Goal: Information Seeking & Learning: Learn about a topic

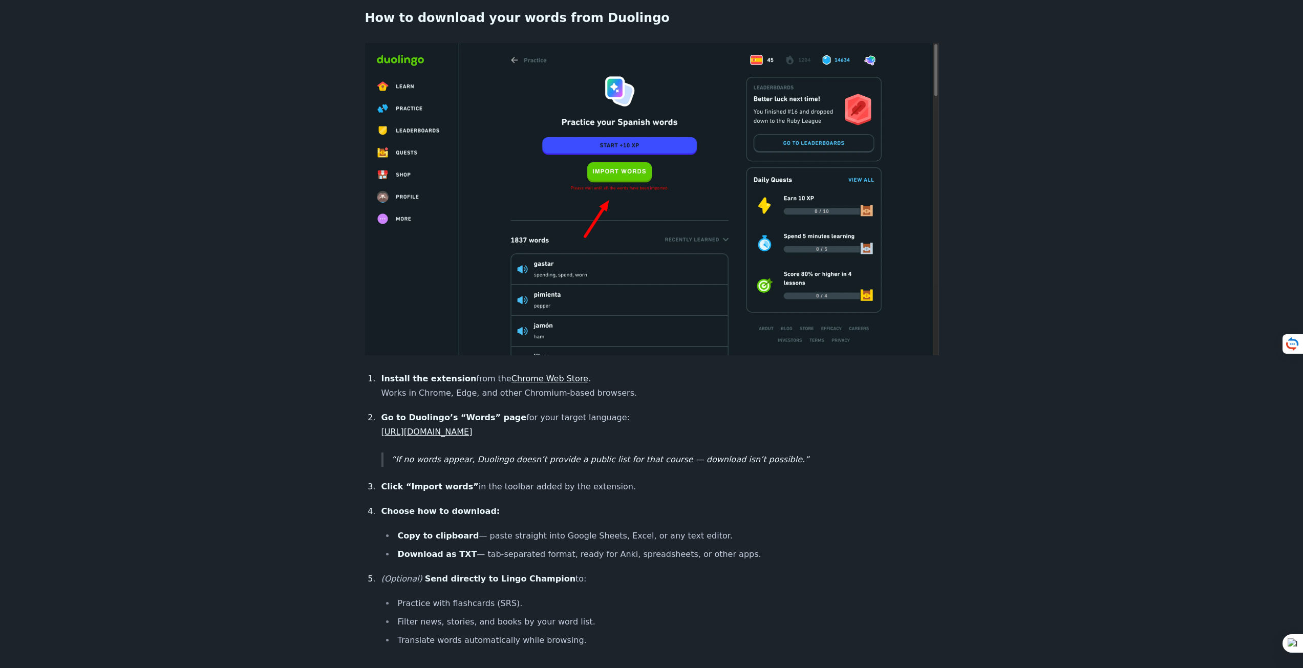
scroll to position [461, 0]
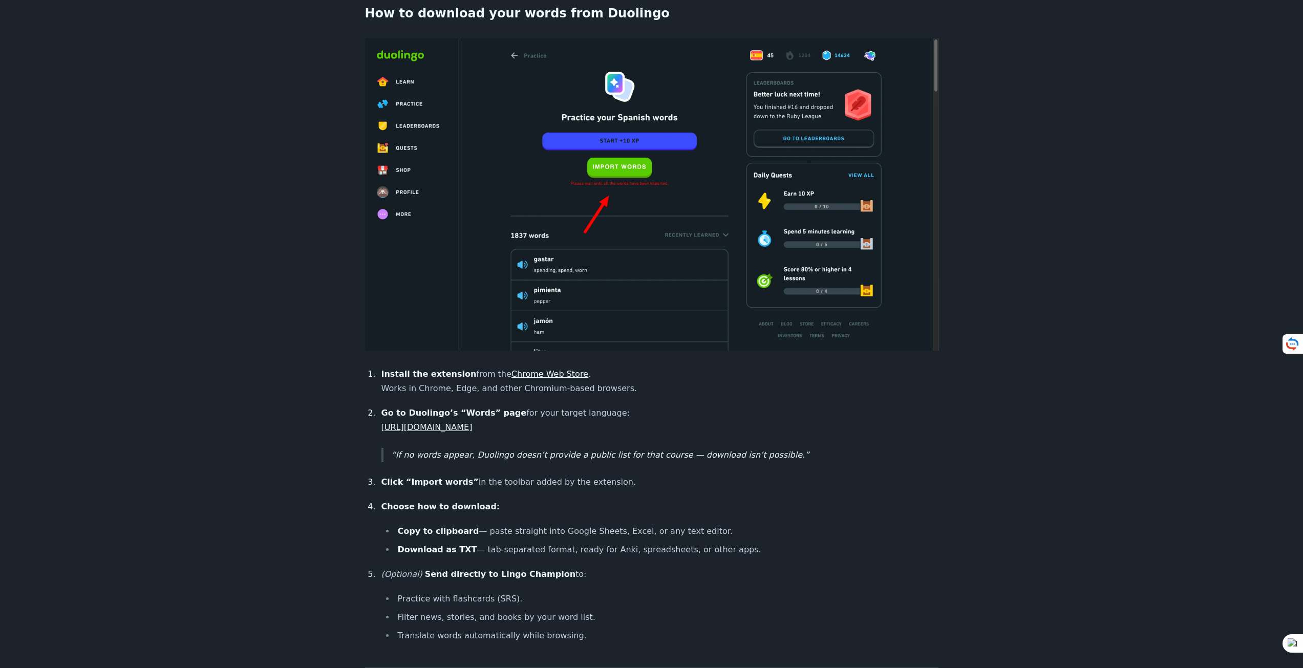
click at [472, 422] on link "https://www.duolingo.com/practice-hub/words" at bounding box center [426, 427] width 91 height 10
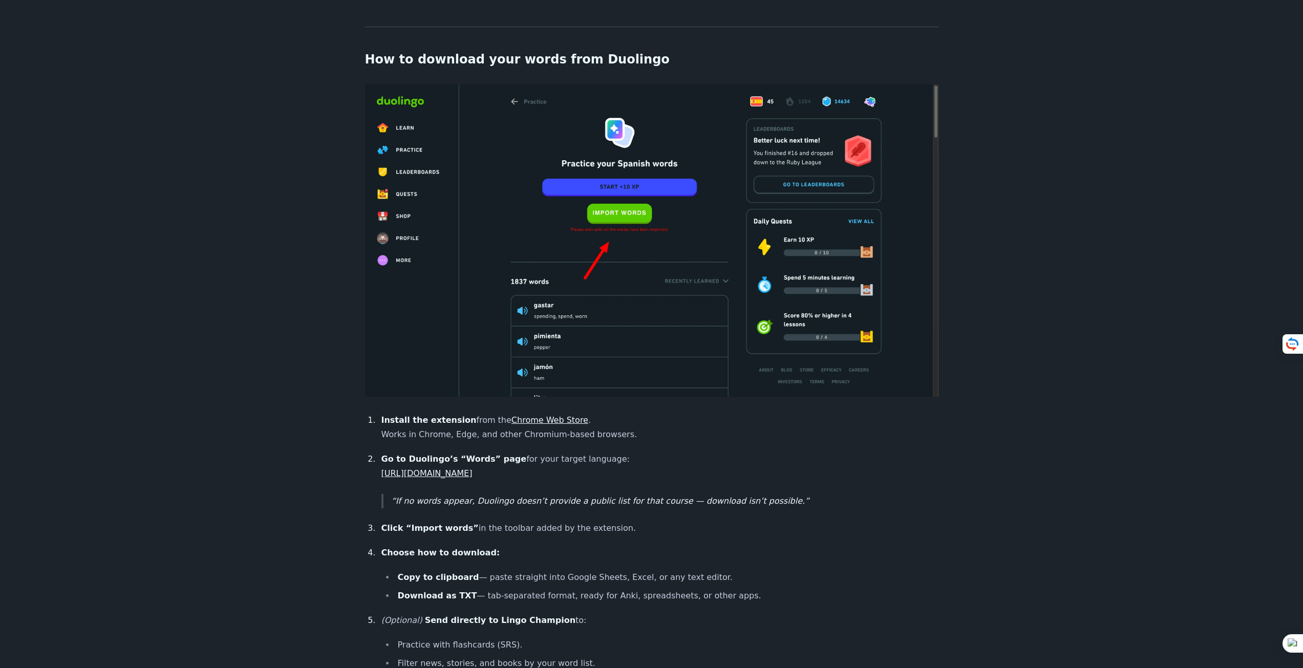
scroll to position [307, 0]
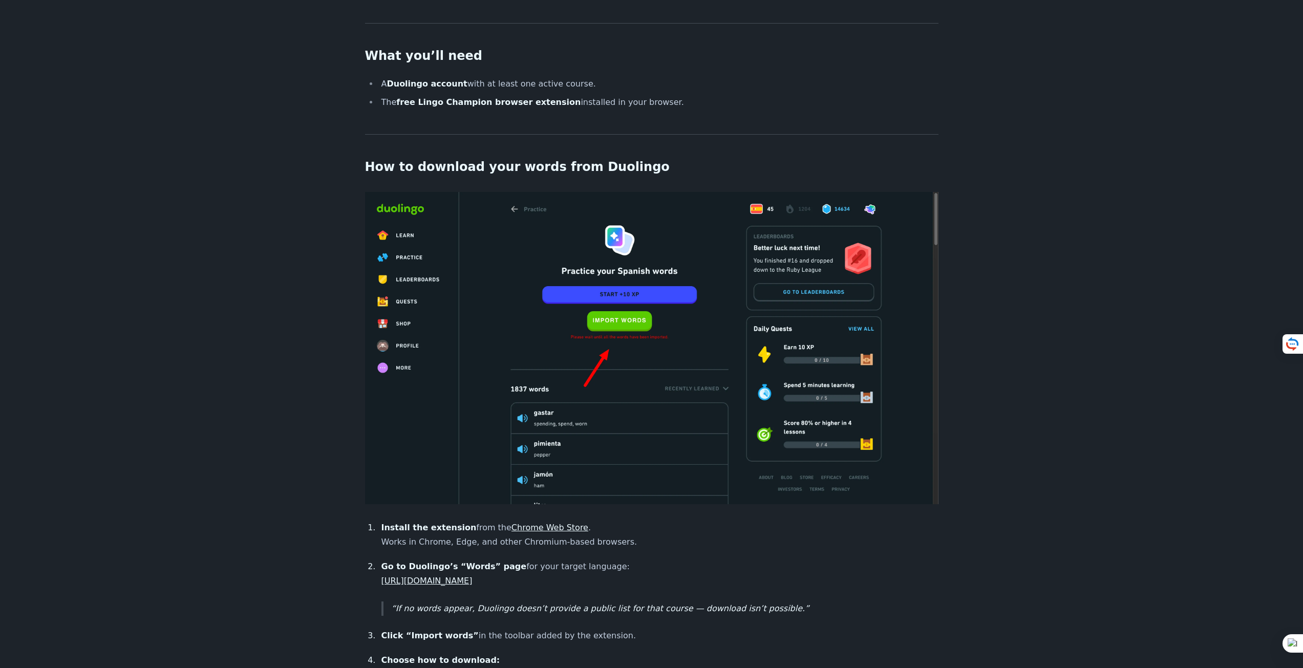
click at [528, 523] on link "Chrome Web Store" at bounding box center [549, 528] width 77 height 10
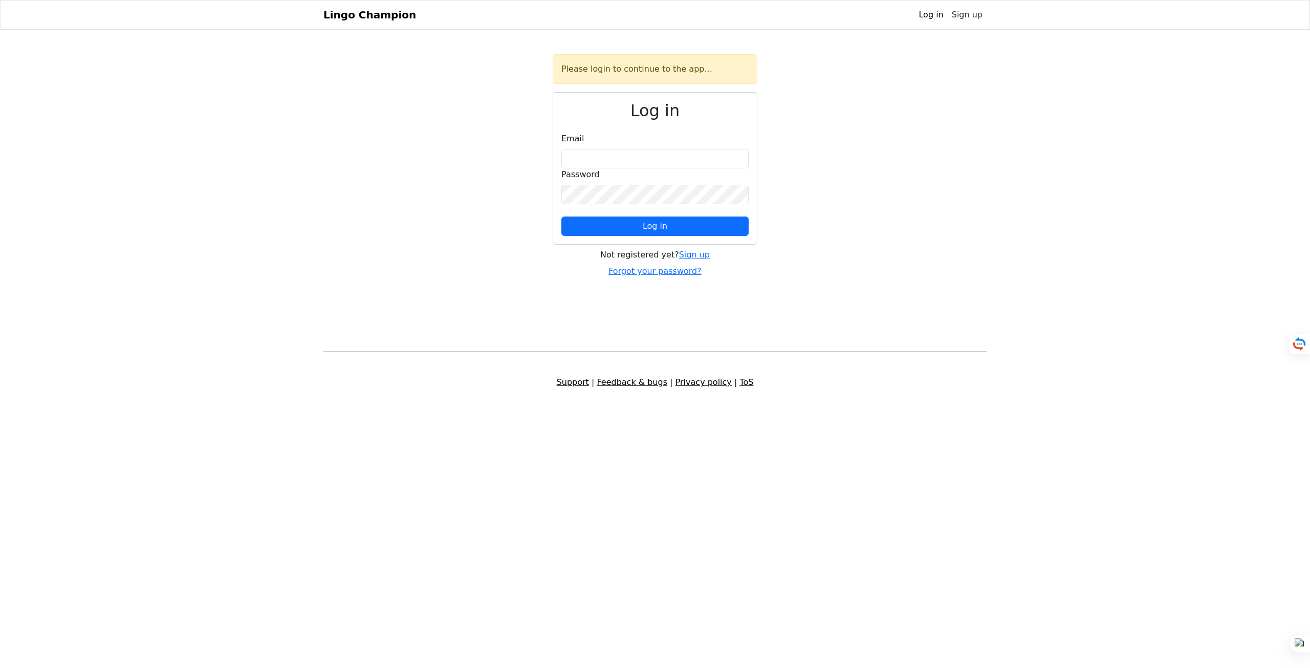
click at [974, 17] on link "Sign up" at bounding box center [967, 15] width 39 height 20
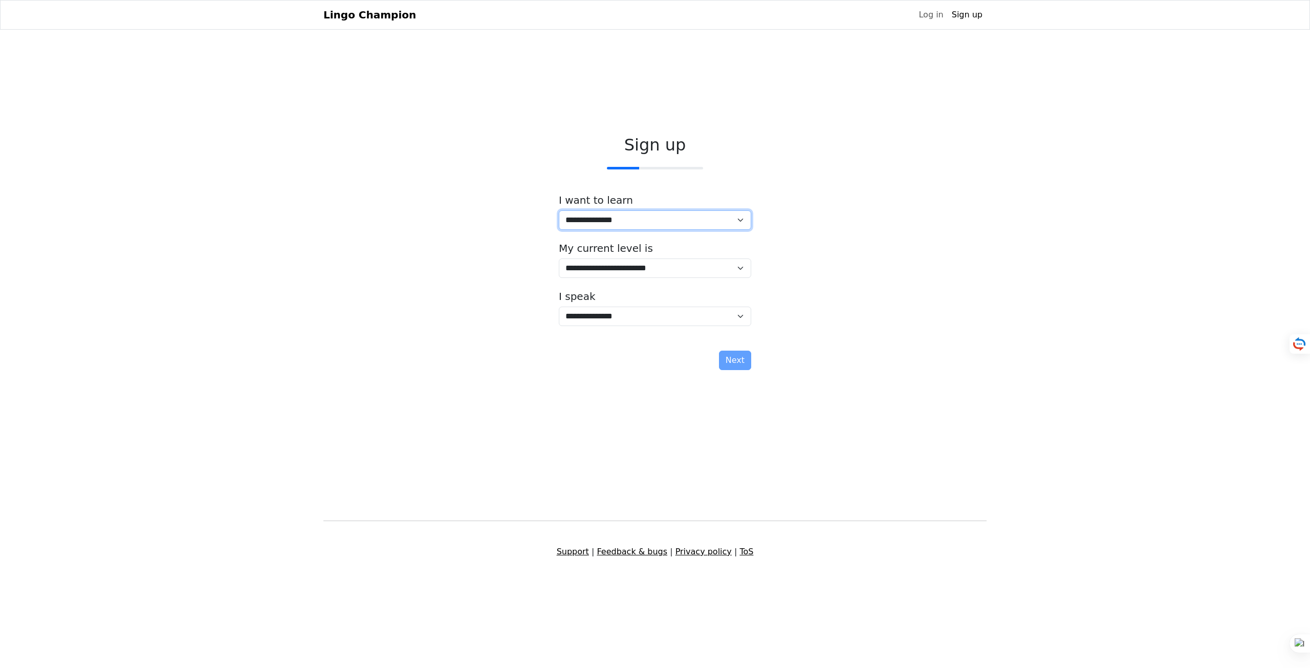
click at [614, 222] on select "**********" at bounding box center [655, 219] width 192 height 19
select select "**"
click at [559, 210] on select "**********" at bounding box center [655, 219] width 192 height 19
click at [616, 267] on select "**********" at bounding box center [655, 267] width 192 height 19
select select "*"
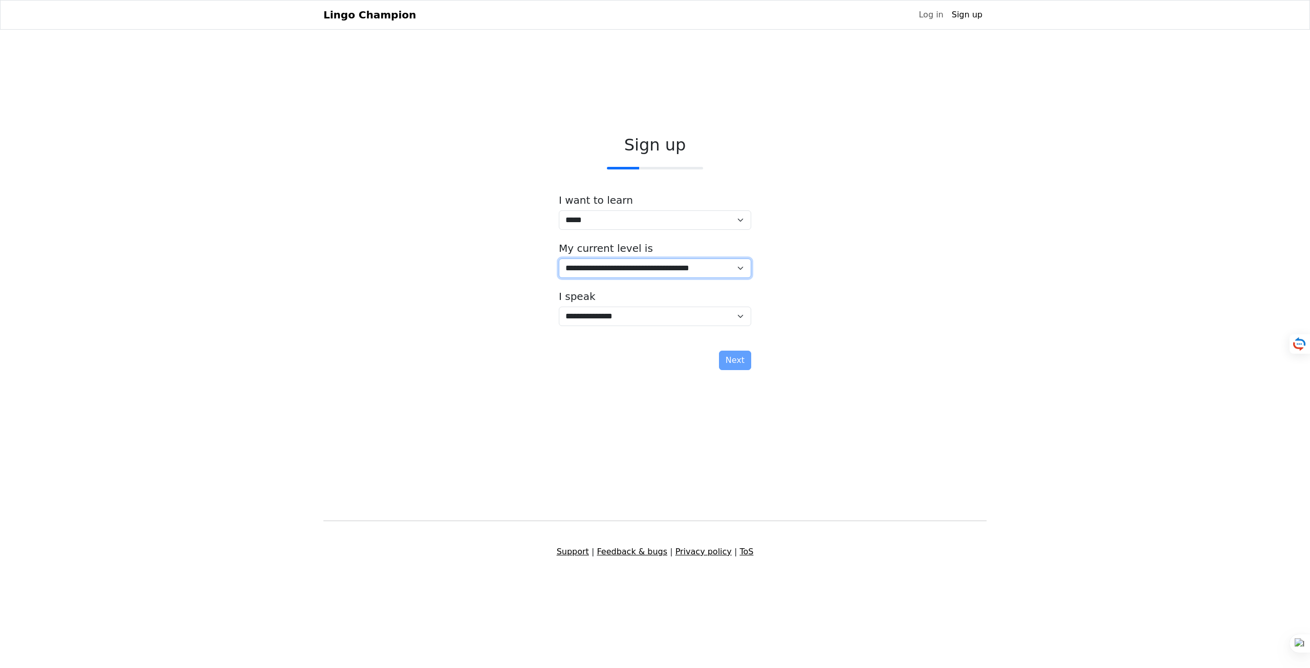
click at [559, 258] on select "**********" at bounding box center [655, 267] width 192 height 19
click at [588, 314] on select "**********" at bounding box center [655, 316] width 192 height 19
select select "**"
click at [559, 307] on select "**********" at bounding box center [655, 316] width 192 height 19
click at [735, 363] on button "Next" at bounding box center [735, 360] width 32 height 19
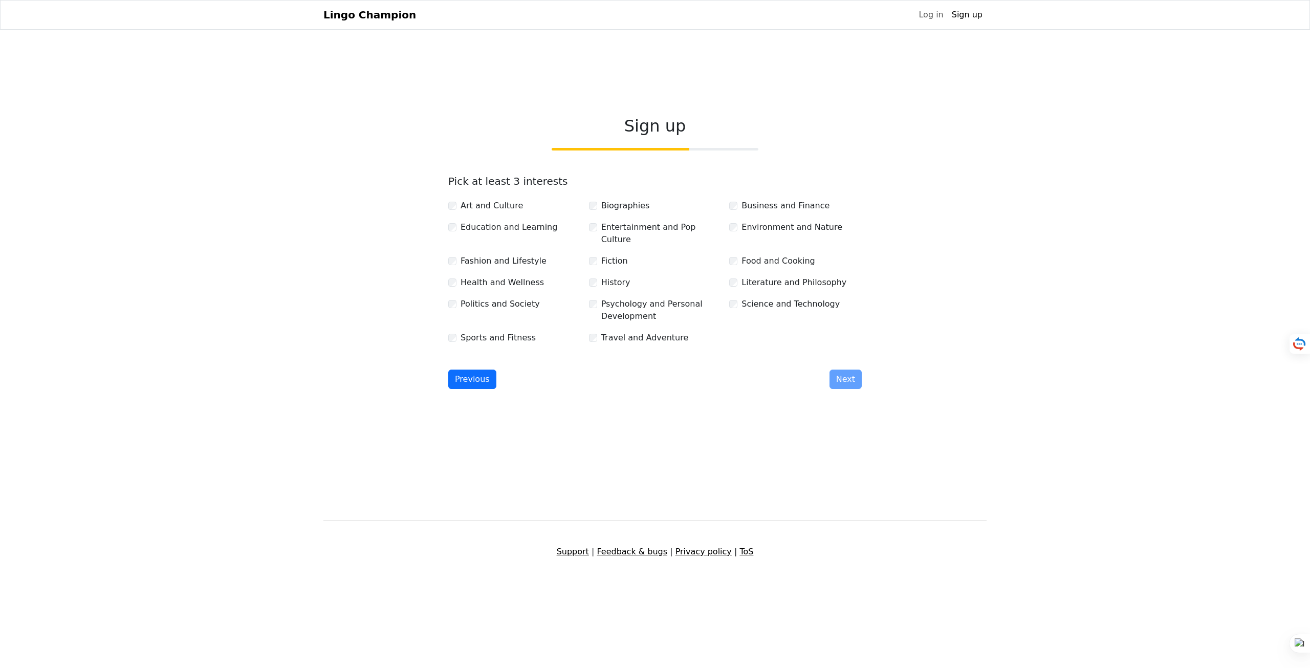
click at [471, 332] on label "Sports and Fitness" at bounding box center [498, 338] width 75 height 12
click at [481, 299] on label "Politics and Society" at bounding box center [500, 304] width 79 height 12
click at [485, 277] on label "Health and Wellness" at bounding box center [502, 282] width 83 height 12
click at [488, 263] on div "Art and Culture Biographies Business and Finance Education and Learning Enterta…" at bounding box center [655, 268] width 422 height 154
click at [490, 259] on label "Fashion and Lifestyle" at bounding box center [504, 261] width 86 height 12
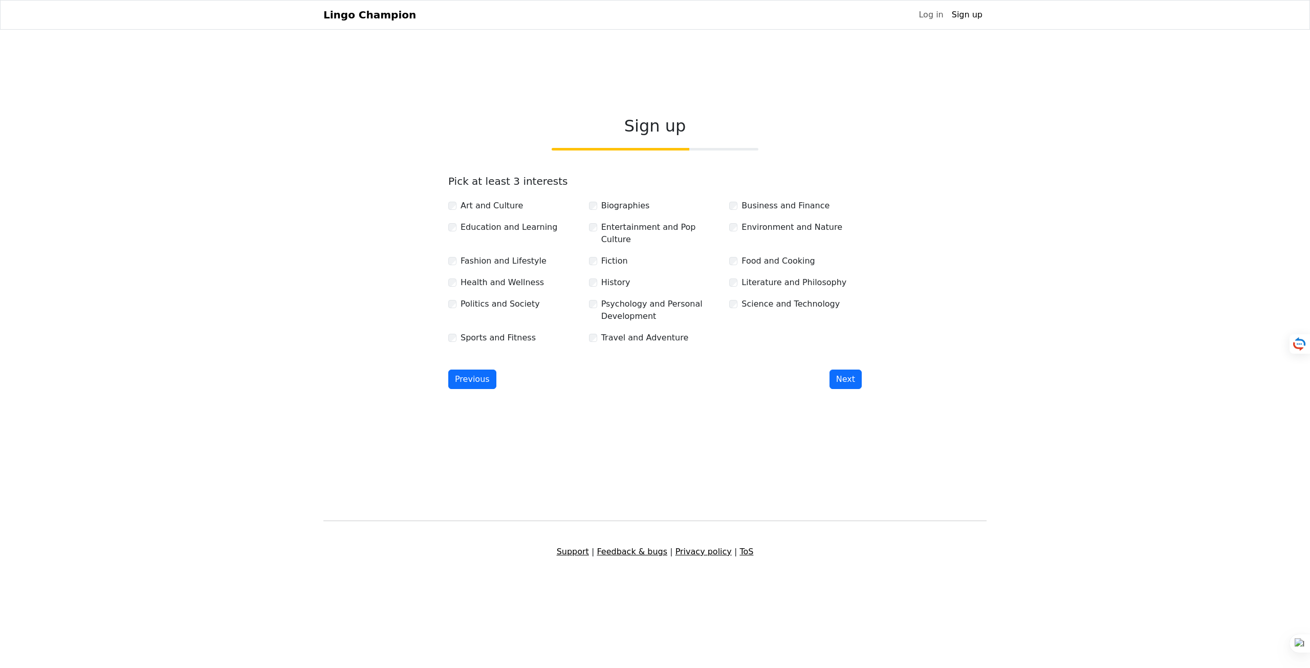
click at [492, 255] on label "Fashion and Lifestyle" at bounding box center [504, 261] width 86 height 12
click at [606, 255] on label "Fiction" at bounding box center [614, 261] width 27 height 12
click at [496, 248] on div "Art and Culture Biographies Business and Finance Education and Learning Enterta…" at bounding box center [655, 268] width 422 height 154
click at [496, 255] on label "Fashion and Lifestyle" at bounding box center [504, 261] width 86 height 12
click at [633, 228] on label "Entertainment and Pop Culture" at bounding box center [661, 233] width 120 height 25
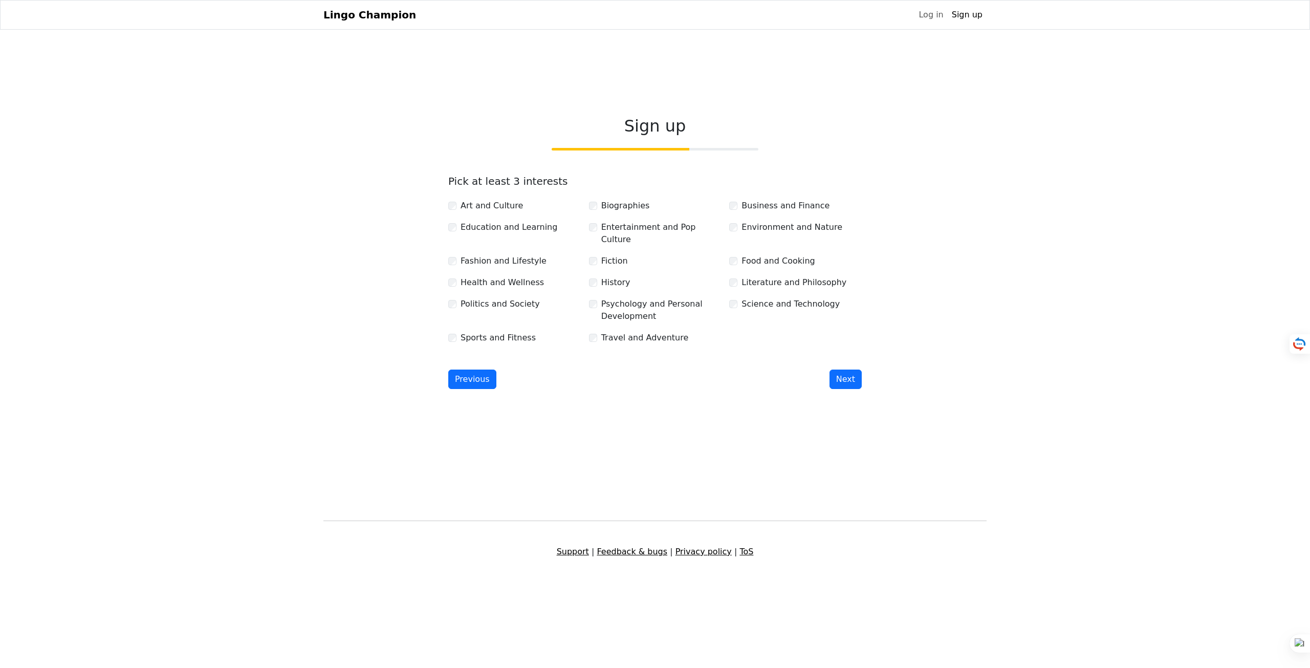
click at [792, 213] on div "Business and Finance" at bounding box center [795, 206] width 141 height 13
click at [798, 212] on label "Business and Finance" at bounding box center [786, 206] width 88 height 12
click at [614, 303] on label "Psychology and Personal Development" at bounding box center [661, 310] width 120 height 25
click at [485, 210] on label "Art and Culture" at bounding box center [492, 206] width 62 height 12
click at [494, 233] on label "Education and Learning" at bounding box center [509, 227] width 97 height 12
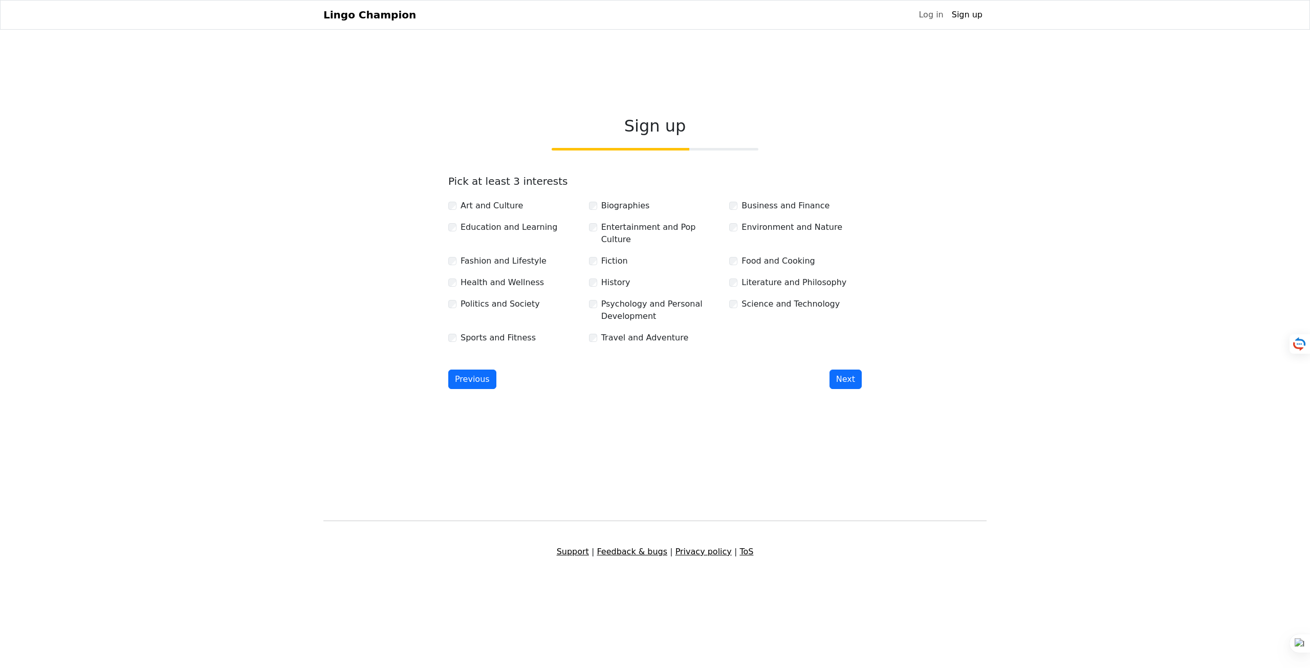
click at [622, 210] on label "Biographies" at bounding box center [625, 206] width 49 height 12
click at [834, 370] on button "Next" at bounding box center [846, 379] width 32 height 19
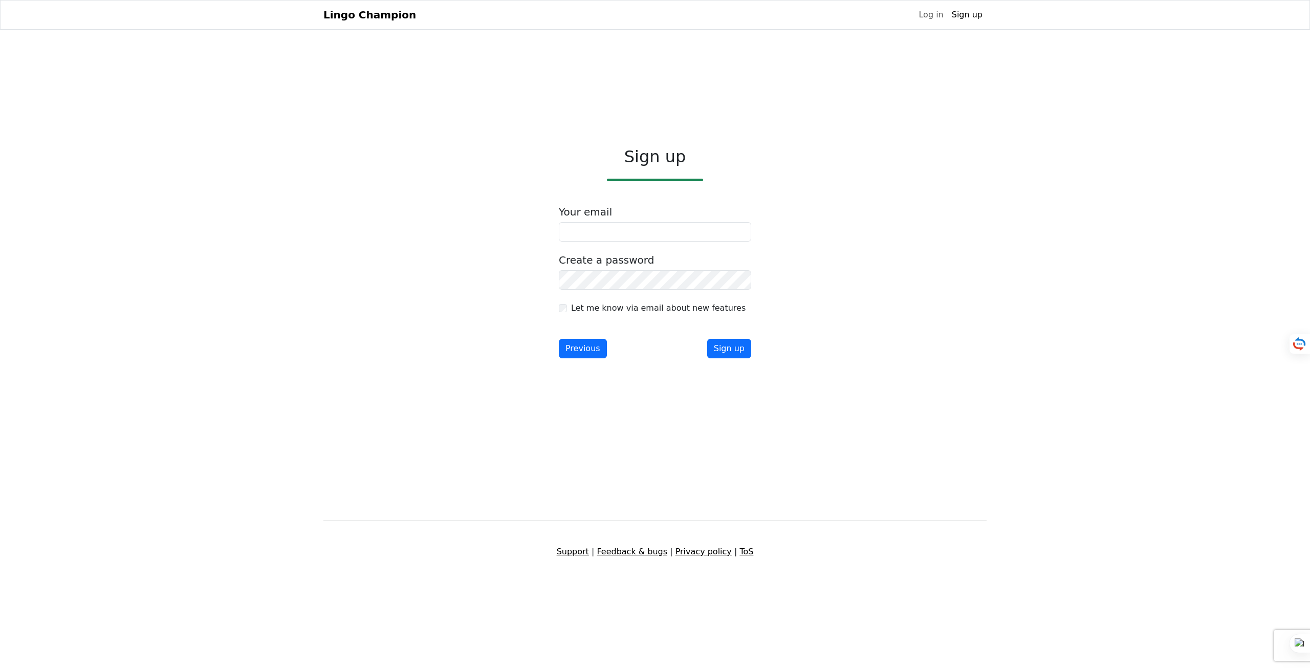
click at [606, 222] on div "Your email" at bounding box center [655, 224] width 192 height 36
click at [607, 234] on input "email" at bounding box center [655, 231] width 192 height 19
type input "**********"
click at [633, 315] on form "**********" at bounding box center [655, 282] width 192 height 153
click at [653, 307] on label "Let me know via email about new features" at bounding box center [658, 308] width 175 height 12
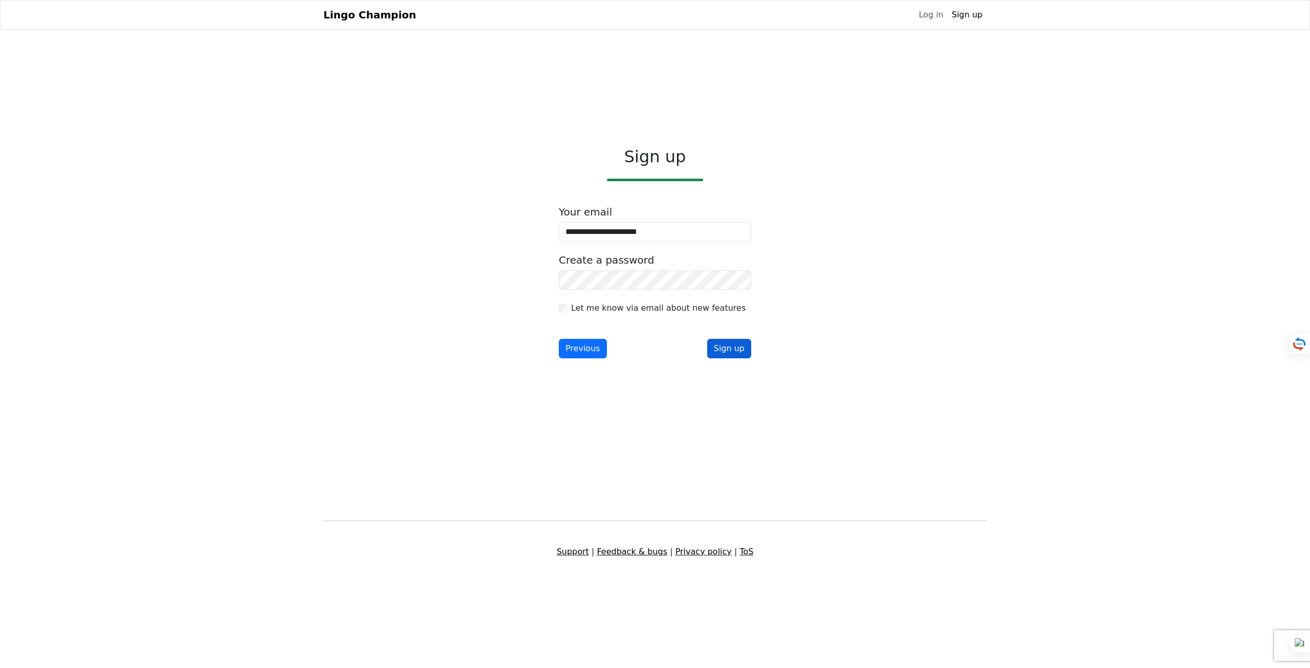
click at [729, 349] on button "Sign up" at bounding box center [729, 348] width 44 height 19
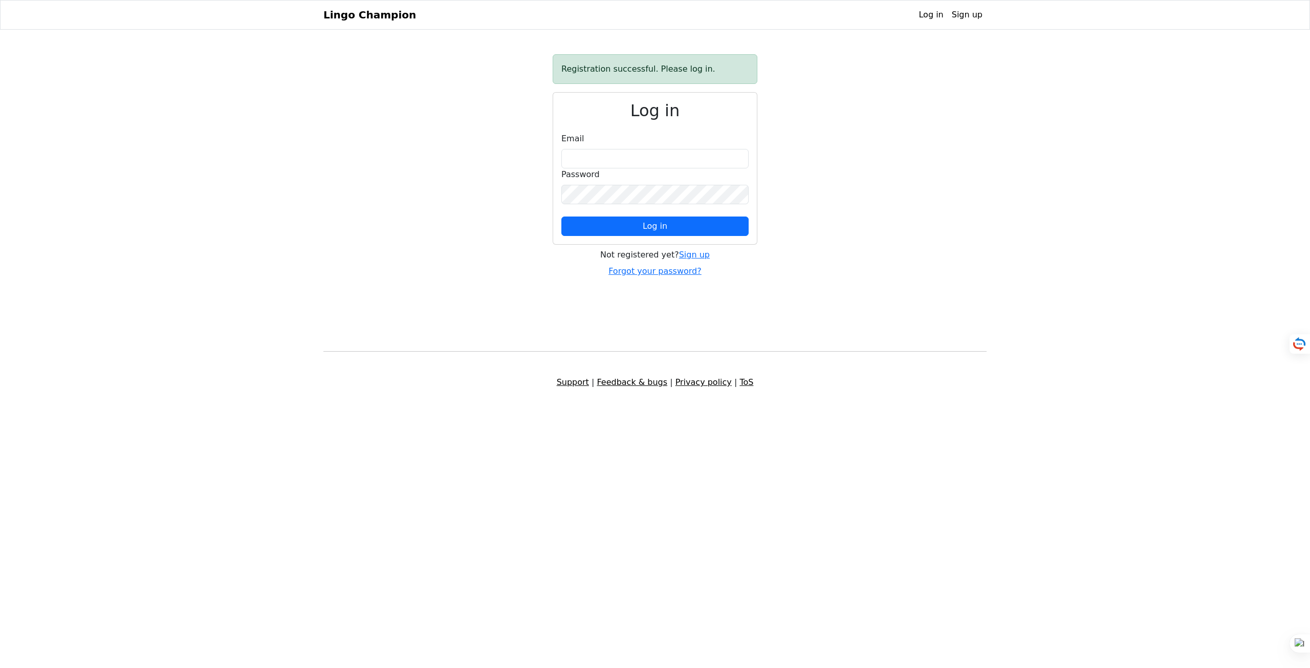
click at [646, 169] on div "Password" at bounding box center [654, 186] width 187 height 36
click at [646, 165] on input "email" at bounding box center [654, 158] width 187 height 19
click at [628, 153] on input "email" at bounding box center [654, 158] width 187 height 19
type input "**********"
click at [666, 218] on button "Log in" at bounding box center [654, 226] width 187 height 19
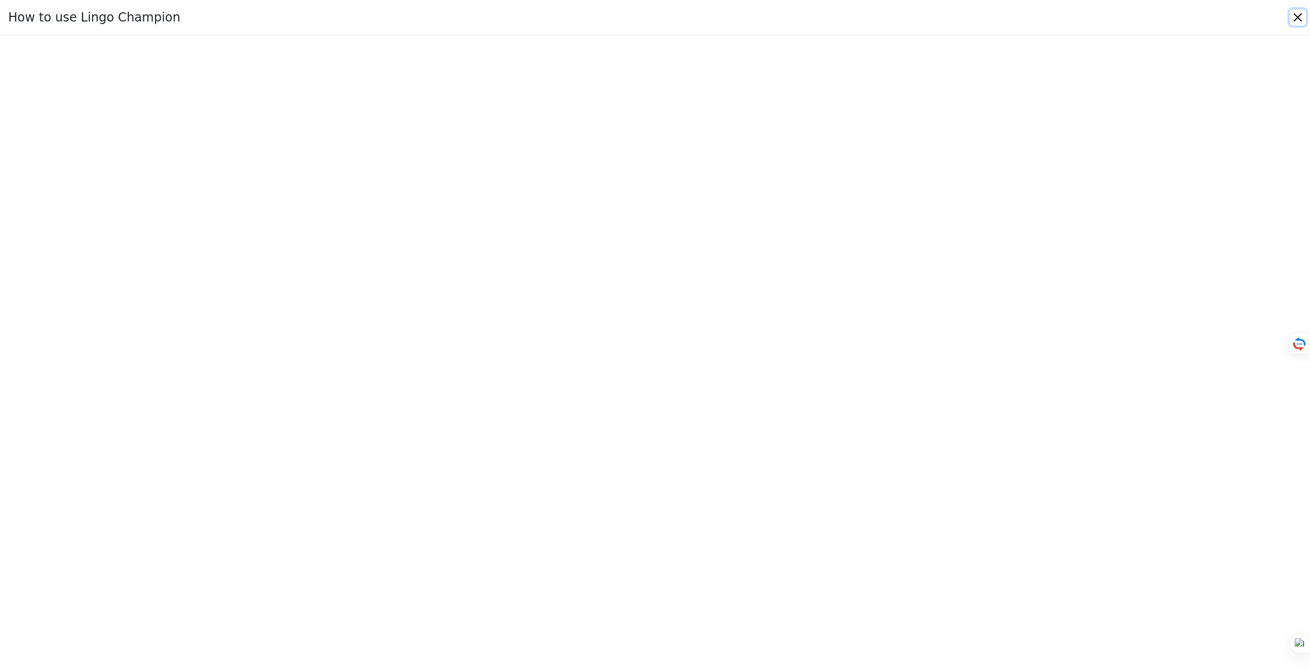
click at [1295, 18] on button "Close" at bounding box center [1298, 17] width 16 height 16
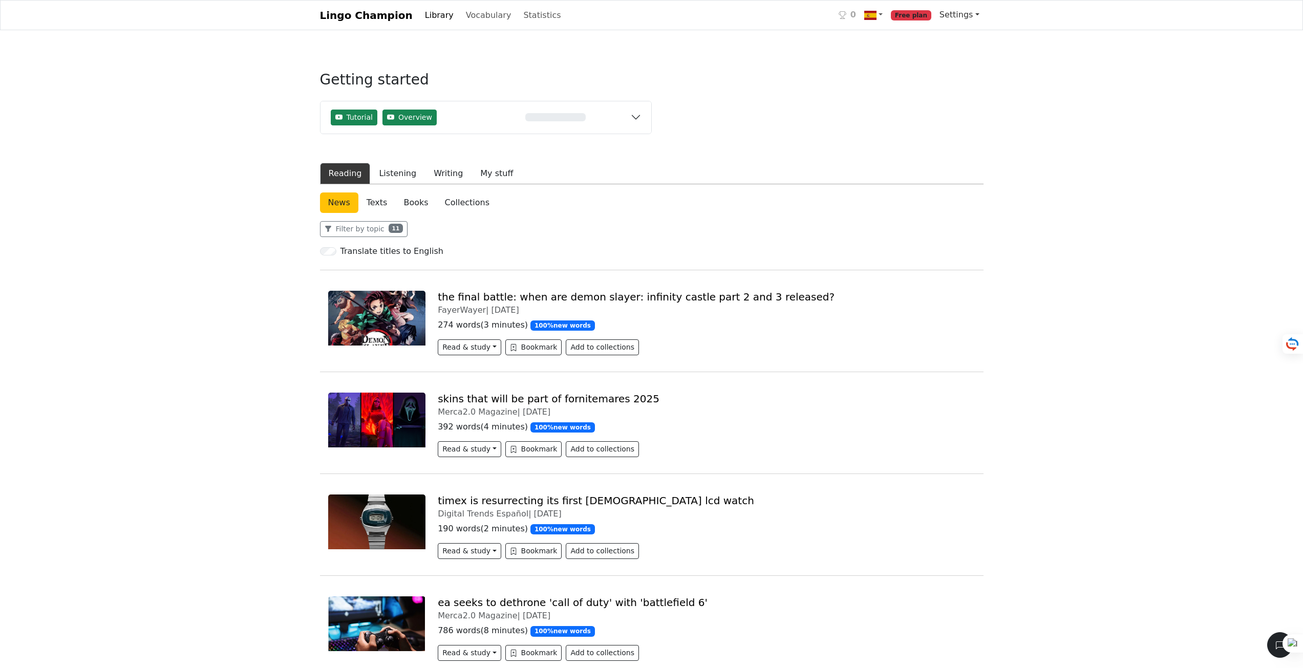
click at [953, 15] on span "Settings" at bounding box center [956, 15] width 34 height 10
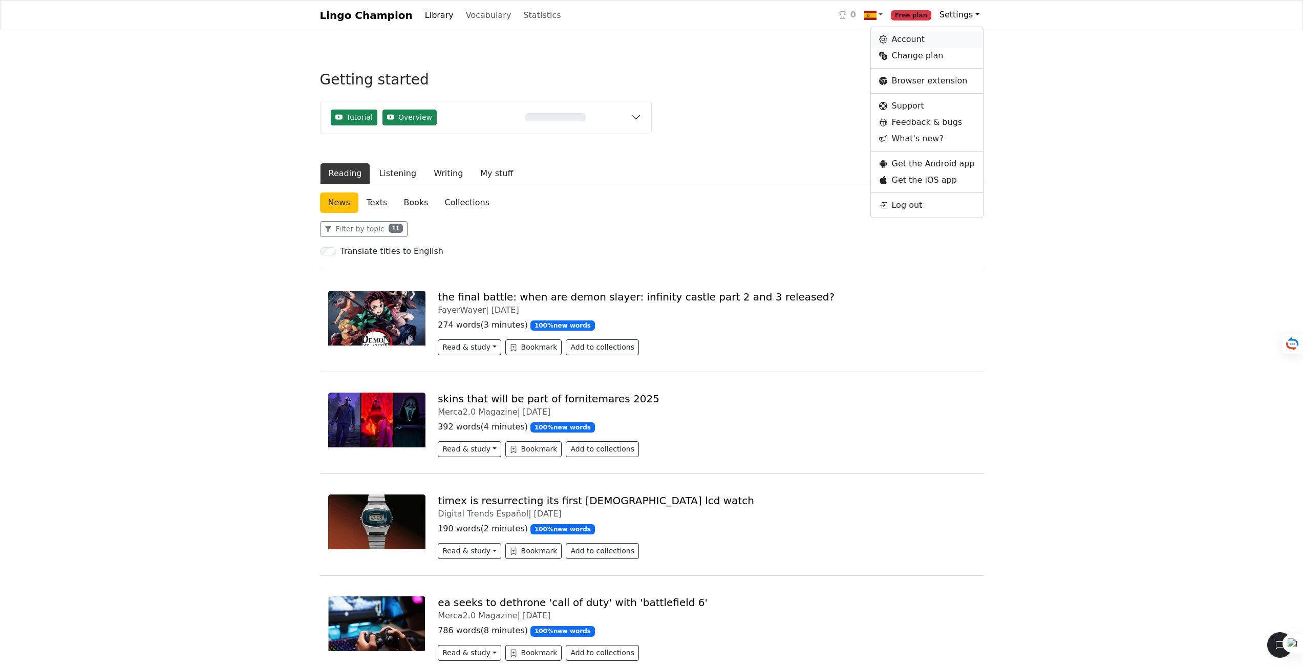
click at [931, 40] on link "Account" at bounding box center [927, 39] width 112 height 16
select select "**********"
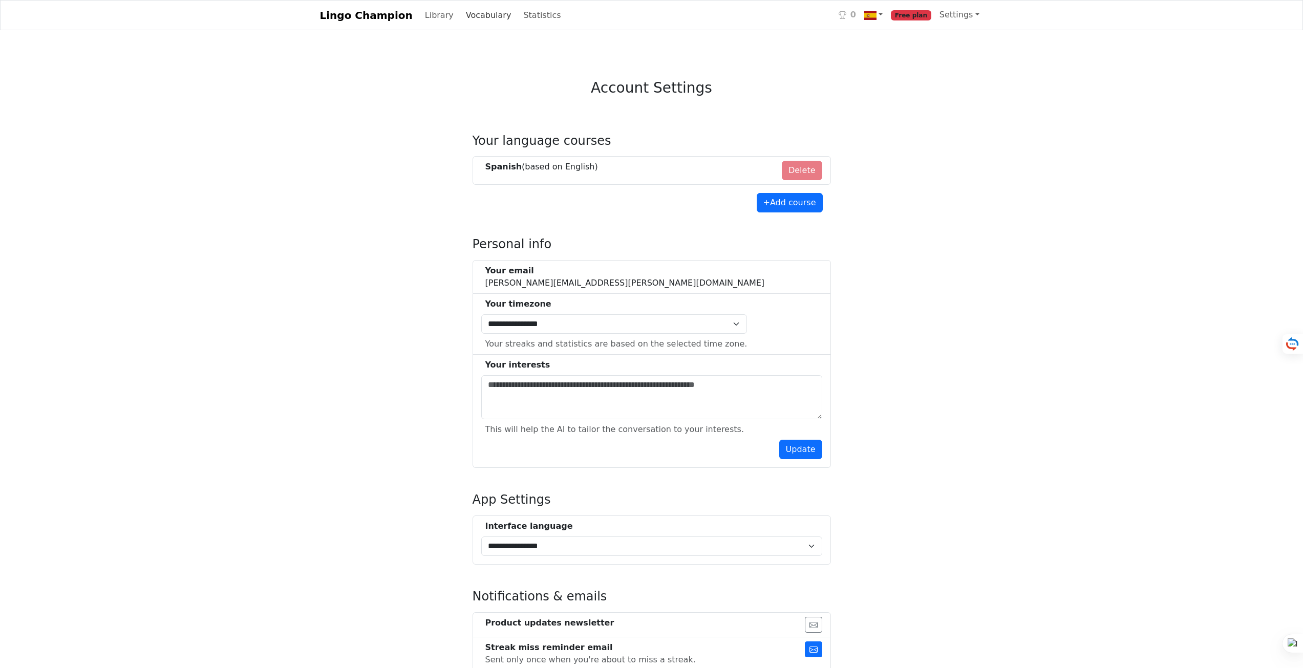
click at [462, 18] on link "Vocabulary" at bounding box center [489, 15] width 54 height 20
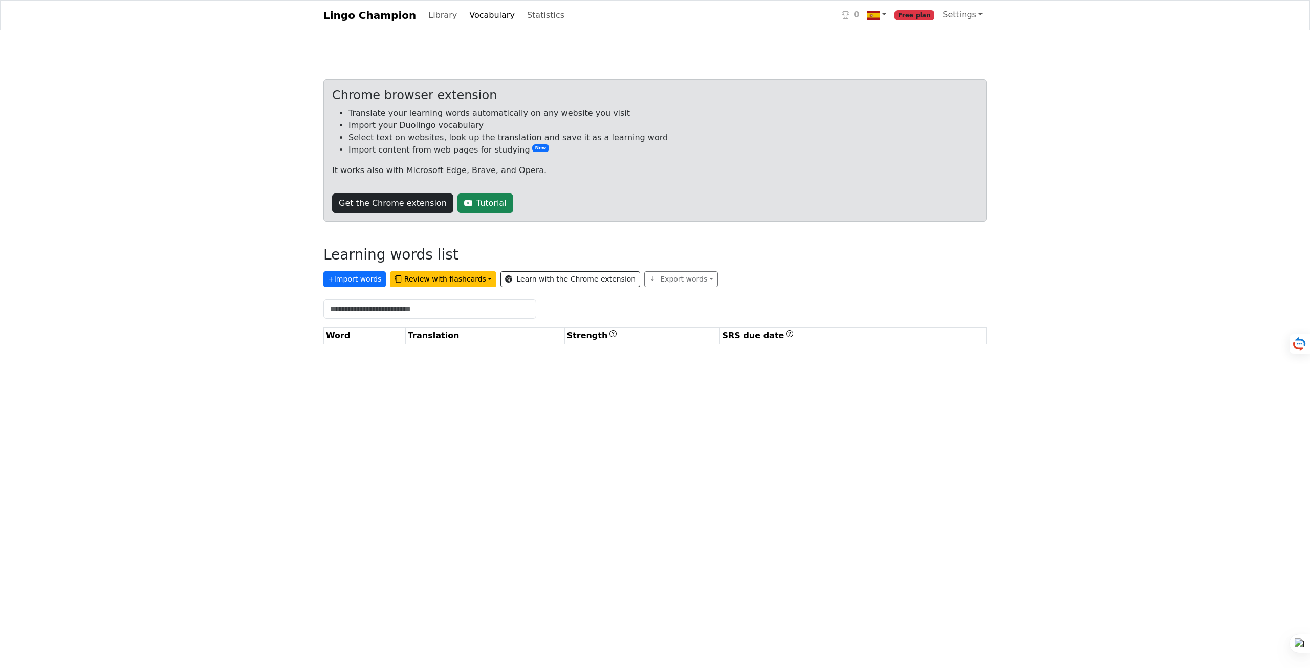
click at [440, 4] on nav "Lingo Champion Library Vocabulary Statistics 0 Free plan Settings Account Chang…" at bounding box center [655, 15] width 1310 height 30
click at [427, 15] on link "Library" at bounding box center [442, 15] width 37 height 20
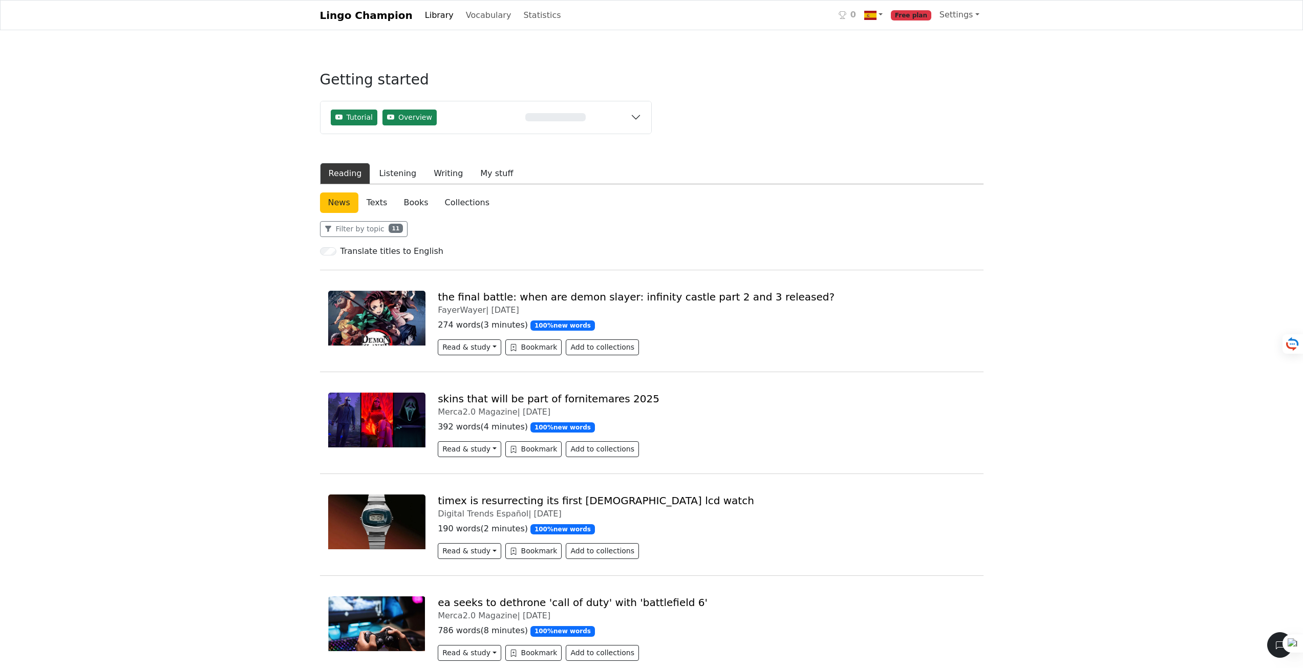
click at [388, 202] on link "Texts" at bounding box center [376, 202] width 37 height 20
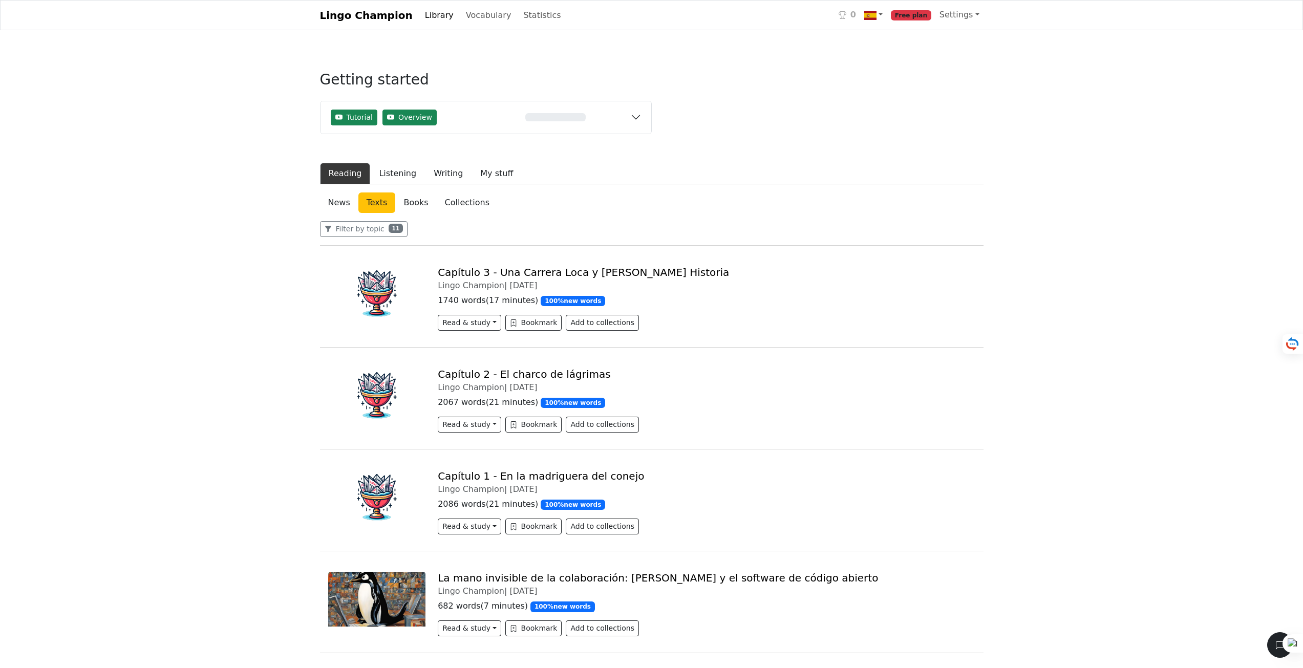
click at [416, 202] on link "Books" at bounding box center [415, 202] width 41 height 20
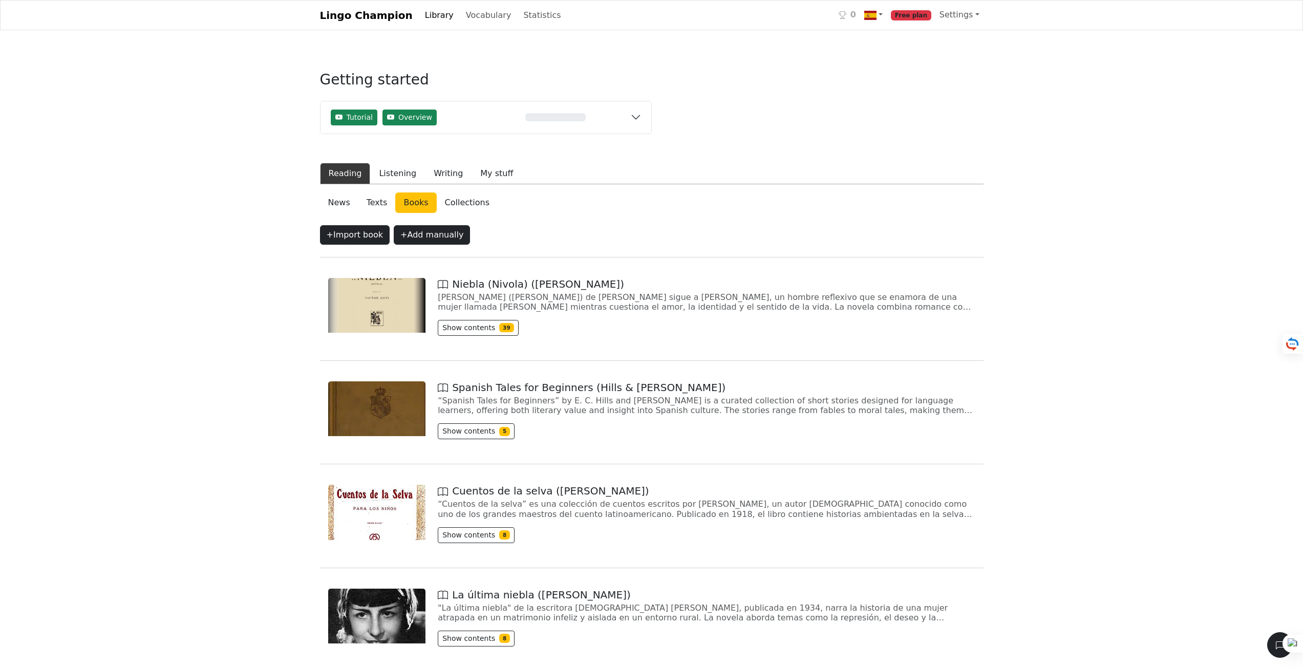
click at [381, 199] on link "Texts" at bounding box center [376, 202] width 37 height 20
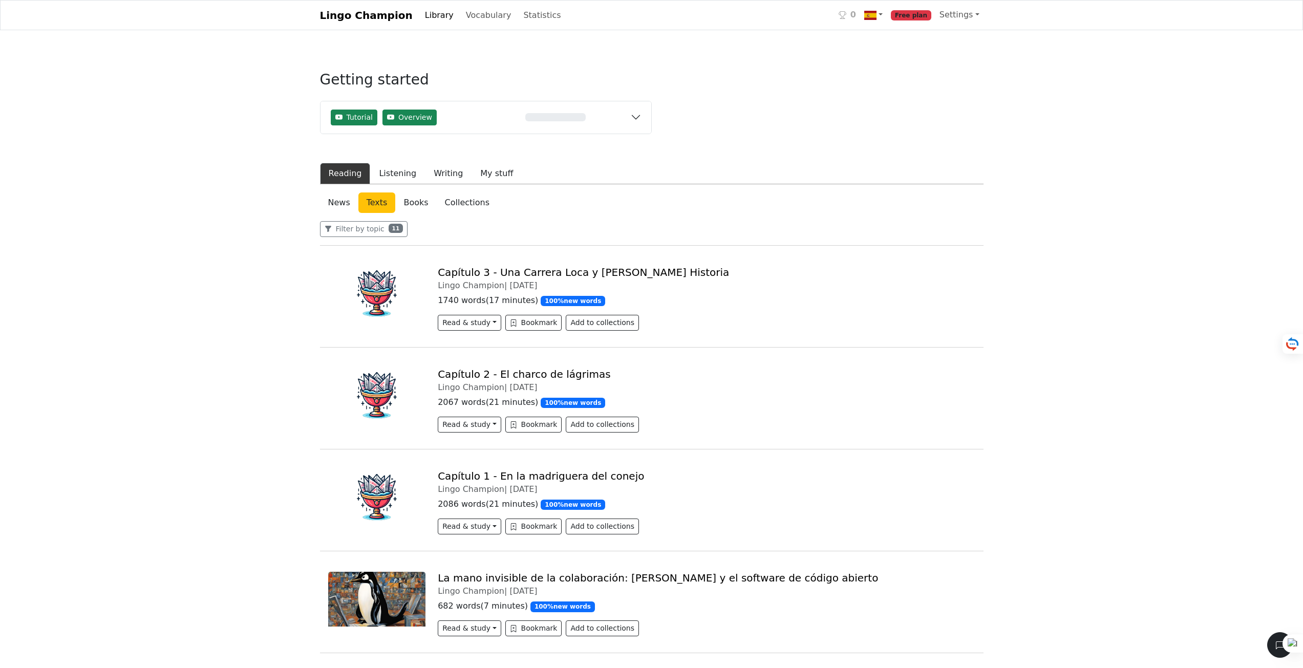
click at [469, 476] on link "Capítulo 1 - En la madriguera del conejo" at bounding box center [541, 476] width 206 height 12
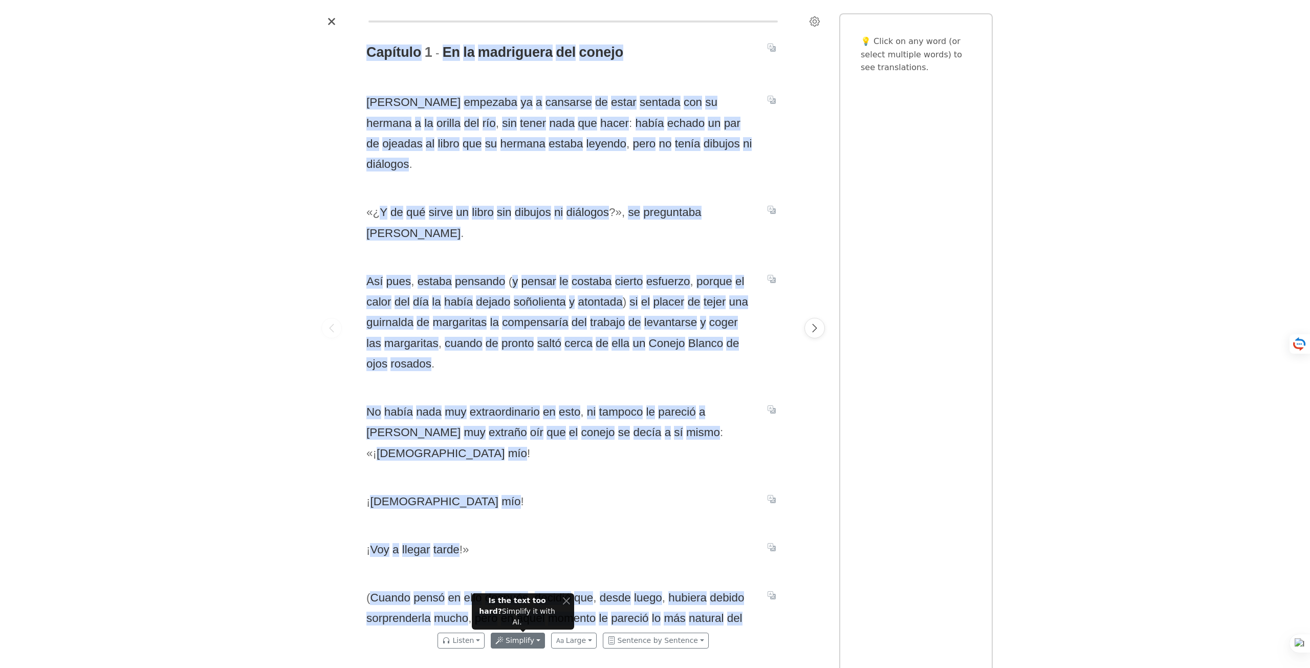
click at [527, 635] on button "Simplify" at bounding box center [518, 641] width 54 height 16
click at [559, 602] on link "Simplify with AI (and make it informal)" at bounding box center [597, 602] width 212 height 16
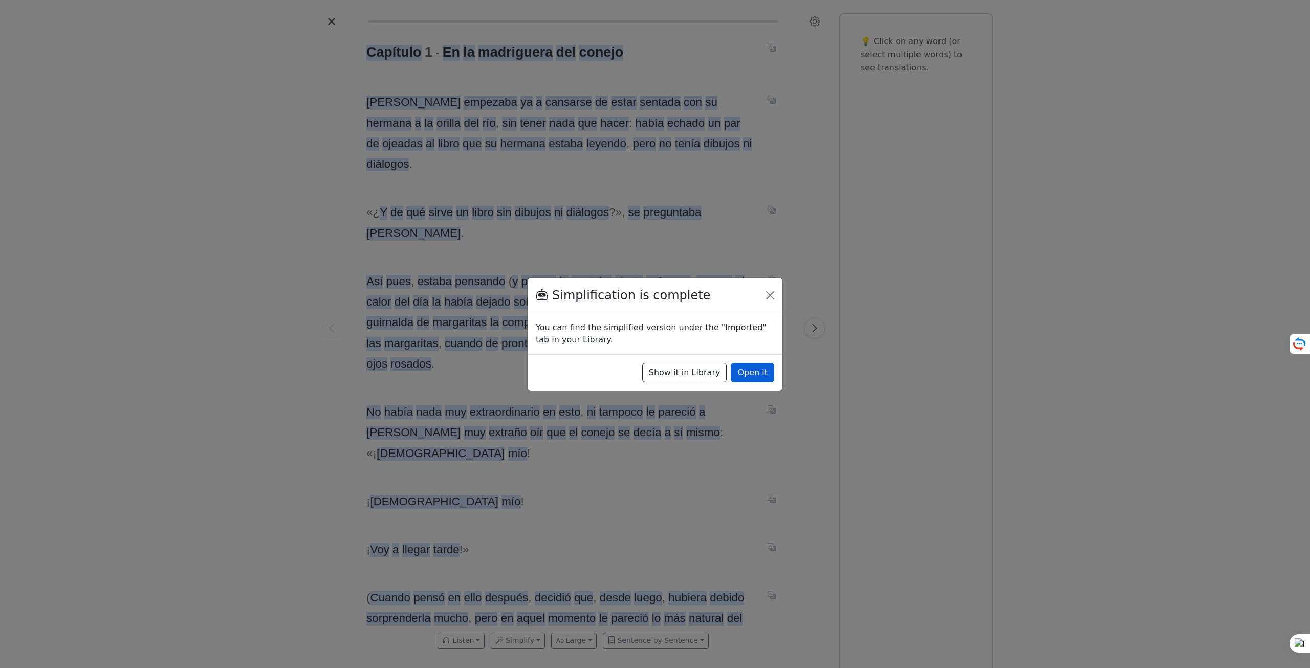
click at [764, 370] on button "Open it" at bounding box center [753, 372] width 44 height 19
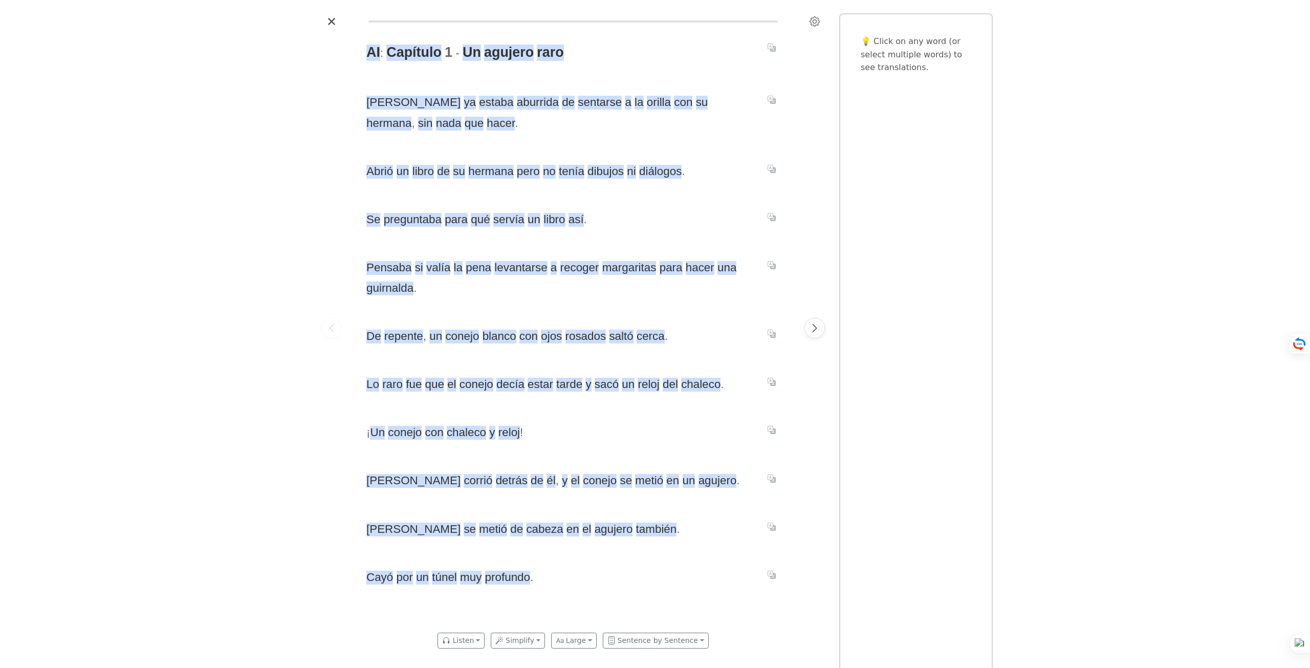
click at [339, 155] on div at bounding box center [331, 328] width 29 height 597
click at [647, 98] on span "orilla" at bounding box center [659, 103] width 24 height 14
click at [627, 80] on button "Explain" at bounding box center [628, 82] width 30 height 13
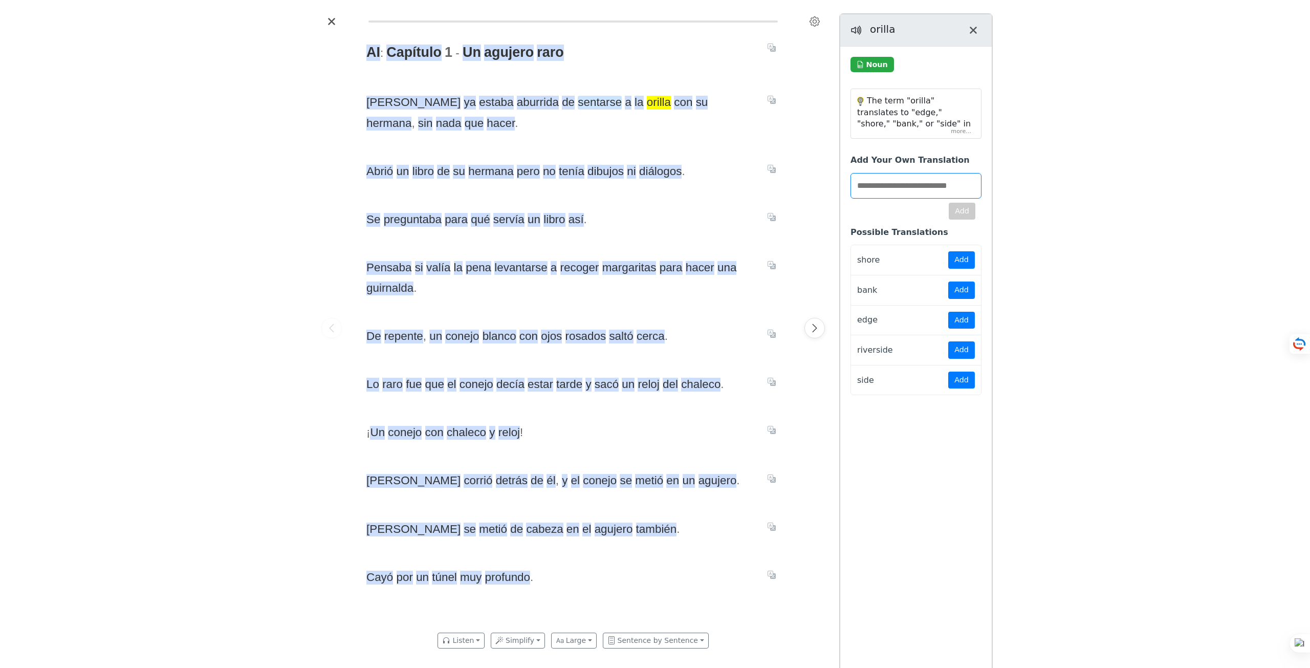
click at [578, 107] on span "sentarse" at bounding box center [600, 103] width 44 height 14
click at [537, 124] on span "Alicia ya estaba aburrida de sentarse a la orilla con su hermana , sin nada que…" at bounding box center [560, 112] width 389 height 41
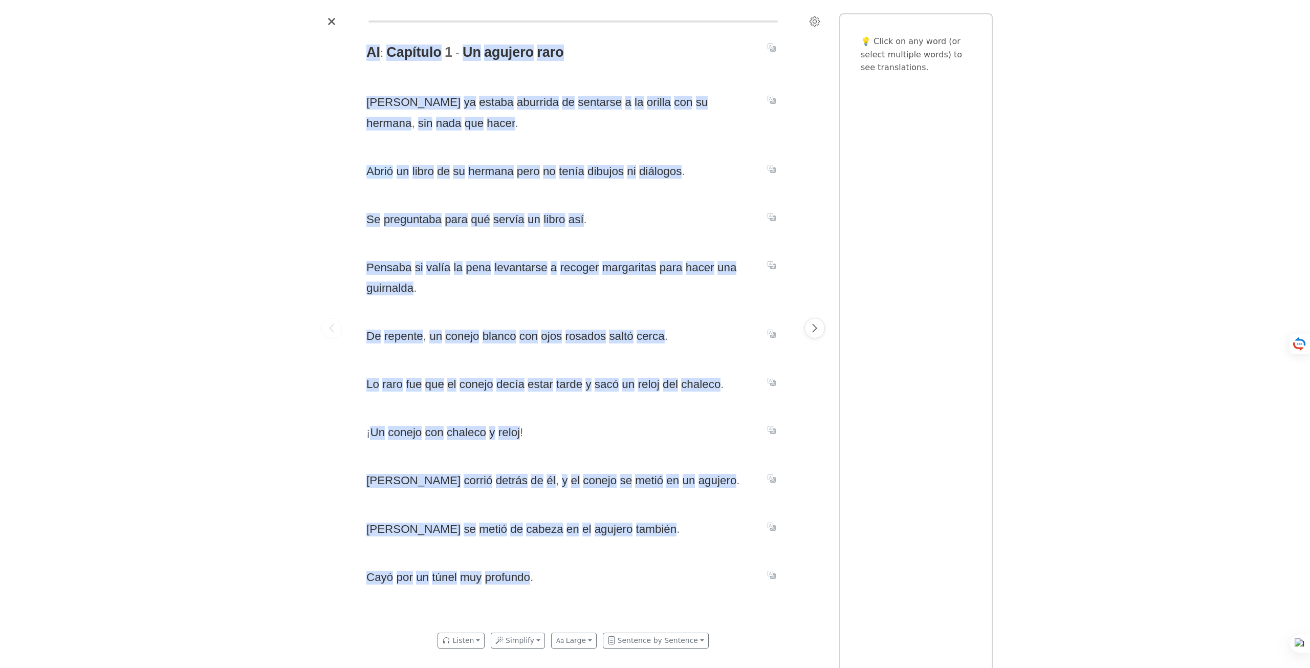
click at [383, 172] on span "Abrió" at bounding box center [379, 172] width 27 height 14
click at [423, 199] on div "AI : Capítulo 1 - Un agujero raro Alicia ya estaba aburrida de sentarse a la or…" at bounding box center [573, 328] width 434 height 597
click at [515, 214] on span "servía" at bounding box center [508, 220] width 31 height 14
click at [514, 245] on div "AI : Capítulo 1 - Un agujero raro Alicia ya estaba aburrida de sentarse a la or…" at bounding box center [573, 328] width 434 height 597
click at [401, 294] on span "guirnalda" at bounding box center [389, 289] width 47 height 14
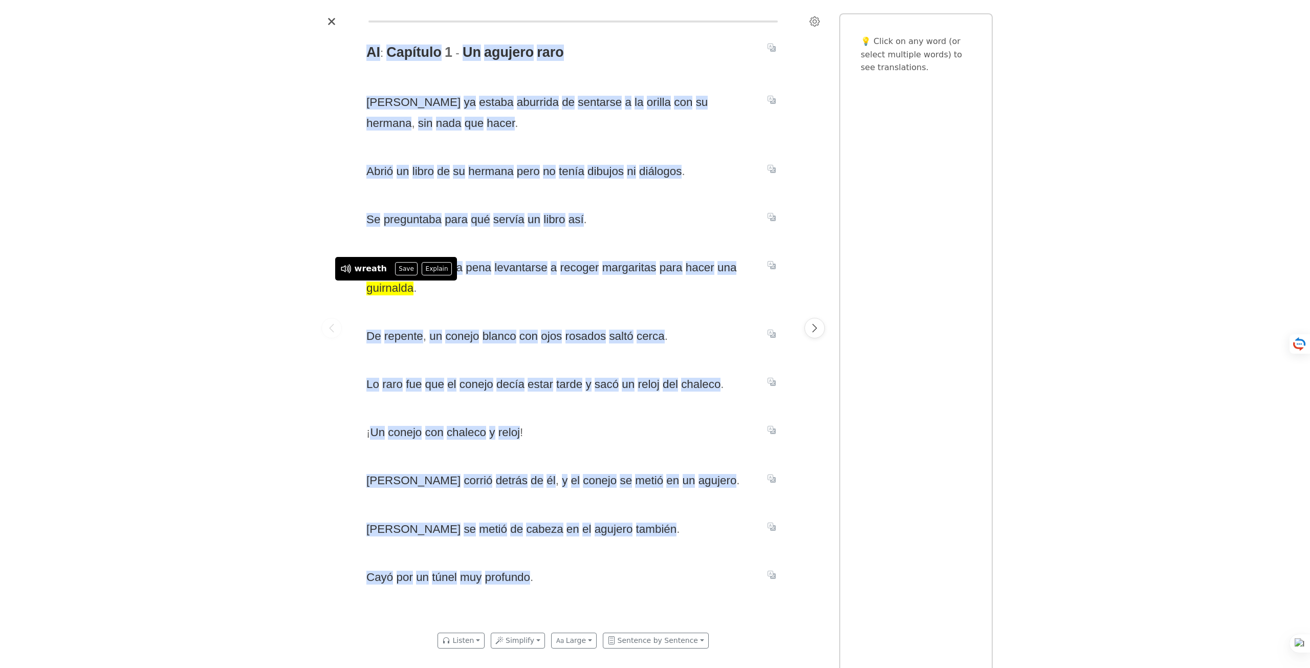
click at [406, 299] on div "AI : Capítulo 1 - Un agujero raro Alicia ya estaba aburrida de sentarse a la or…" at bounding box center [573, 328] width 434 height 597
click at [511, 47] on span "agujero" at bounding box center [509, 53] width 50 height 16
click at [511, 68] on div "AI : Capítulo 1 - Un agujero raro Alicia ya estaba aburrida de sentarse a la or…" at bounding box center [573, 328] width 434 height 597
click at [710, 388] on span "chaleco" at bounding box center [700, 385] width 39 height 14
click at [650, 386] on span "reloj" at bounding box center [648, 385] width 21 height 14
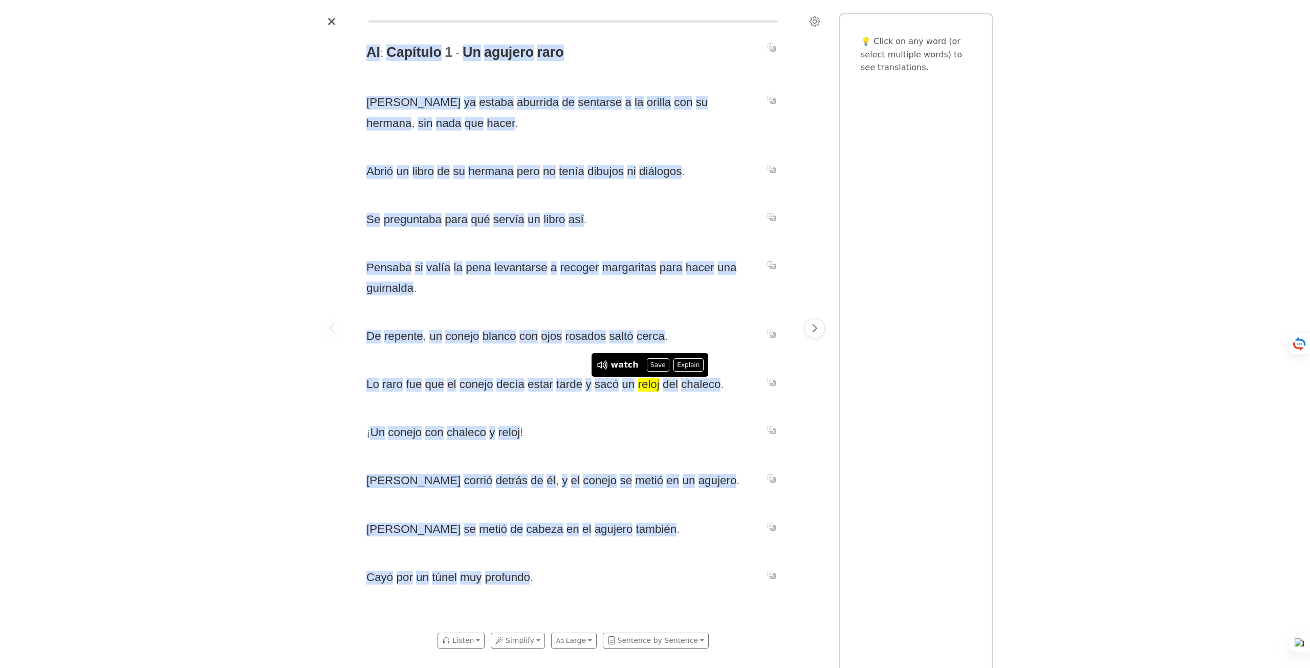
click at [633, 403] on div "AI : Capítulo 1 - Un agujero raro Alicia ya estaba aburrida de sentarse a la or…" at bounding box center [573, 328] width 434 height 597
click at [635, 488] on span "metió" at bounding box center [649, 481] width 28 height 14
click at [585, 495] on div "AI : Capítulo 1 - Un agujero raro Alicia ya estaba aburrida de sentarse a la or…" at bounding box center [573, 328] width 434 height 597
click at [526, 536] on span "cabeza" at bounding box center [544, 530] width 37 height 14
click at [486, 543] on div "AI : Capítulo 1 - Un agujero raro Alicia ya estaba aburrida de sentarse a la or…" at bounding box center [573, 328] width 434 height 597
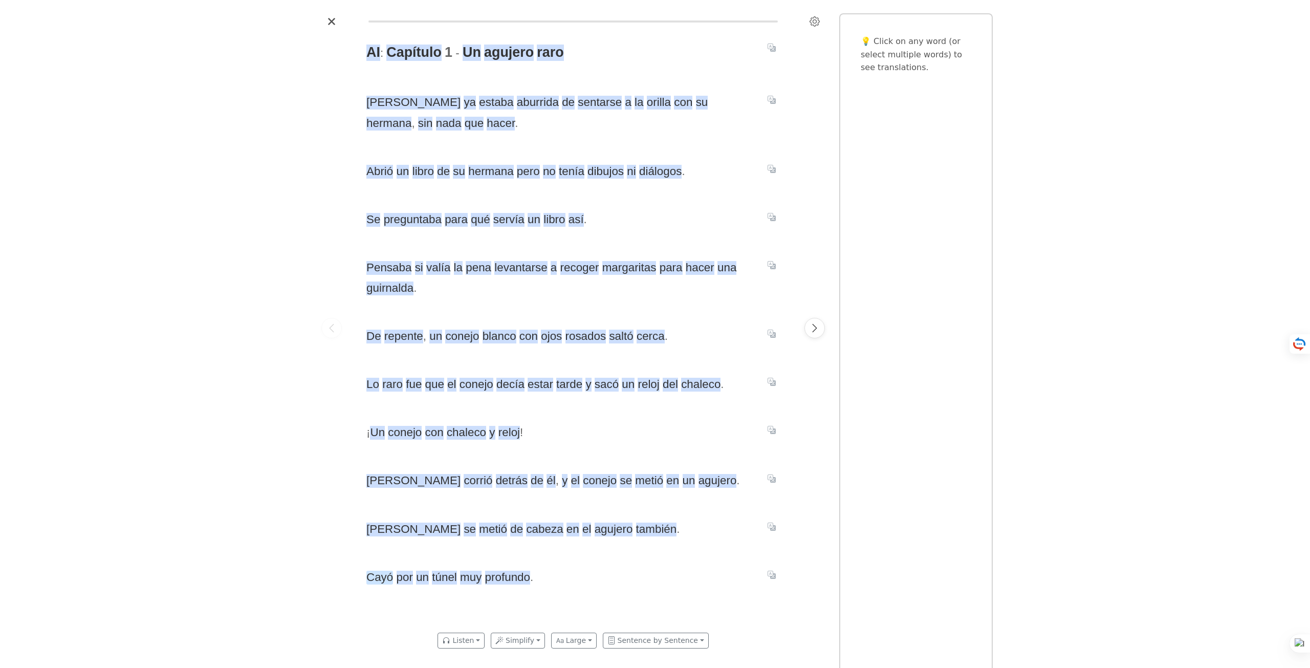
click at [382, 574] on span "Cayó" at bounding box center [379, 578] width 27 height 14
click at [331, 584] on div at bounding box center [331, 328] width 29 height 597
click at [638, 639] on button "Sentence by Sentence" at bounding box center [656, 641] width 106 height 16
click at [412, 117] on span "hermana" at bounding box center [388, 124] width 45 height 14
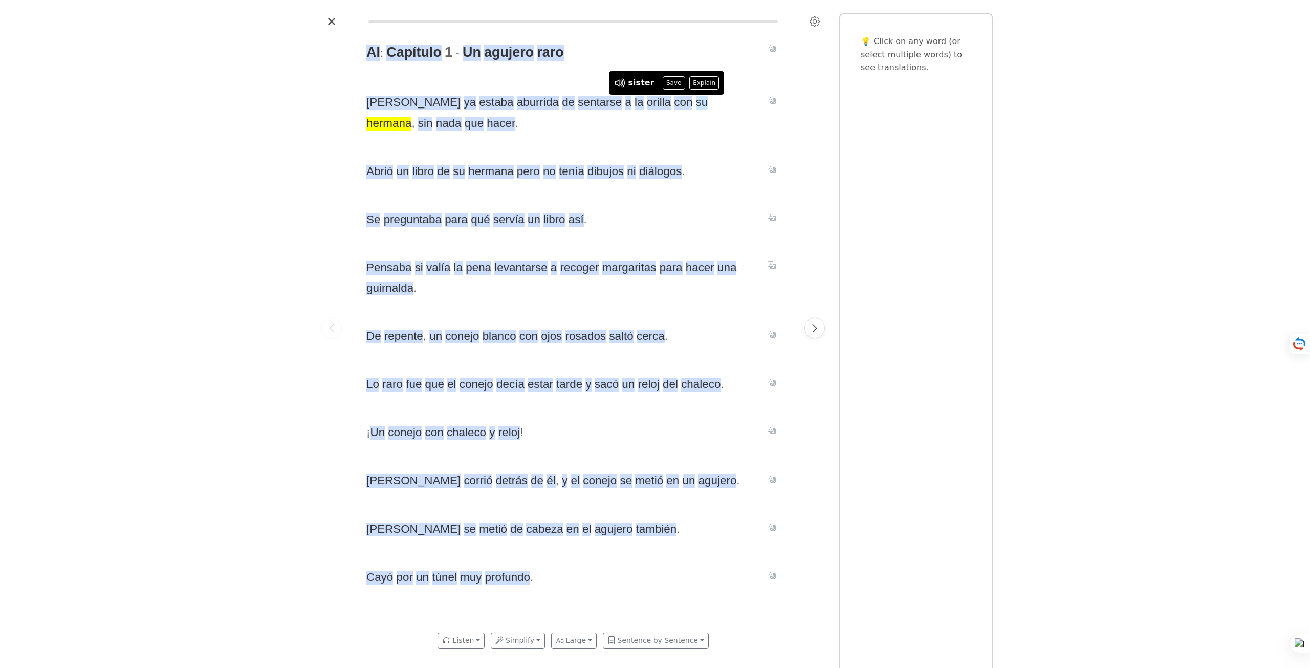
click at [696, 101] on span "su" at bounding box center [702, 103] width 12 height 14
drag, startPoint x: 600, startPoint y: 105, endPoint x: 683, endPoint y: 100, distance: 83.1
click at [683, 100] on span "Alicia ya estaba aburrida de sentarse a la orilla con su hermana , sin nada que…" at bounding box center [560, 112] width 389 height 41
click at [476, 139] on div "AI : Capítulo 1 - Un agujero raro Alicia ya estaba aburrida de sentarse a la or…" at bounding box center [573, 328] width 434 height 597
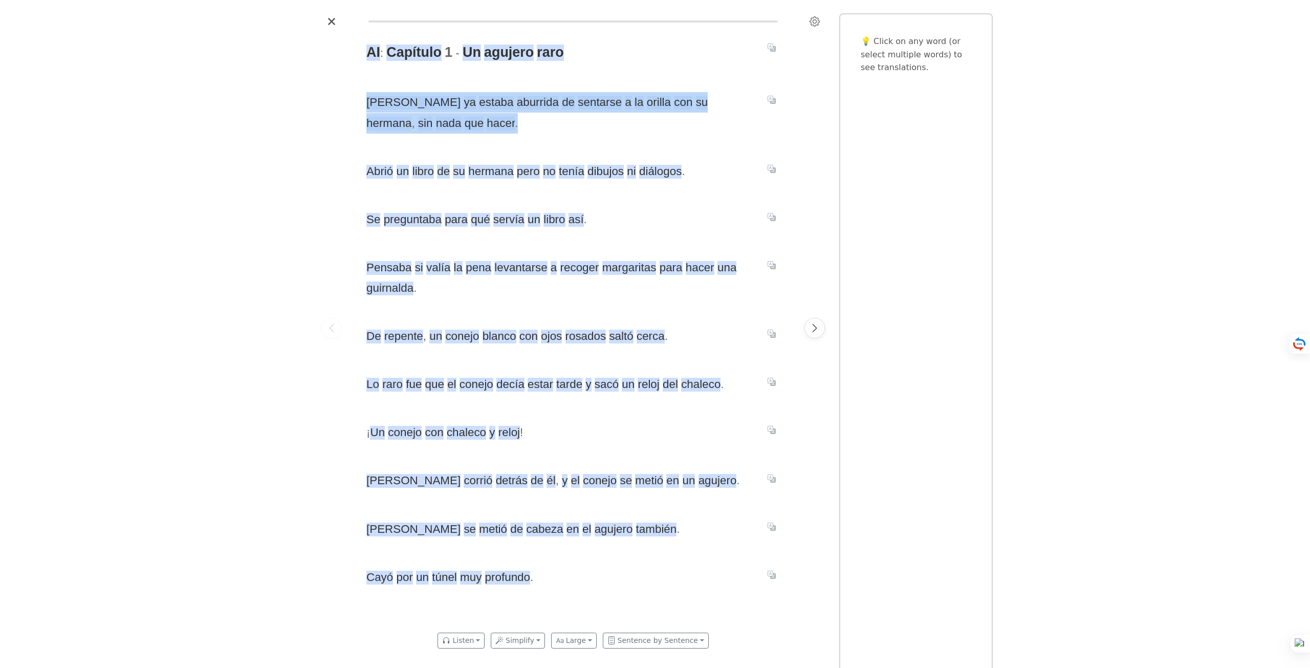
drag, startPoint x: 411, startPoint y: 123, endPoint x: 358, endPoint y: 102, distance: 56.3
click at [358, 102] on div "AI : Capítulo 1 - Un agujero raro Alicia ya estaba aburrida de sentarse a la or…" at bounding box center [573, 328] width 434 height 597
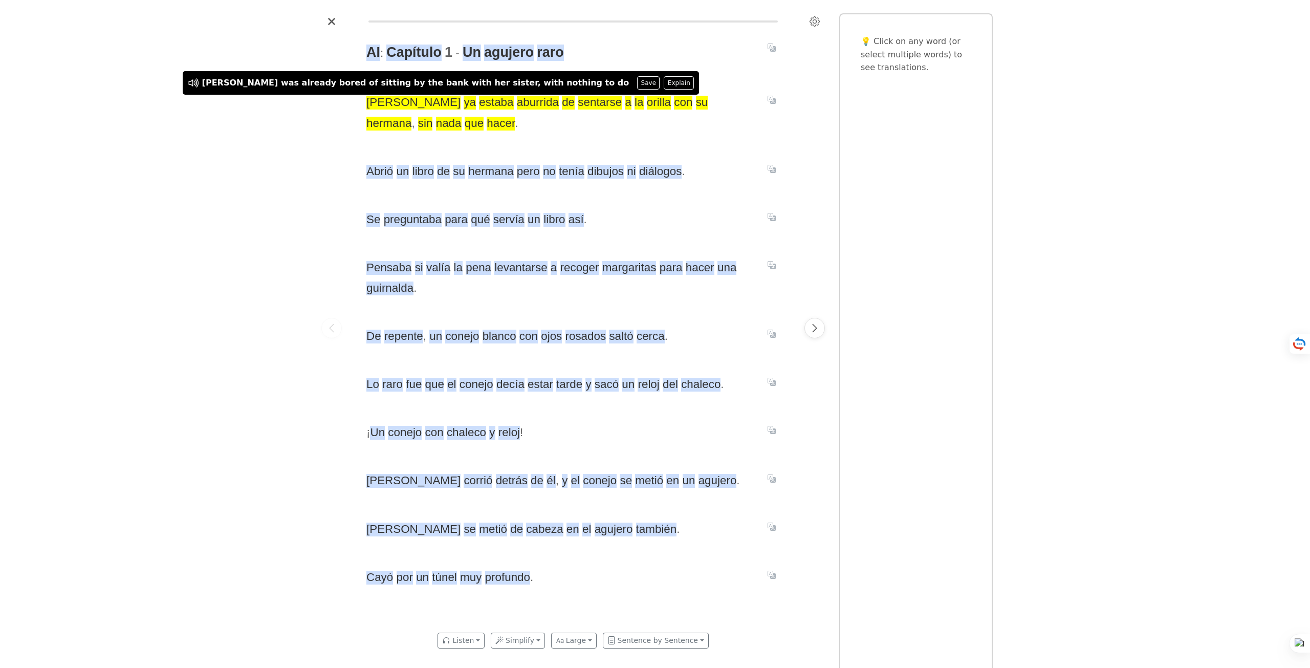
drag, startPoint x: 316, startPoint y: 165, endPoint x: 282, endPoint y: 180, distance: 38.0
click at [182, 149] on div "AI : Capítulo 1 - Un agujero raro Alicia ya estaba aburrida de sentarse a la or…" at bounding box center [655, 334] width 1310 height 668
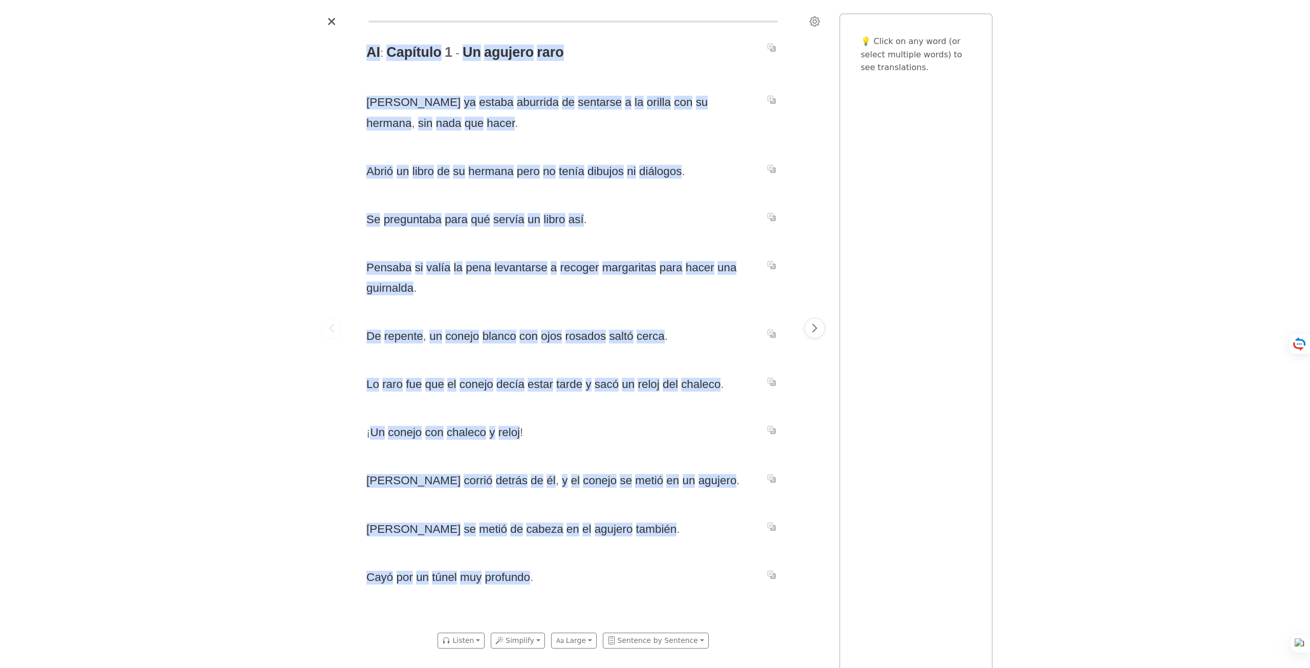
click at [294, 185] on div "AI : Capítulo 1 - Un agujero raro Alicia ya estaba aburrida de sentarse a la or…" at bounding box center [655, 334] width 1310 height 668
drag, startPoint x: 356, startPoint y: 175, endPoint x: 697, endPoint y: 186, distance: 341.6
click at [697, 186] on div "AI : Capítulo 1 - Un agujero raro Alicia ya estaba aburrida de sentarse a la or…" at bounding box center [573, 328] width 512 height 597
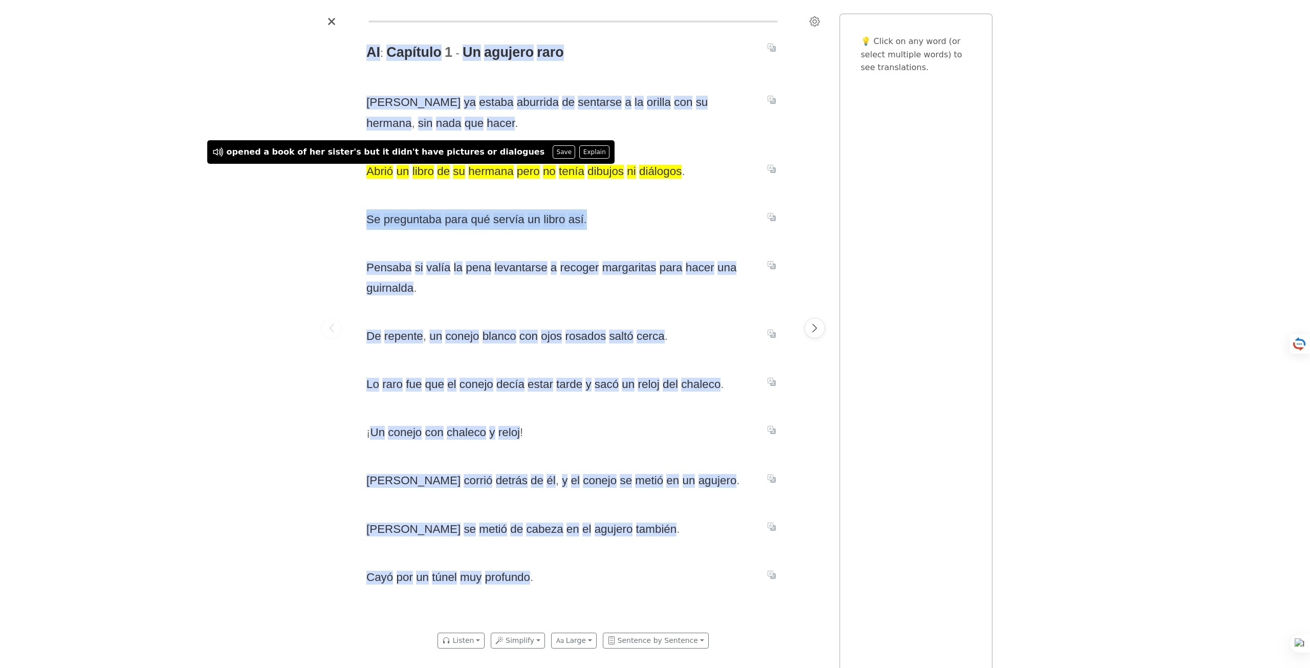
drag, startPoint x: 628, startPoint y: 228, endPoint x: 358, endPoint y: 220, distance: 269.9
click at [358, 220] on div "AI : Capítulo 1 - Un agujero raro Alicia ya estaba aburrida de sentarse a la or…" at bounding box center [573, 328] width 434 height 597
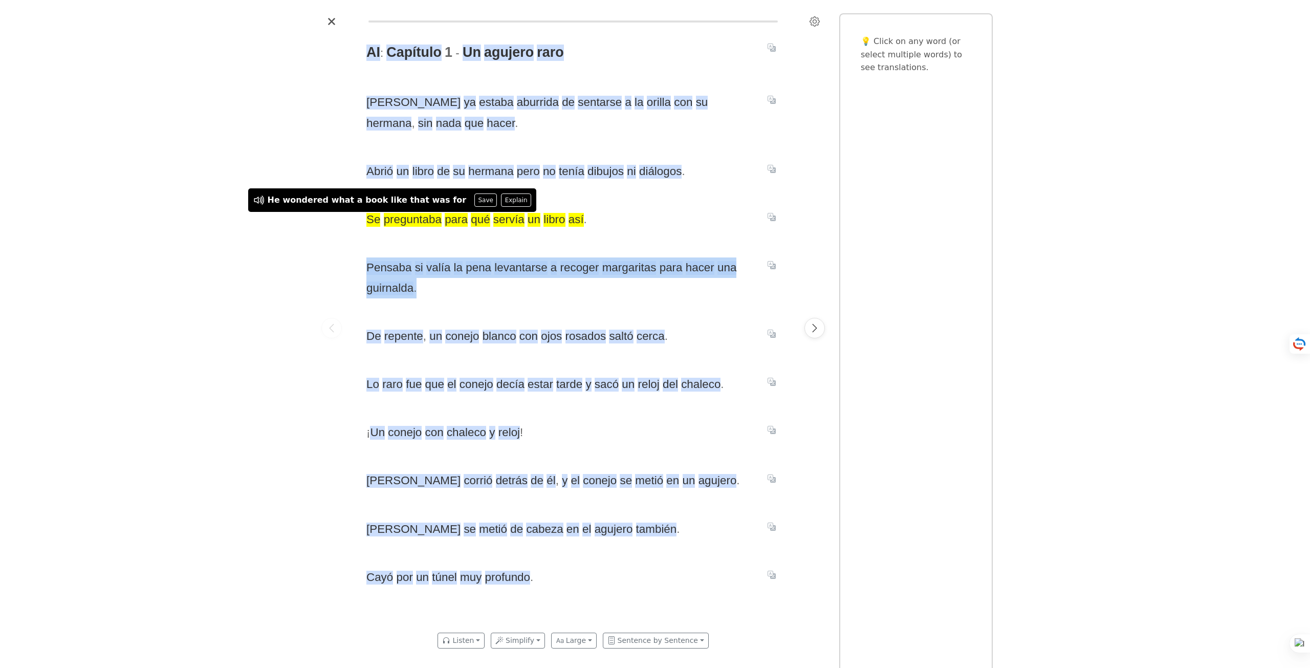
drag, startPoint x: 356, startPoint y: 258, endPoint x: 452, endPoint y: 305, distance: 107.4
click at [452, 305] on div "AI : Capítulo 1 - Un agujero raro Alicia ya estaba aburrida de sentarse a la or…" at bounding box center [573, 328] width 512 height 597
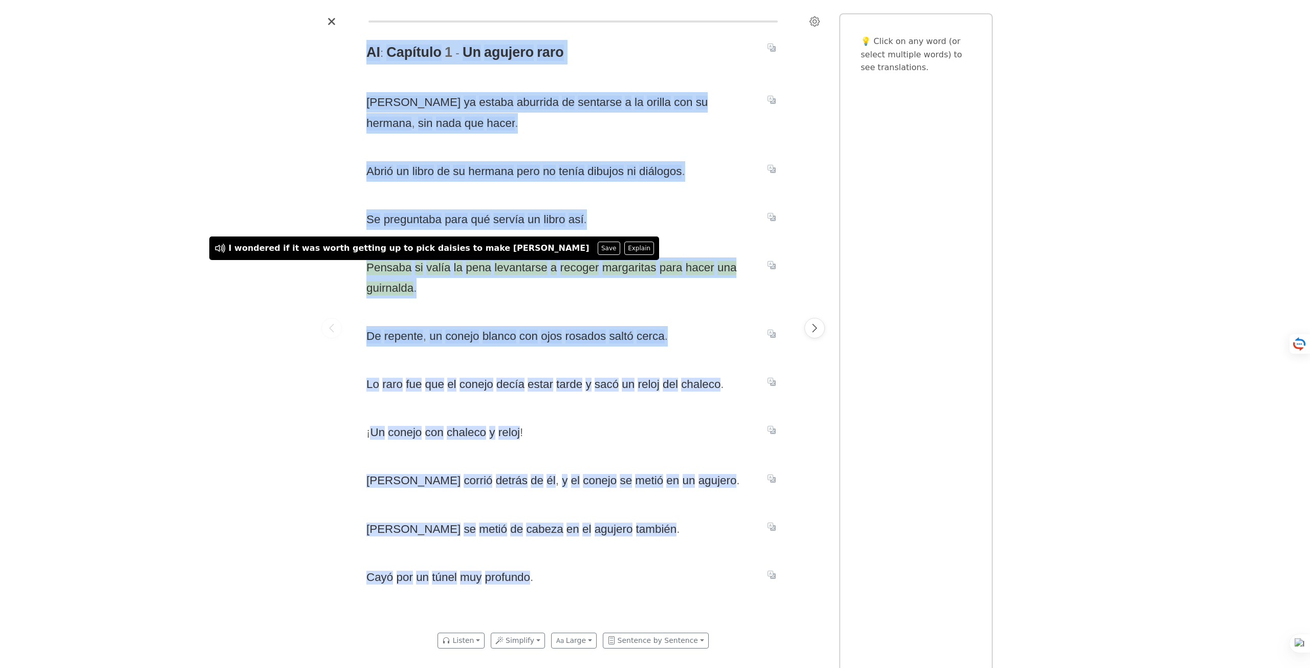
drag, startPoint x: 327, startPoint y: 315, endPoint x: 688, endPoint y: 329, distance: 361.6
click at [688, 329] on div "AI : Capítulo 1 - Un agujero raro Alicia ya estaba aburrida de sentarse a la or…" at bounding box center [573, 328] width 512 height 597
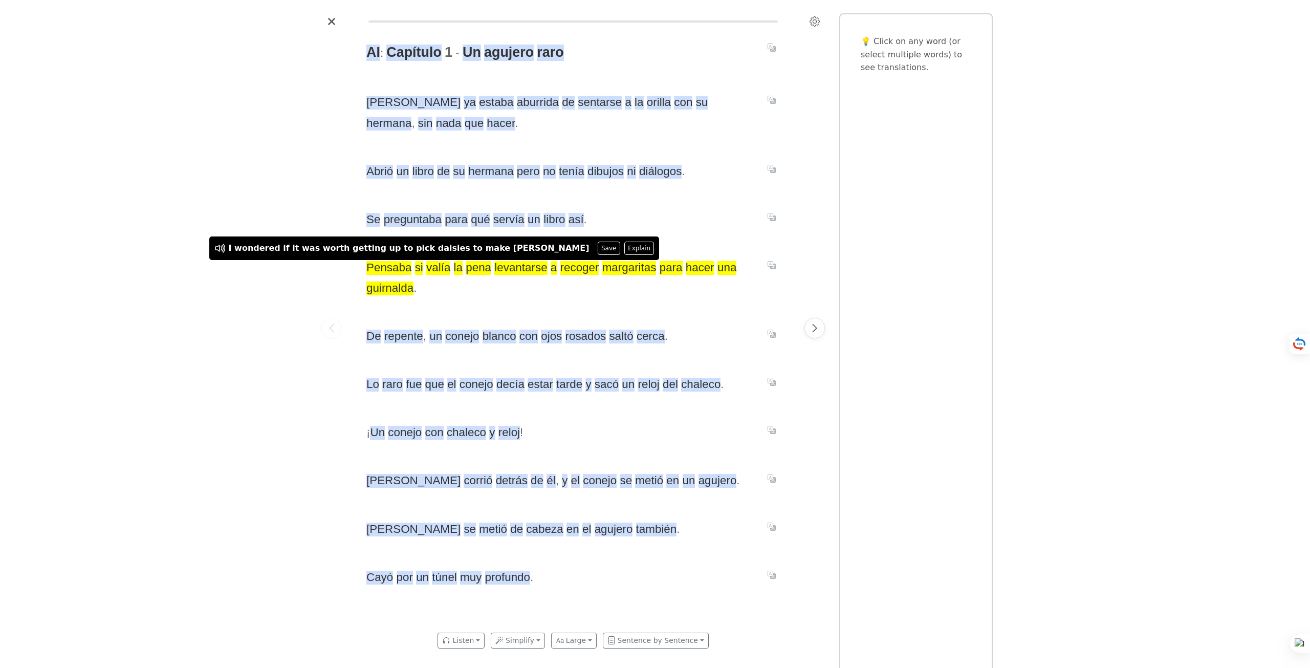
click at [688, 329] on span "De repente , un conejo blanco con ojos rosados saltó cerca ." at bounding box center [560, 336] width 389 height 20
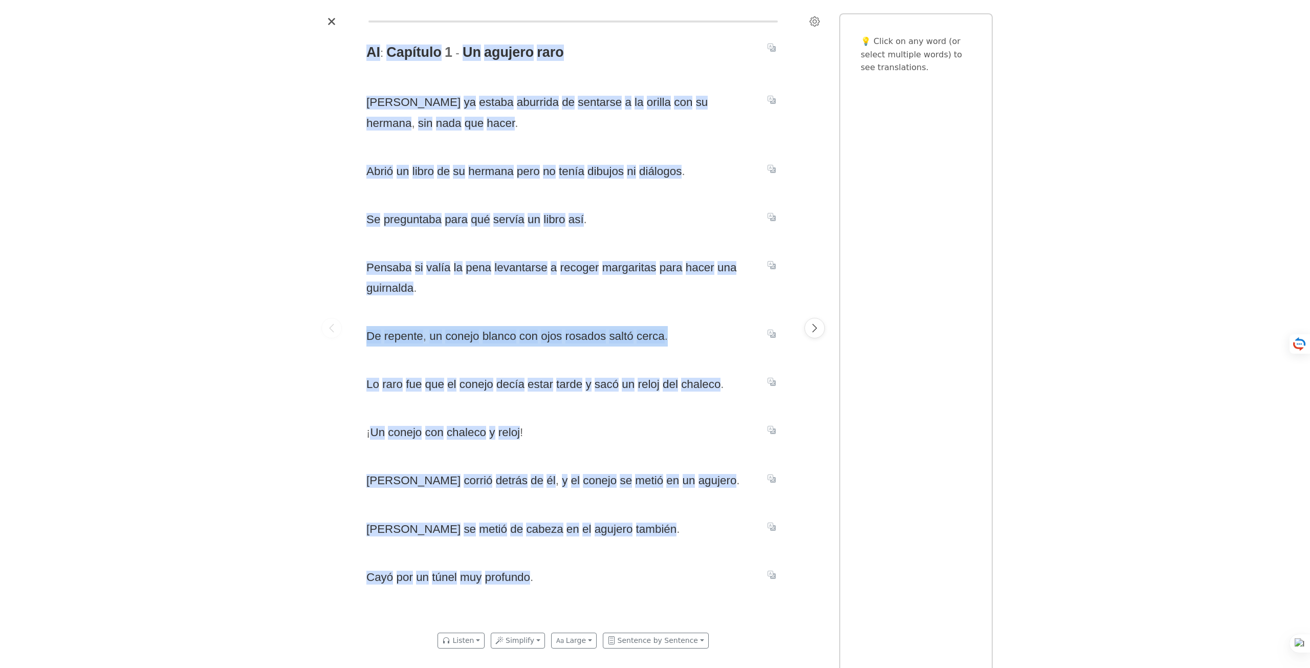
drag, startPoint x: 703, startPoint y: 331, endPoint x: 357, endPoint y: 333, distance: 346.0
click at [357, 333] on div "AI : Capítulo 1 - Un agujero raro Alicia ya estaba aburrida de sentarse a la or…" at bounding box center [573, 328] width 434 height 597
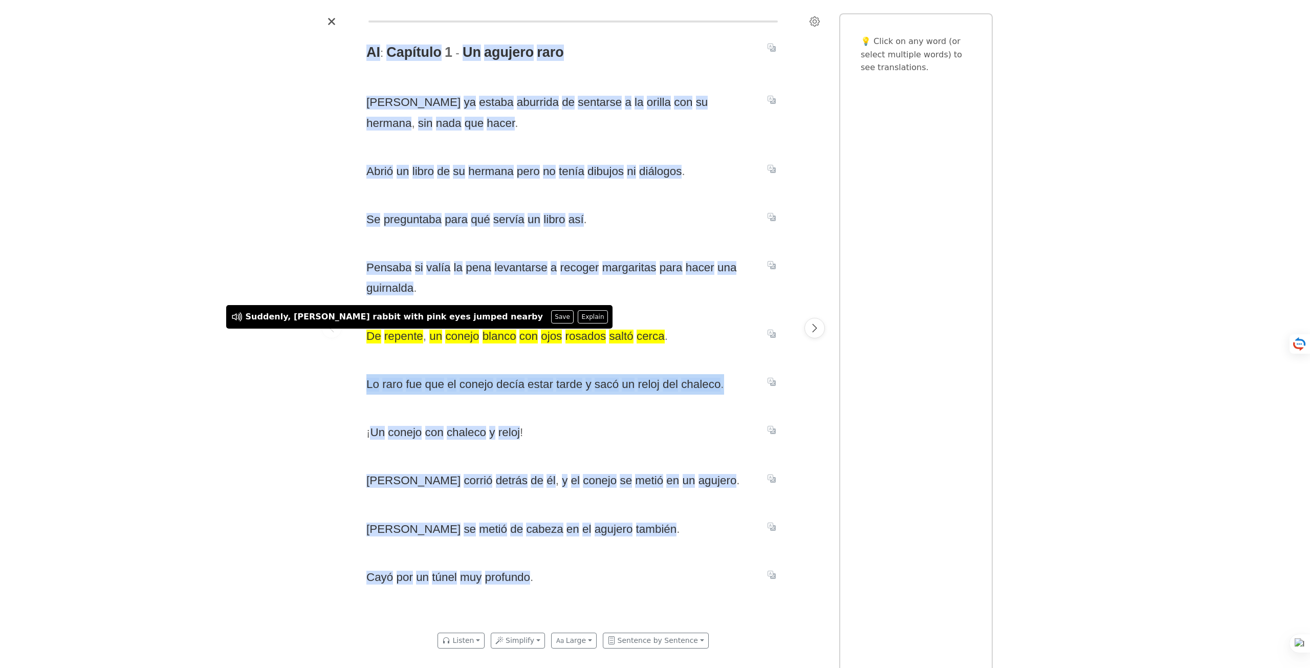
drag, startPoint x: 364, startPoint y: 383, endPoint x: 744, endPoint y: 391, distance: 379.9
click at [744, 391] on div "AI : Capítulo 1 - Un agujero raro Alicia ya estaba aburrida de sentarse a la or…" at bounding box center [573, 328] width 434 height 597
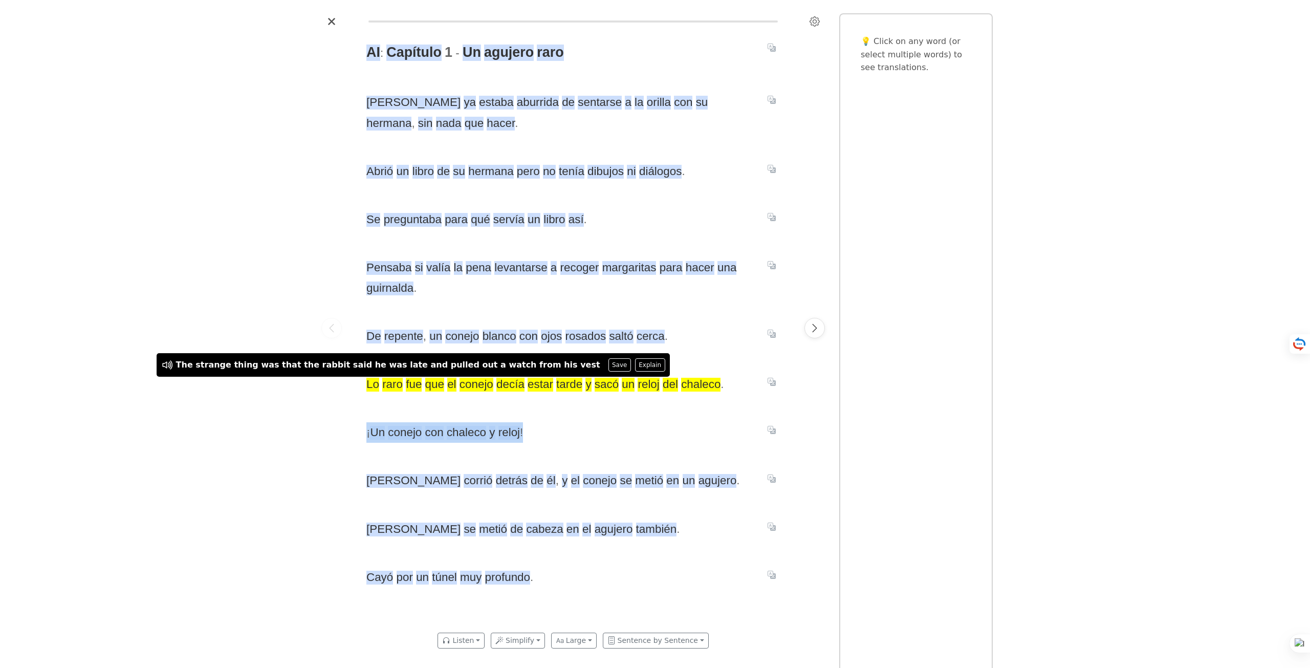
drag, startPoint x: 504, startPoint y: 428, endPoint x: 358, endPoint y: 430, distance: 145.4
click at [358, 430] on div "AI : Capítulo 1 - Un agujero raro Alicia ya estaba aburrida de sentarse a la or…" at bounding box center [573, 328] width 434 height 597
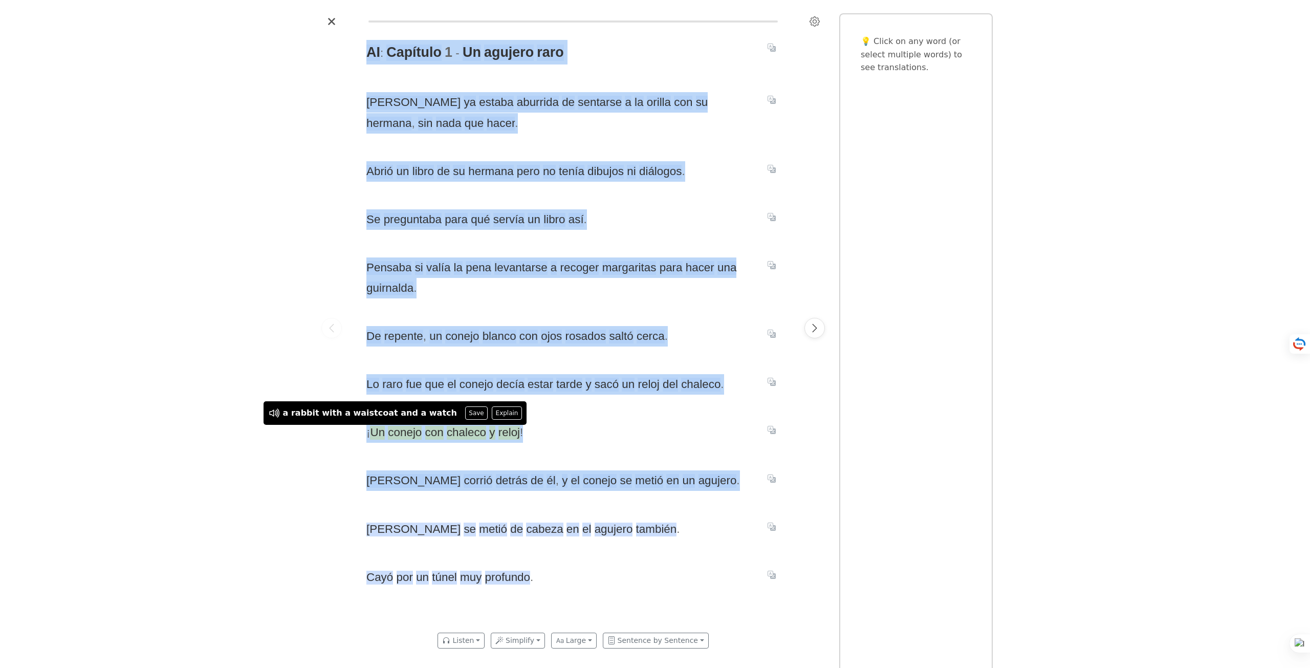
drag, startPoint x: 383, startPoint y: 482, endPoint x: 695, endPoint y: 484, distance: 312.2
click at [695, 484] on div "AI : Capítulo 1 - Un agujero raro Alicia ya estaba aburrida de sentarse a la or…" at bounding box center [573, 328] width 512 height 597
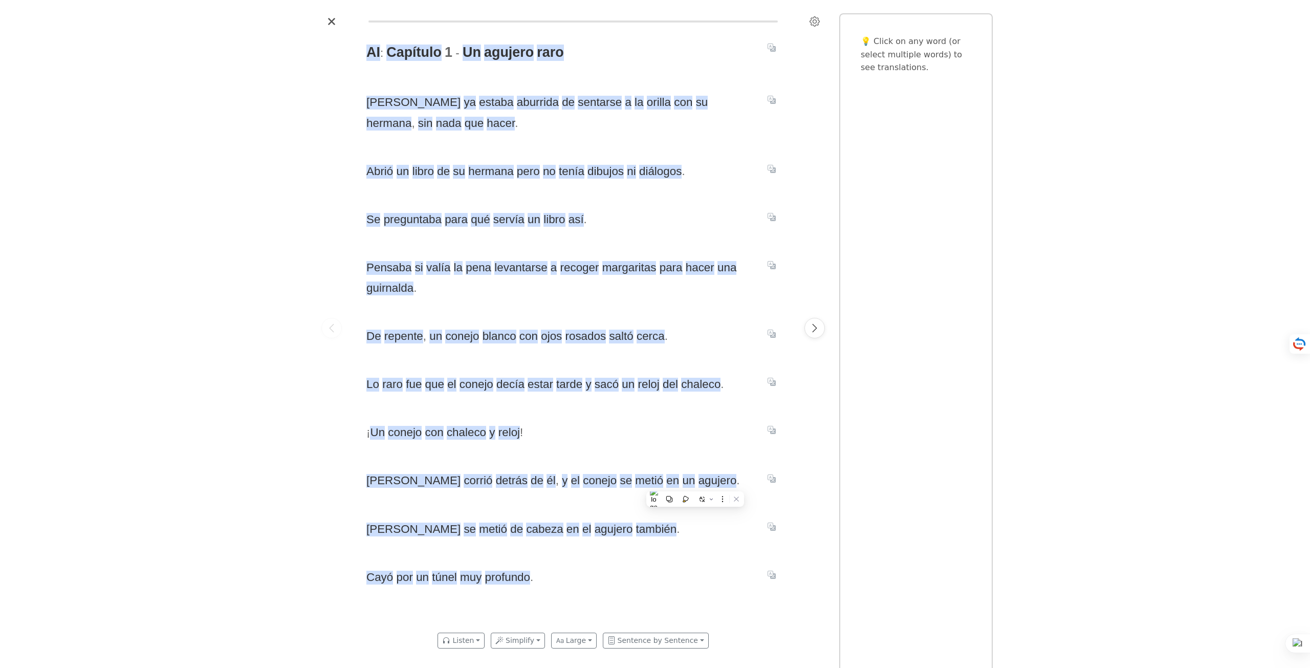
click at [695, 484] on span "Alicia corrió detrás de él , y el conejo se metió en un agujero ." at bounding box center [560, 480] width 389 height 20
drag, startPoint x: 674, startPoint y: 484, endPoint x: 361, endPoint y: 477, distance: 312.3
click at [361, 477] on div "AI : Capítulo 1 - Un agujero raro Alicia ya estaba aburrida de sentarse a la or…" at bounding box center [573, 328] width 434 height 597
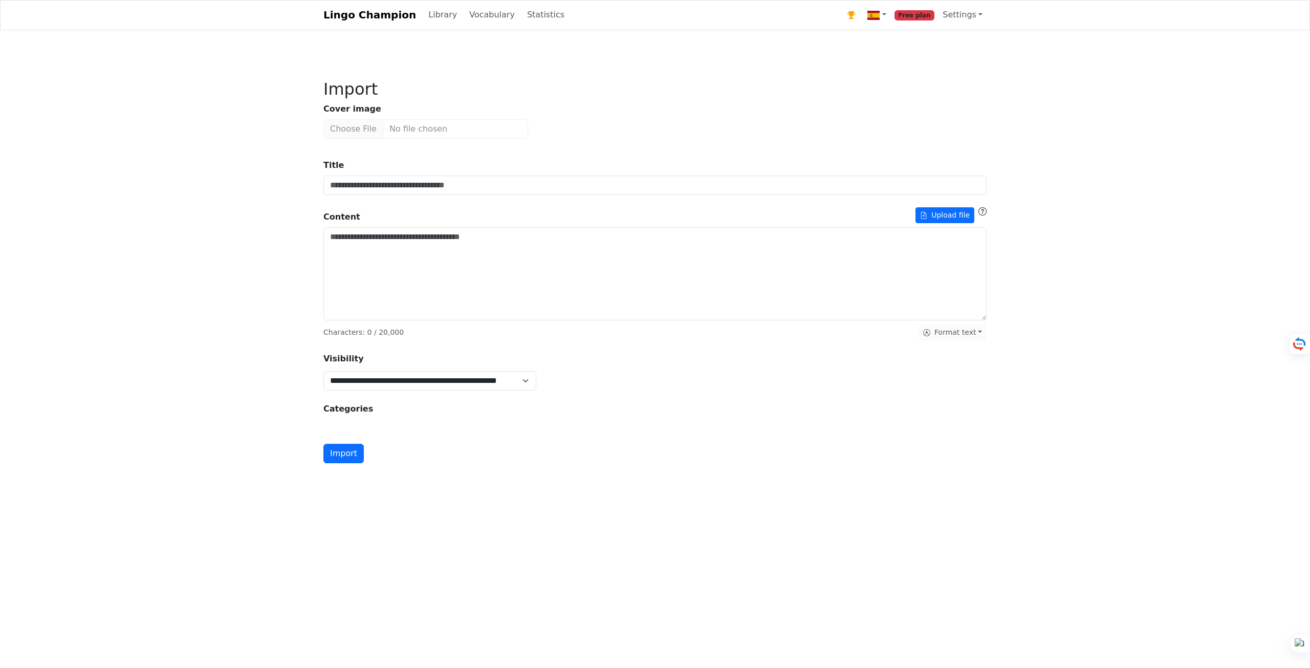
type input "**********"
type textarea "**********"
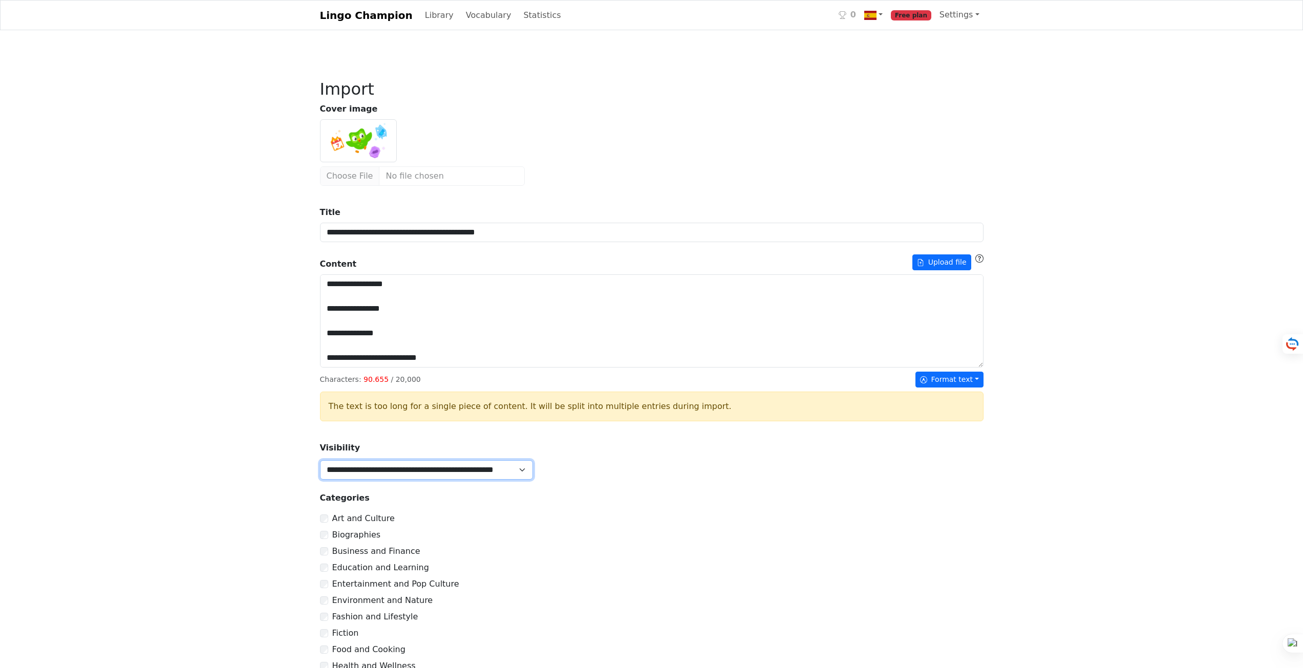
click at [418, 471] on select "**********" at bounding box center [426, 469] width 213 height 19
click at [418, 465] on select "**********" at bounding box center [426, 469] width 213 height 19
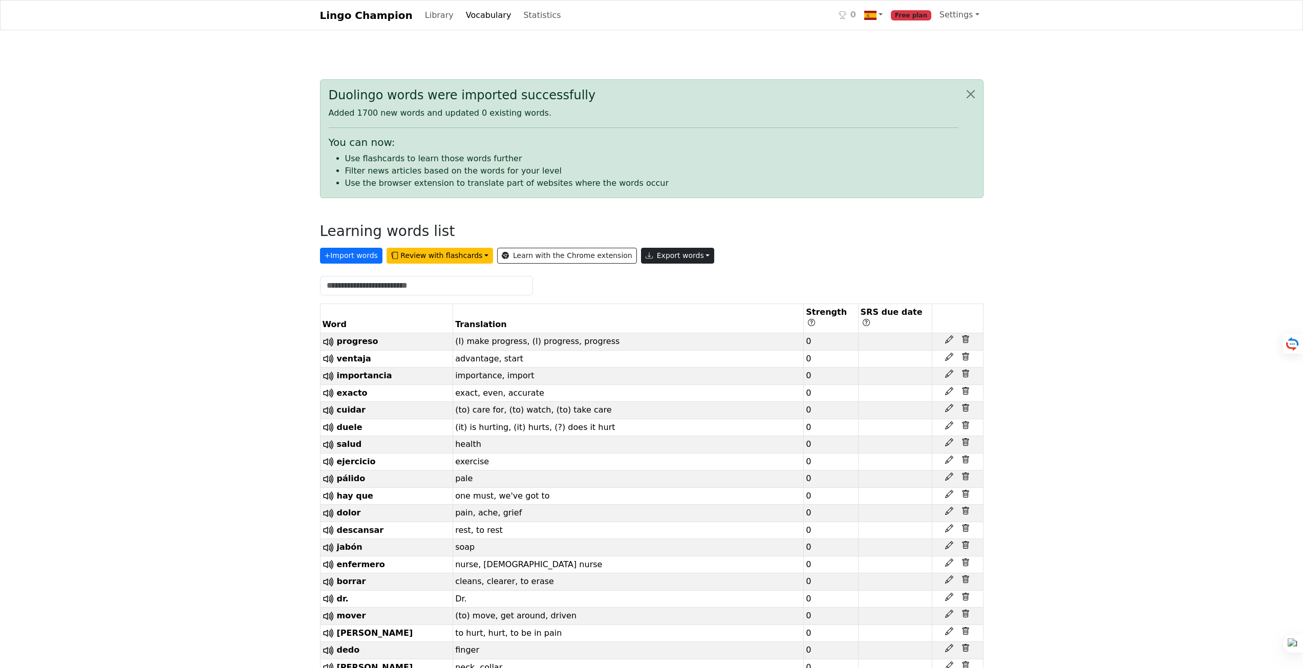
click at [641, 253] on button "Export words" at bounding box center [678, 256] width 74 height 16
click at [656, 275] on link "Copy to clipboard" at bounding box center [701, 277] width 120 height 16
click at [667, 258] on button "Export words" at bounding box center [678, 256] width 74 height 16
click at [651, 297] on link "Tab-separated TXT file" at bounding box center [701, 294] width 120 height 16
click at [537, 255] on link "Learn with the Chrome extension" at bounding box center [567, 256] width 140 height 16
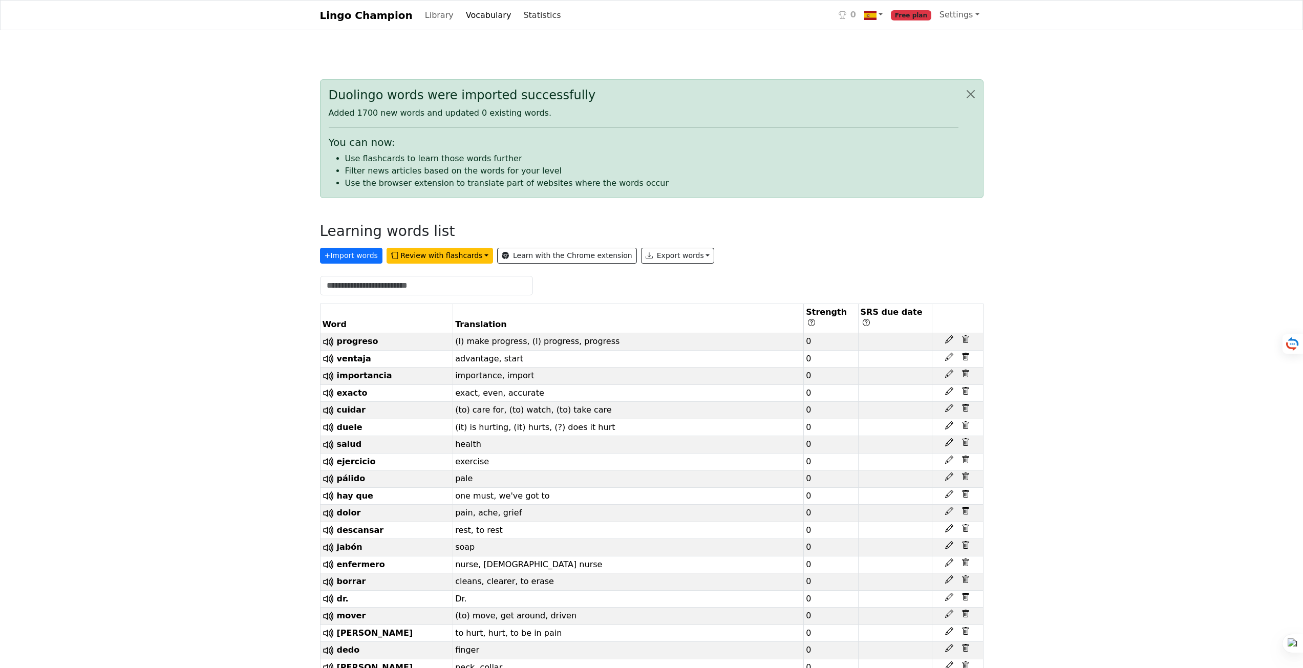
click at [519, 17] on link "Statistics" at bounding box center [542, 15] width 46 height 20
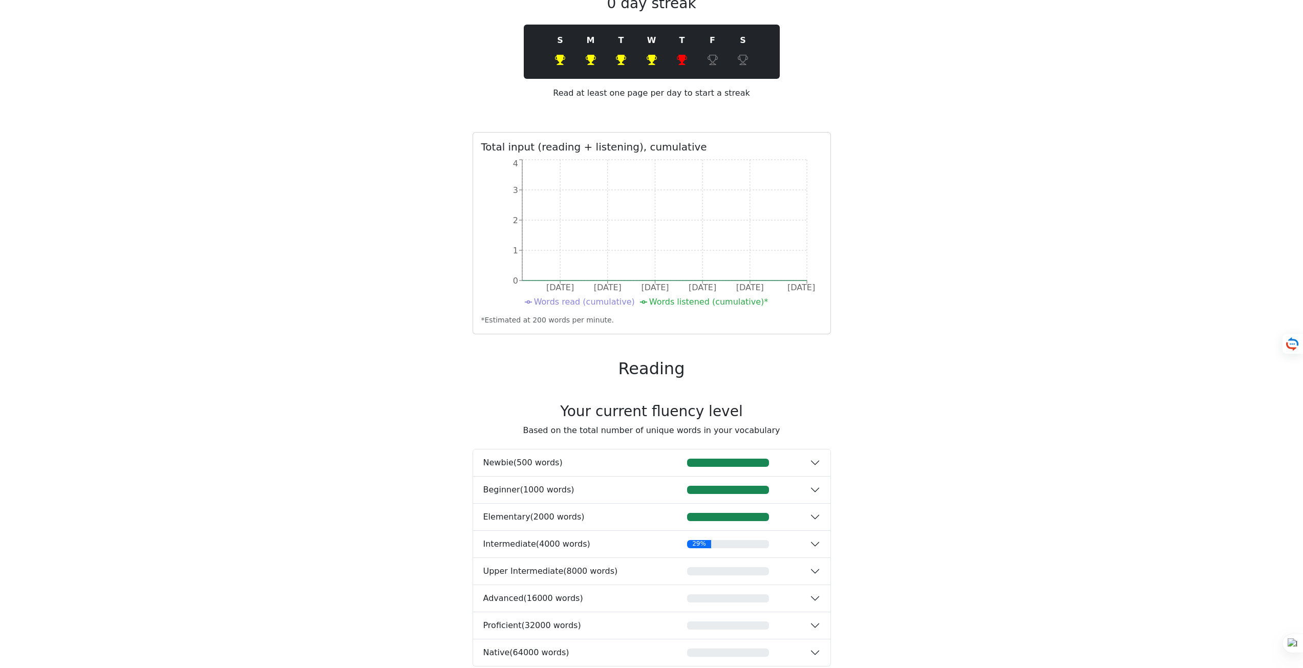
scroll to position [102, 0]
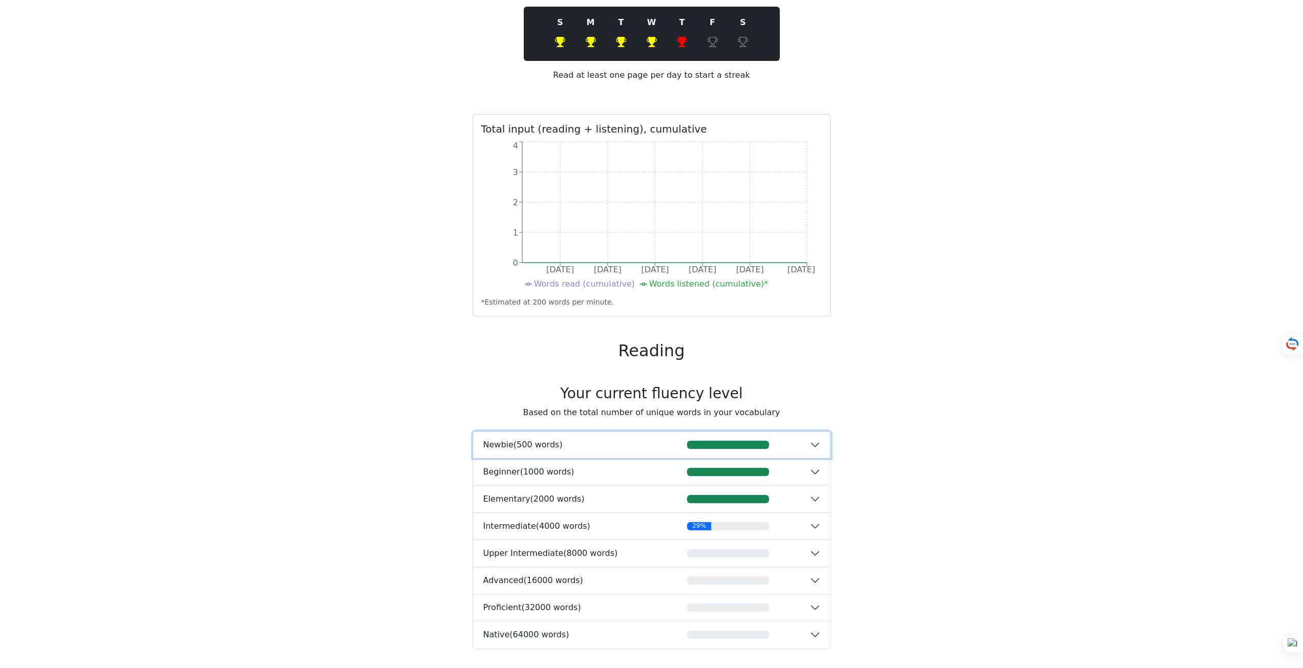
click at [649, 440] on button "Newbie ( 500 words )" at bounding box center [651, 444] width 357 height 27
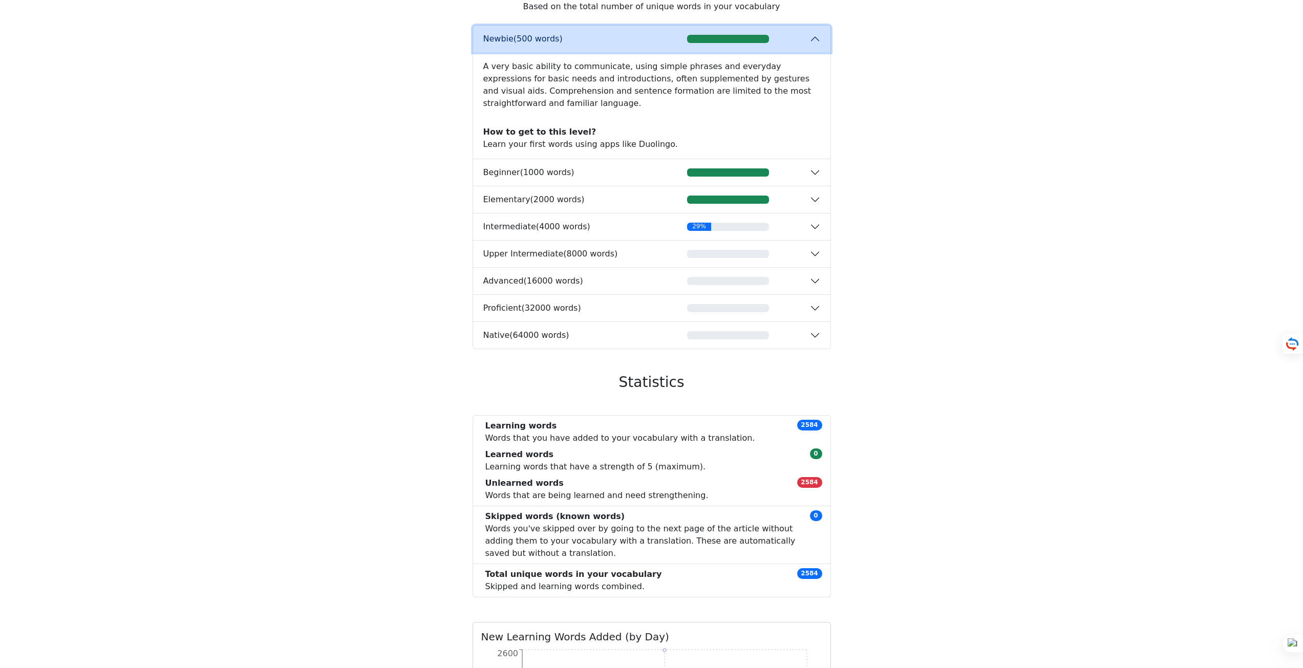
scroll to position [512, 0]
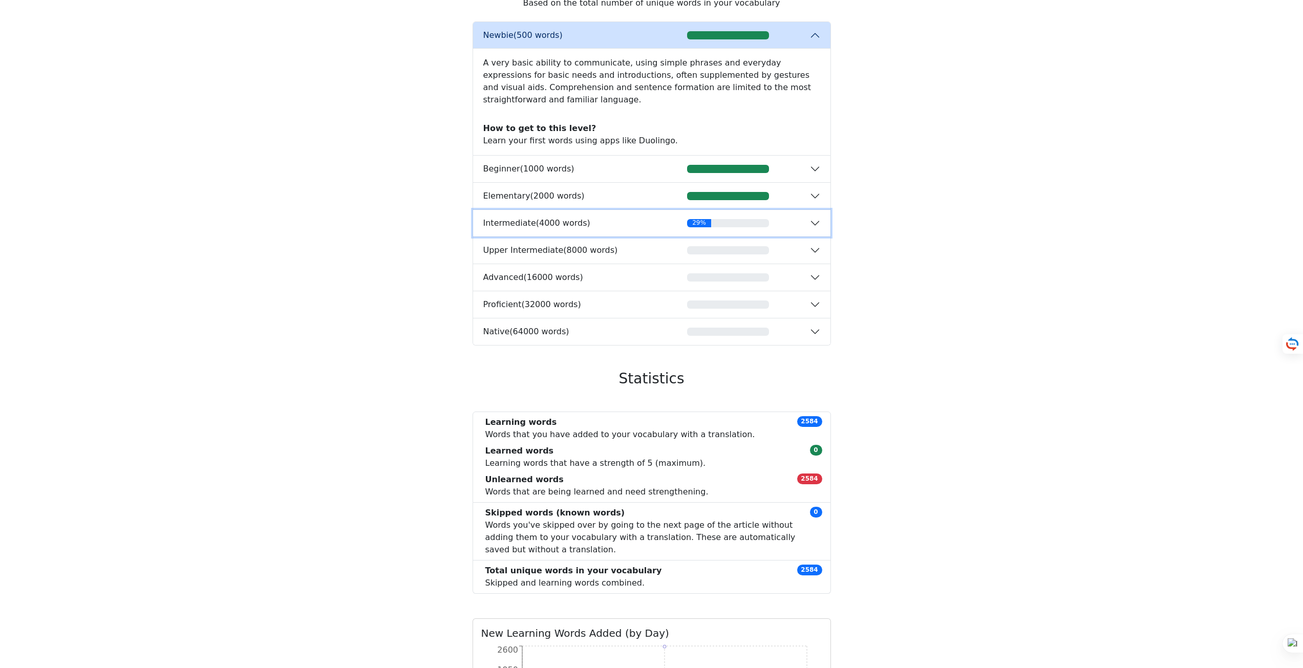
click at [729, 219] on div "29%" at bounding box center [728, 223] width 82 height 8
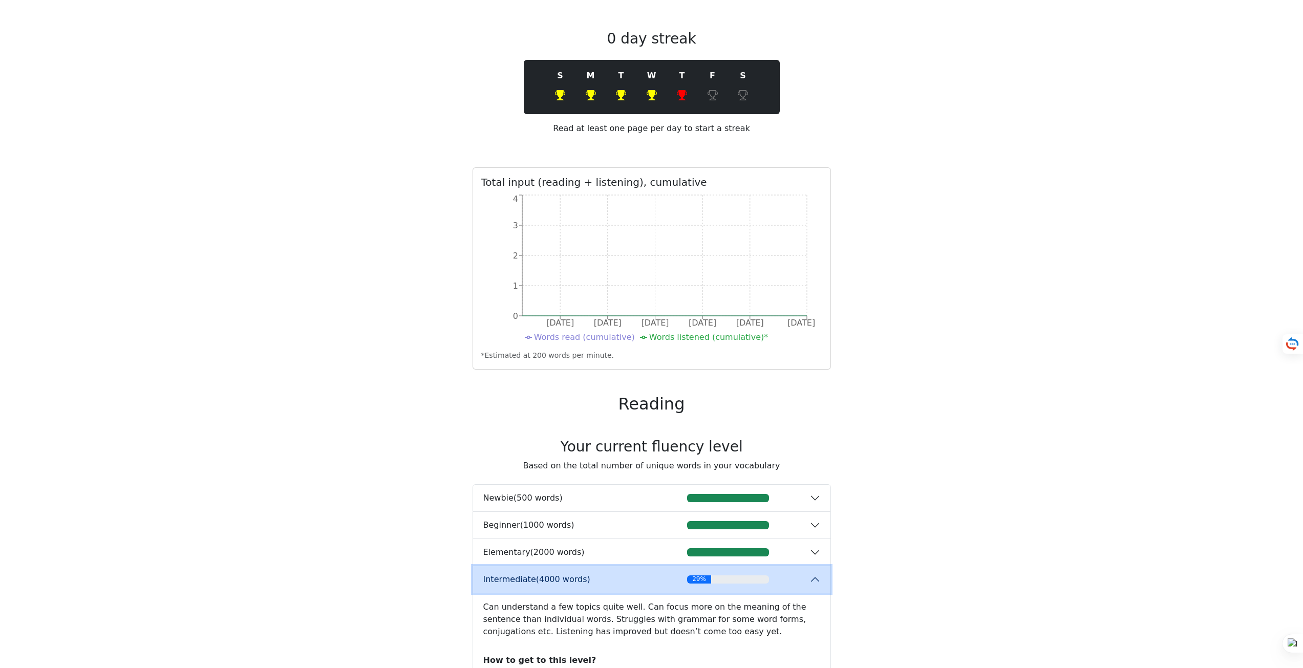
scroll to position [0, 0]
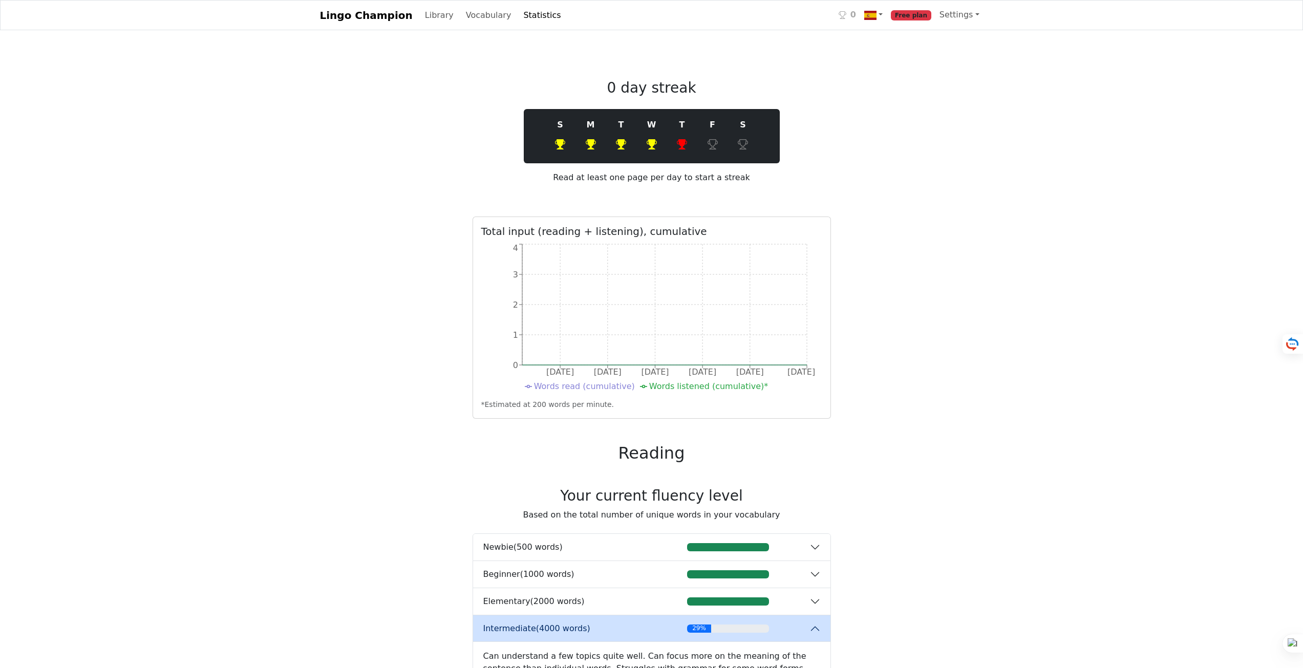
click at [618, 143] on icon at bounding box center [621, 144] width 10 height 10
click at [966, 24] on link "Settings" at bounding box center [959, 15] width 48 height 20
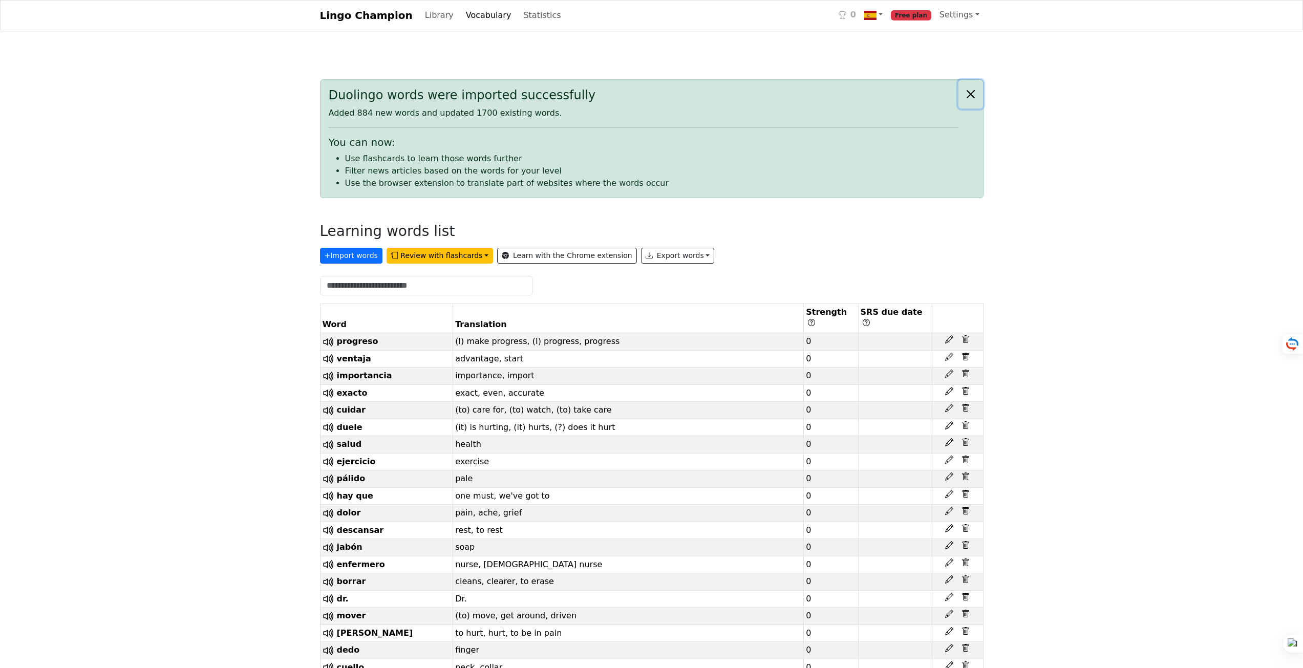
click at [976, 87] on button "Close alert" at bounding box center [970, 94] width 25 height 29
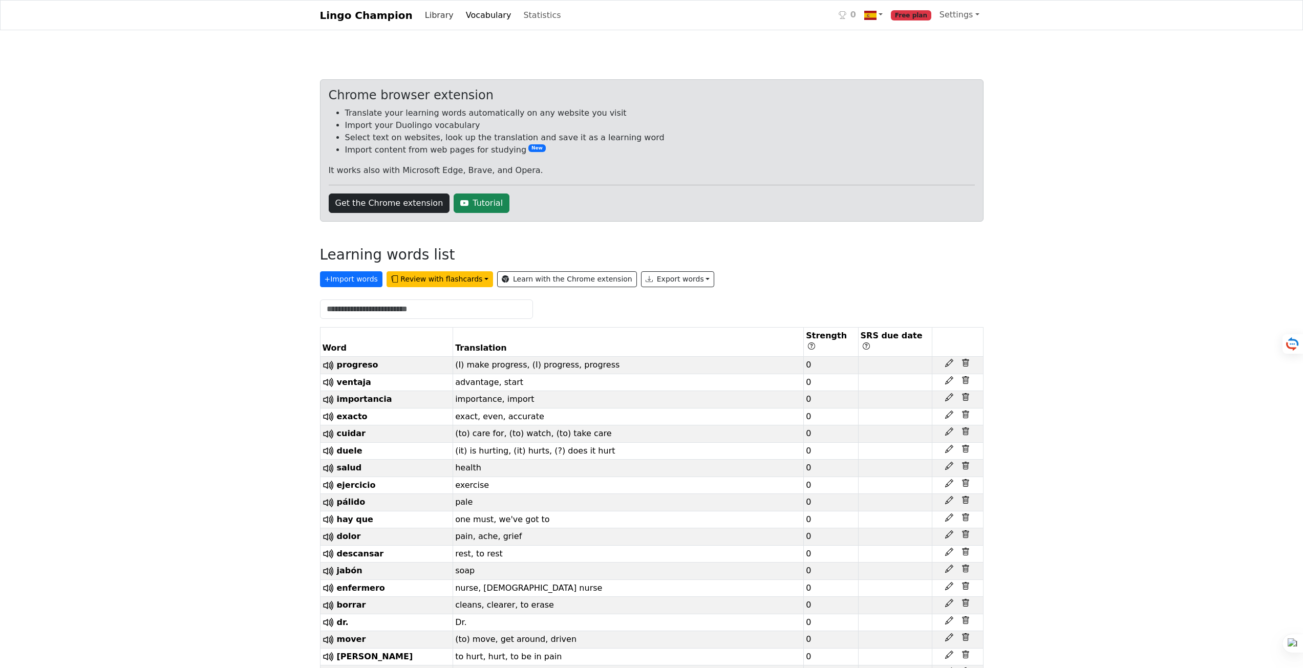
click at [428, 17] on link "Library" at bounding box center [439, 15] width 37 height 20
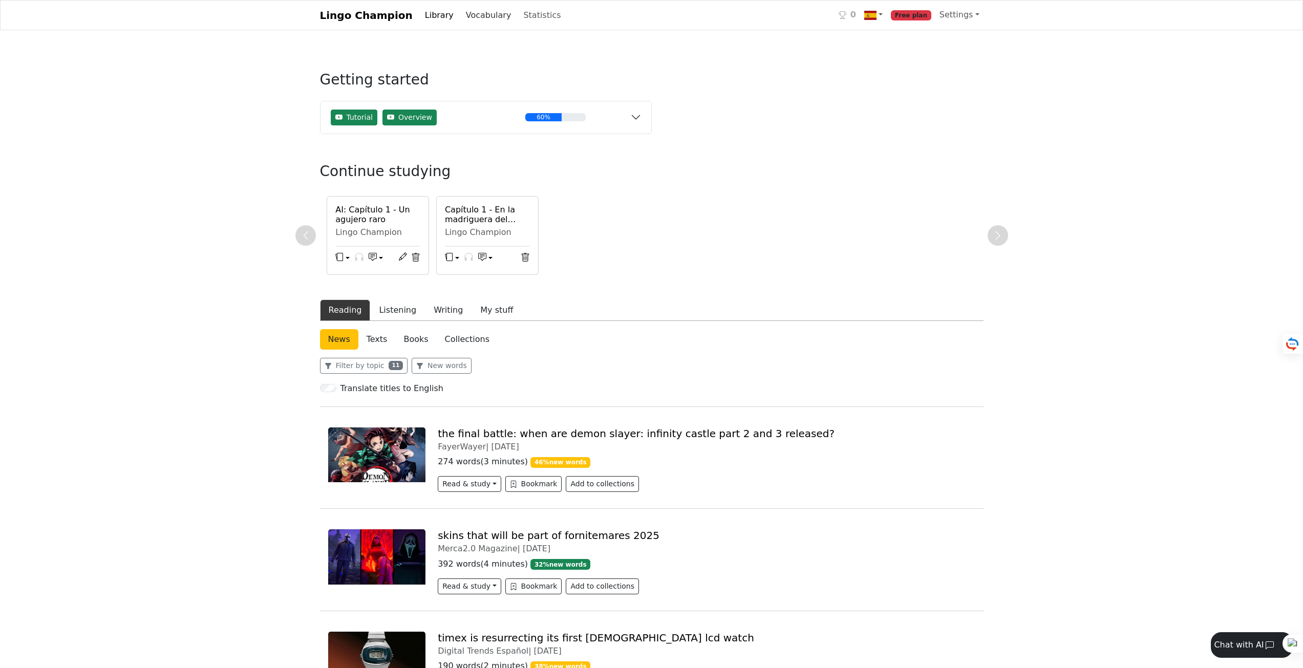
click at [462, 14] on link "Vocabulary" at bounding box center [489, 15] width 54 height 20
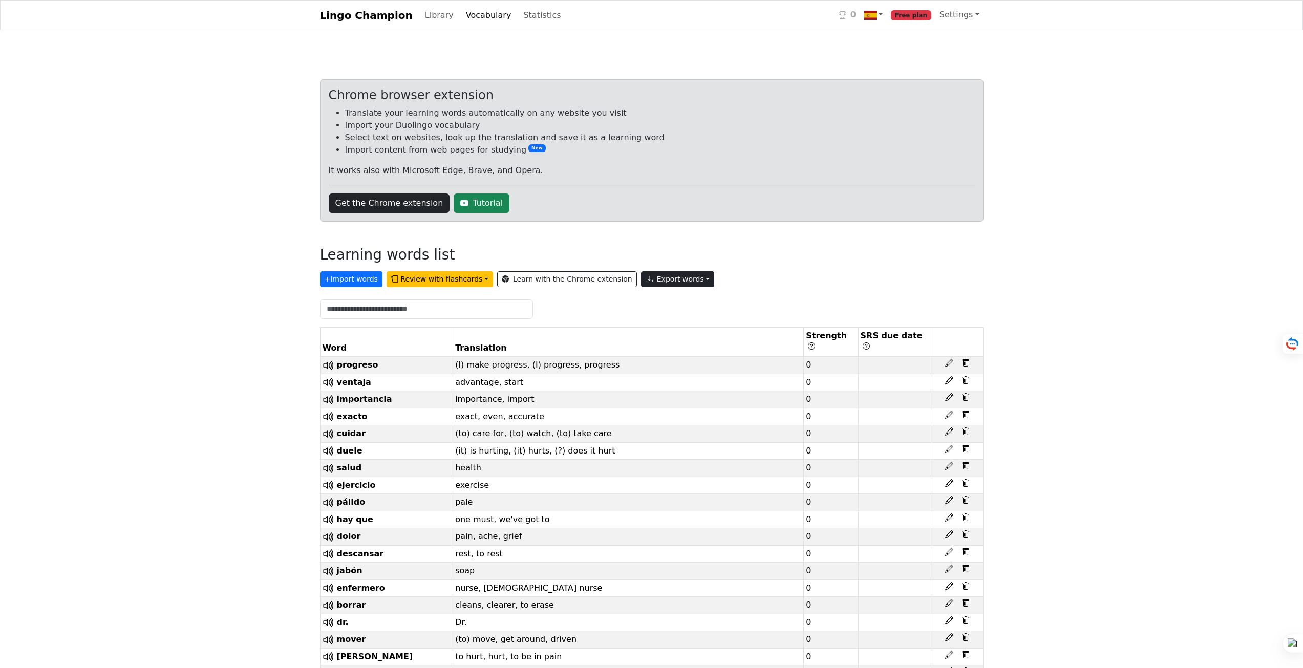
click at [641, 282] on button "Export words" at bounding box center [678, 279] width 74 height 16
click at [375, 283] on button "+ Import words" at bounding box center [351, 279] width 62 height 16
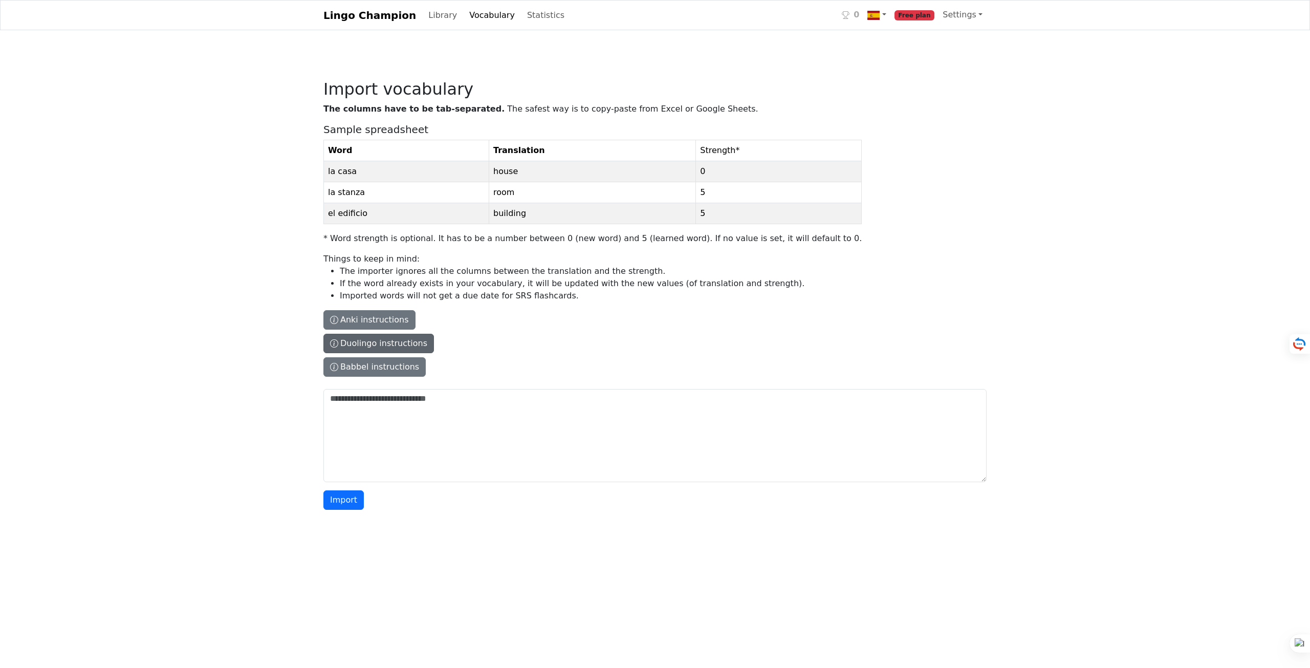
click at [371, 344] on button "Duolingo instructions" at bounding box center [378, 343] width 111 height 19
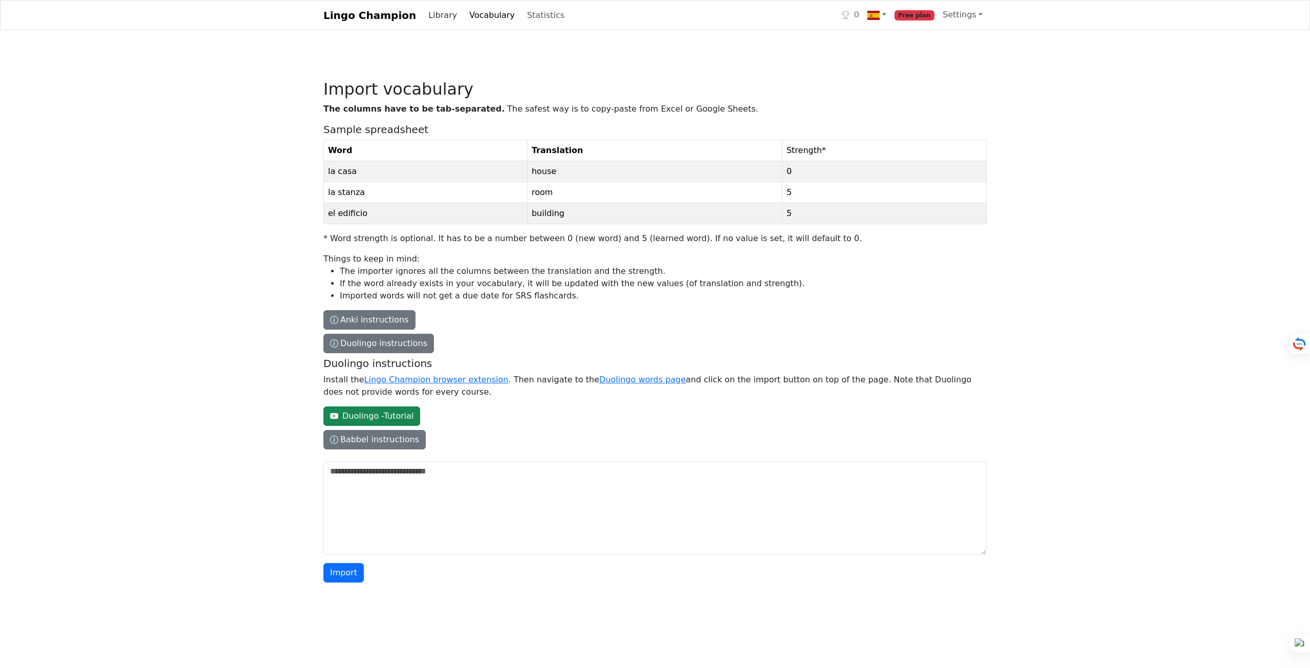
drag, startPoint x: 416, startPoint y: 9, endPoint x: 462, endPoint y: 15, distance: 46.0
click at [424, 9] on link "Library" at bounding box center [442, 15] width 37 height 20
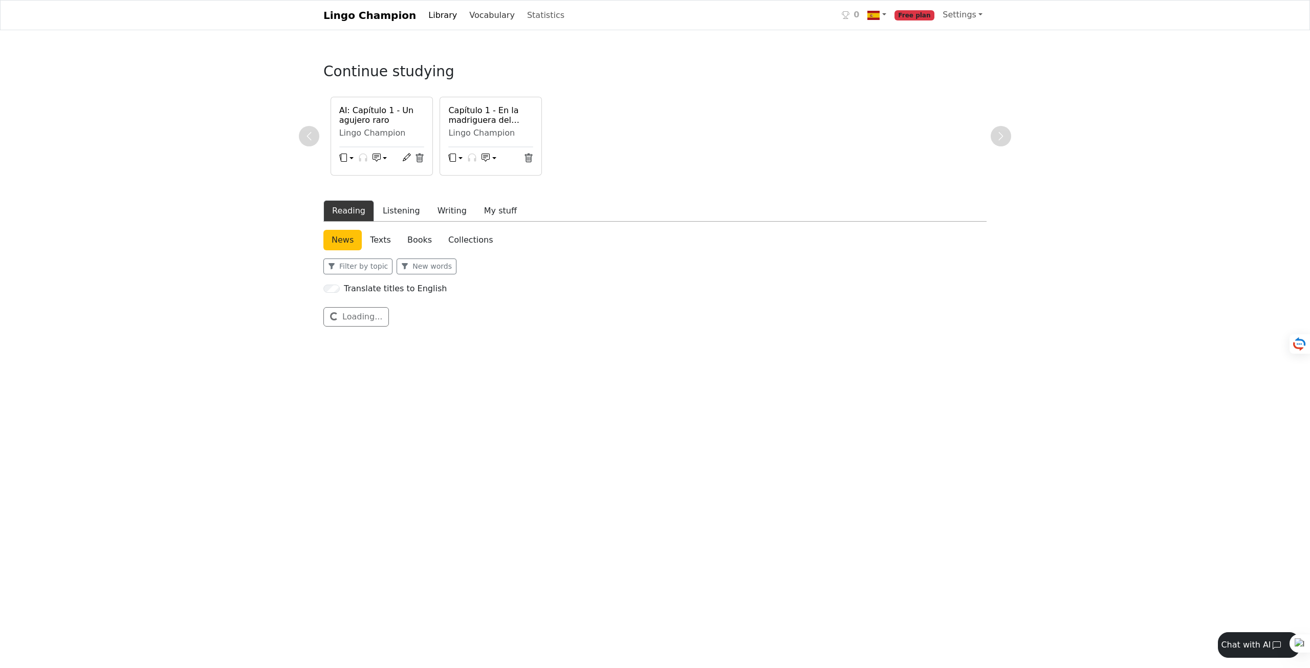
click at [465, 15] on link "Vocabulary" at bounding box center [492, 15] width 54 height 20
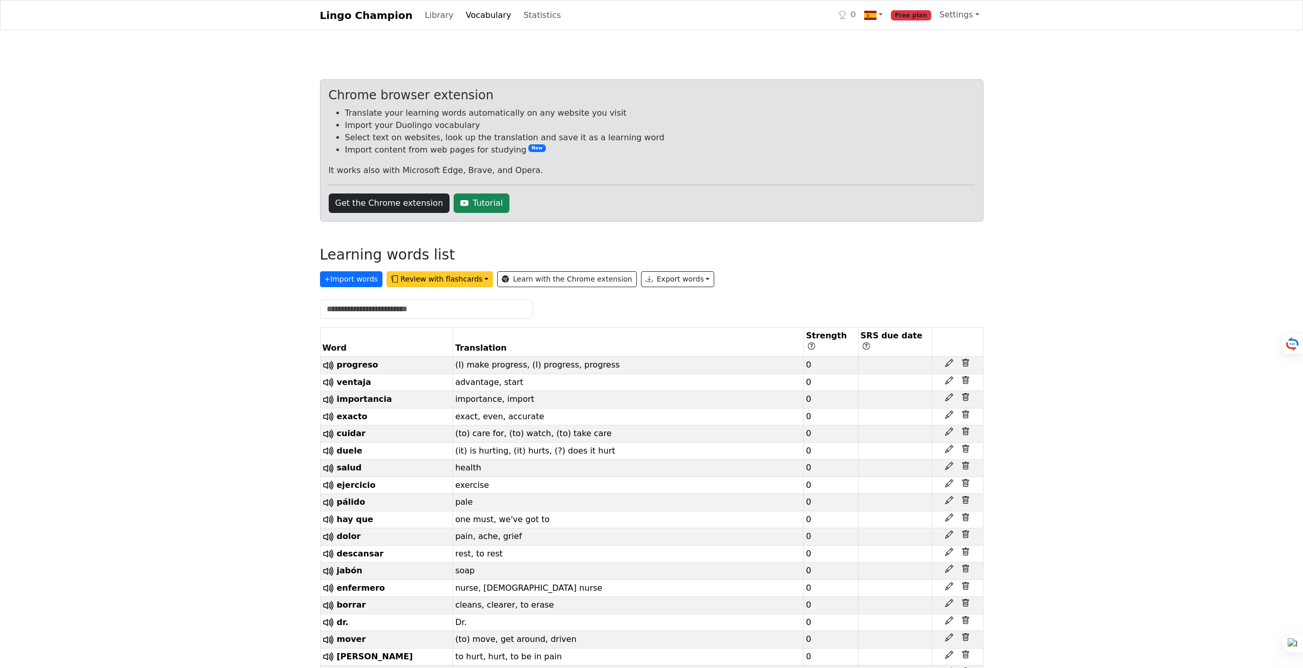
click at [442, 276] on button "Review with flashcards" at bounding box center [439, 279] width 106 height 16
click at [451, 322] on strong "SRS flashcards (earliest due date first)" at bounding box center [484, 317] width 179 height 10
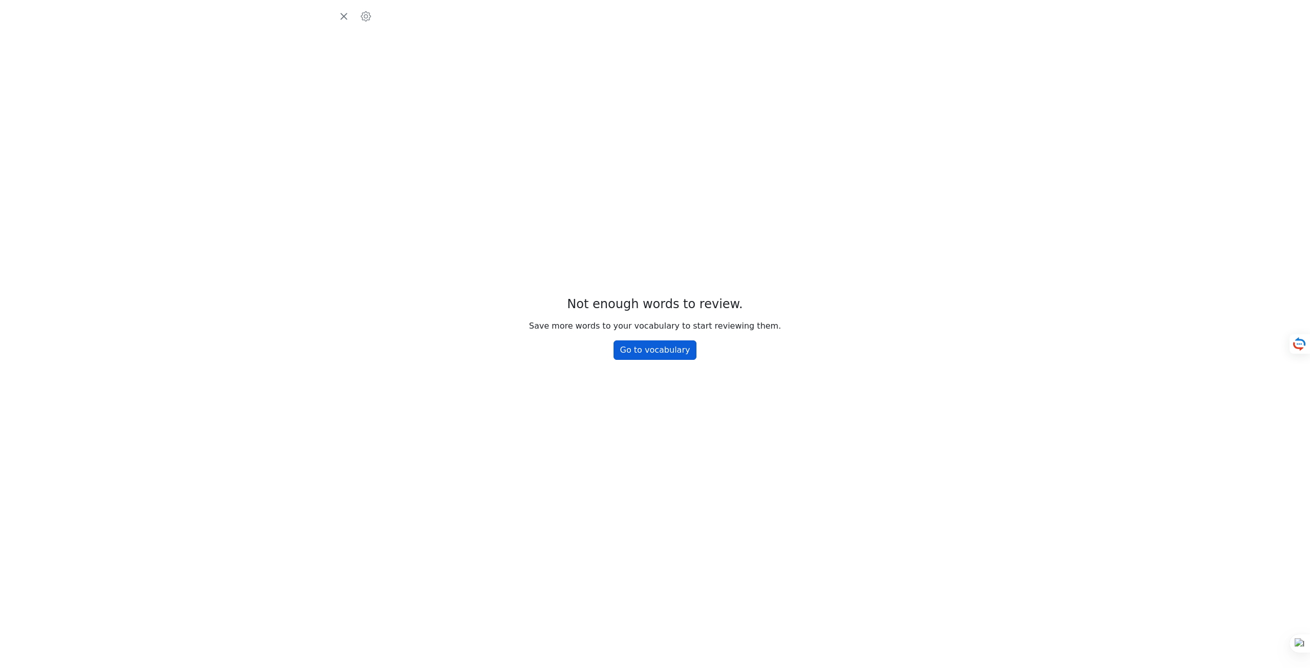
click at [631, 348] on link "Go to vocabulary" at bounding box center [655, 349] width 83 height 19
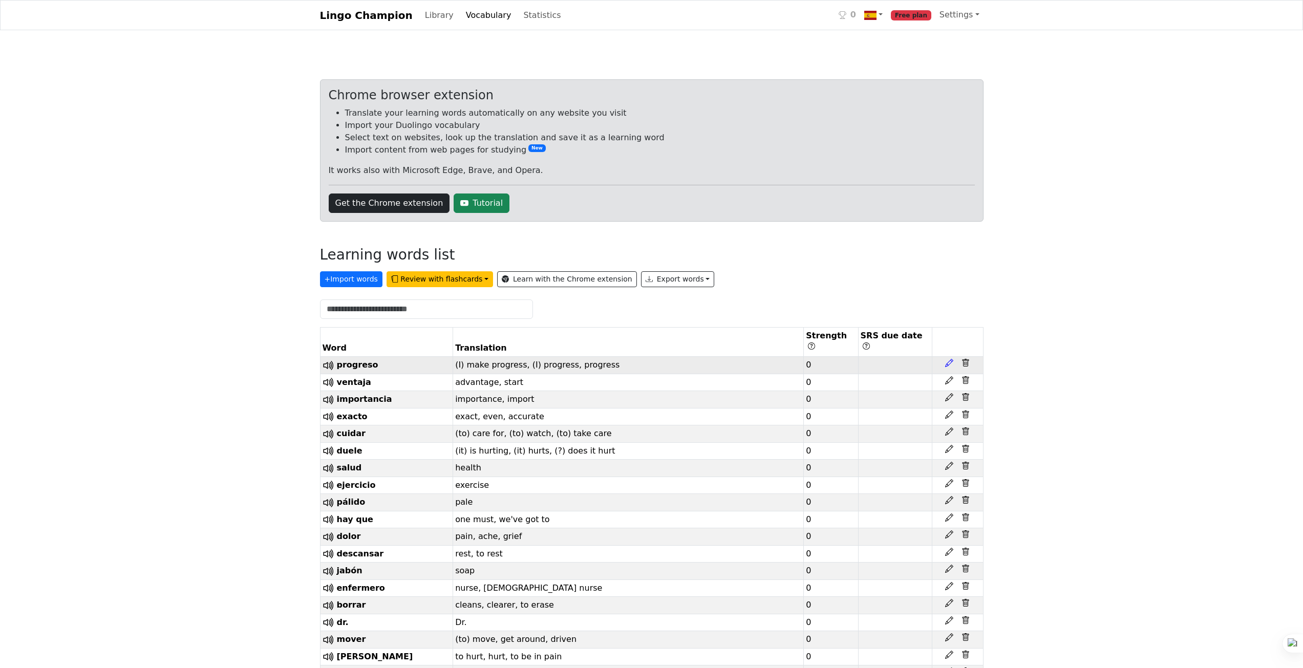
click at [951, 359] on icon at bounding box center [949, 363] width 8 height 8
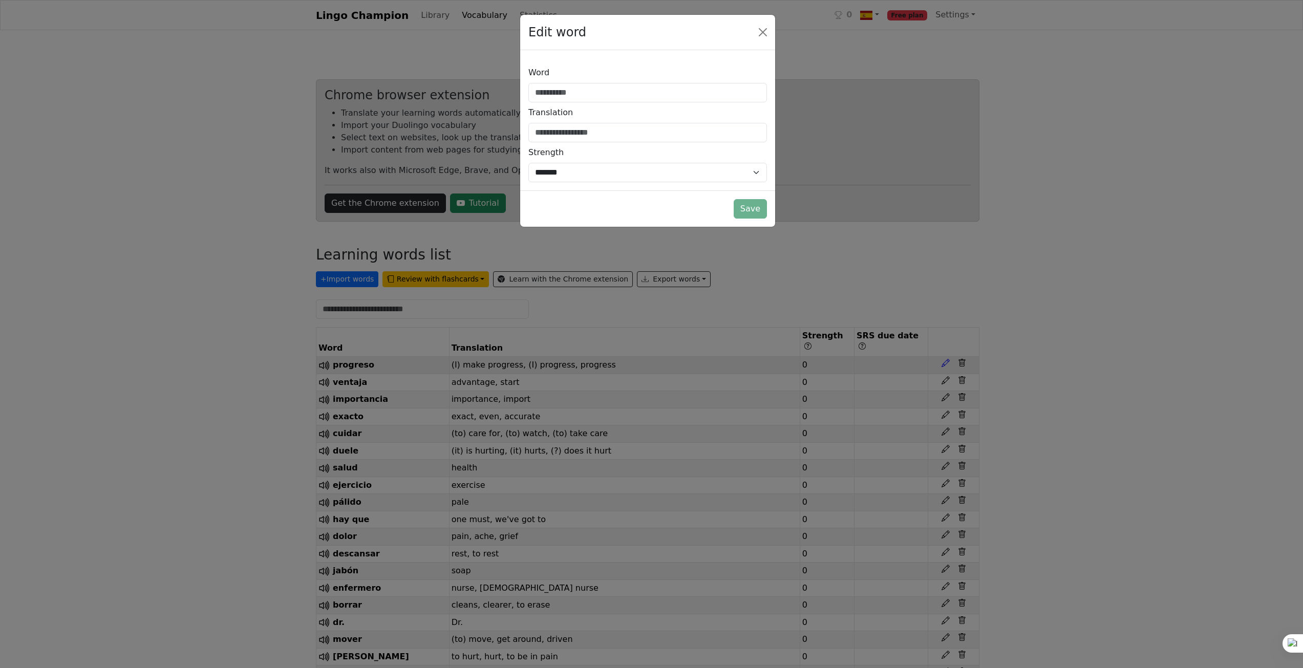
type input "********"
type input "**********"
click at [751, 204] on button "Save" at bounding box center [753, 208] width 33 height 19
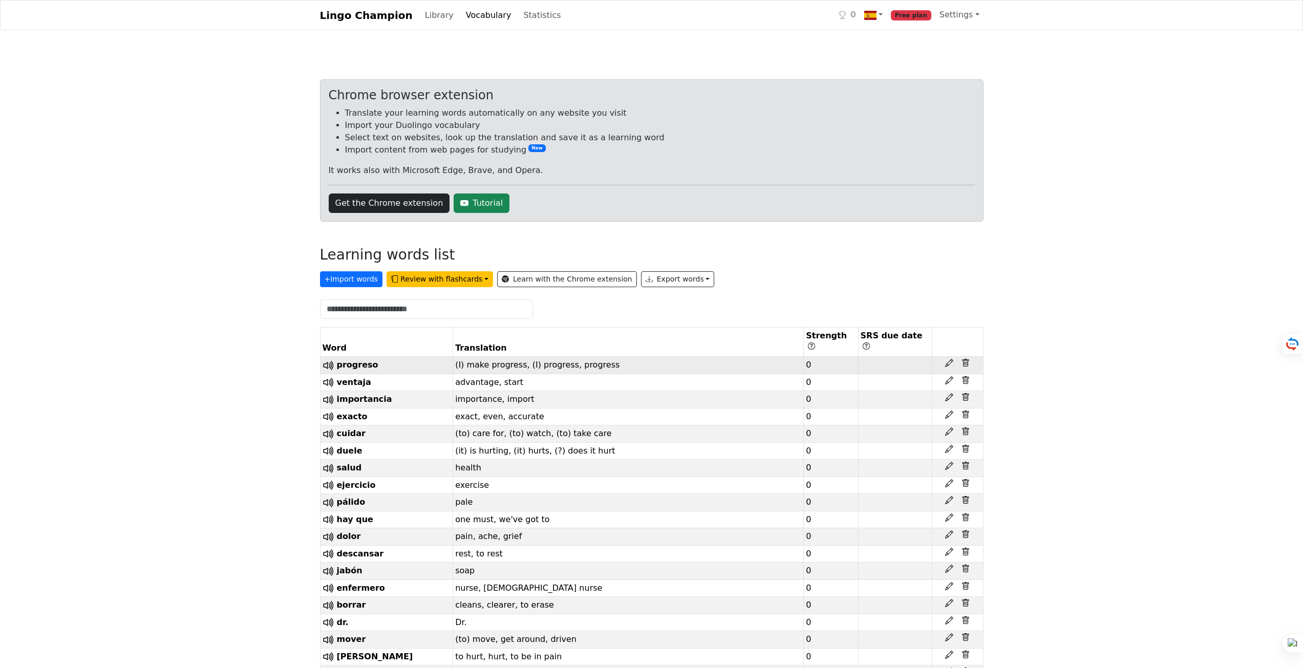
click at [488, 357] on td "(I) make progress, (I) progress, progress" at bounding box center [628, 365] width 351 height 17
click at [348, 360] on span "progreso" at bounding box center [357, 365] width 41 height 10
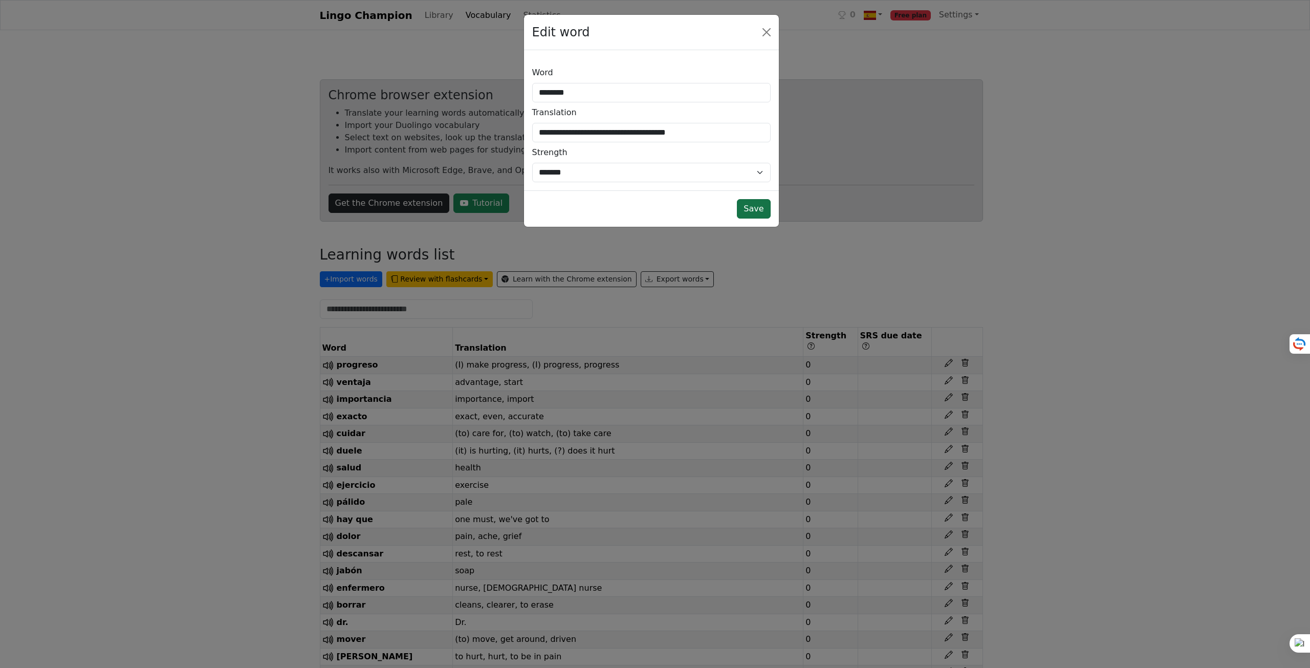
click at [755, 209] on button "Save" at bounding box center [753, 208] width 33 height 19
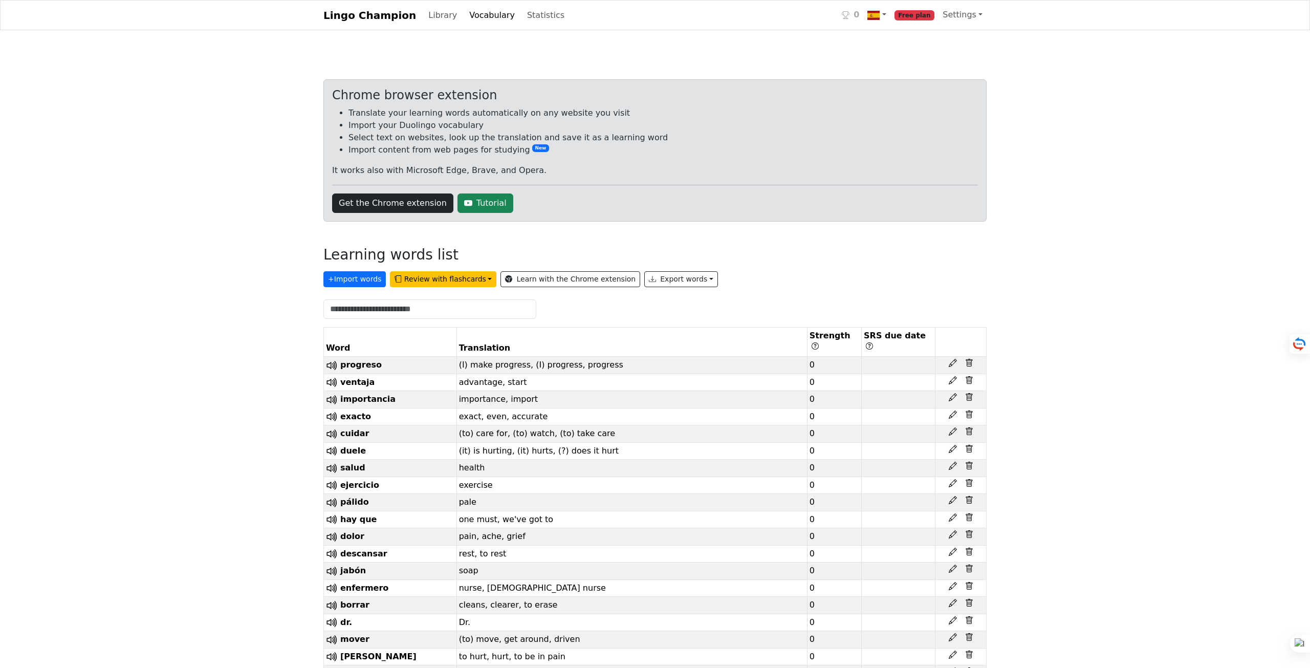
click at [426, 270] on div "+ Import words Review with flashcards Learn with the Chrome extension Export wo…" at bounding box center [654, 277] width 663 height 20
click at [429, 276] on button "Review with flashcards" at bounding box center [439, 279] width 106 height 16
click at [439, 305] on strong "General flashcards (lowest strength first)" at bounding box center [490, 301] width 191 height 10
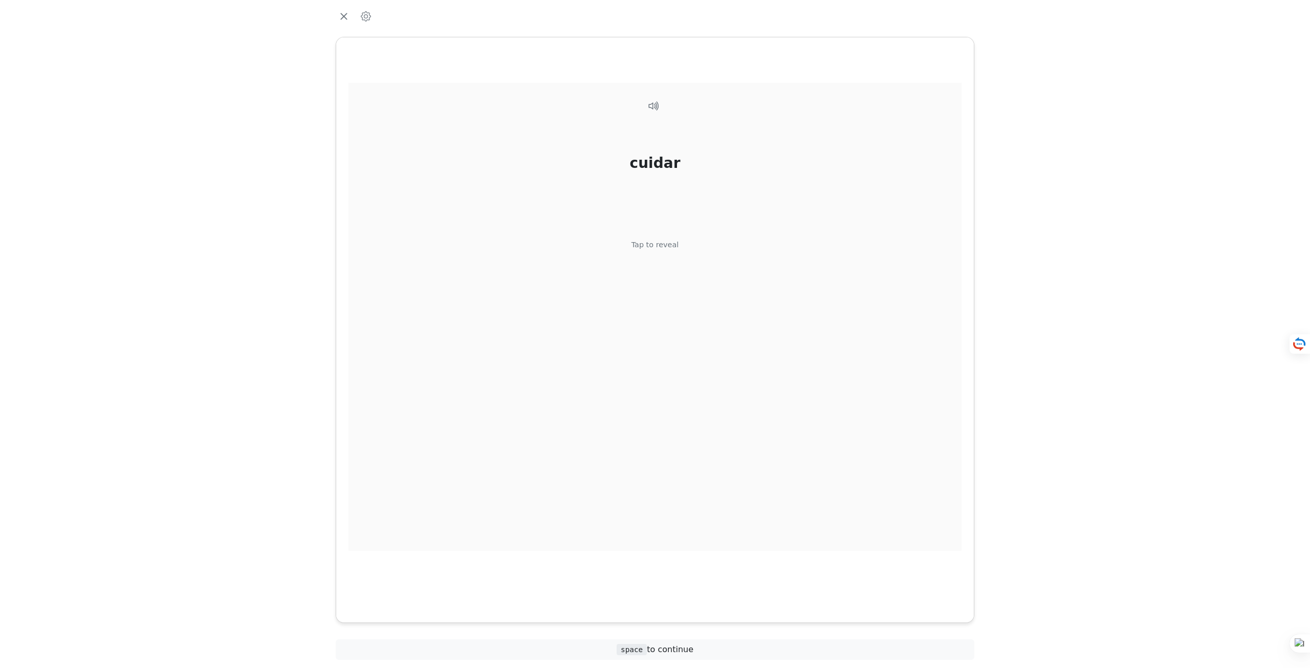
click at [662, 251] on div "cuidar Tap to reveal" at bounding box center [655, 317] width 613 height 468
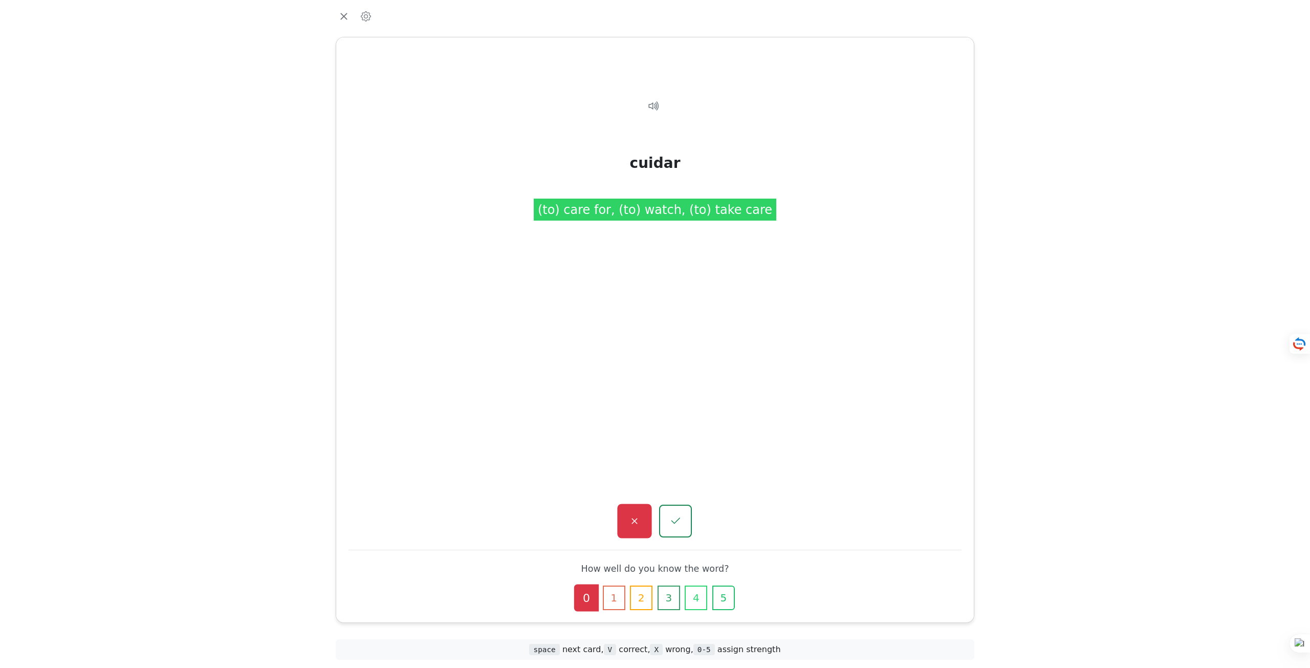
click at [645, 524] on button "button" at bounding box center [634, 521] width 34 height 34
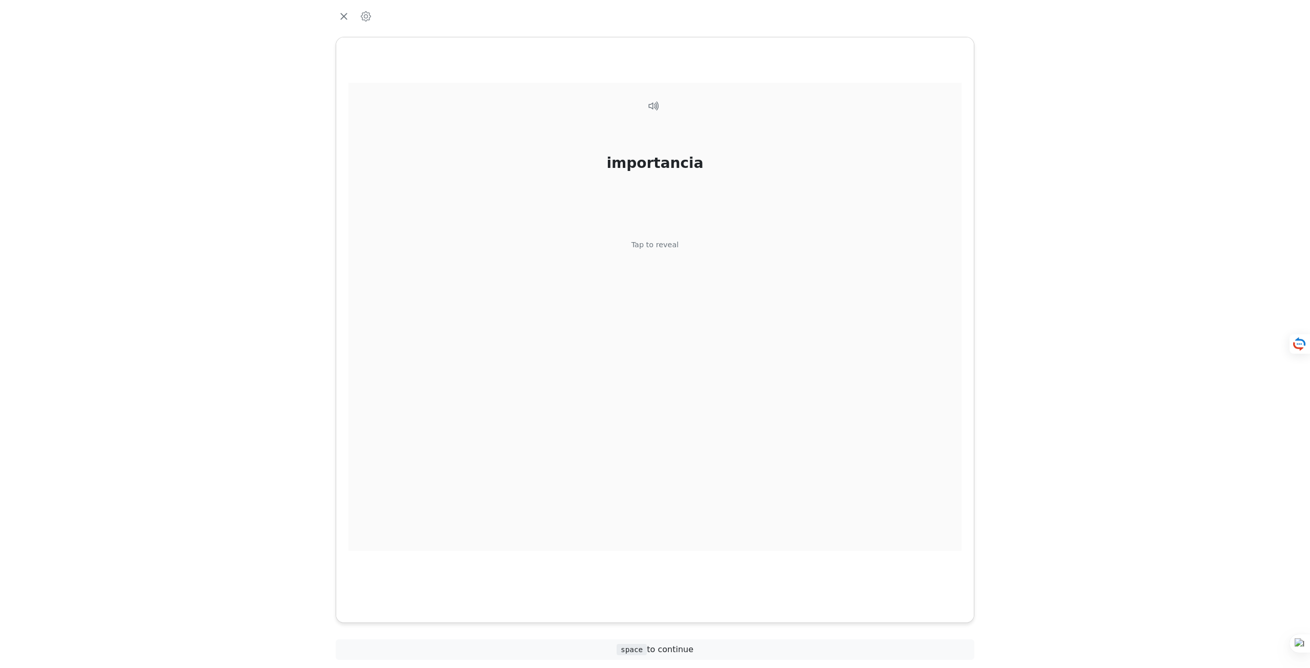
click at [652, 249] on div "Tap to reveal" at bounding box center [656, 245] width 48 height 11
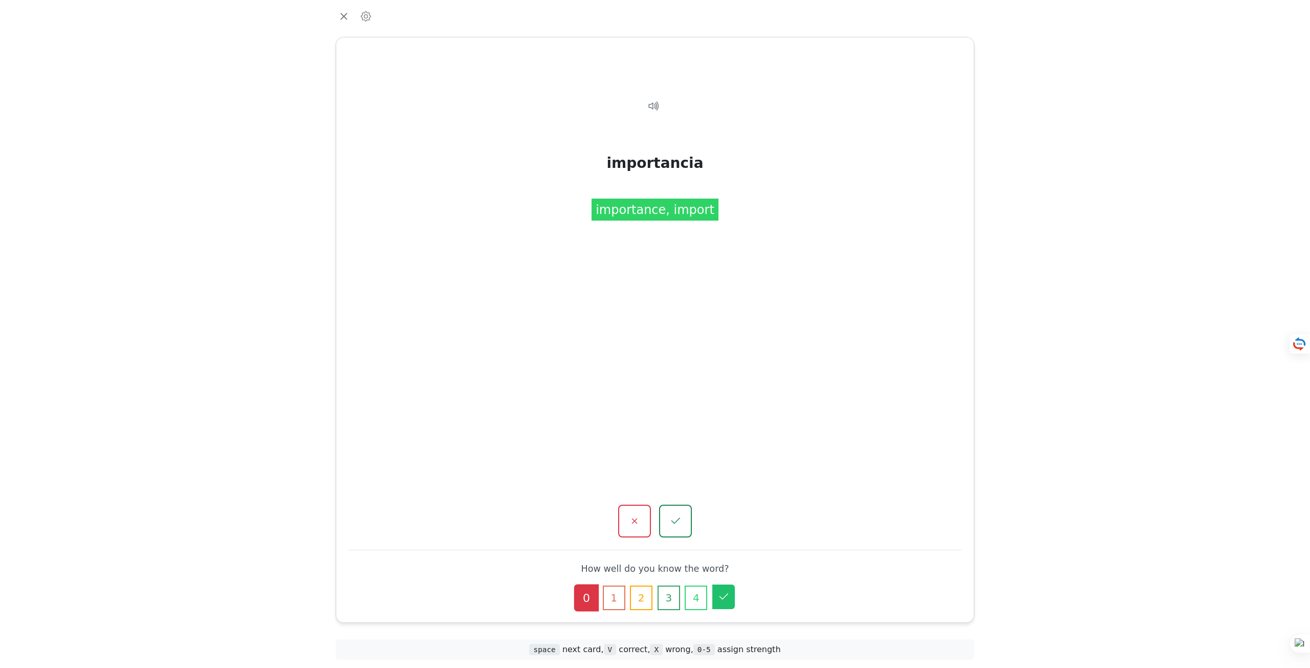
click at [727, 604] on button "5" at bounding box center [723, 597] width 23 height 25
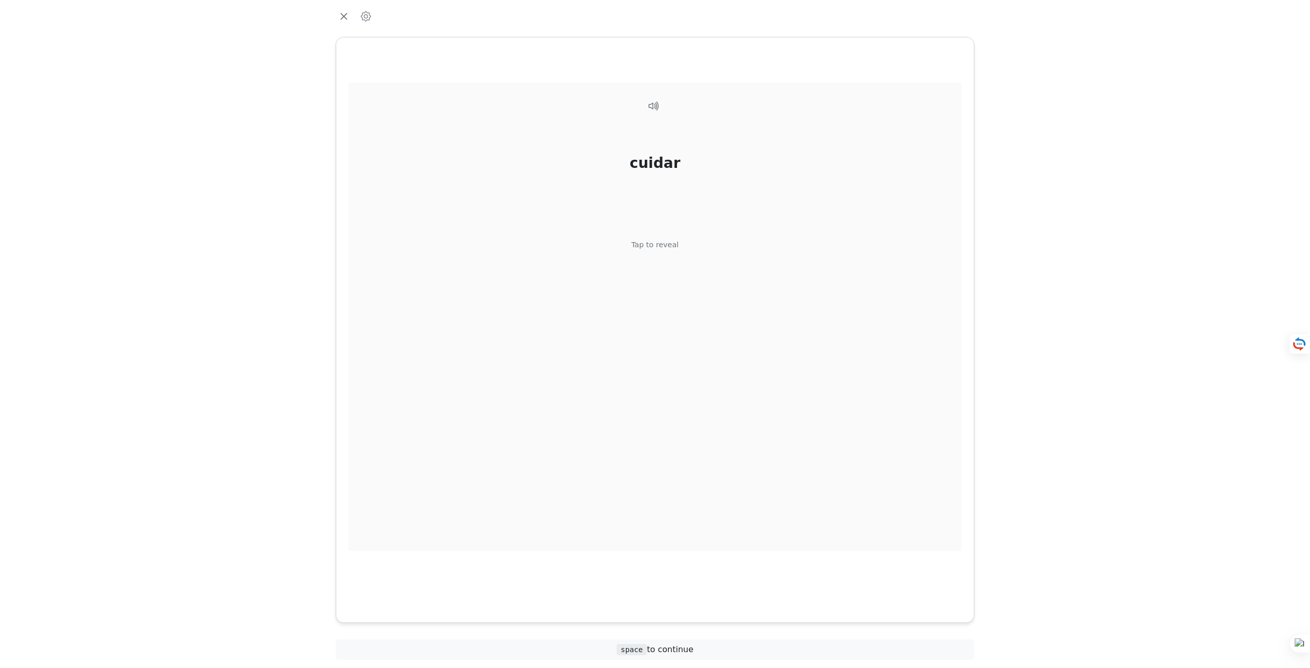
click at [670, 245] on div "Tap to reveal" at bounding box center [656, 245] width 48 height 11
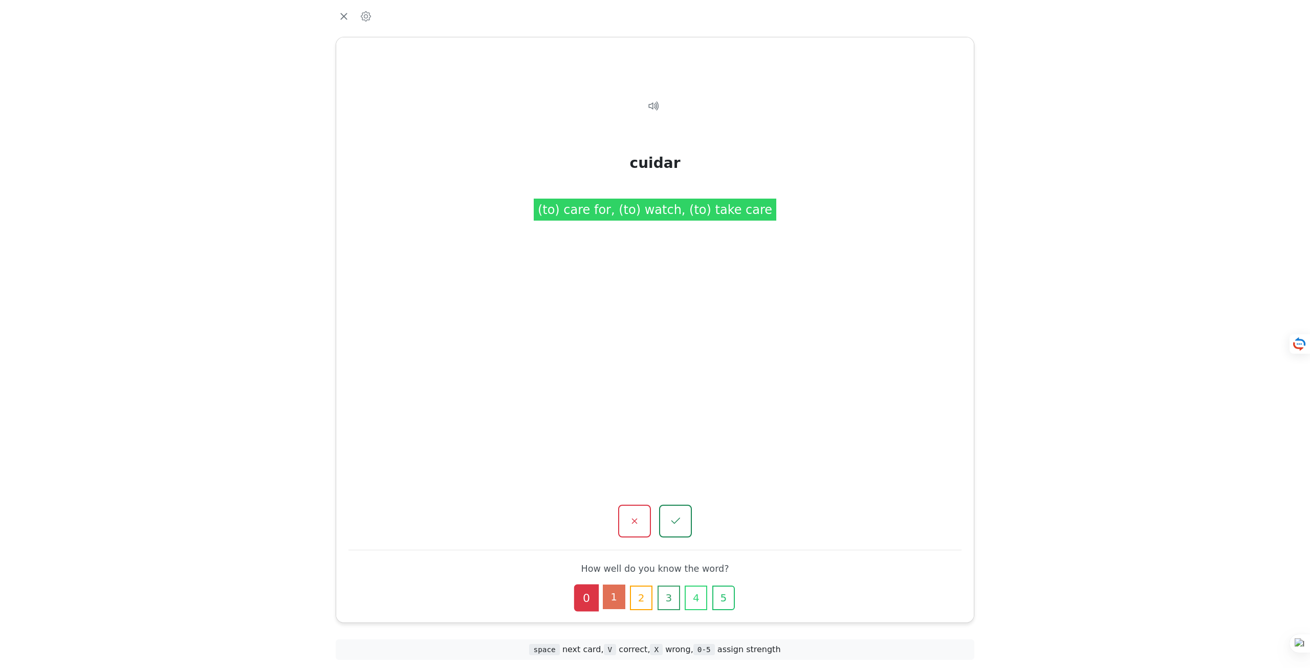
click at [615, 592] on button "1" at bounding box center [614, 597] width 23 height 25
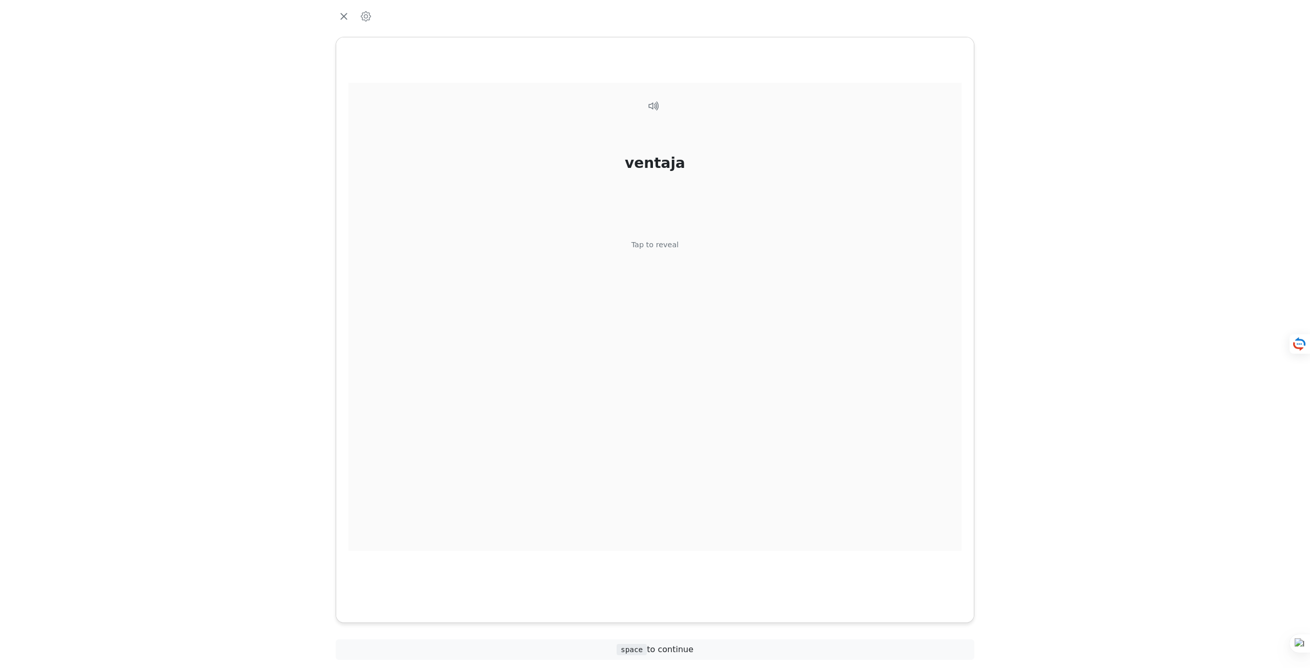
click at [666, 255] on div "ventaja Tap to reveal" at bounding box center [655, 317] width 613 height 468
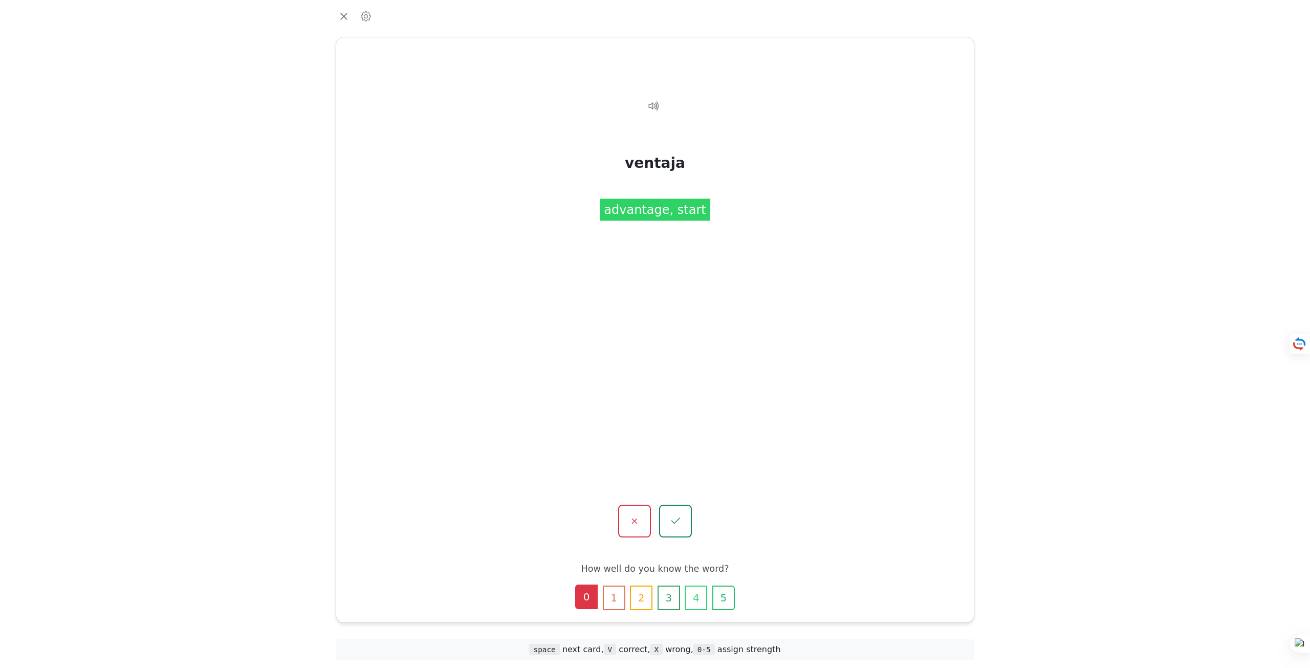
click at [587, 598] on button "0" at bounding box center [586, 597] width 23 height 25
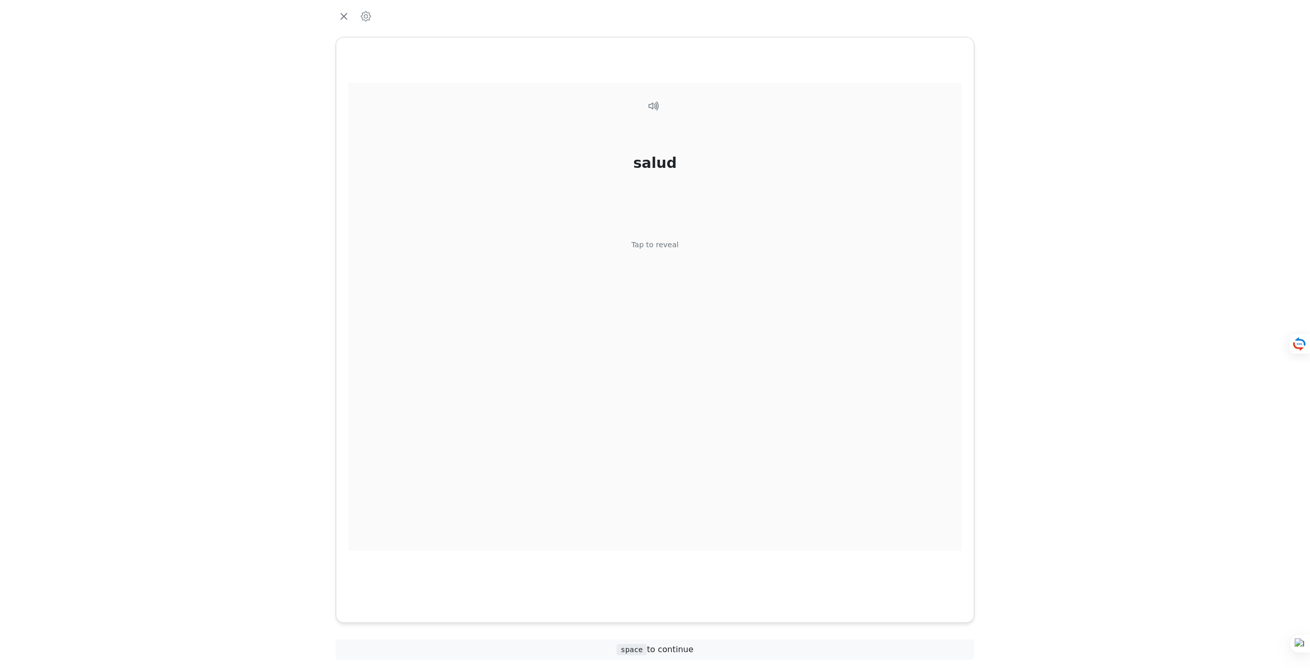
click at [684, 258] on div "salud Tap to reveal" at bounding box center [655, 317] width 613 height 468
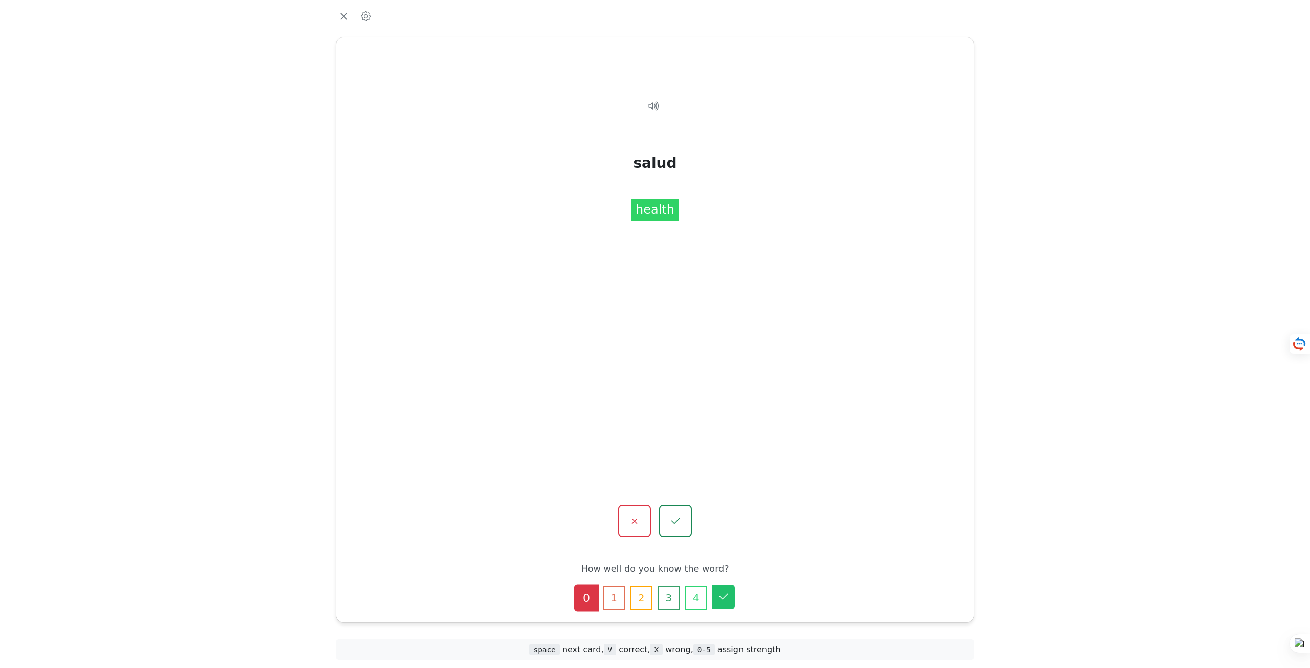
click at [721, 599] on icon "button" at bounding box center [724, 597] width 12 height 12
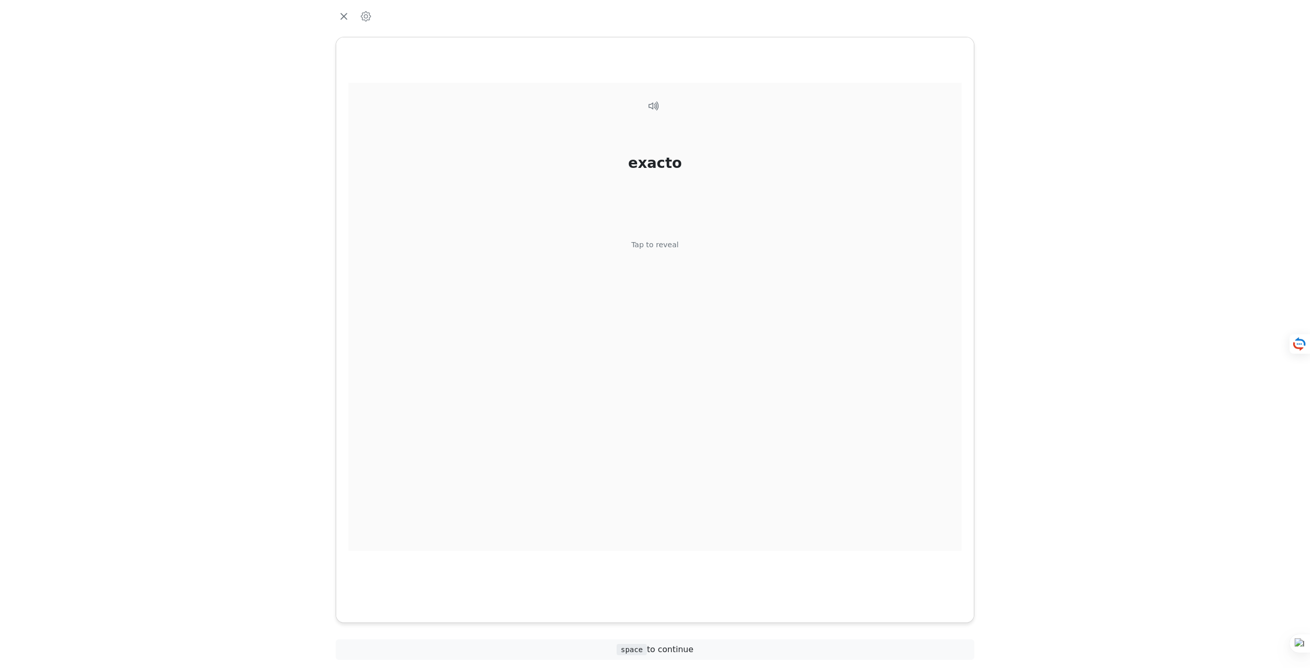
click at [659, 271] on div "exacto Tap to reveal" at bounding box center [655, 317] width 613 height 468
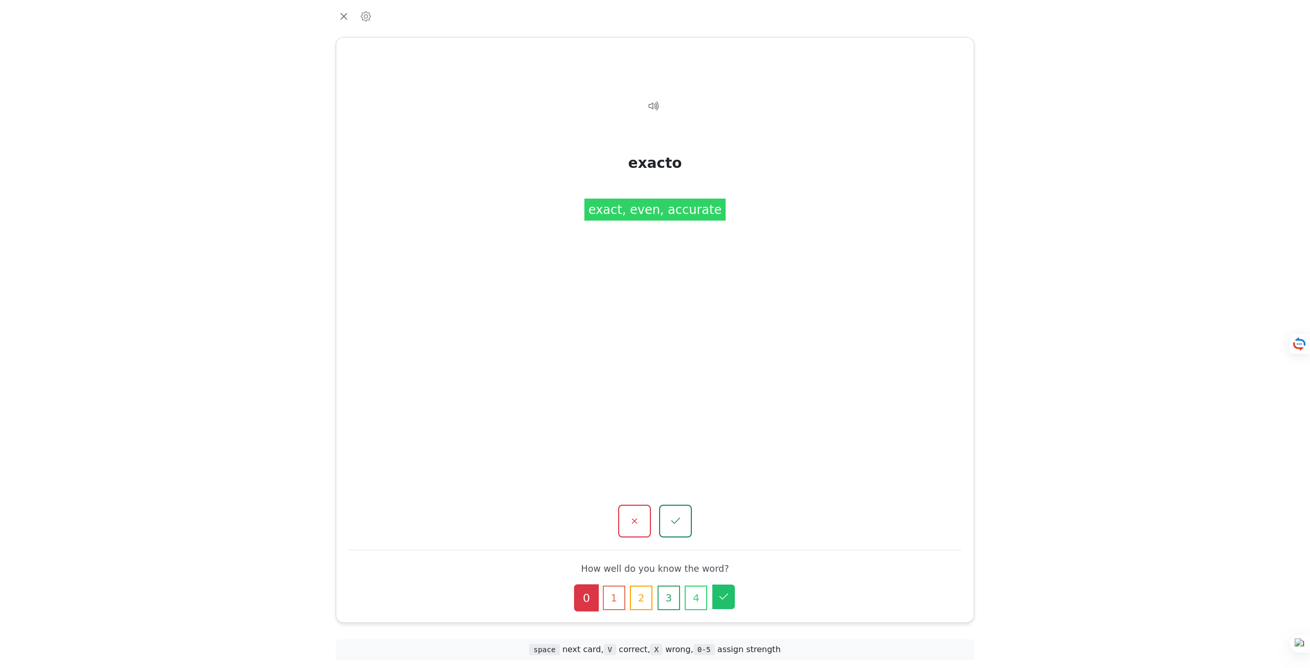
click at [722, 596] on icon "button" at bounding box center [724, 597] width 12 height 12
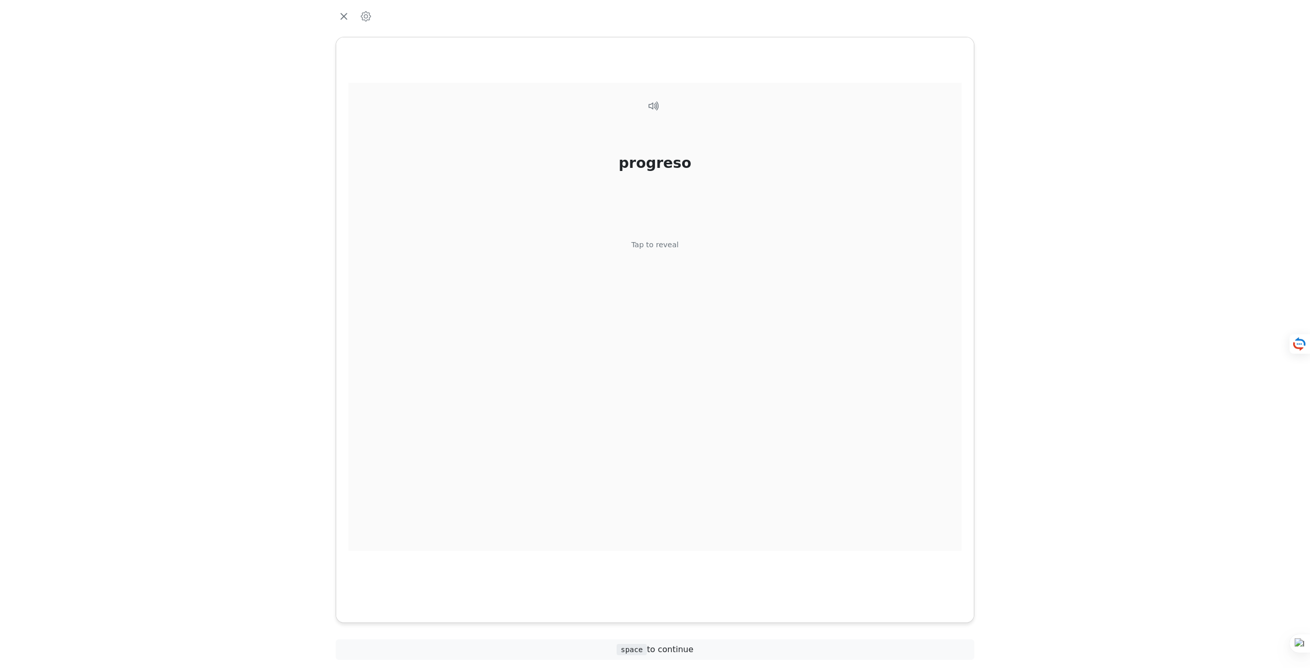
click at [681, 244] on div "progreso Tap to reveal" at bounding box center [655, 317] width 613 height 468
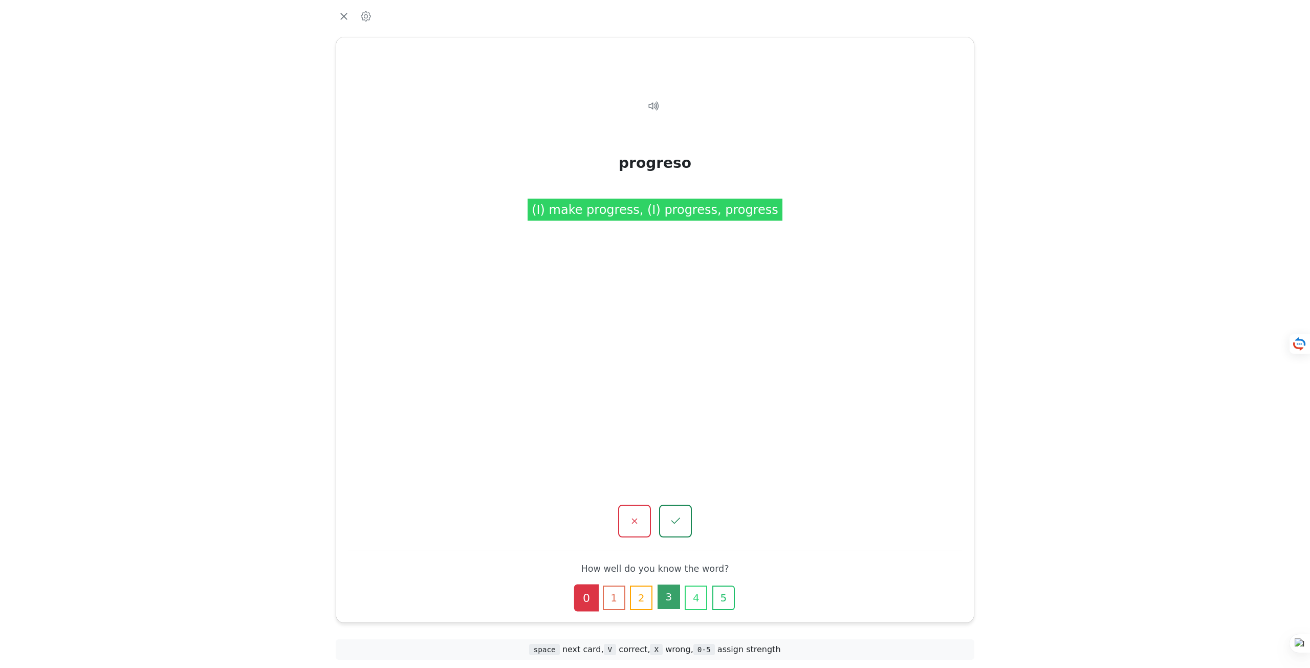
click at [678, 600] on button "3" at bounding box center [669, 597] width 23 height 25
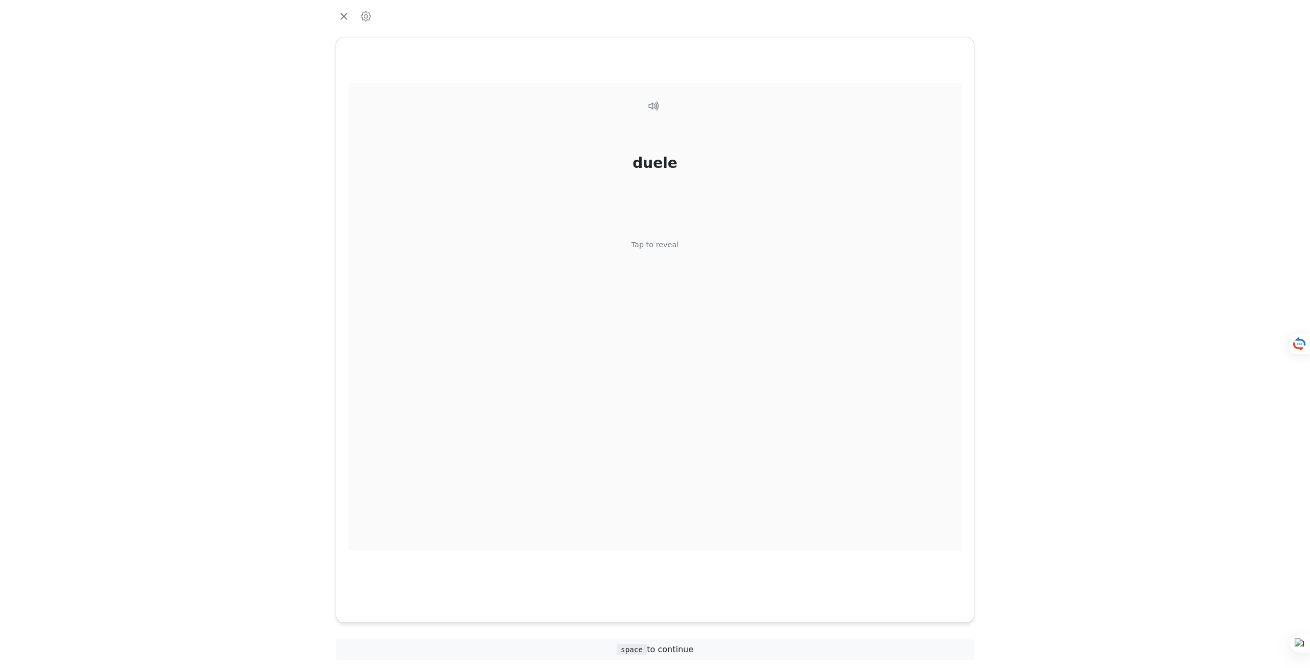
click at [661, 246] on div "Tap to reveal" at bounding box center [656, 245] width 48 height 11
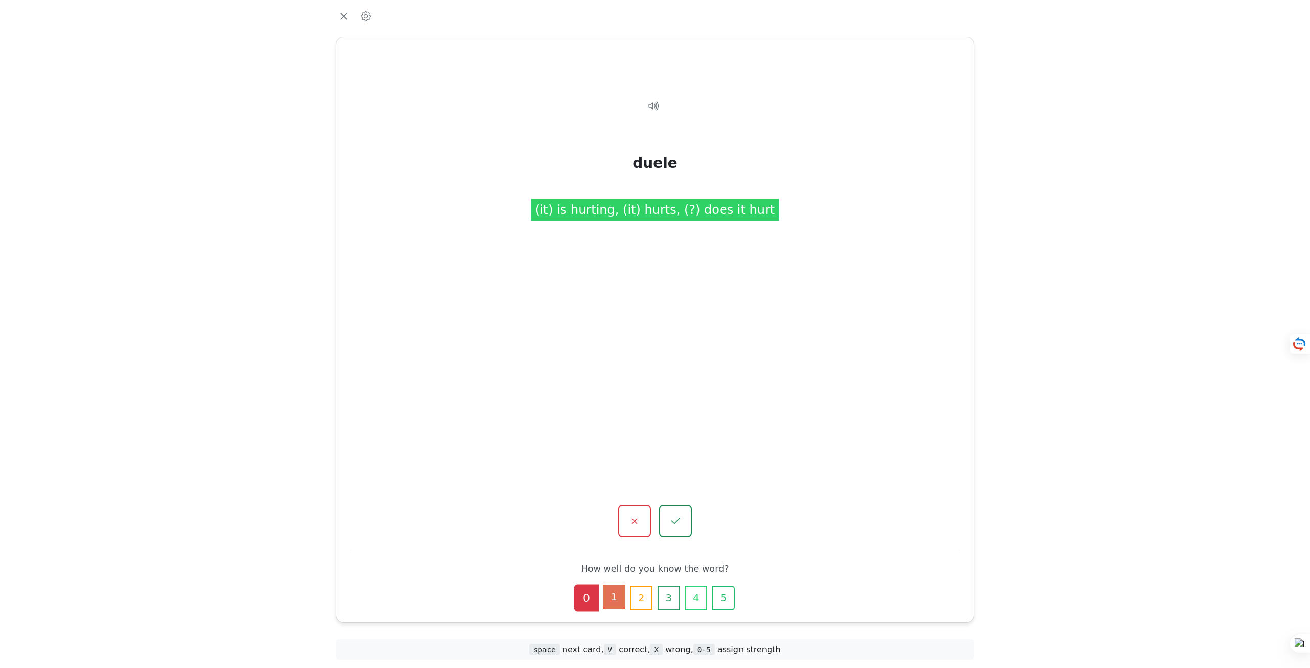
click at [617, 600] on button "1" at bounding box center [614, 597] width 23 height 25
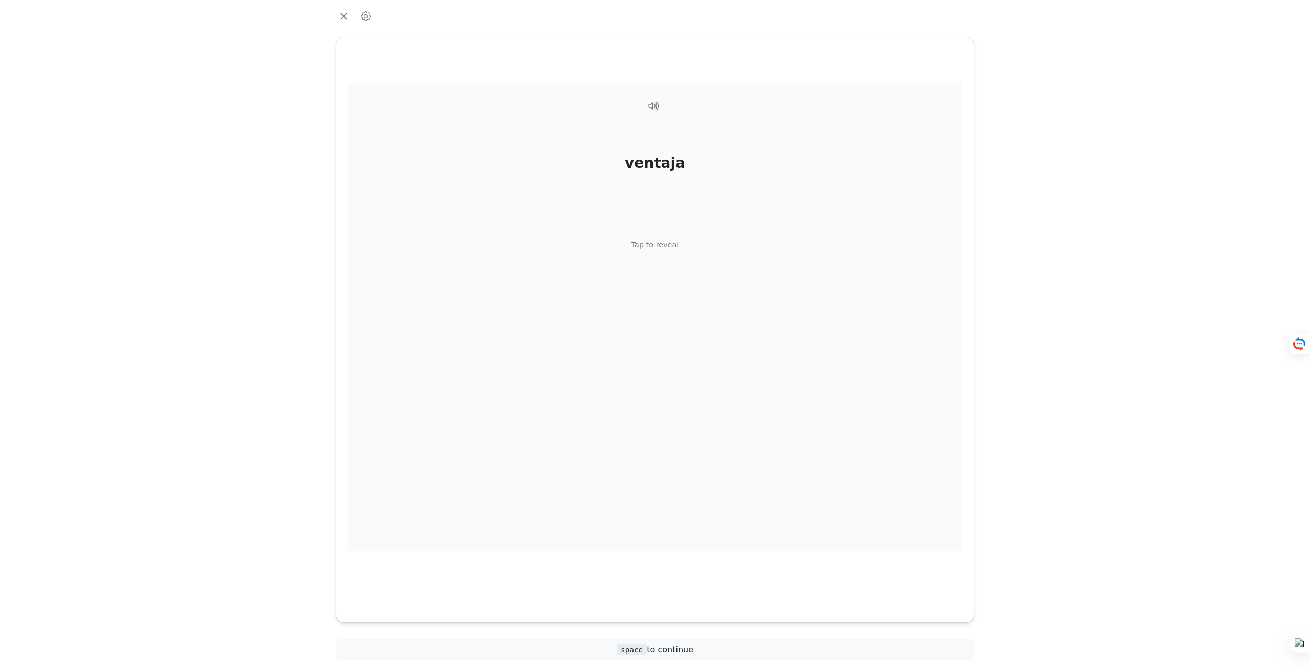
click at [656, 258] on div "ventaja Tap to reveal" at bounding box center [655, 317] width 613 height 468
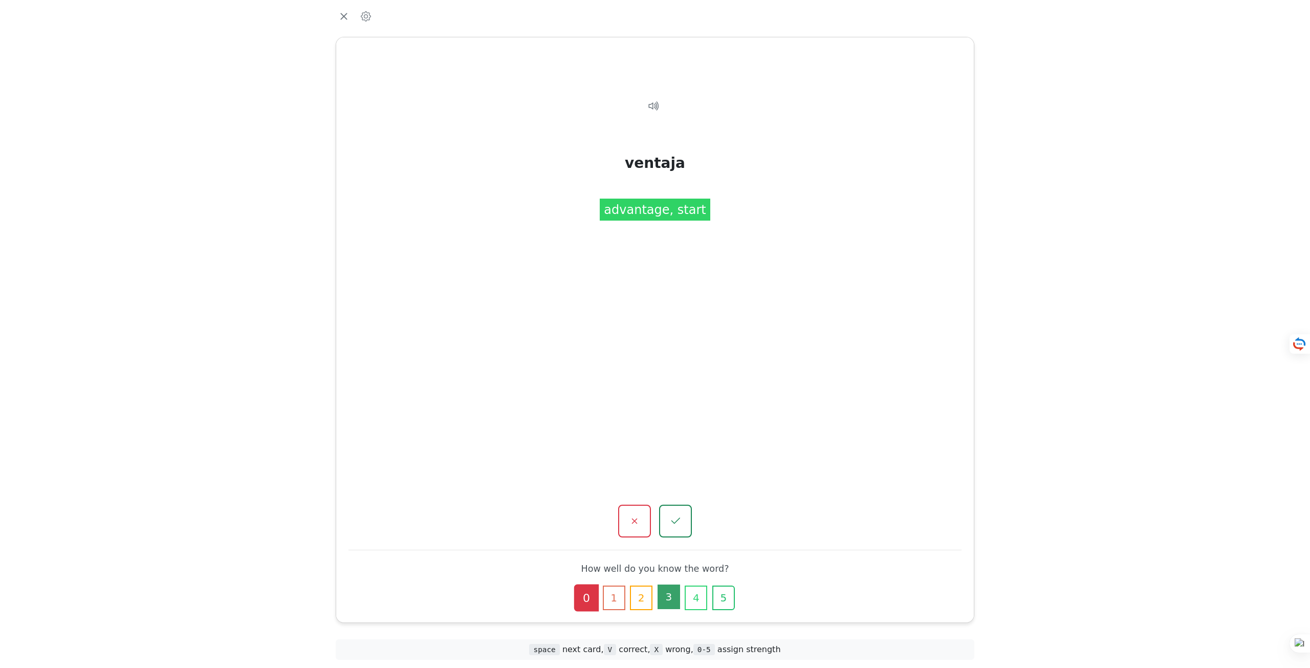
click at [674, 592] on button "3" at bounding box center [669, 597] width 23 height 25
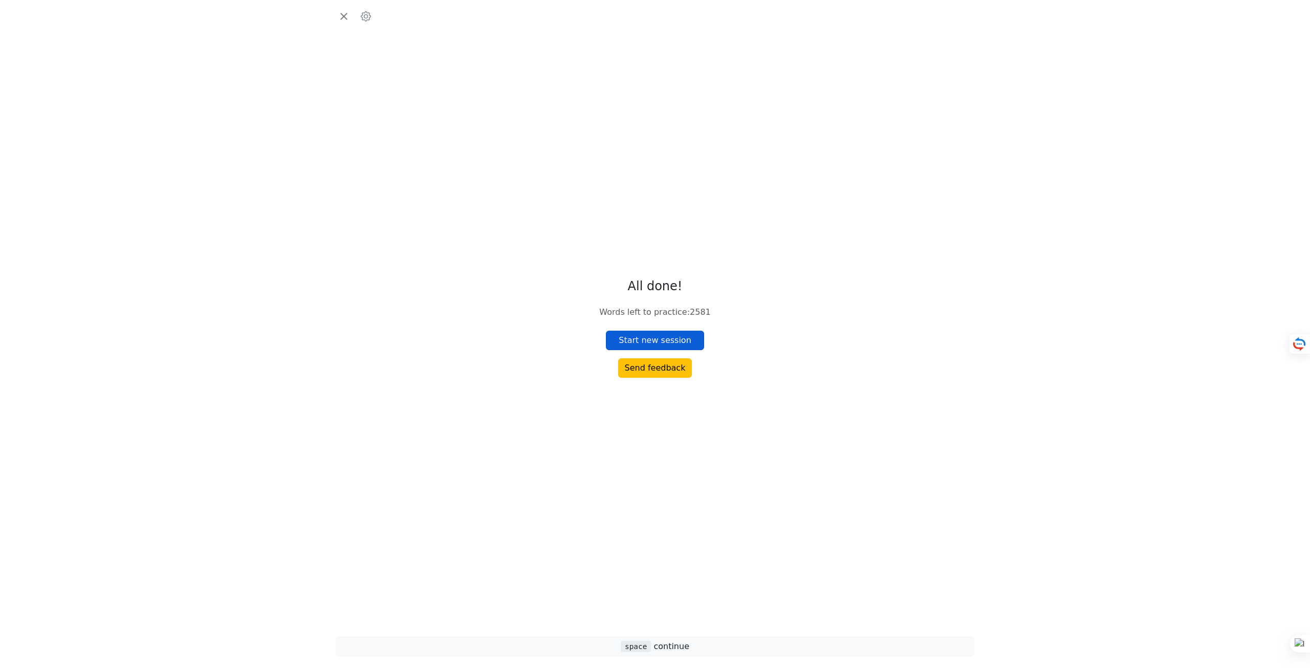
click at [656, 345] on button "Start new session" at bounding box center [655, 340] width 98 height 19
click at [653, 256] on div "hay que Tap to reveal" at bounding box center [655, 317] width 613 height 468
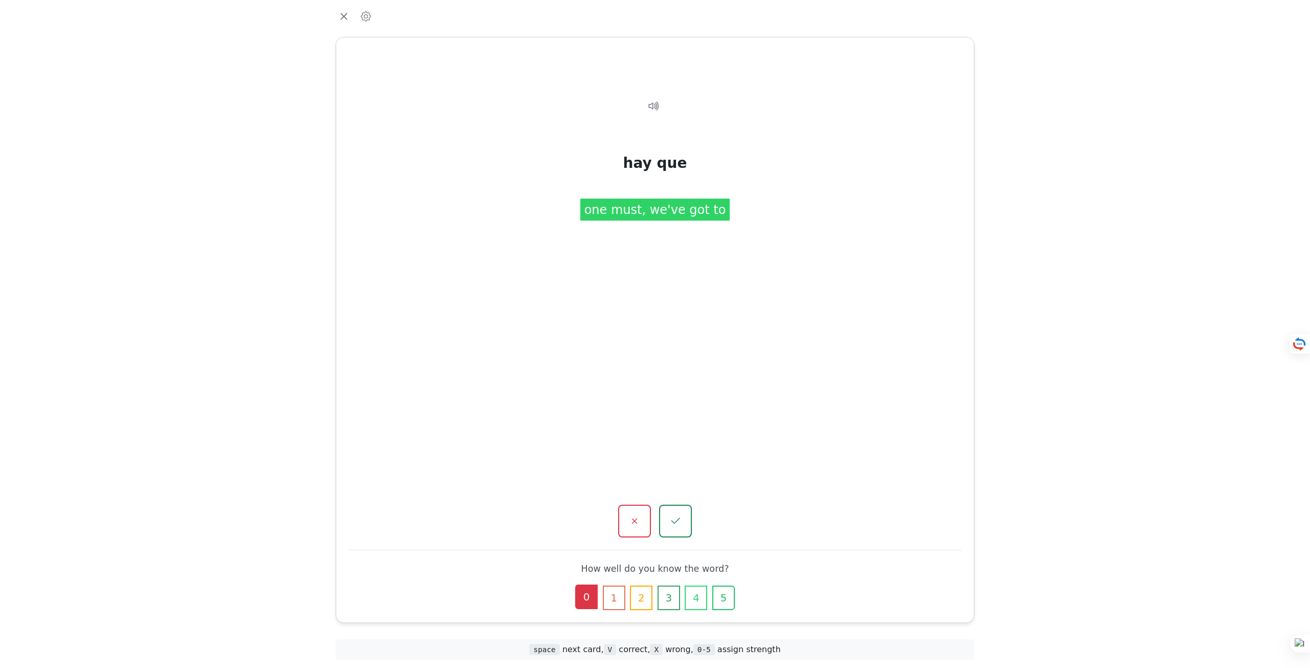
click at [592, 595] on button "0" at bounding box center [586, 597] width 23 height 25
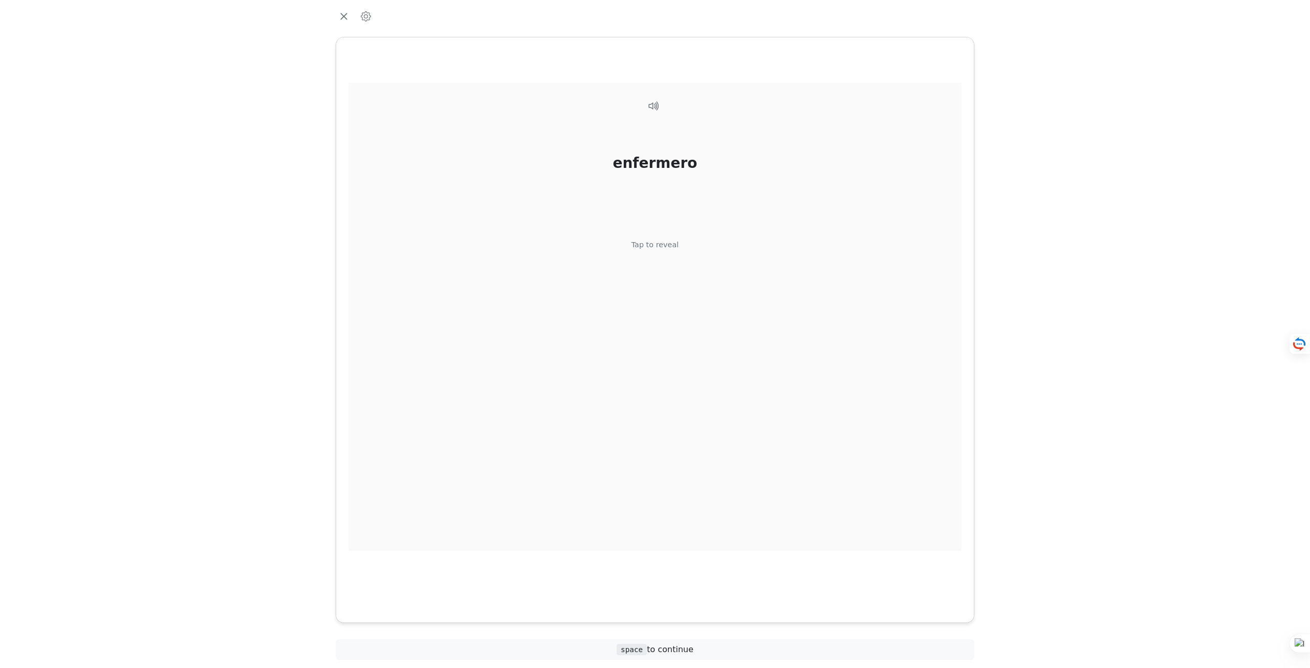
click at [656, 267] on div "enfermero Tap to reveal" at bounding box center [655, 317] width 613 height 468
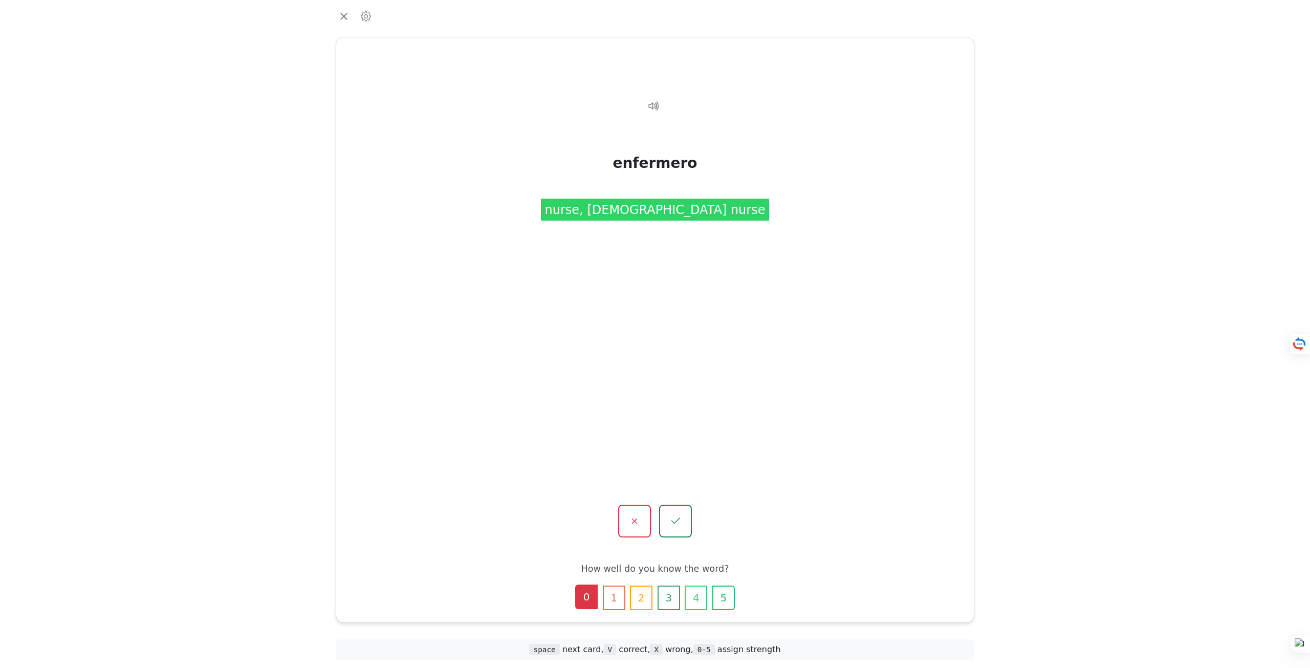
click at [589, 600] on button "0" at bounding box center [586, 597] width 23 height 25
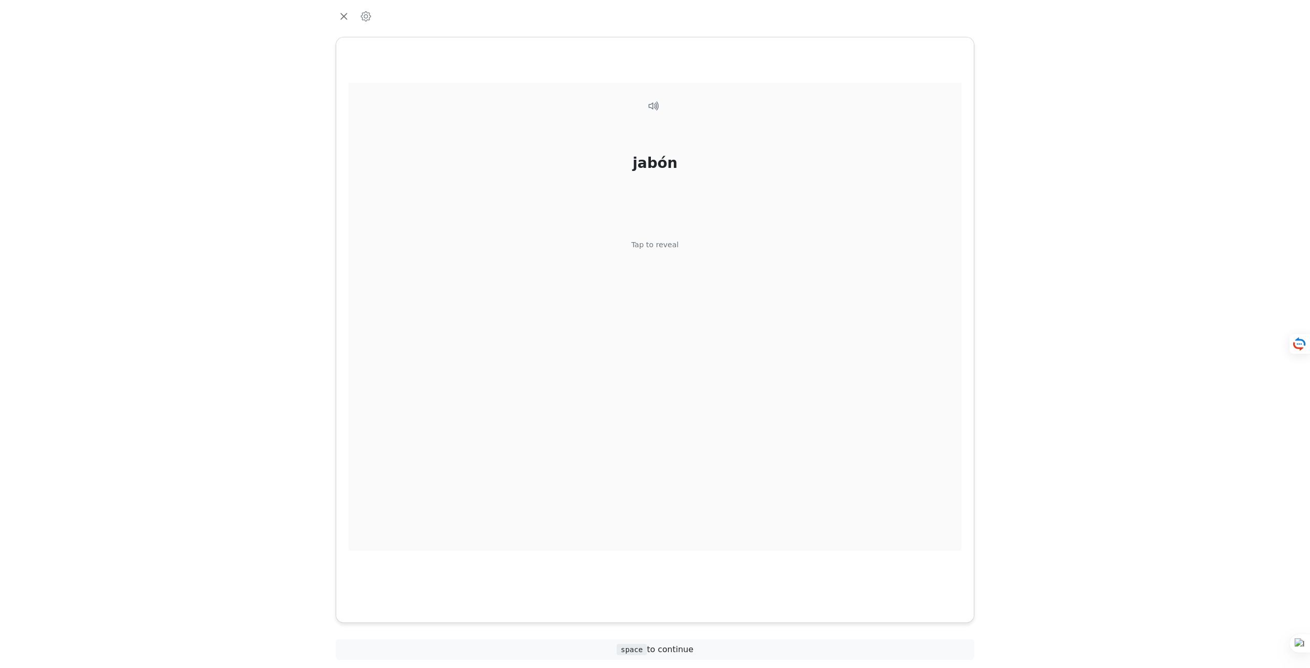
click at [678, 257] on div "jabón Tap to reveal" at bounding box center [655, 317] width 613 height 468
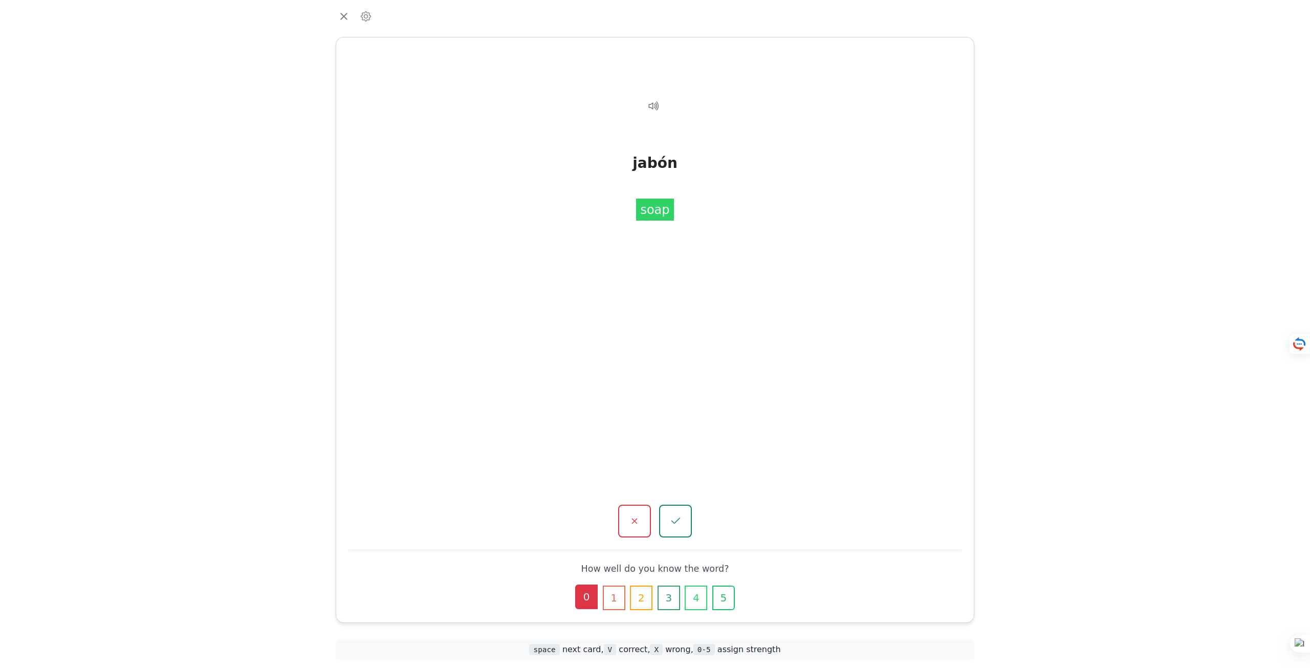
click at [584, 598] on button "0" at bounding box center [586, 597] width 23 height 25
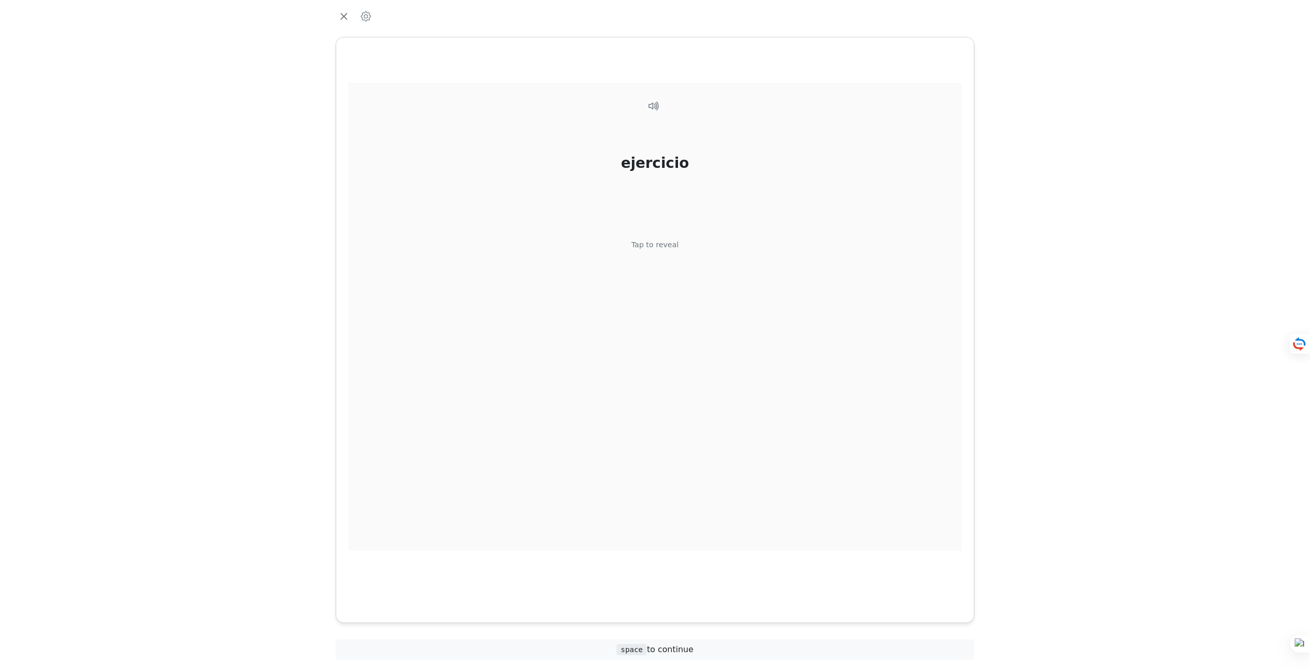
click at [654, 242] on div "Tap to reveal" at bounding box center [656, 245] width 48 height 11
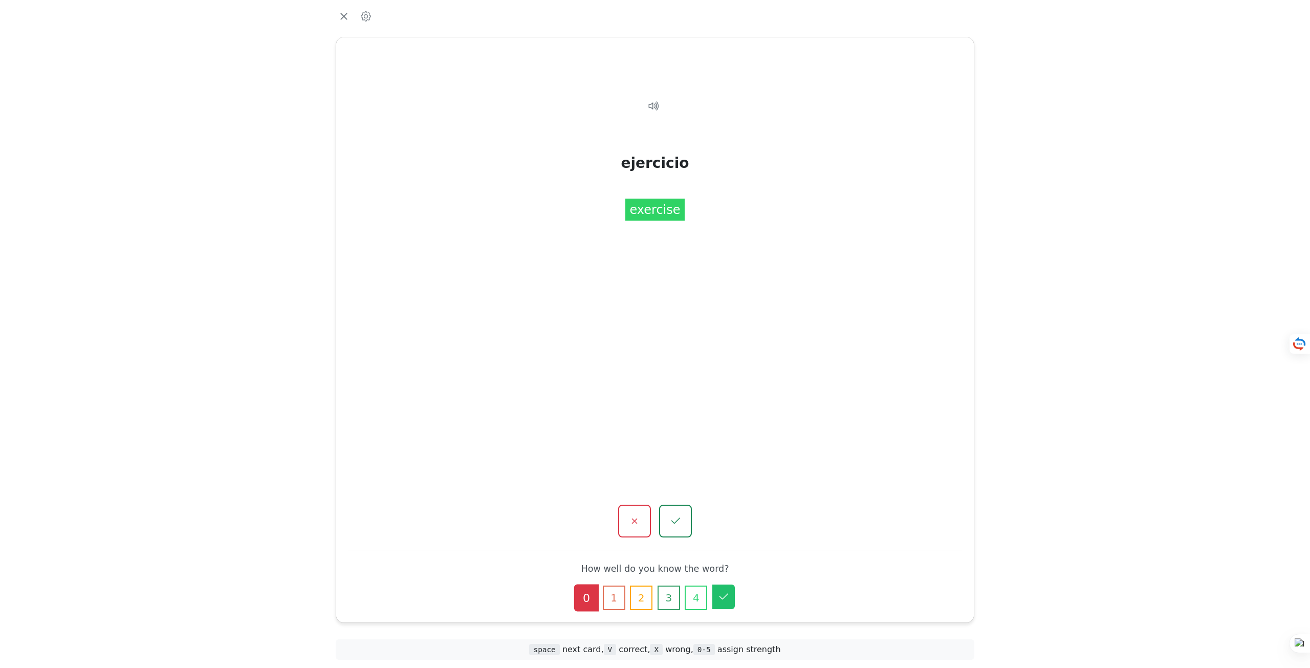
click at [730, 590] on button "5" at bounding box center [723, 597] width 23 height 25
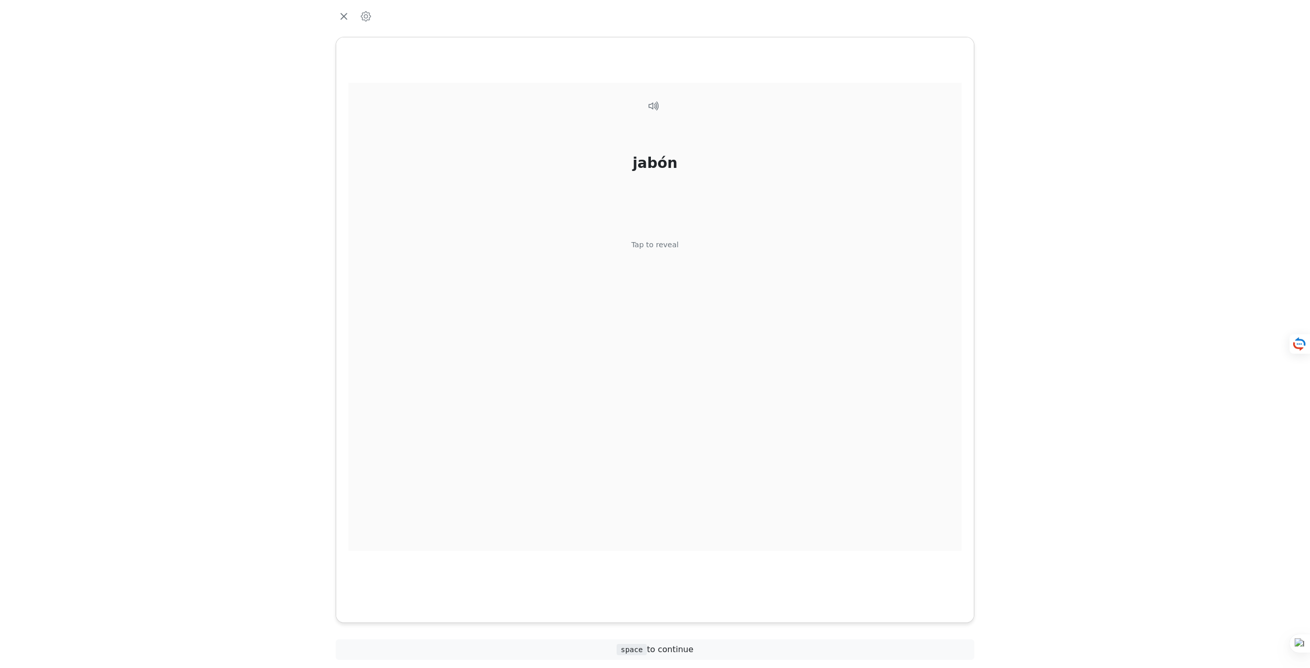
click at [660, 254] on div "jabón Tap to reveal" at bounding box center [655, 317] width 613 height 468
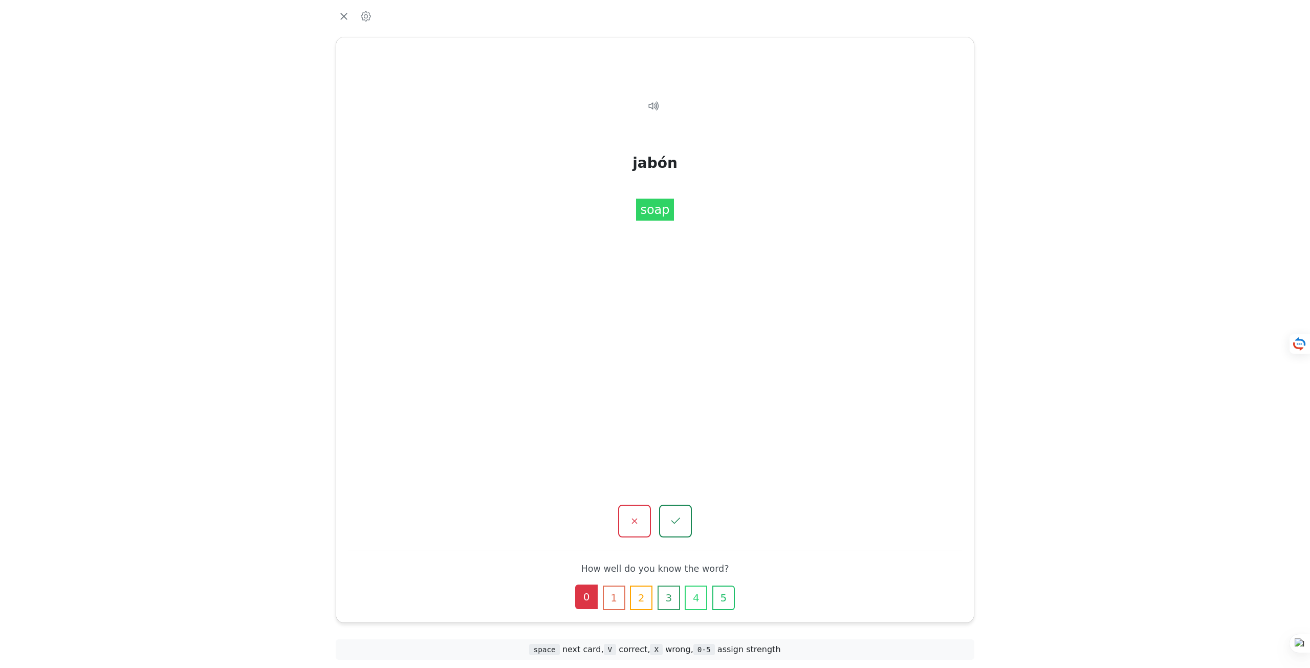
click at [586, 597] on button "0" at bounding box center [586, 597] width 23 height 25
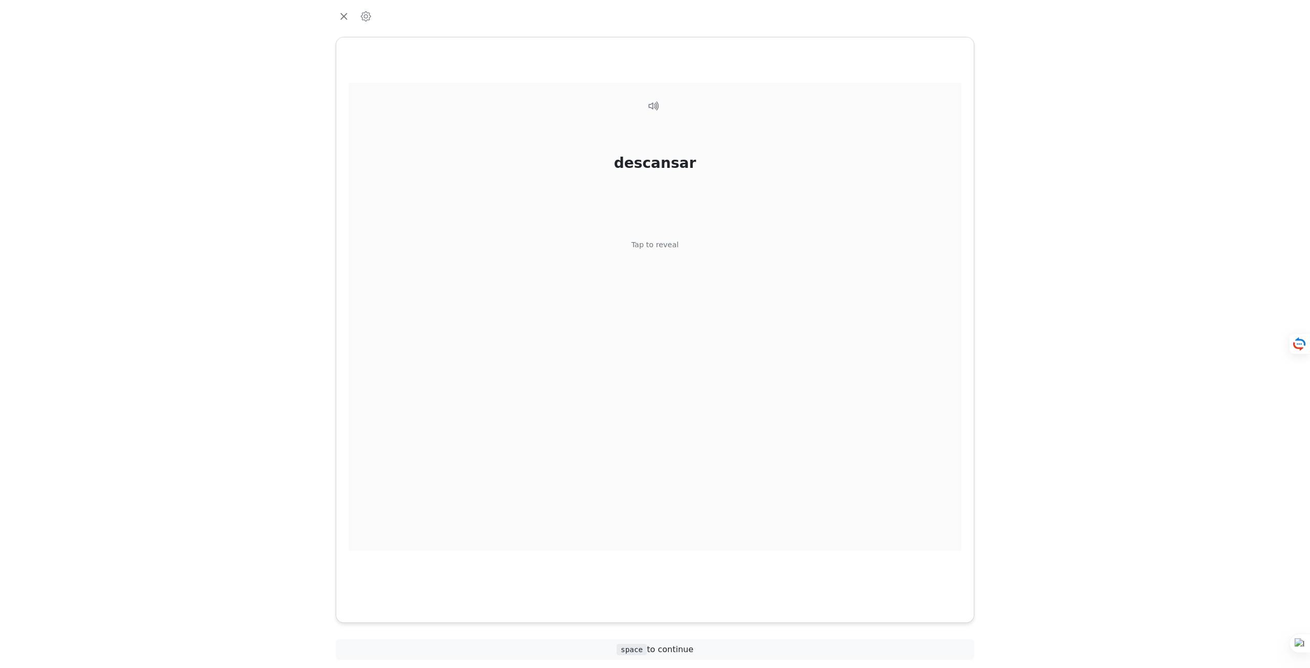
click at [678, 244] on div "descansar Tap to reveal" at bounding box center [655, 317] width 613 height 468
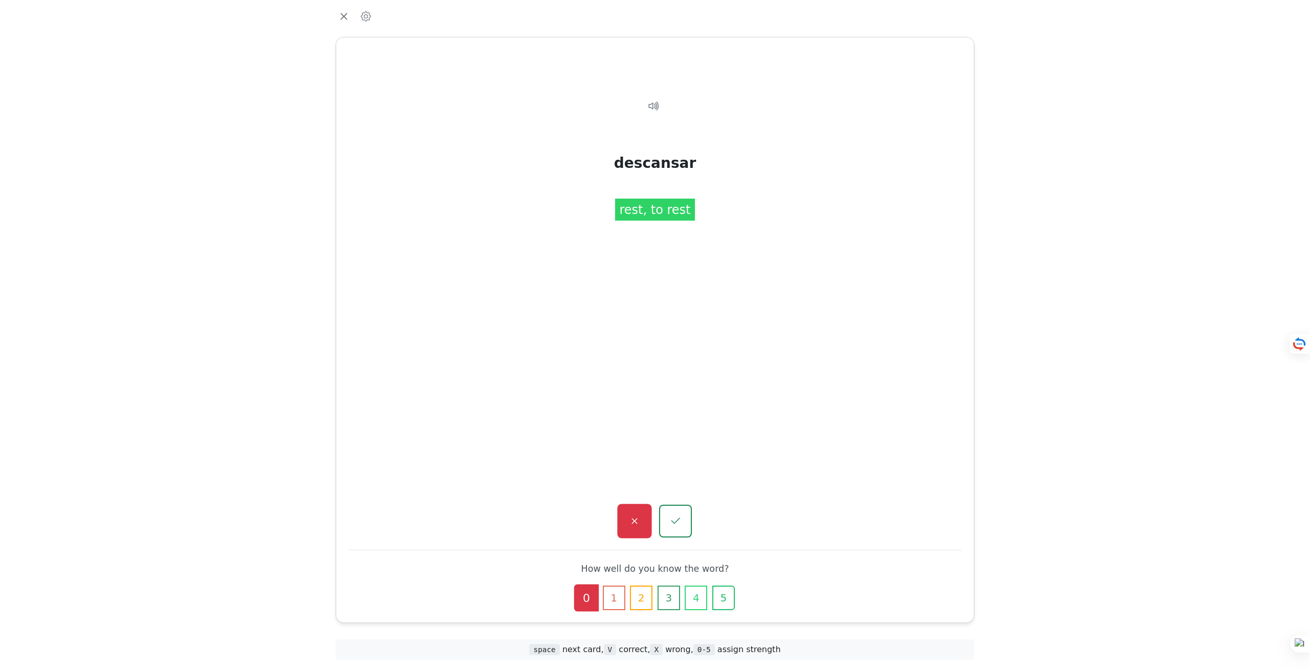
click at [633, 525] on icon "button" at bounding box center [634, 521] width 13 height 13
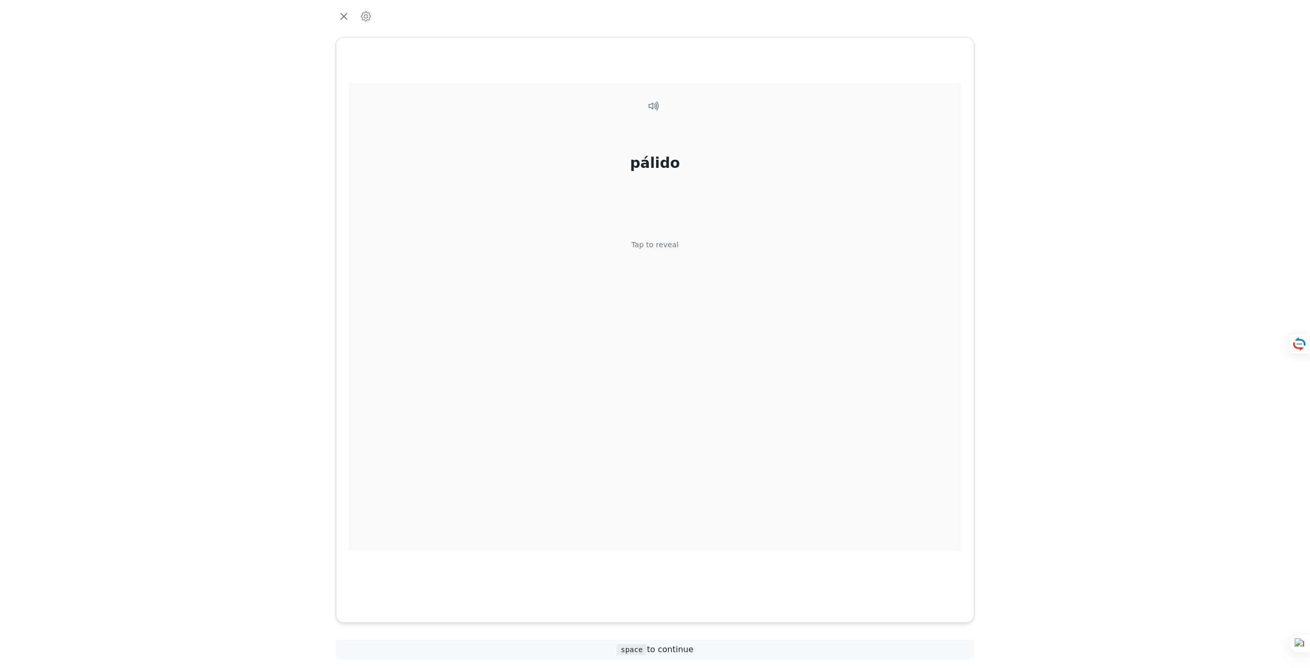
click at [663, 278] on div "pálido Tap to reveal" at bounding box center [655, 317] width 613 height 468
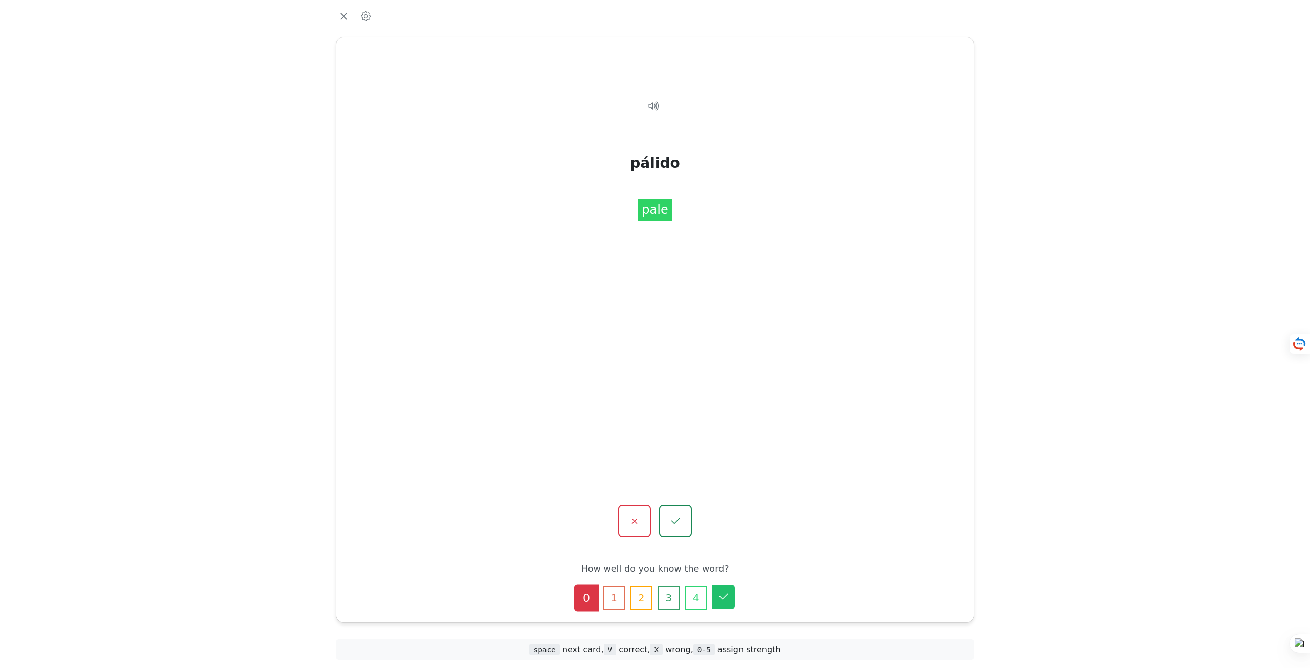
click at [724, 595] on icon "button" at bounding box center [724, 597] width 12 height 12
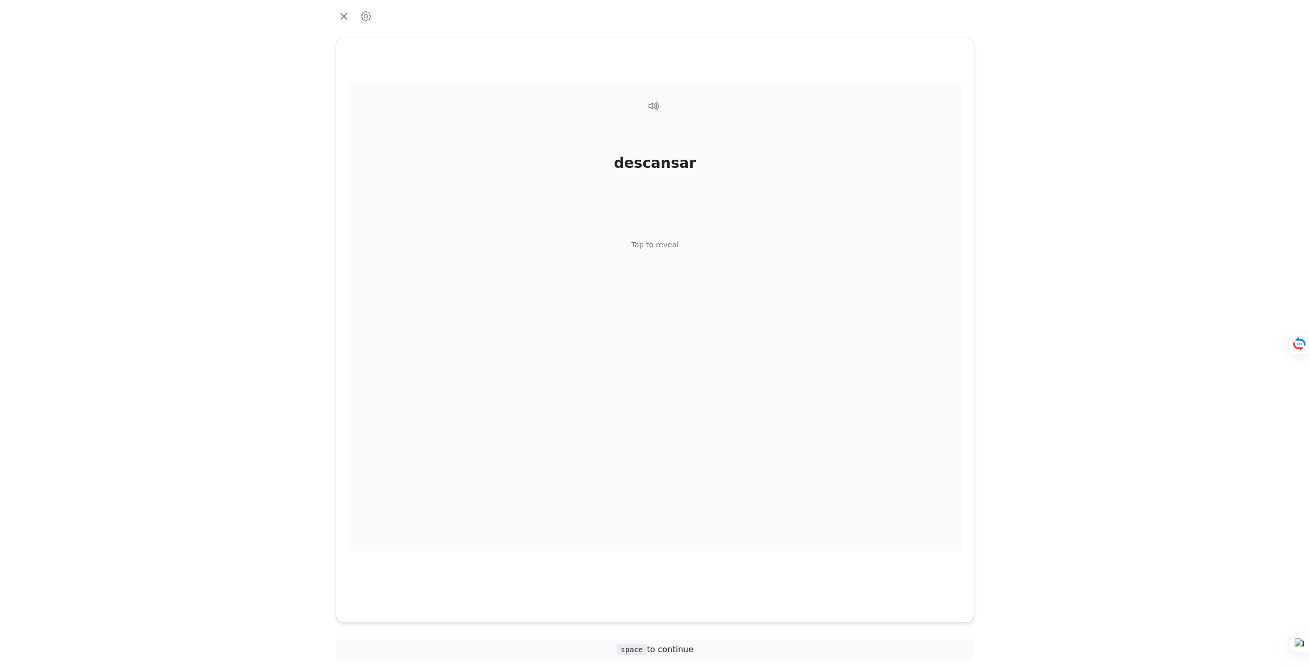
click at [650, 247] on div "Tap to reveal" at bounding box center [656, 245] width 48 height 11
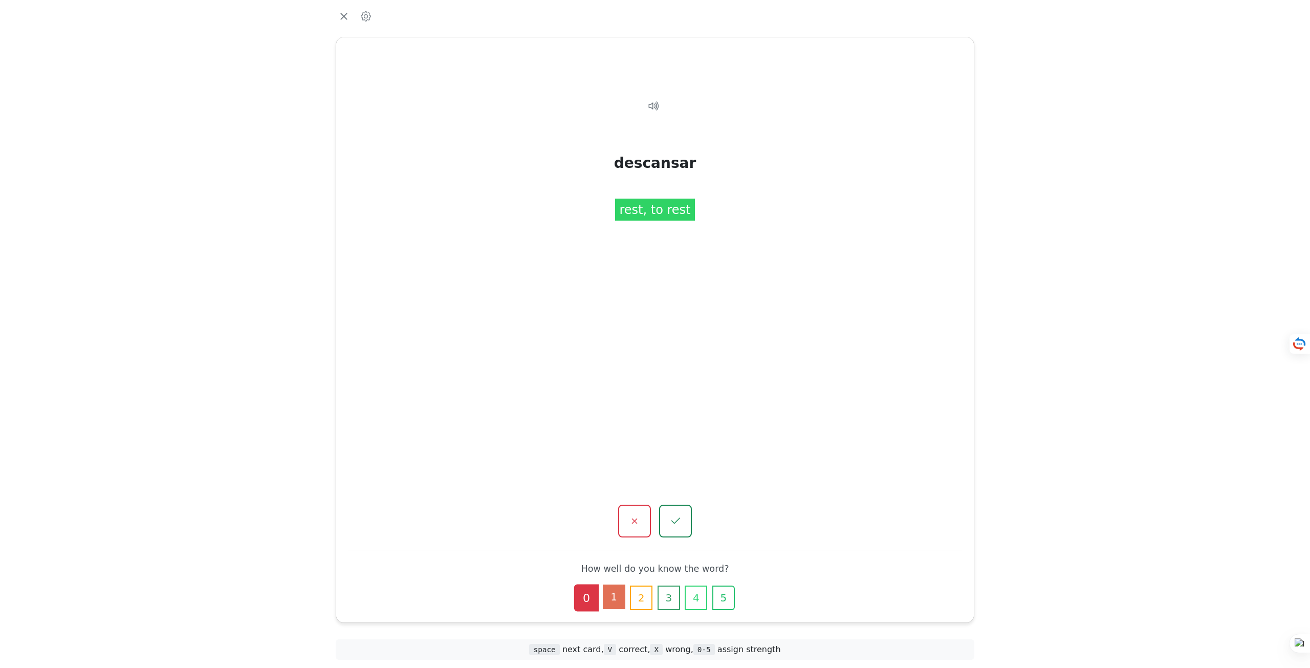
click at [621, 592] on button "1" at bounding box center [614, 597] width 23 height 25
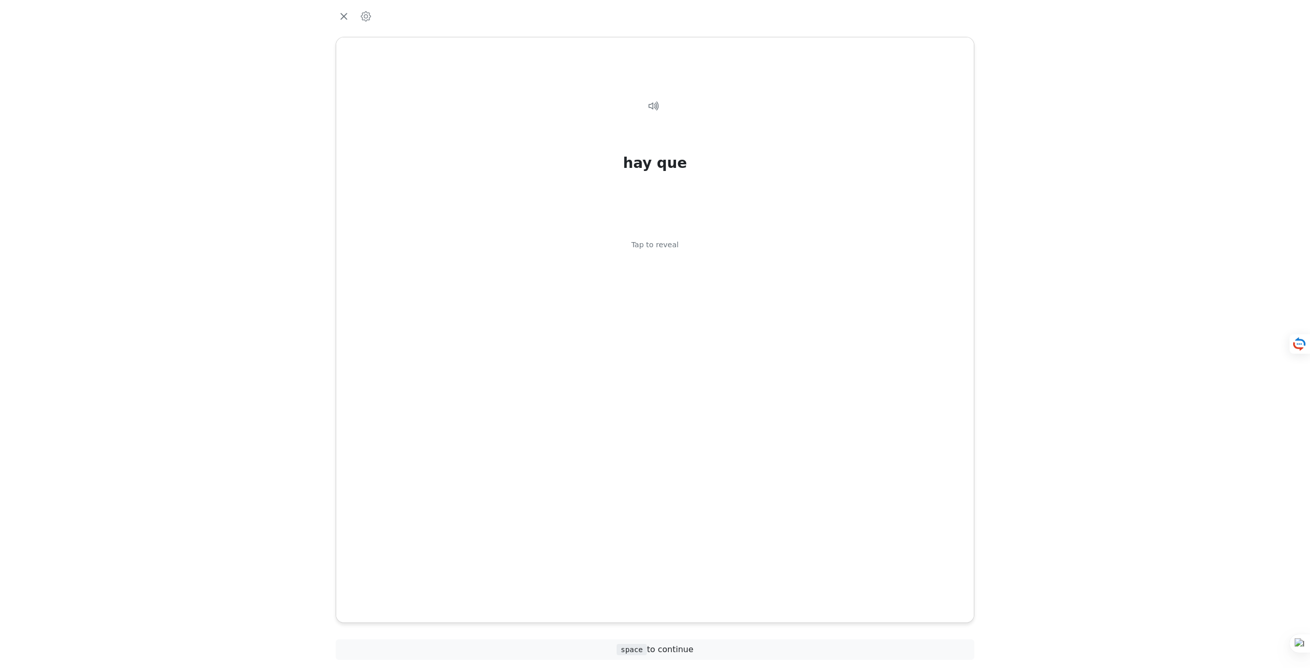
click at [656, 243] on div "Tap to reveal" at bounding box center [656, 245] width 48 height 11
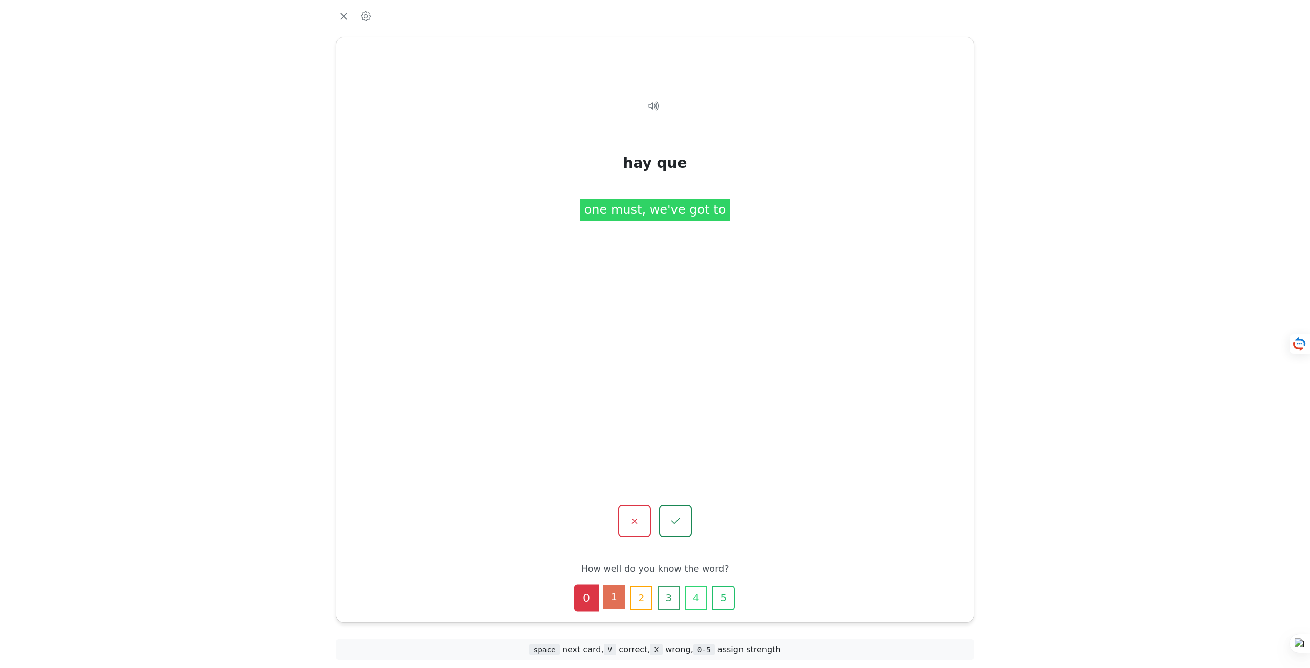
click at [603, 596] on button "1" at bounding box center [614, 597] width 23 height 25
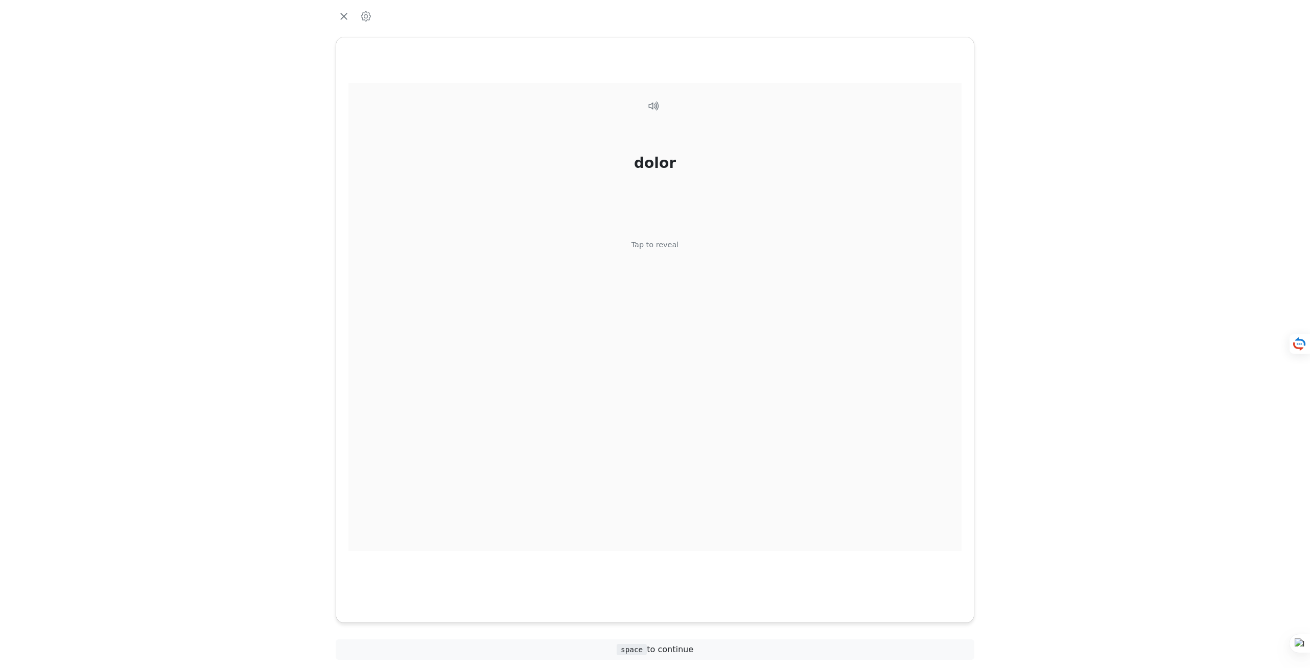
click at [662, 257] on div "dolor Tap to reveal" at bounding box center [655, 317] width 613 height 468
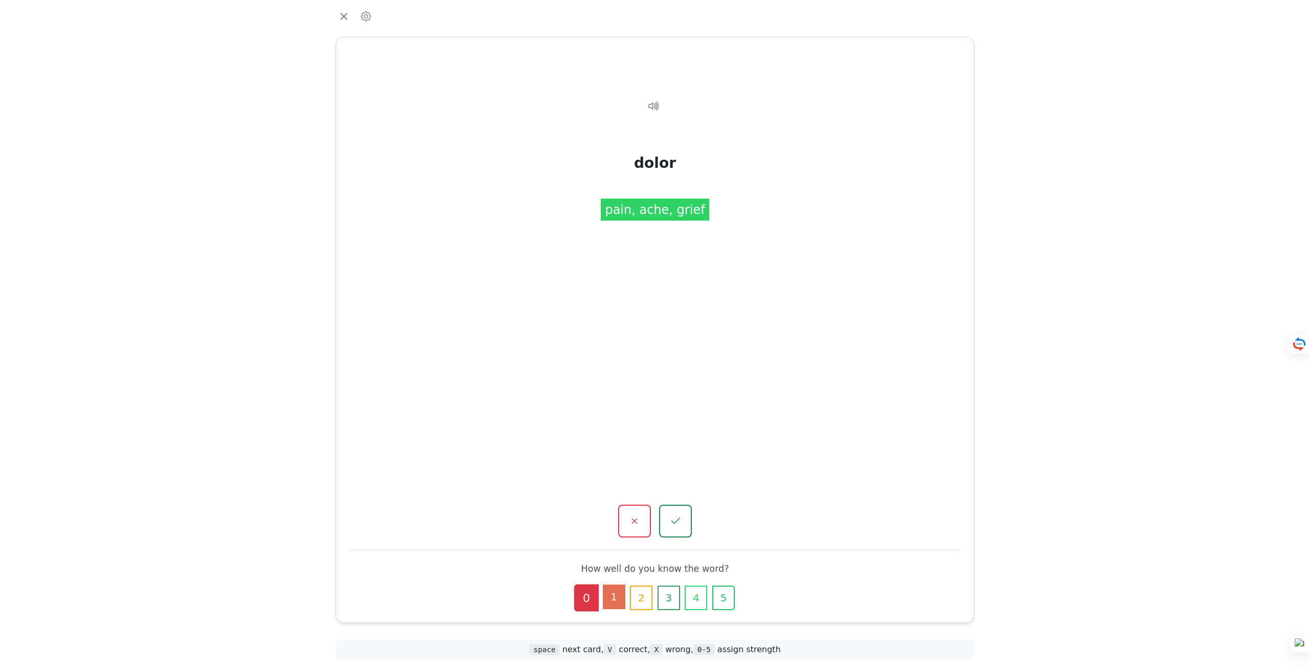
click at [618, 598] on button "1" at bounding box center [614, 597] width 23 height 25
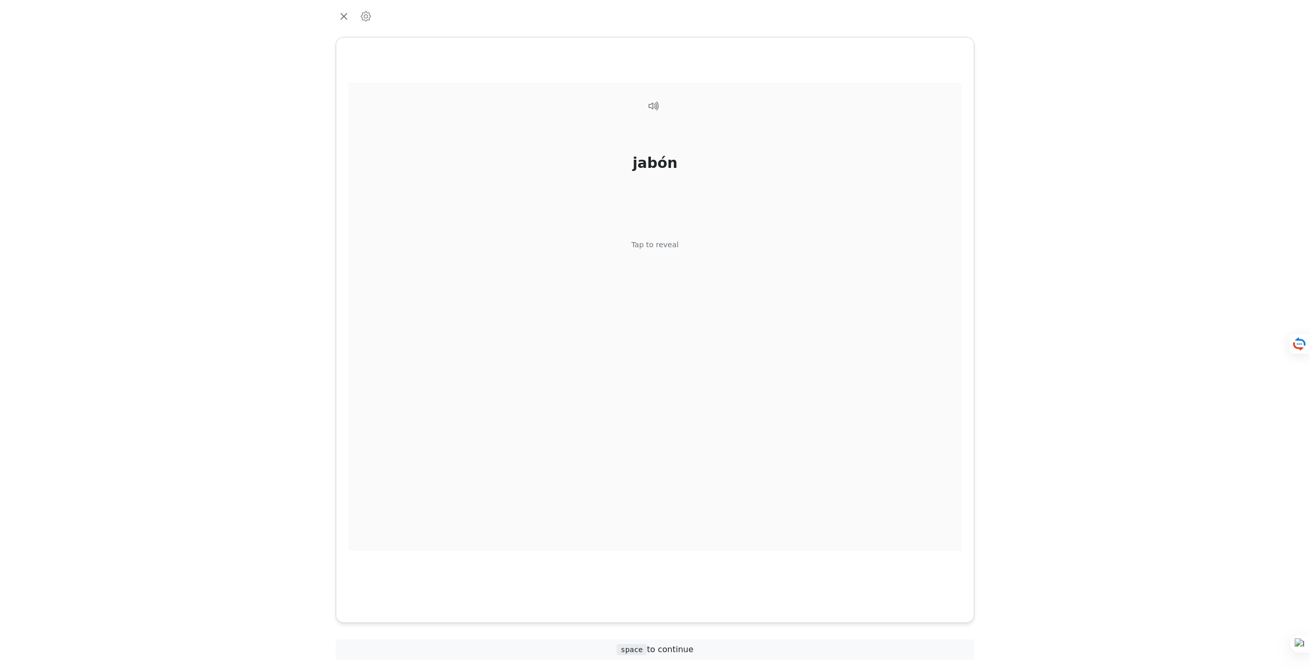
click at [666, 246] on div "Tap to reveal" at bounding box center [656, 245] width 48 height 11
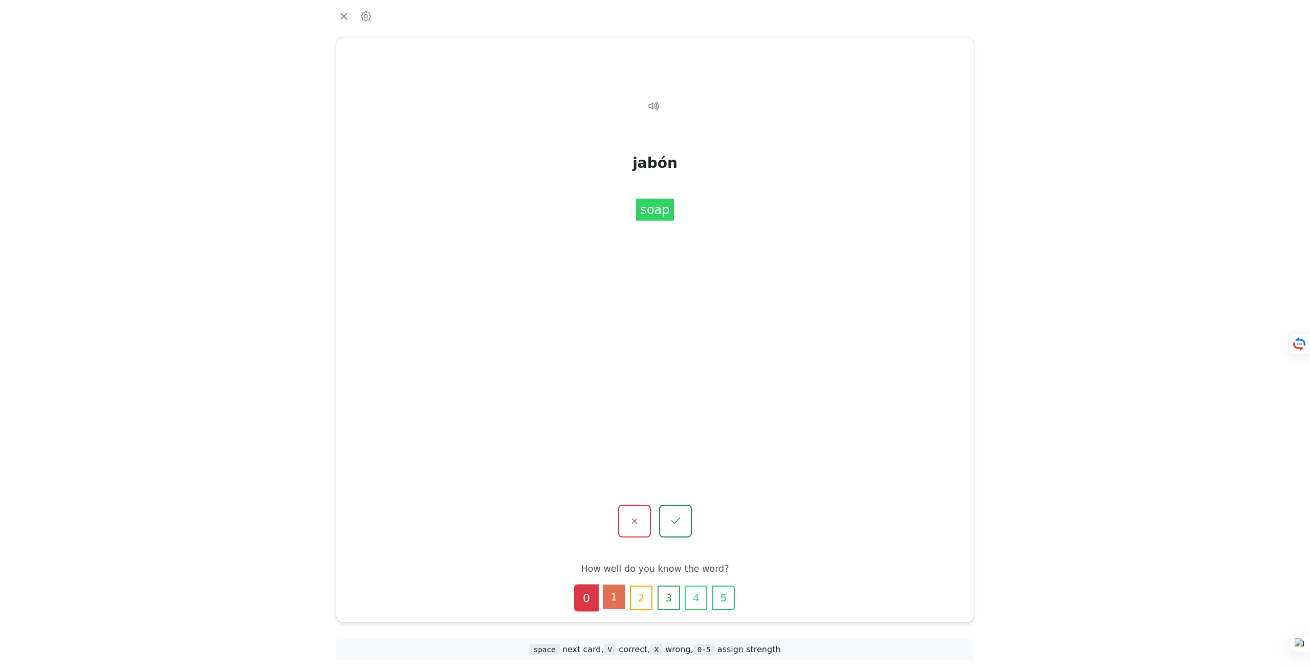
click at [612, 603] on button "1" at bounding box center [614, 597] width 23 height 25
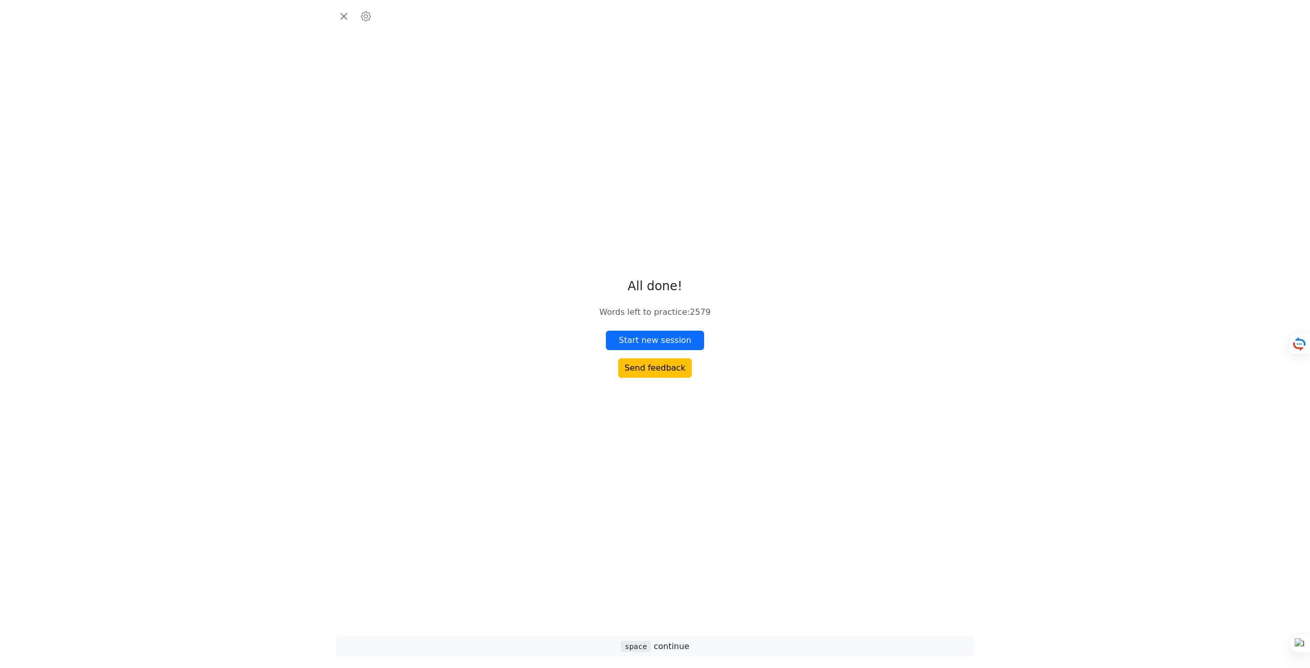
click at [672, 351] on div "All done! Words left to practice : 2579 Start new session Send feedback" at bounding box center [655, 328] width 112 height 99
click at [677, 337] on button "Start new session" at bounding box center [655, 340] width 98 height 19
click at [337, 17] on icon "button" at bounding box center [343, 16] width 15 height 15
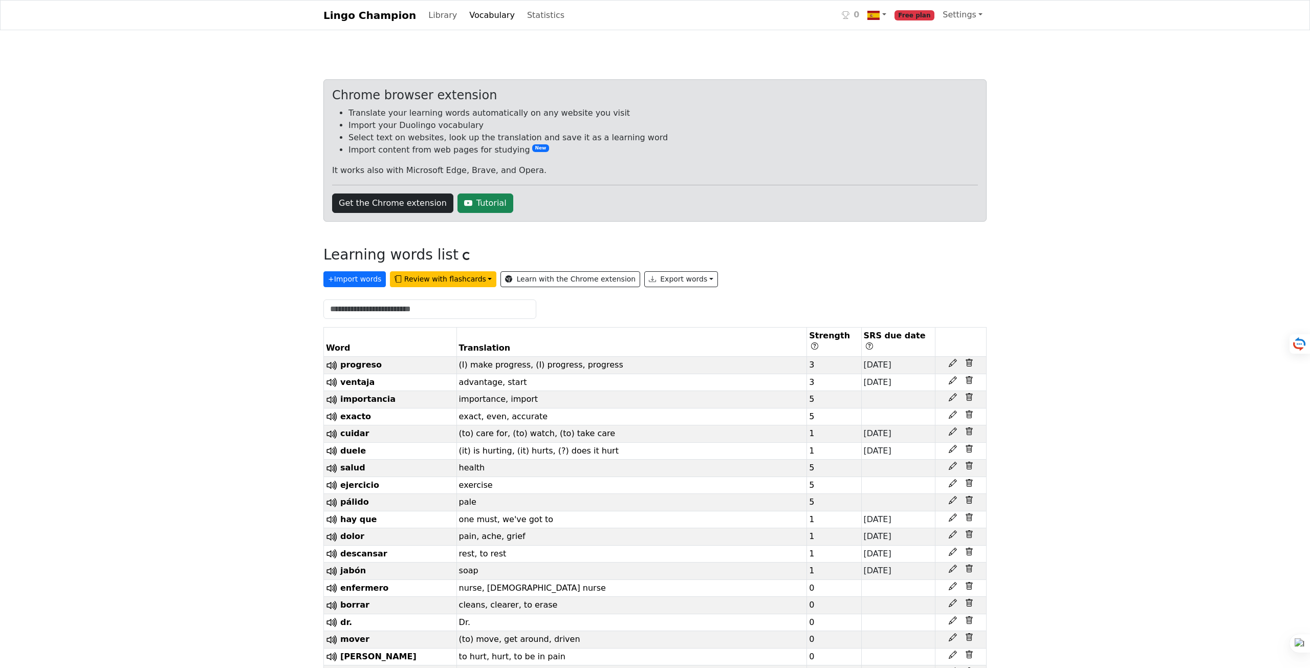
click at [902, 11] on span "Free plan" at bounding box center [915, 15] width 40 height 10
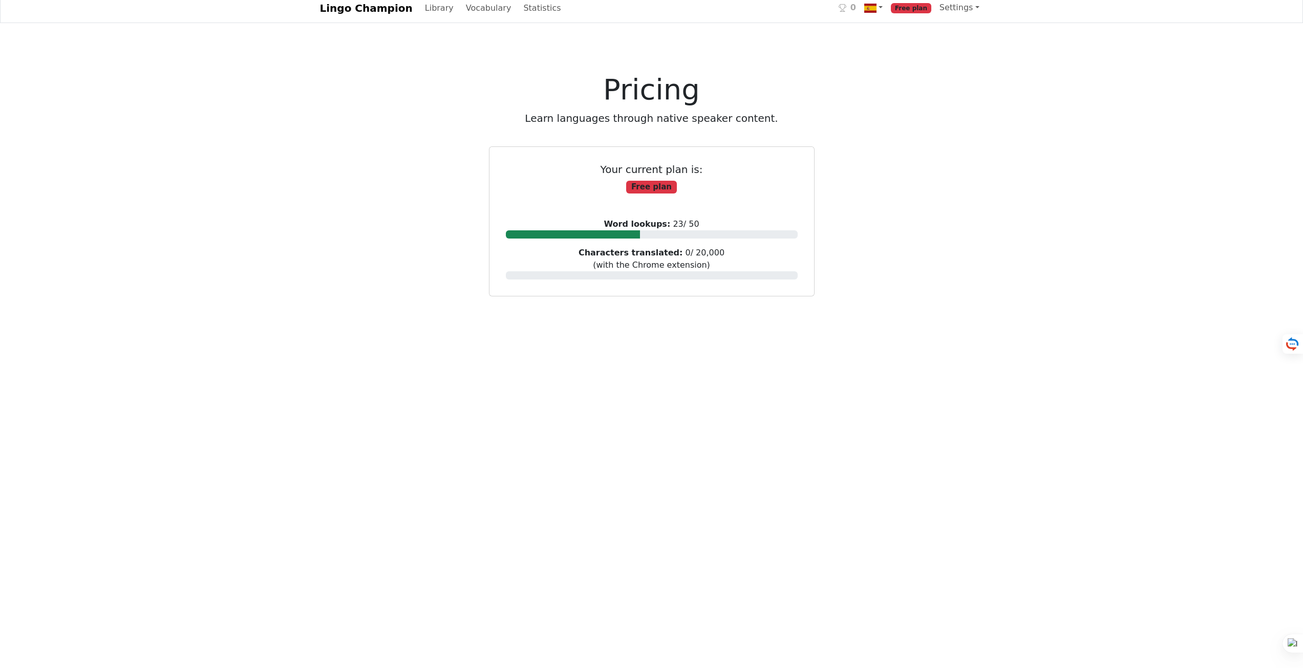
scroll to position [9, 0]
drag, startPoint x: 612, startPoint y: 226, endPoint x: 685, endPoint y: 220, distance: 73.5
click at [685, 220] on span "Word lookups: 23 / 50" at bounding box center [650, 223] width 95 height 10
click at [472, 7] on link "Vocabulary" at bounding box center [489, 6] width 54 height 20
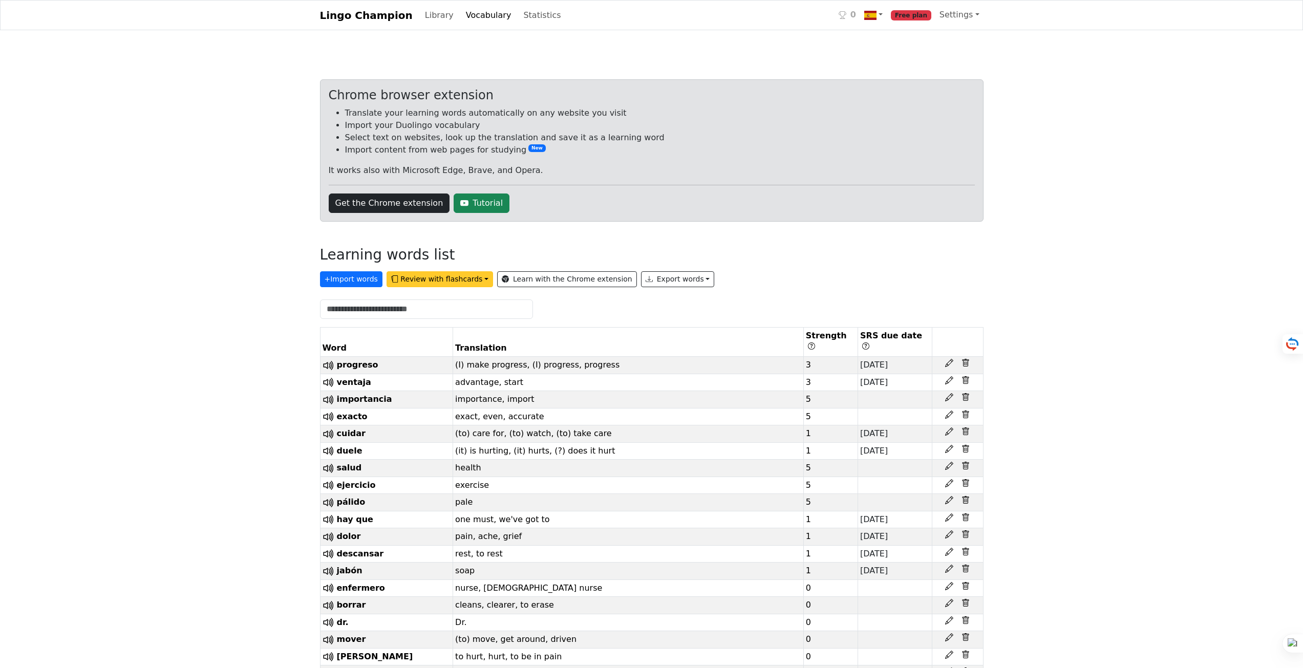
click at [401, 276] on button "Review with flashcards" at bounding box center [439, 279] width 106 height 16
click at [438, 302] on strong "General flashcards (lowest strength first)" at bounding box center [490, 301] width 191 height 10
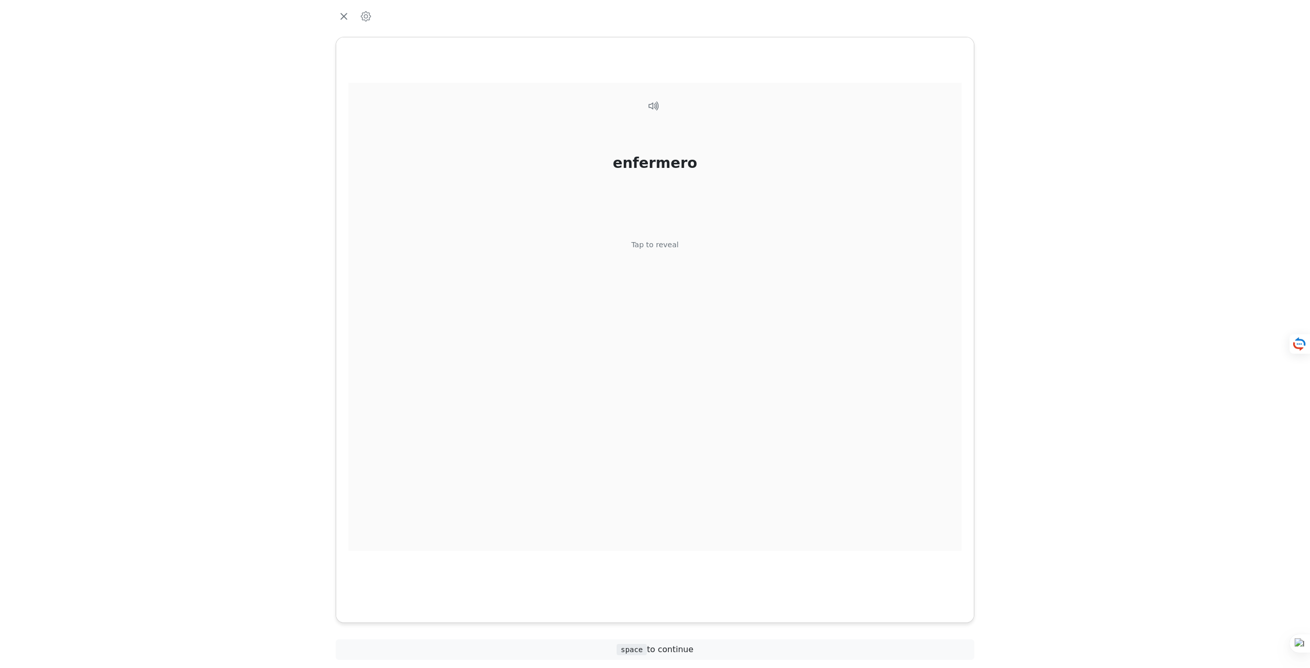
click at [676, 344] on div "enfermero Tap to reveal" at bounding box center [655, 317] width 613 height 468
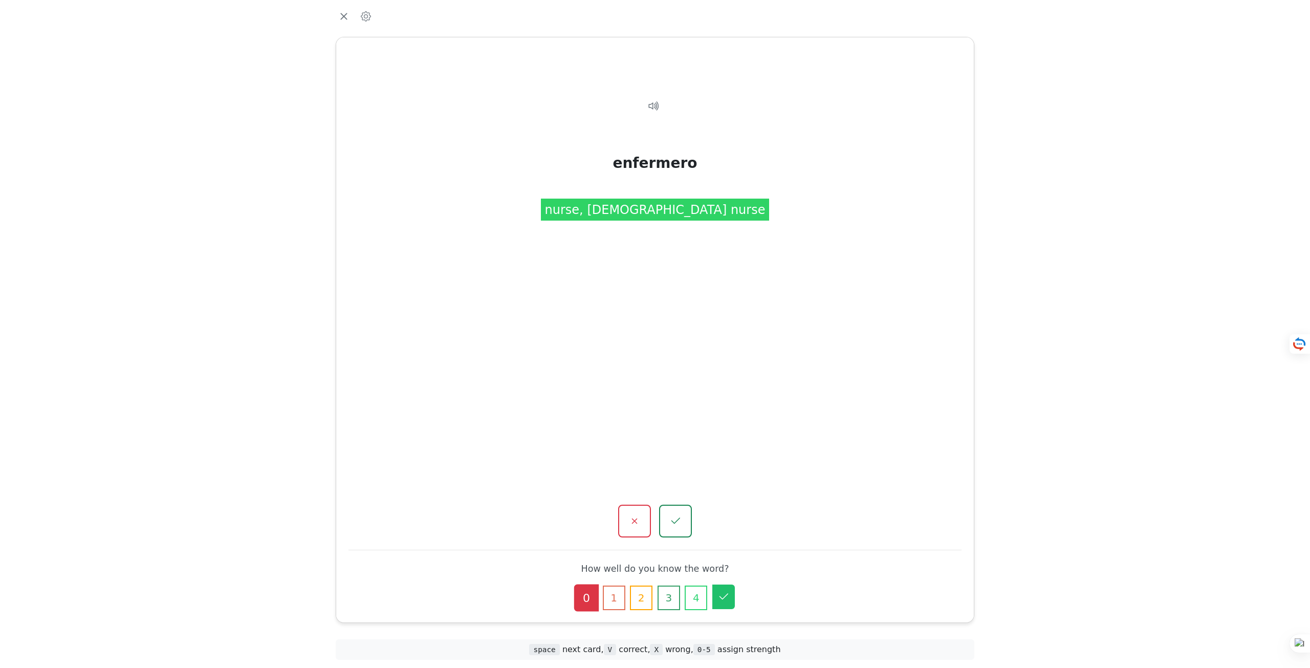
click at [722, 599] on icon "button" at bounding box center [724, 597] width 12 height 12
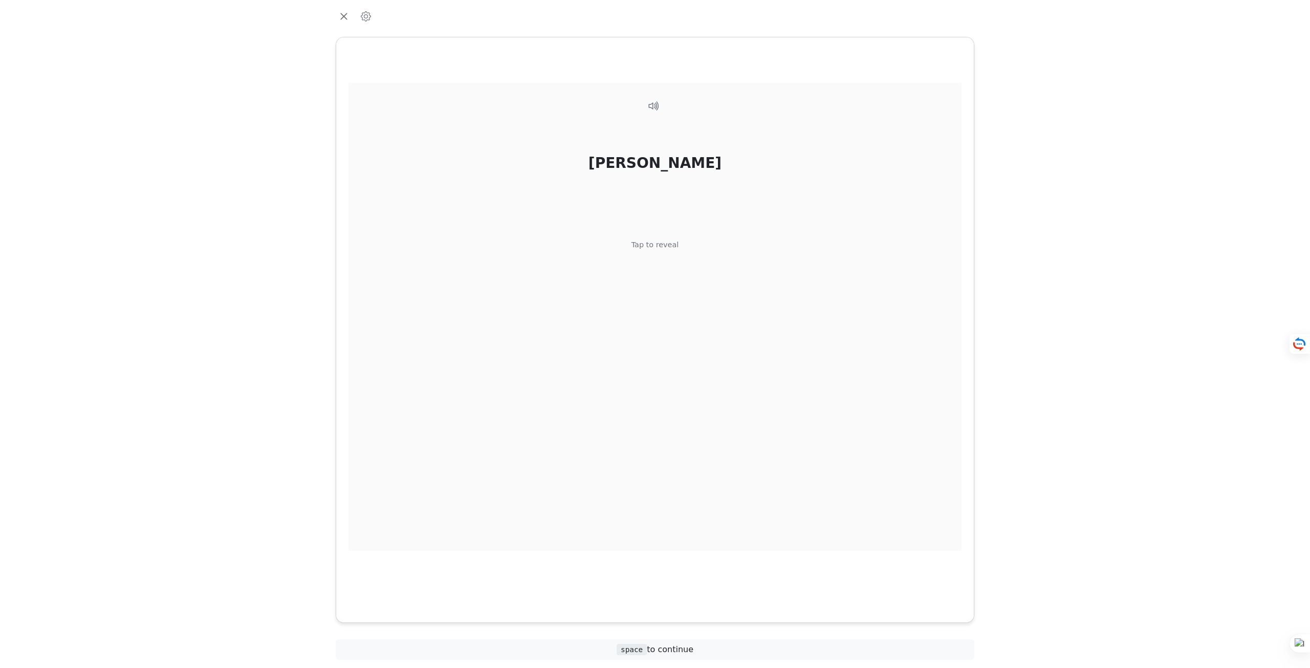
click at [665, 247] on div "Tap to reveal" at bounding box center [656, 245] width 48 height 11
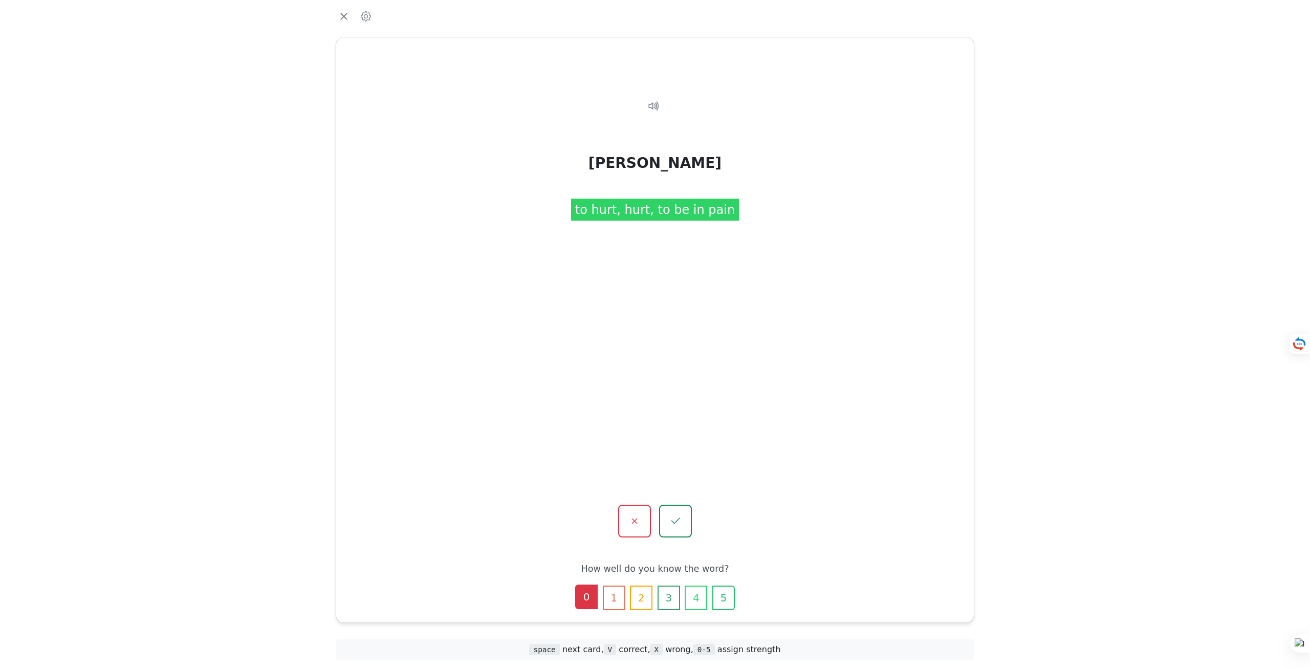
click at [595, 606] on button "0" at bounding box center [586, 597] width 23 height 25
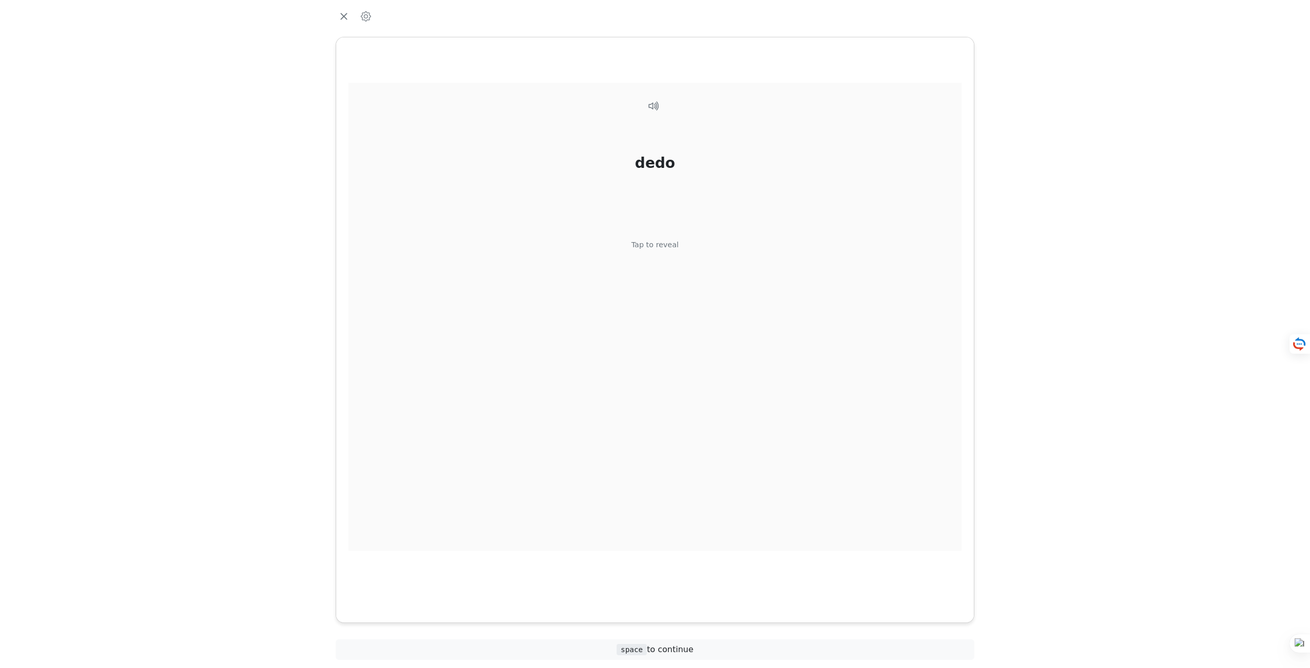
click at [656, 247] on div "Tap to reveal" at bounding box center [656, 245] width 48 height 11
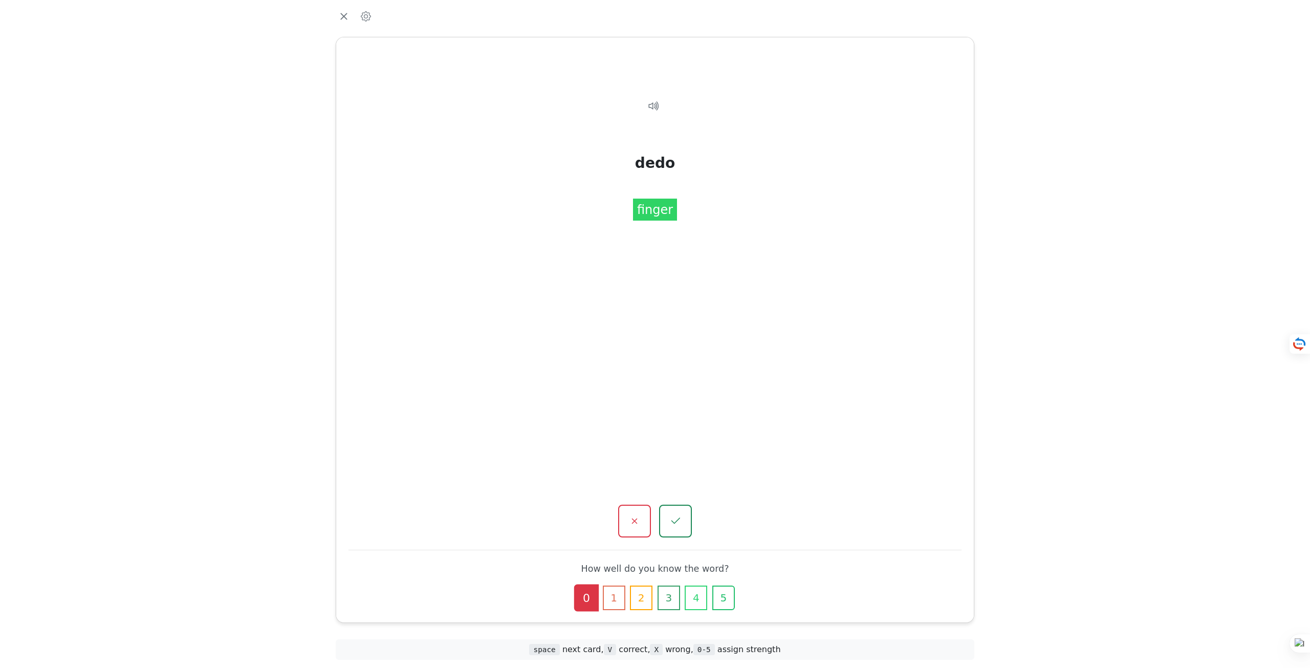
click at [600, 604] on div "0 1 2 3 4 5" at bounding box center [655, 598] width 188 height 25
click at [590, 603] on button "0" at bounding box center [586, 597] width 23 height 25
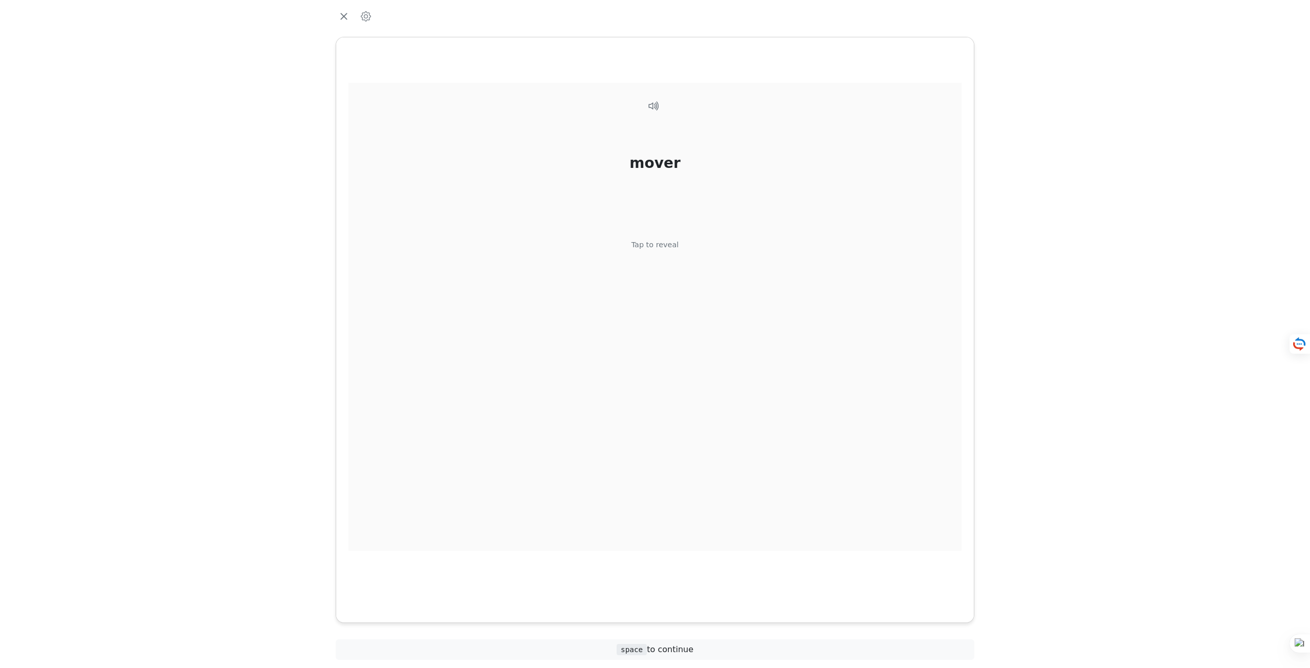
click at [665, 251] on div "mover Tap to reveal" at bounding box center [655, 317] width 613 height 468
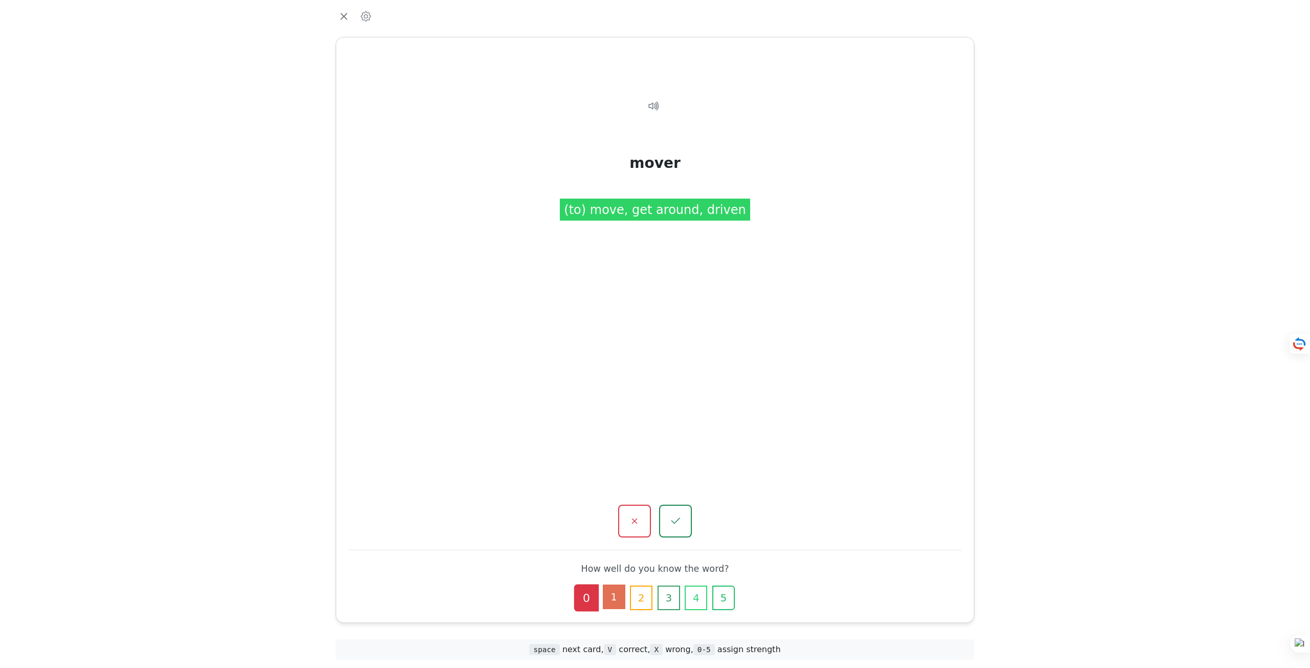
click at [615, 598] on button "1" at bounding box center [614, 597] width 23 height 25
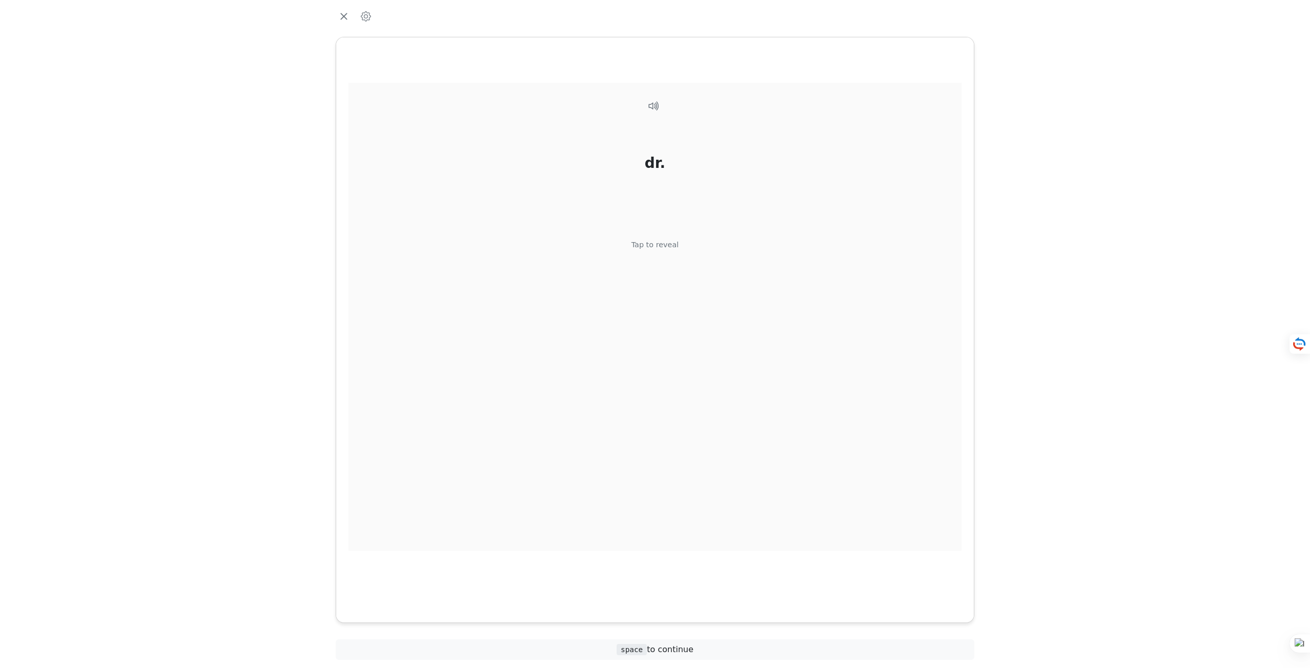
click at [664, 254] on div "dr. Tap to reveal" at bounding box center [655, 317] width 613 height 468
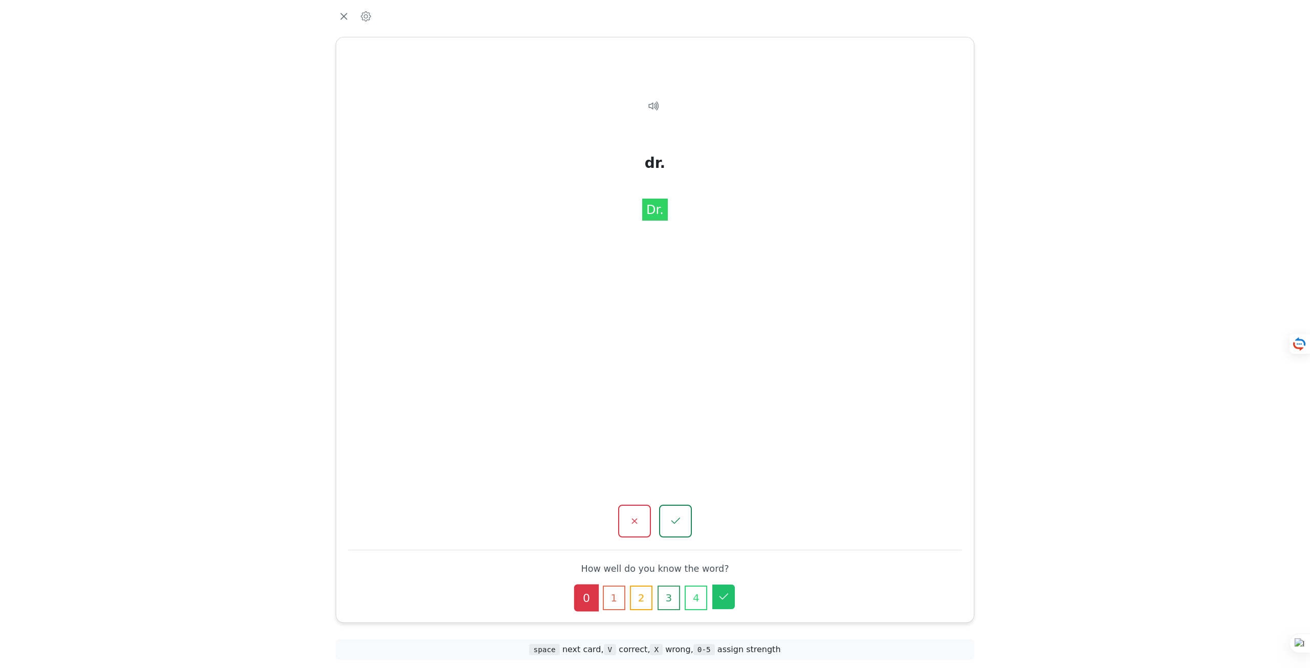
click at [719, 602] on button "5" at bounding box center [723, 597] width 23 height 25
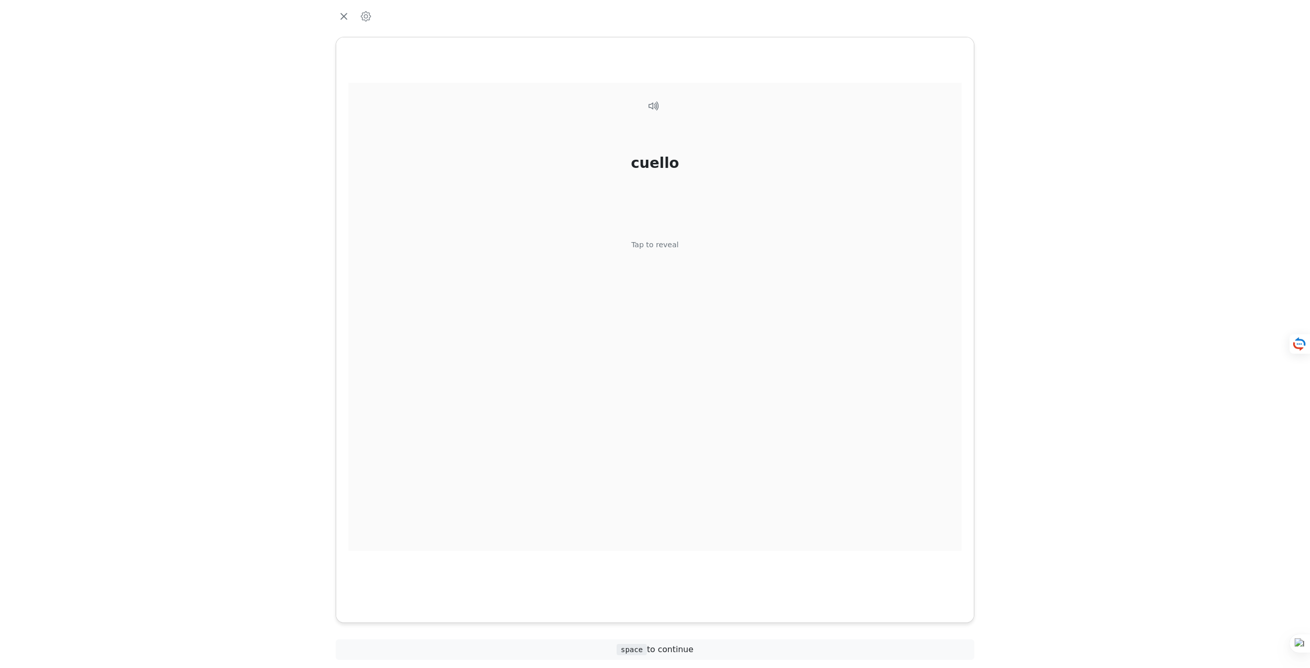
click at [661, 253] on div "[PERSON_NAME] Tap to reveal" at bounding box center [655, 317] width 613 height 468
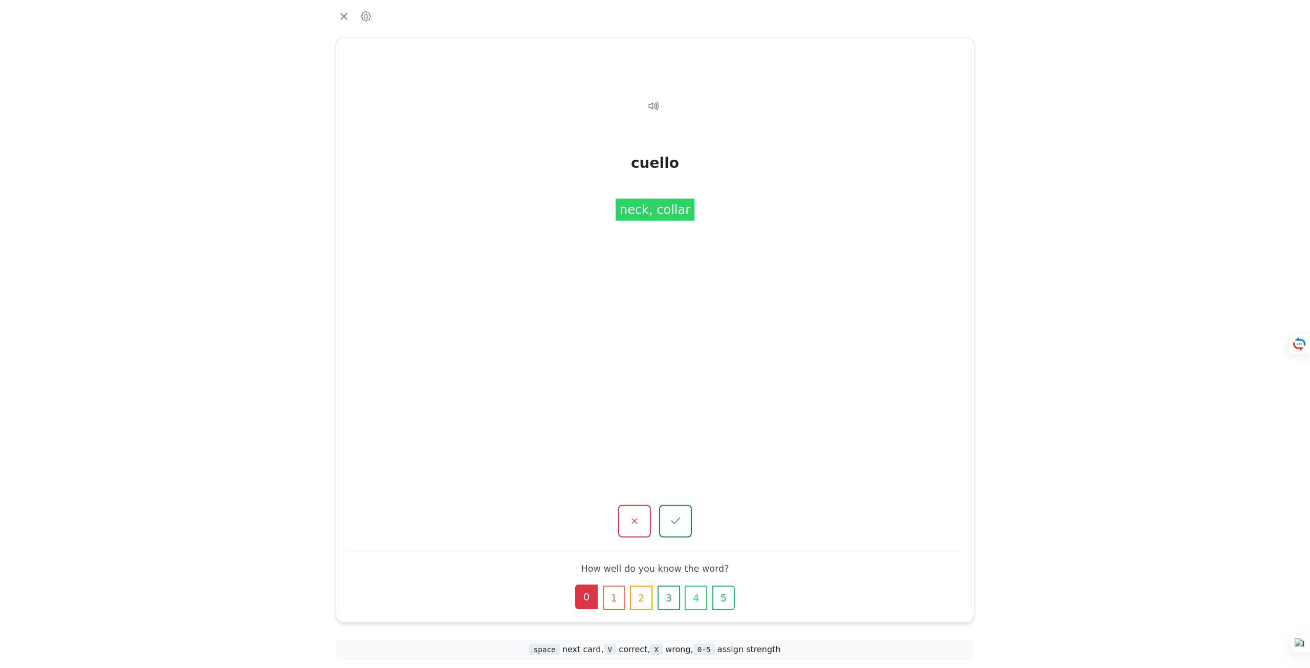
click at [585, 593] on button "0" at bounding box center [586, 597] width 23 height 25
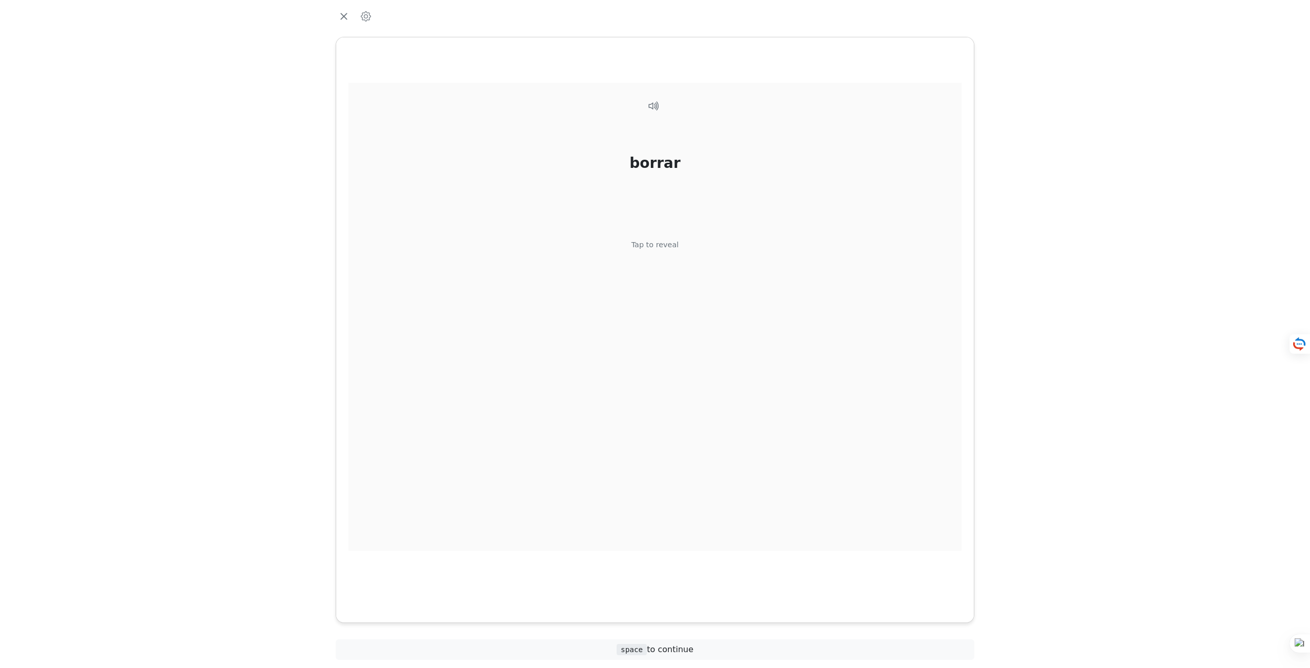
click at [640, 262] on div "borrar Tap to reveal" at bounding box center [655, 317] width 613 height 468
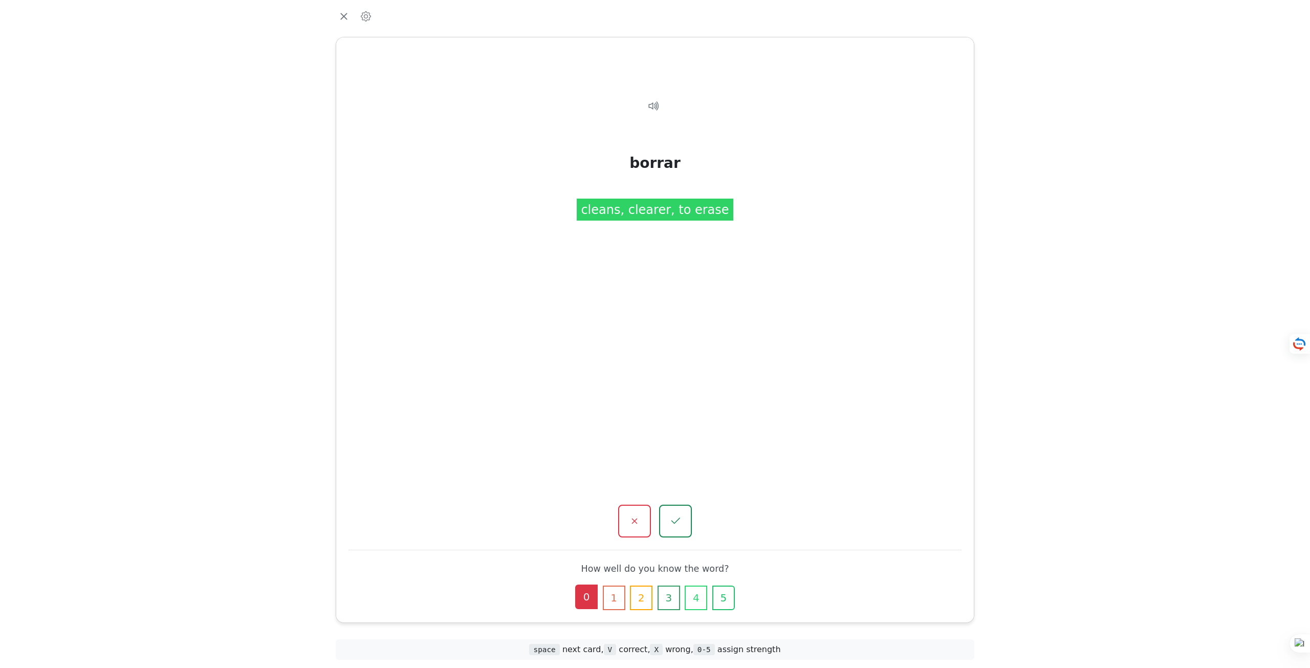
click at [588, 592] on button "0" at bounding box center [586, 597] width 23 height 25
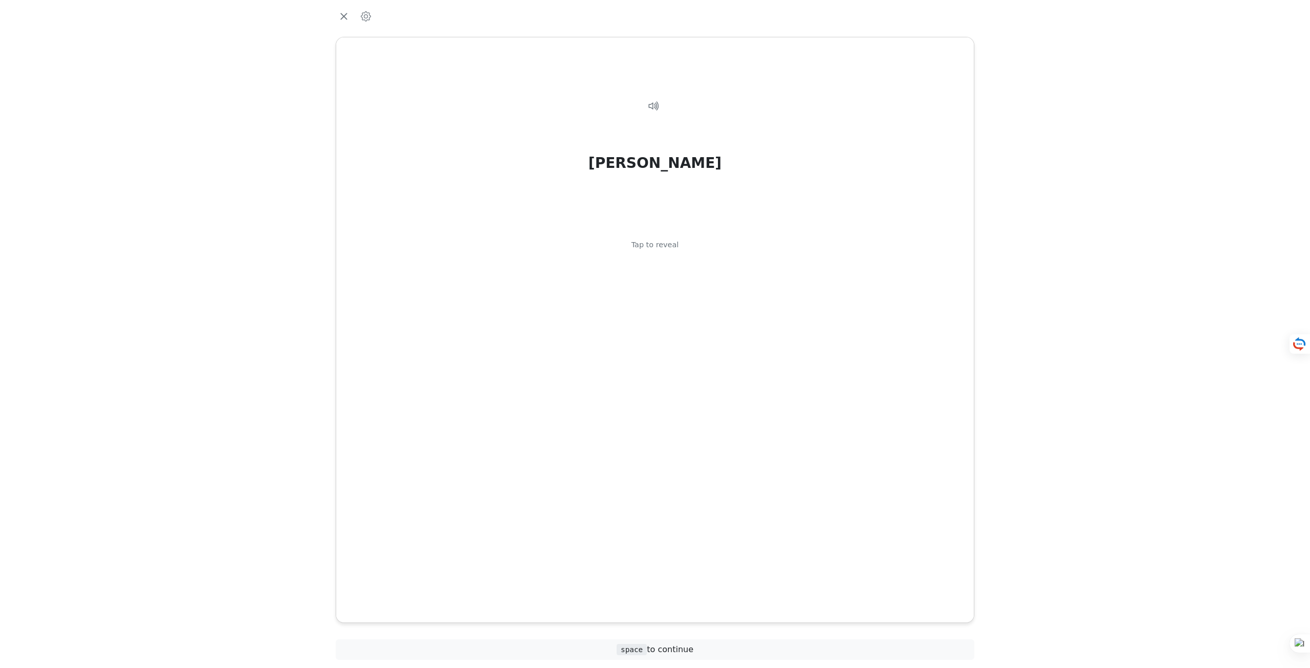
click at [661, 257] on div "[PERSON_NAME] Tap to reveal" at bounding box center [655, 317] width 613 height 468
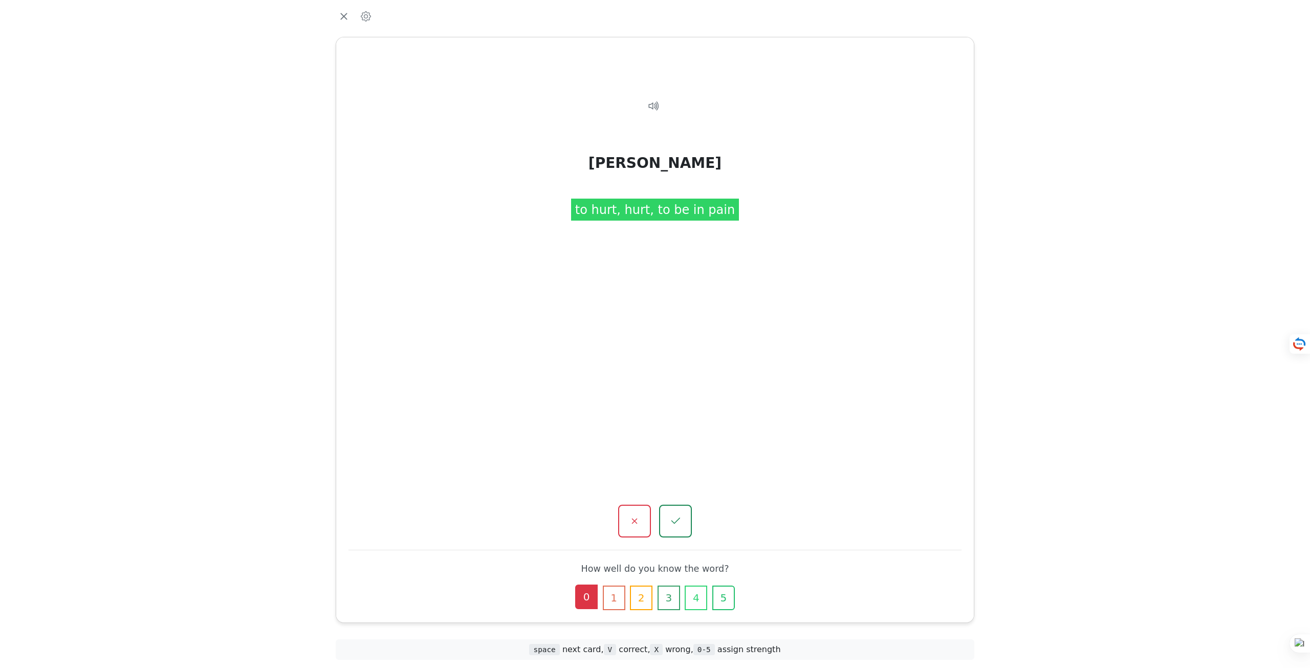
click at [585, 608] on button "0" at bounding box center [586, 597] width 23 height 25
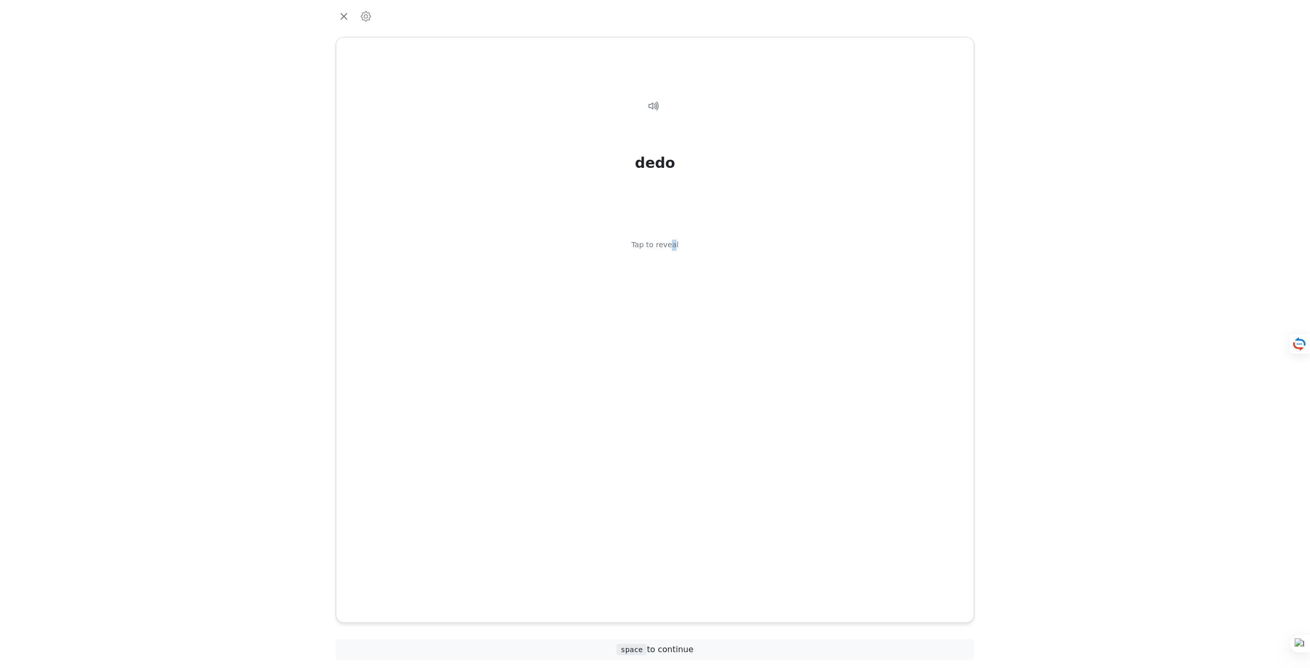
click at [669, 255] on div "dedo Tap to reveal" at bounding box center [655, 317] width 613 height 468
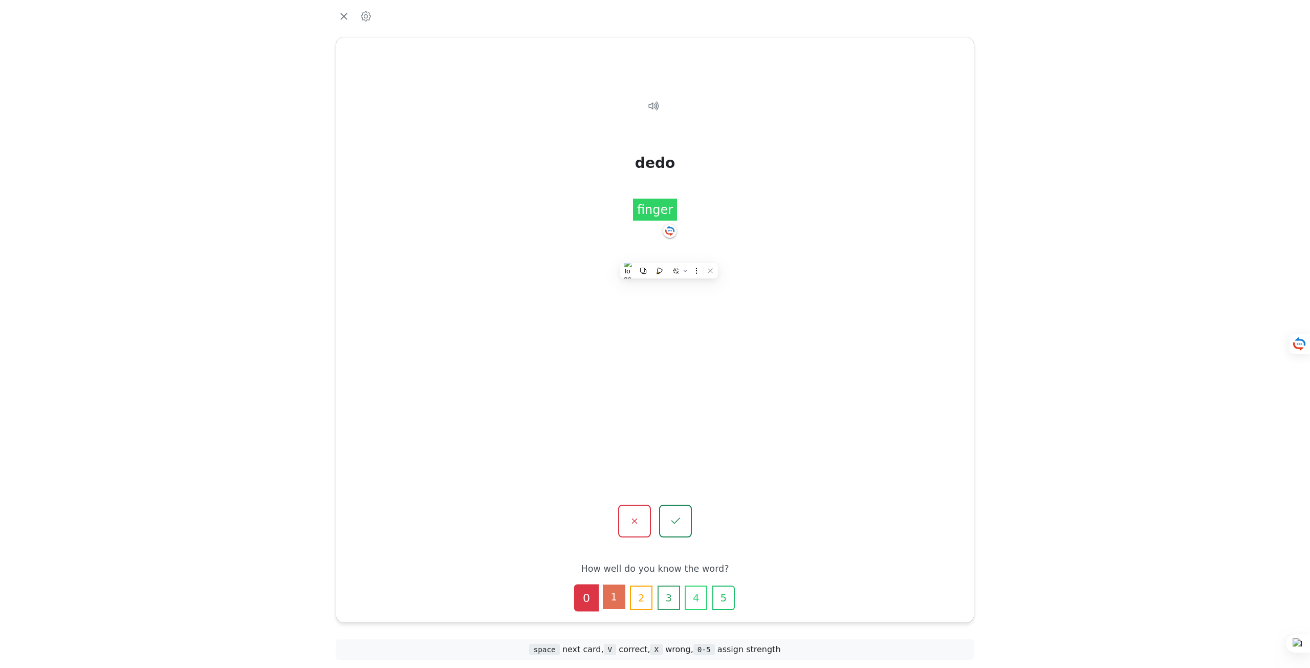
click at [617, 599] on button "1" at bounding box center [614, 597] width 23 height 25
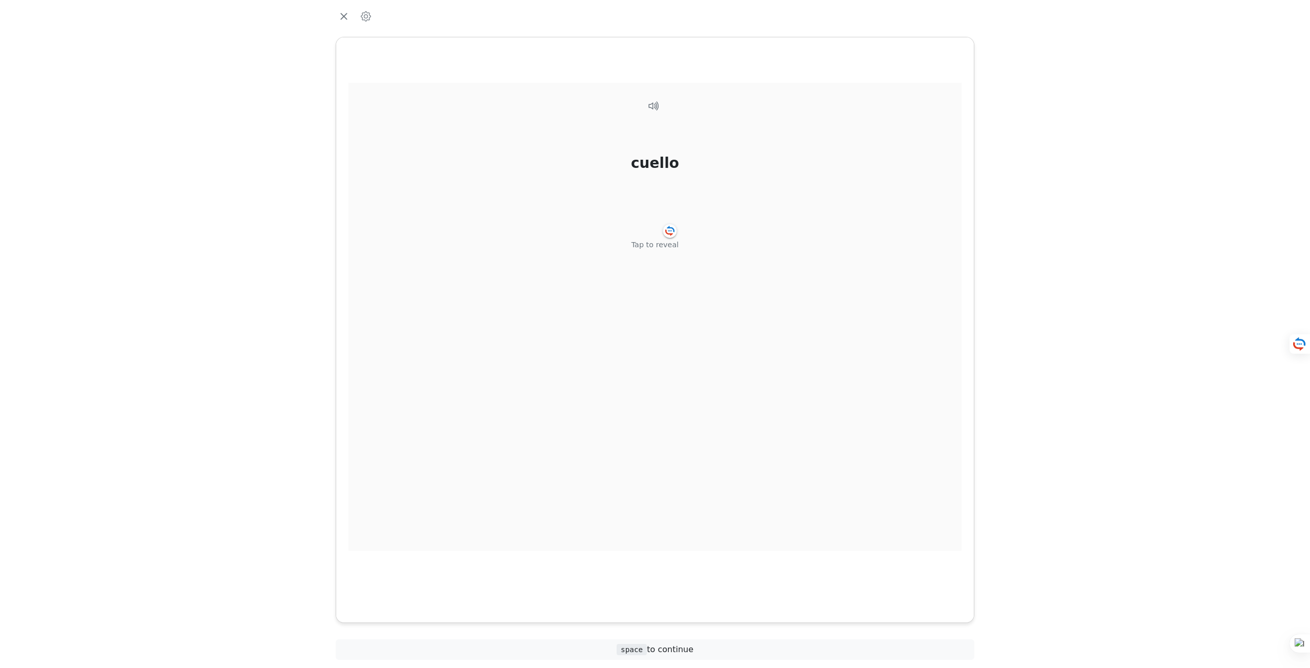
click at [652, 248] on div "Tap to reveal" at bounding box center [656, 245] width 48 height 11
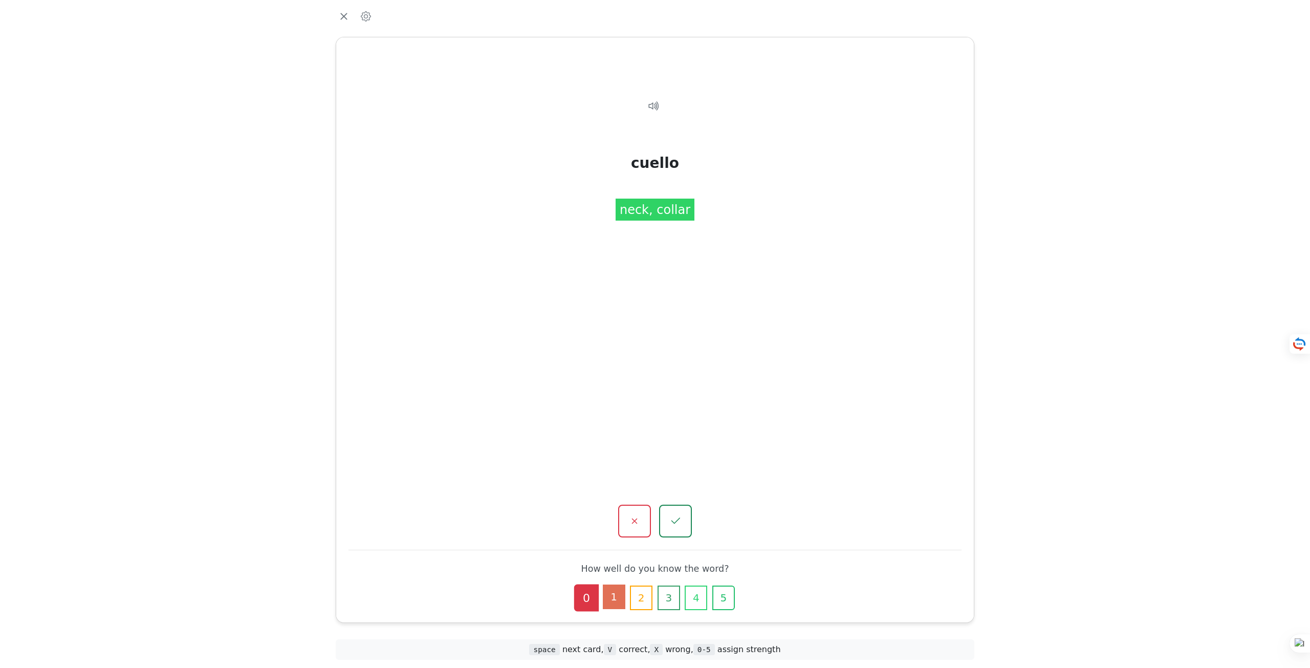
click at [618, 592] on button "1" at bounding box center [614, 597] width 23 height 25
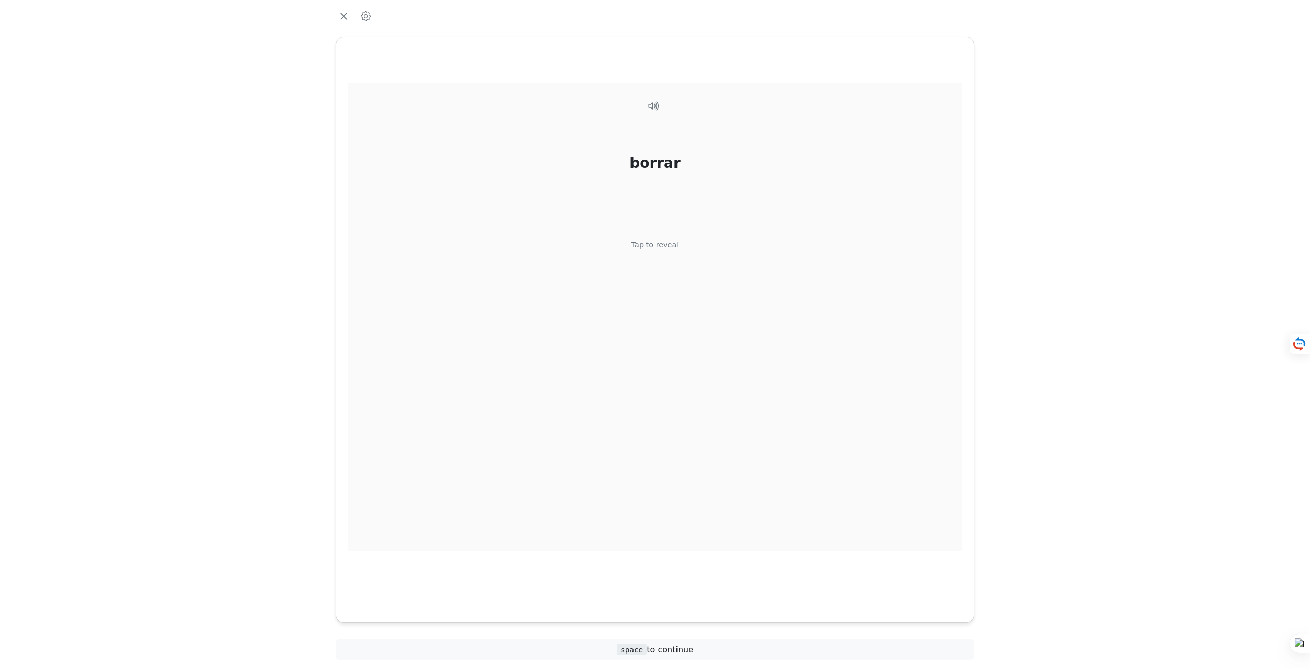
click at [650, 247] on div "Tap to reveal" at bounding box center [656, 245] width 48 height 11
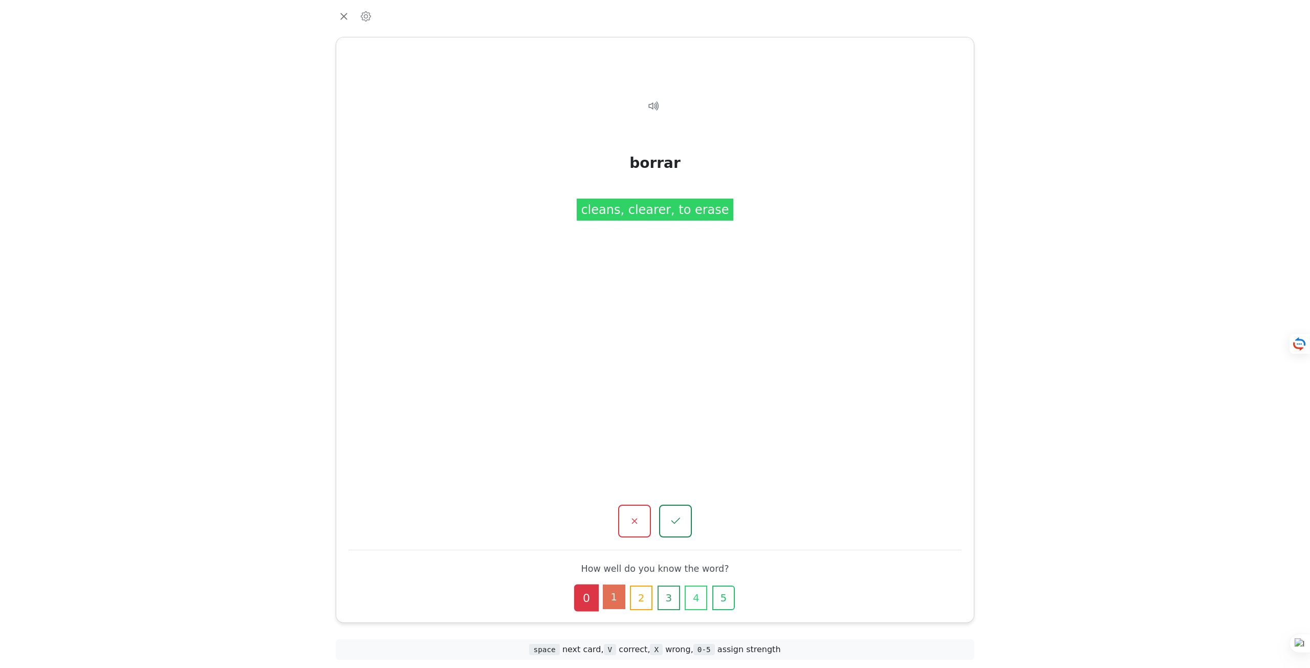
click at [617, 601] on button "1" at bounding box center [614, 597] width 23 height 25
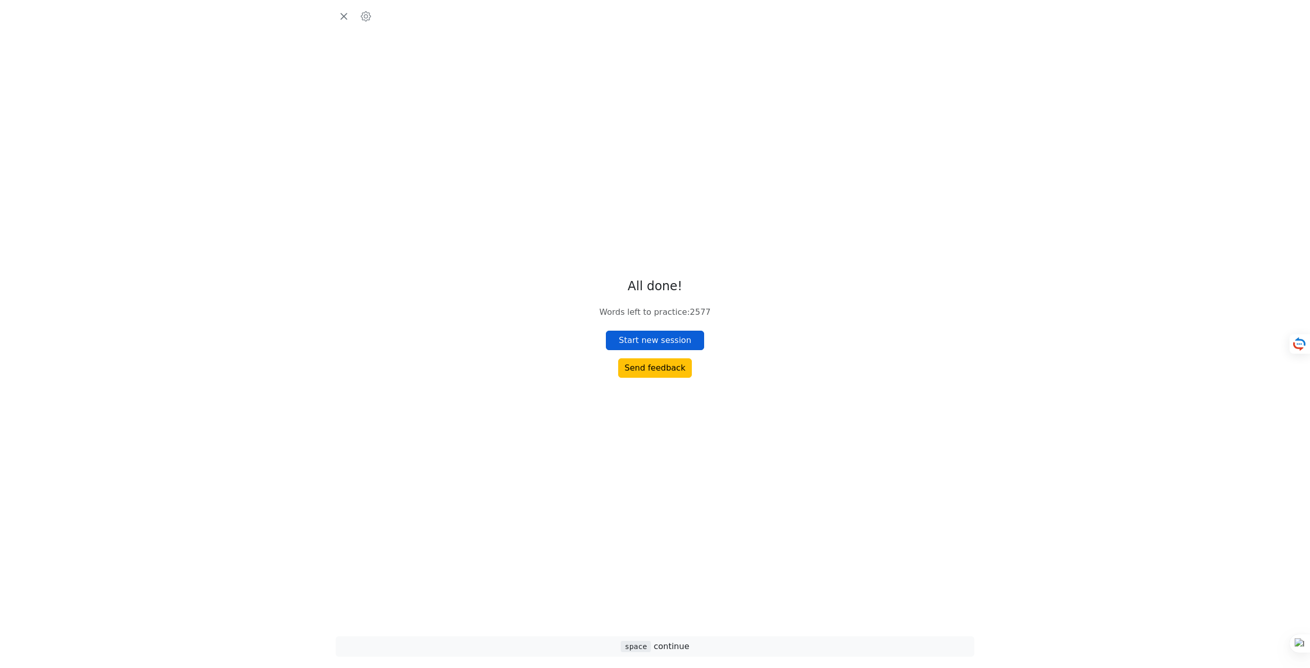
click at [662, 339] on button "Start new session" at bounding box center [655, 340] width 98 height 19
click at [655, 249] on div "Tap to reveal" at bounding box center [656, 245] width 48 height 11
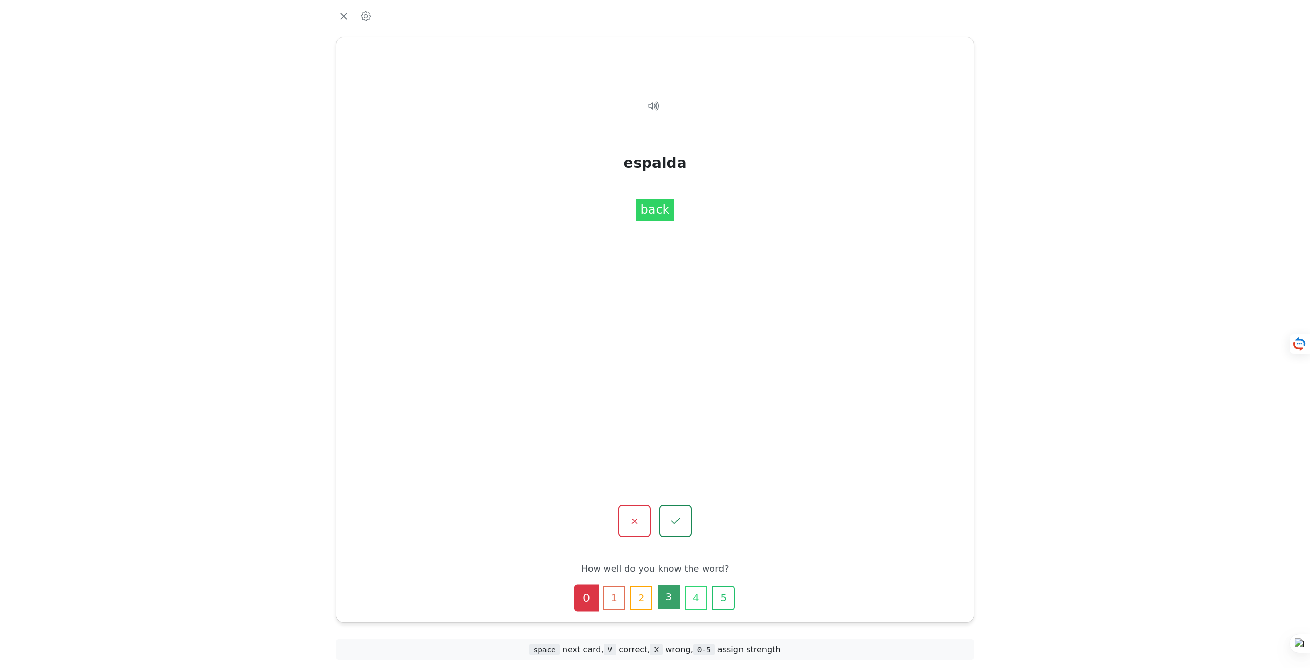
click at [661, 599] on button "3" at bounding box center [669, 597] width 23 height 25
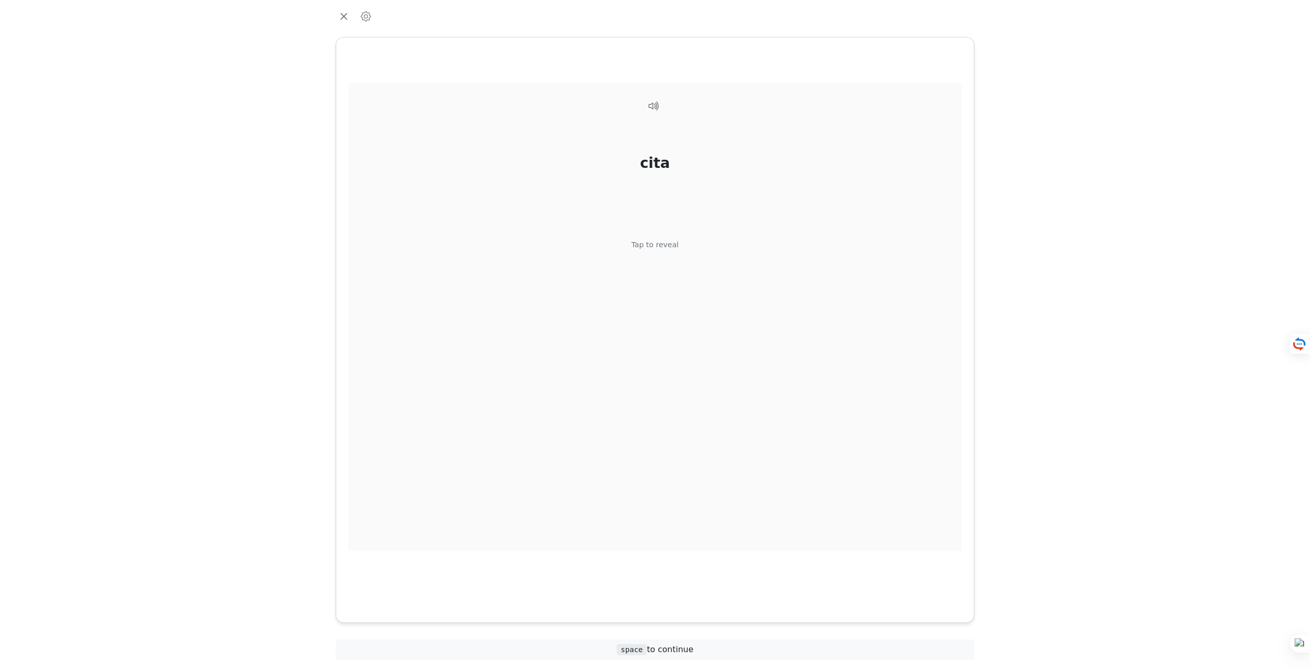
click at [662, 249] on div "Tap to reveal" at bounding box center [656, 245] width 48 height 11
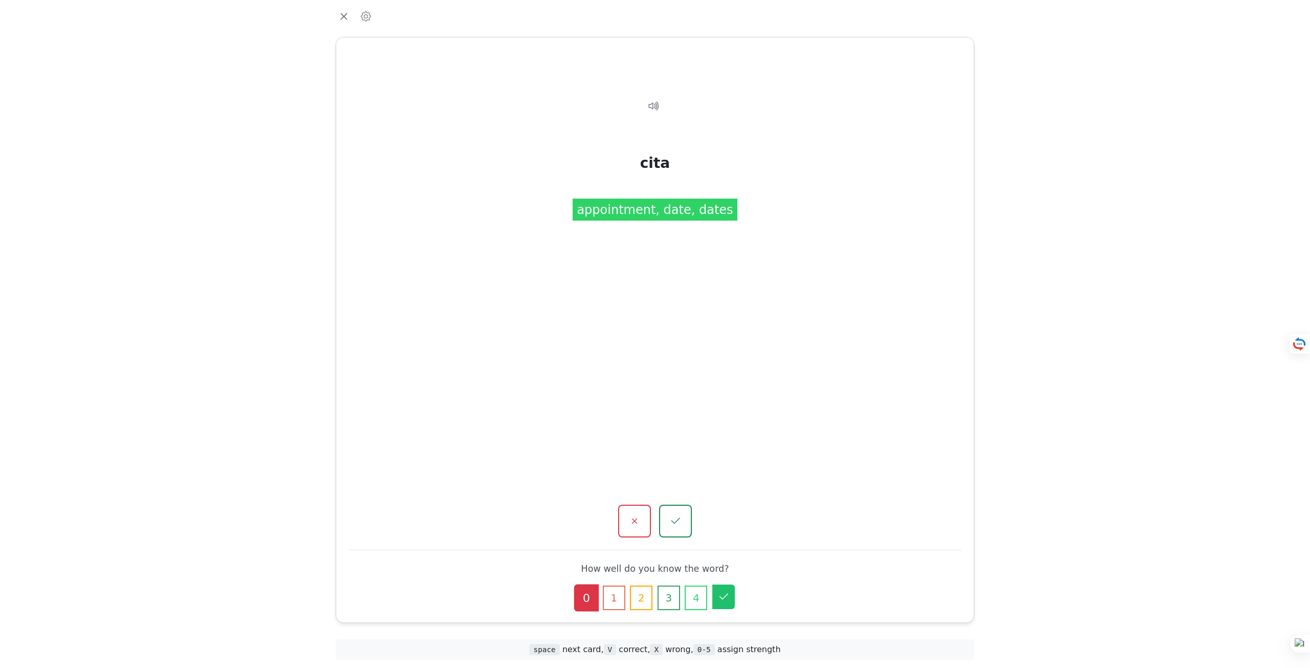
click at [725, 593] on icon "button" at bounding box center [724, 597] width 12 height 12
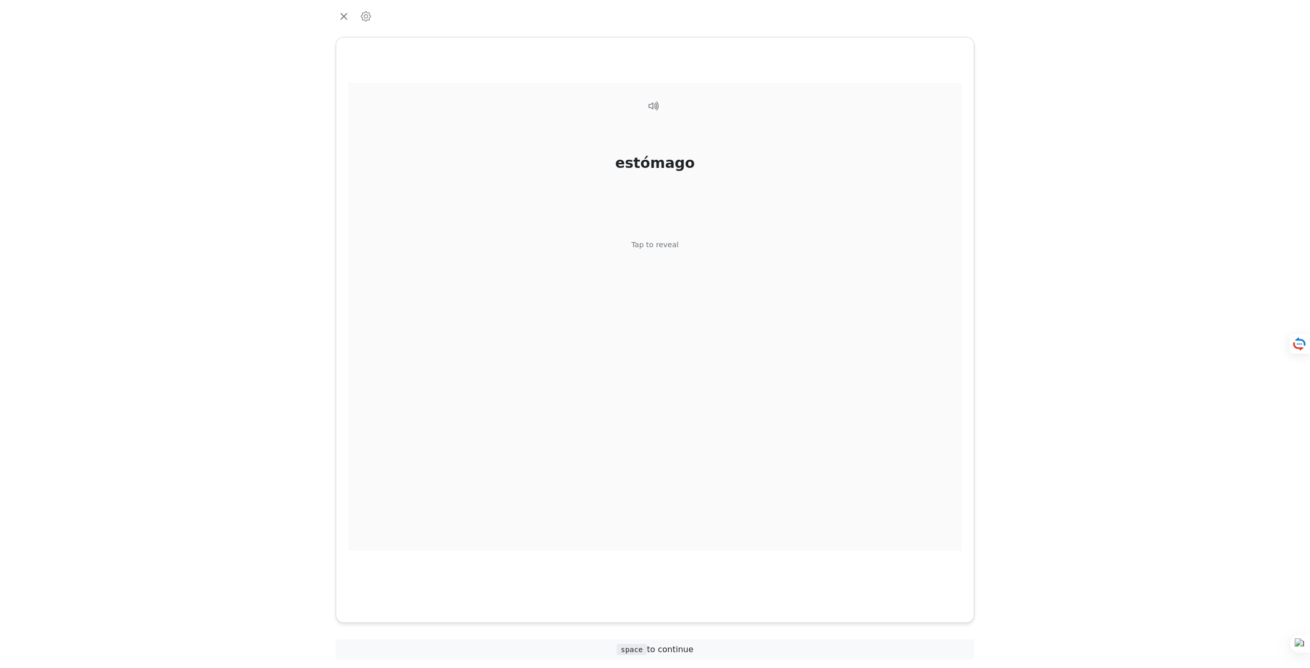
click at [672, 250] on div "Tap to reveal" at bounding box center [656, 245] width 48 height 11
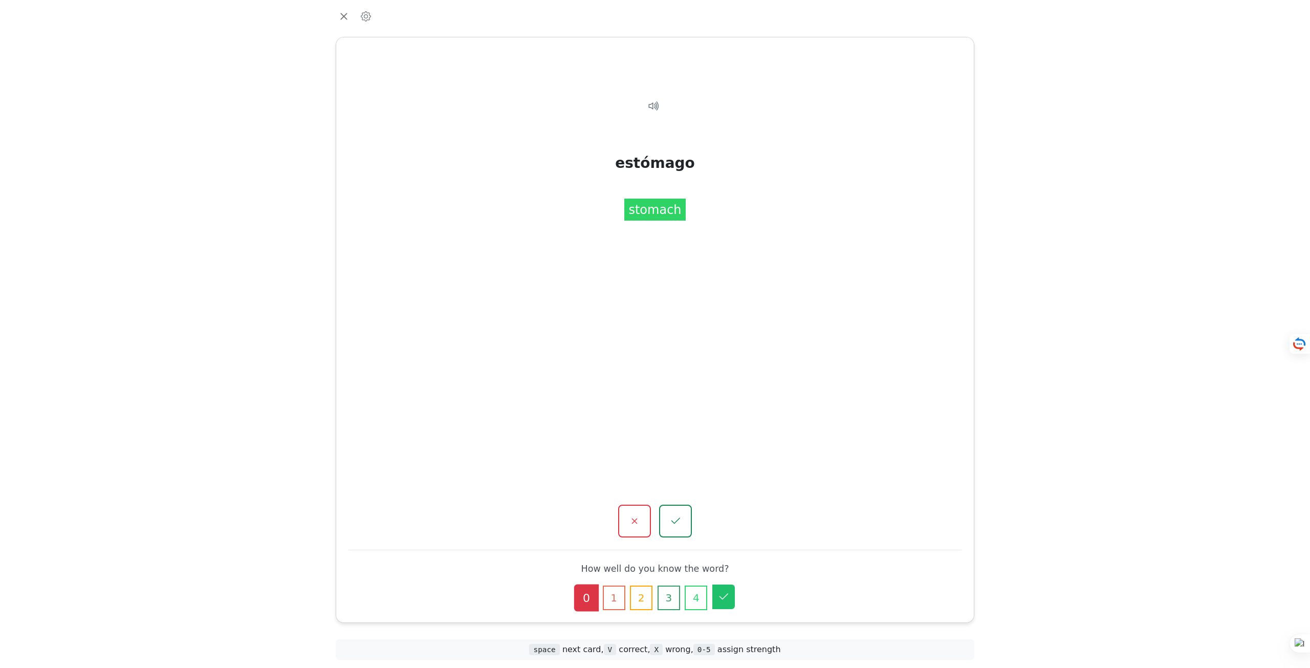
click at [726, 592] on icon "button" at bounding box center [724, 597] width 12 height 12
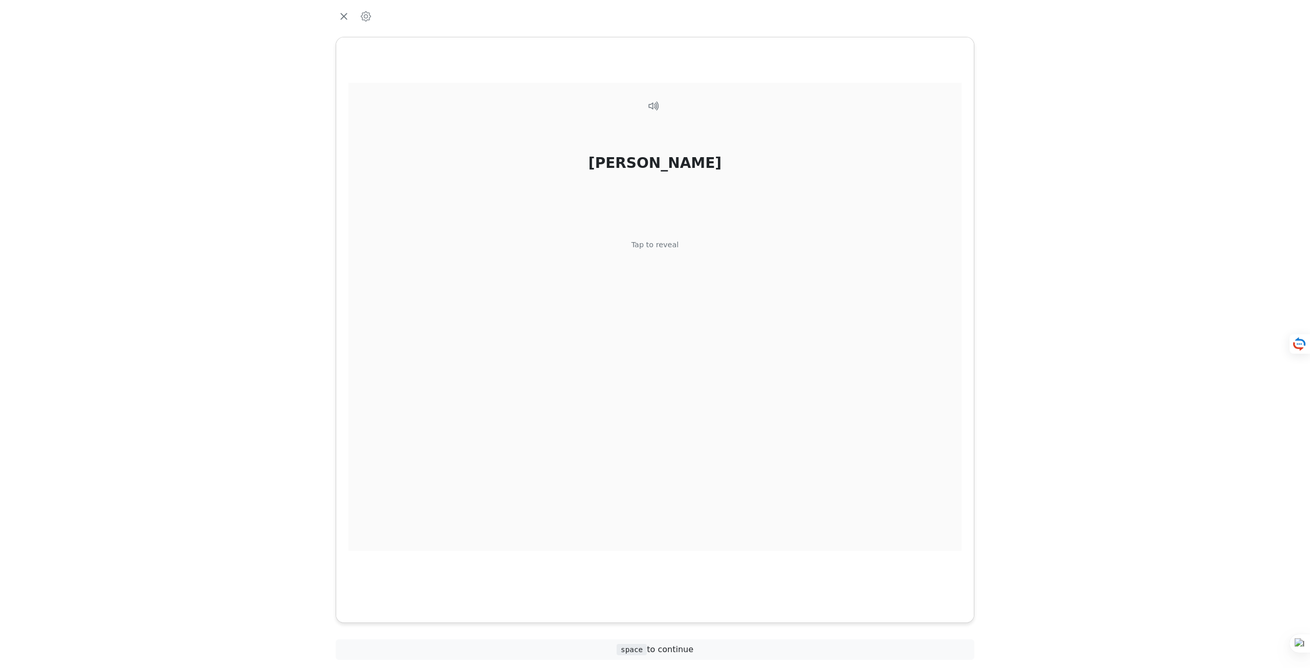
click at [665, 255] on div "[PERSON_NAME] Tap to reveal" at bounding box center [655, 317] width 613 height 468
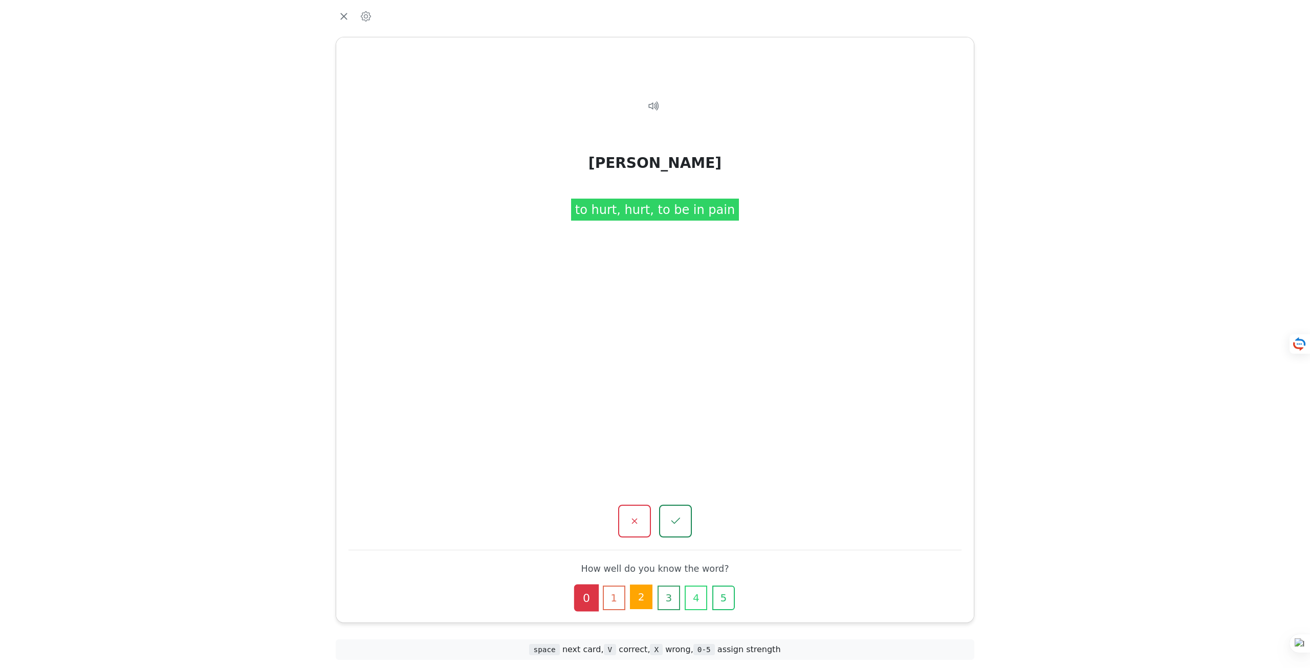
click at [639, 593] on button "2" at bounding box center [641, 597] width 23 height 25
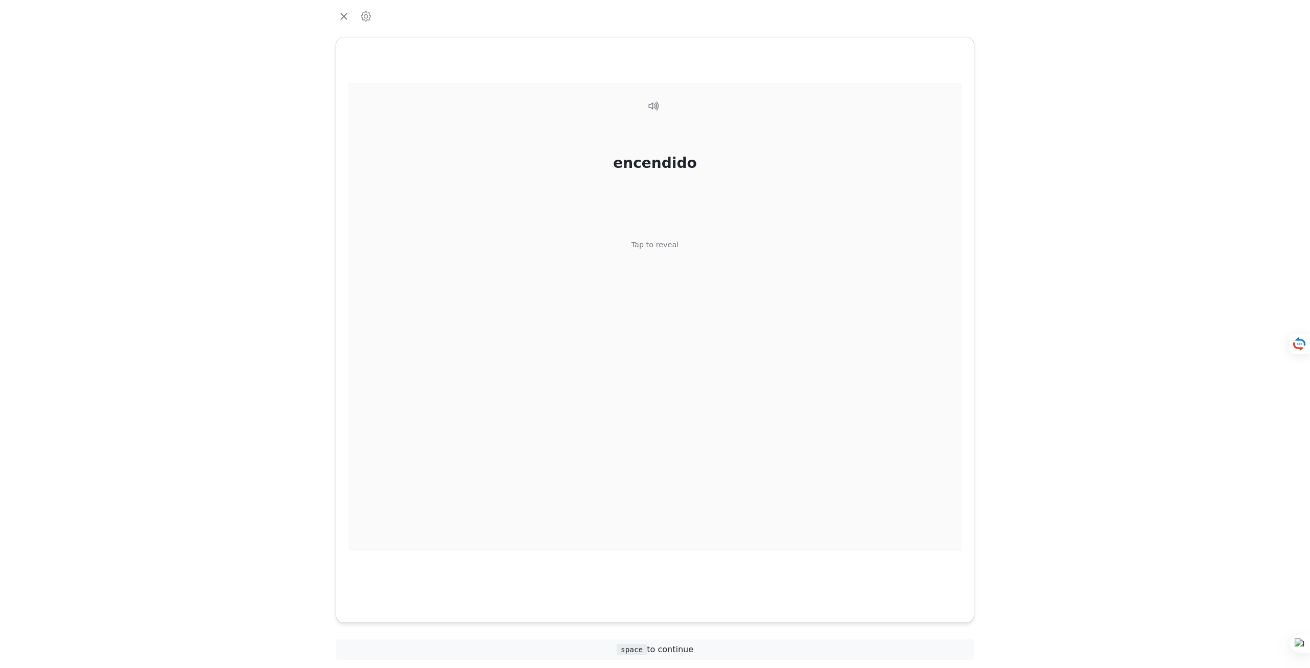
click at [662, 251] on div "encendido Tap to reveal" at bounding box center [655, 317] width 613 height 468
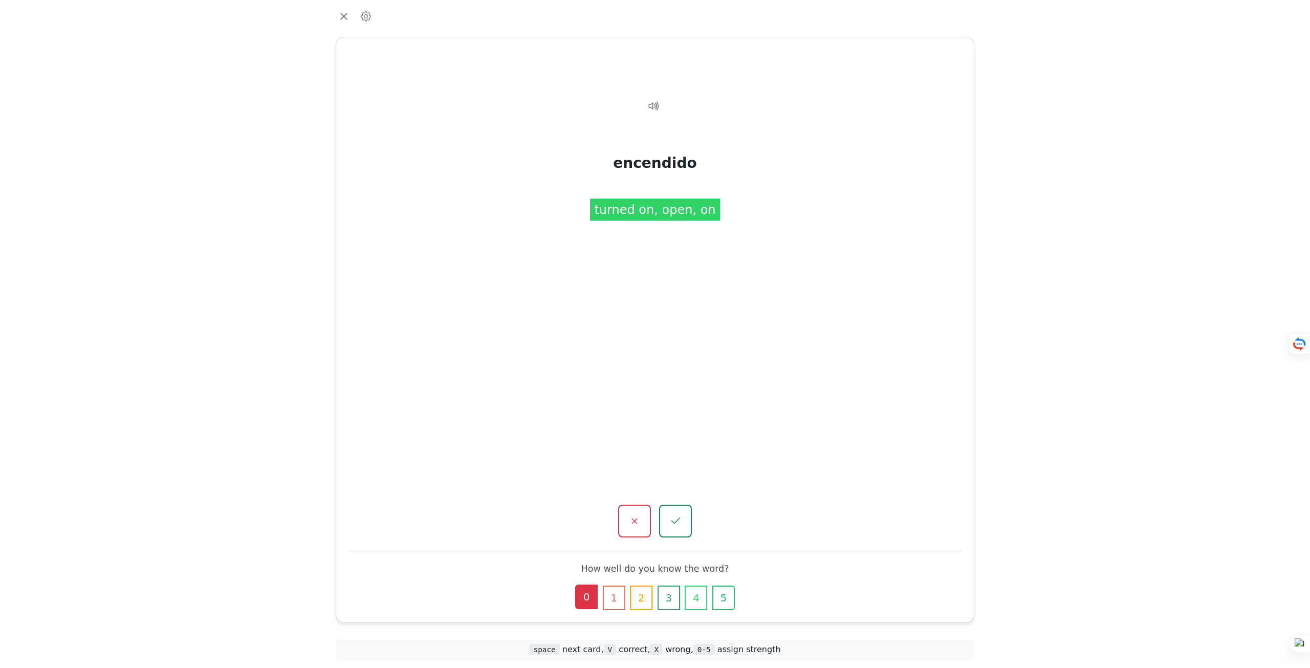
click at [589, 597] on button "0" at bounding box center [586, 597] width 23 height 25
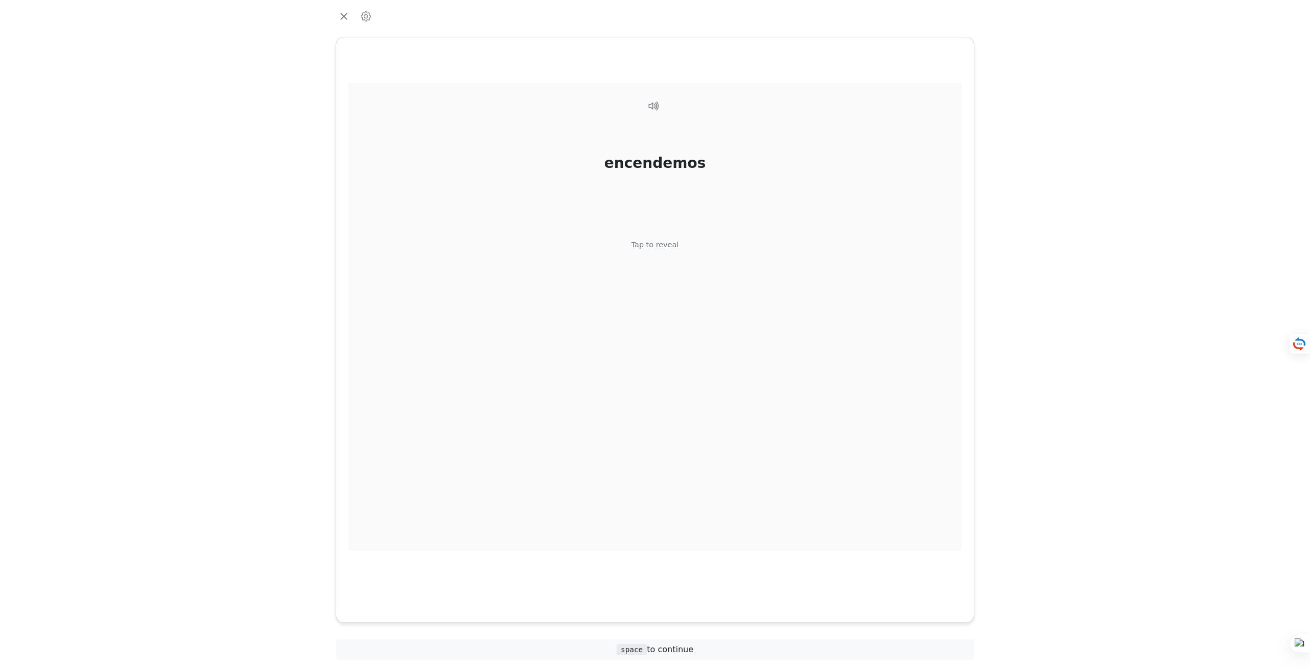
click at [656, 248] on div "Tap to reveal" at bounding box center [656, 245] width 48 height 11
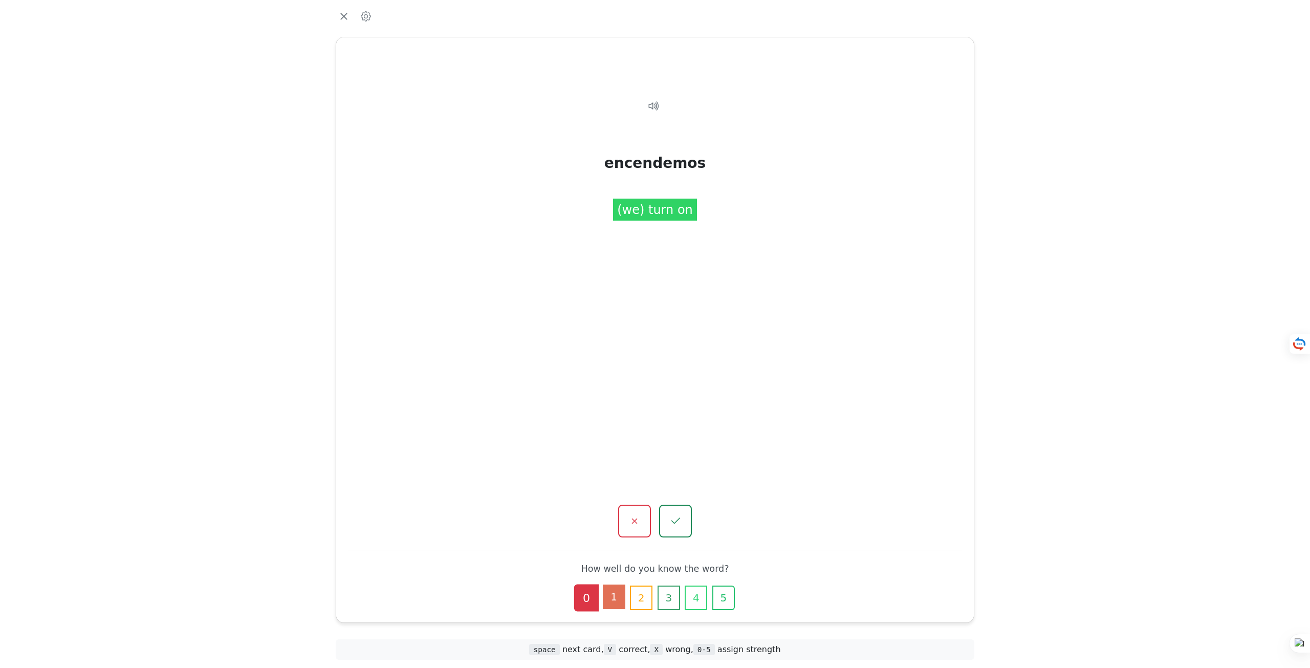
click at [616, 600] on button "1" at bounding box center [614, 597] width 23 height 25
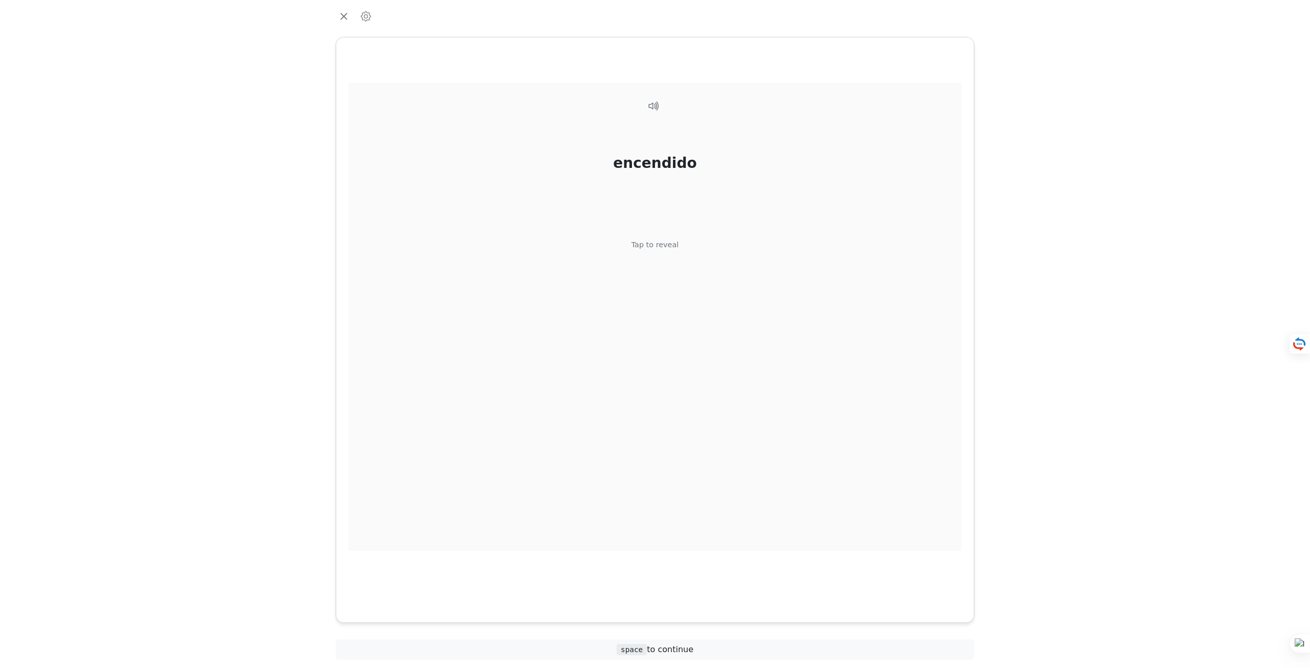
click at [653, 243] on div "Tap to reveal" at bounding box center [656, 245] width 48 height 11
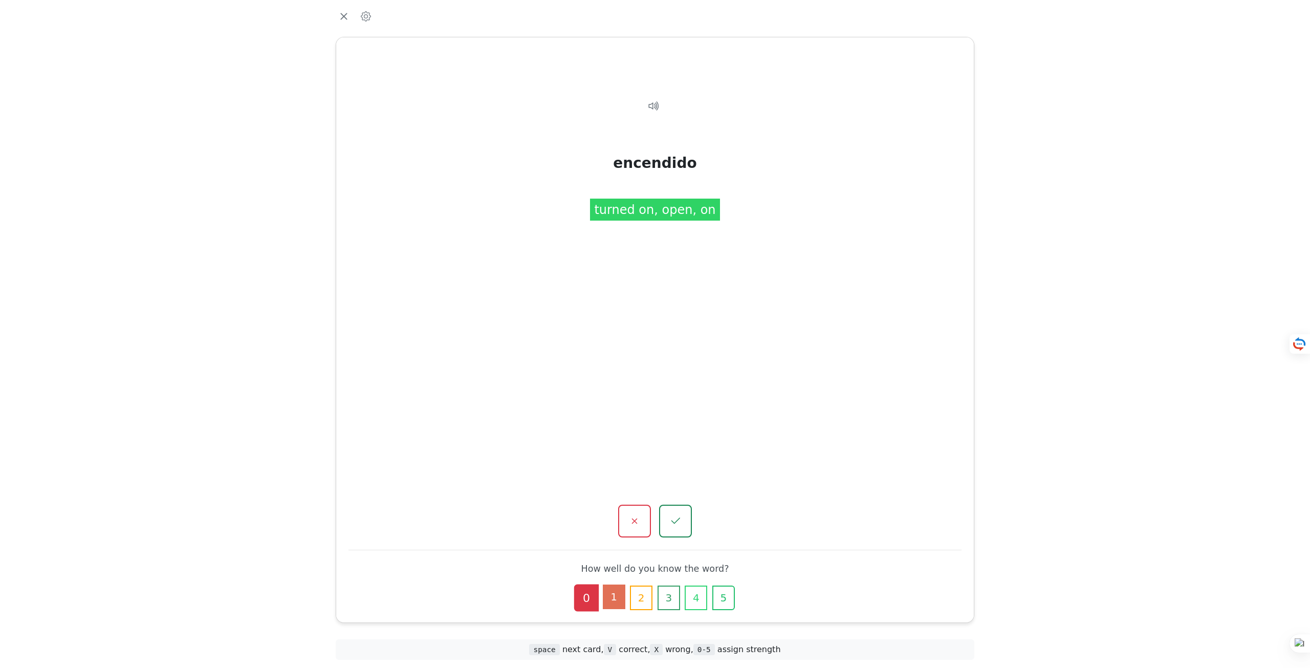
click at [614, 595] on button "1" at bounding box center [614, 597] width 23 height 25
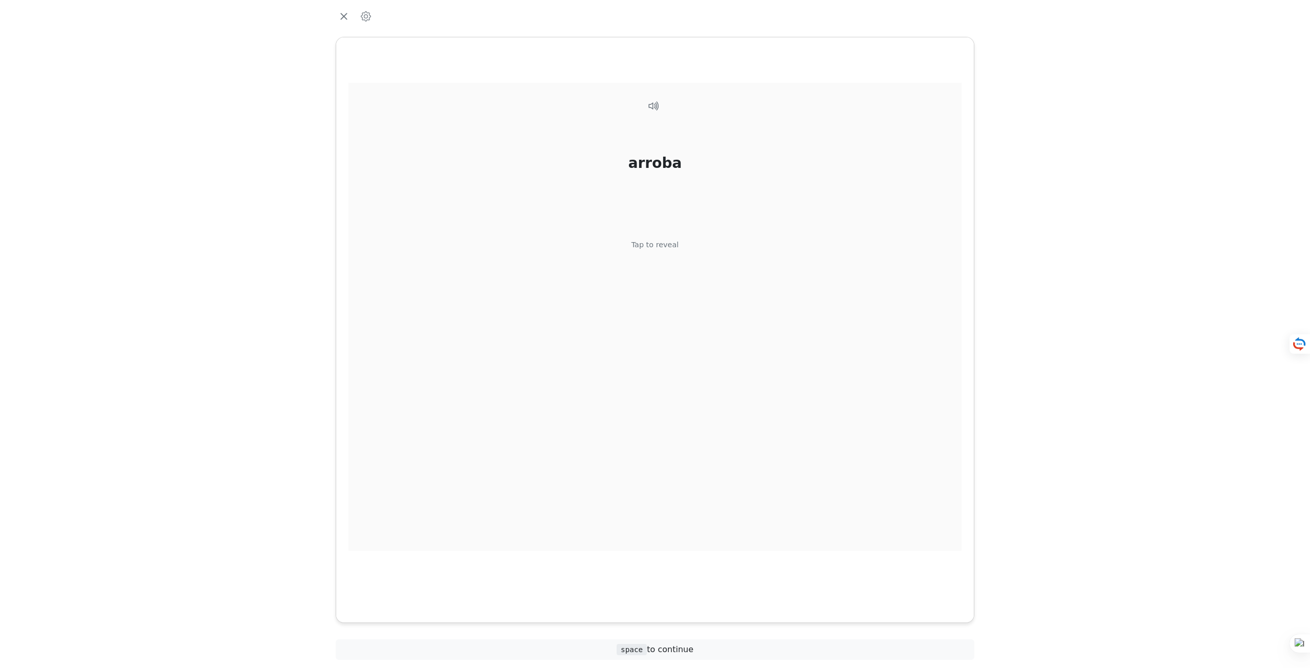
click at [647, 244] on div "Tap to reveal" at bounding box center [656, 245] width 48 height 11
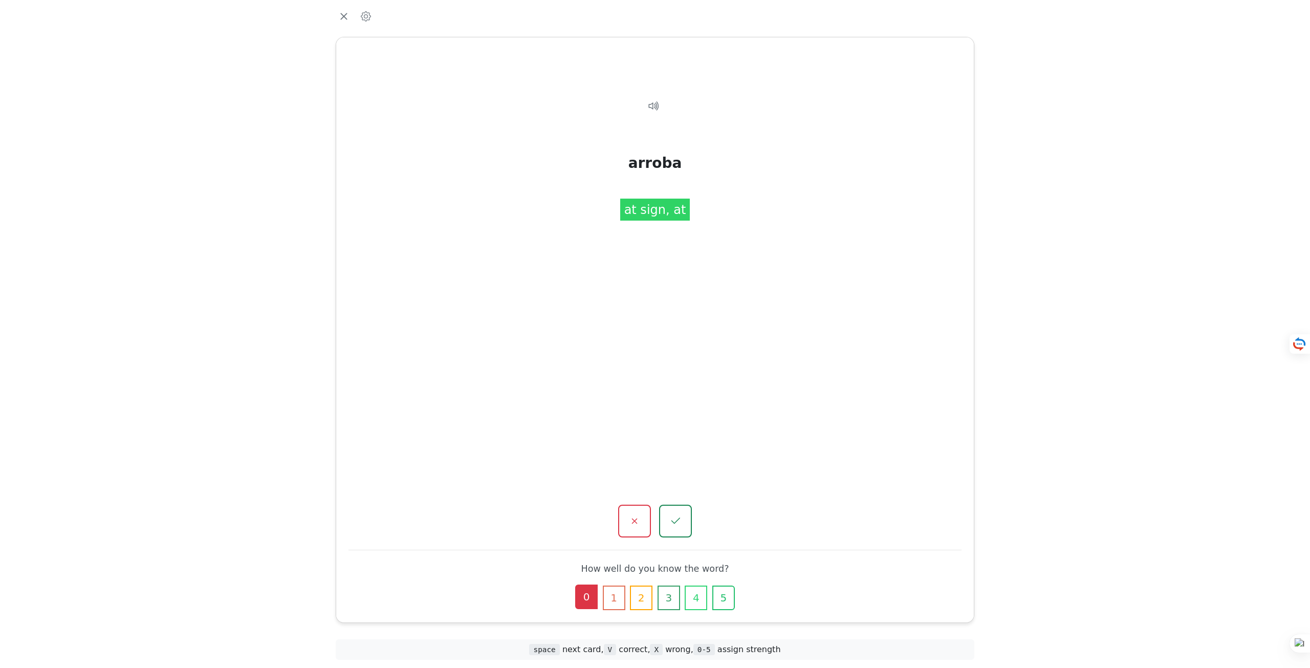
click at [591, 601] on button "0" at bounding box center [586, 597] width 23 height 25
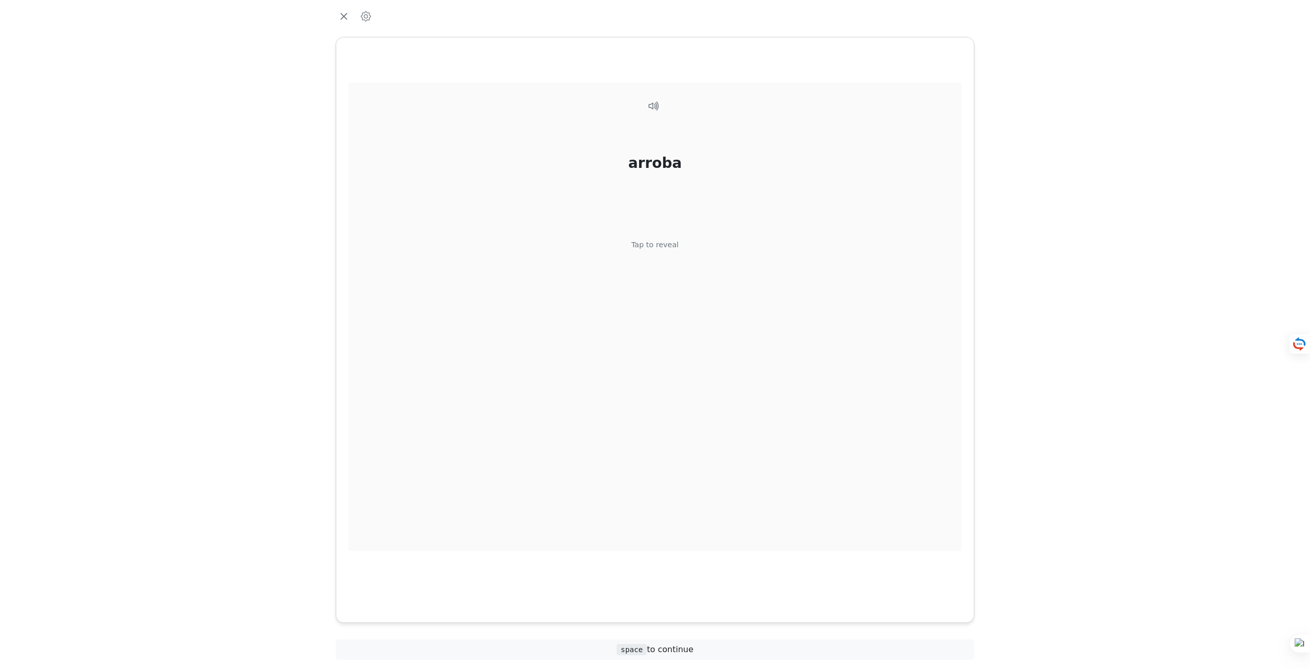
click at [675, 270] on div "arroba Tap to reveal" at bounding box center [655, 317] width 613 height 468
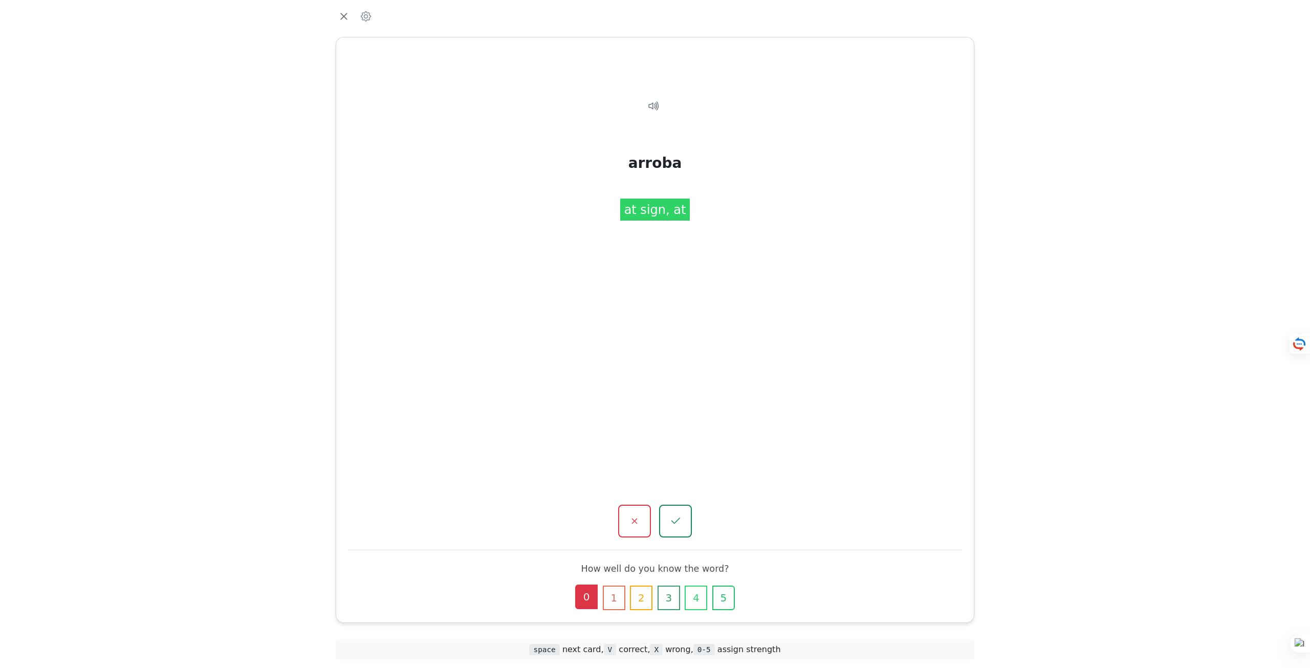
click at [598, 600] on div "0 1 2 3 4 5" at bounding box center [655, 598] width 188 height 25
click at [590, 593] on button "0" at bounding box center [586, 597] width 23 height 25
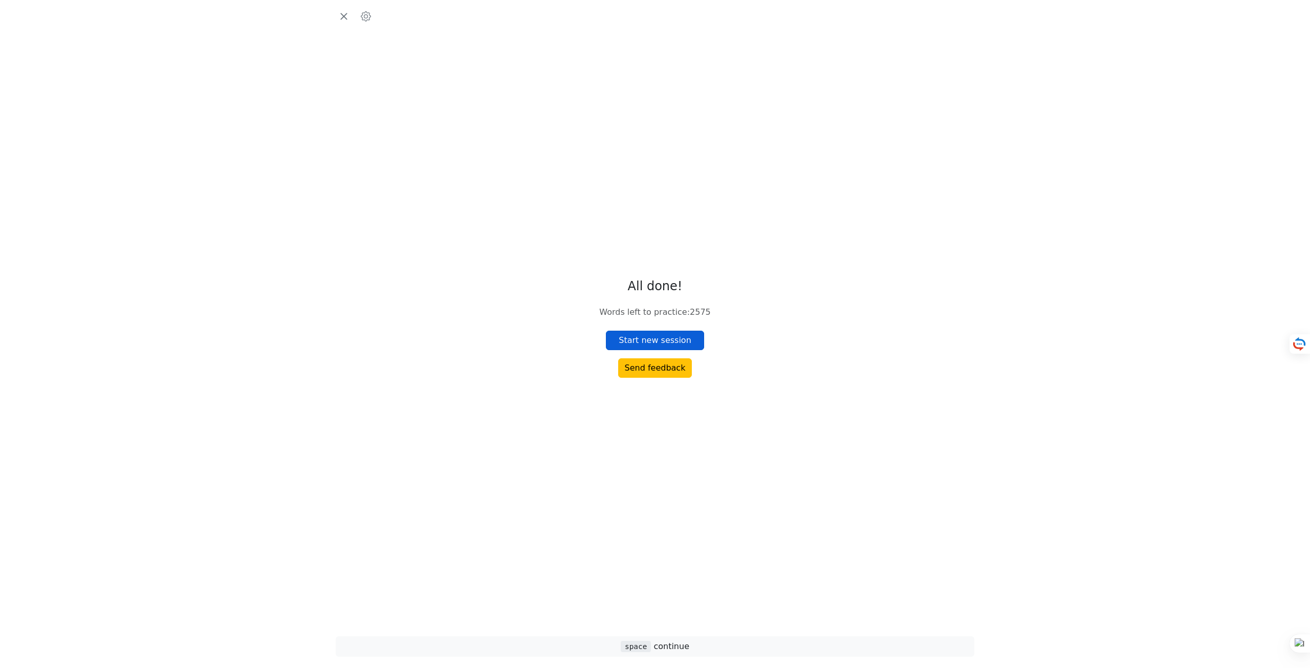
click at [664, 340] on button "Start new session" at bounding box center [655, 340] width 98 height 19
click at [660, 254] on div "encender Tap to reveal" at bounding box center [655, 317] width 613 height 468
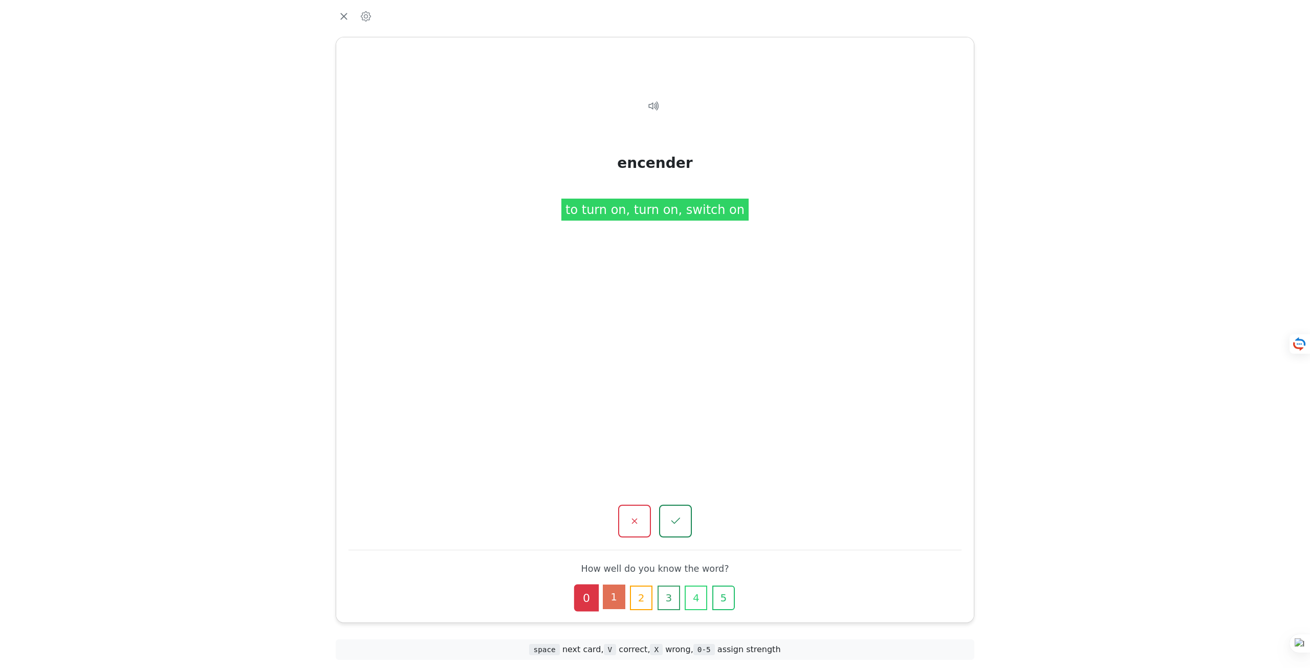
click at [610, 599] on button "1" at bounding box center [614, 597] width 23 height 25
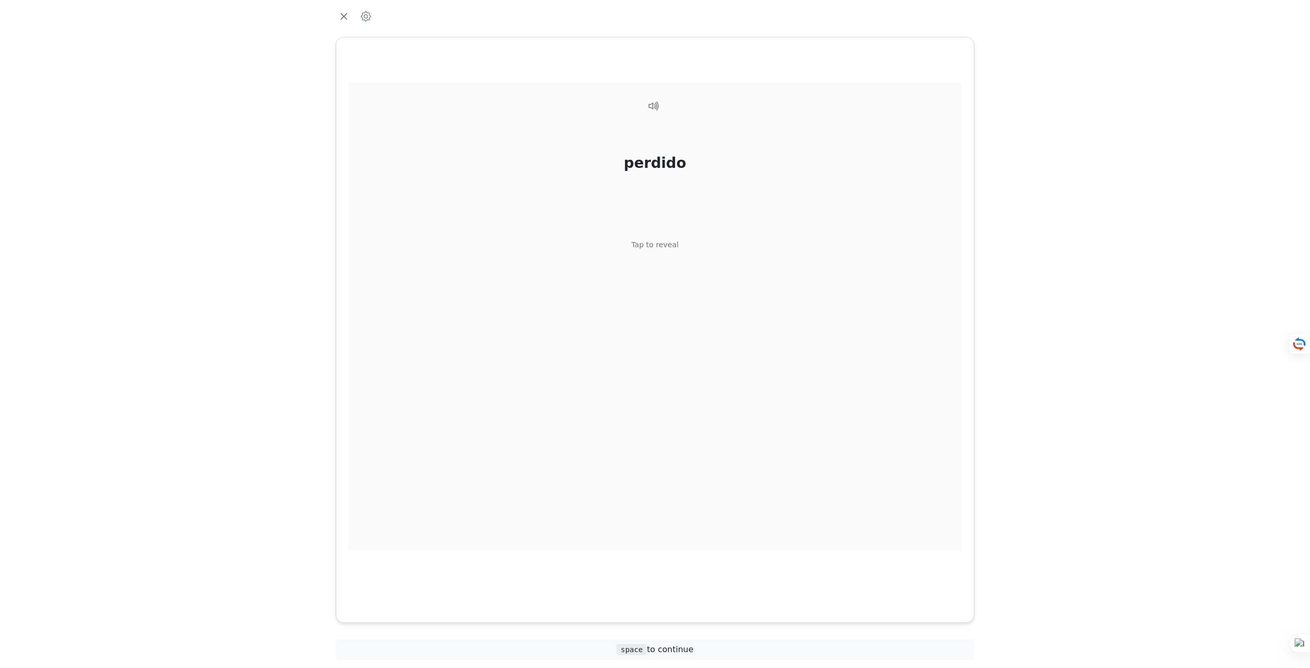
click at [662, 256] on div "perdido Tap to reveal" at bounding box center [655, 317] width 613 height 468
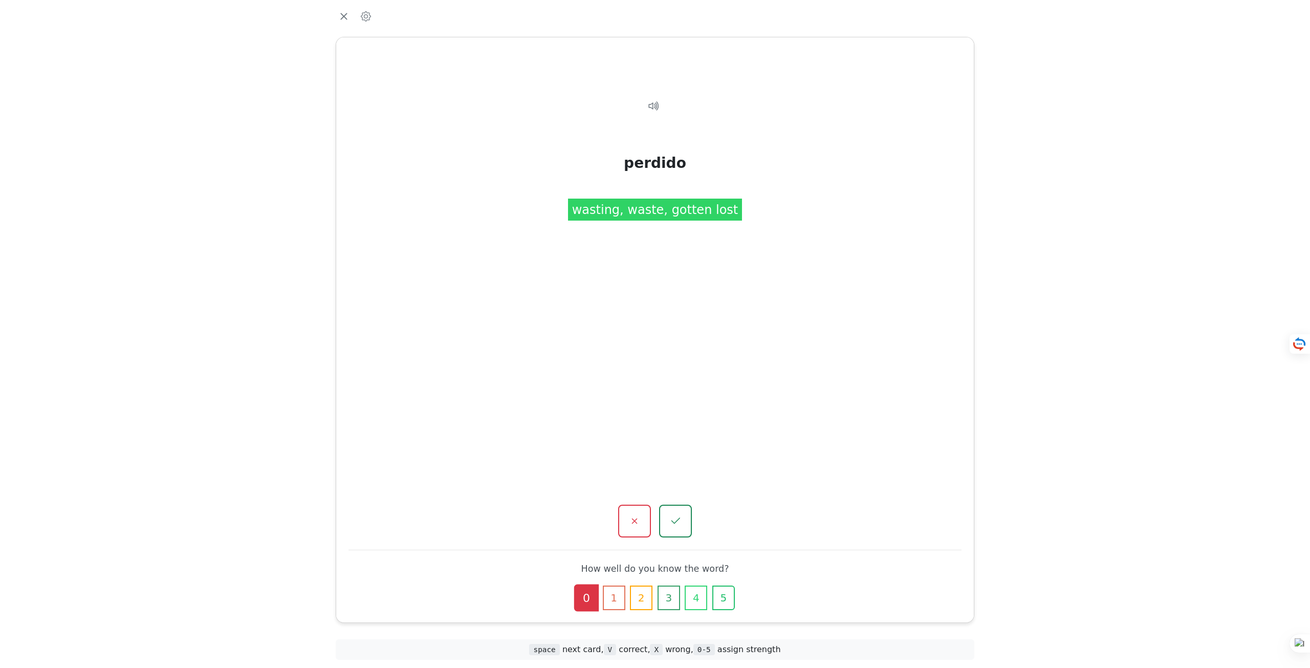
click at [651, 531] on div at bounding box center [655, 521] width 613 height 33
click at [642, 526] on button "button" at bounding box center [634, 521] width 34 height 34
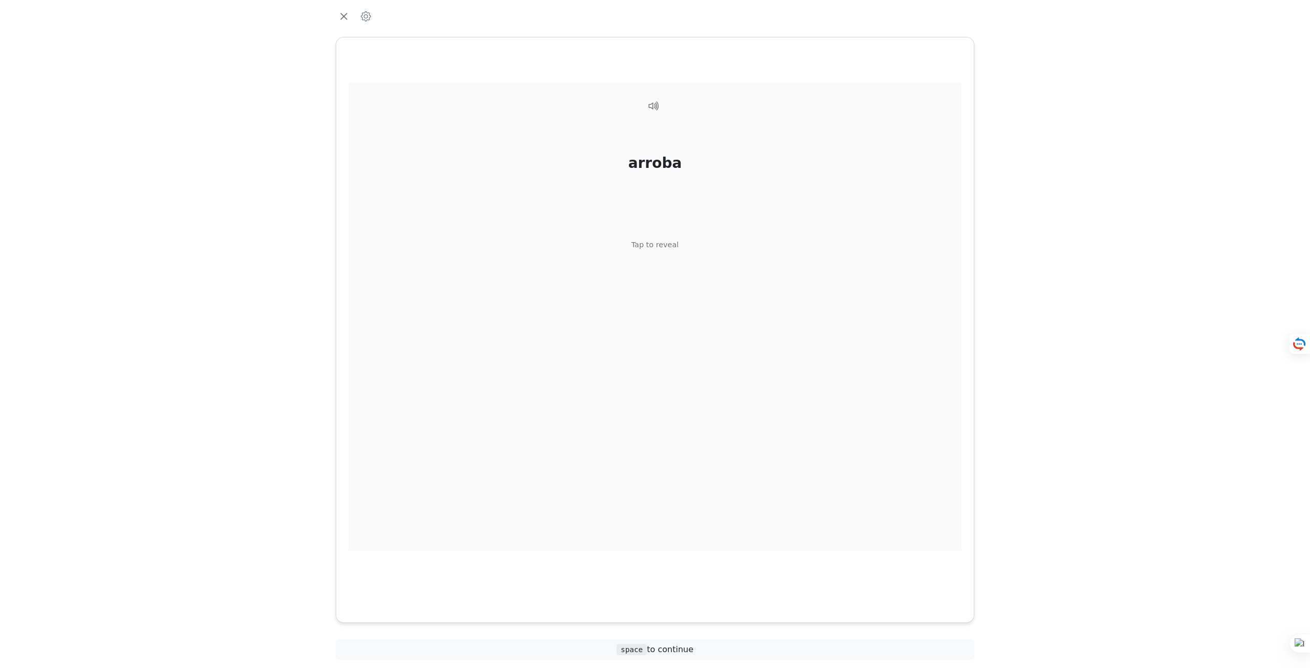
click at [671, 251] on div "arroba Tap to reveal" at bounding box center [655, 317] width 613 height 468
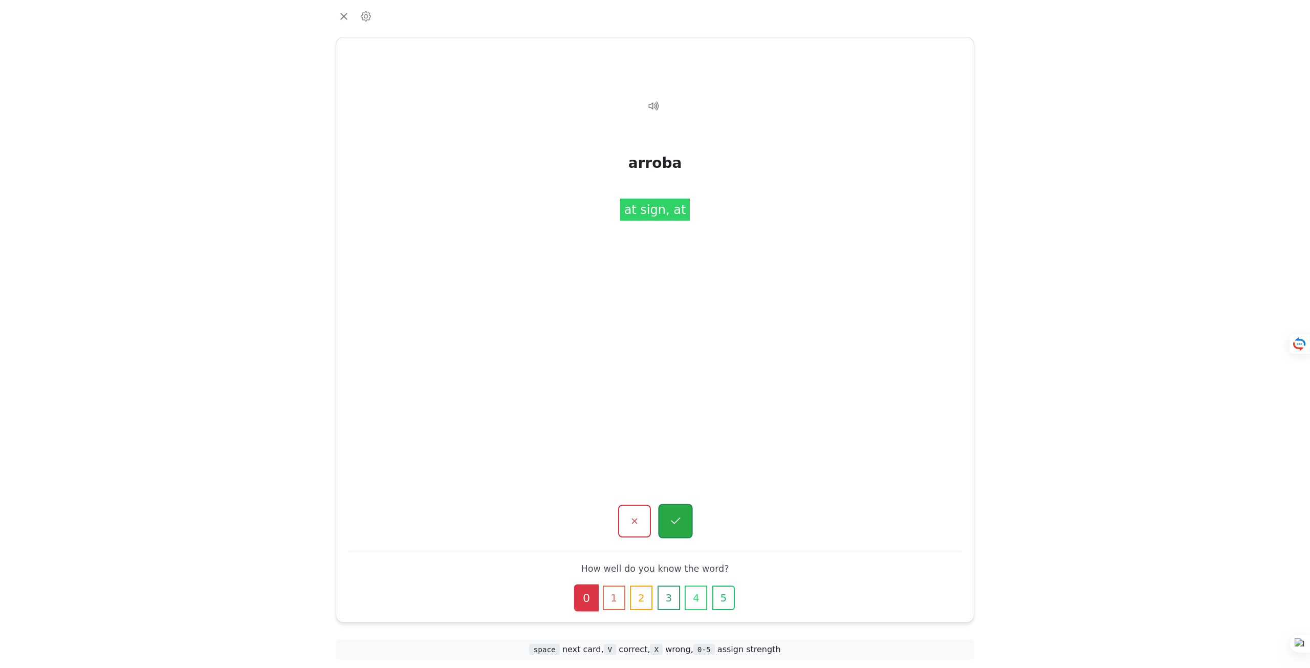
click at [683, 523] on button "button" at bounding box center [675, 521] width 34 height 34
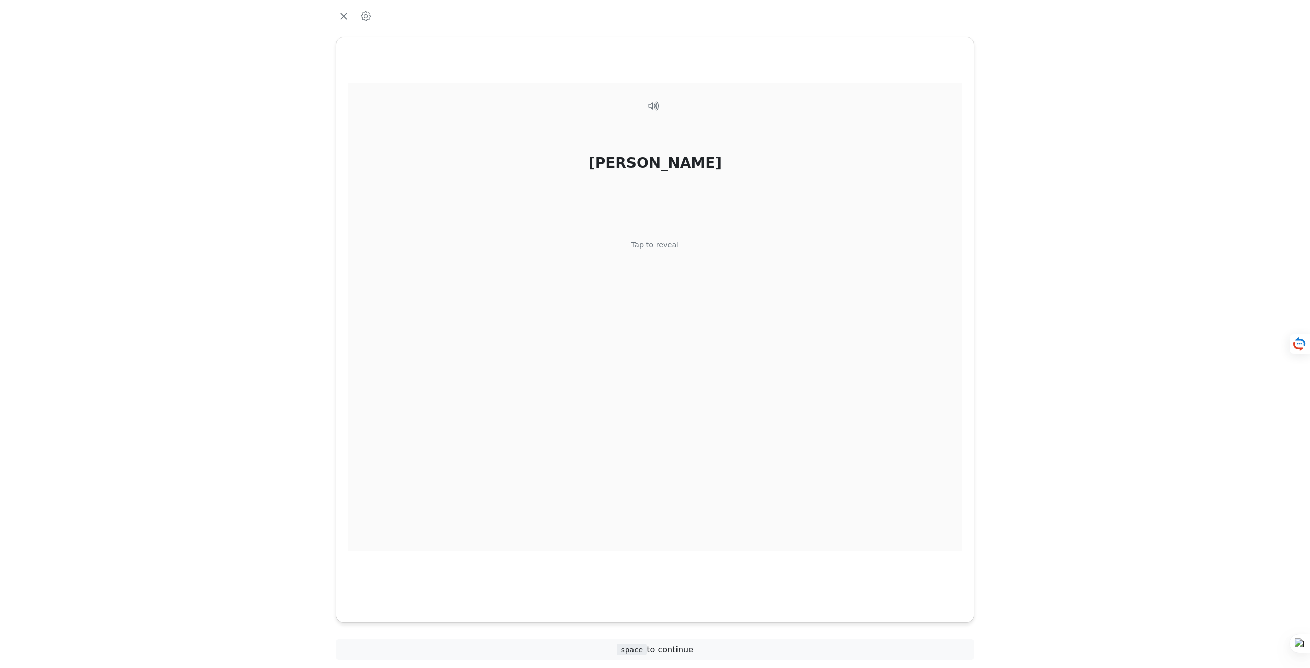
click at [648, 254] on div "[PERSON_NAME] Tap to reveal" at bounding box center [655, 317] width 613 height 468
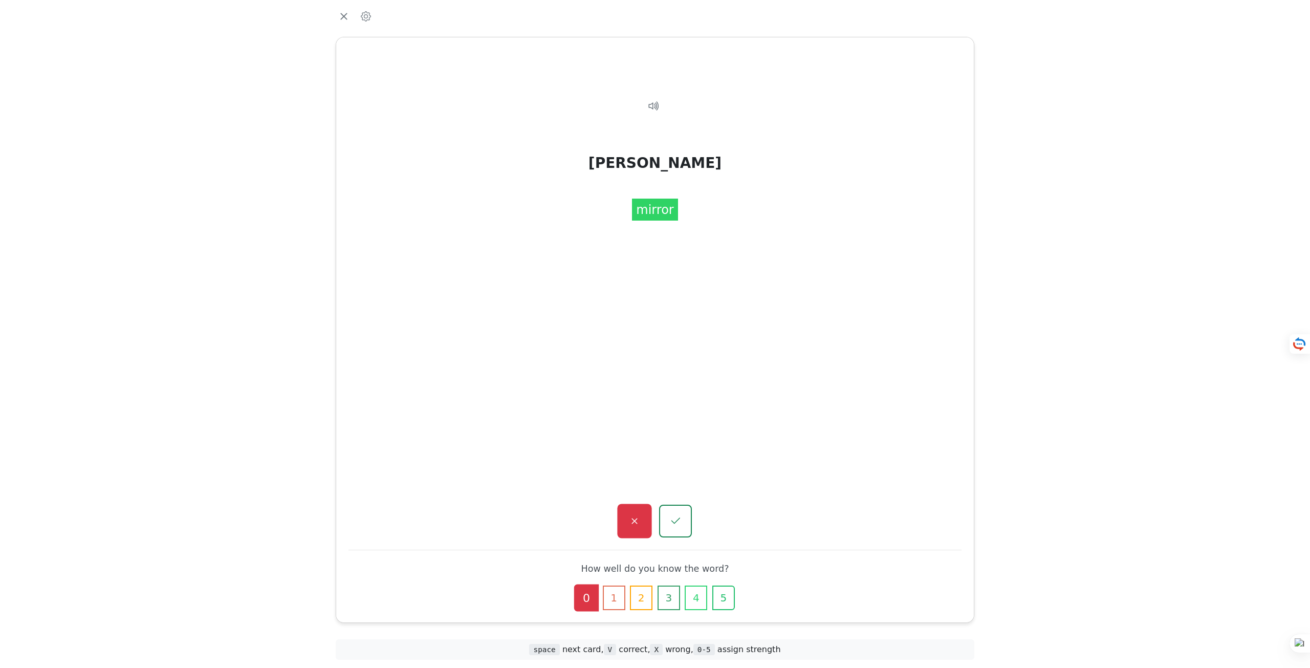
click at [630, 532] on button "button" at bounding box center [634, 521] width 34 height 34
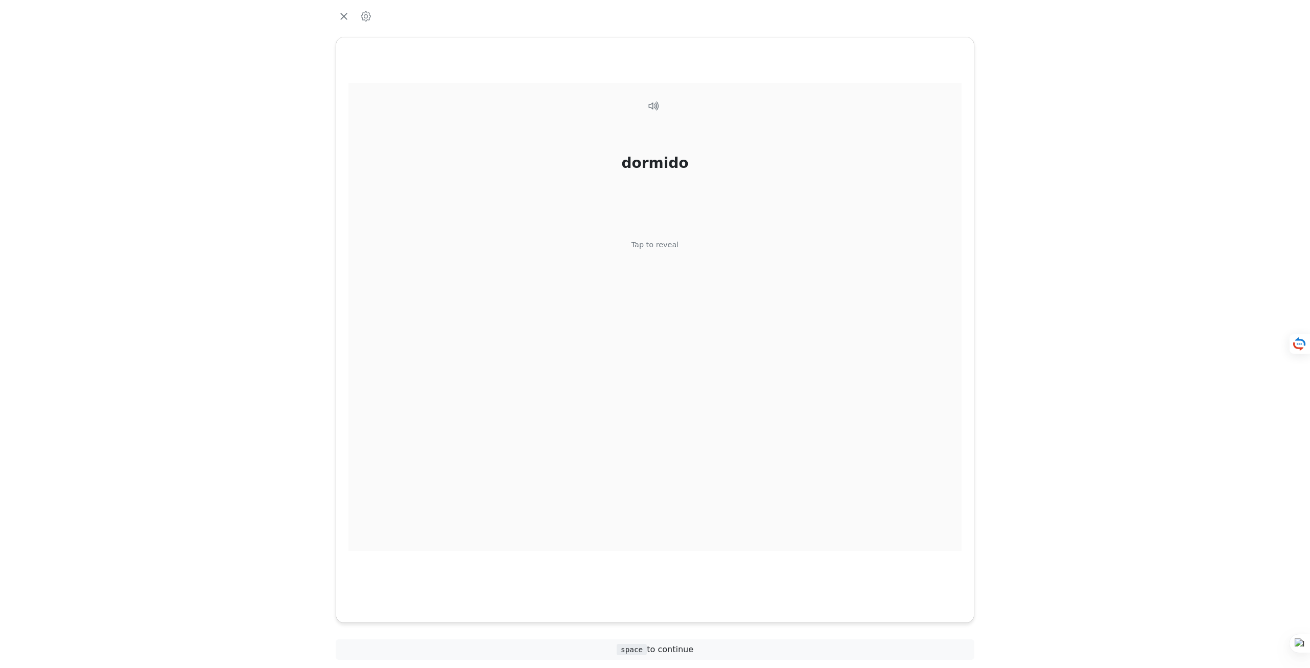
click at [665, 245] on div "Tap to reveal" at bounding box center [656, 245] width 48 height 11
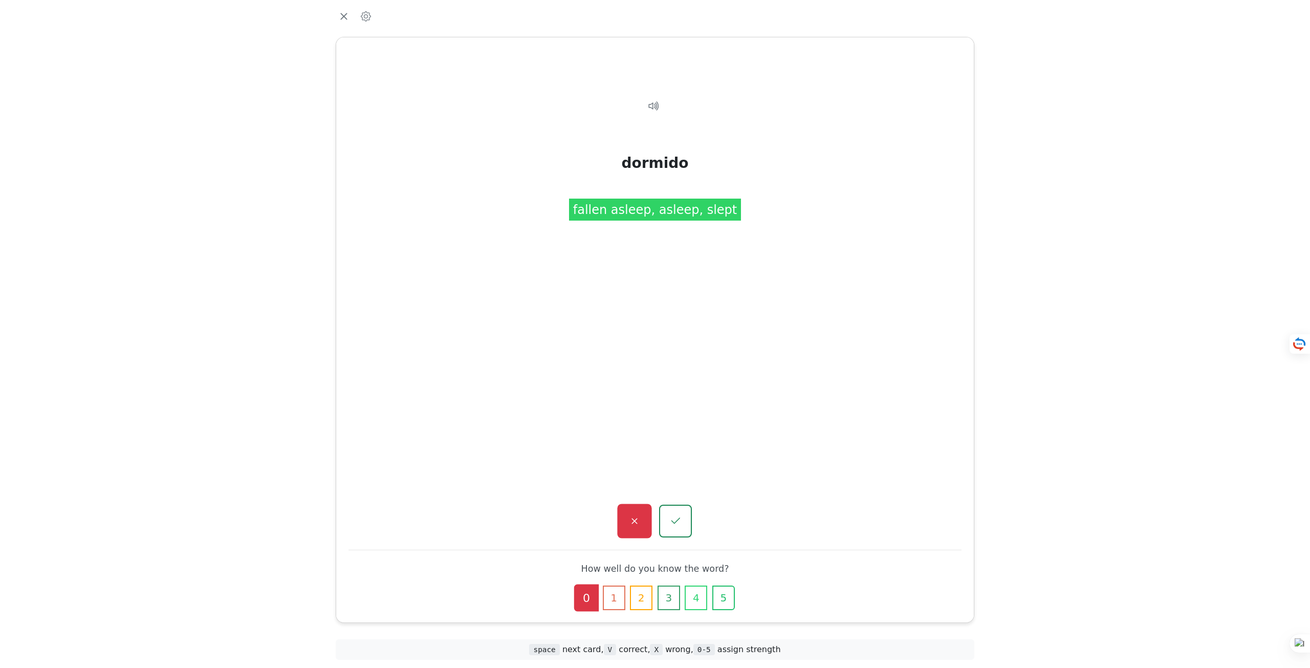
click at [647, 527] on button "button" at bounding box center [634, 521] width 34 height 34
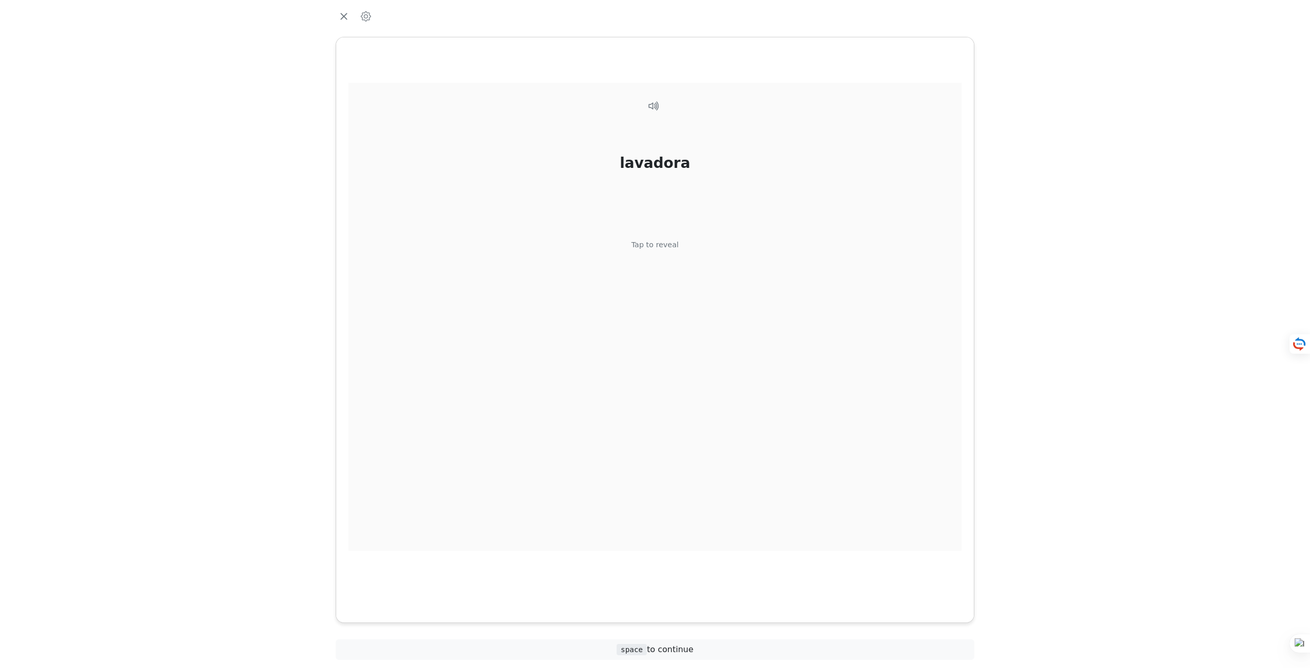
click at [653, 246] on div "Tap to reveal" at bounding box center [656, 245] width 48 height 11
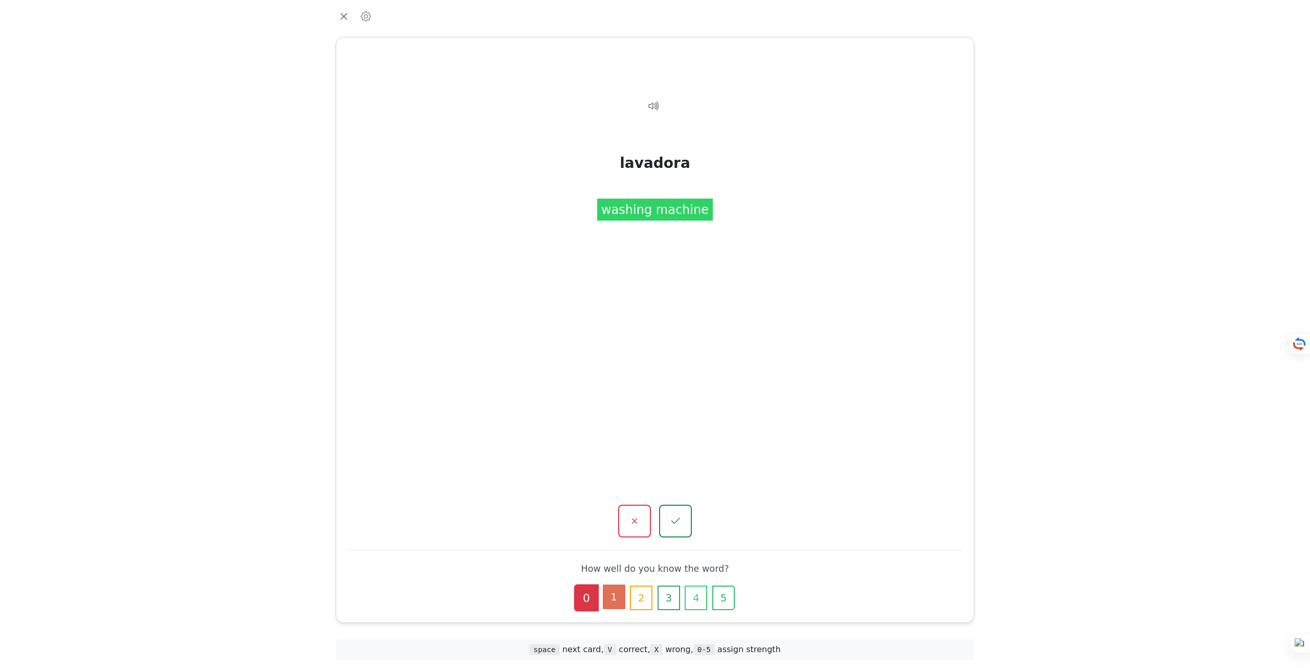
click at [610, 595] on button "1" at bounding box center [614, 597] width 23 height 25
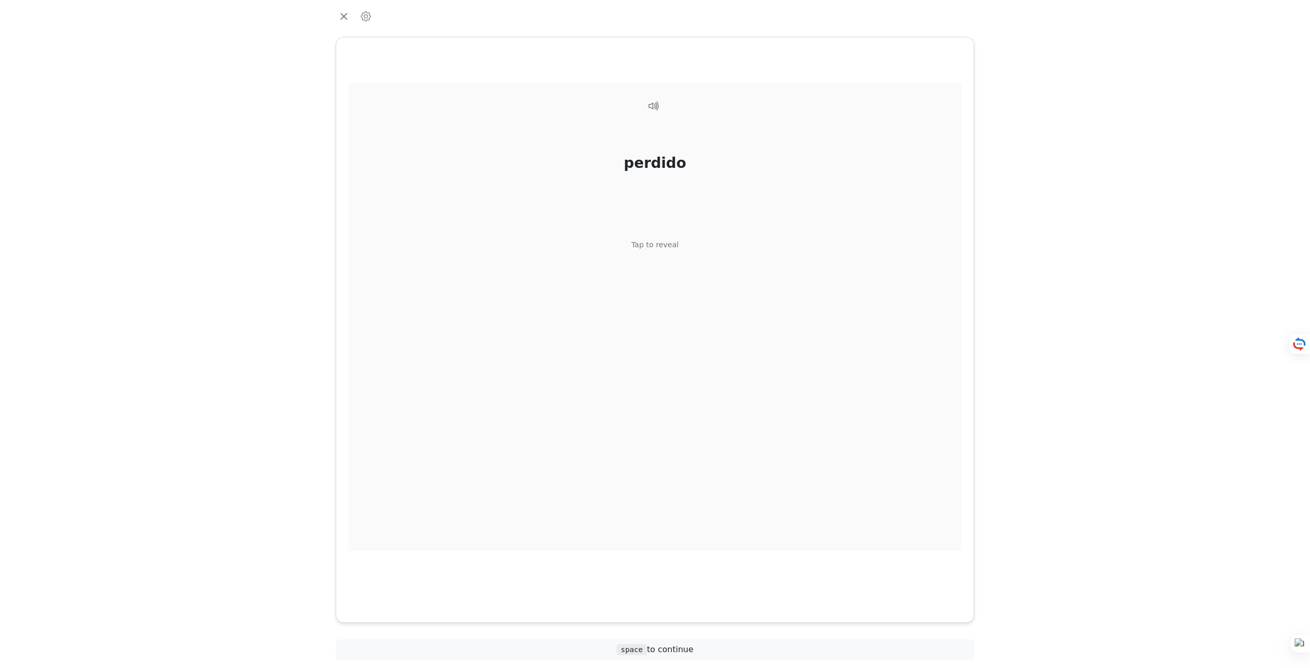
click at [645, 257] on div "perdido Tap to reveal" at bounding box center [655, 317] width 613 height 468
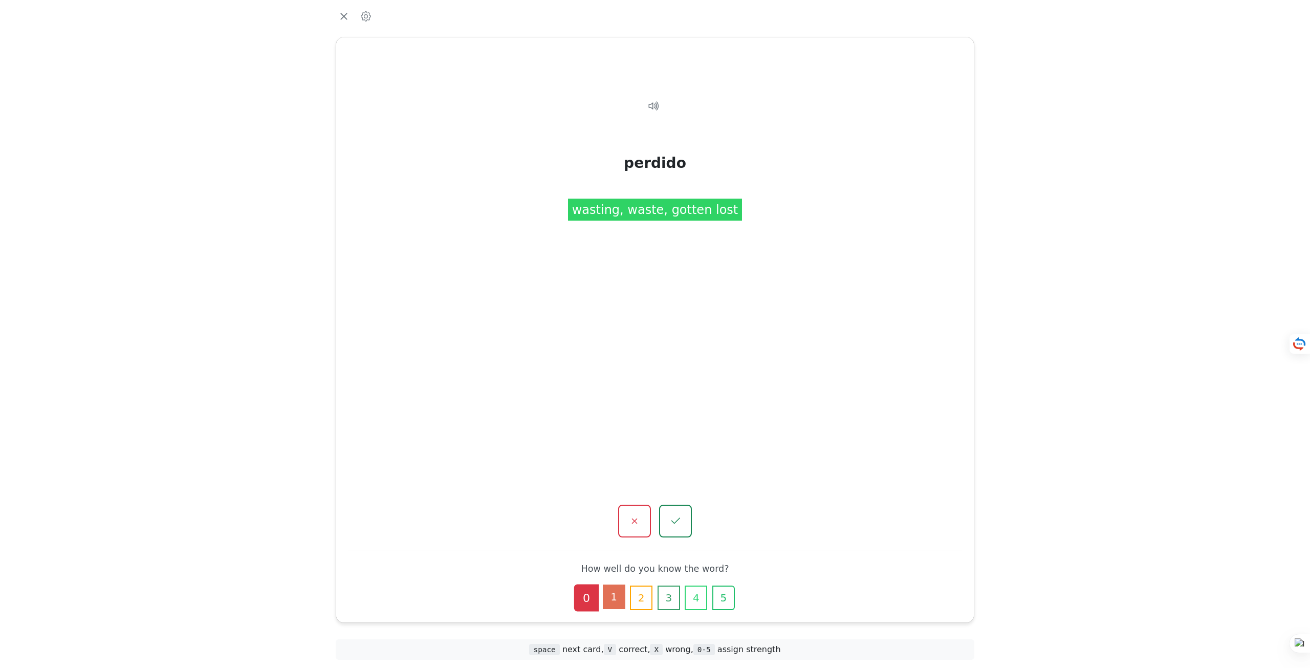
click at [610, 596] on button "1" at bounding box center [614, 597] width 23 height 25
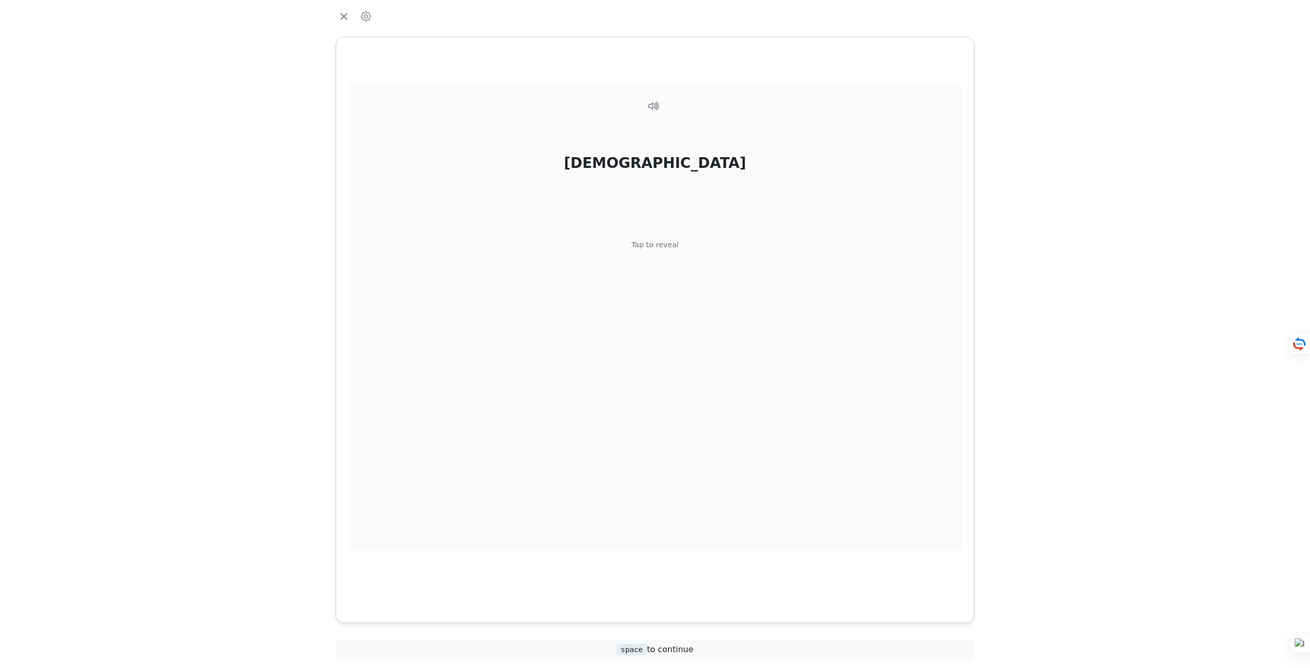
click at [648, 249] on div "Tap to reveal" at bounding box center [656, 245] width 48 height 11
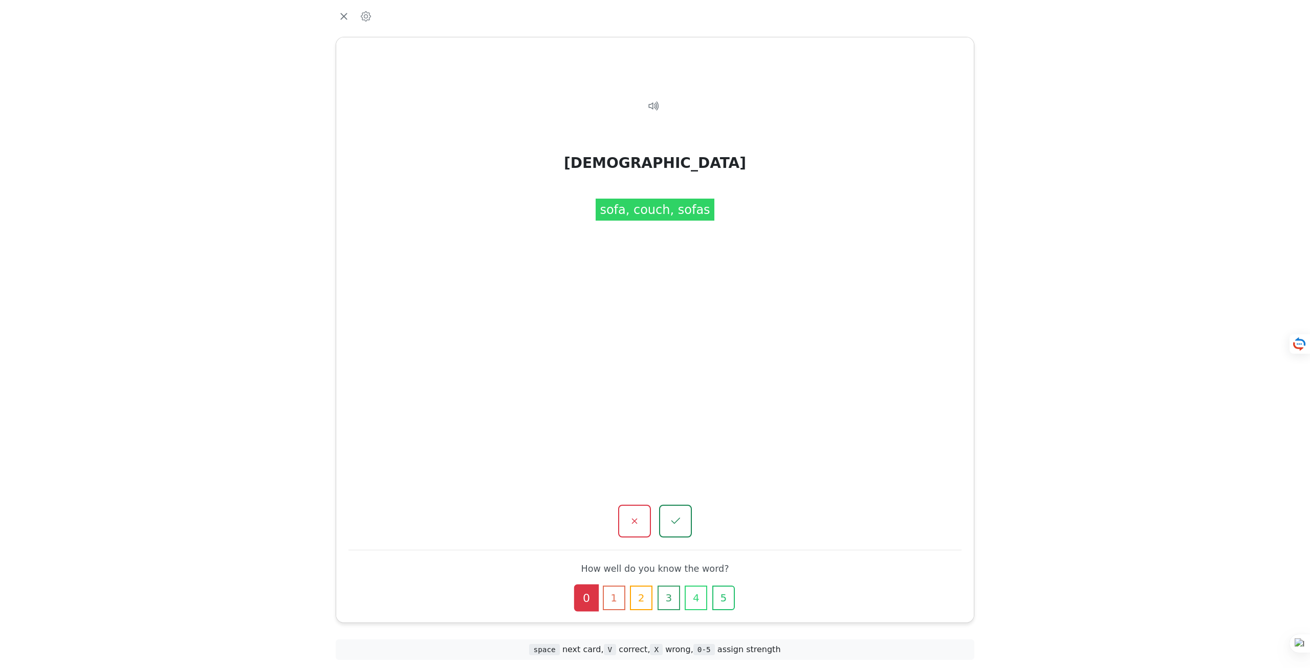
click at [681, 501] on div "sofá Tap to reveal sofá sofa, couch, sofas How well do you know the word? 0 1 2…" at bounding box center [655, 329] width 638 height 585
click at [677, 526] on icon "button" at bounding box center [675, 521] width 13 height 13
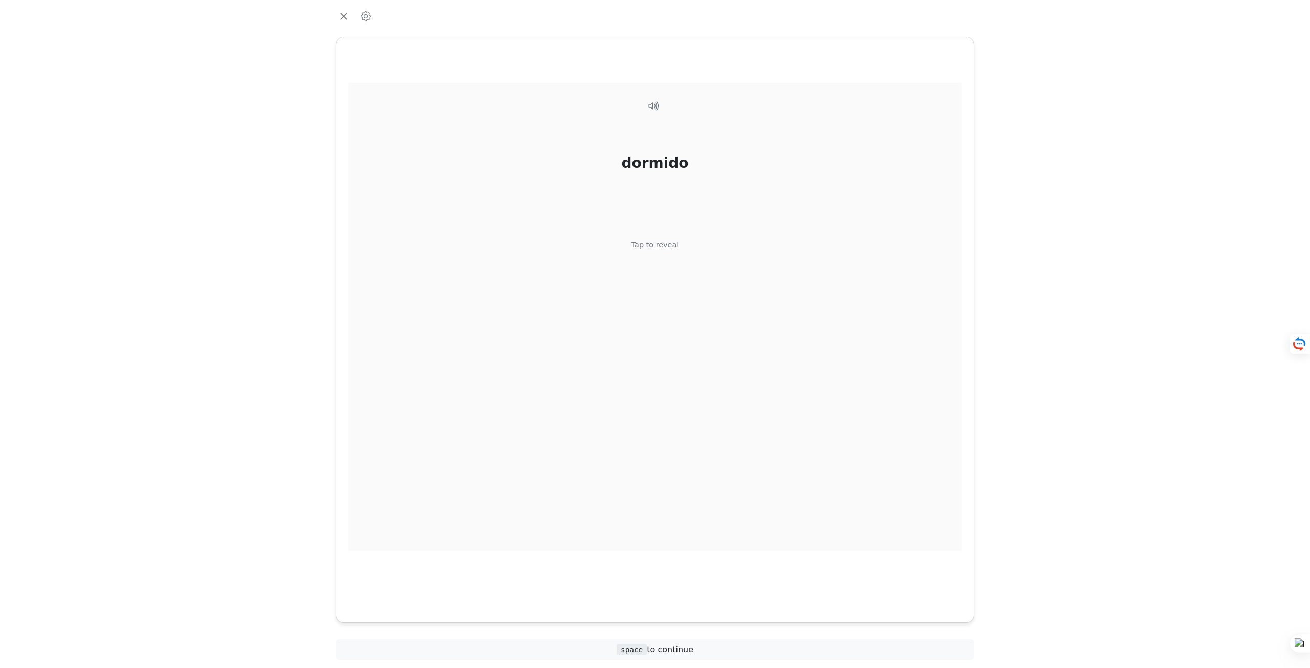
click at [648, 246] on div "Tap to reveal" at bounding box center [656, 245] width 48 height 11
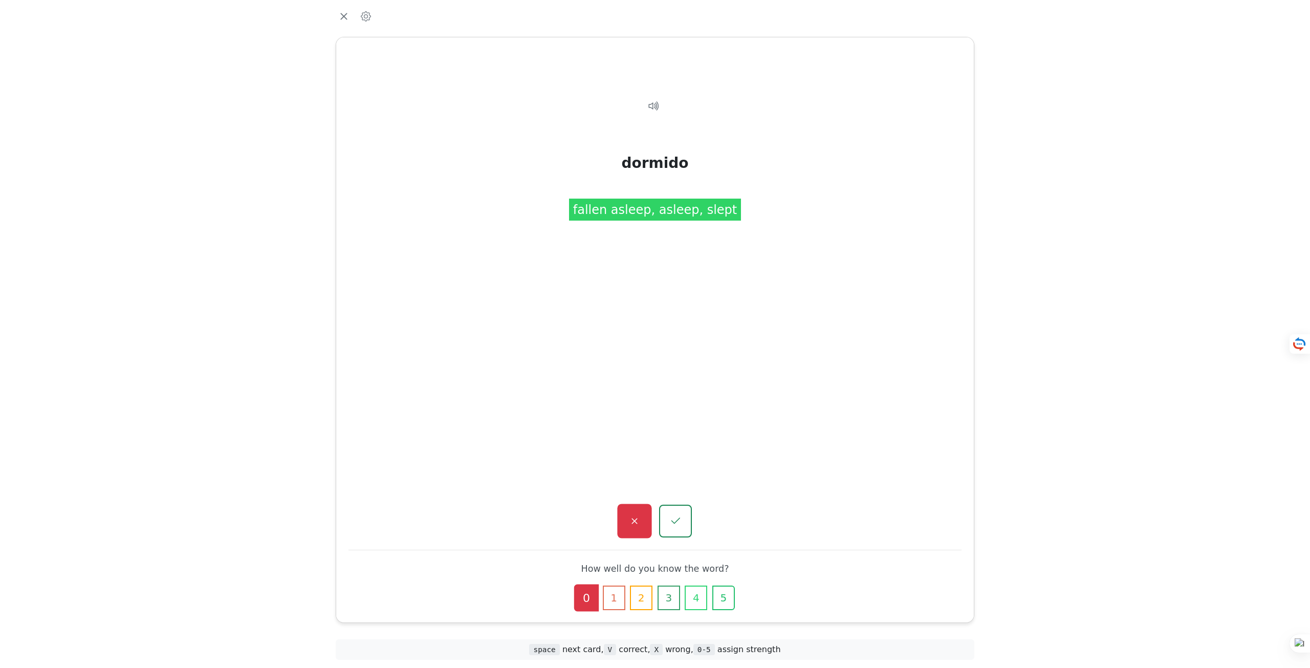
click at [620, 529] on button "button" at bounding box center [634, 521] width 34 height 34
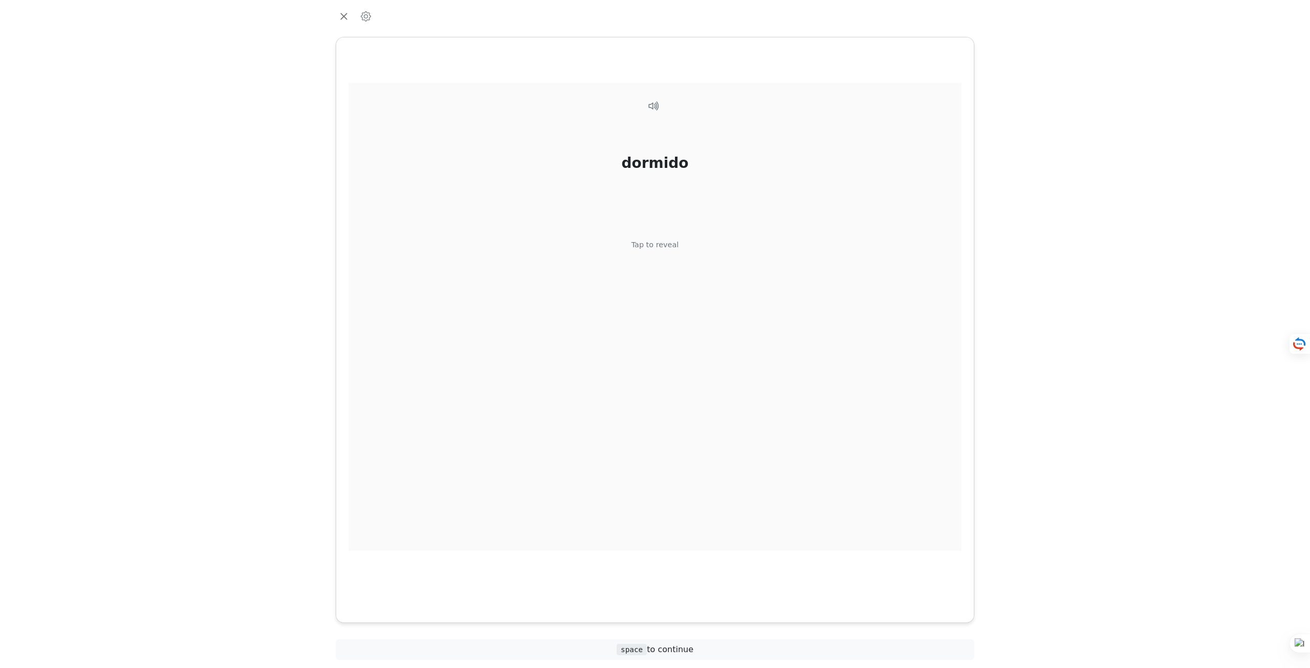
click at [646, 267] on div "dormido Tap to reveal" at bounding box center [655, 317] width 613 height 468
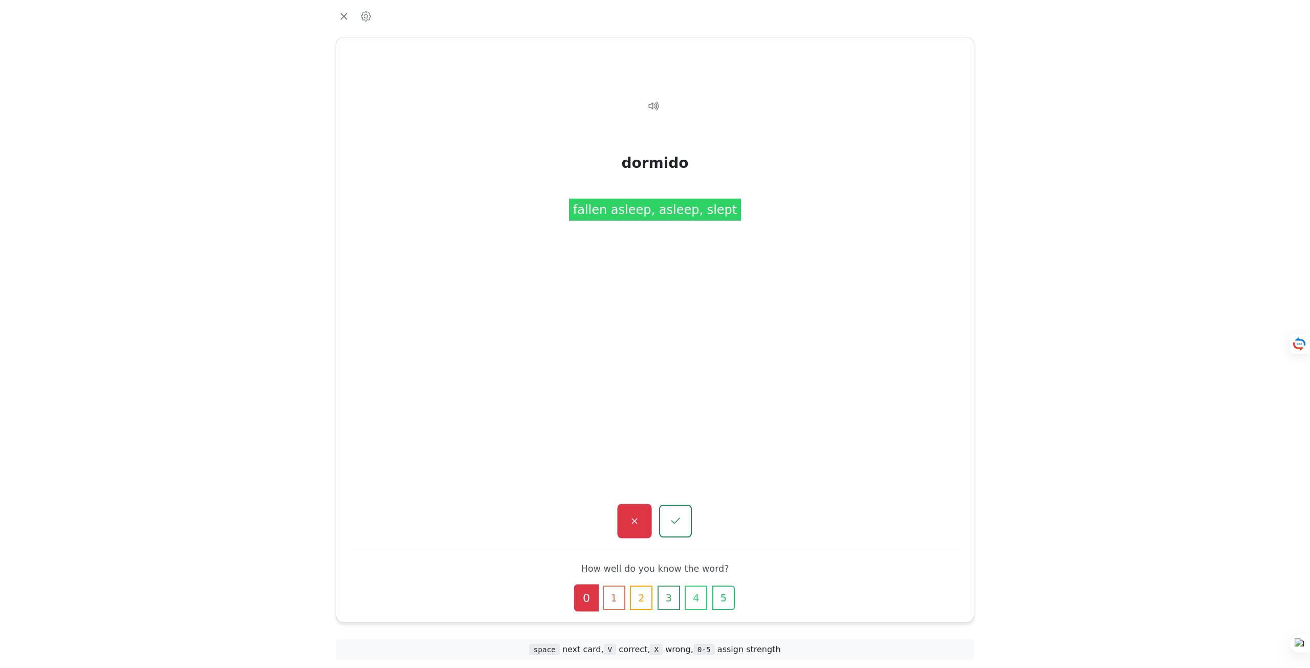
click at [630, 523] on icon "button" at bounding box center [634, 521] width 13 height 13
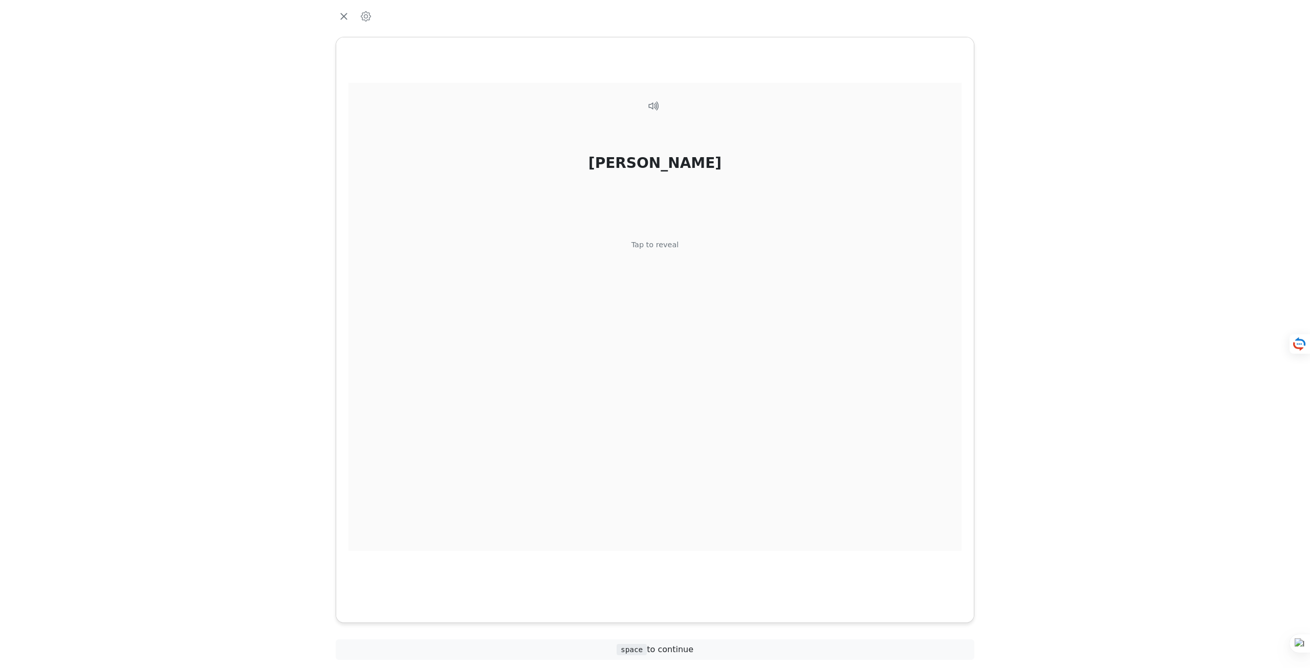
click at [649, 248] on div "Tap to reveal" at bounding box center [656, 245] width 48 height 11
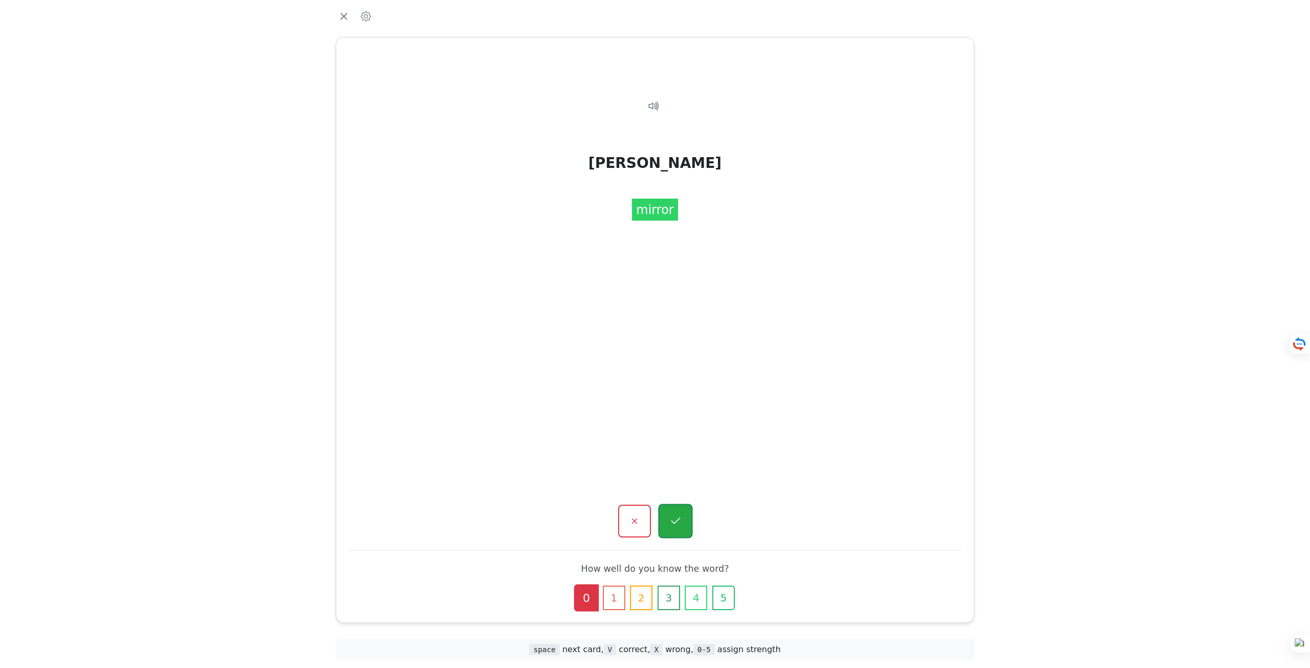
click at [678, 527] on icon "button" at bounding box center [675, 521] width 13 height 13
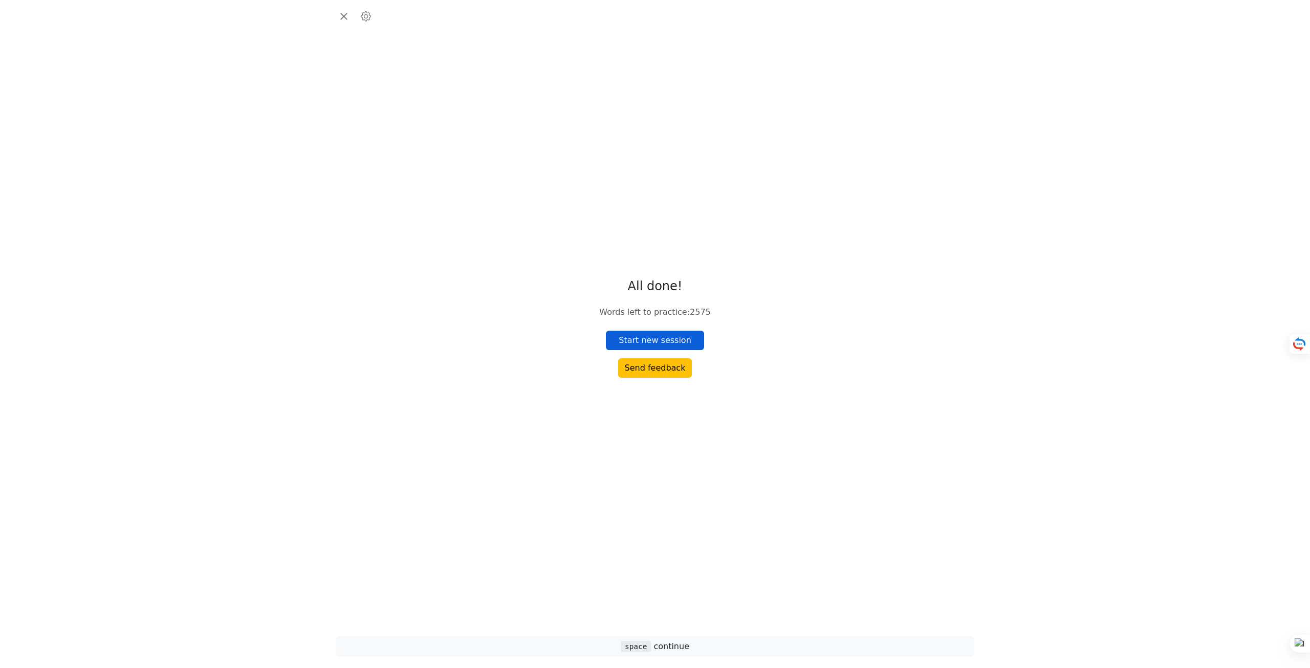
click at [665, 339] on button "Start new session" at bounding box center [655, 340] width 98 height 19
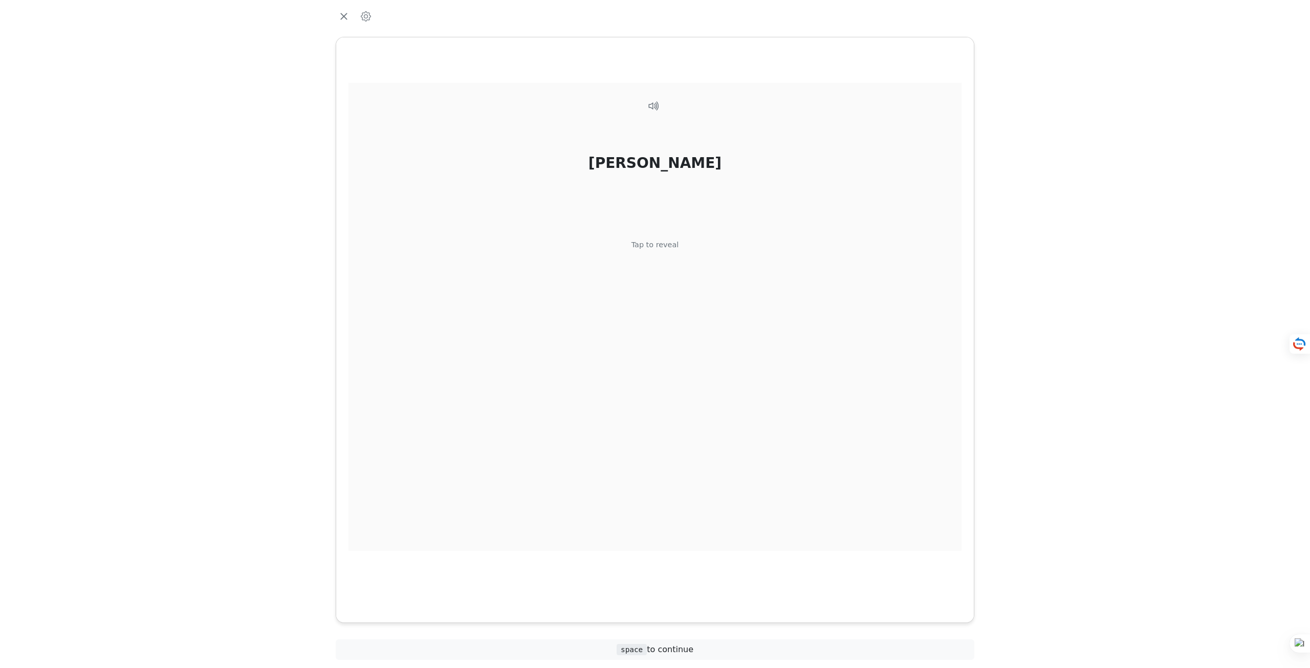
click at [655, 246] on div "Tap to reveal" at bounding box center [656, 245] width 48 height 11
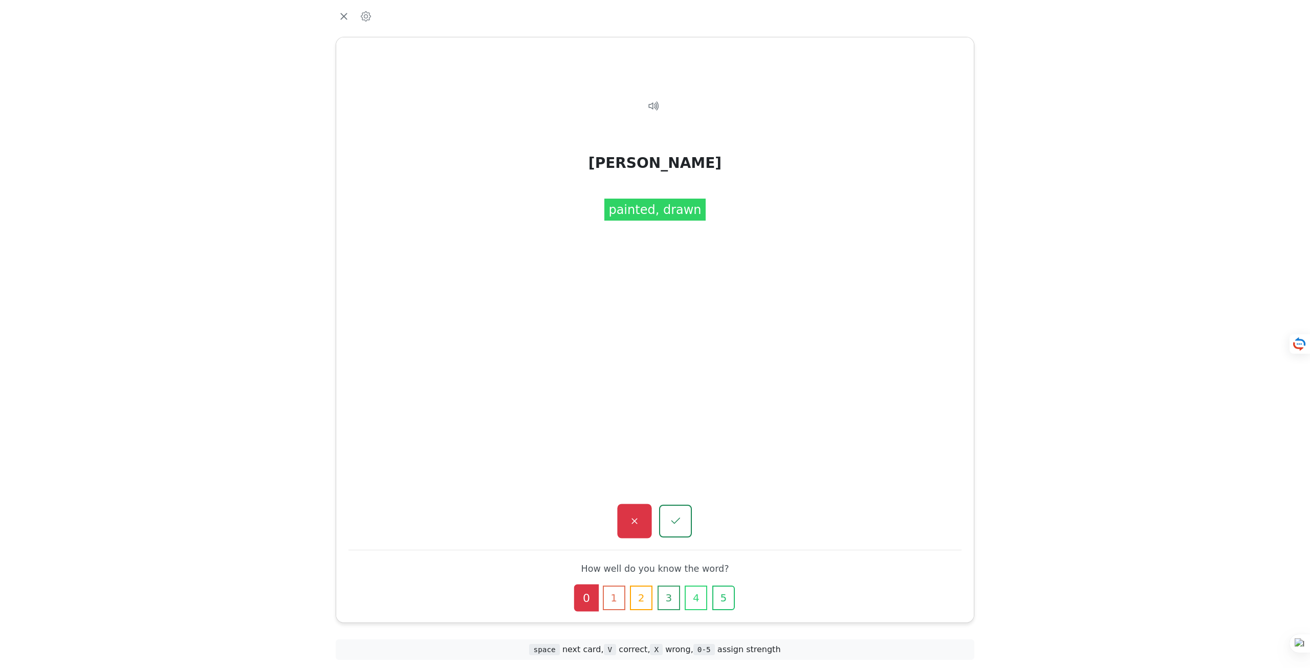
click at [640, 523] on icon "button" at bounding box center [634, 521] width 13 height 13
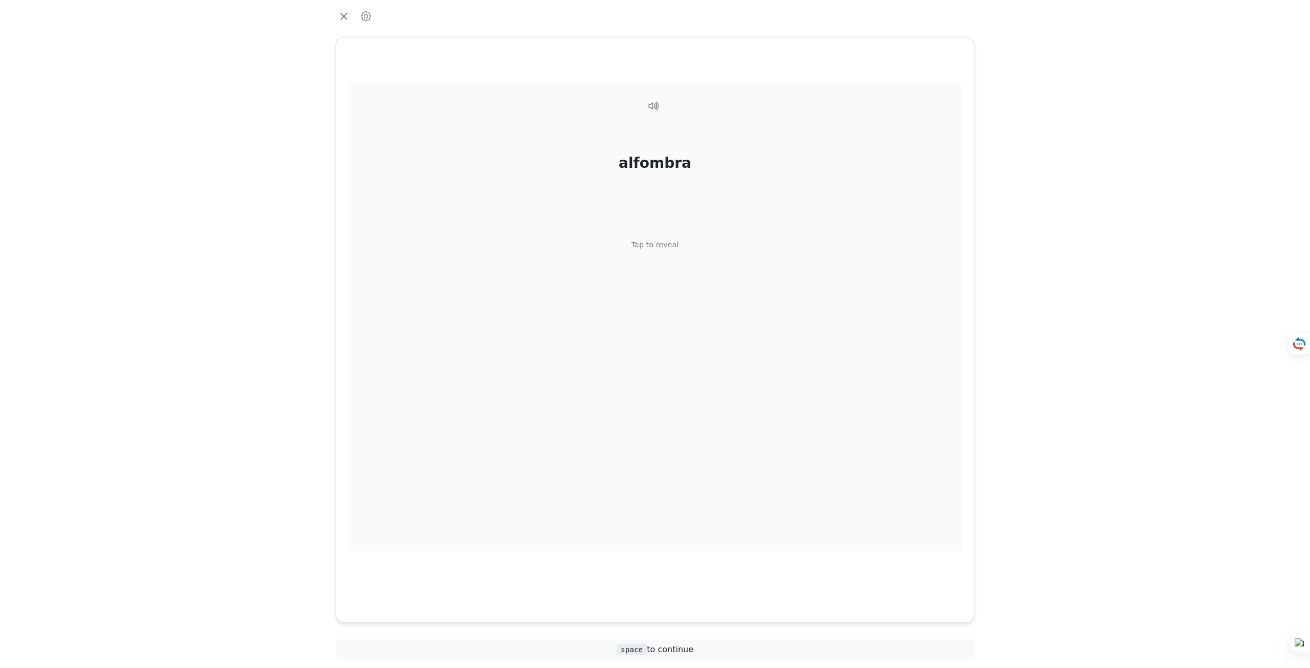
click at [656, 256] on div "alfombra Tap to reveal" at bounding box center [655, 317] width 613 height 468
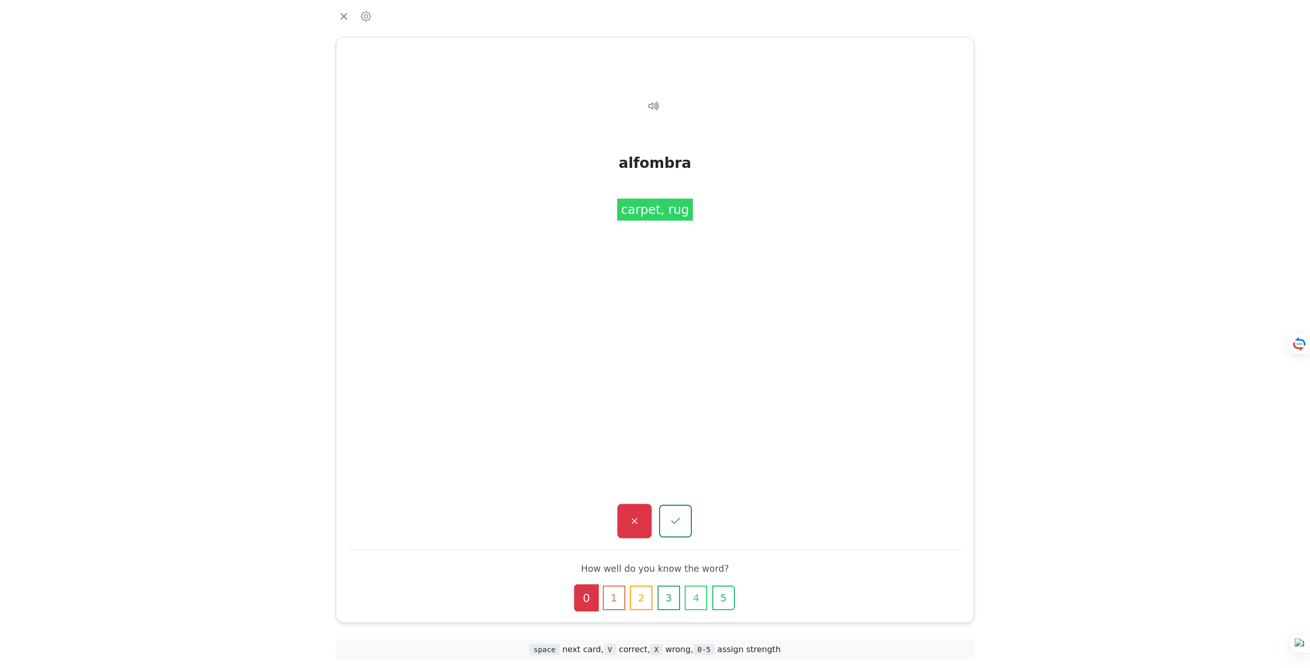
click at [634, 515] on icon "button" at bounding box center [634, 521] width 13 height 13
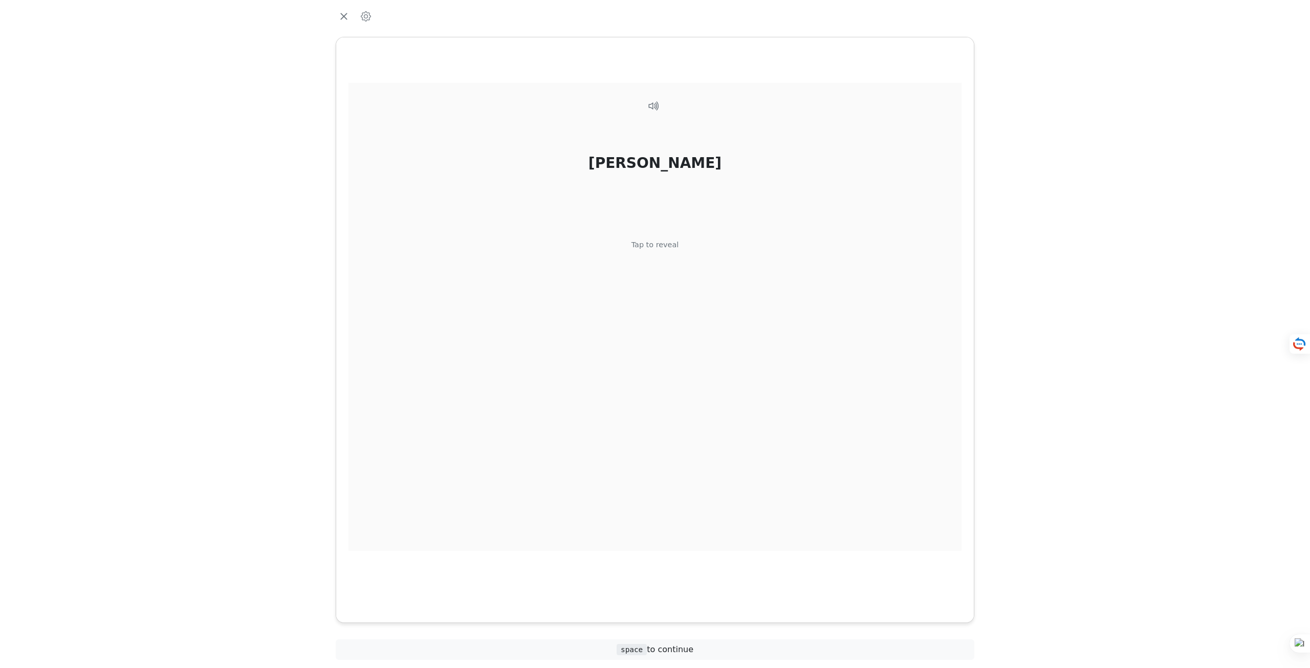
click at [636, 257] on div "[PERSON_NAME] Tap to reveal" at bounding box center [655, 317] width 613 height 468
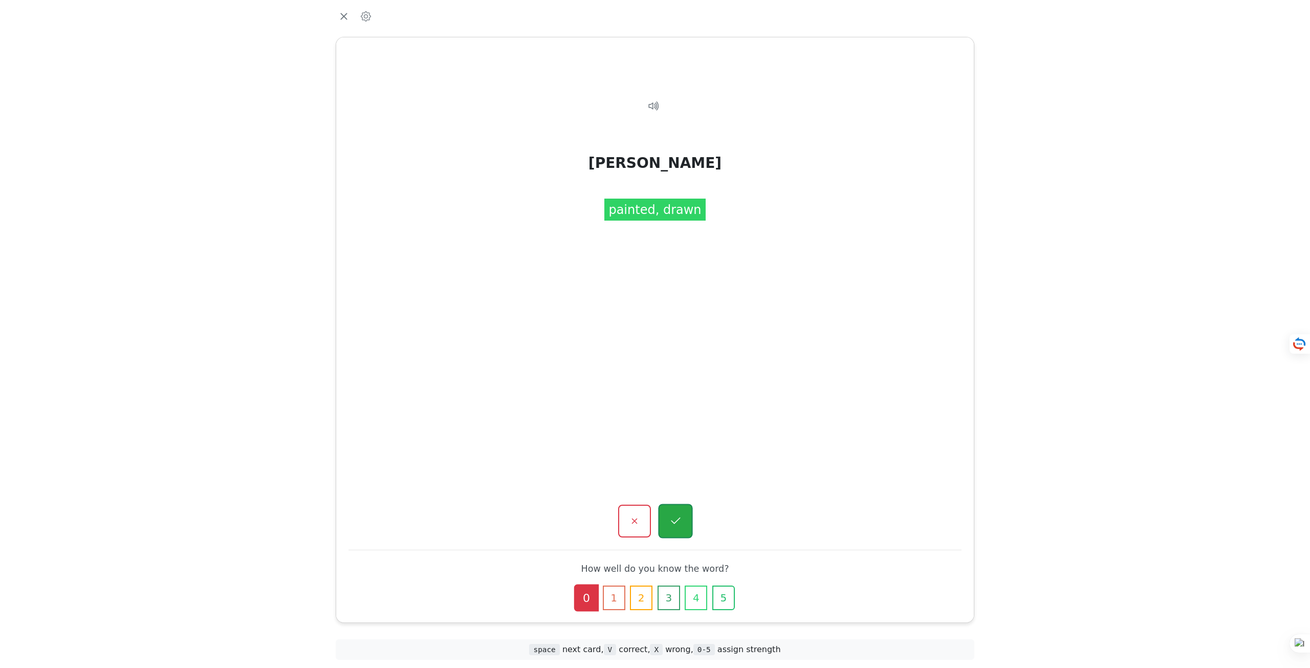
click at [674, 510] on button "button" at bounding box center [675, 521] width 34 height 34
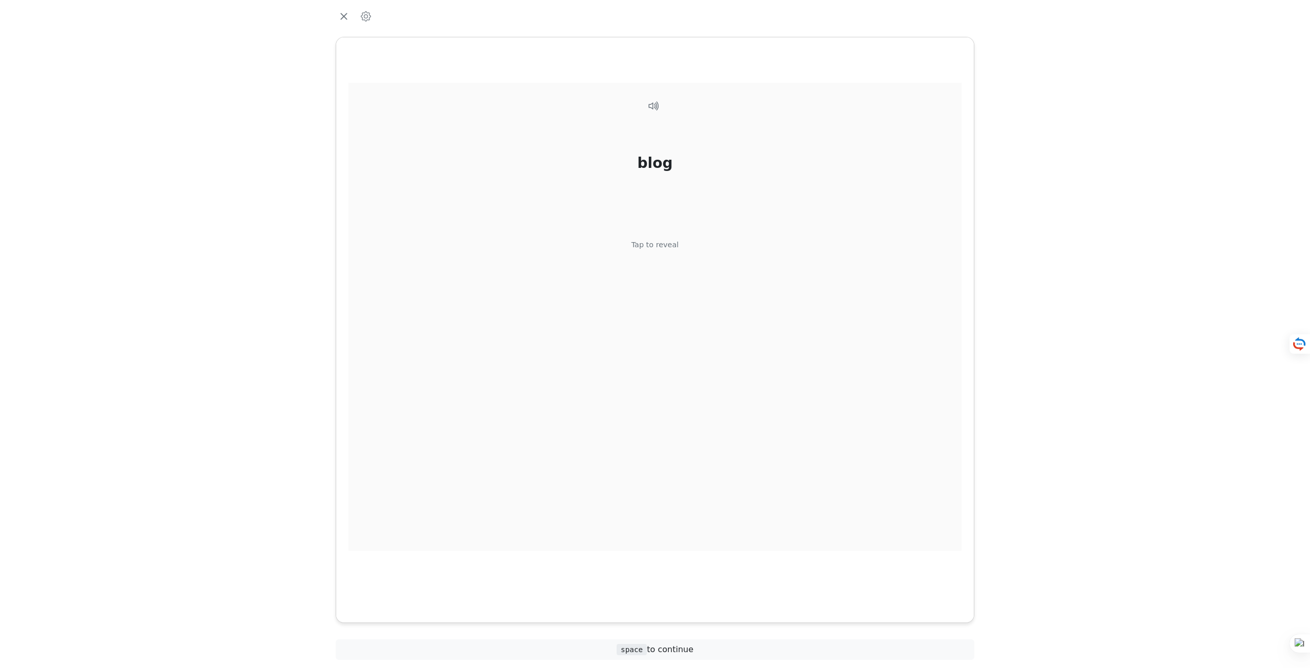
click at [654, 252] on div "blog Tap to reveal" at bounding box center [655, 317] width 613 height 468
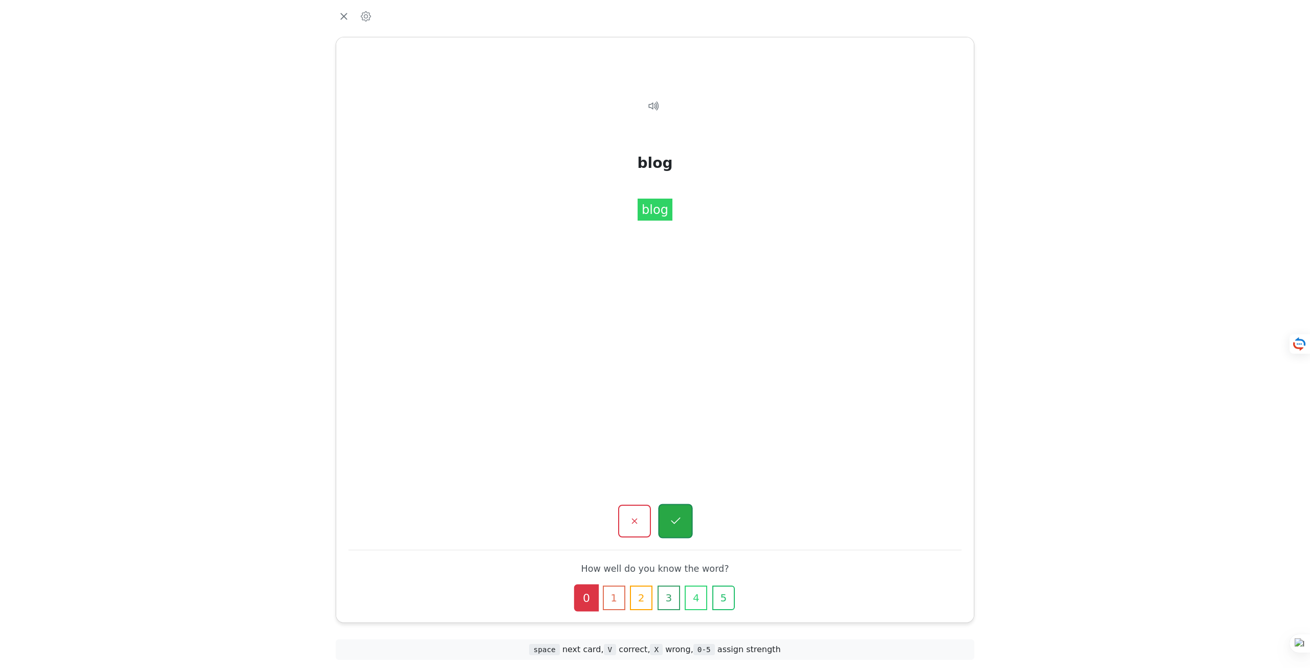
click at [680, 515] on icon "button" at bounding box center [675, 521] width 13 height 13
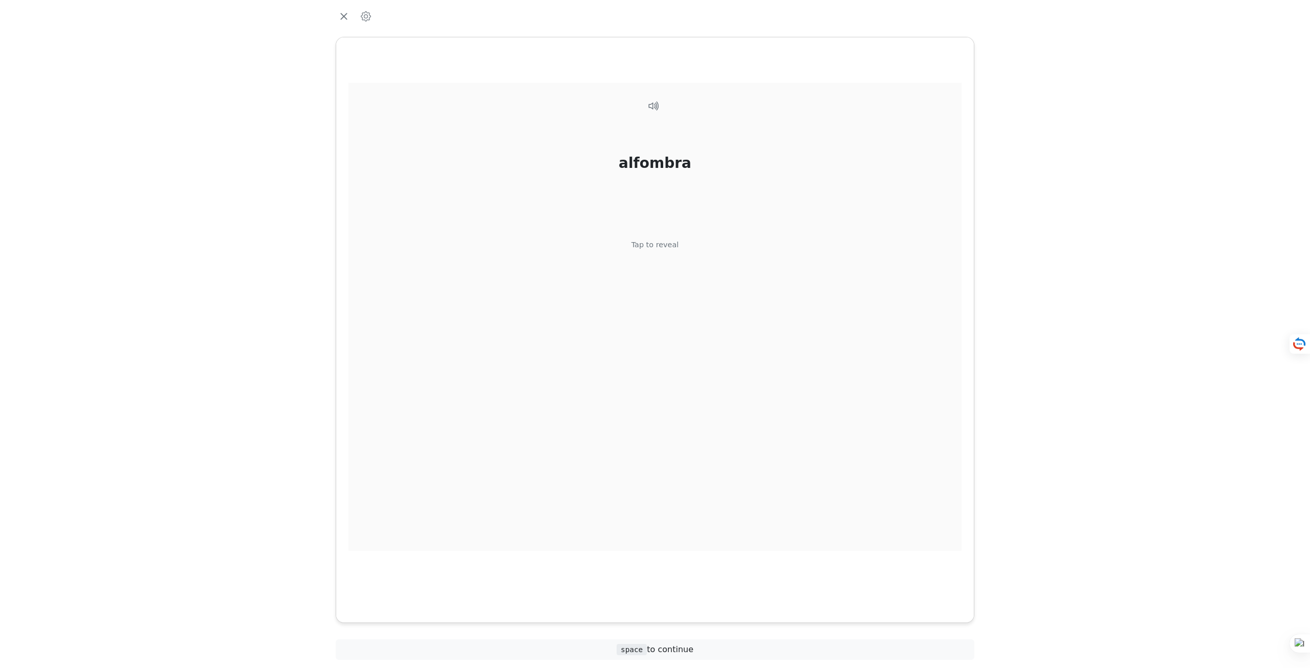
click at [656, 243] on div "Tap to reveal" at bounding box center [656, 245] width 48 height 11
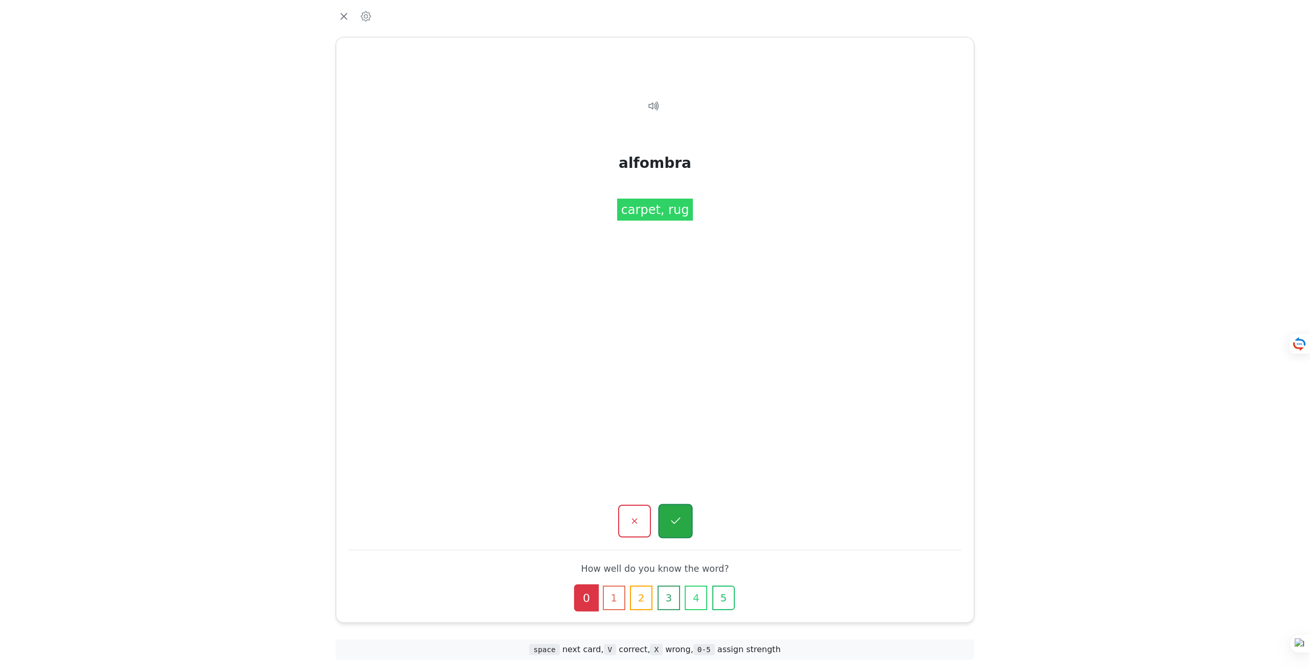
click at [679, 516] on icon "button" at bounding box center [675, 521] width 13 height 13
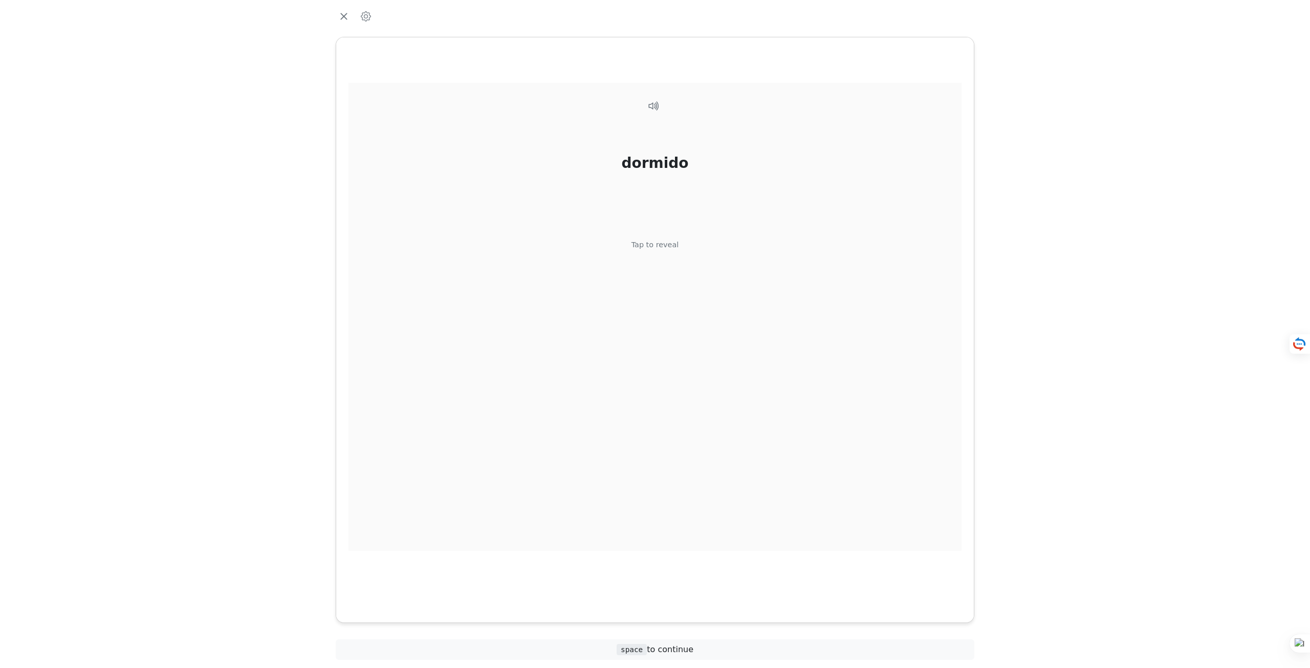
click at [668, 248] on div "Tap to reveal" at bounding box center [656, 245] width 48 height 11
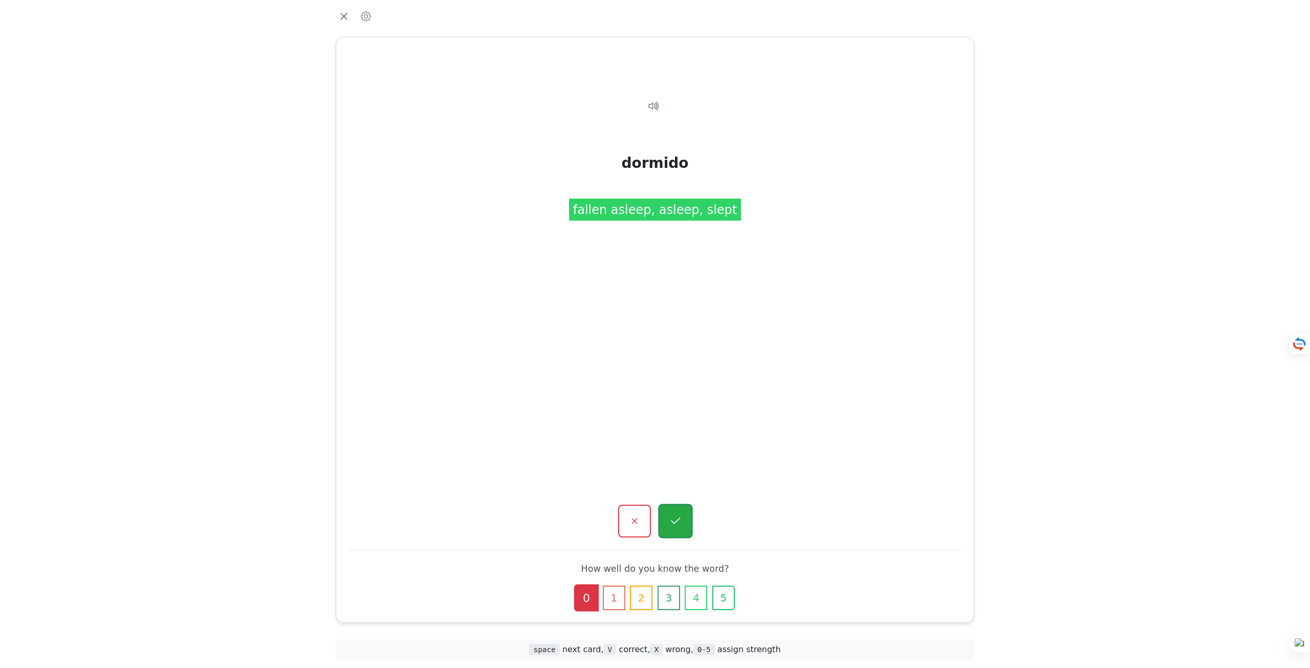
click at [685, 519] on button "button" at bounding box center [675, 521] width 34 height 34
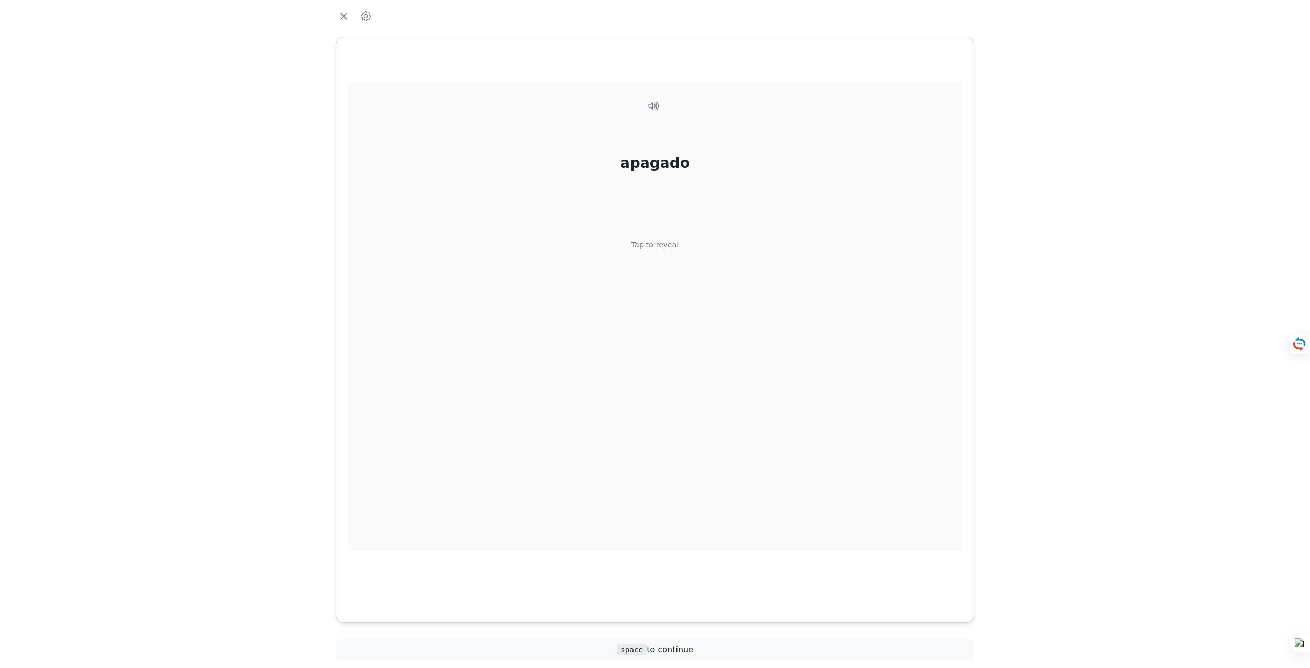
click at [675, 264] on div "apagado Tap to reveal" at bounding box center [655, 317] width 613 height 468
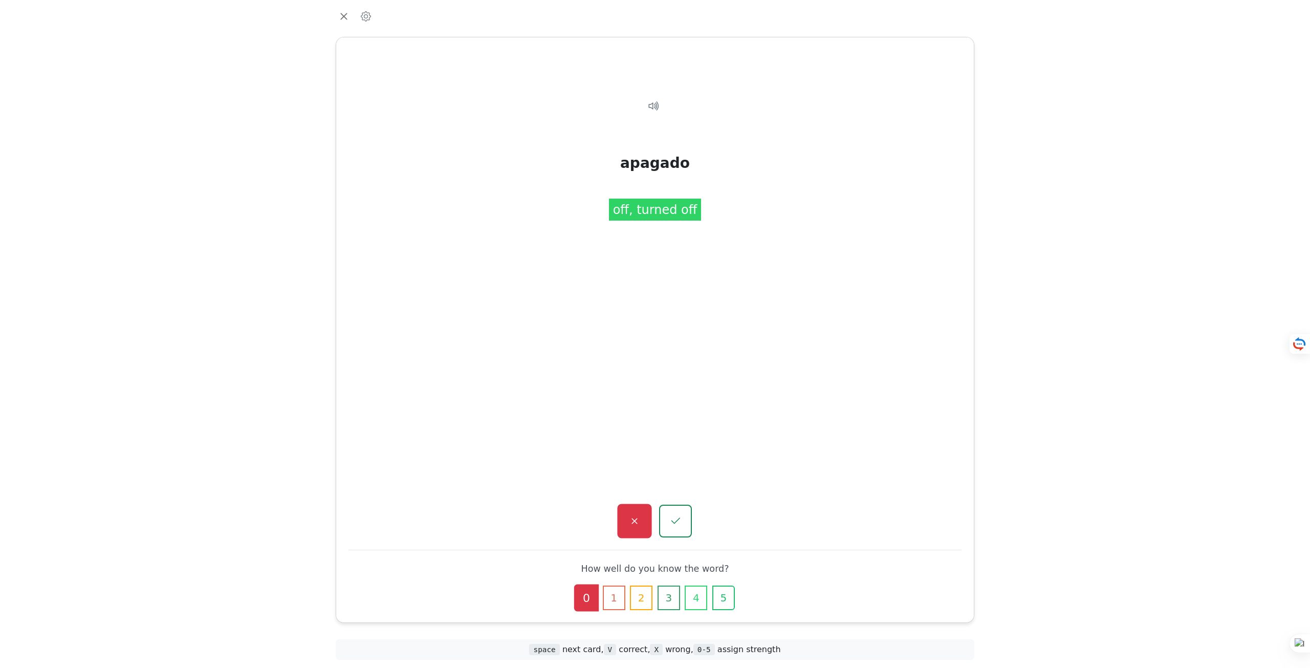
click at [642, 512] on button "button" at bounding box center [634, 521] width 34 height 34
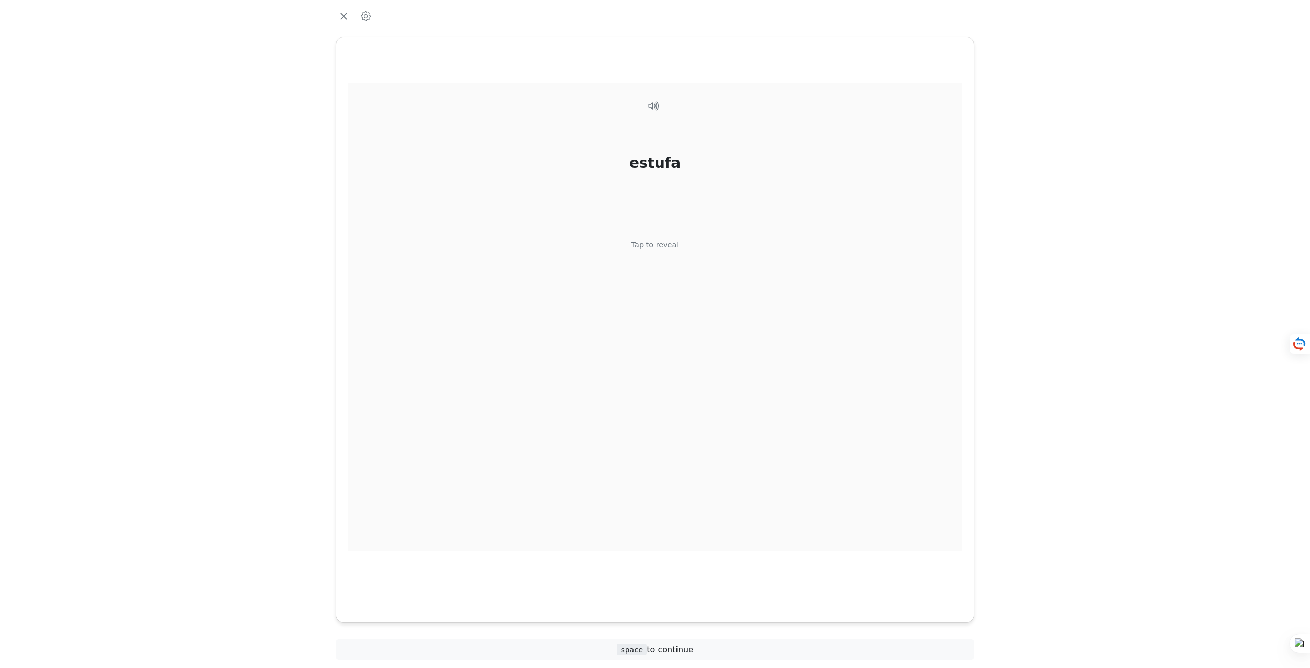
click at [656, 261] on div "estufa Tap to reveal" at bounding box center [655, 317] width 613 height 468
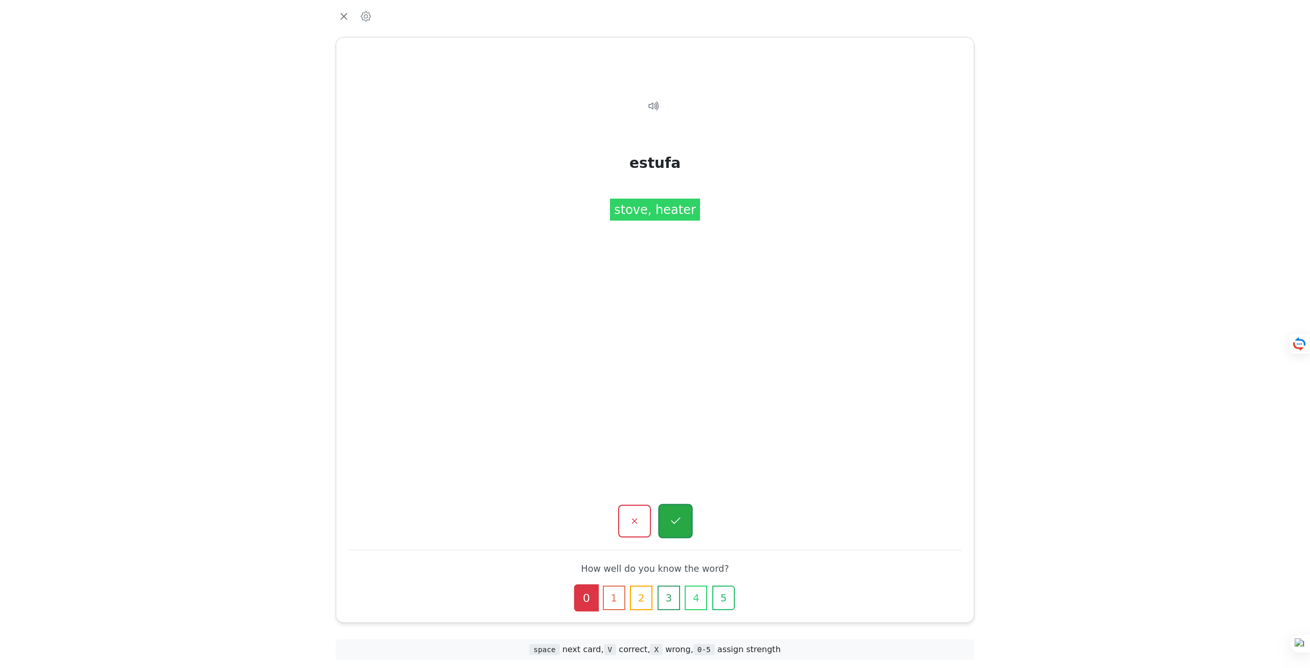
click at [687, 516] on button "button" at bounding box center [675, 521] width 34 height 34
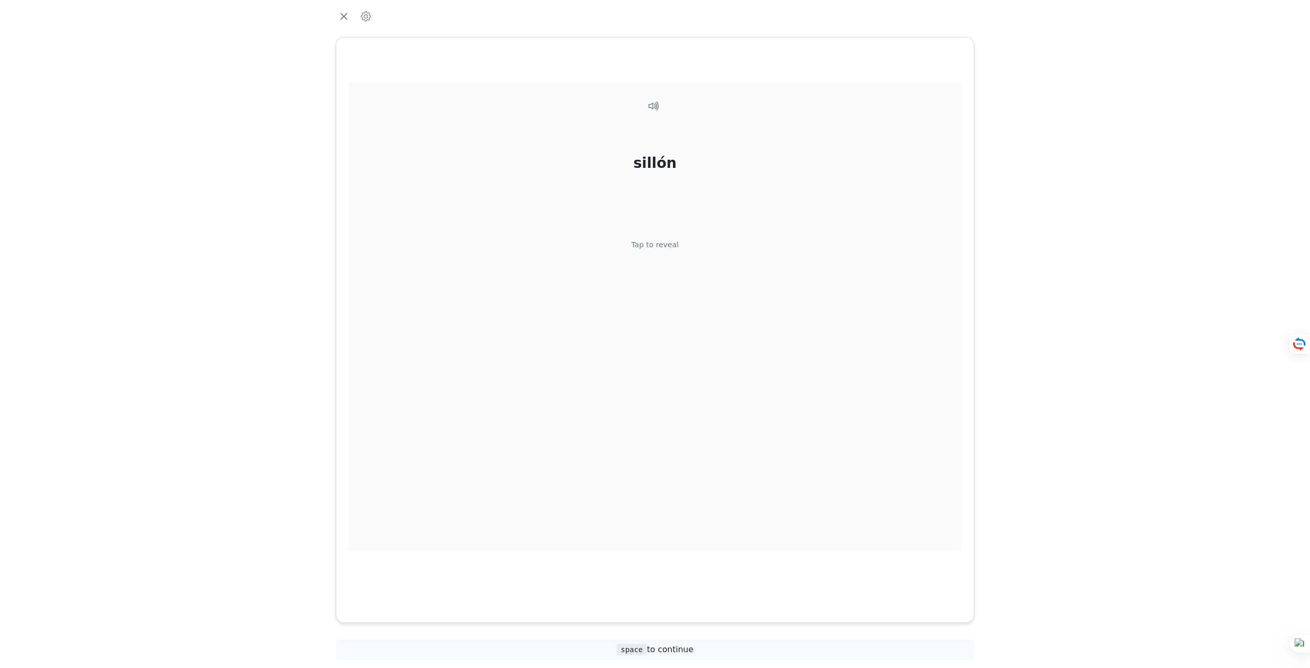
click at [664, 248] on div "Tap to reveal" at bounding box center [656, 245] width 48 height 11
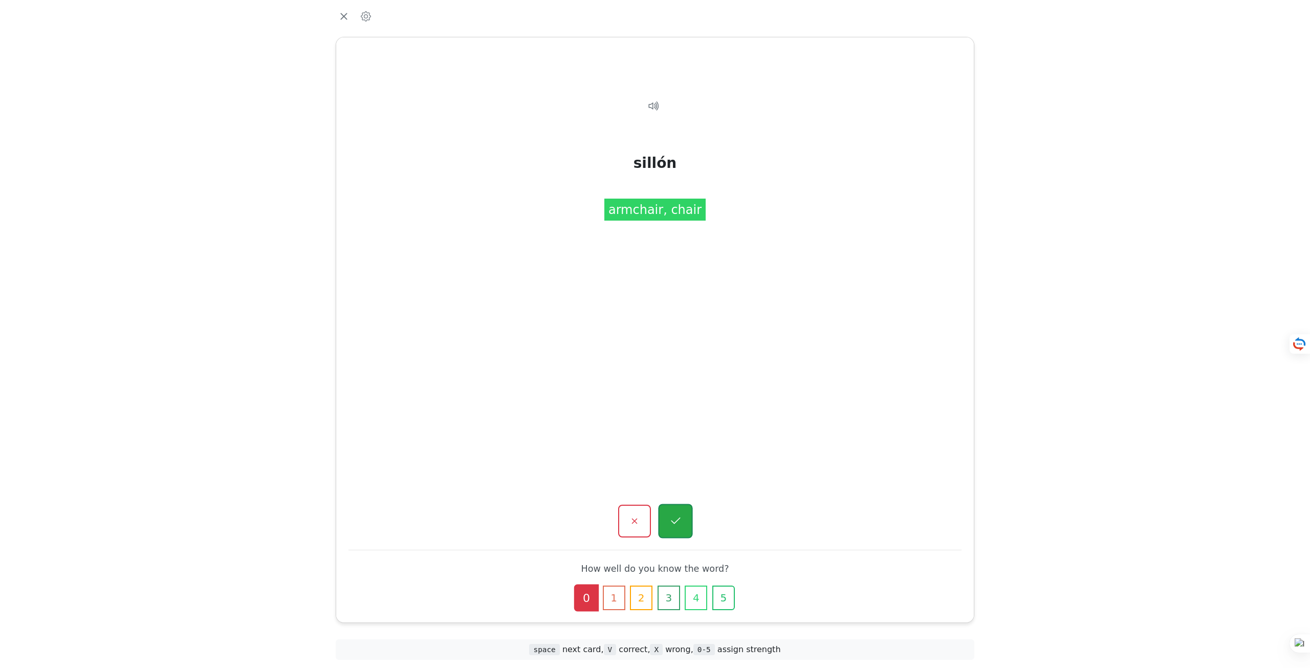
click at [683, 527] on button "button" at bounding box center [675, 521] width 34 height 34
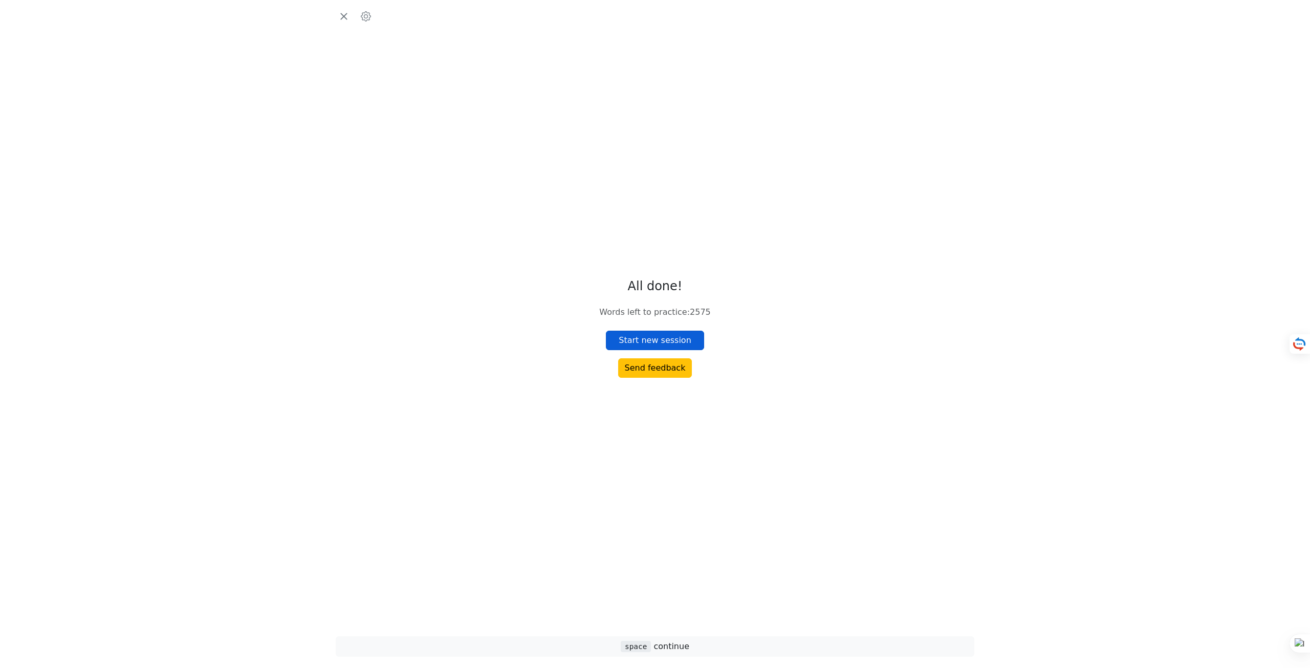
click at [662, 331] on button "Start new session" at bounding box center [655, 340] width 98 height 19
click at [661, 242] on div "Tap to reveal" at bounding box center [656, 245] width 48 height 11
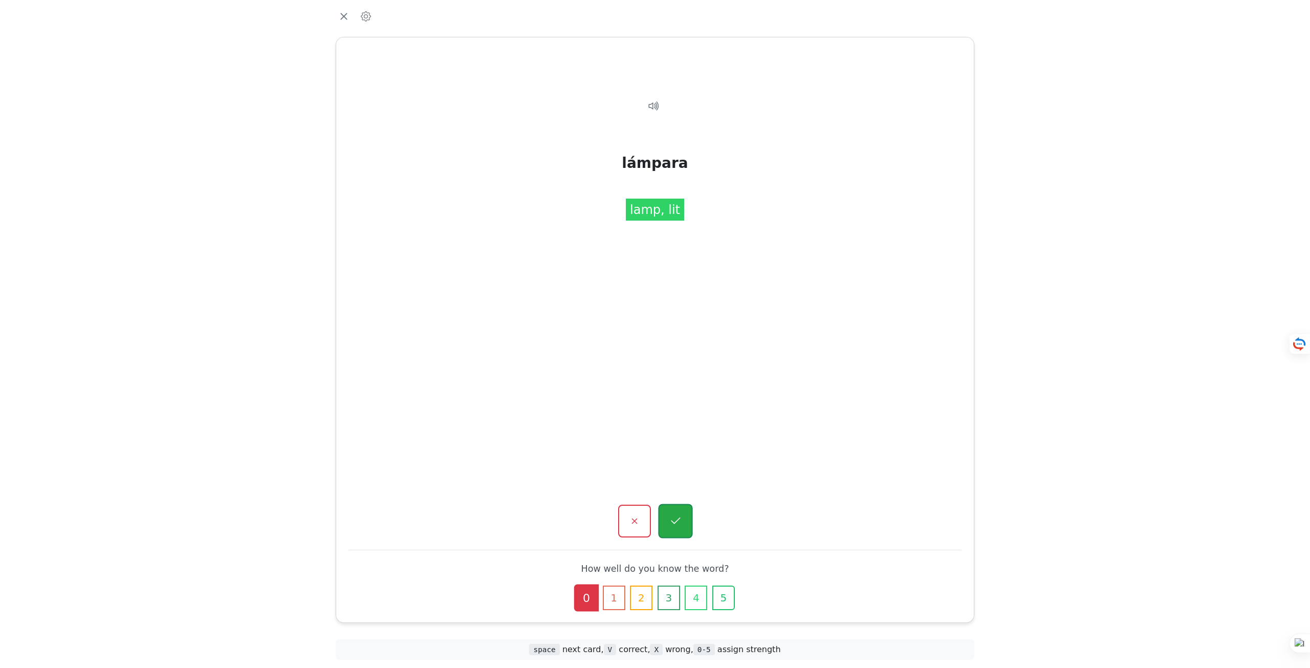
click at [679, 523] on icon "button" at bounding box center [675, 521] width 13 height 13
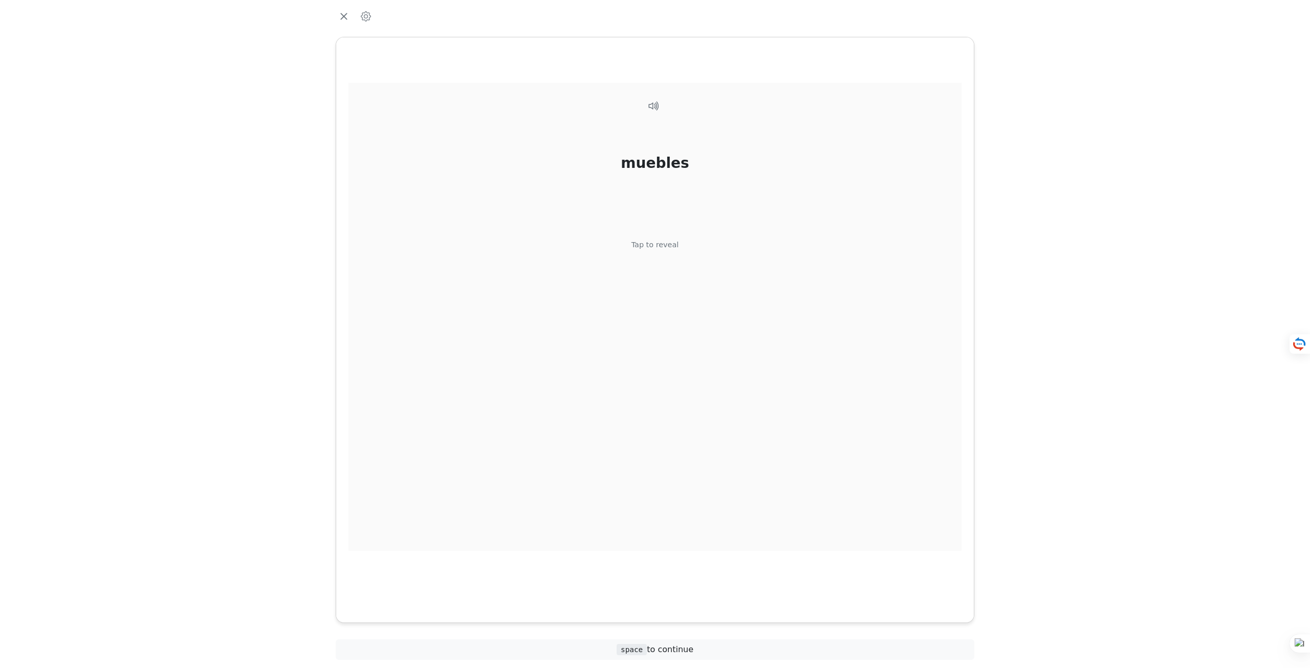
click at [670, 249] on div "Tap to reveal" at bounding box center [656, 245] width 48 height 11
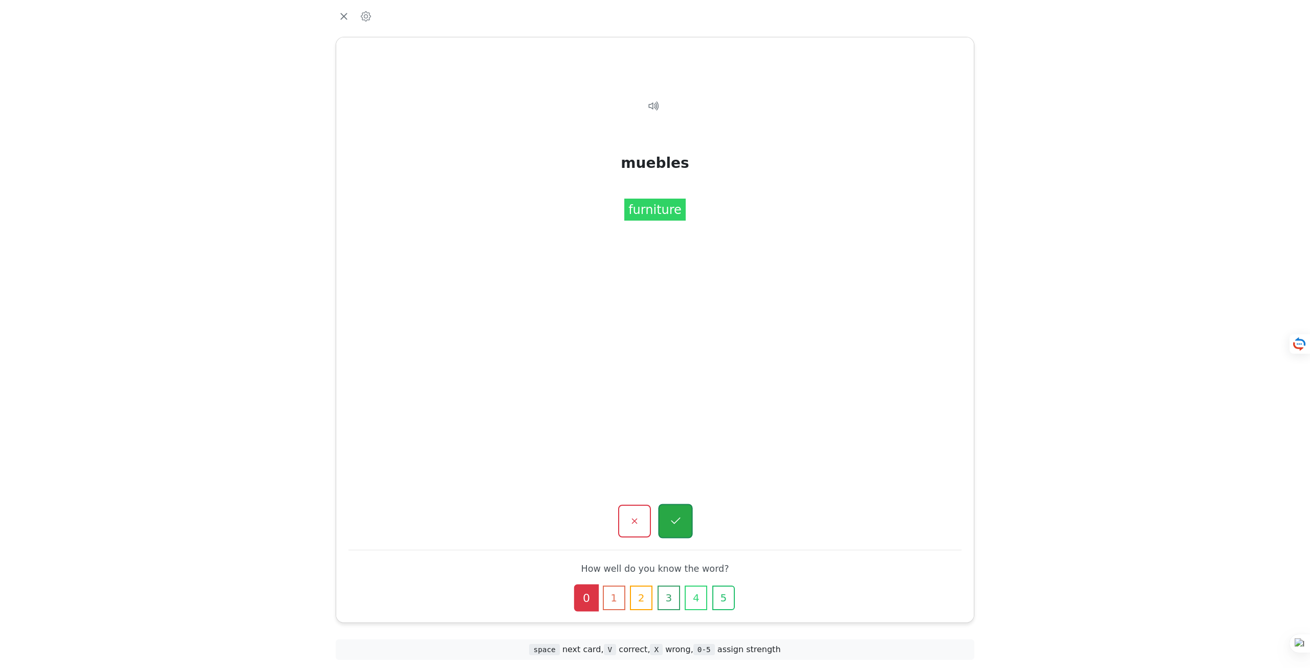
click at [676, 521] on icon "button" at bounding box center [675, 521] width 13 height 13
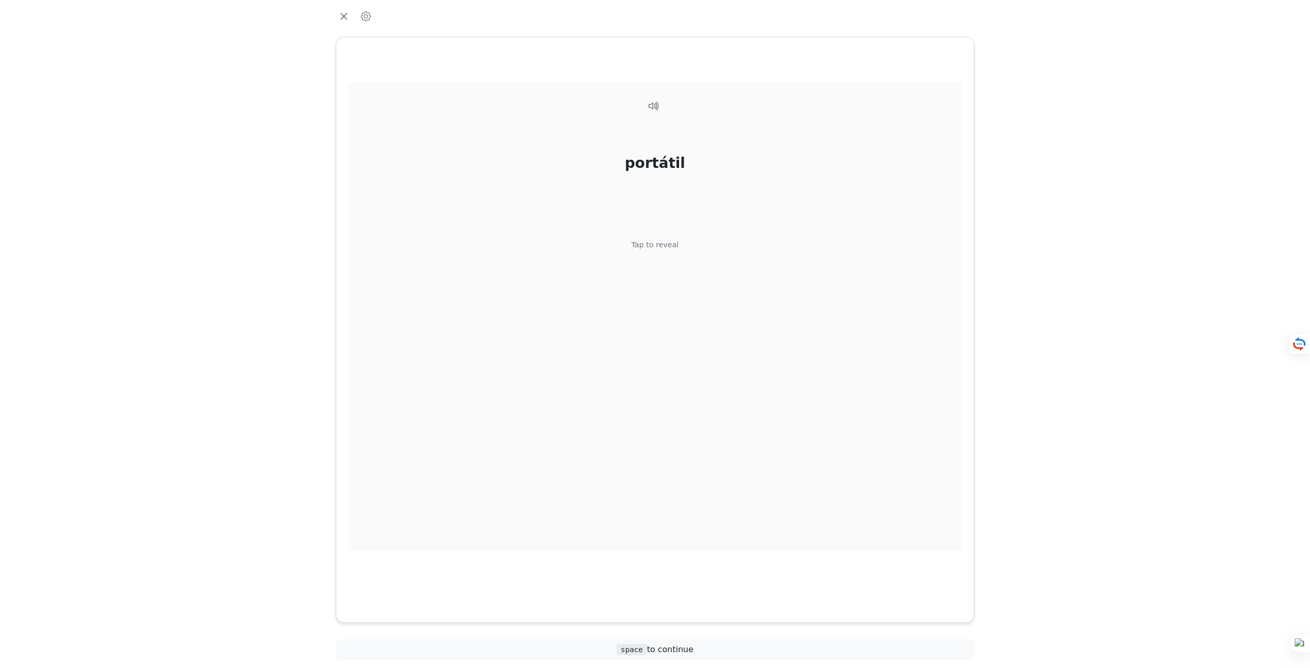
click at [653, 257] on div "portátil Tap to reveal" at bounding box center [655, 317] width 613 height 468
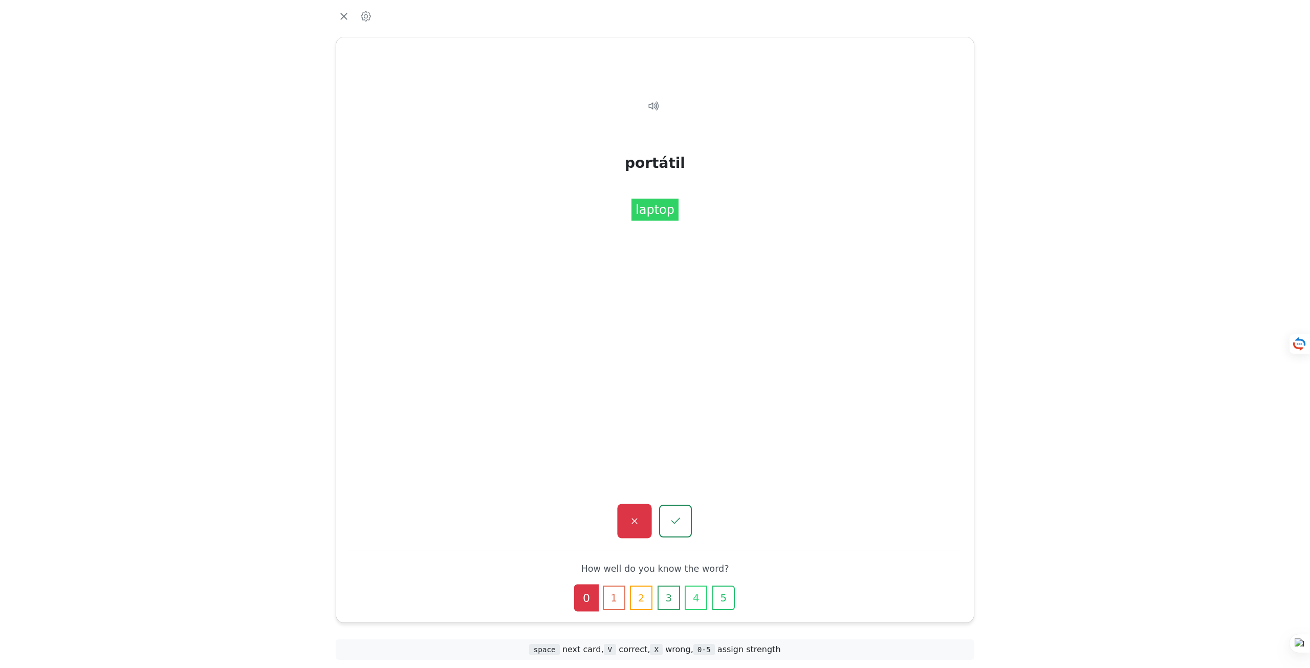
click at [649, 527] on button "button" at bounding box center [634, 521] width 34 height 34
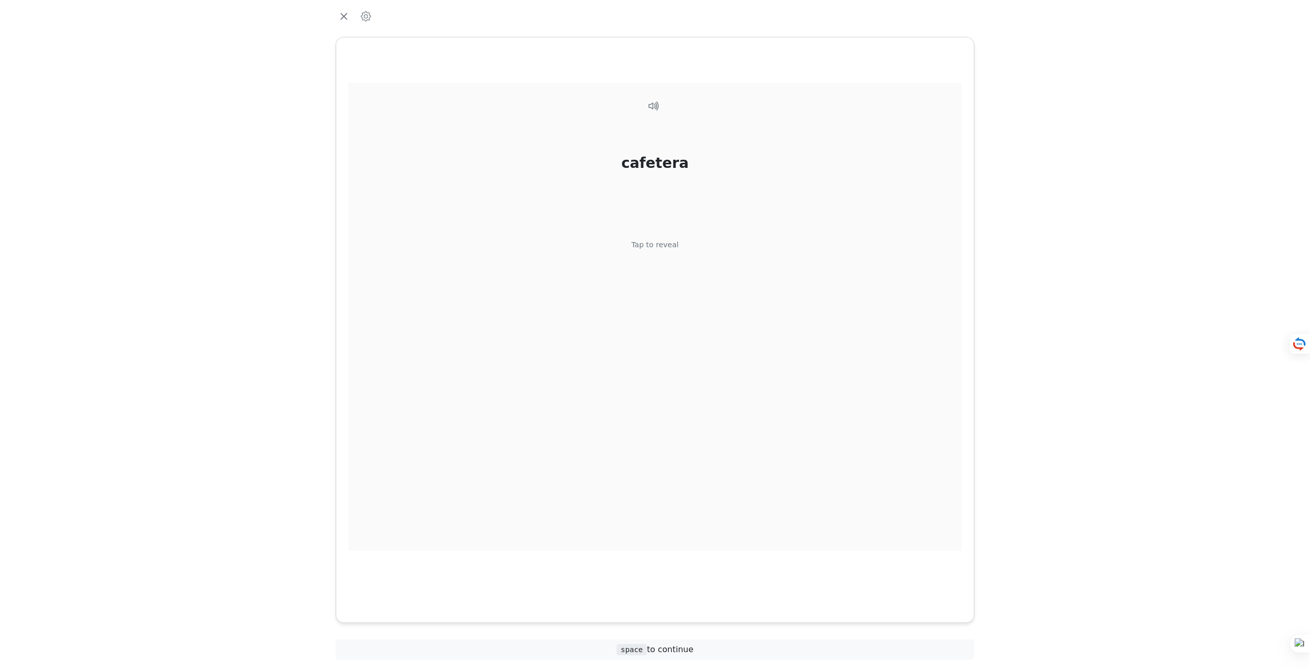
click at [680, 252] on div "cafetera Tap to reveal" at bounding box center [655, 317] width 613 height 468
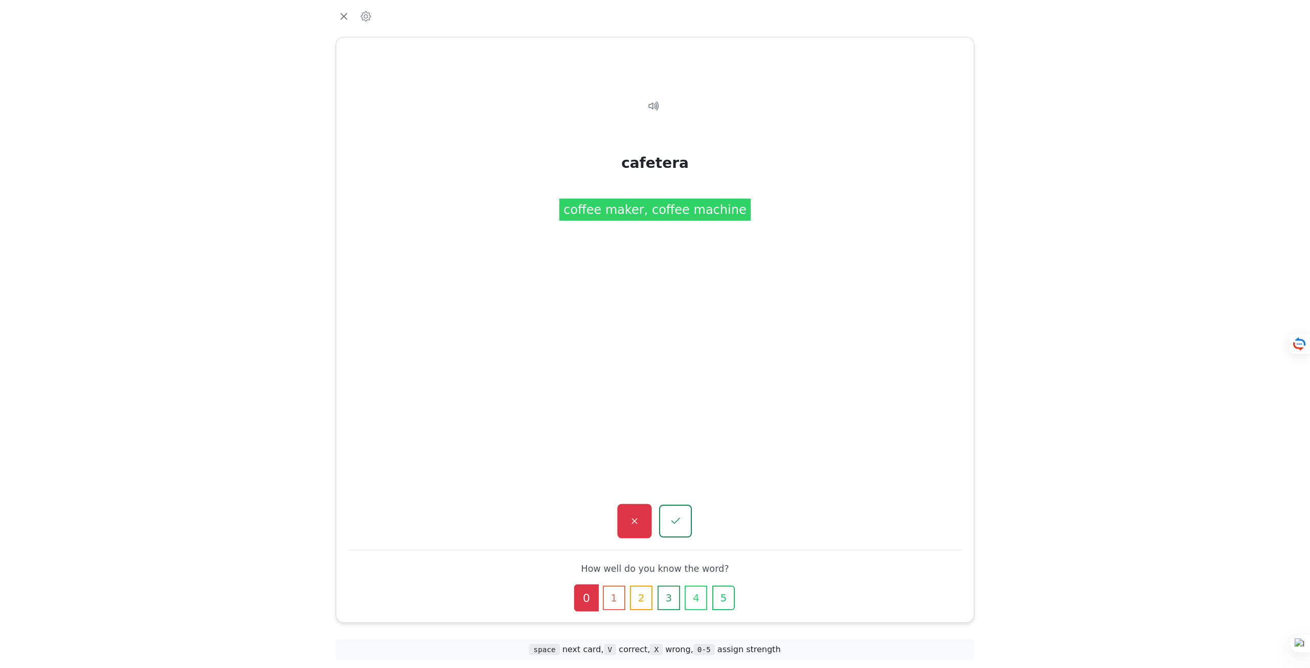
click at [641, 530] on button "button" at bounding box center [634, 521] width 34 height 34
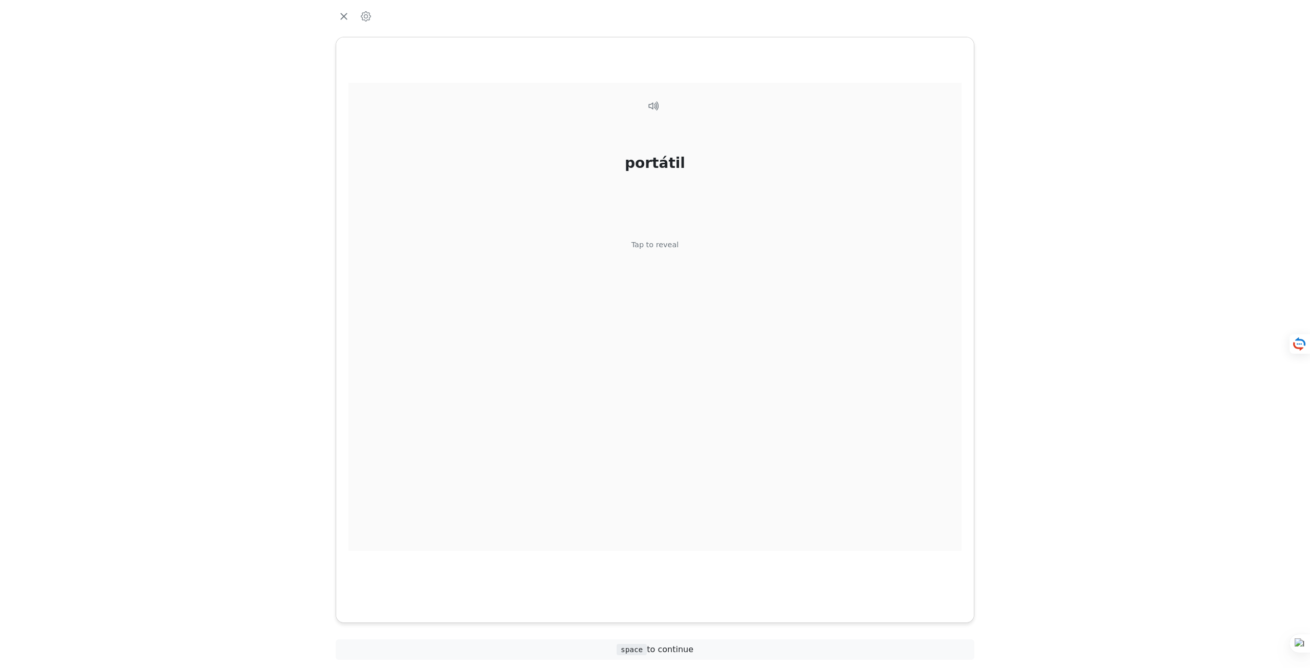
click at [687, 254] on div "portátil Tap to reveal" at bounding box center [655, 317] width 613 height 468
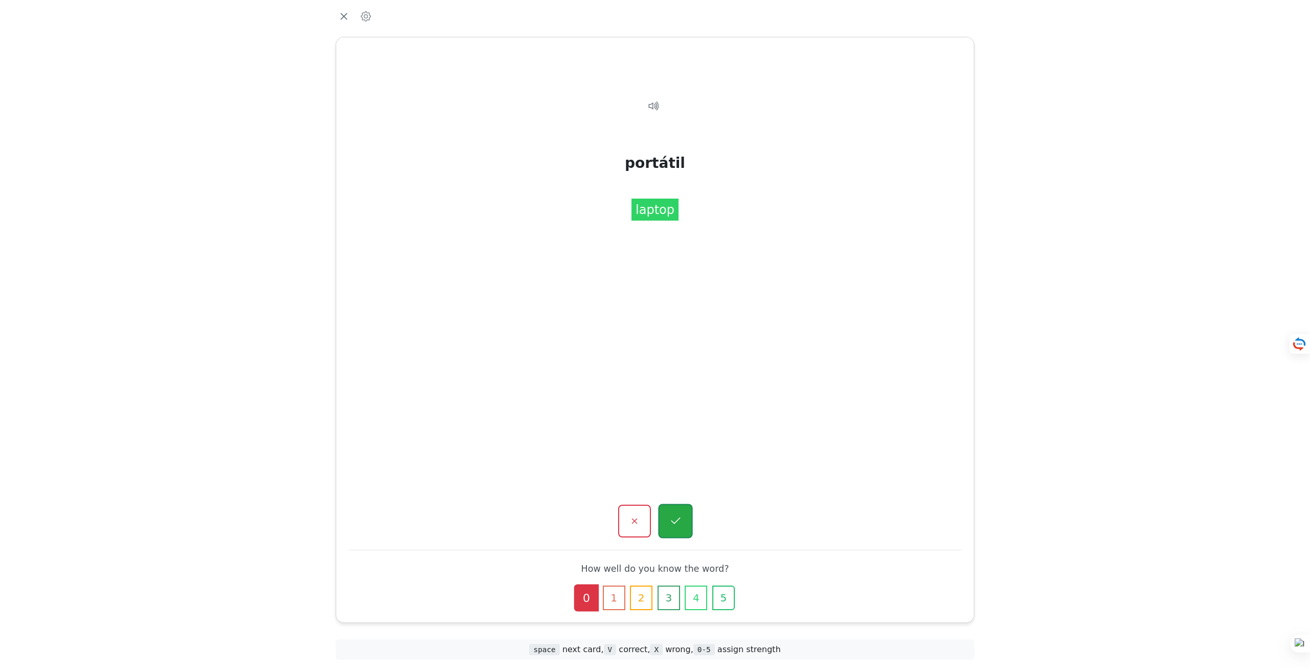
click at [666, 512] on button "button" at bounding box center [675, 521] width 34 height 34
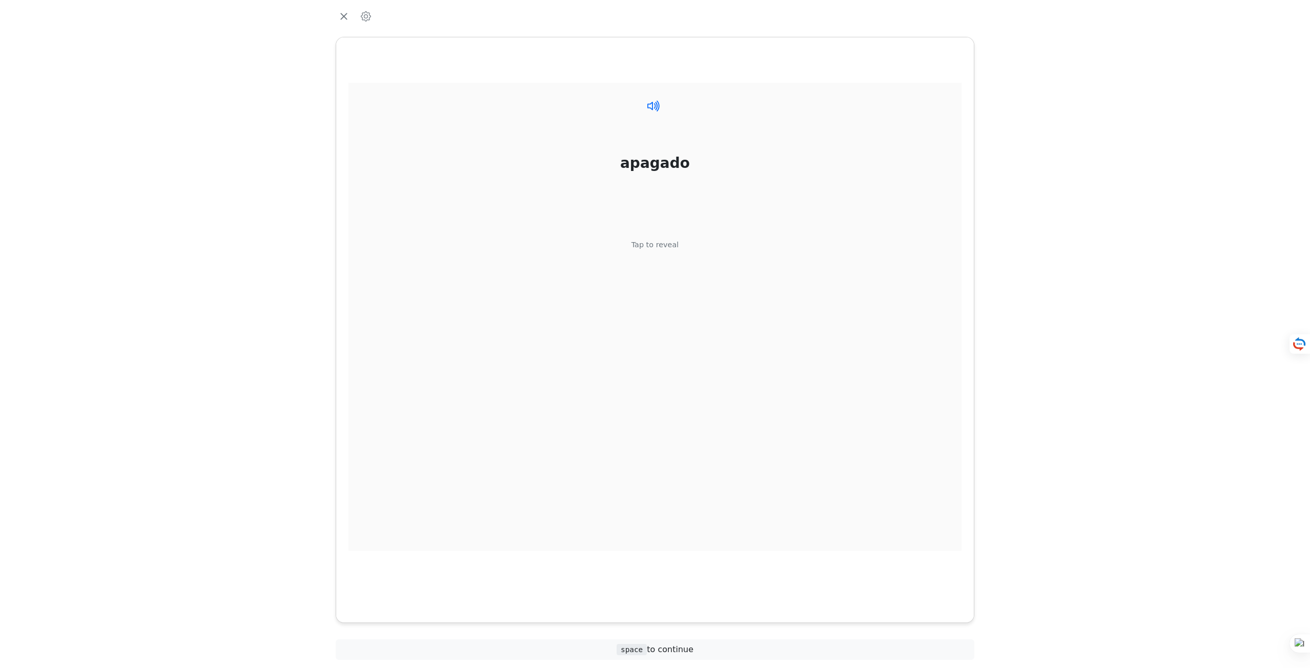
click at [660, 107] on icon at bounding box center [653, 105] width 15 height 15
click at [655, 268] on div "apagado Tap to reveal" at bounding box center [655, 317] width 613 height 468
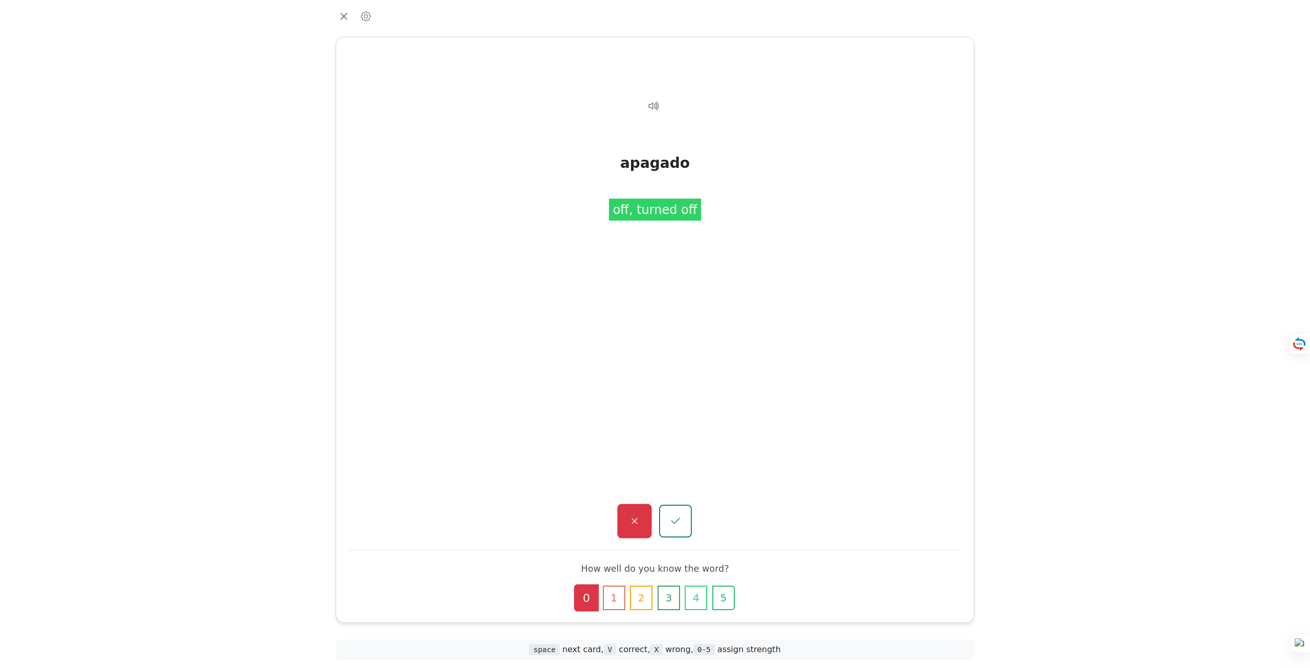
click at [649, 516] on button "button" at bounding box center [634, 521] width 34 height 34
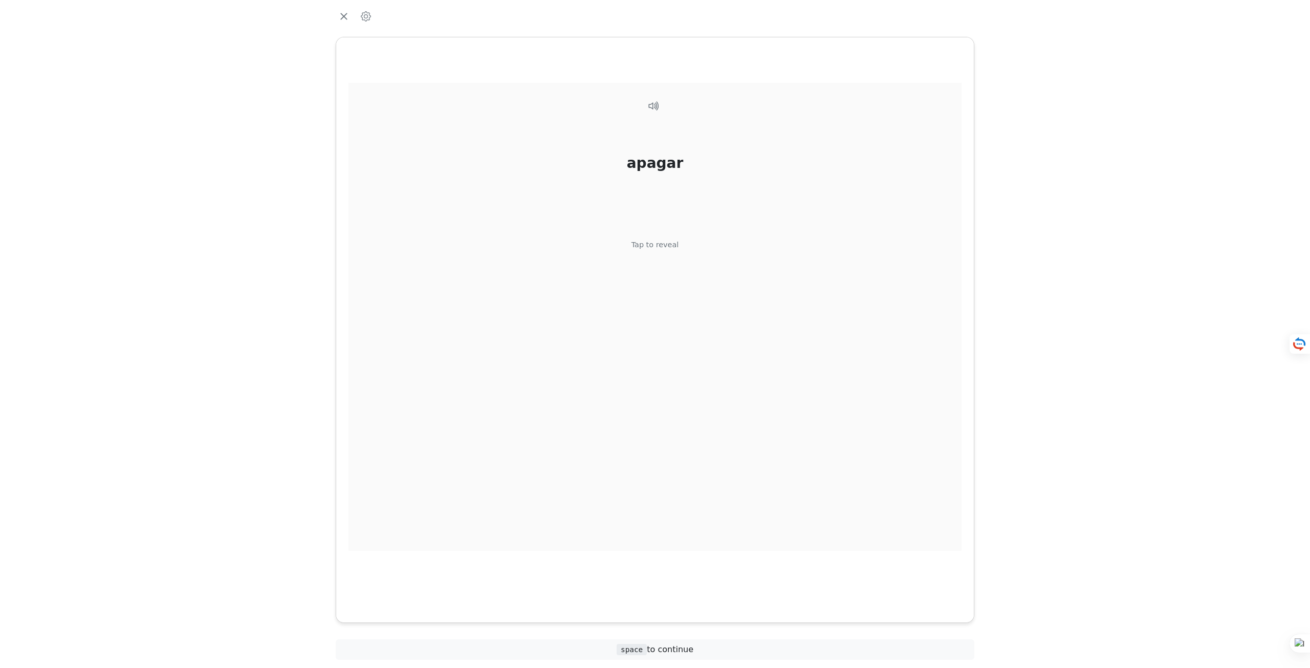
click at [672, 256] on div "apagar Tap to reveal" at bounding box center [655, 317] width 613 height 468
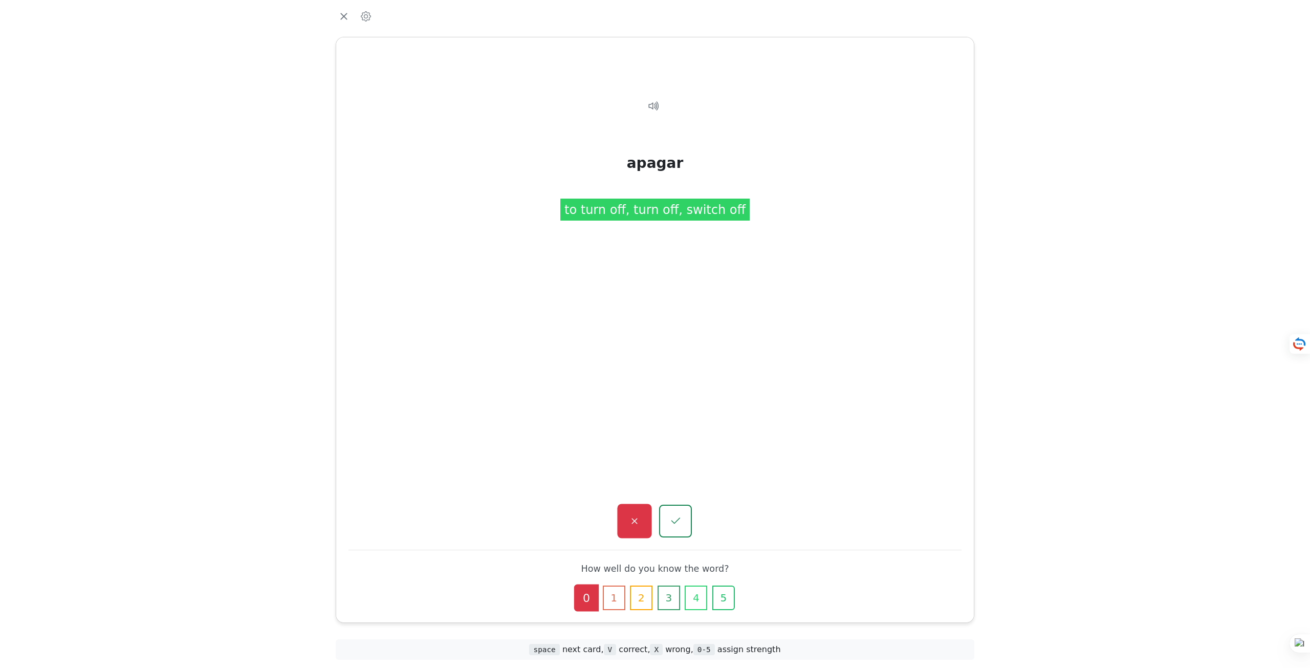
click at [643, 520] on button "button" at bounding box center [634, 521] width 34 height 34
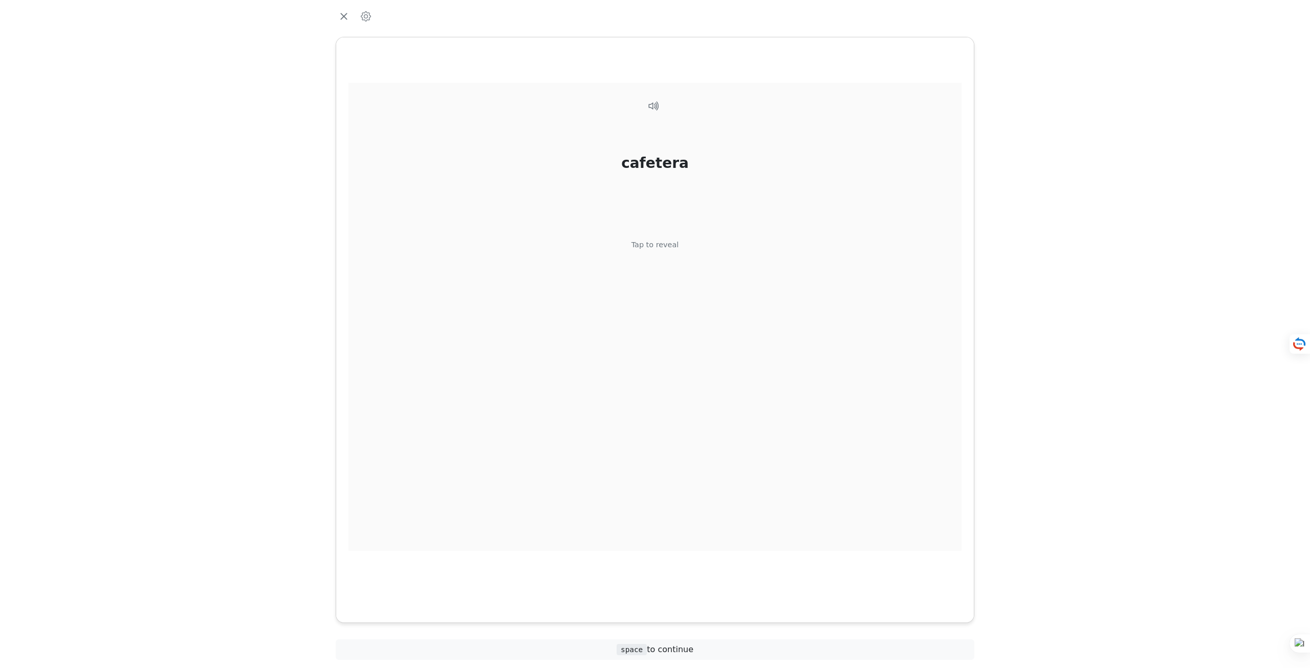
click at [666, 253] on div "cafetera Tap to reveal" at bounding box center [655, 317] width 613 height 468
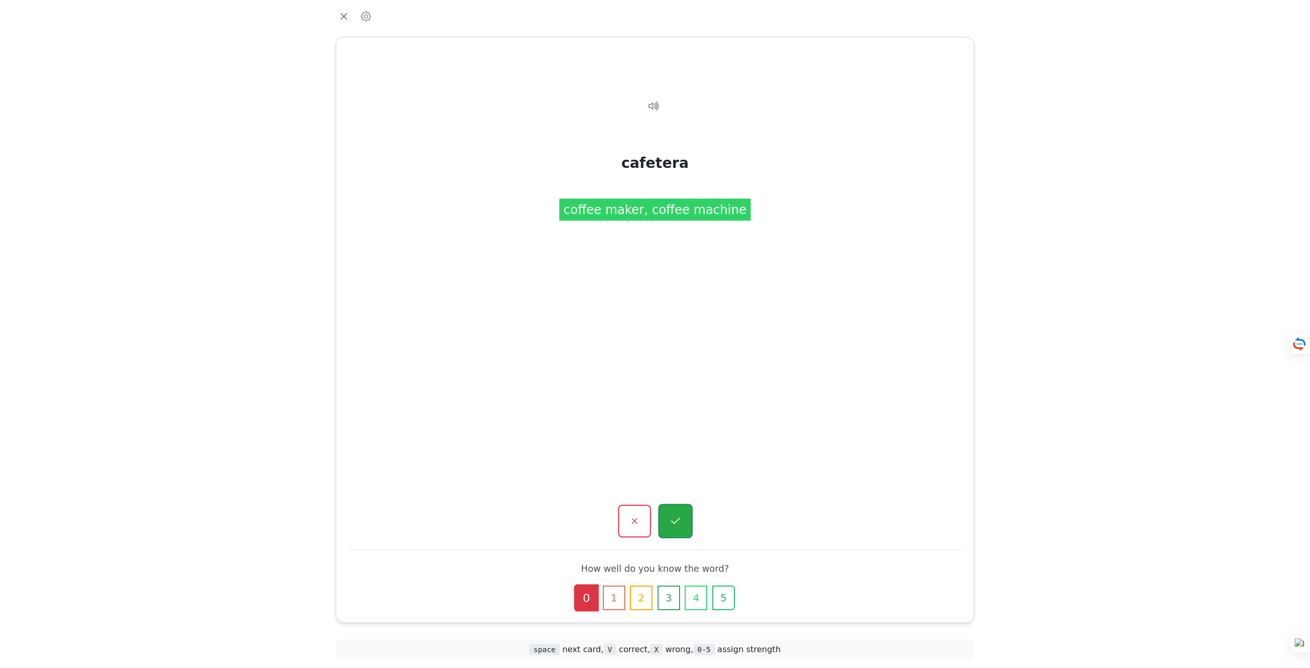
click at [670, 523] on button "button" at bounding box center [675, 521] width 34 height 34
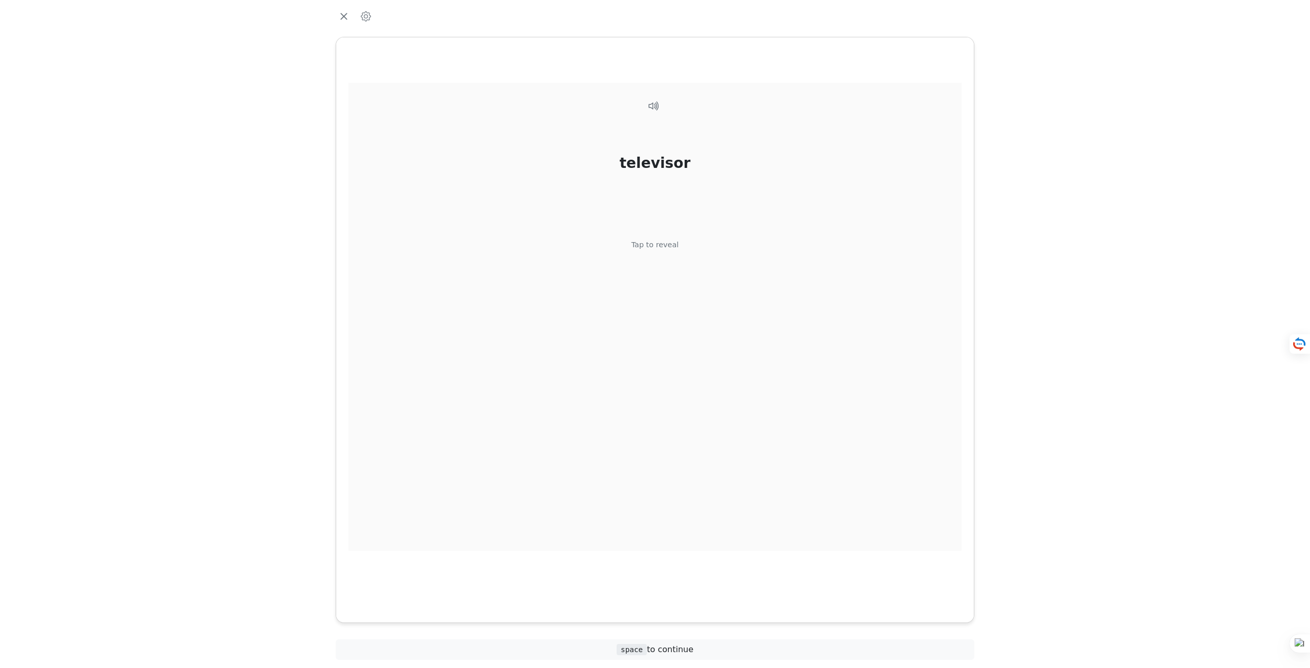
click at [666, 243] on div "Tap to reveal" at bounding box center [656, 245] width 48 height 11
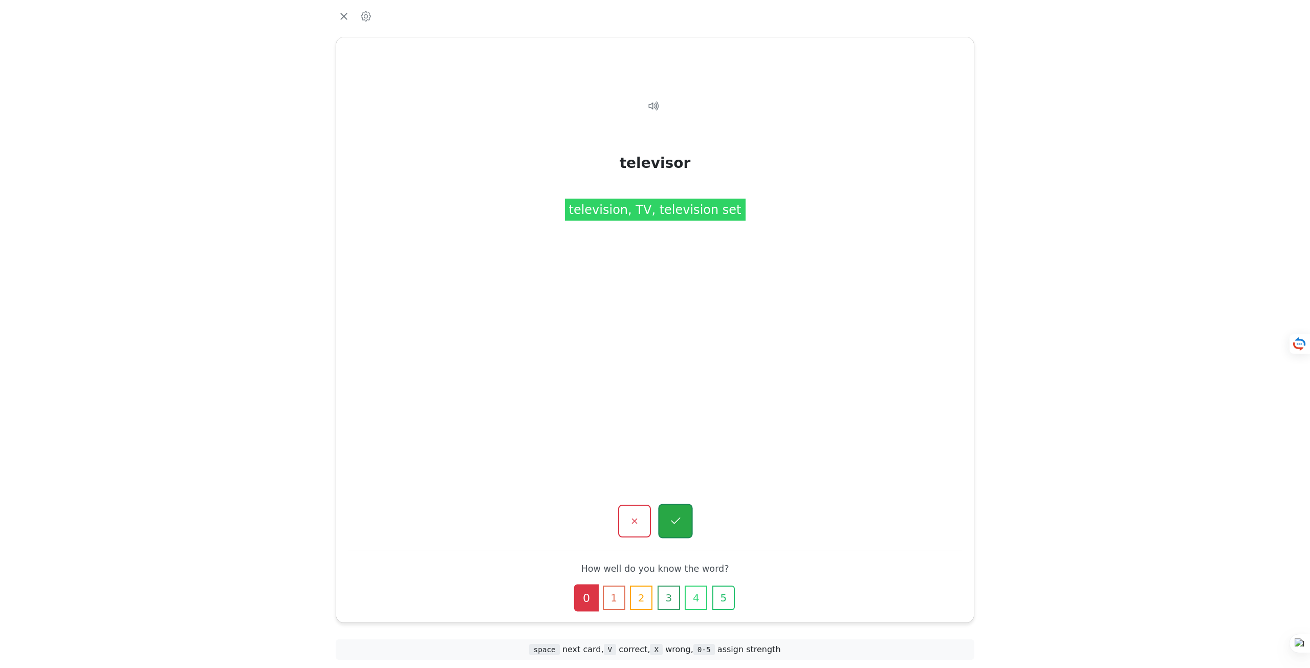
click at [673, 528] on button "button" at bounding box center [675, 521] width 34 height 34
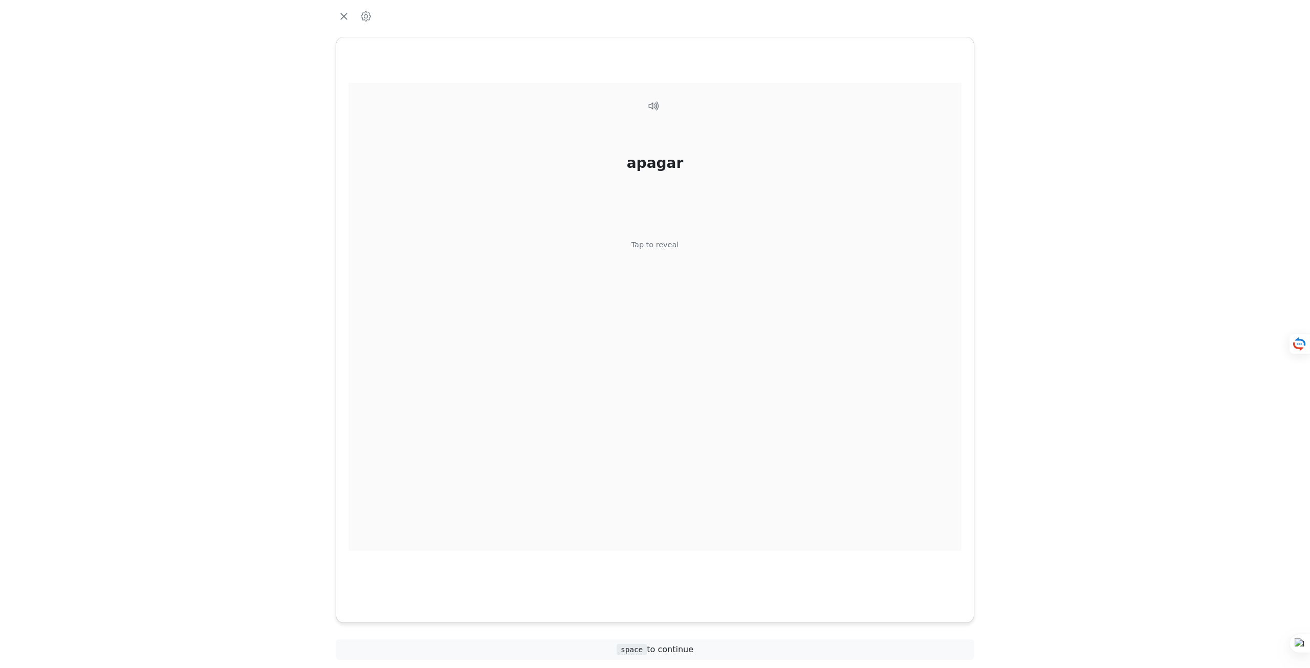
click at [671, 249] on div "Tap to reveal" at bounding box center [656, 245] width 48 height 11
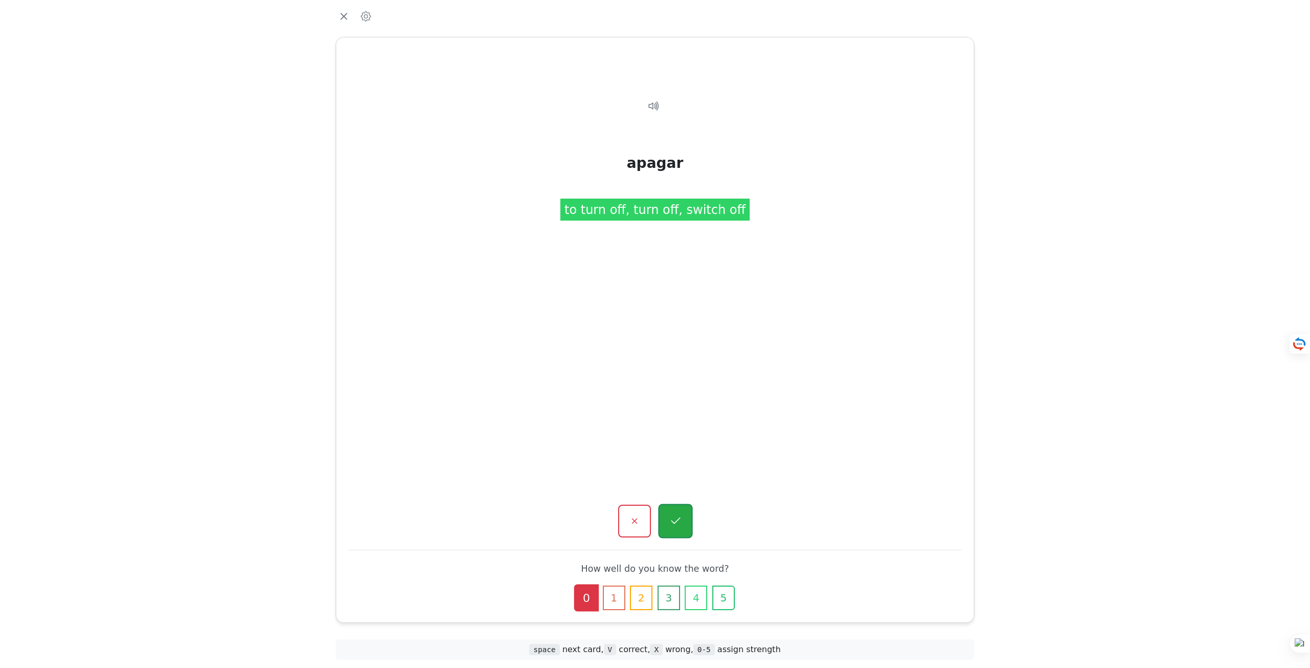
click at [671, 509] on button "button" at bounding box center [675, 521] width 34 height 34
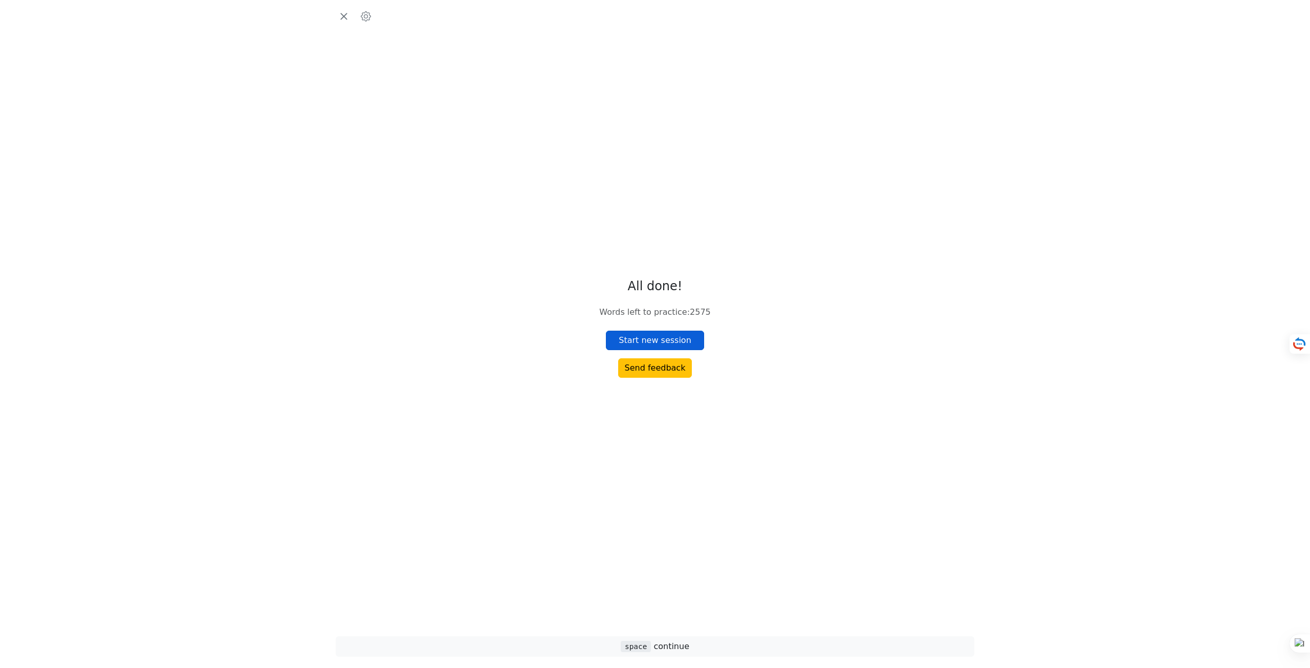
click at [672, 338] on button "Start new session" at bounding box center [655, 340] width 98 height 19
click at [660, 253] on div "foro Tap to reveal" at bounding box center [655, 317] width 613 height 468
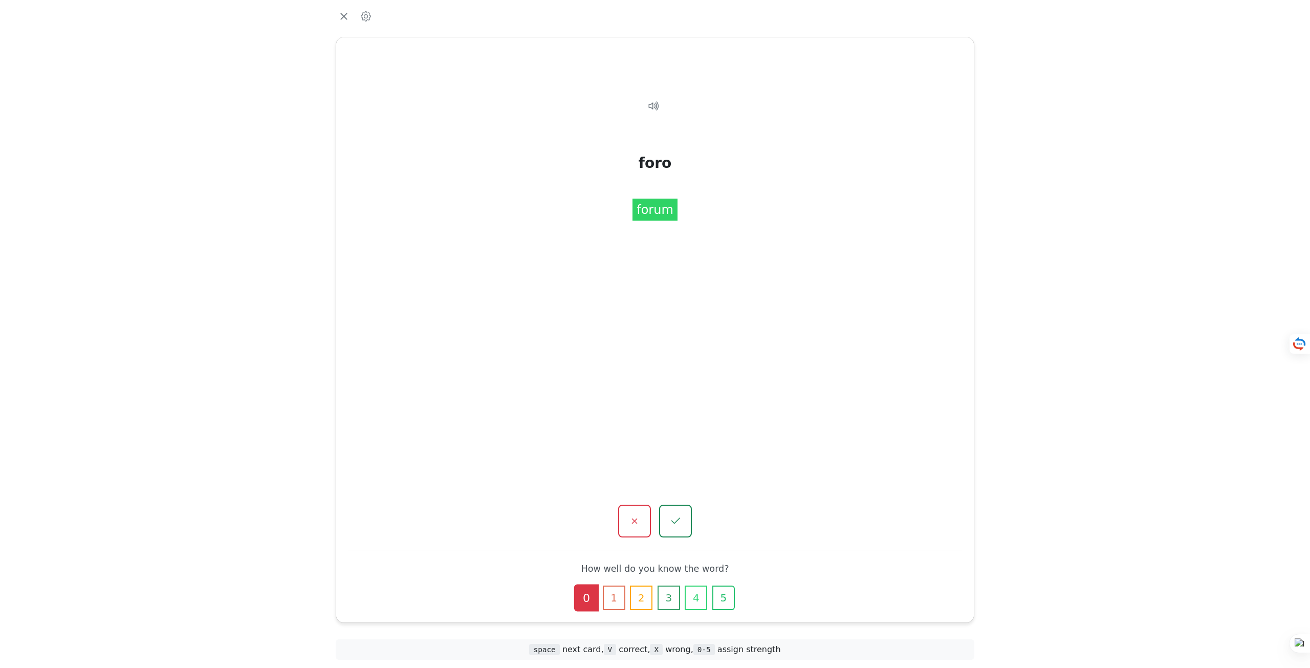
click at [681, 543] on div "foro Tap to reveal foro forum How well do you know the word? 0 1 2 3 4 5" at bounding box center [655, 329] width 638 height 585
click at [680, 519] on icon "button" at bounding box center [675, 521] width 13 height 13
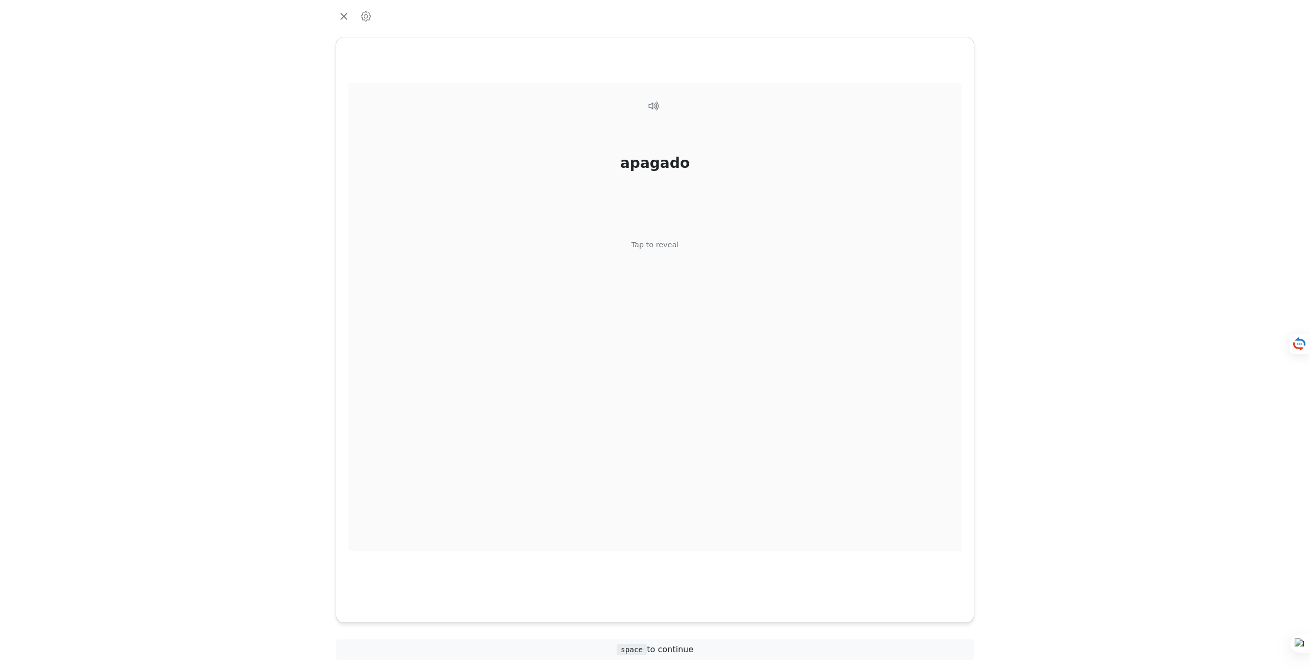
click at [676, 256] on div "apagado Tap to reveal" at bounding box center [655, 317] width 613 height 468
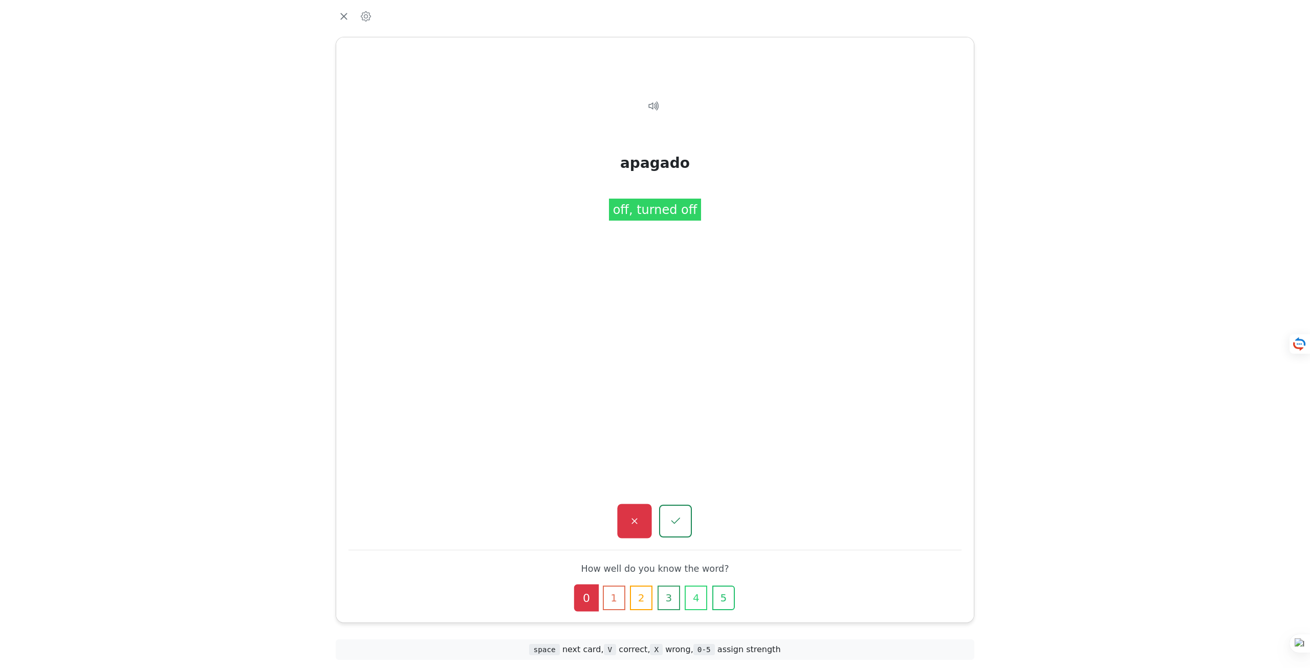
click at [643, 528] on button "button" at bounding box center [634, 521] width 34 height 34
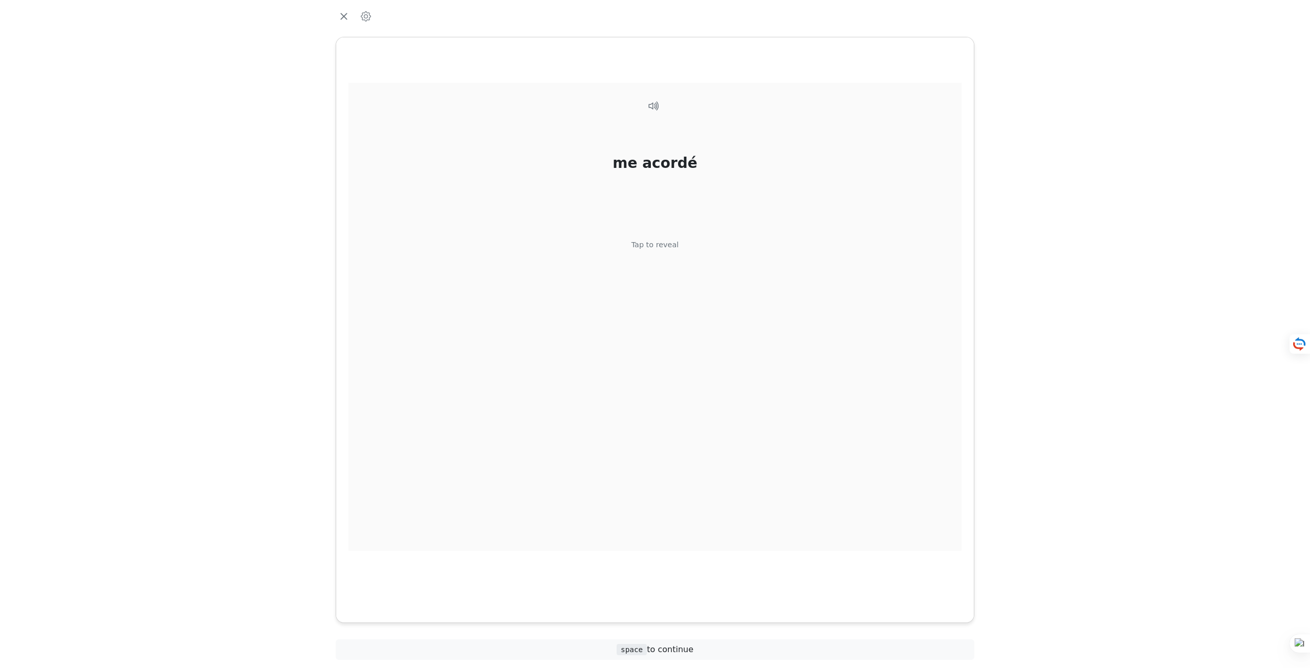
click at [666, 262] on div "me acordé Tap to reveal" at bounding box center [655, 317] width 613 height 468
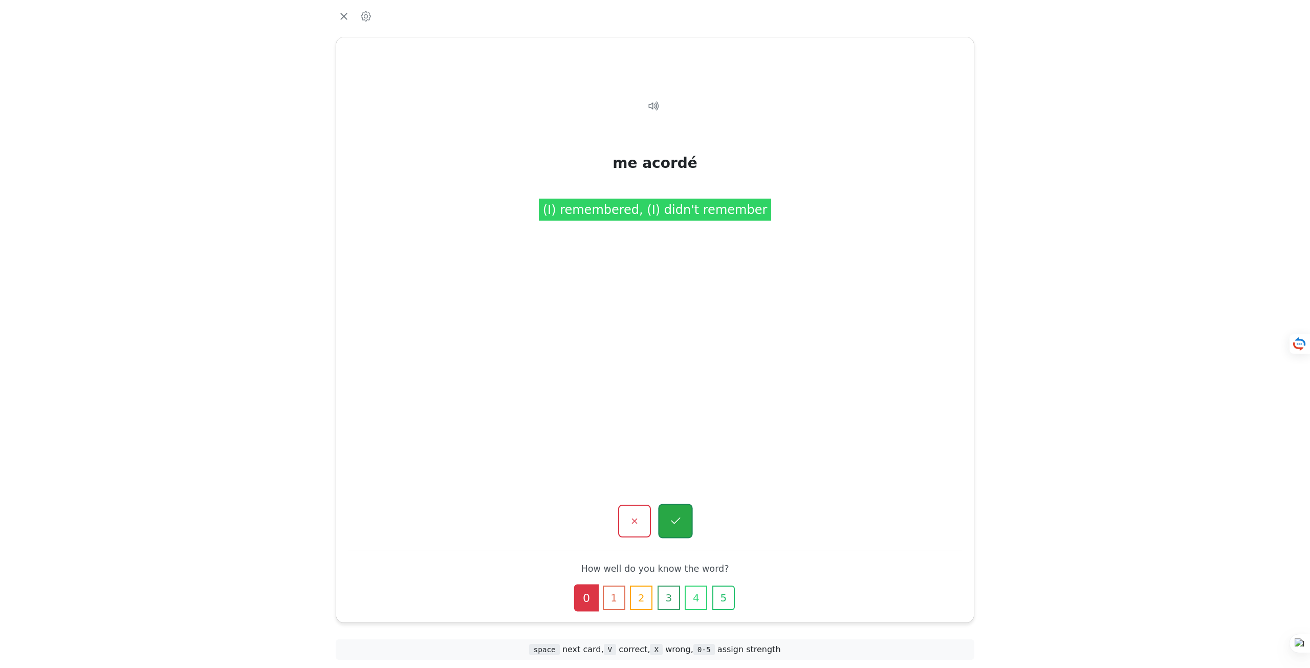
click at [689, 520] on button "button" at bounding box center [675, 521] width 34 height 34
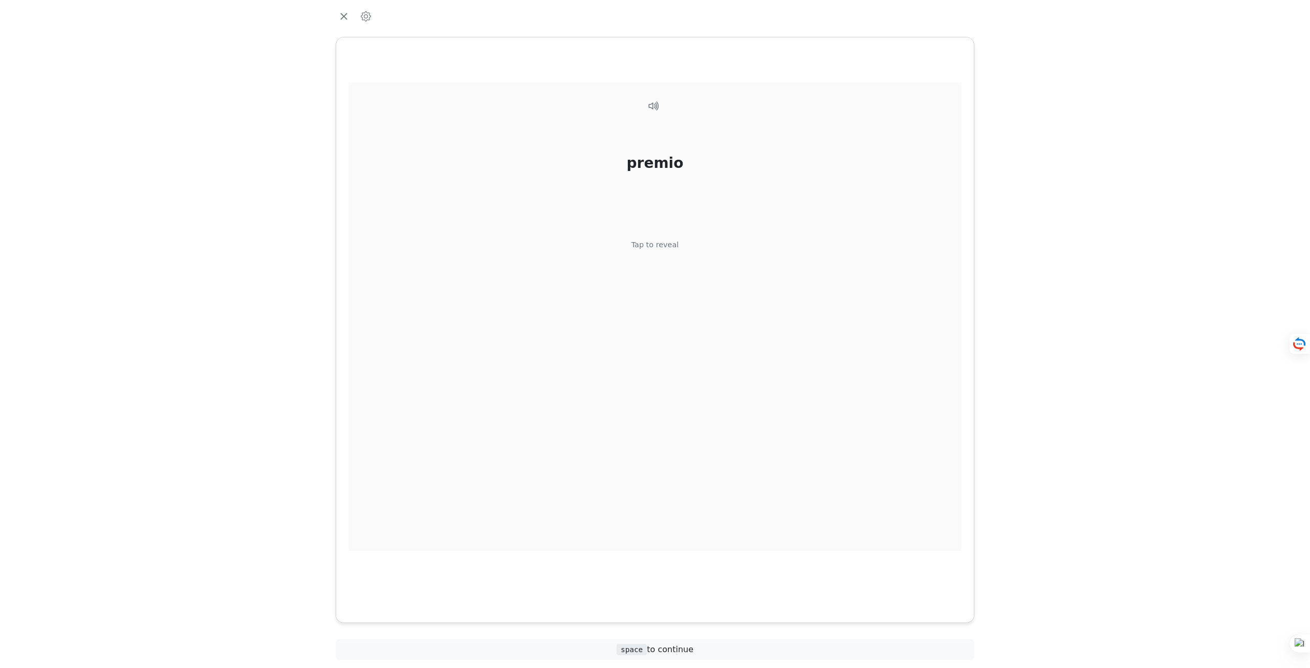
click at [662, 257] on div "premio Tap to reveal" at bounding box center [655, 317] width 613 height 468
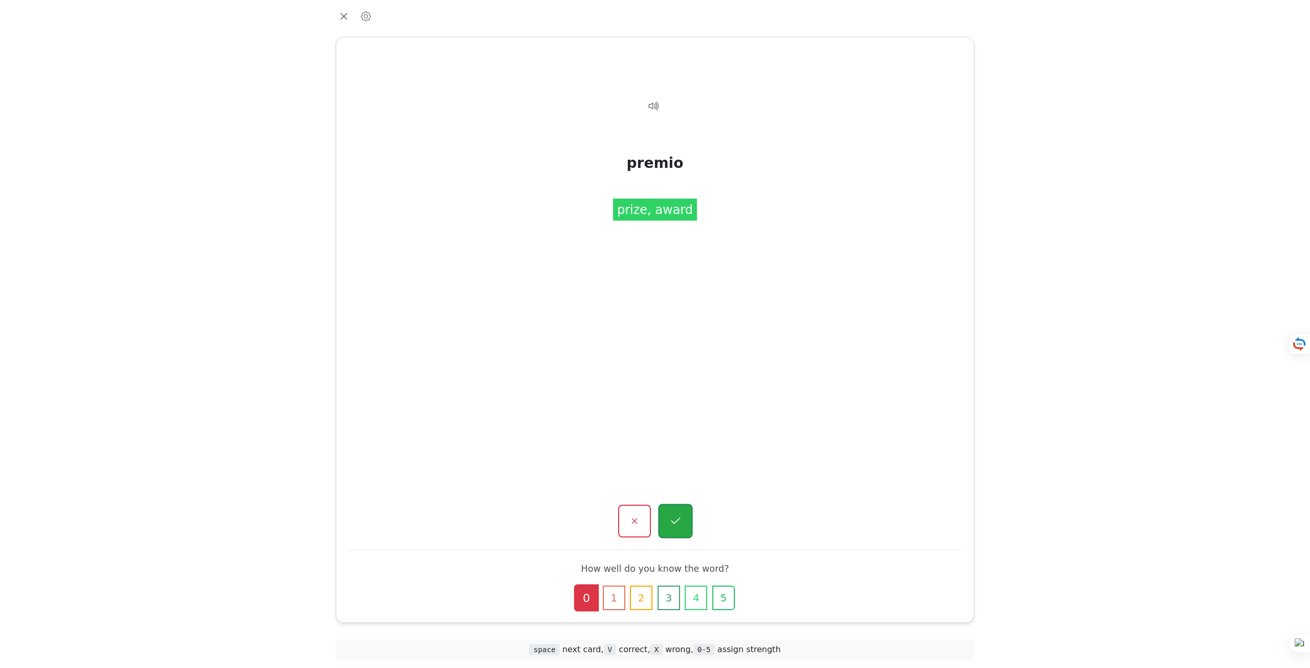
click at [685, 527] on button "button" at bounding box center [675, 521] width 34 height 34
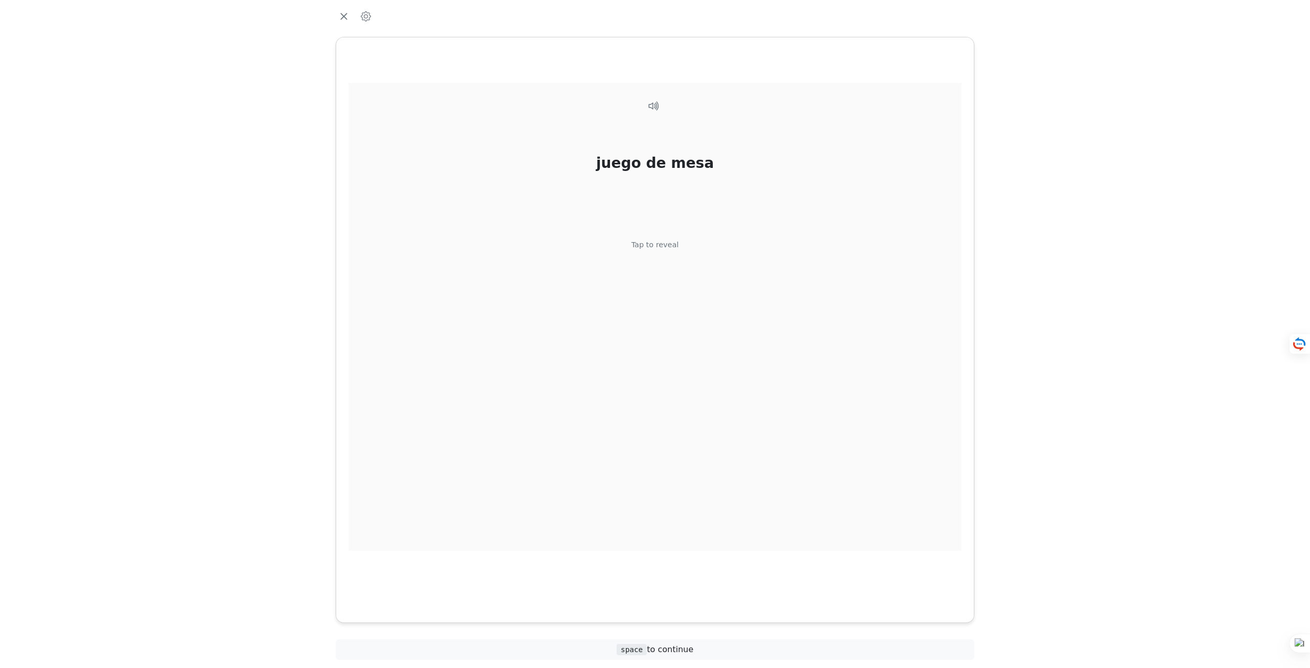
click at [668, 250] on div "Tap to reveal" at bounding box center [656, 245] width 48 height 11
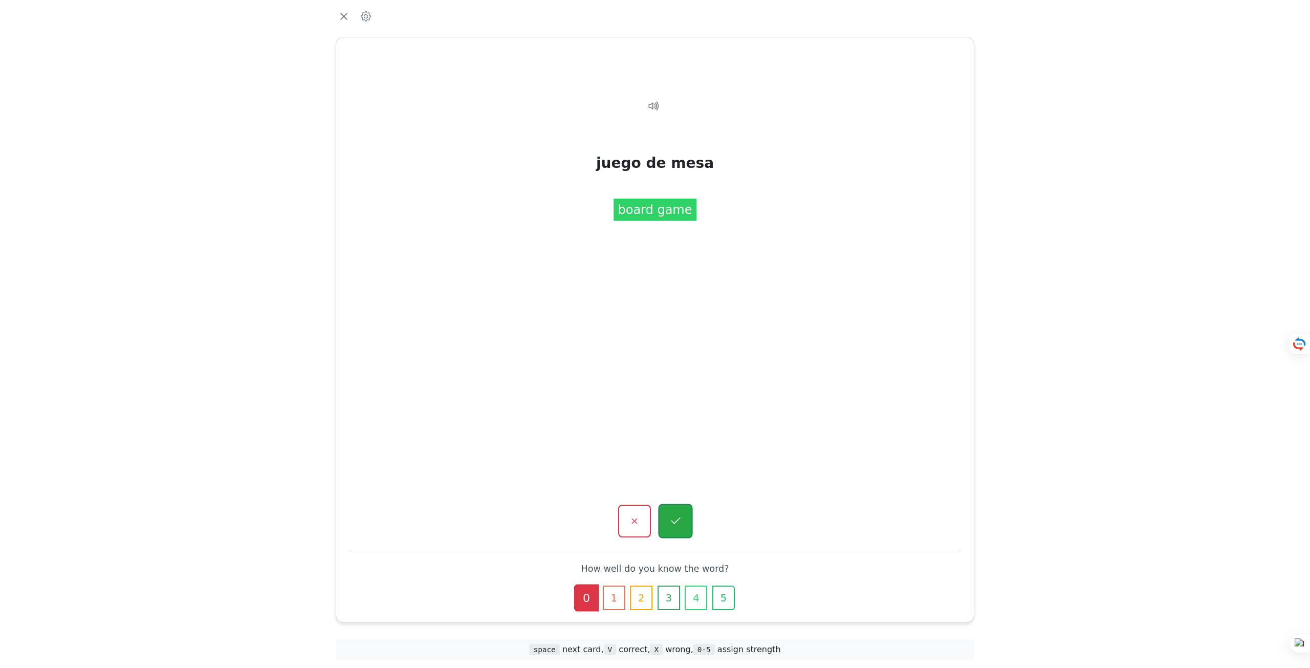
click at [674, 515] on icon "button" at bounding box center [675, 521] width 13 height 13
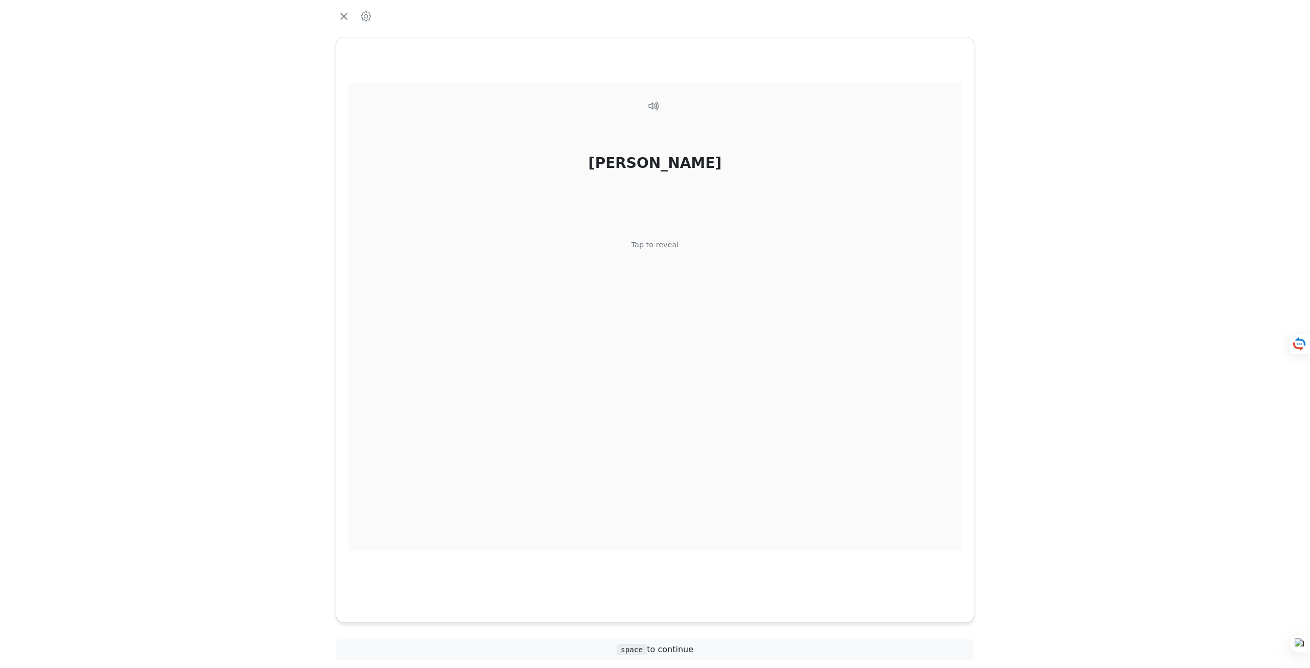
click at [661, 251] on div "[PERSON_NAME] Tap to reveal" at bounding box center [655, 317] width 613 height 468
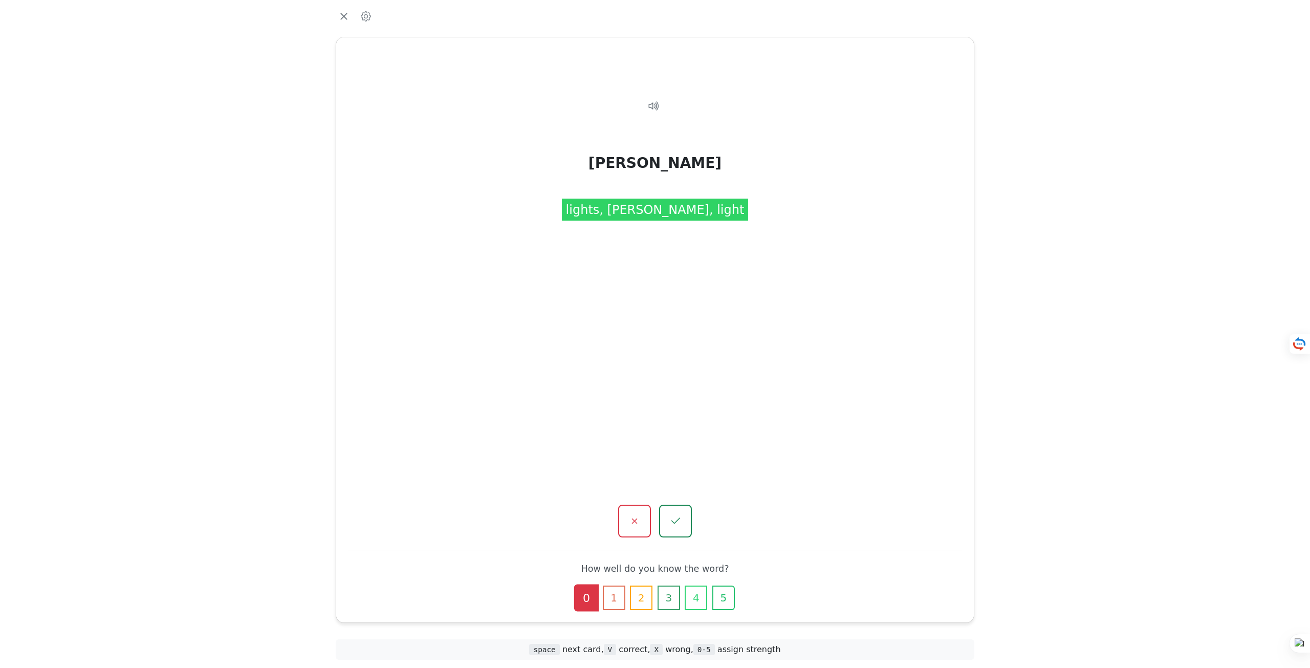
click at [686, 502] on div "[PERSON_NAME] Tap to reveal [PERSON_NAME] lights, [PERSON_NAME], light How well…" at bounding box center [655, 329] width 638 height 585
click at [683, 511] on button "button" at bounding box center [675, 521] width 34 height 34
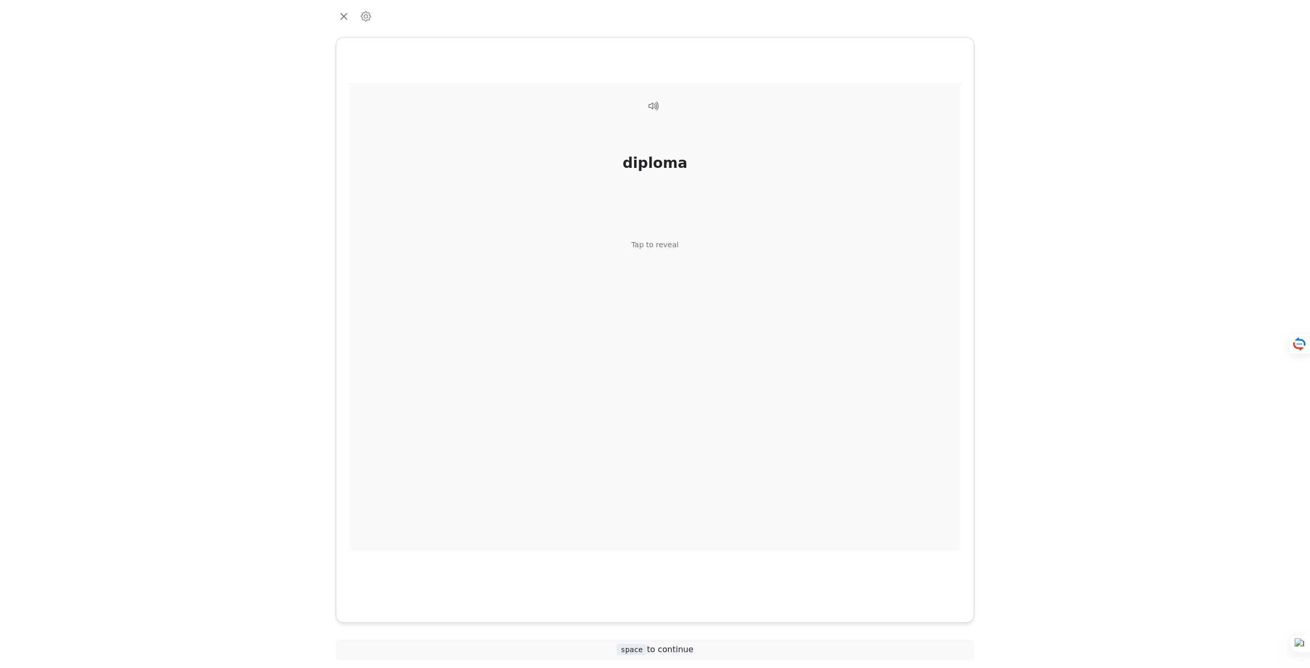
click at [672, 256] on div "diploma Tap to reveal" at bounding box center [655, 317] width 613 height 468
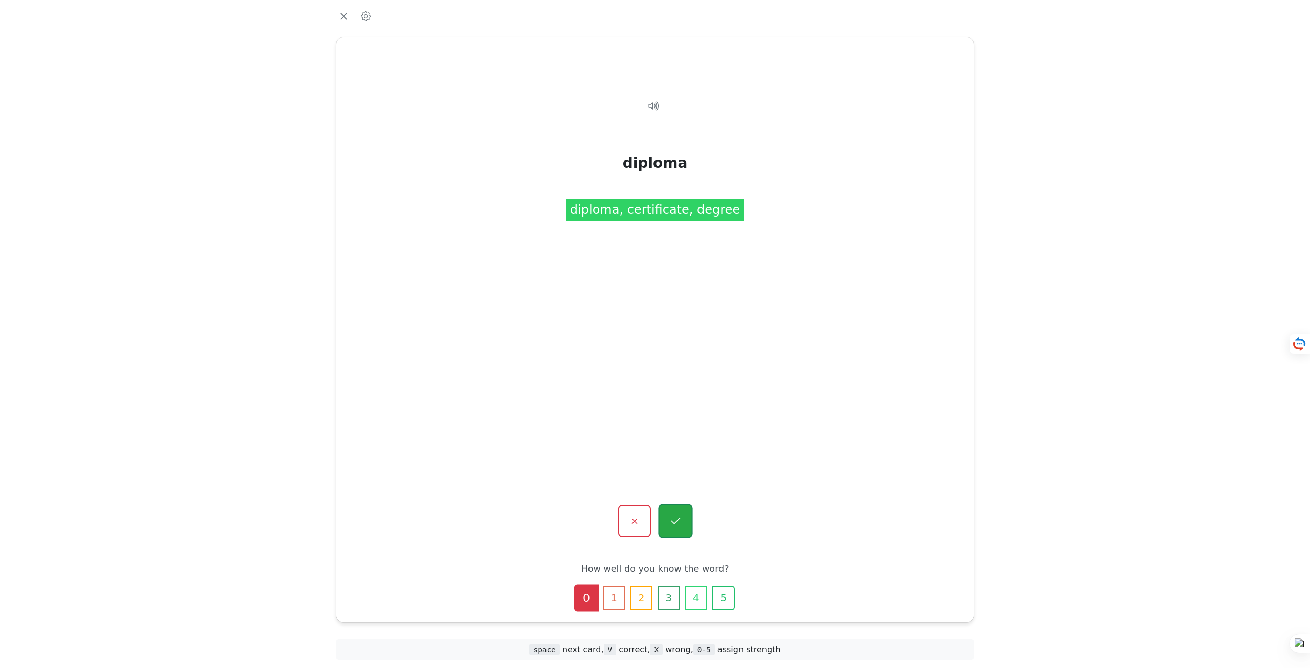
click at [683, 523] on button "button" at bounding box center [675, 521] width 34 height 34
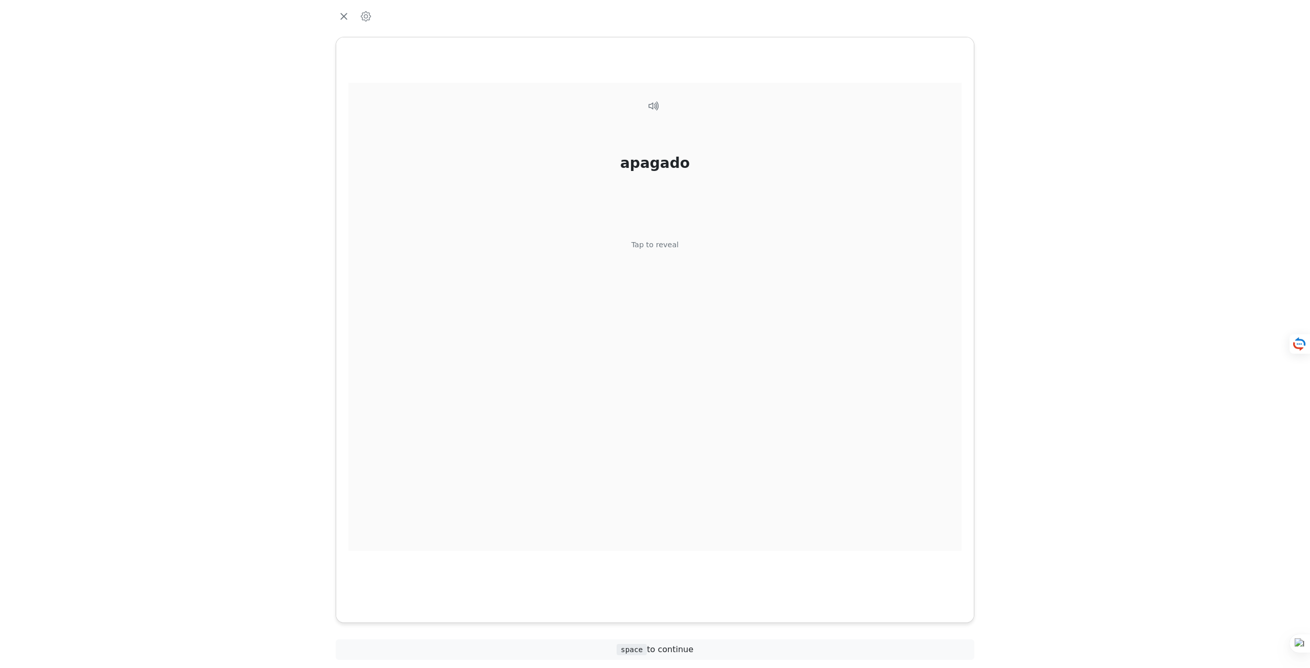
click at [660, 253] on div "apagado Tap to reveal" at bounding box center [655, 317] width 613 height 468
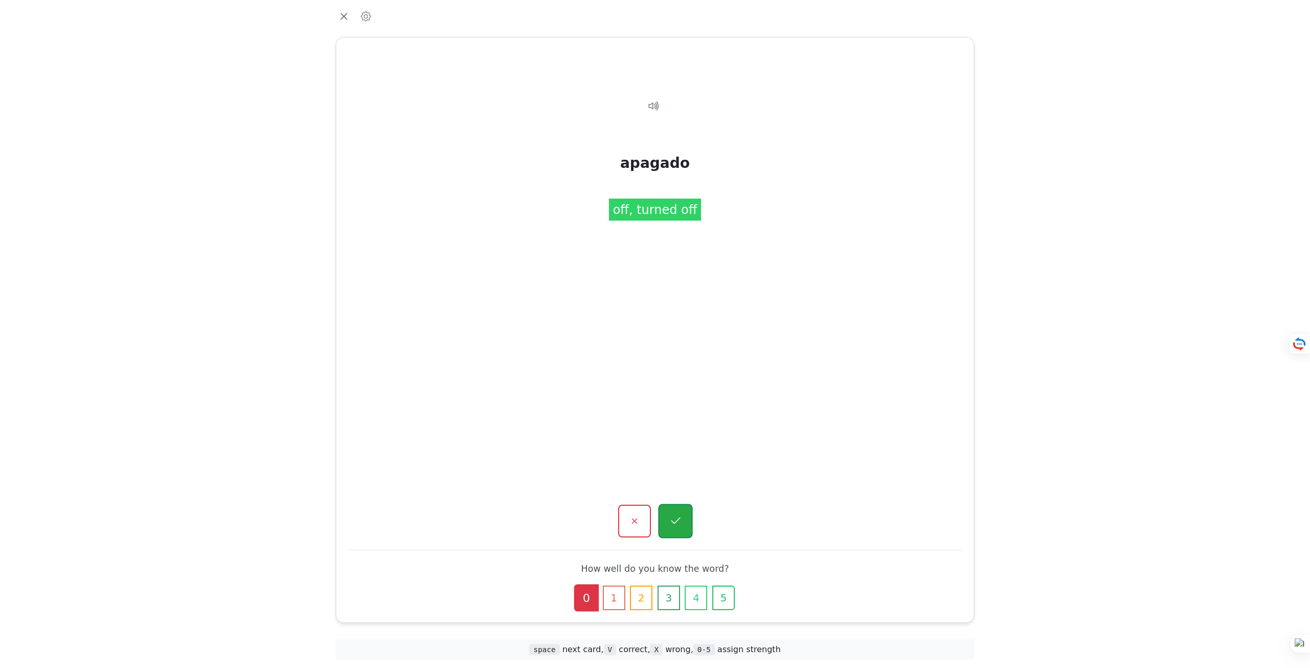
click at [673, 521] on icon "button" at bounding box center [675, 521] width 13 height 13
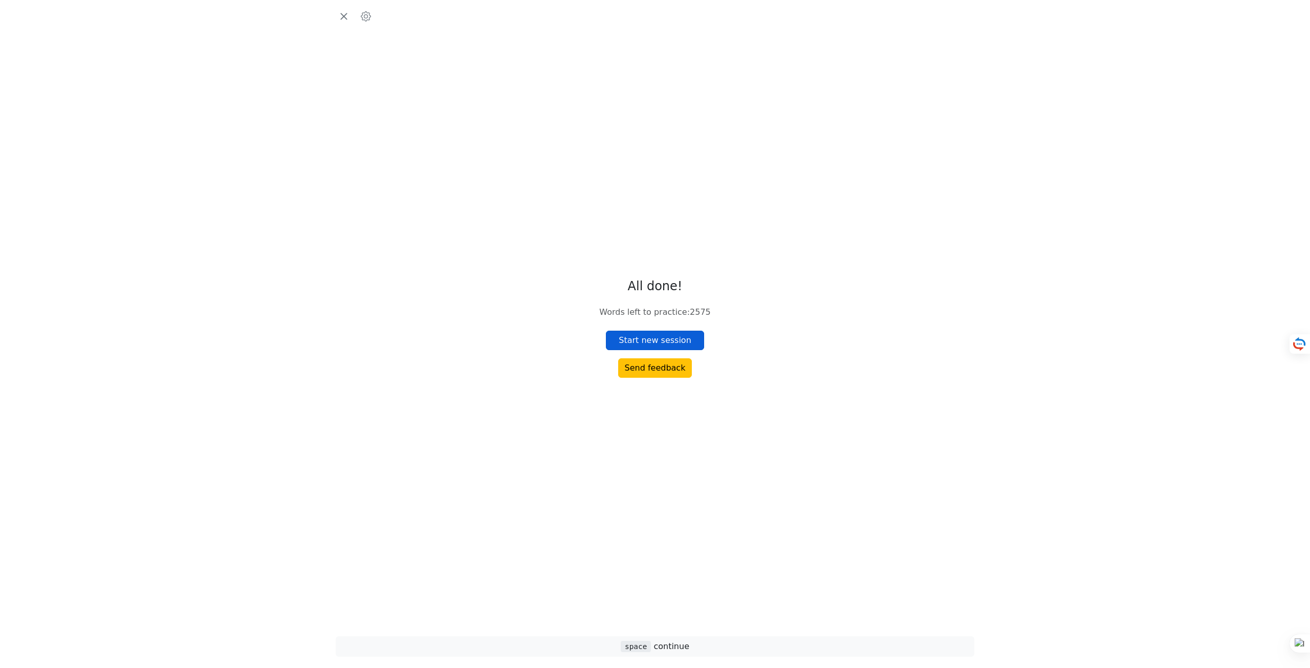
click at [662, 340] on button "Start new session" at bounding box center [655, 340] width 98 height 19
click at [678, 251] on div "dijo Tap to reveal" at bounding box center [655, 317] width 613 height 468
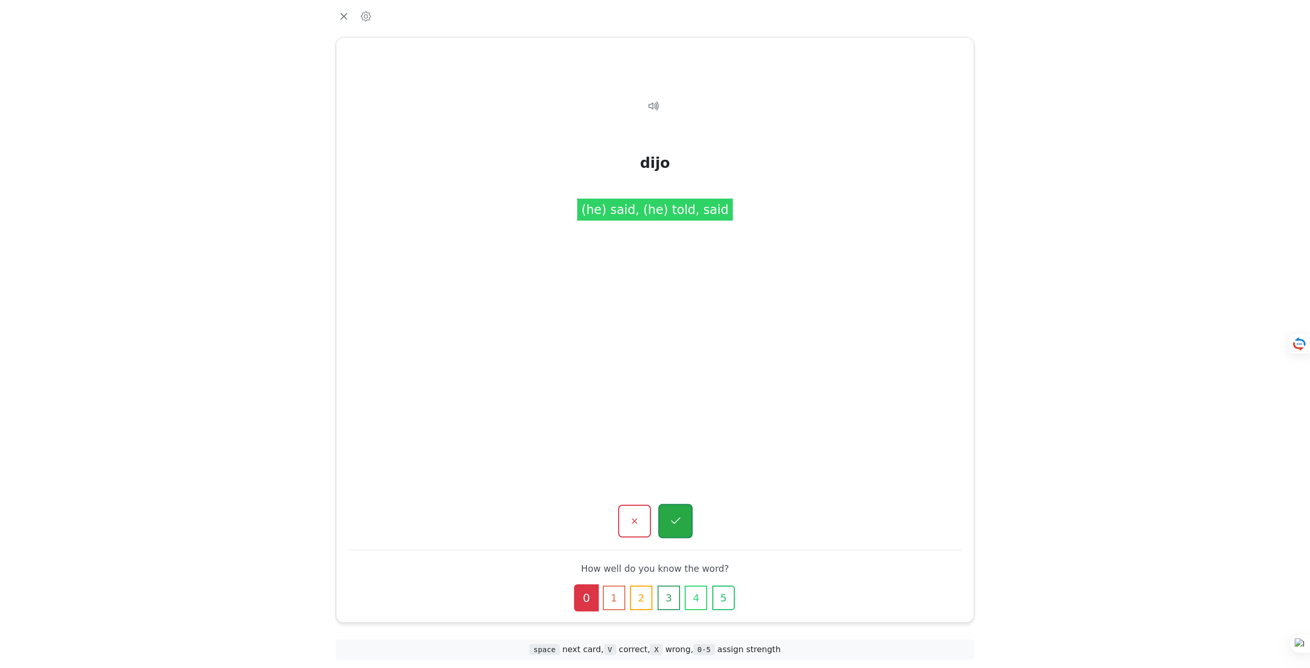
click at [679, 522] on icon "button" at bounding box center [675, 521] width 13 height 13
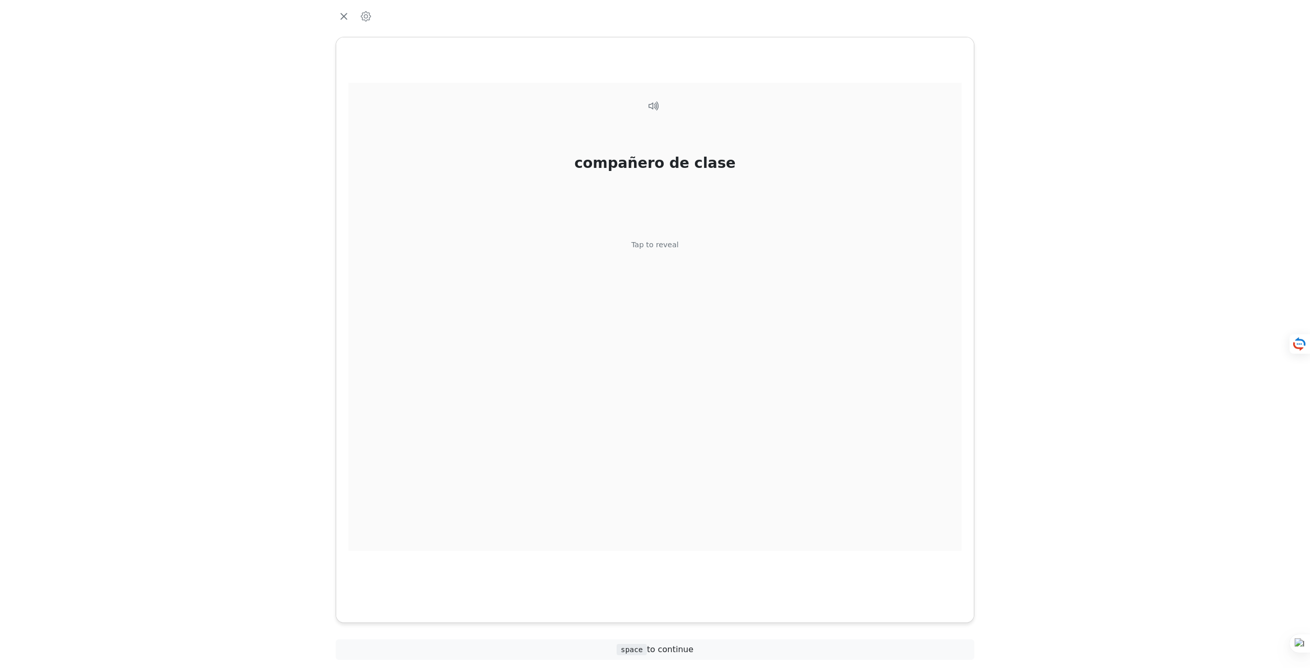
click at [685, 240] on div "compañero de clase Tap to reveal" at bounding box center [655, 317] width 613 height 468
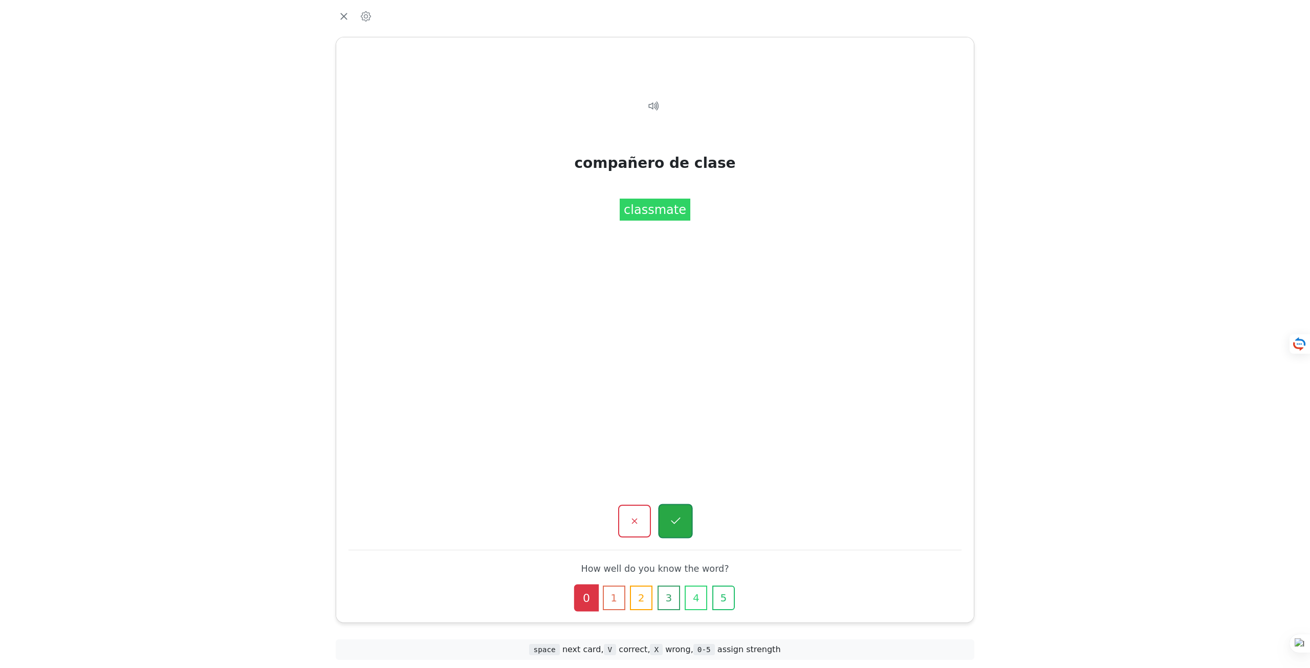
click at [687, 527] on button "button" at bounding box center [675, 521] width 34 height 34
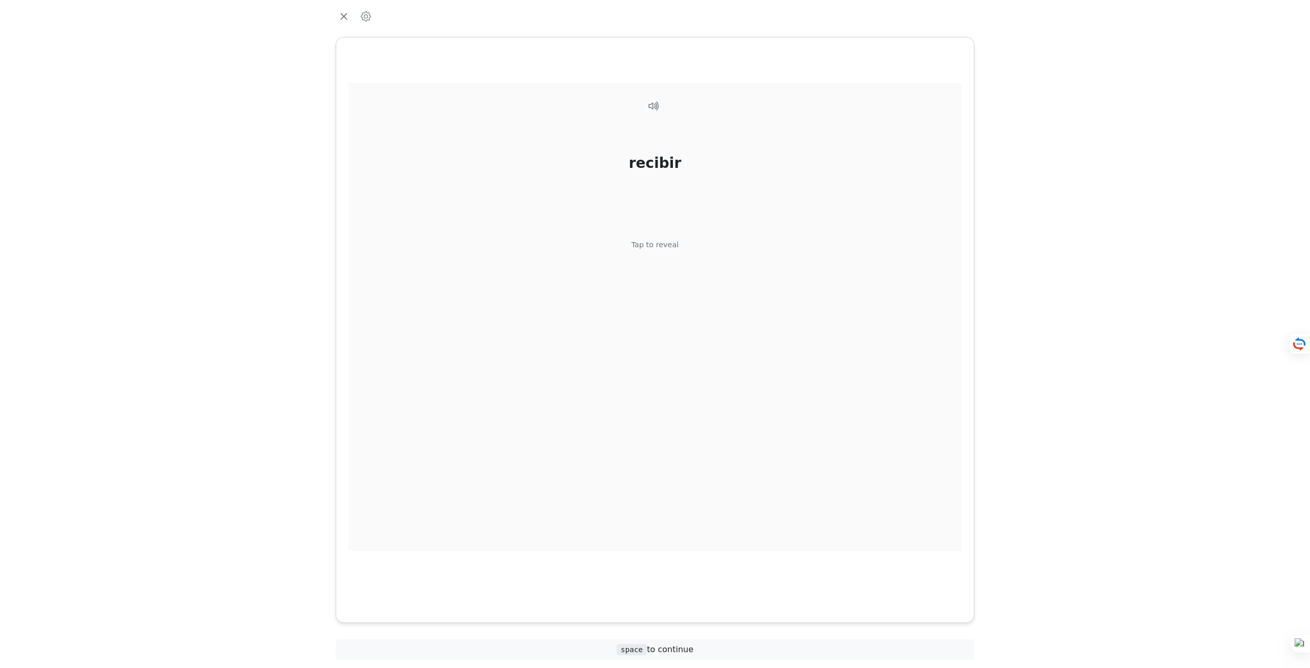
click at [685, 251] on div "recibir Tap to reveal" at bounding box center [655, 317] width 613 height 468
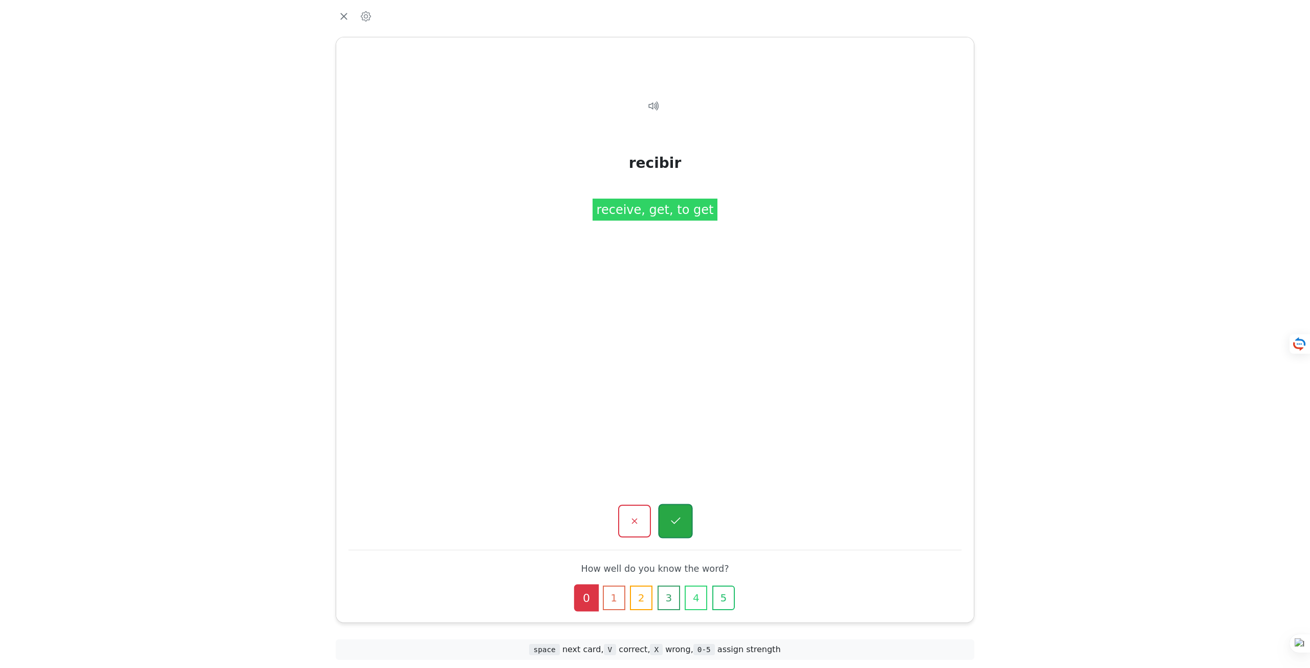
click at [684, 522] on button "button" at bounding box center [675, 521] width 34 height 34
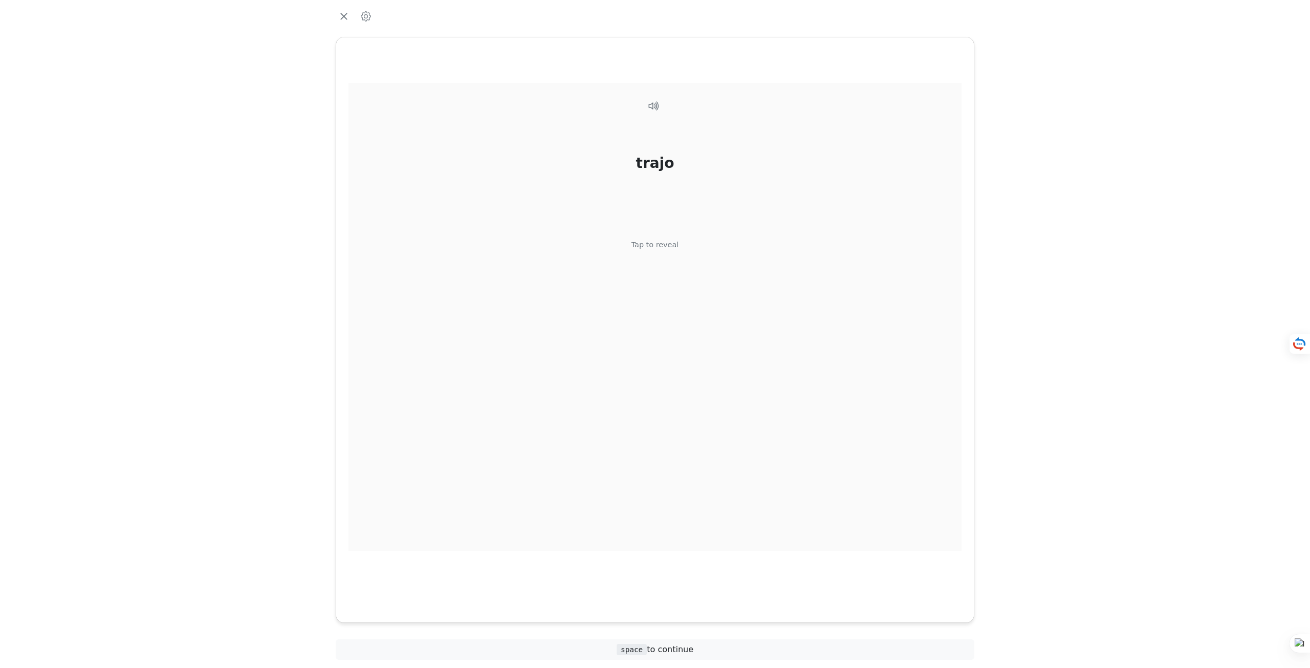
click at [673, 249] on div "Tap to reveal" at bounding box center [656, 245] width 48 height 11
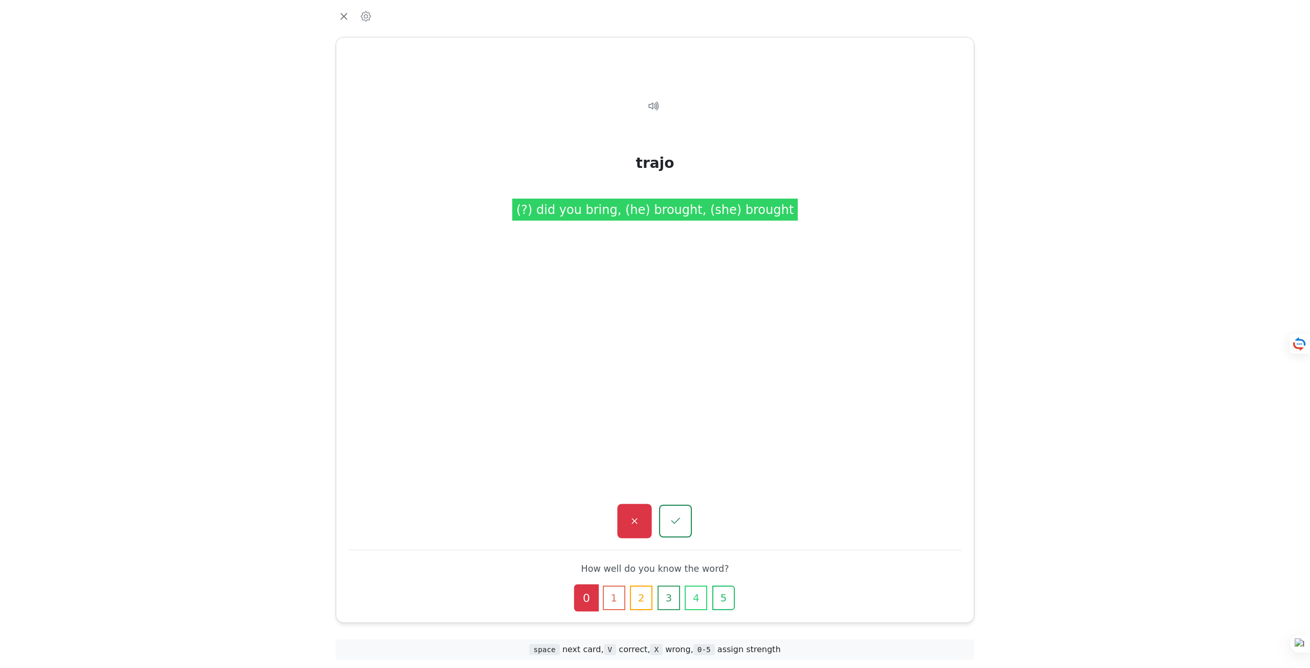
click at [627, 525] on button "button" at bounding box center [634, 521] width 34 height 34
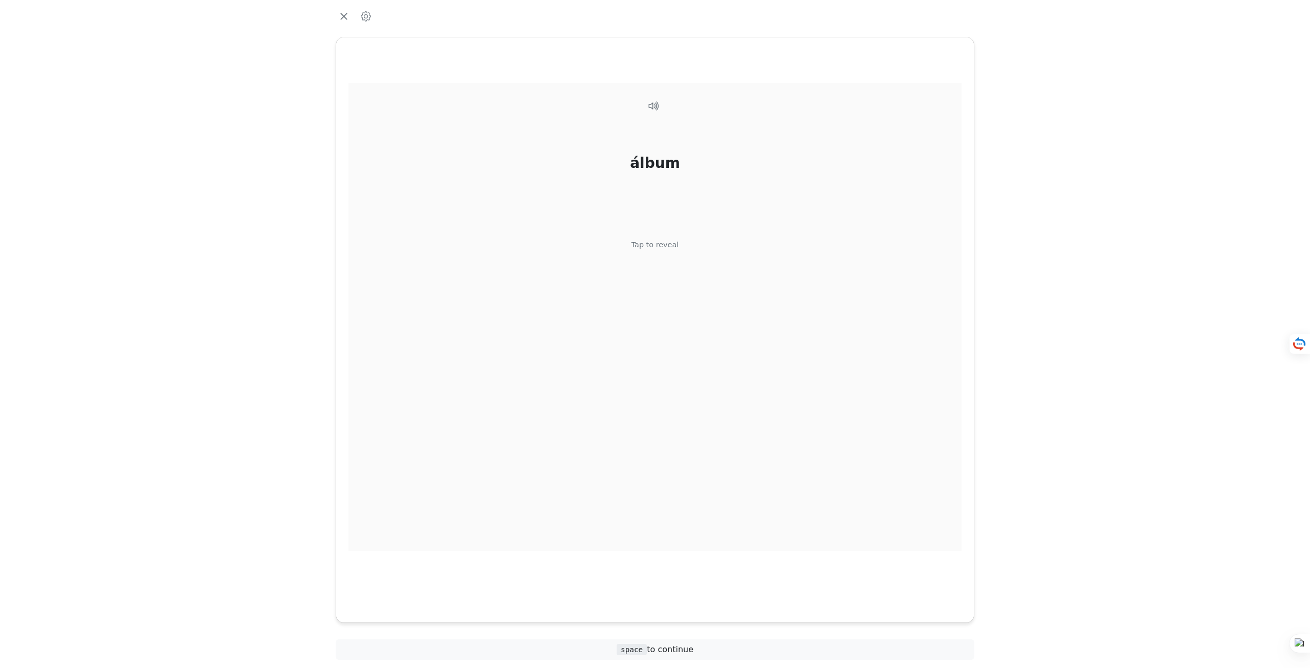
click at [668, 276] on div "álbum Tap to reveal" at bounding box center [655, 317] width 613 height 468
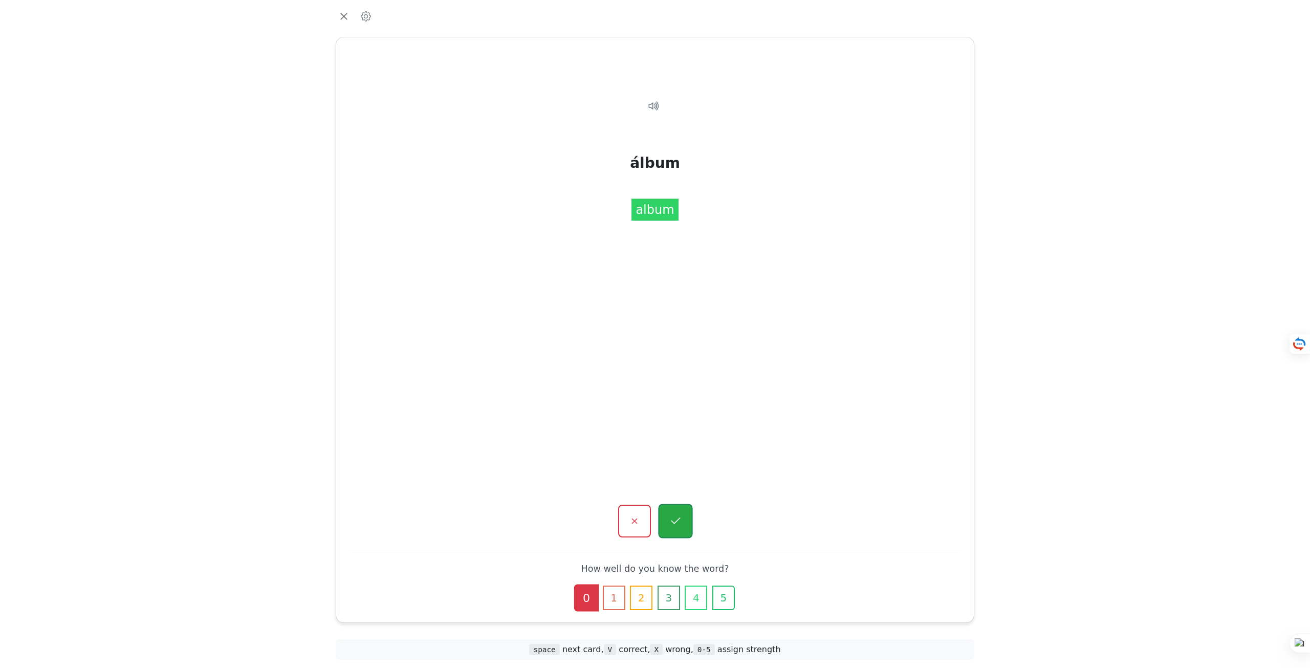
click at [675, 515] on icon "button" at bounding box center [675, 521] width 13 height 13
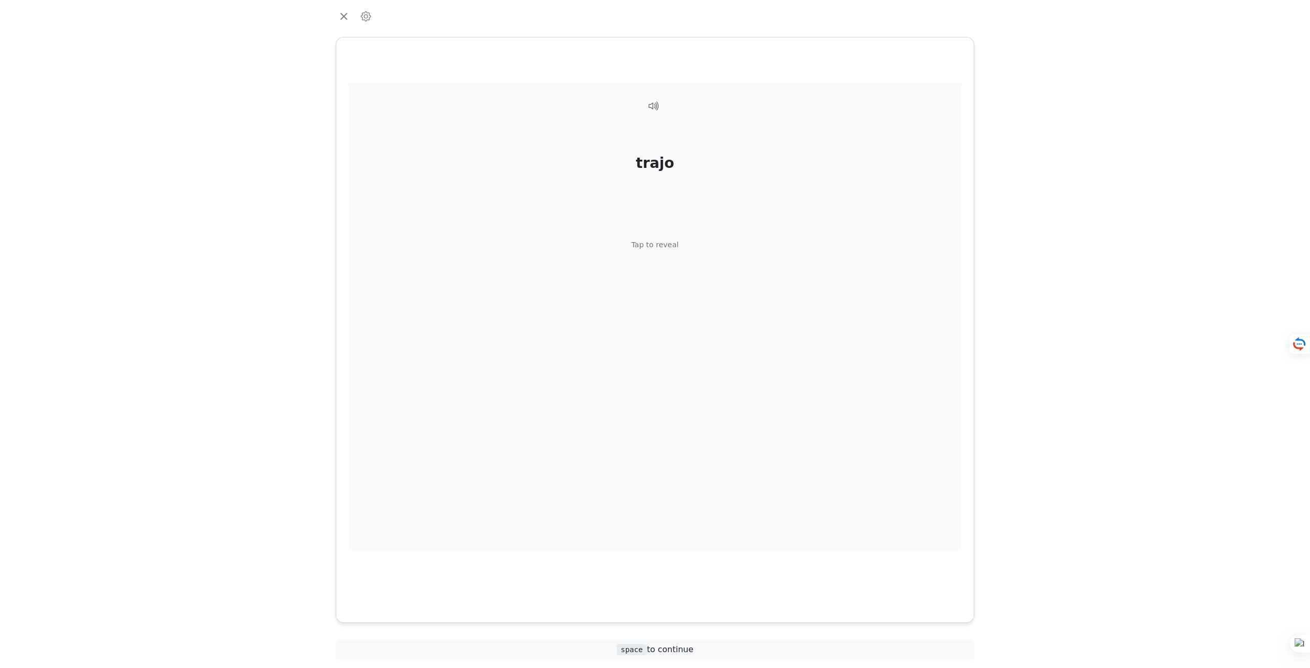
click at [676, 263] on div "trajo Tap to reveal" at bounding box center [655, 317] width 613 height 468
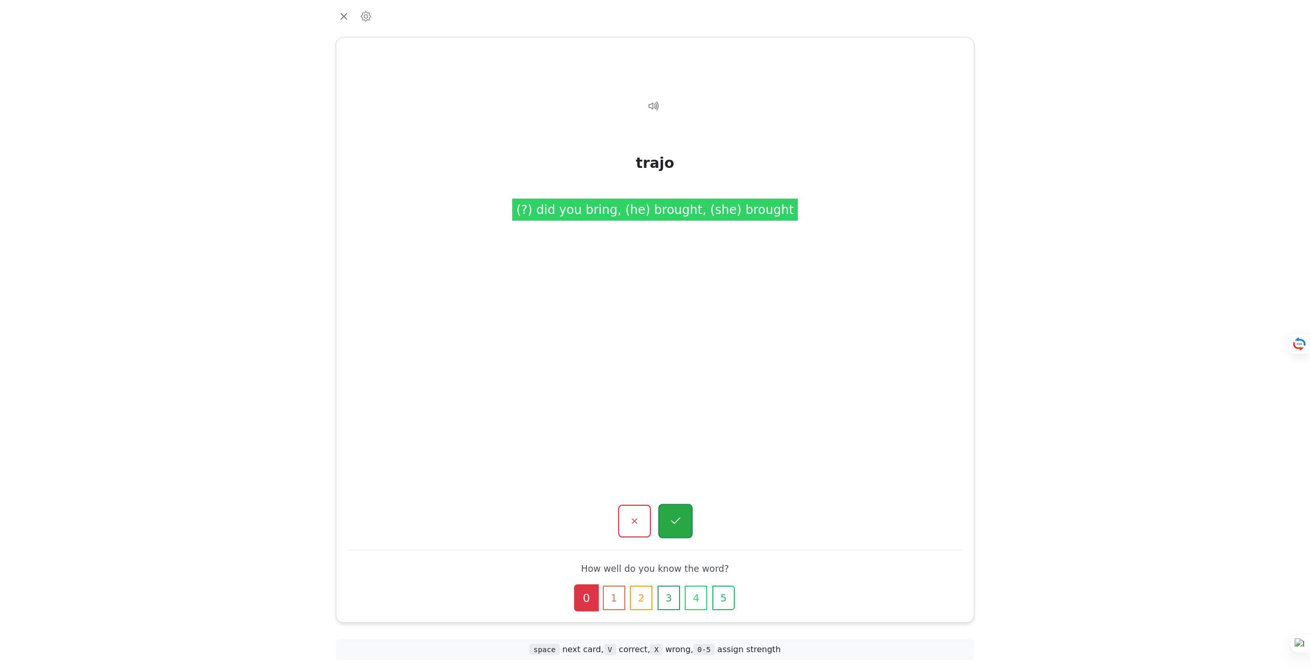
click at [667, 516] on button "button" at bounding box center [675, 521] width 34 height 34
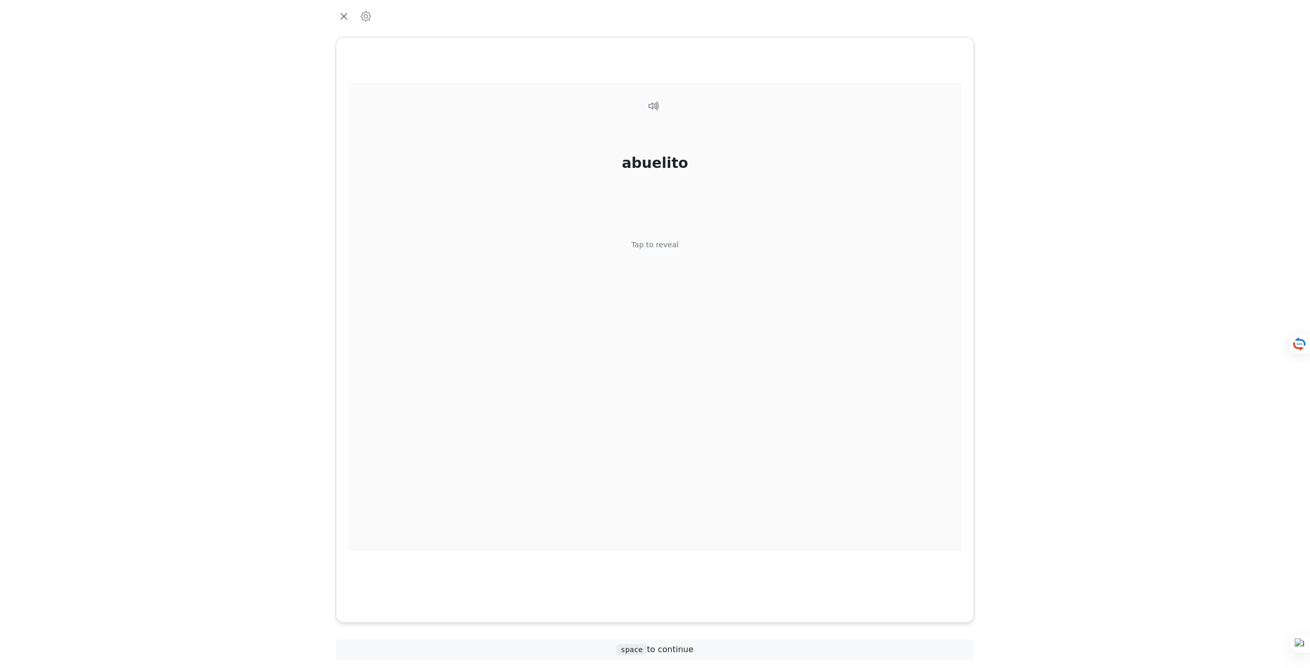
click at [677, 262] on div "abuelito Tap to reveal" at bounding box center [655, 317] width 613 height 468
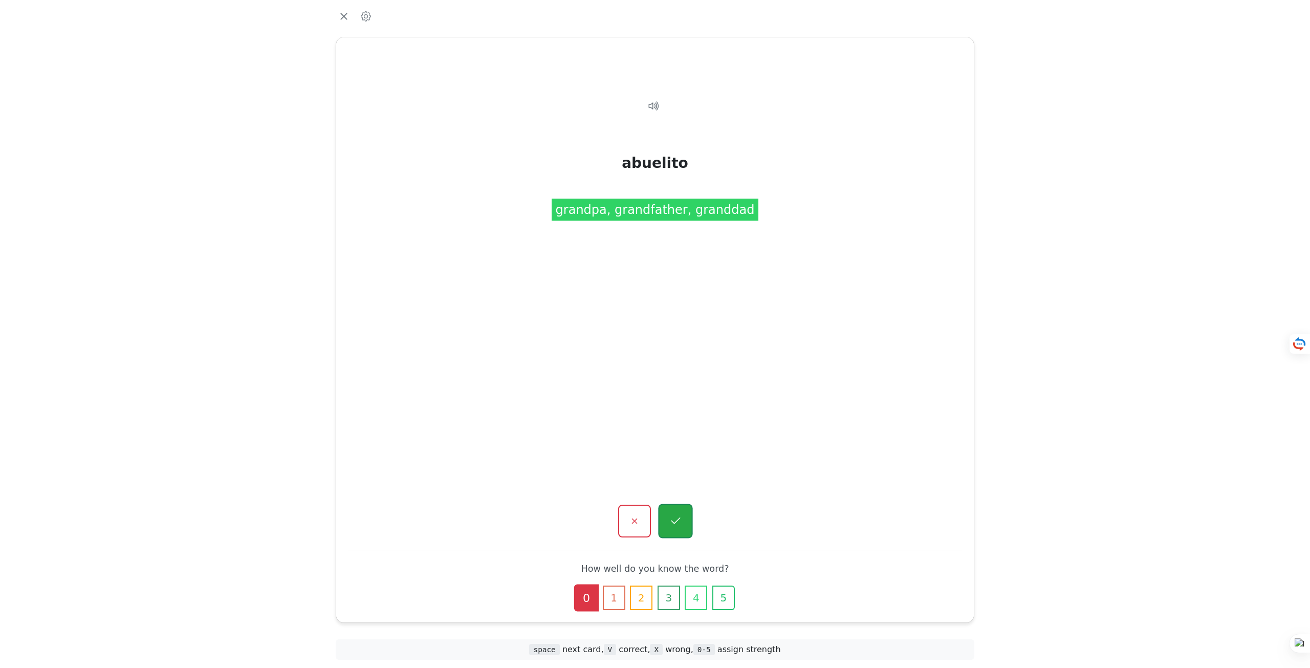
click at [688, 515] on button "button" at bounding box center [675, 521] width 34 height 34
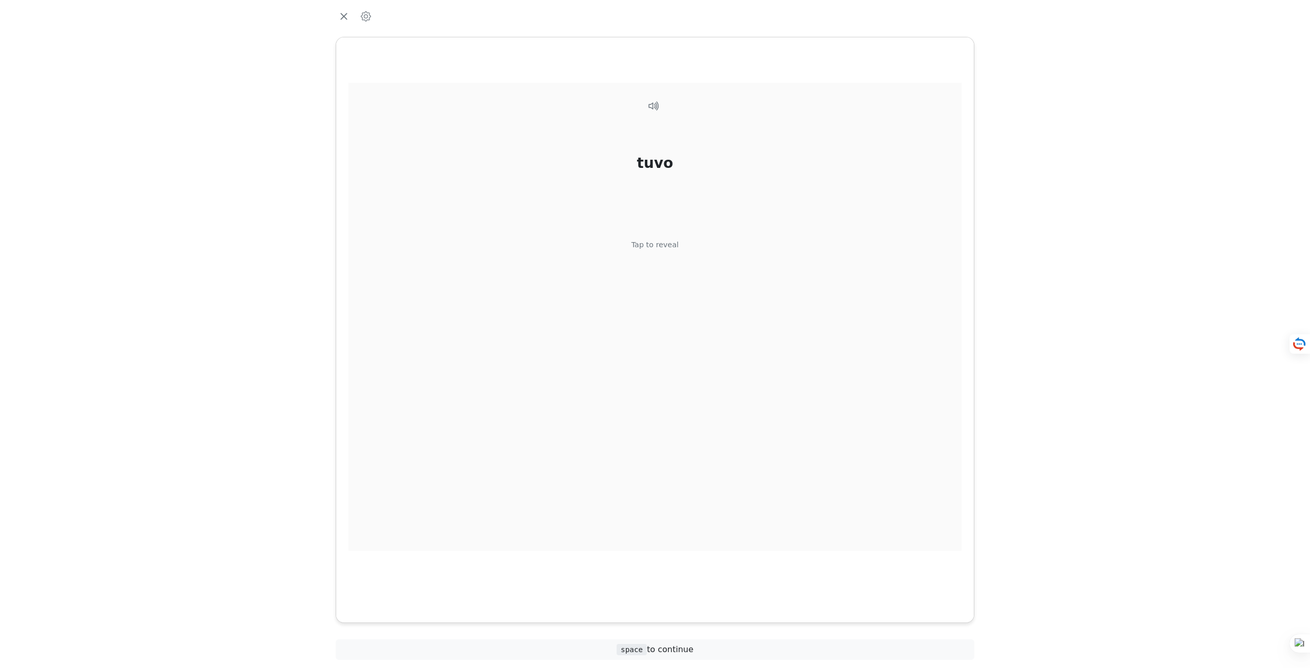
click at [673, 247] on div "Tap to reveal" at bounding box center [656, 245] width 48 height 11
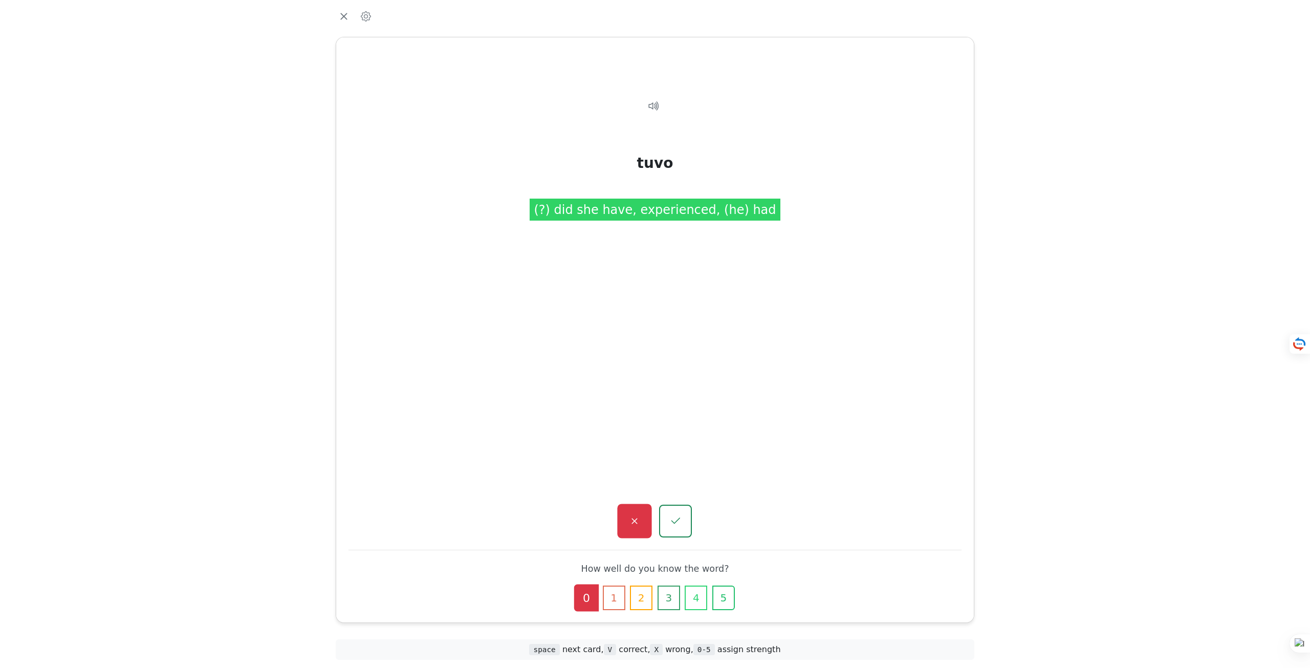
click at [645, 526] on button "button" at bounding box center [634, 521] width 34 height 34
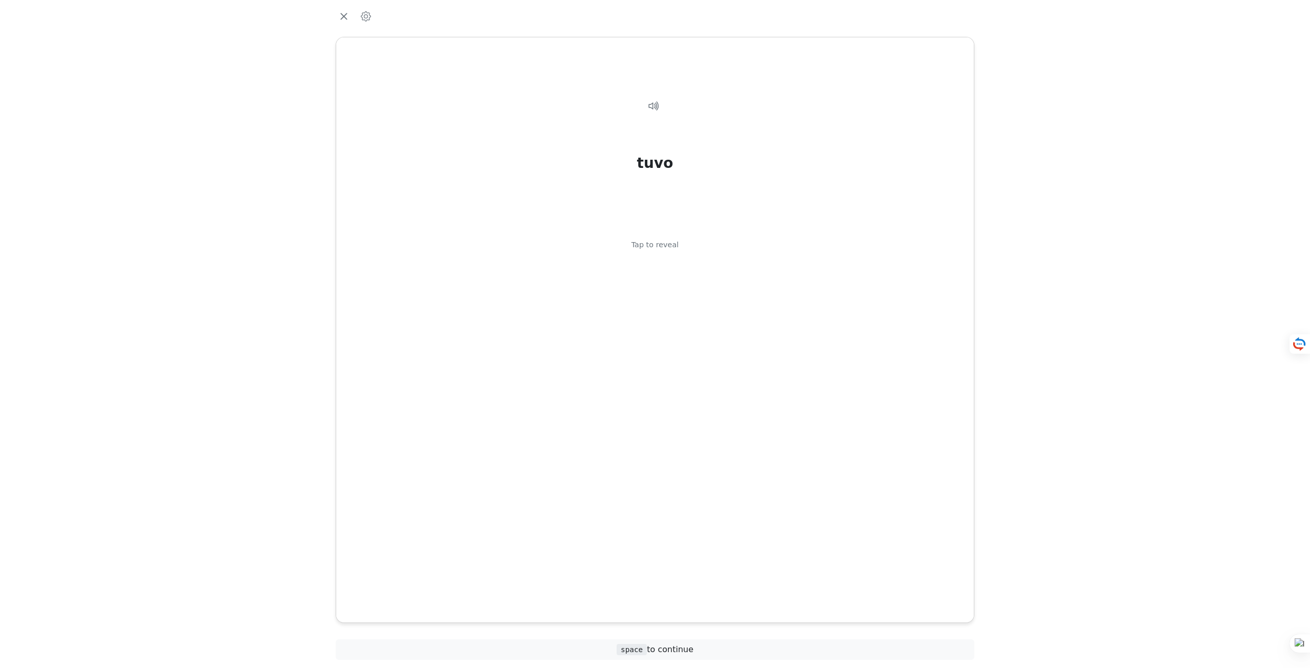
click at [676, 265] on div "tuvo Tap to reveal" at bounding box center [655, 317] width 613 height 468
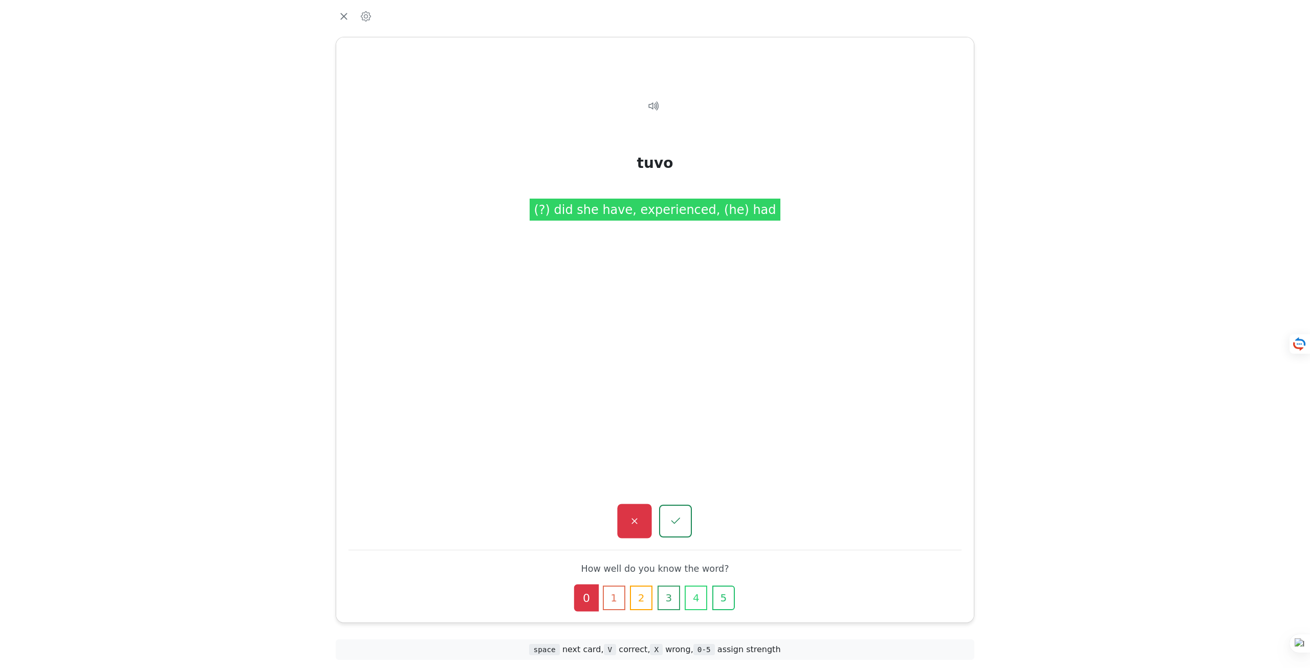
click at [624, 526] on button "button" at bounding box center [634, 521] width 34 height 34
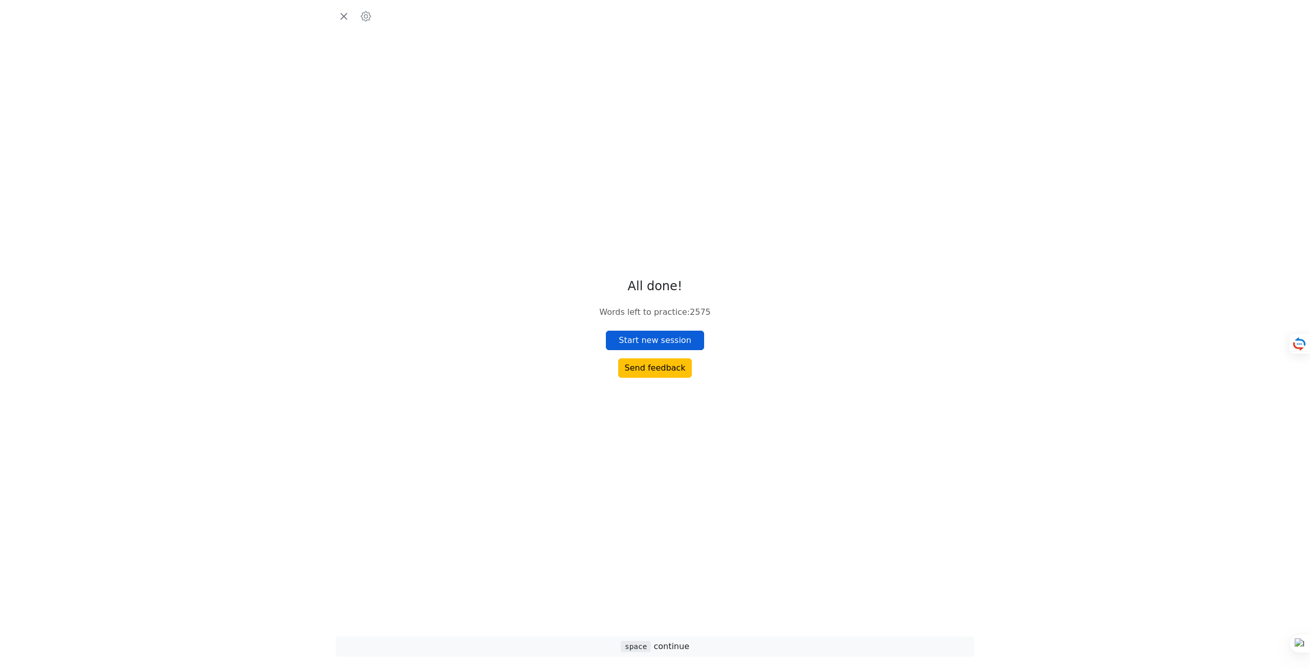
click at [667, 333] on button "Start new session" at bounding box center [655, 340] width 98 height 19
click at [673, 230] on div "trajo Tap to reveal" at bounding box center [655, 317] width 613 height 468
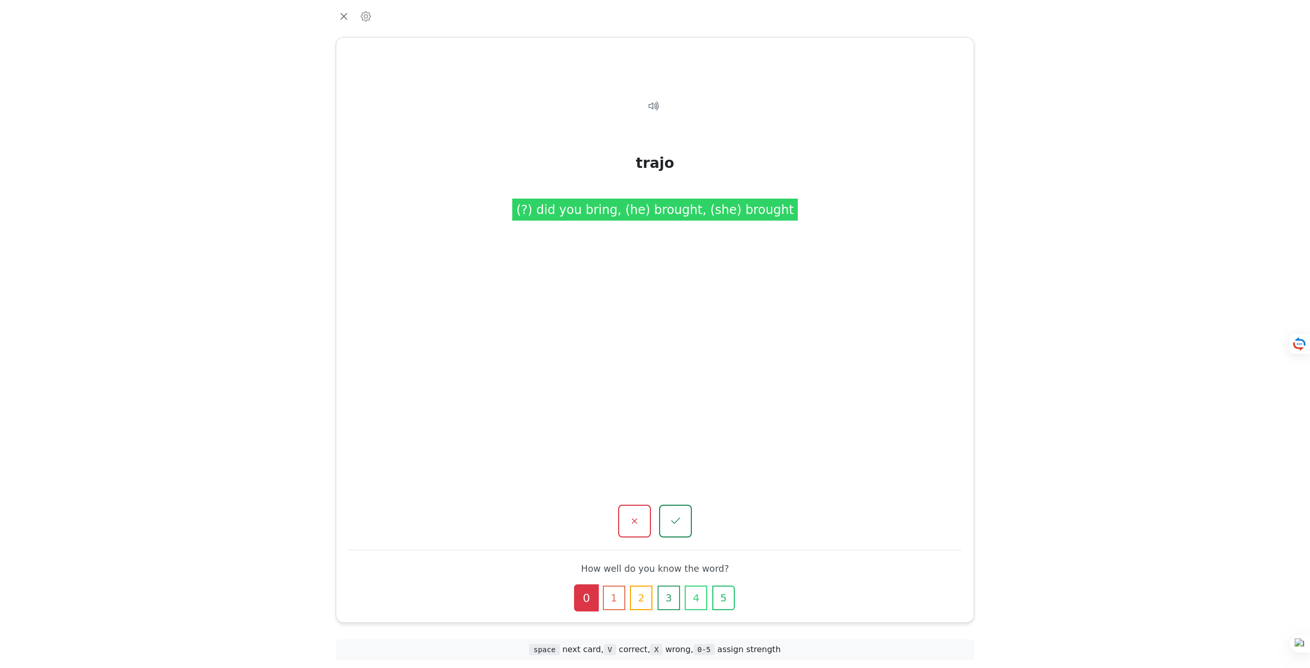
click at [671, 497] on div "trajo Tap to reveal trajo (?) did you bring, (he) brought, (she) brought How we…" at bounding box center [655, 329] width 638 height 585
click at [689, 538] on div "trajo Tap to reveal trajo (?) did you bring, (he) brought, (she) brought How we…" at bounding box center [655, 329] width 638 height 585
click at [682, 526] on button "button" at bounding box center [675, 521] width 34 height 34
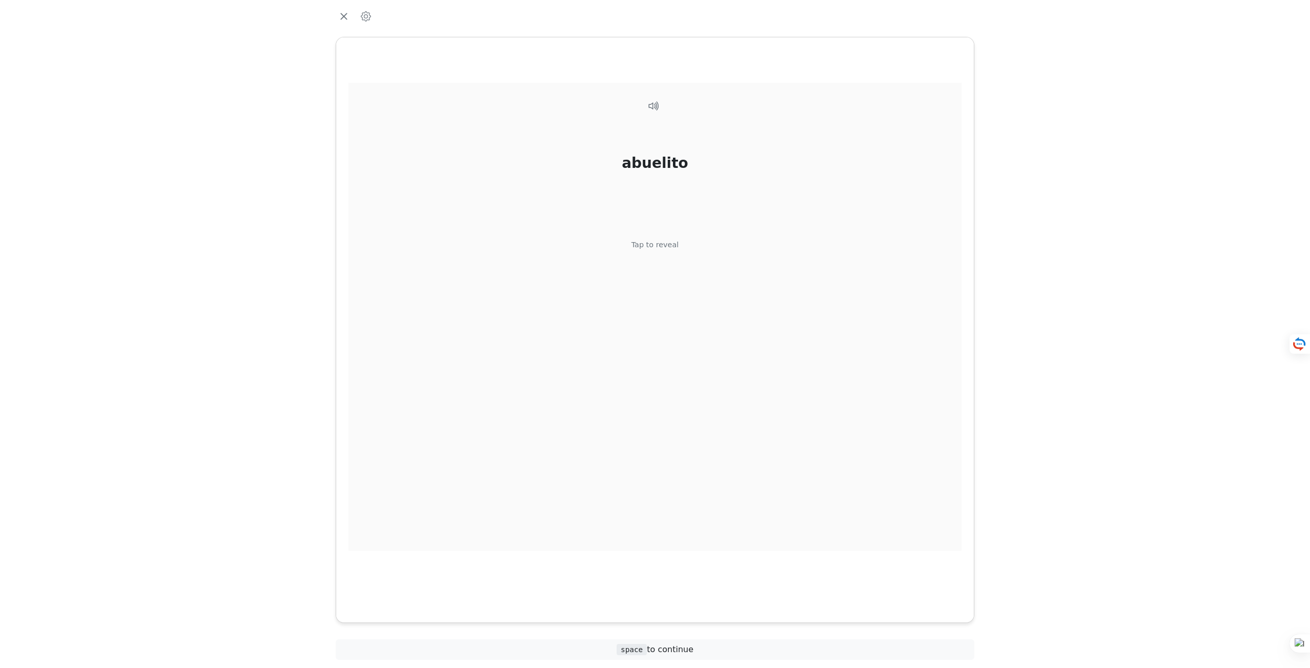
click at [689, 245] on div "abuelito Tap to reveal" at bounding box center [655, 317] width 613 height 468
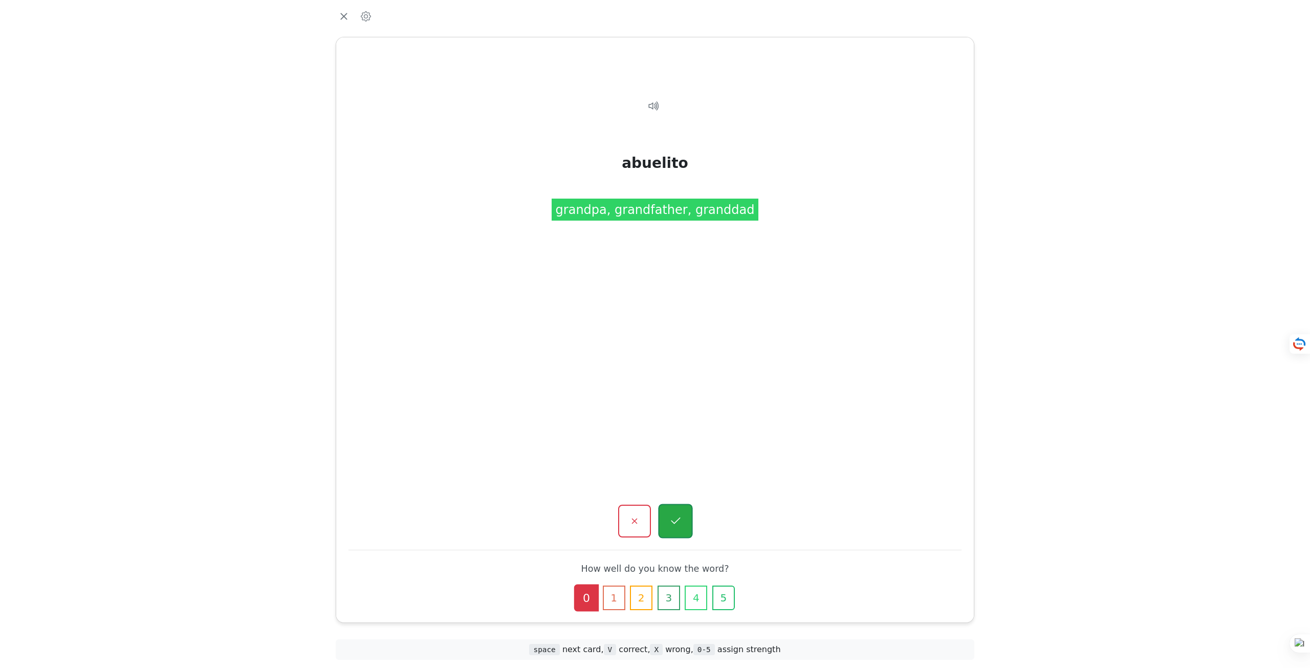
click at [674, 526] on icon "button" at bounding box center [675, 521] width 13 height 13
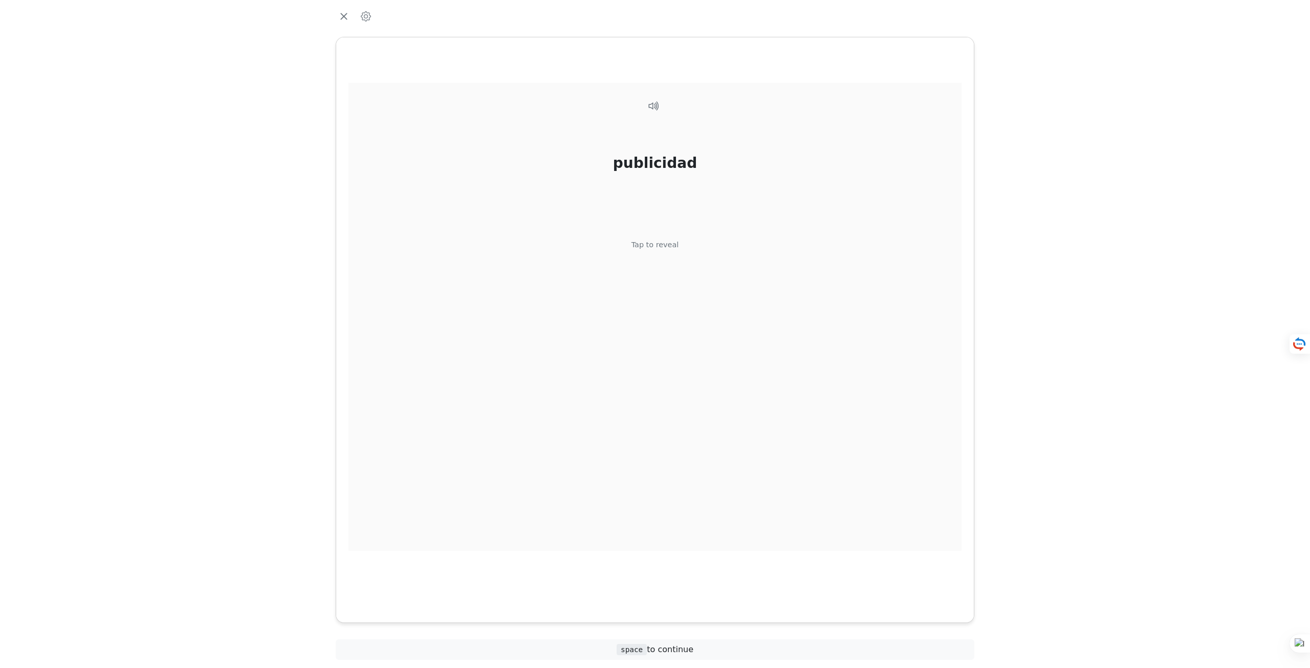
click at [672, 270] on div "publicidad Tap to reveal" at bounding box center [655, 317] width 613 height 468
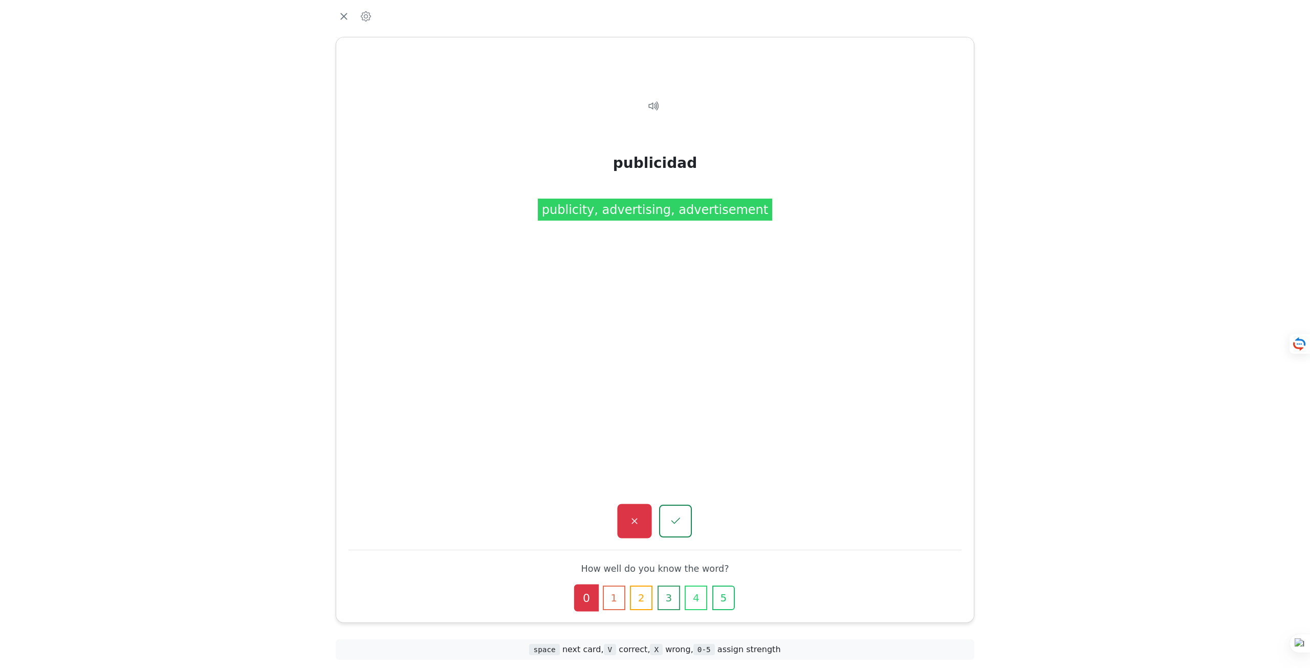
click at [636, 508] on button "button" at bounding box center [634, 521] width 34 height 34
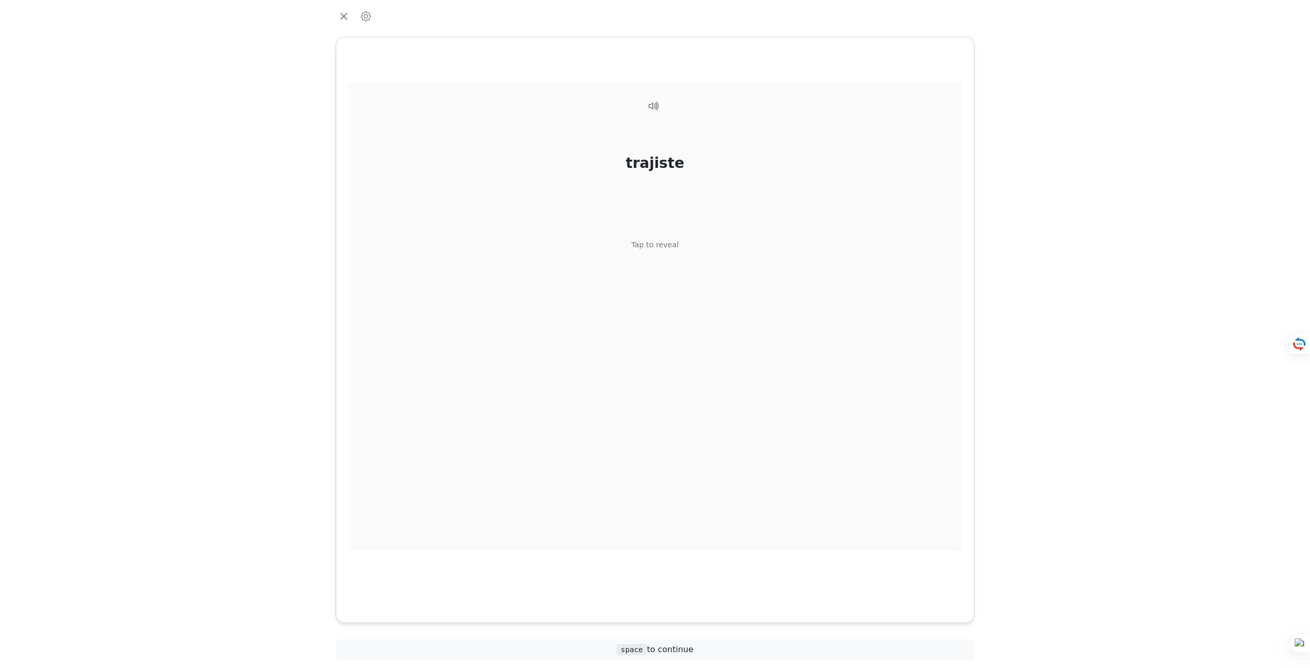
click at [651, 252] on div "trajiste Tap to reveal" at bounding box center [655, 317] width 613 height 468
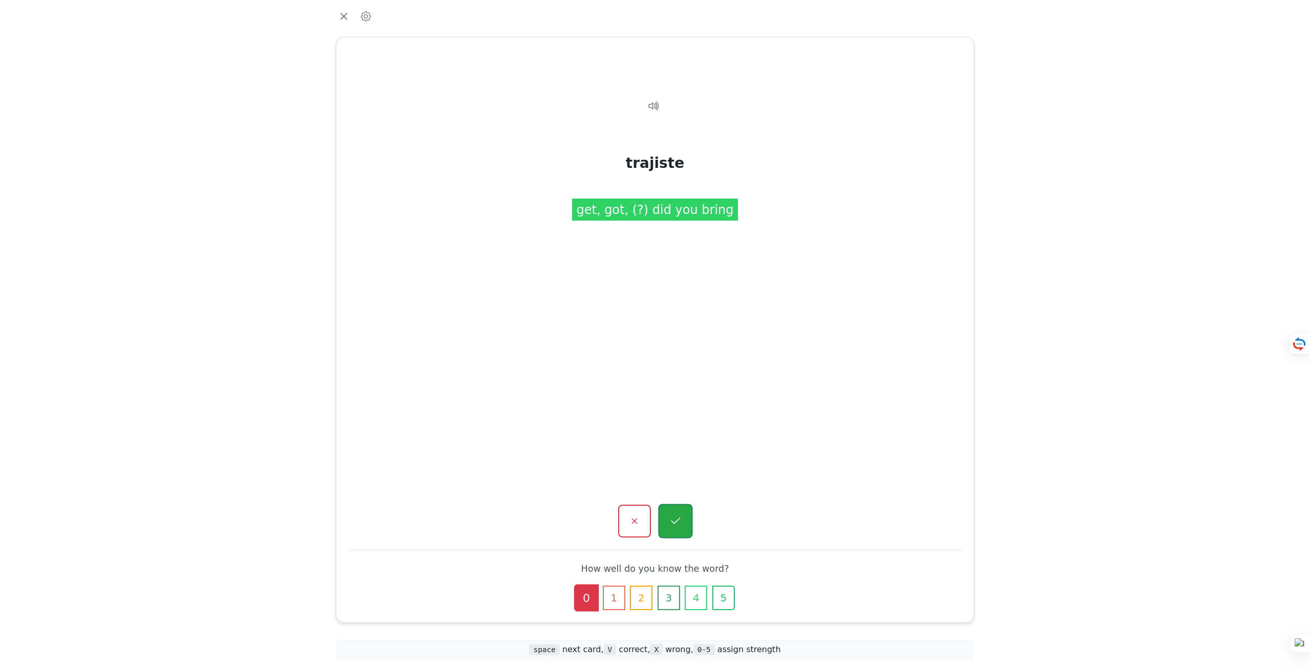
click at [666, 522] on button "button" at bounding box center [675, 521] width 34 height 34
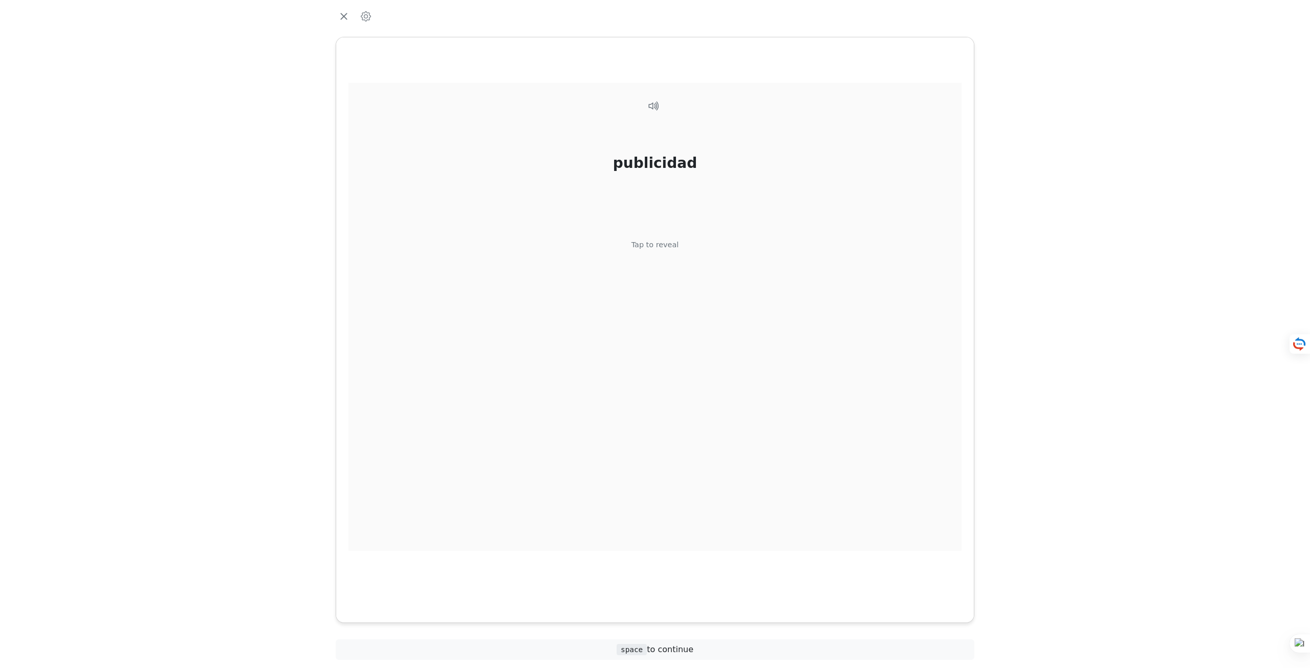
click at [672, 248] on div "Tap to reveal" at bounding box center [656, 245] width 48 height 11
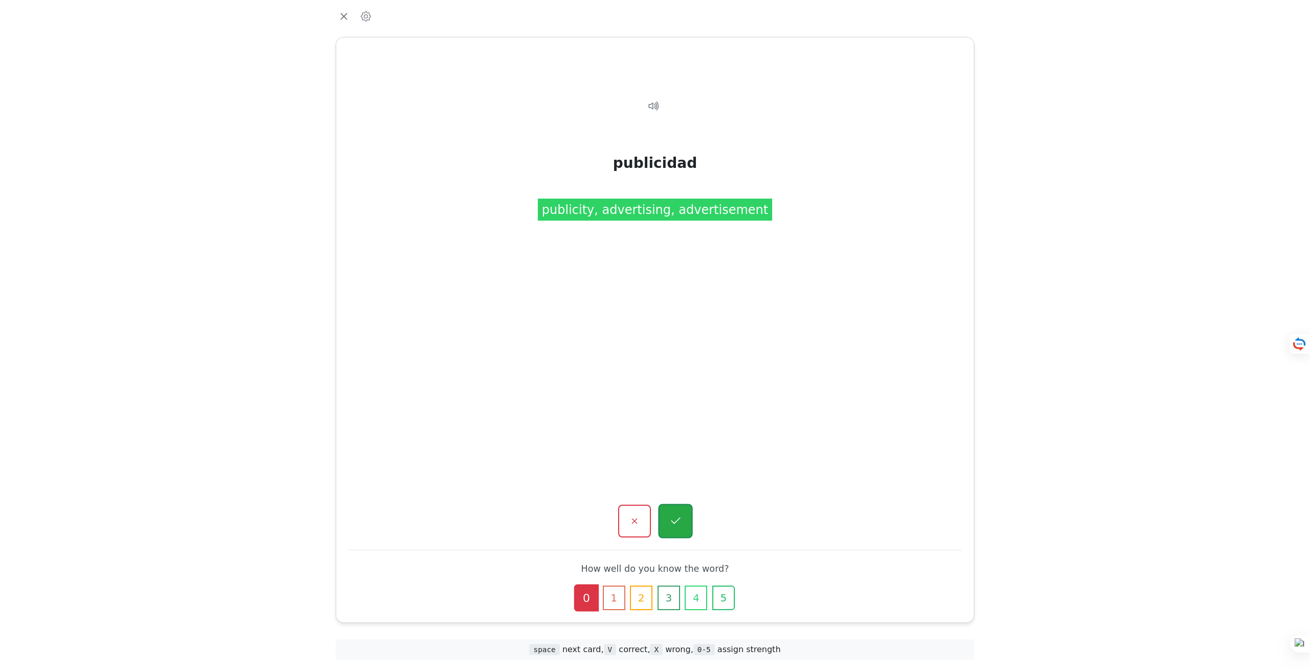
click at [678, 527] on icon "button" at bounding box center [675, 521] width 13 height 13
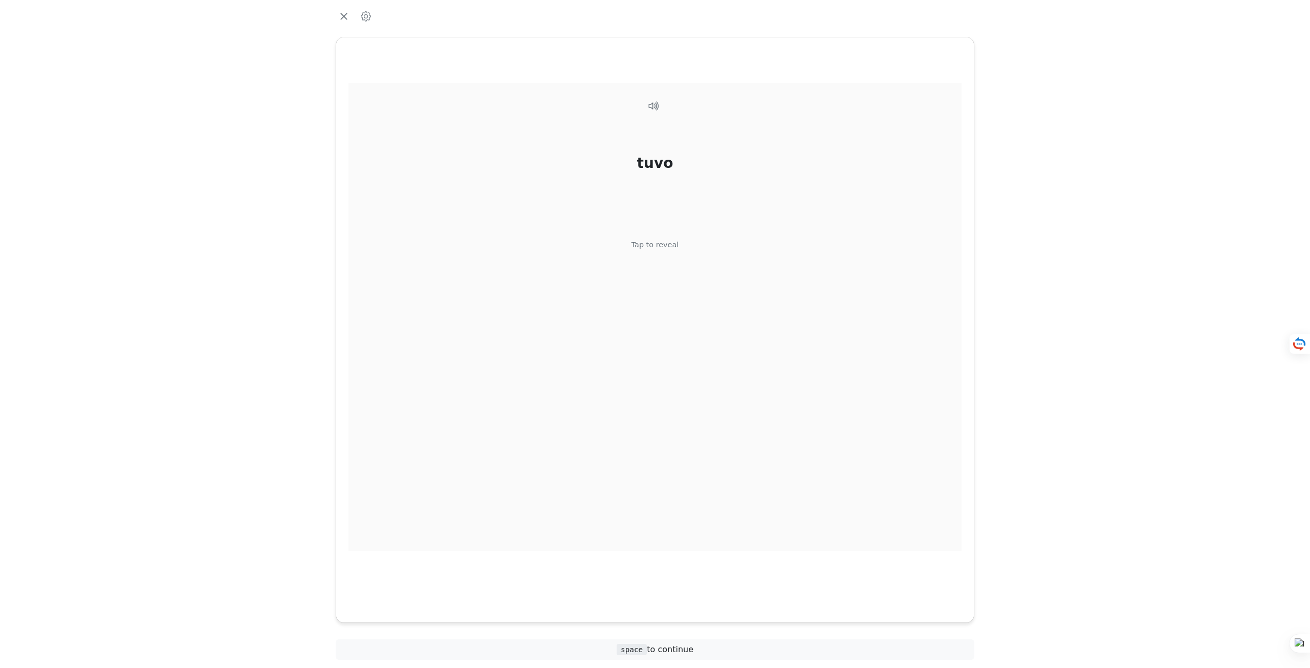
click at [676, 248] on div "Tap to reveal" at bounding box center [656, 245] width 48 height 11
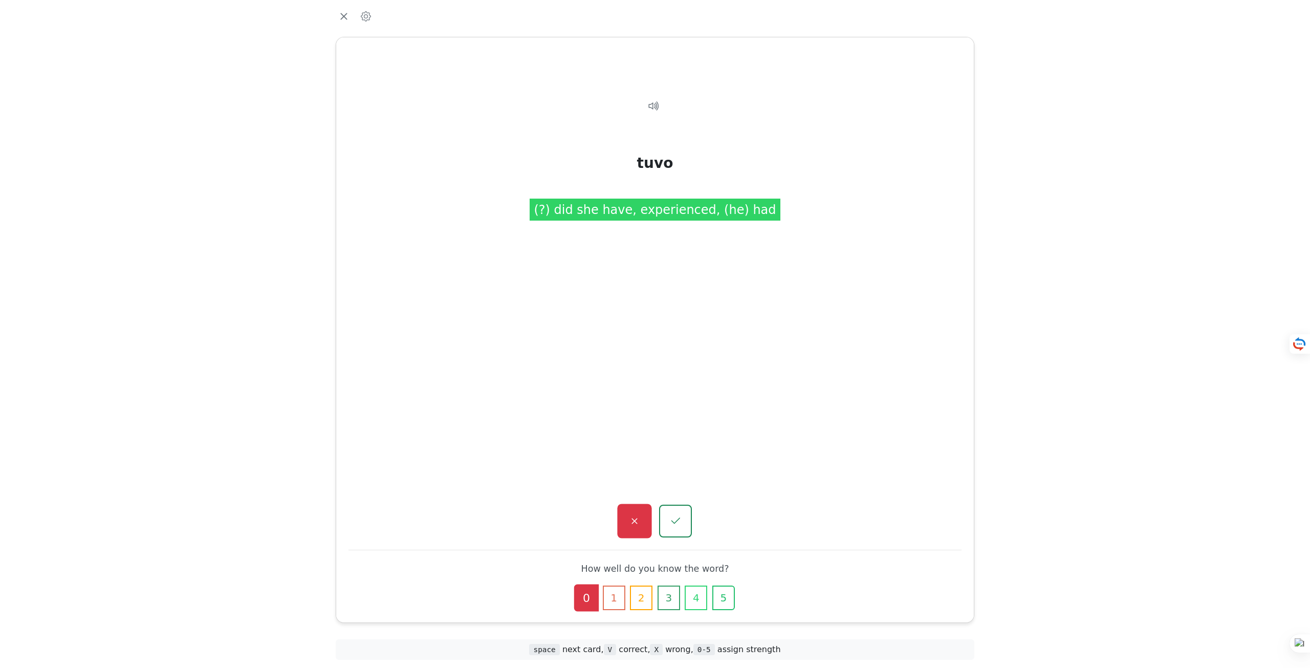
click at [626, 525] on button "button" at bounding box center [634, 521] width 34 height 34
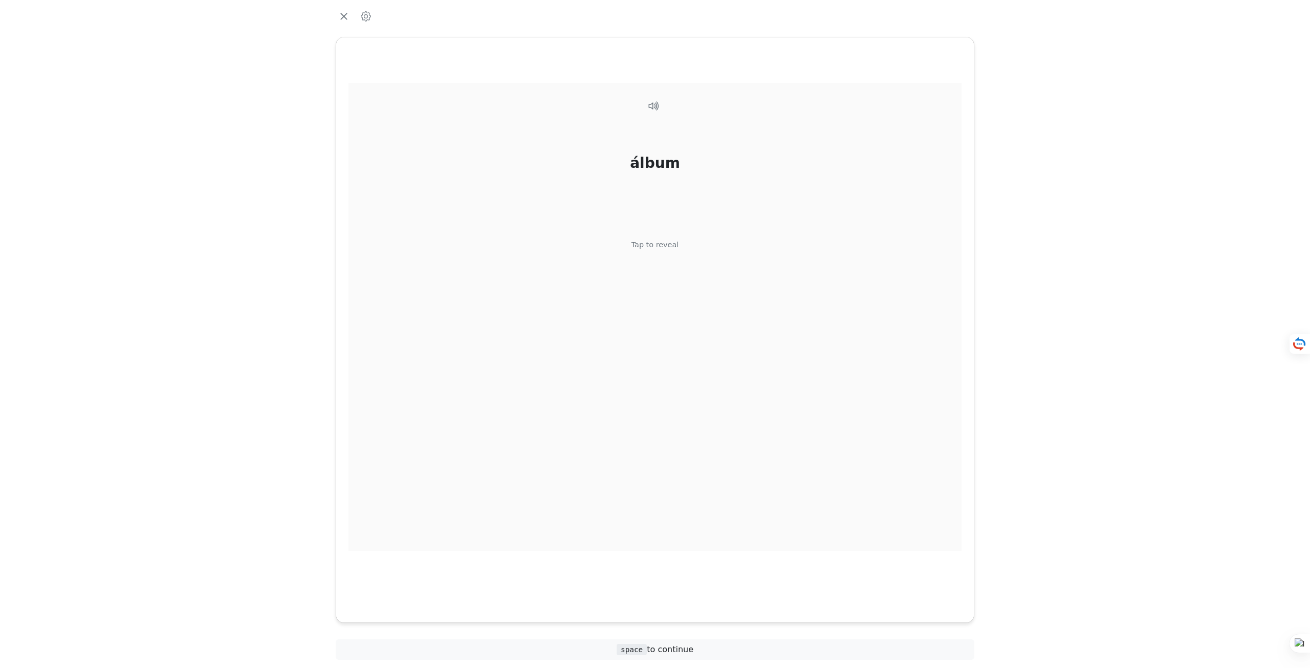
click at [676, 256] on div "álbum Tap to reveal" at bounding box center [655, 317] width 613 height 468
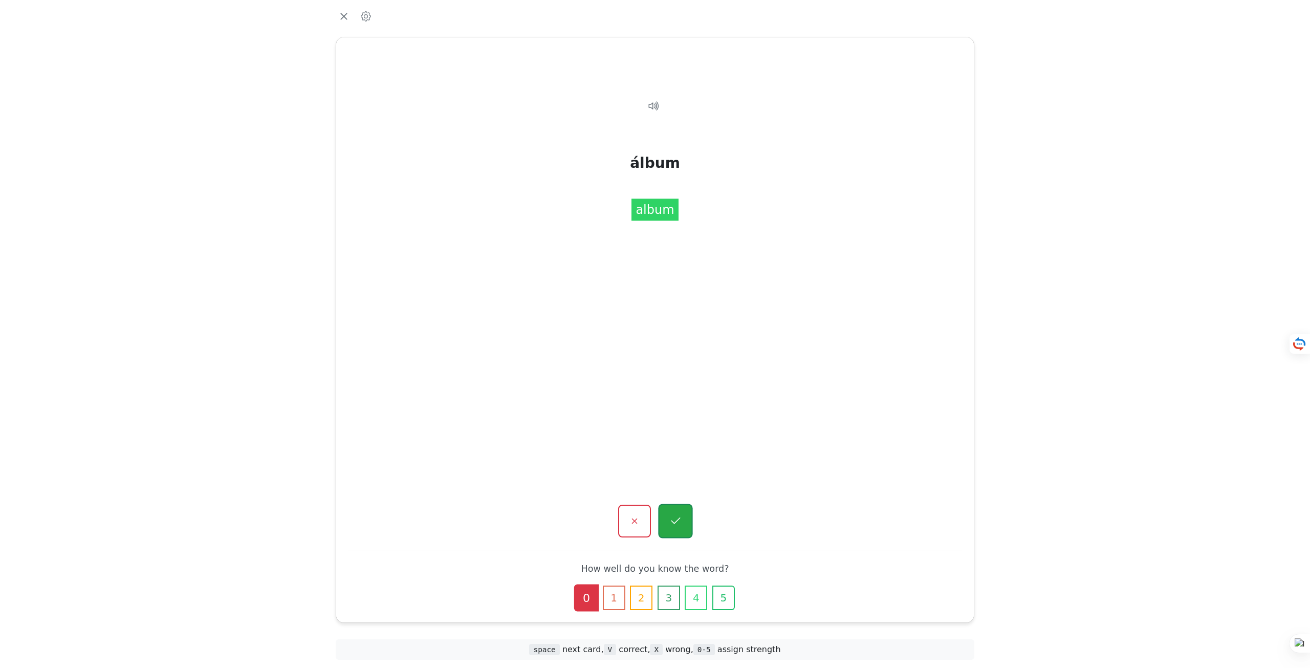
click at [681, 523] on icon "button" at bounding box center [675, 521] width 13 height 13
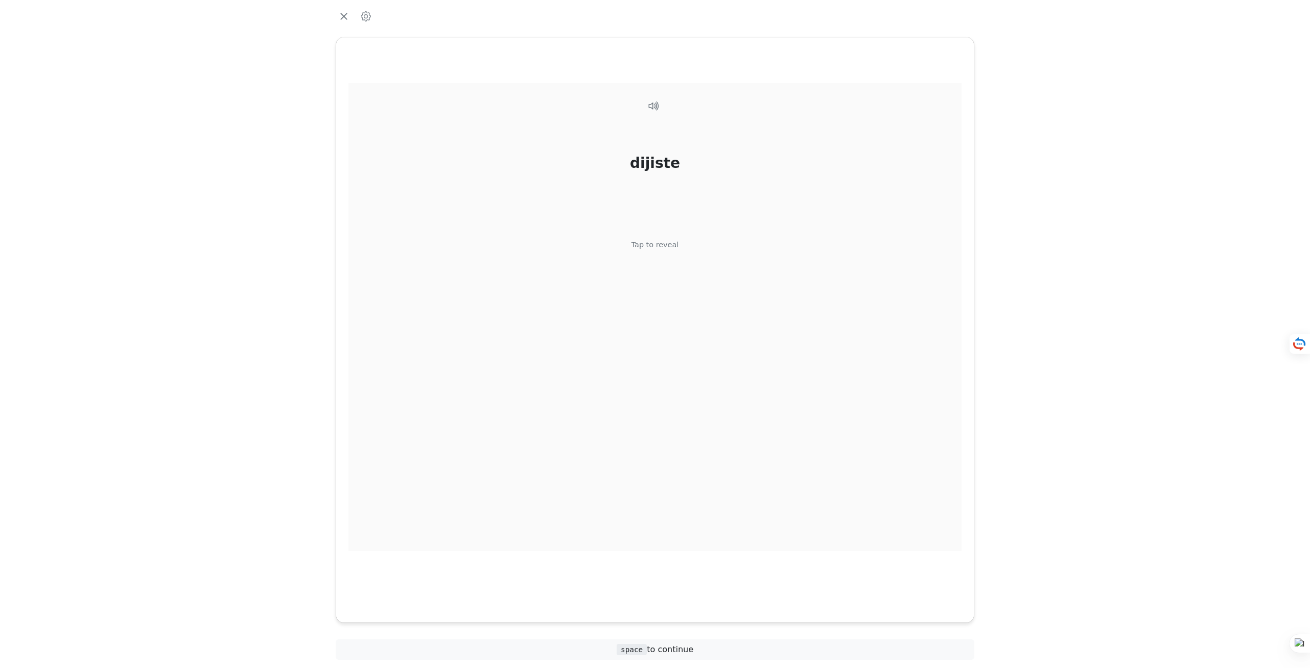
click at [683, 245] on div "dijiste Tap to reveal" at bounding box center [655, 317] width 613 height 468
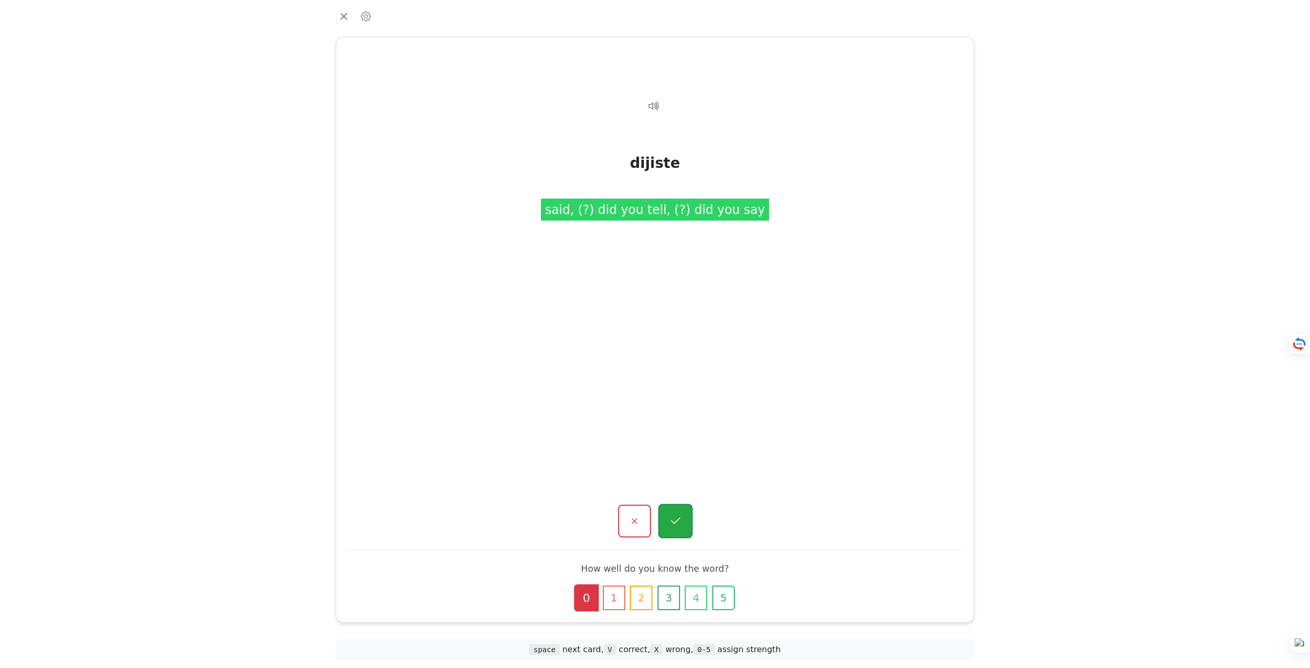
click at [666, 525] on button "button" at bounding box center [675, 521] width 34 height 34
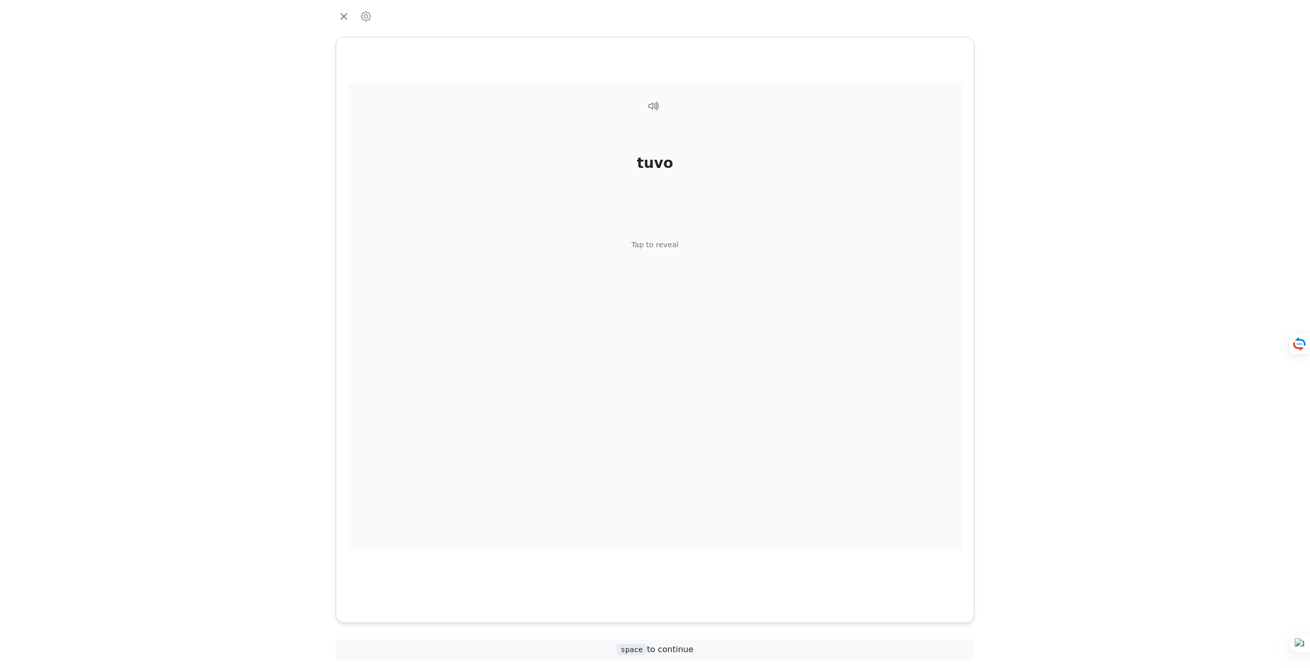
click at [667, 247] on div "Tap to reveal" at bounding box center [656, 245] width 48 height 11
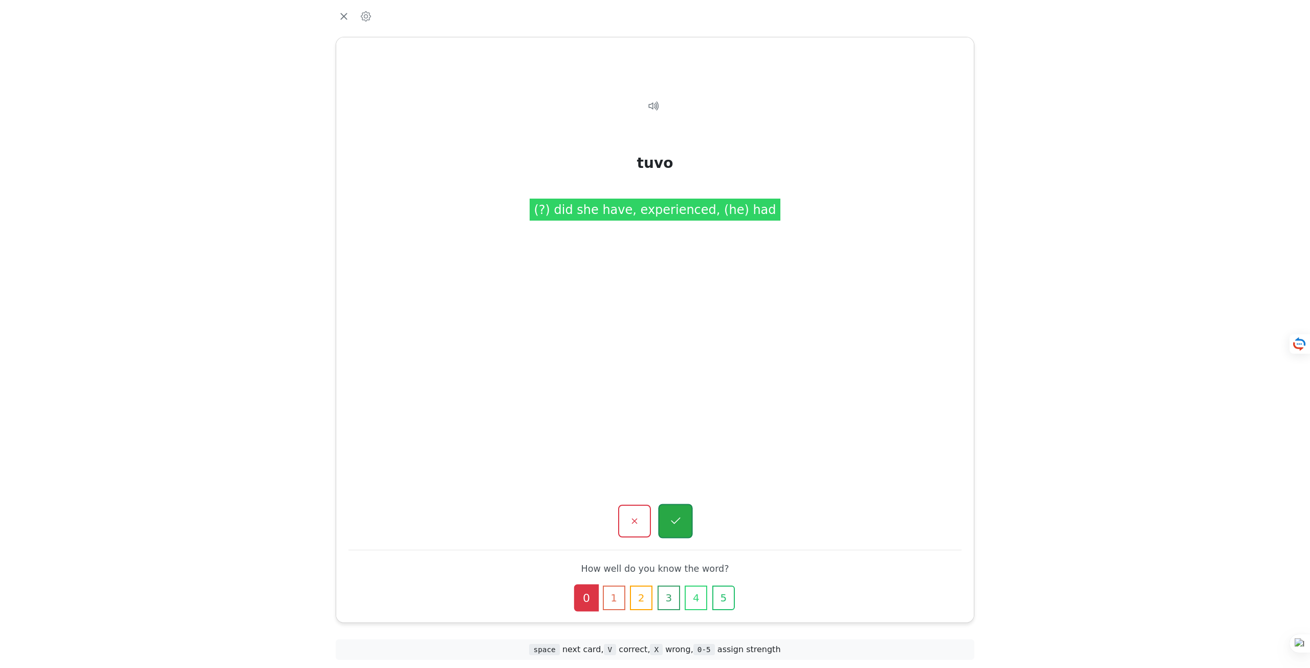
click at [679, 522] on icon "button" at bounding box center [675, 521] width 13 height 13
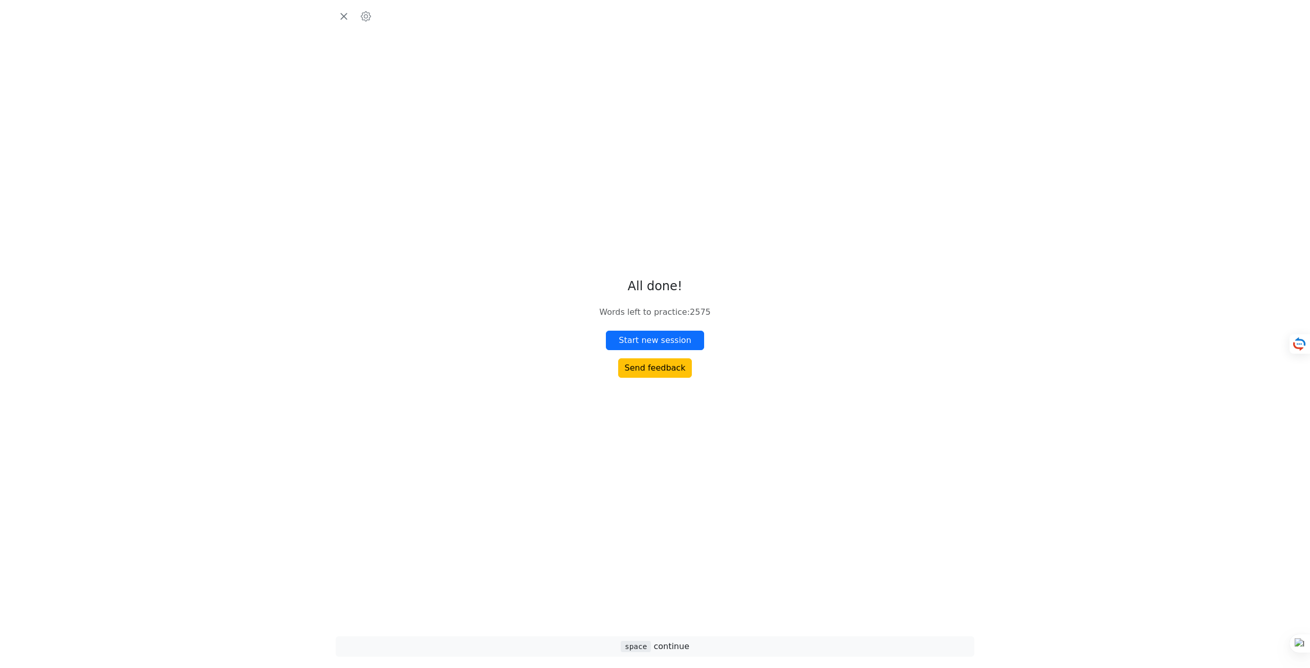
click at [669, 321] on div "All done! Words left to practice : 2575 Start new session Send feedback" at bounding box center [655, 328] width 112 height 99
click at [668, 342] on button "Start new session" at bounding box center [655, 340] width 98 height 19
click at [630, 247] on div "tuviste Tap to reveal" at bounding box center [655, 317] width 613 height 468
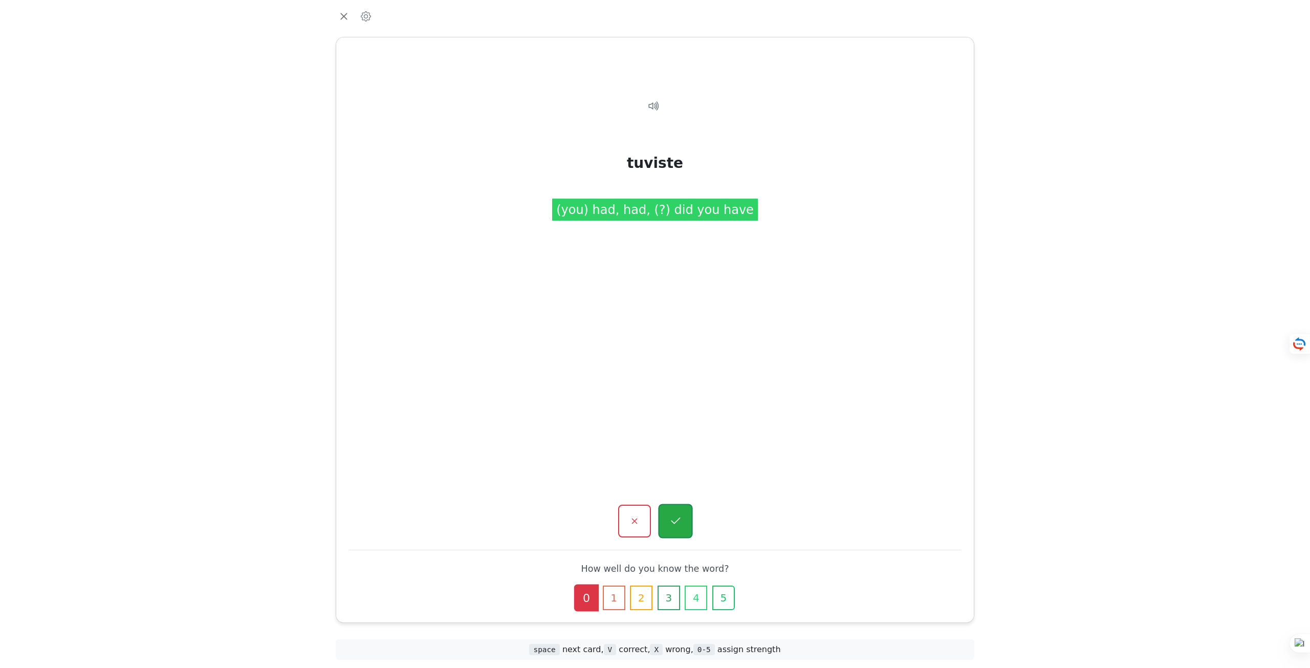
click at [674, 526] on icon "button" at bounding box center [675, 521] width 13 height 13
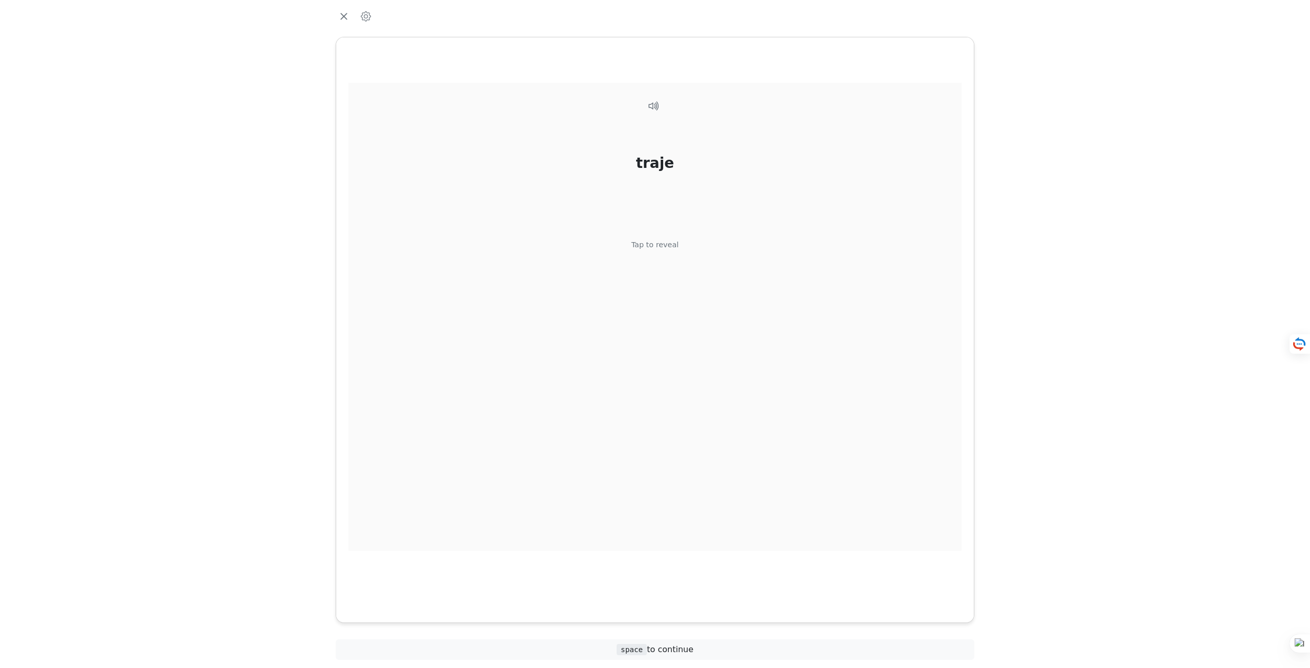
click at [643, 241] on div "Tap to reveal" at bounding box center [656, 245] width 48 height 11
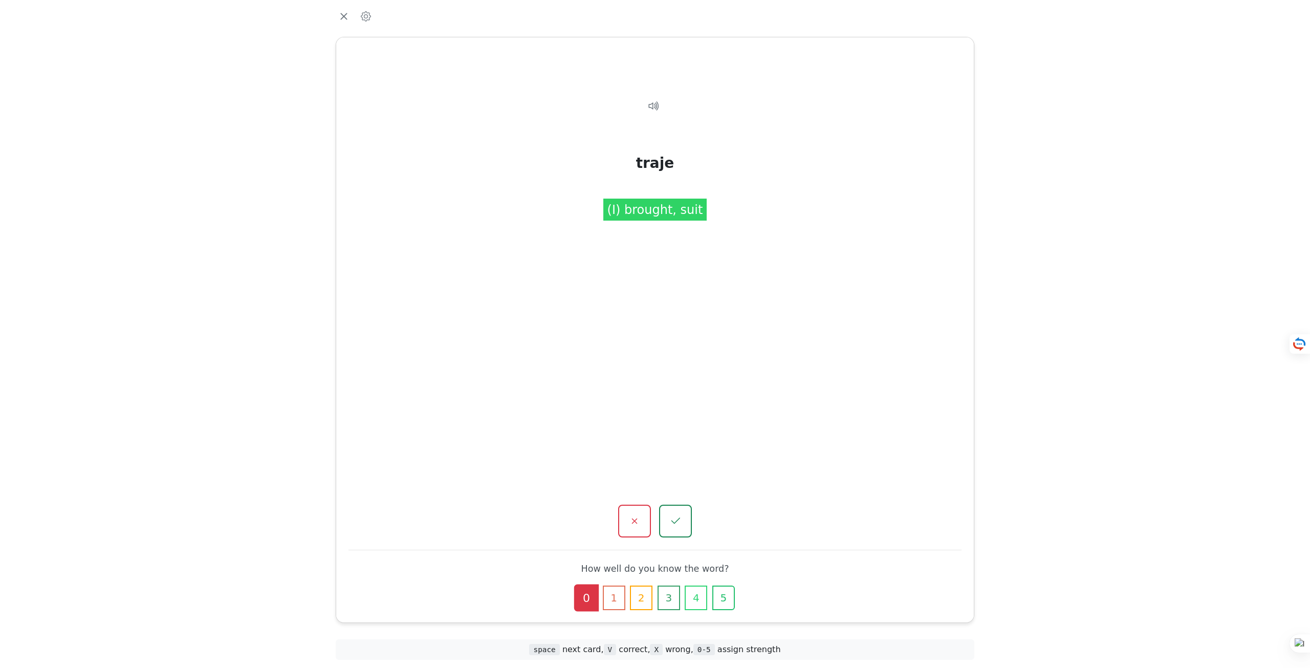
click at [691, 503] on div "traje Tap to reveal traje (I) brought, suit How well do you know the word? 0 1 …" at bounding box center [655, 329] width 638 height 585
click at [685, 511] on button "button" at bounding box center [675, 521] width 34 height 34
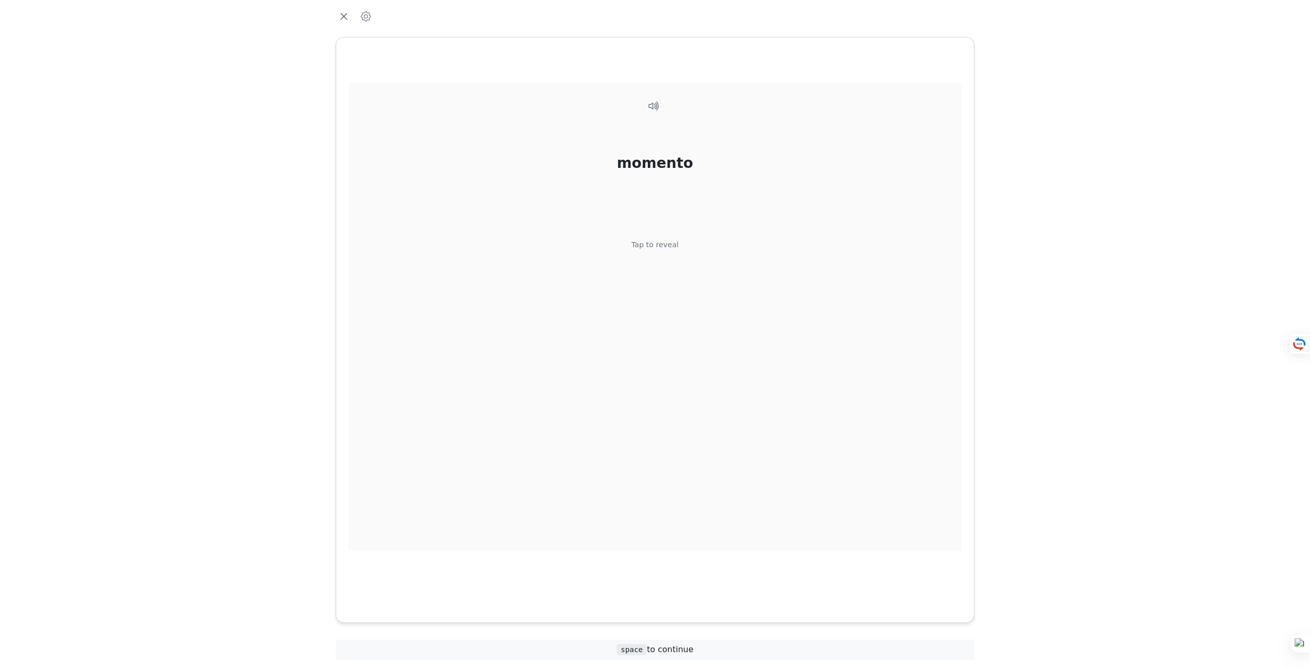
click at [658, 272] on div "momento Tap to reveal" at bounding box center [655, 317] width 613 height 468
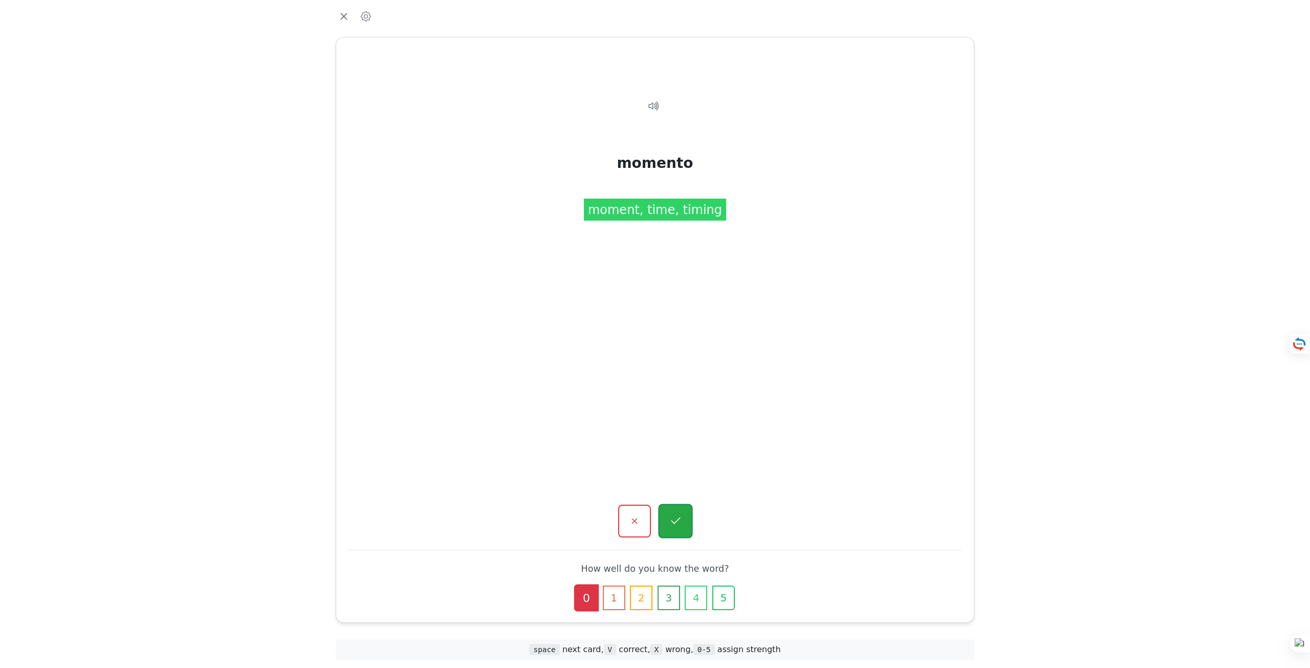
click at [685, 510] on button "button" at bounding box center [675, 521] width 34 height 34
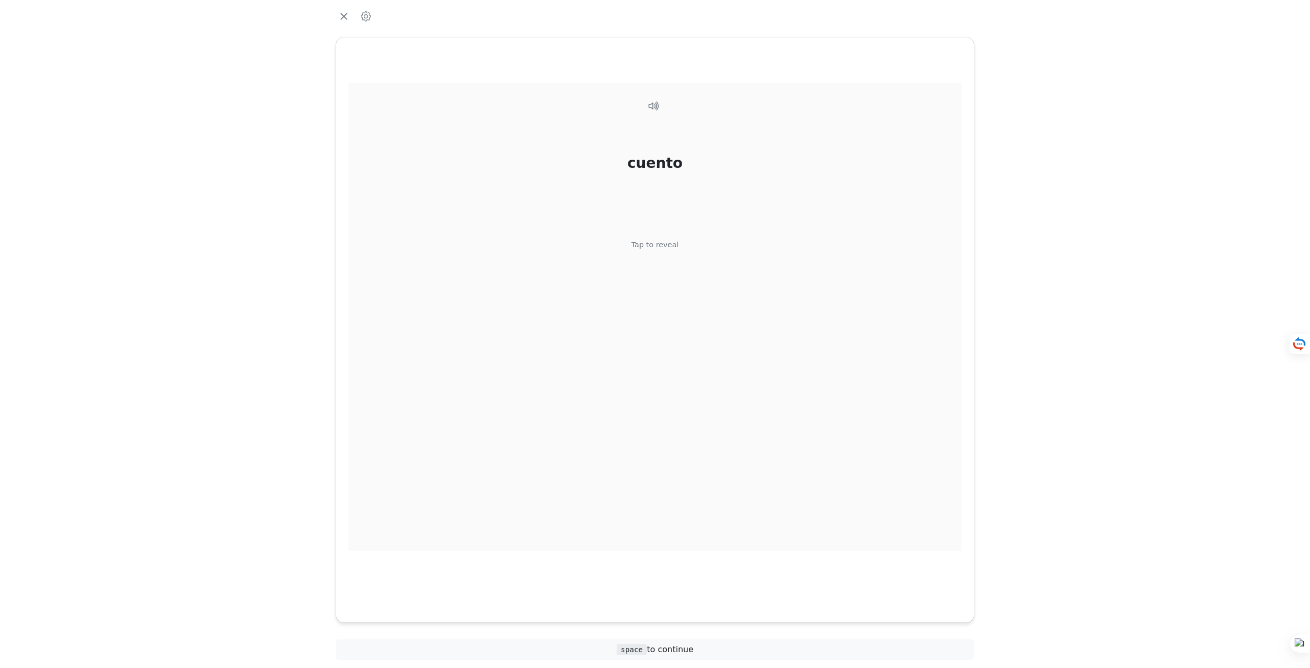
click at [679, 265] on div "cuento Tap to reveal" at bounding box center [655, 317] width 613 height 468
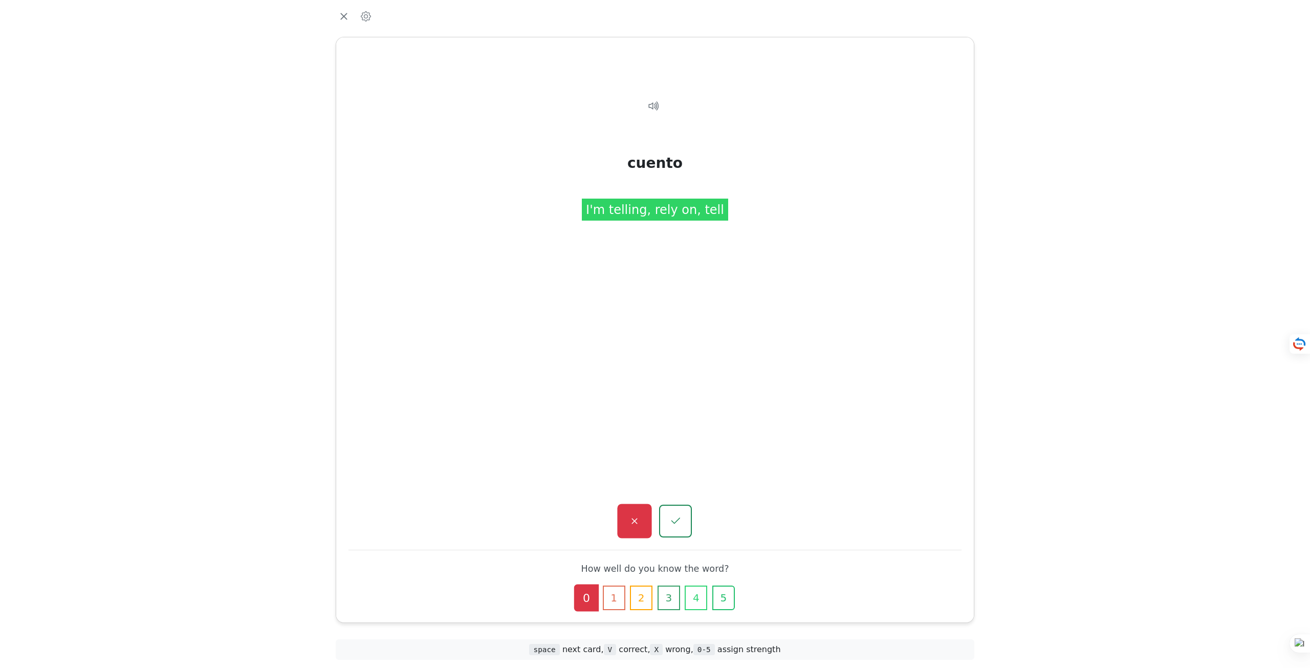
click at [642, 511] on button "button" at bounding box center [634, 521] width 34 height 34
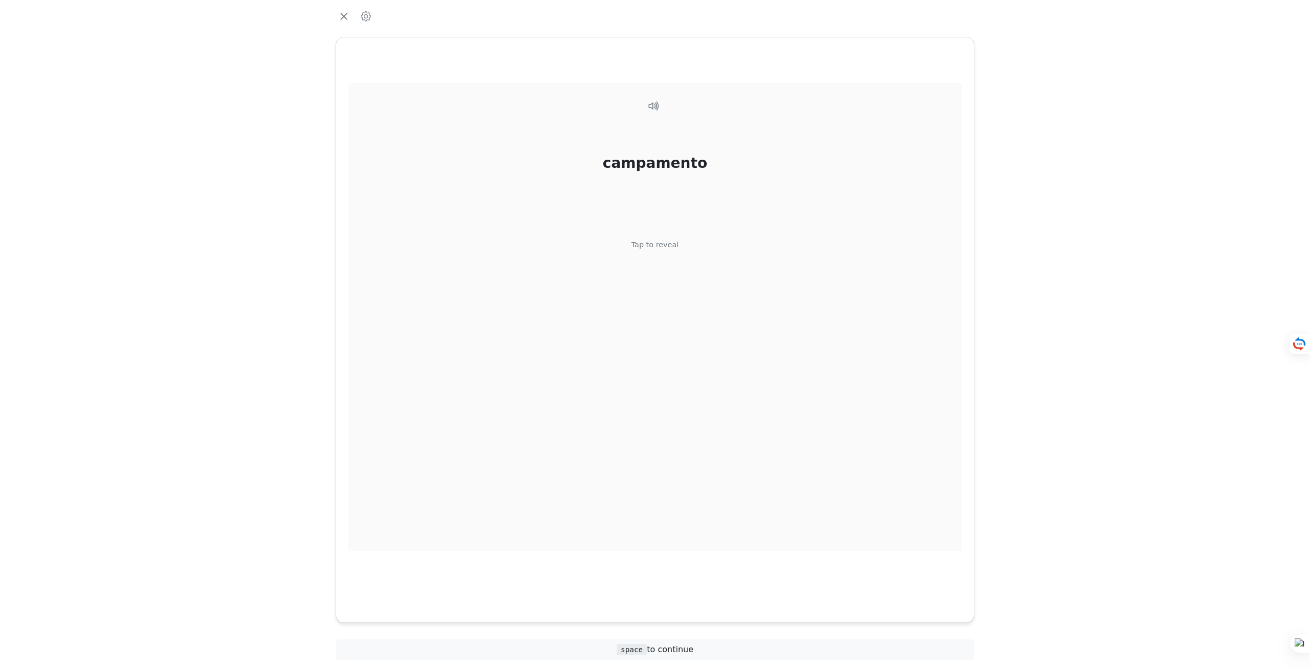
click at [637, 251] on div "campamento Tap to reveal" at bounding box center [655, 317] width 613 height 468
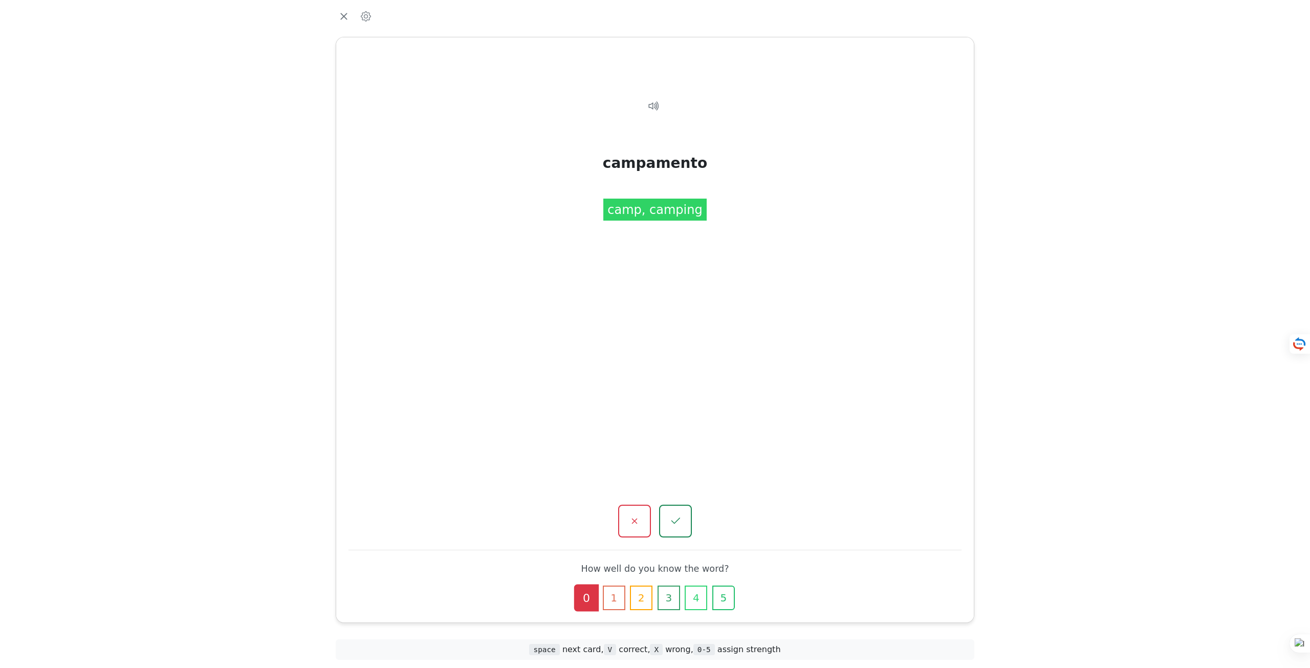
click at [681, 503] on div "campamento Tap to reveal campamento camp, camping How well do you know the word…" at bounding box center [655, 329] width 638 height 585
click at [682, 510] on button "button" at bounding box center [675, 521] width 34 height 34
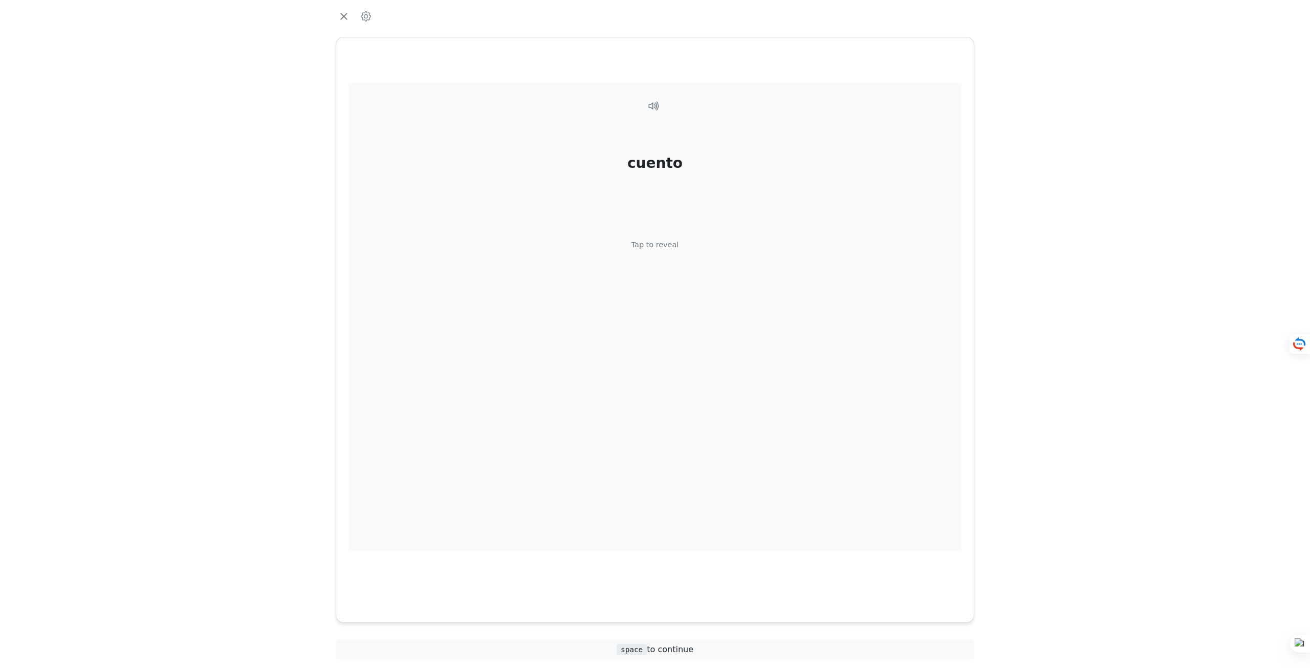
click at [676, 245] on div "Tap to reveal" at bounding box center [656, 245] width 48 height 11
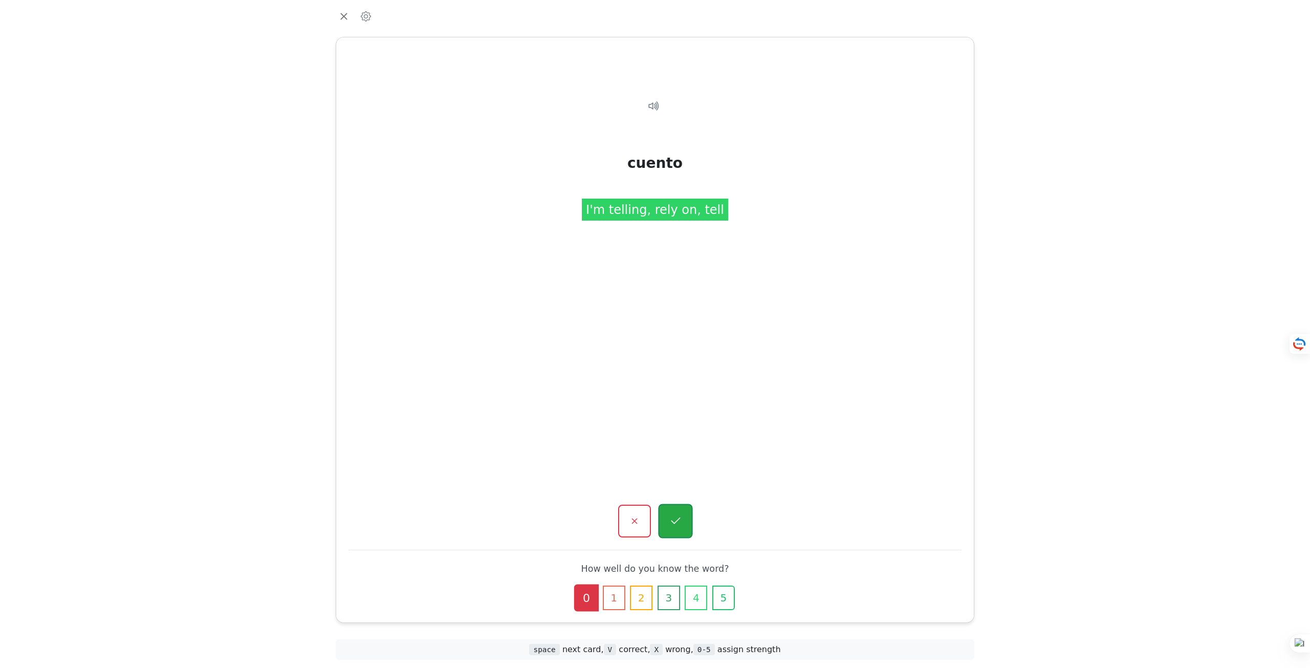
click at [685, 528] on button "button" at bounding box center [675, 521] width 34 height 34
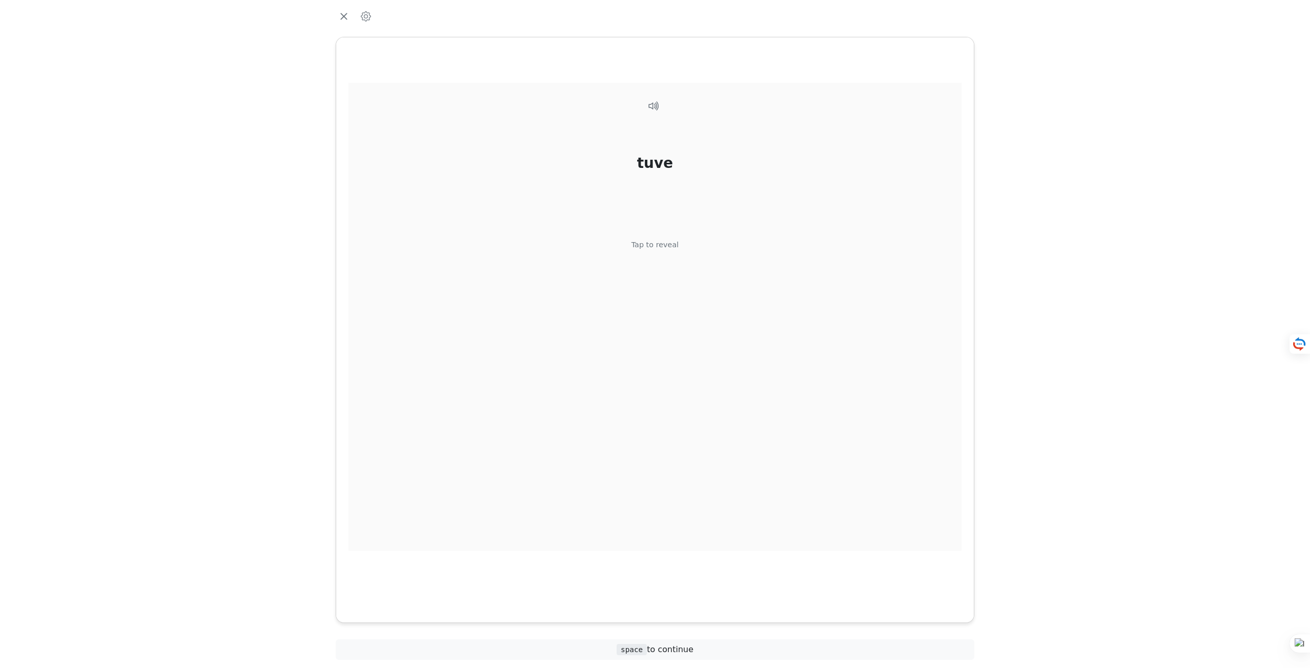
click at [668, 263] on div "tuve Tap to reveal" at bounding box center [655, 317] width 613 height 468
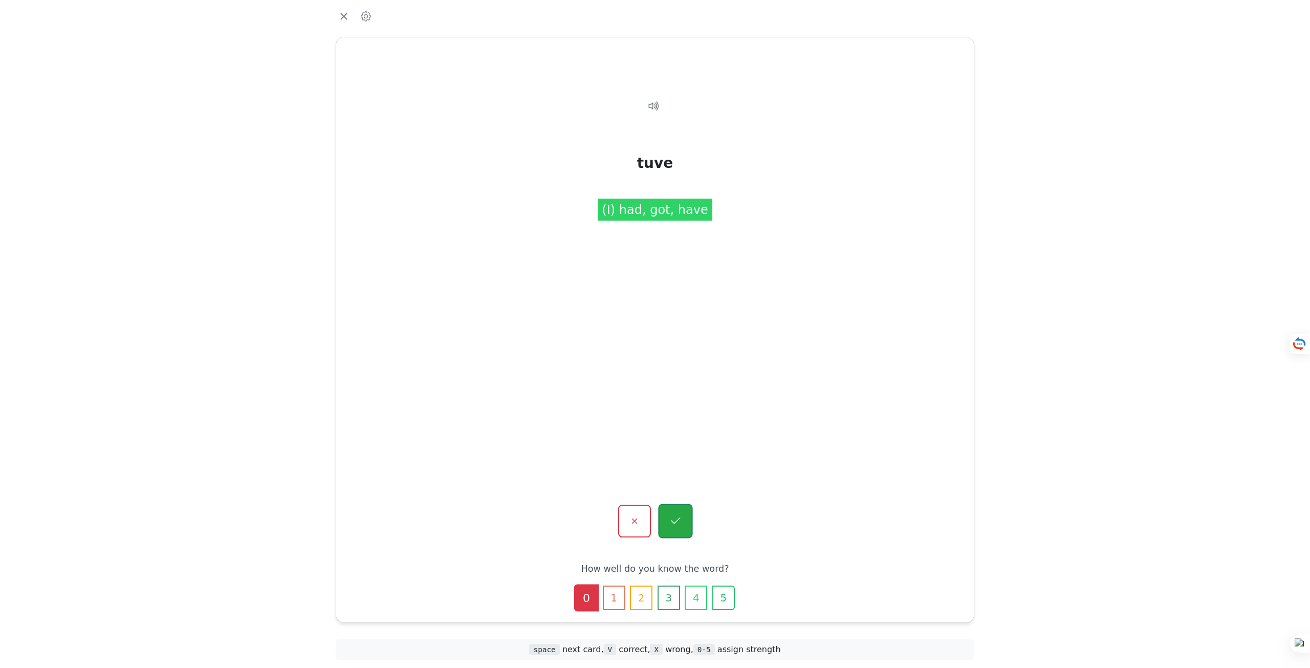
click at [685, 526] on button "button" at bounding box center [675, 521] width 34 height 34
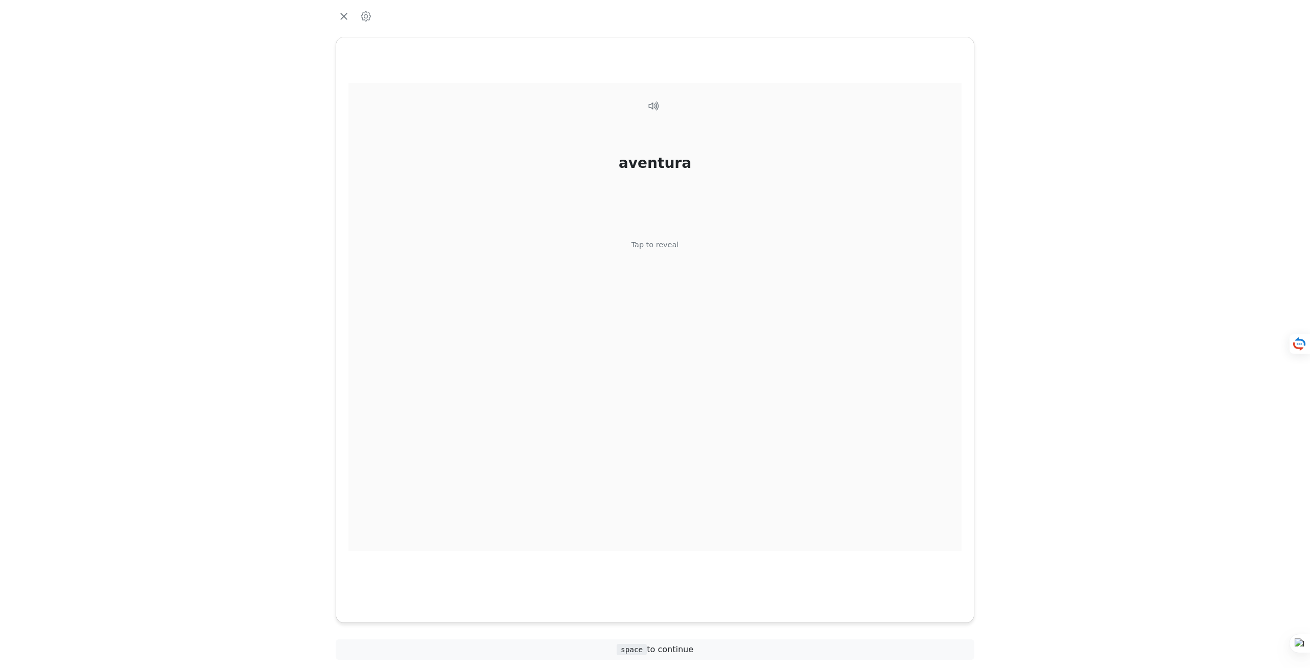
click at [650, 249] on div "Tap to reveal" at bounding box center [656, 245] width 48 height 11
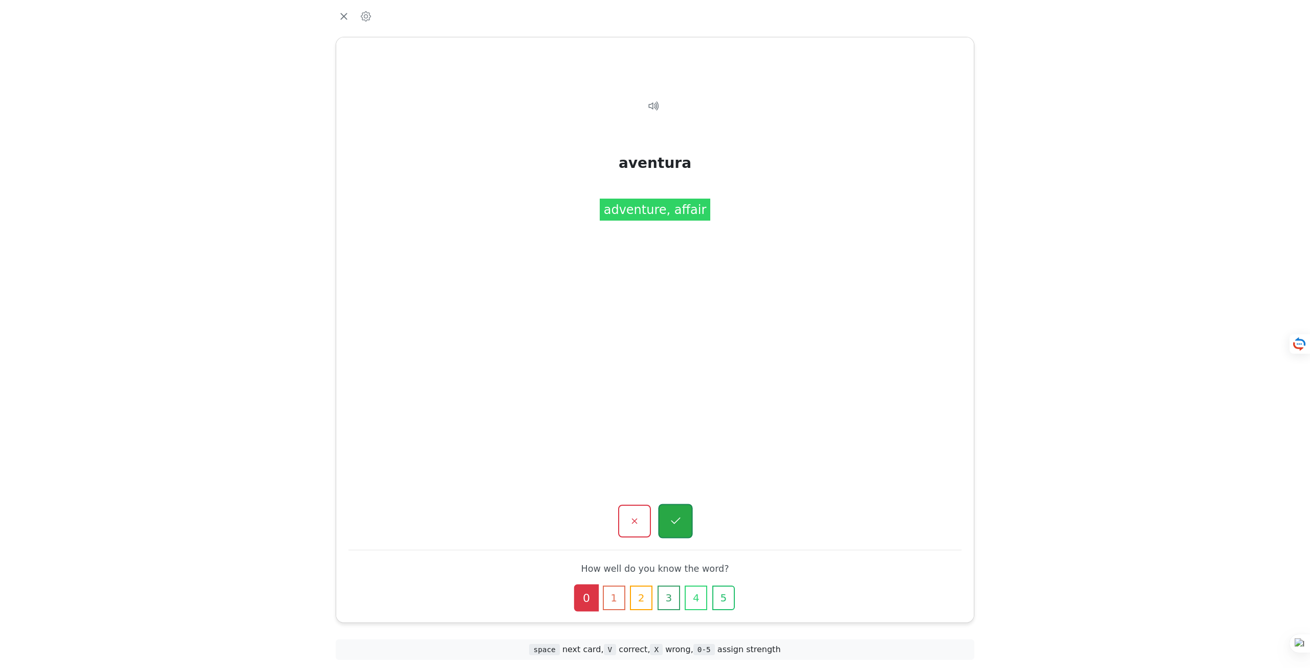
click at [686, 514] on button "button" at bounding box center [675, 521] width 34 height 34
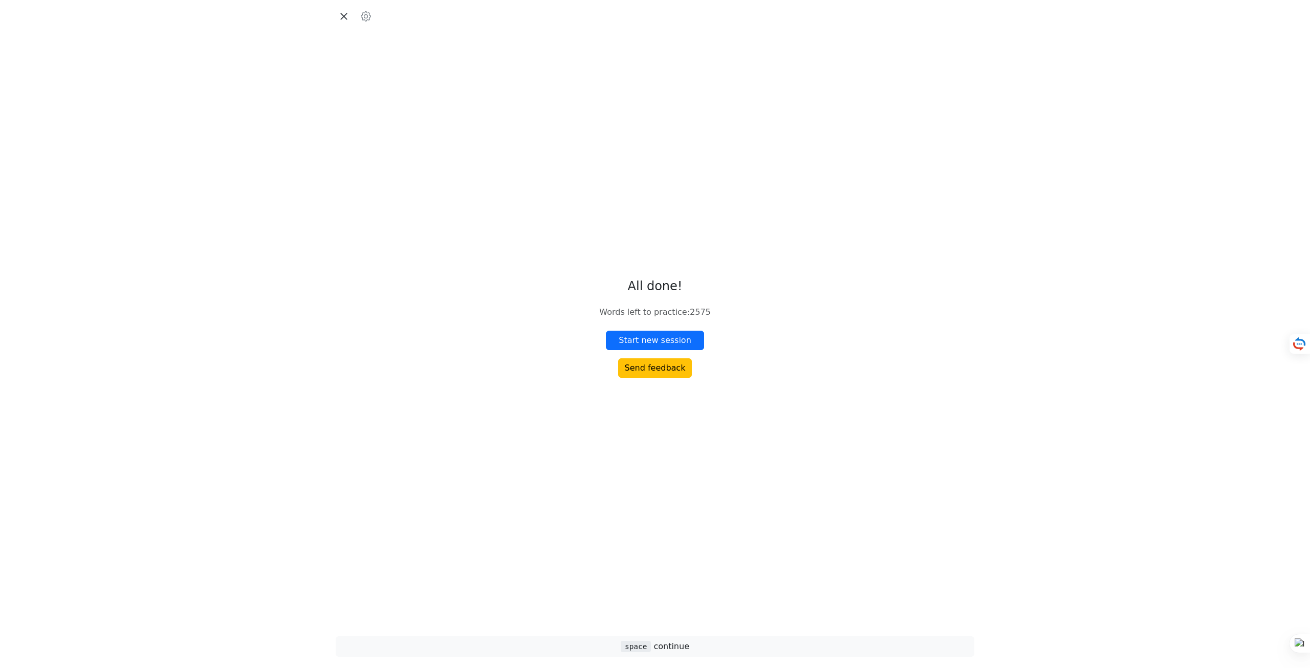
click at [345, 14] on icon "button" at bounding box center [343, 16] width 15 height 15
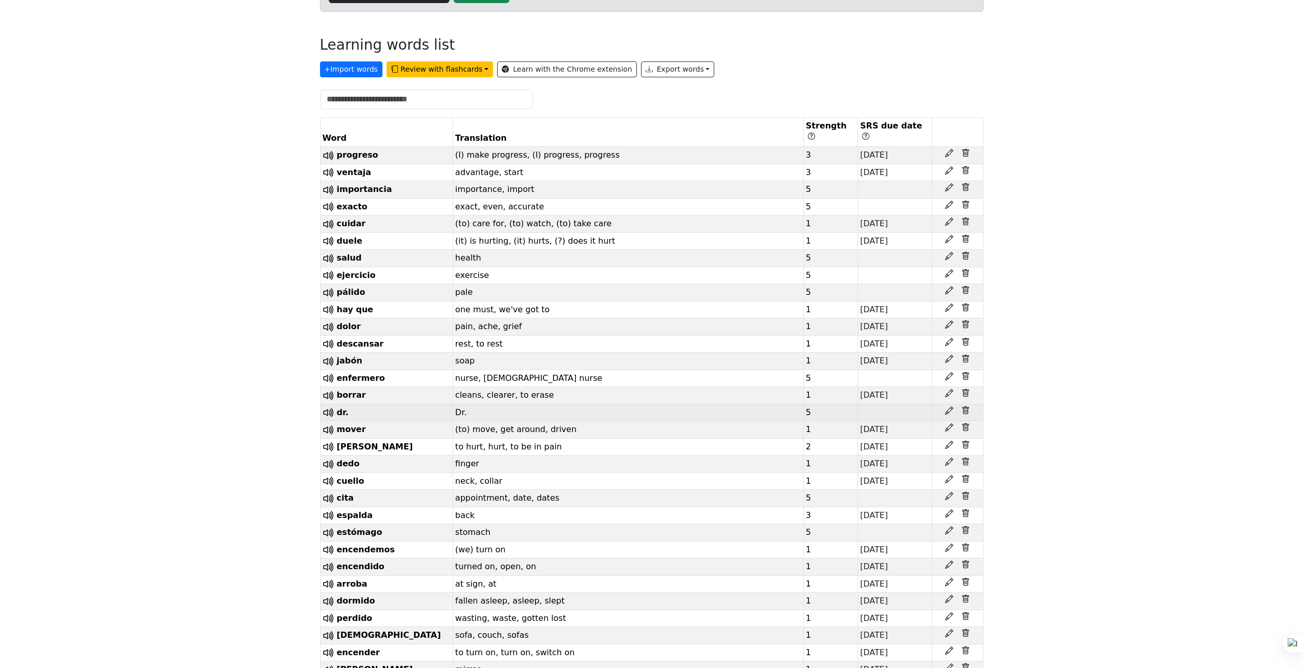
scroll to position [2050, 0]
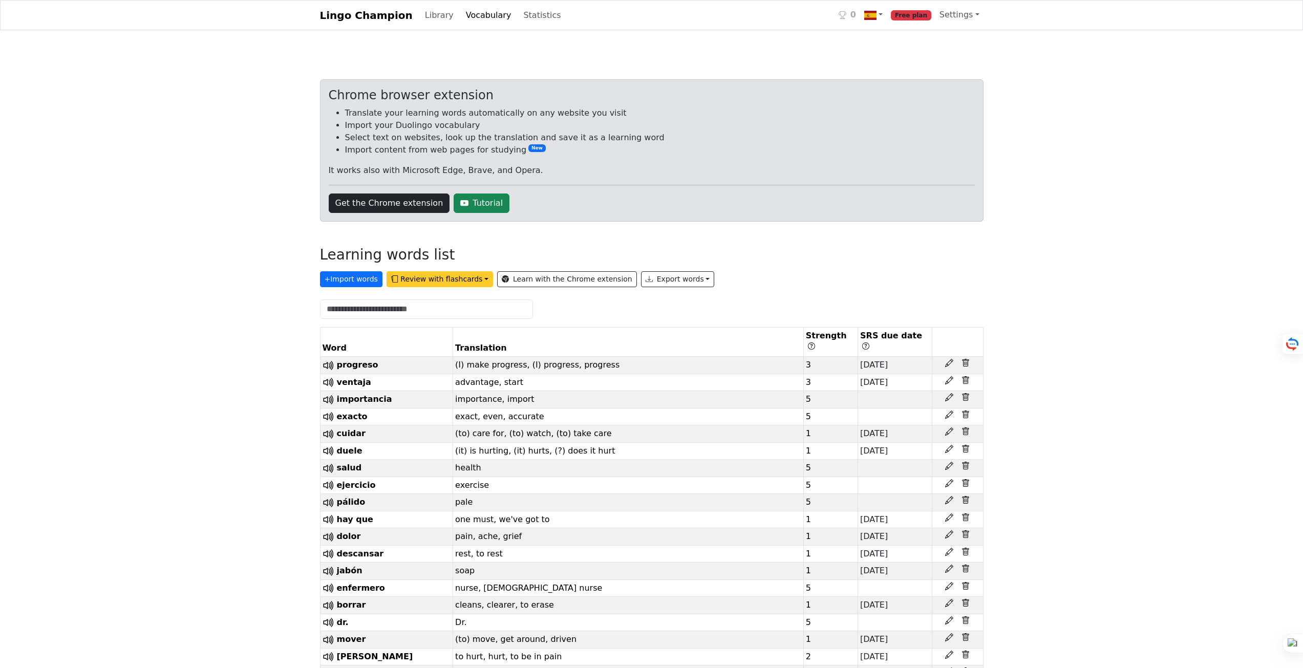
click at [420, 282] on button "Review with flashcards" at bounding box center [439, 279] width 106 height 16
click at [423, 316] on strong "SRS flashcards (earliest due date first)" at bounding box center [484, 317] width 179 height 10
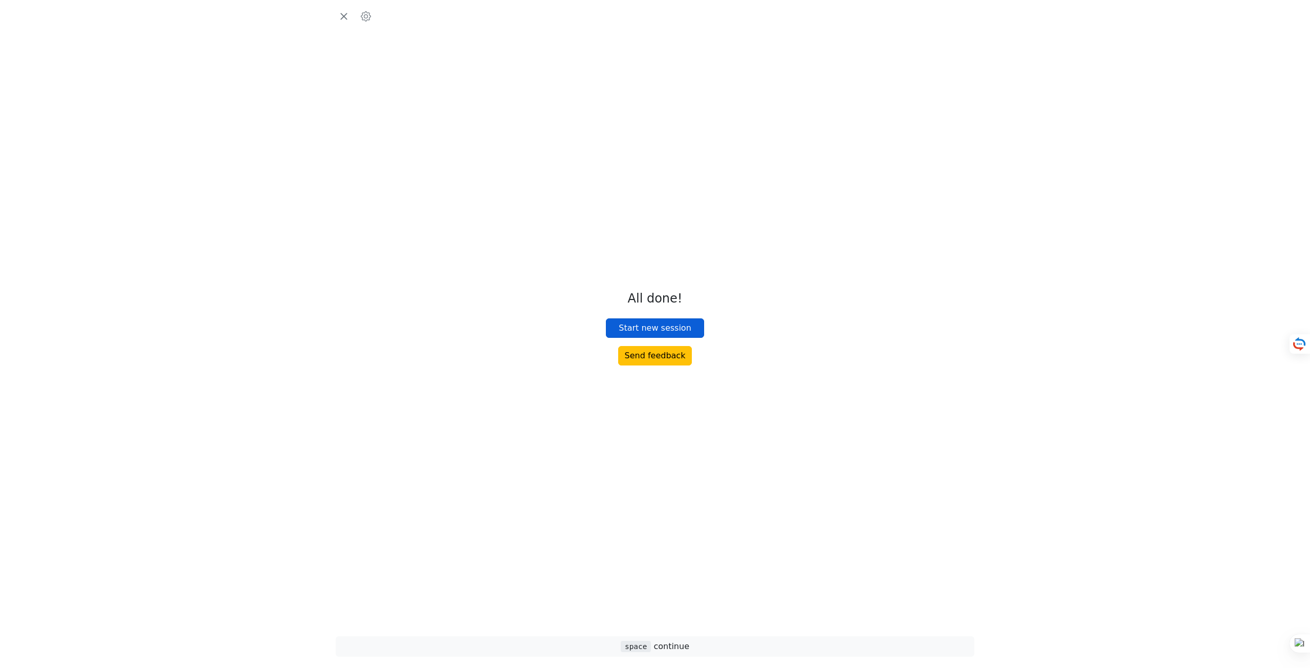
click at [659, 323] on button "Start new session" at bounding box center [655, 327] width 98 height 19
click at [652, 327] on button "Start new session" at bounding box center [655, 327] width 98 height 19
click at [336, 12] on button "button" at bounding box center [344, 16] width 16 height 16
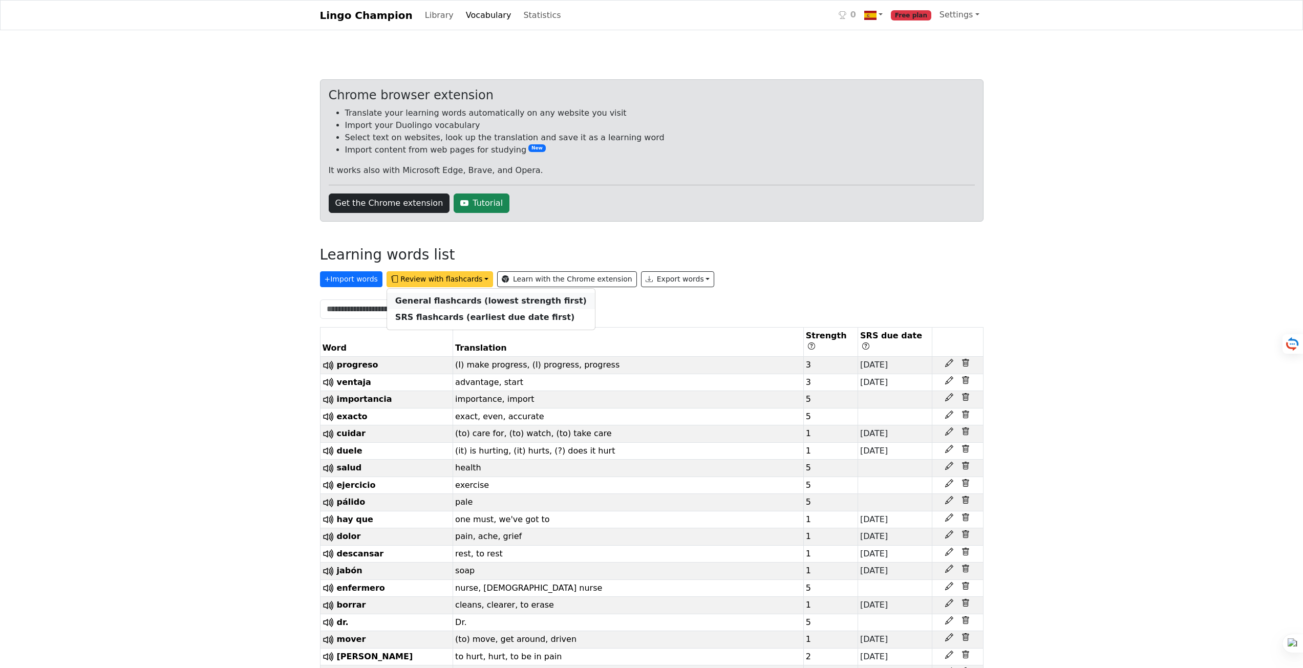
click at [427, 300] on strong "General flashcards (lowest strength first)" at bounding box center [490, 301] width 191 height 10
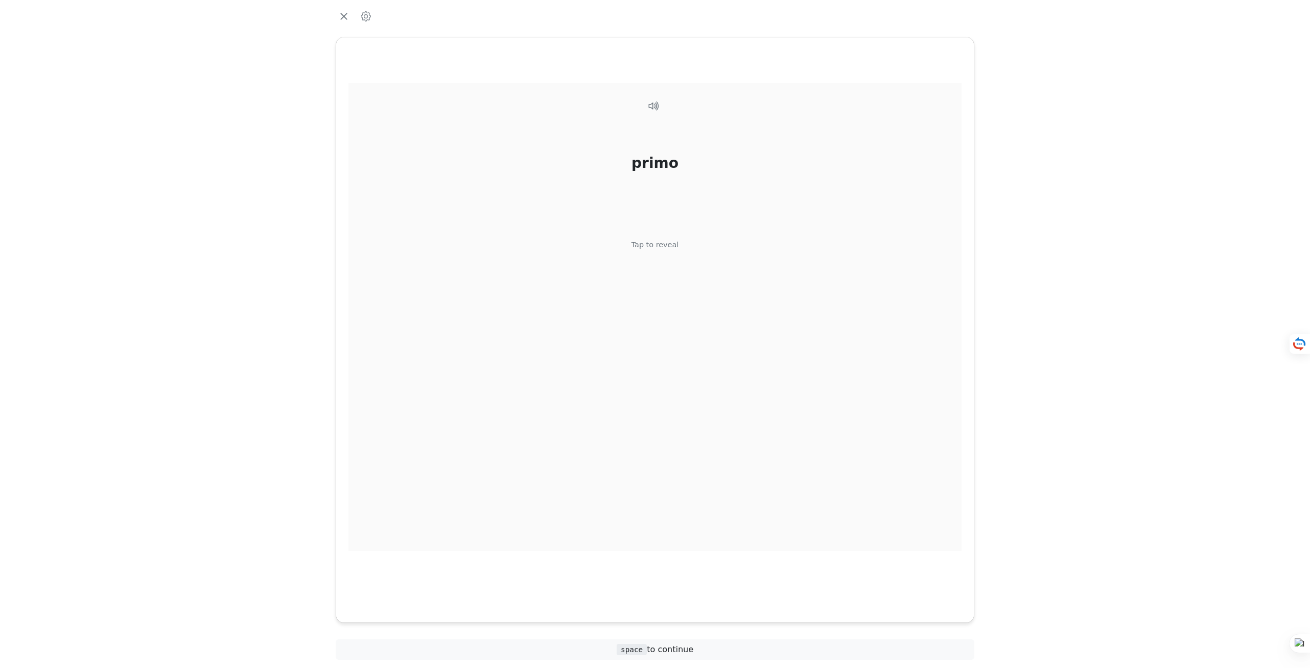
click at [671, 270] on div "primo Tap to reveal" at bounding box center [655, 317] width 613 height 468
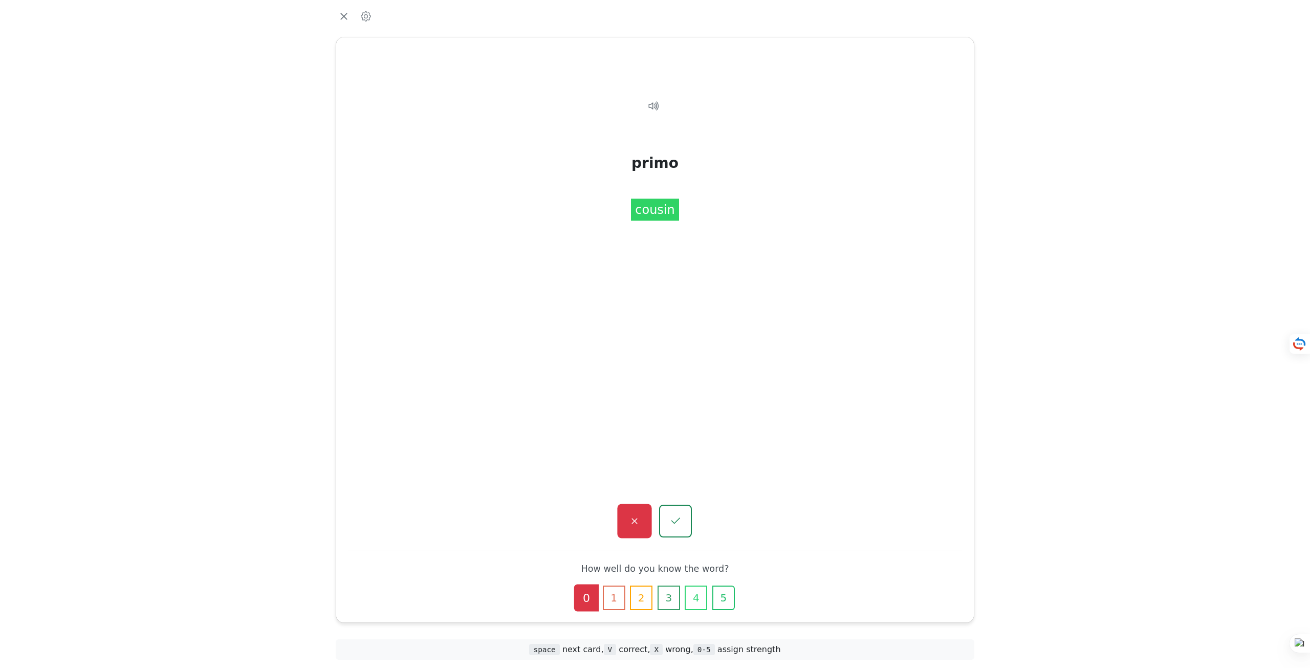
click at [633, 526] on icon "button" at bounding box center [634, 521] width 13 height 13
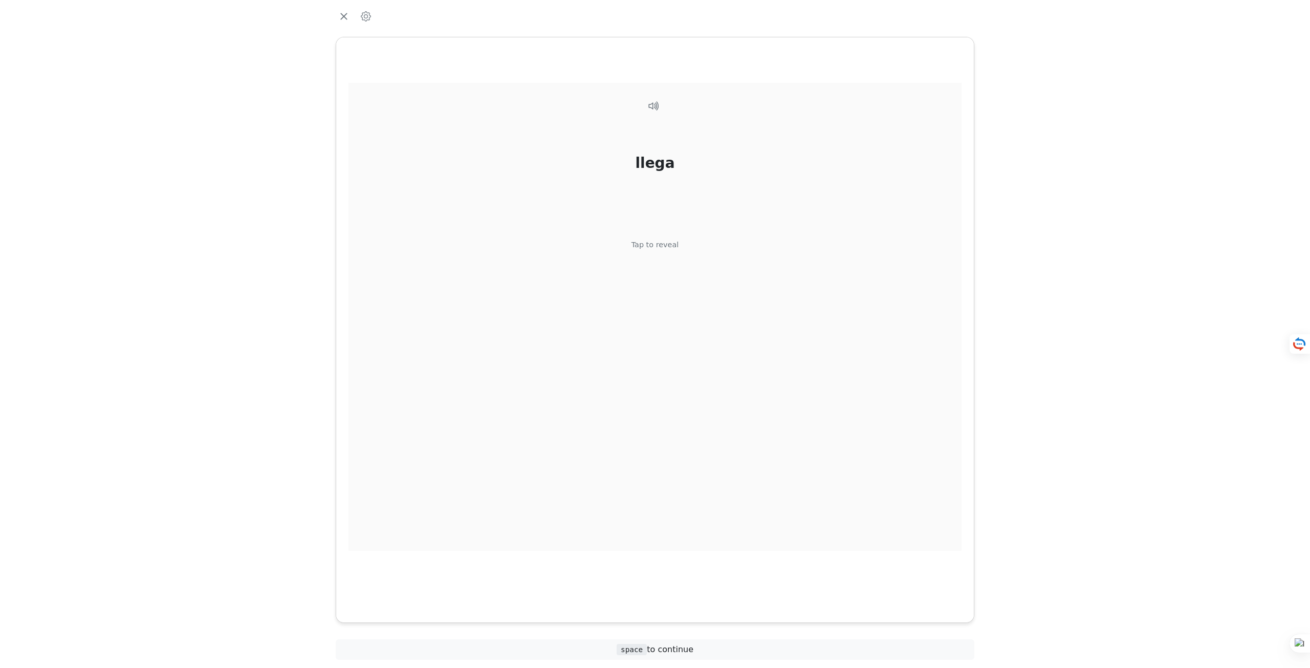
click at [664, 244] on div "Tap to reveal" at bounding box center [656, 245] width 48 height 11
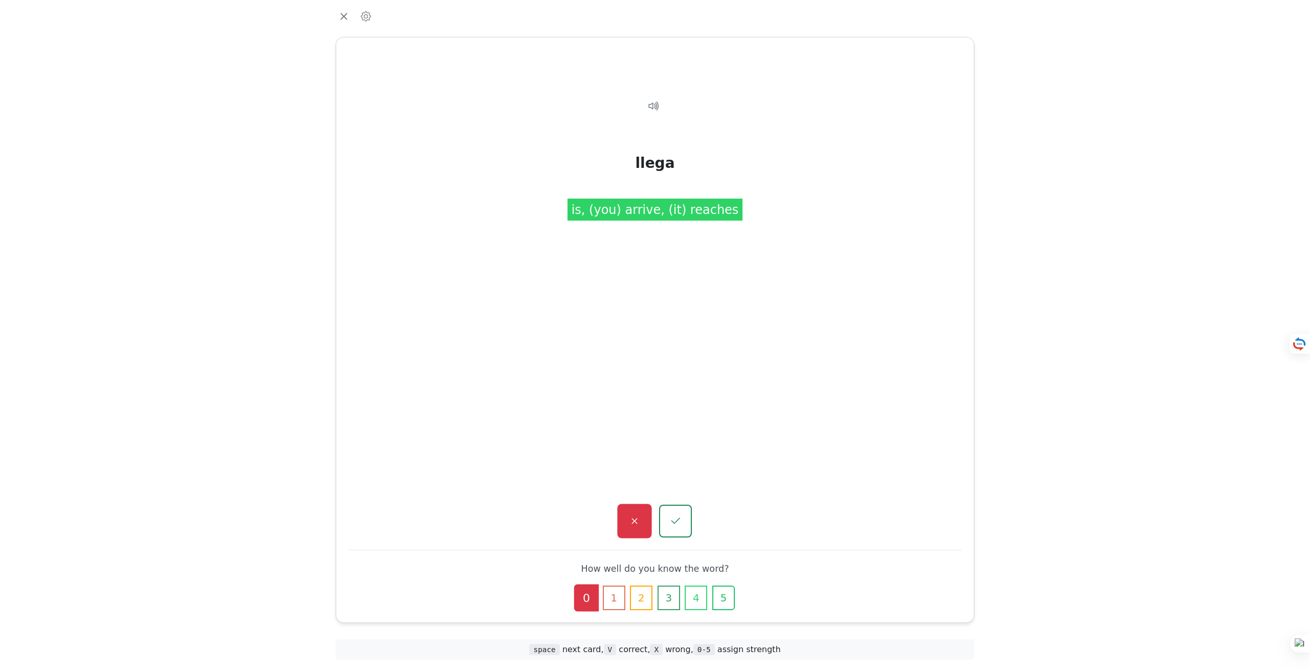
click at [631, 519] on icon "button" at bounding box center [634, 521] width 13 height 13
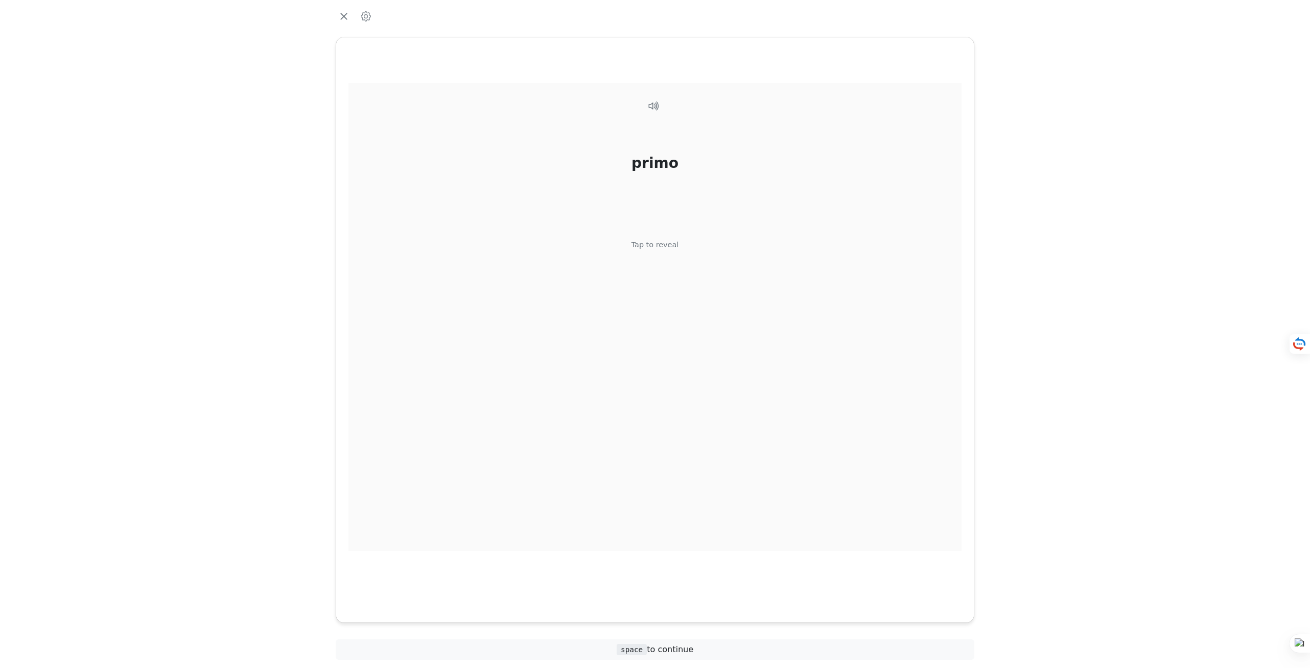
click at [658, 246] on div "Tap to reveal" at bounding box center [656, 245] width 48 height 11
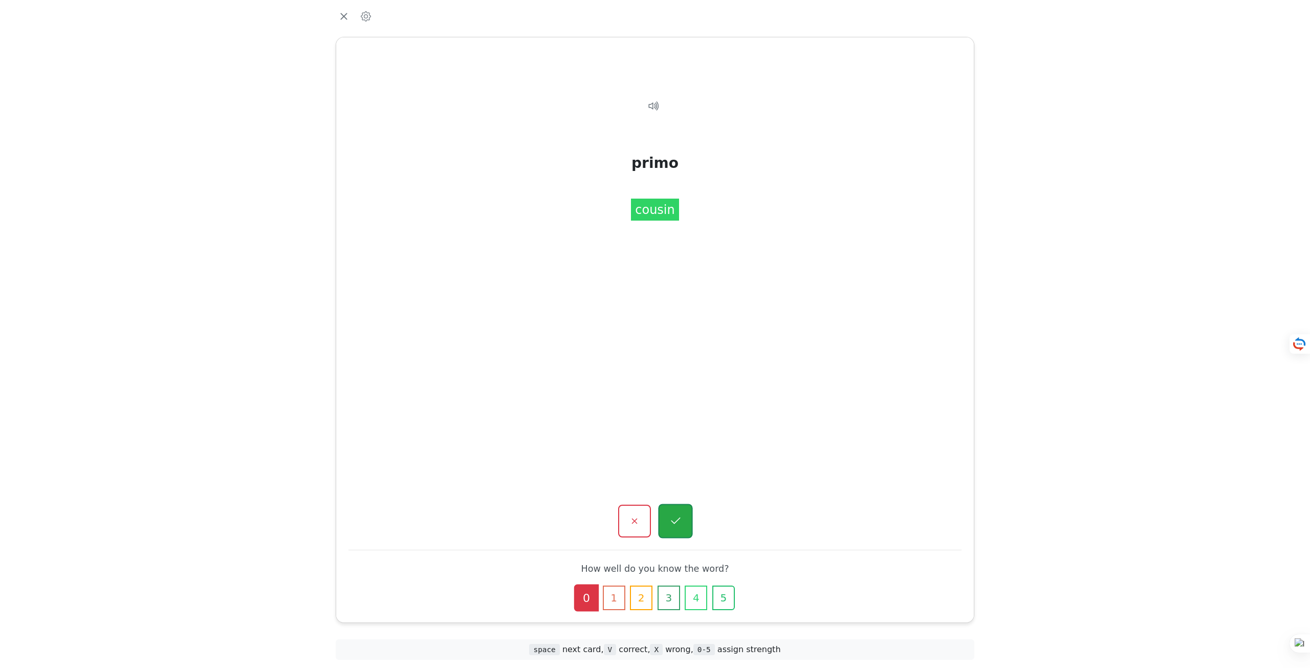
click at [679, 533] on button "button" at bounding box center [675, 521] width 34 height 34
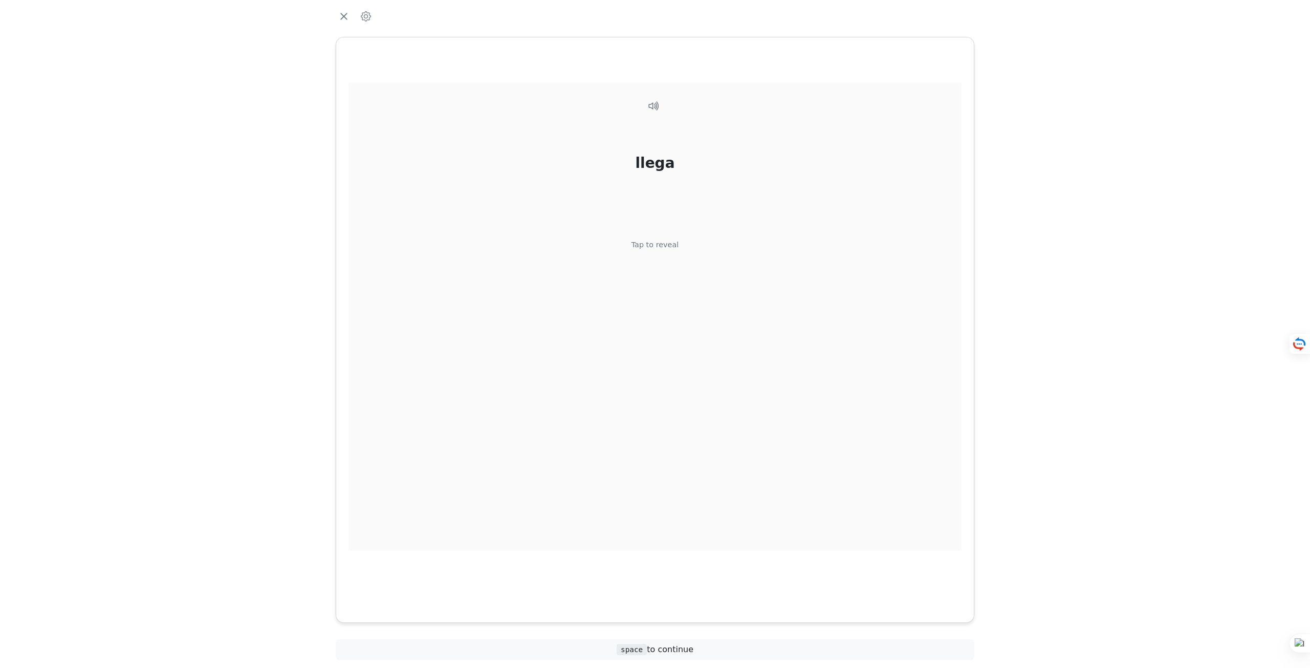
click at [644, 246] on div "Tap to reveal" at bounding box center [656, 245] width 48 height 11
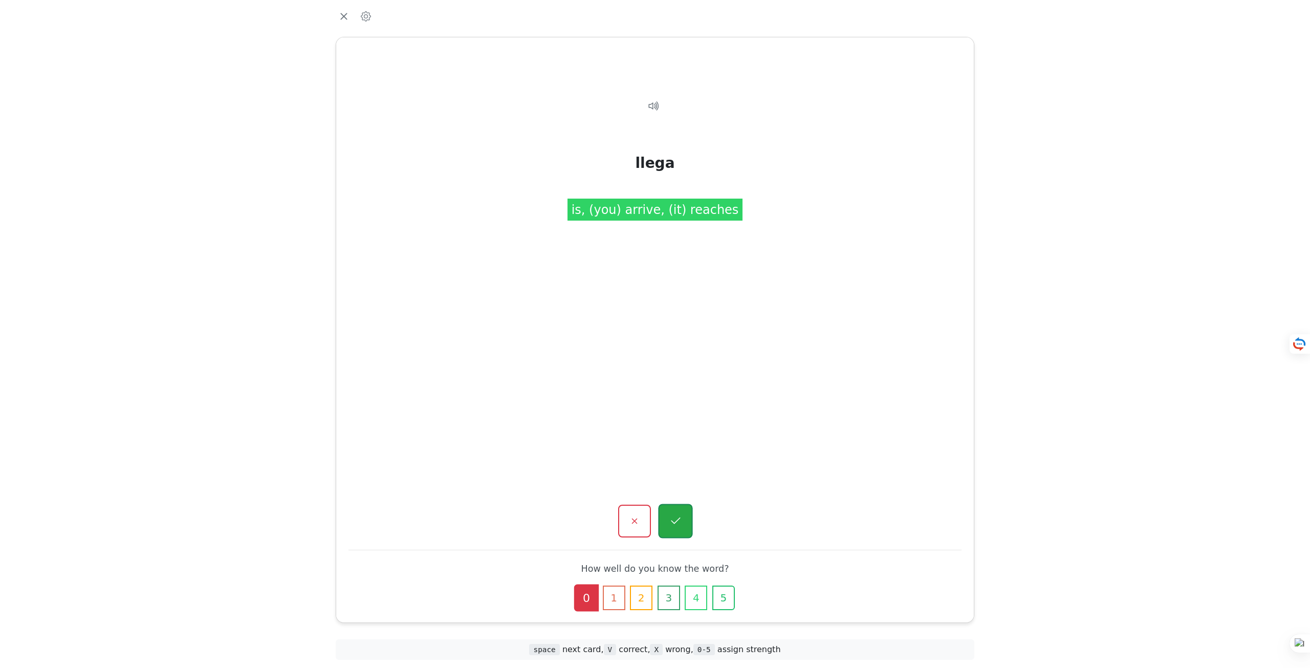
click at [676, 516] on icon "button" at bounding box center [675, 521] width 13 height 13
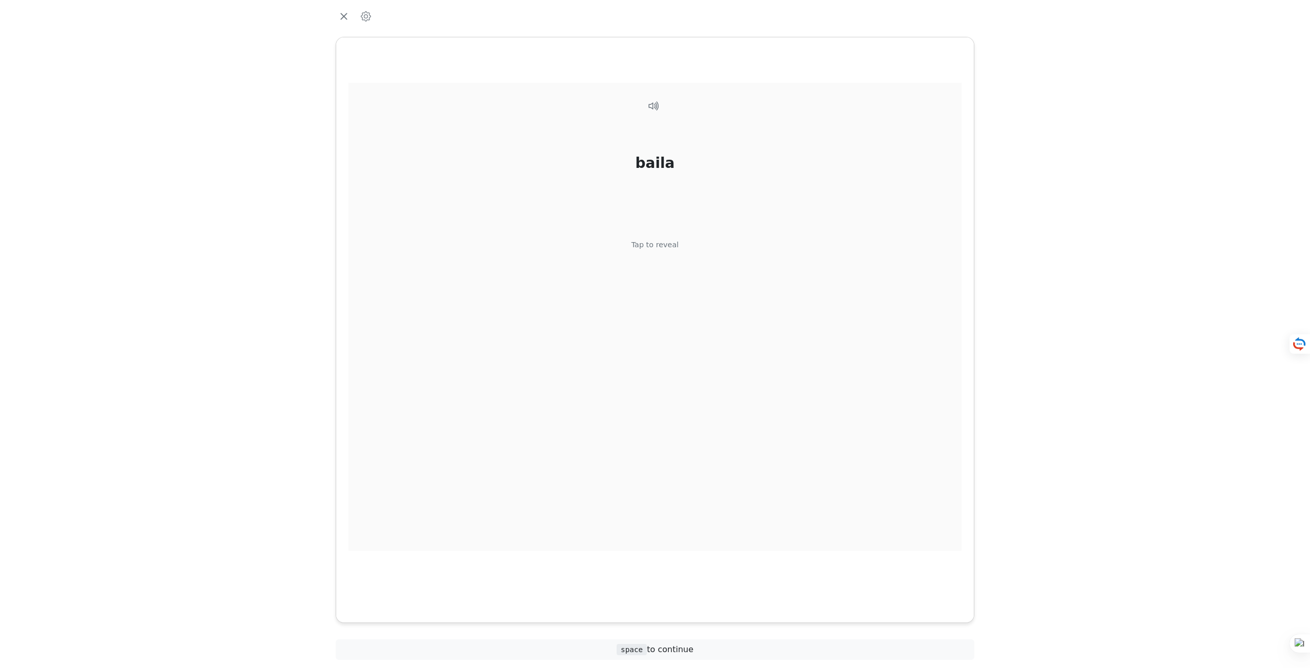
click at [657, 251] on div "baila Tap to reveal" at bounding box center [655, 317] width 613 height 468
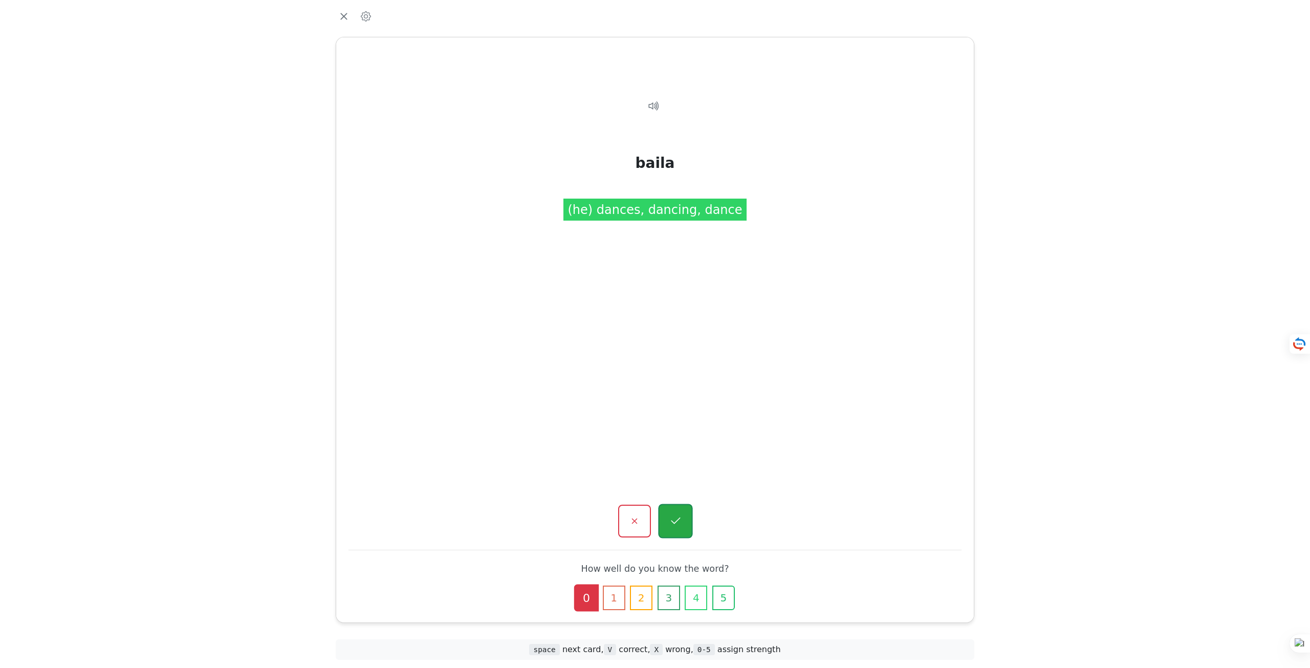
click at [674, 525] on icon "button" at bounding box center [675, 521] width 13 height 13
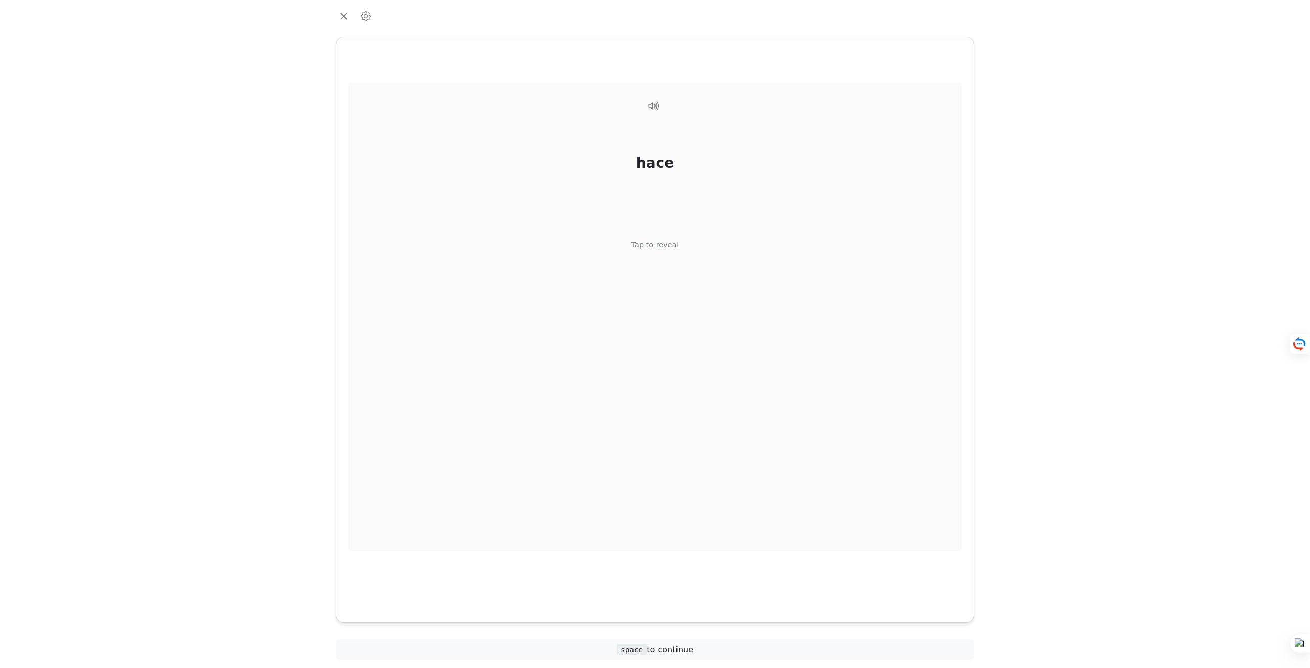
click at [647, 252] on div "hace Tap to reveal" at bounding box center [655, 317] width 613 height 468
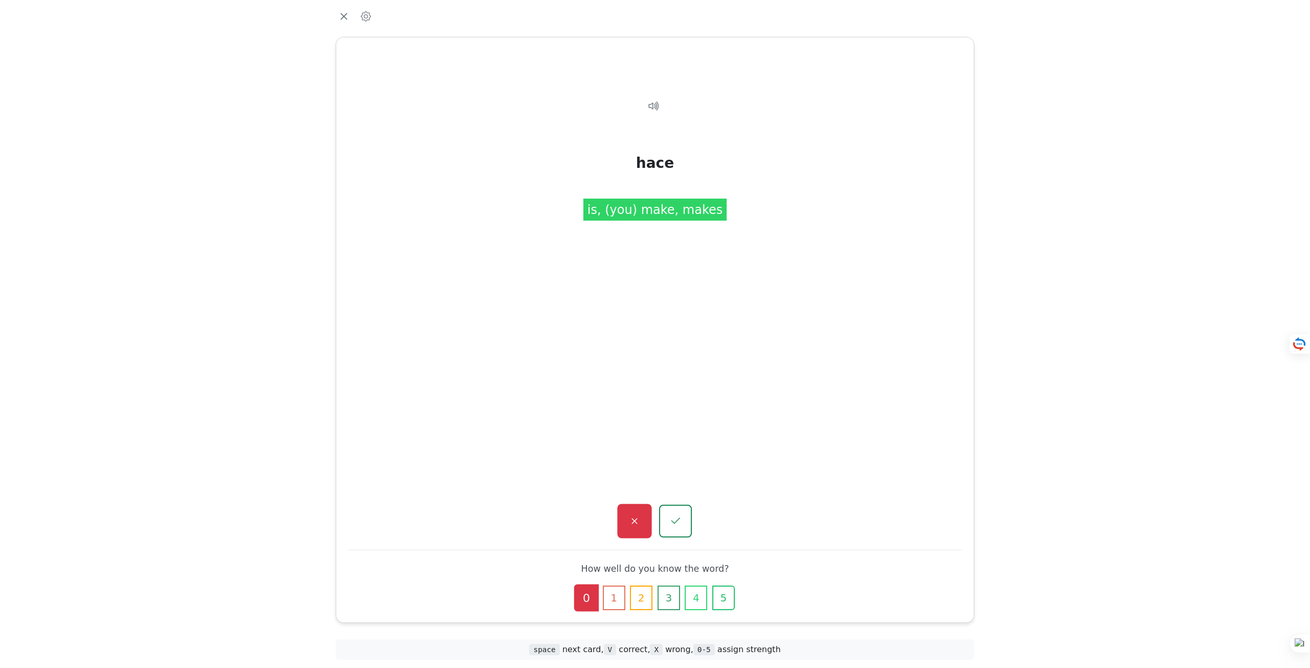
click at [634, 521] on icon "button" at bounding box center [635, 522] width 6 height 6
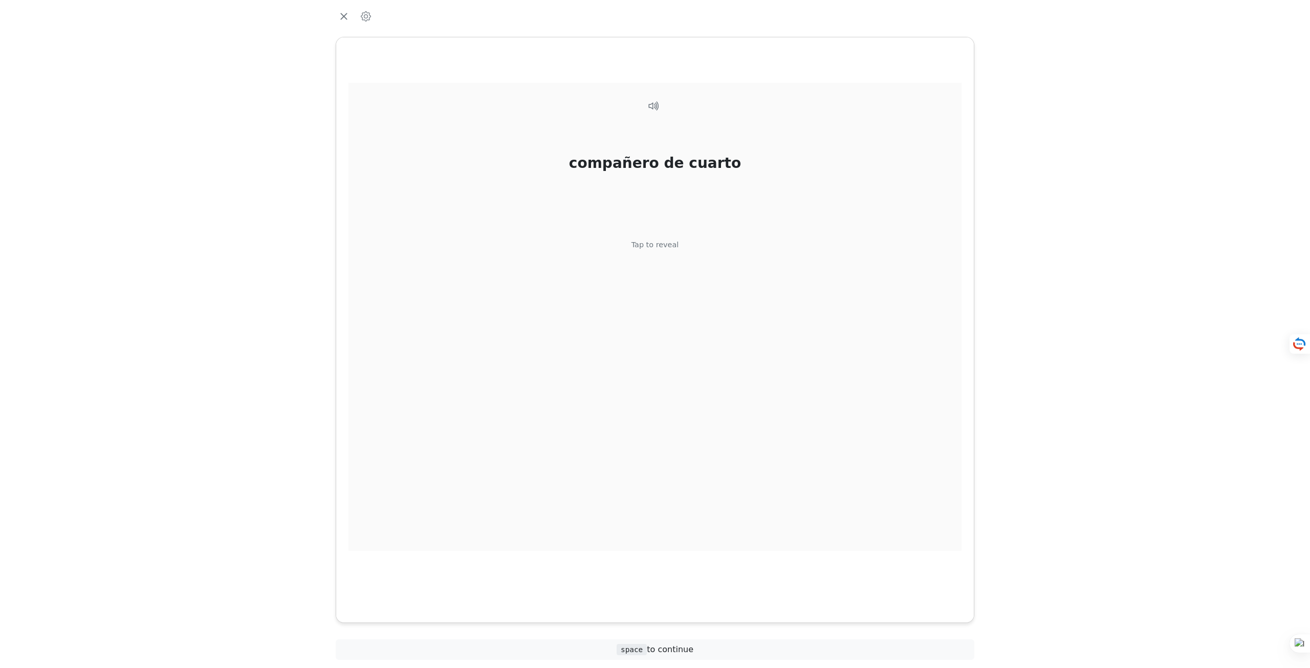
click at [646, 247] on div "Tap to reveal" at bounding box center [656, 245] width 48 height 11
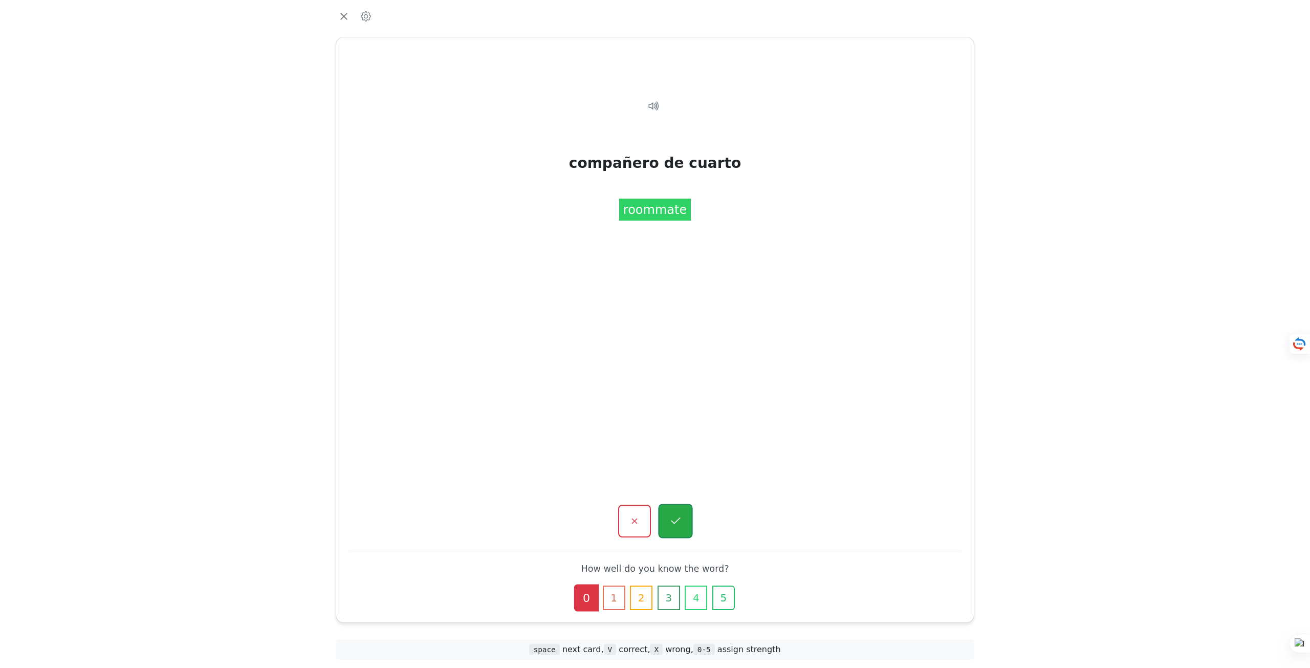
click at [679, 518] on icon "button" at bounding box center [675, 521] width 13 height 13
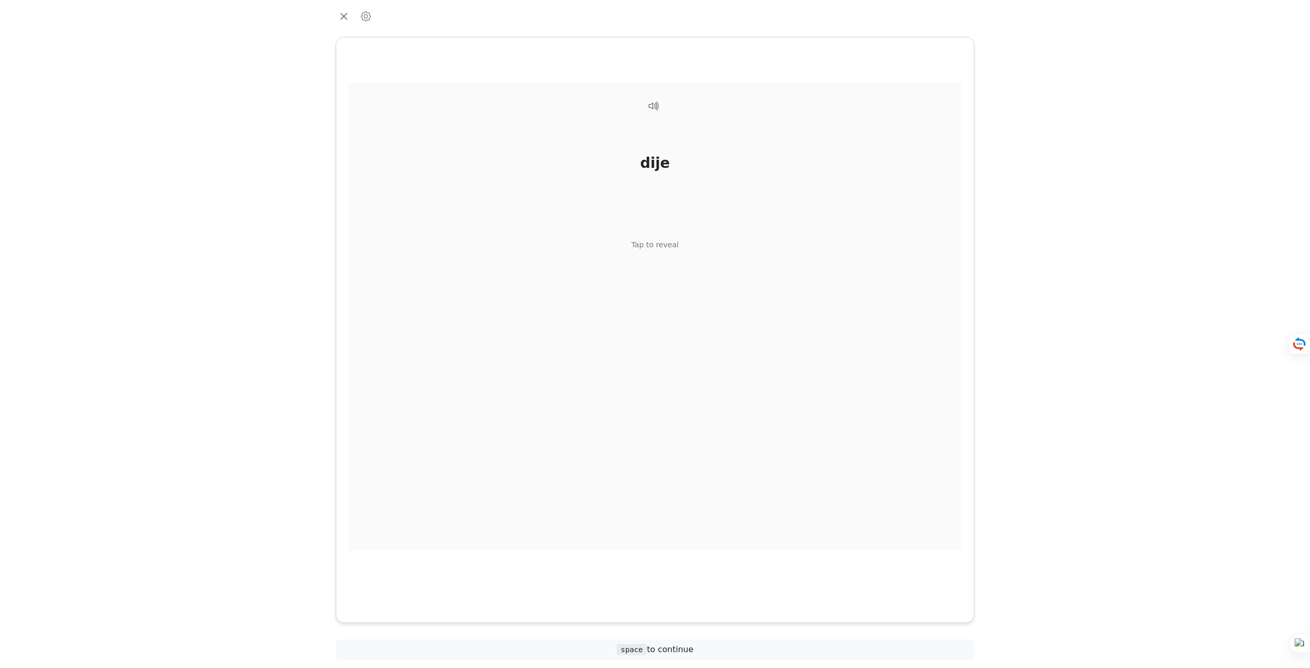
click at [667, 246] on div "Tap to reveal" at bounding box center [656, 245] width 48 height 11
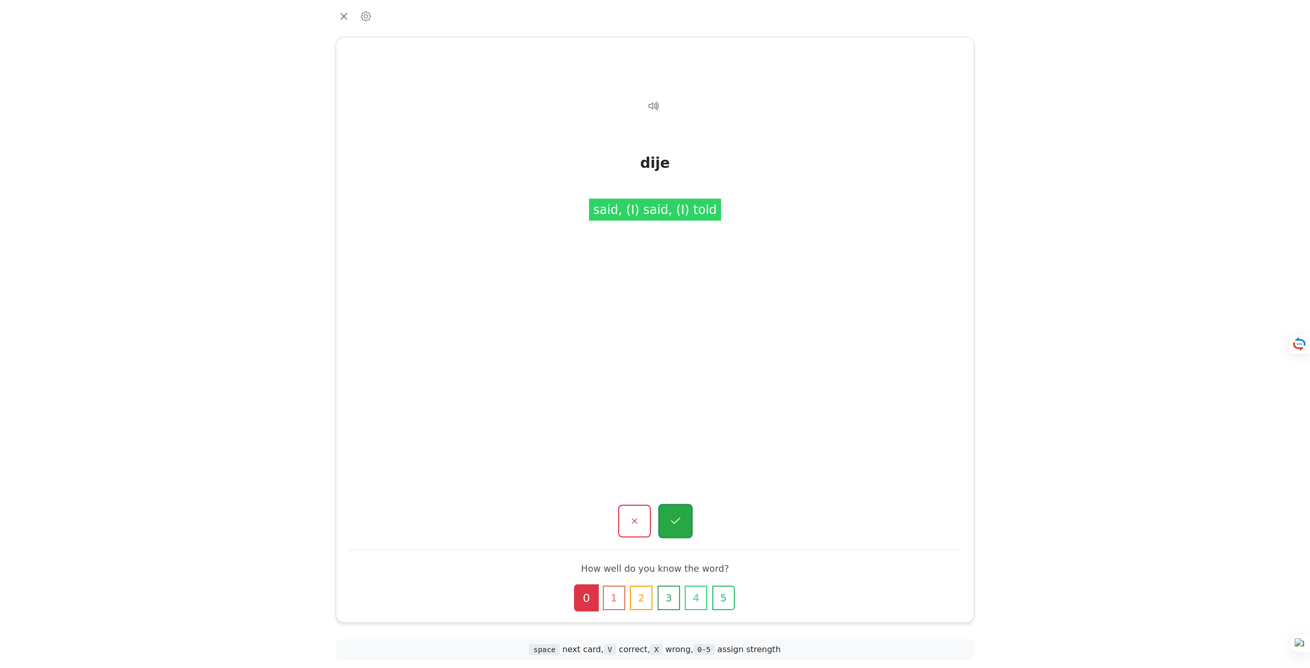
click at [664, 510] on button "button" at bounding box center [675, 521] width 34 height 34
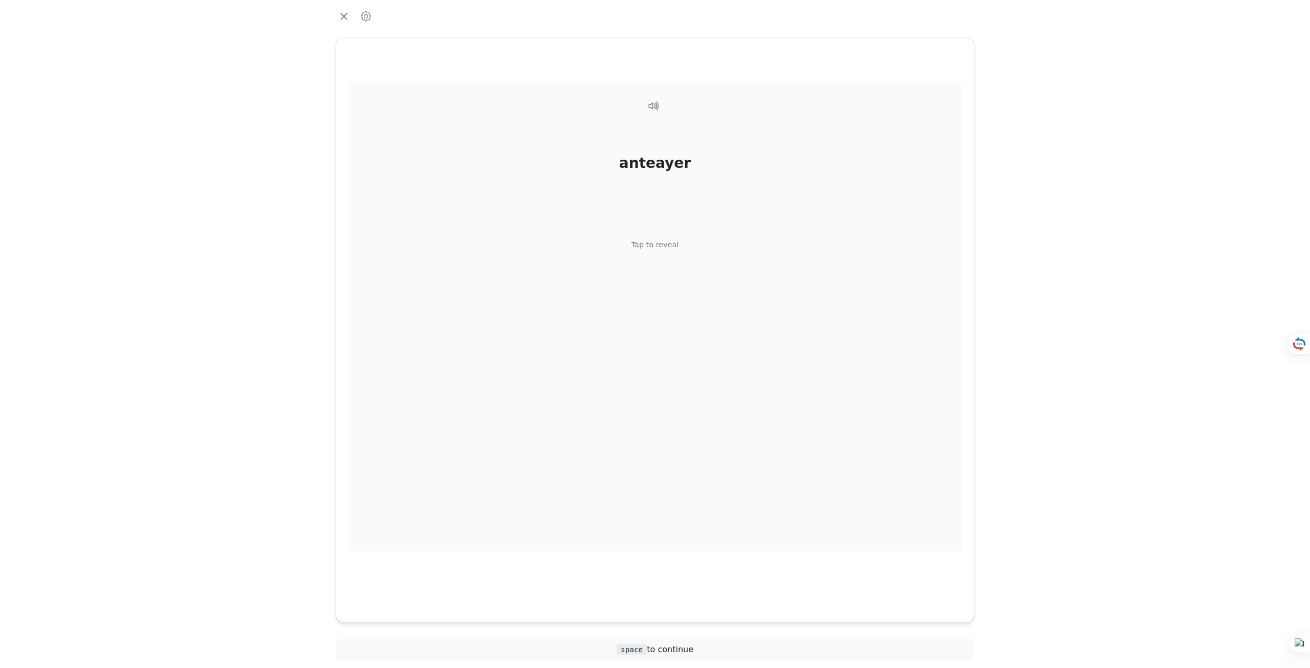
click at [658, 251] on div "anteayer Tap to reveal" at bounding box center [655, 317] width 613 height 468
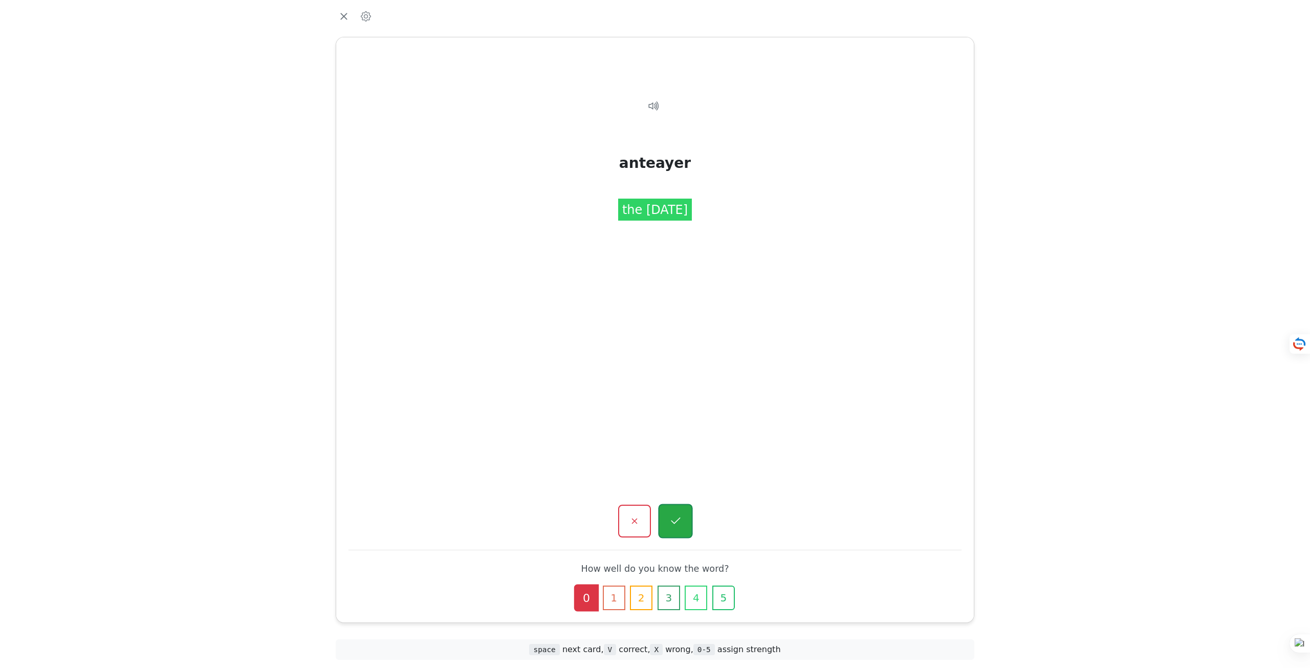
click at [687, 522] on button "button" at bounding box center [675, 521] width 34 height 34
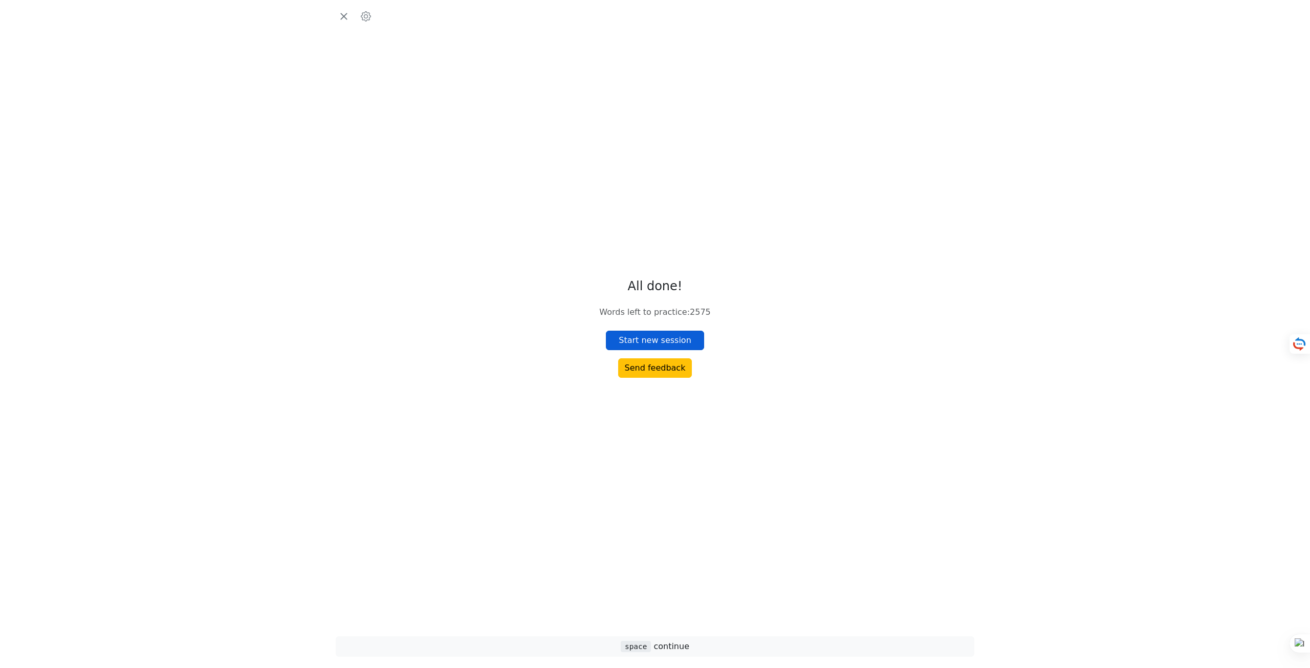
click at [656, 343] on button "Start new session" at bounding box center [655, 340] width 98 height 19
click at [673, 278] on div "conversar Tap to reveal" at bounding box center [655, 317] width 613 height 468
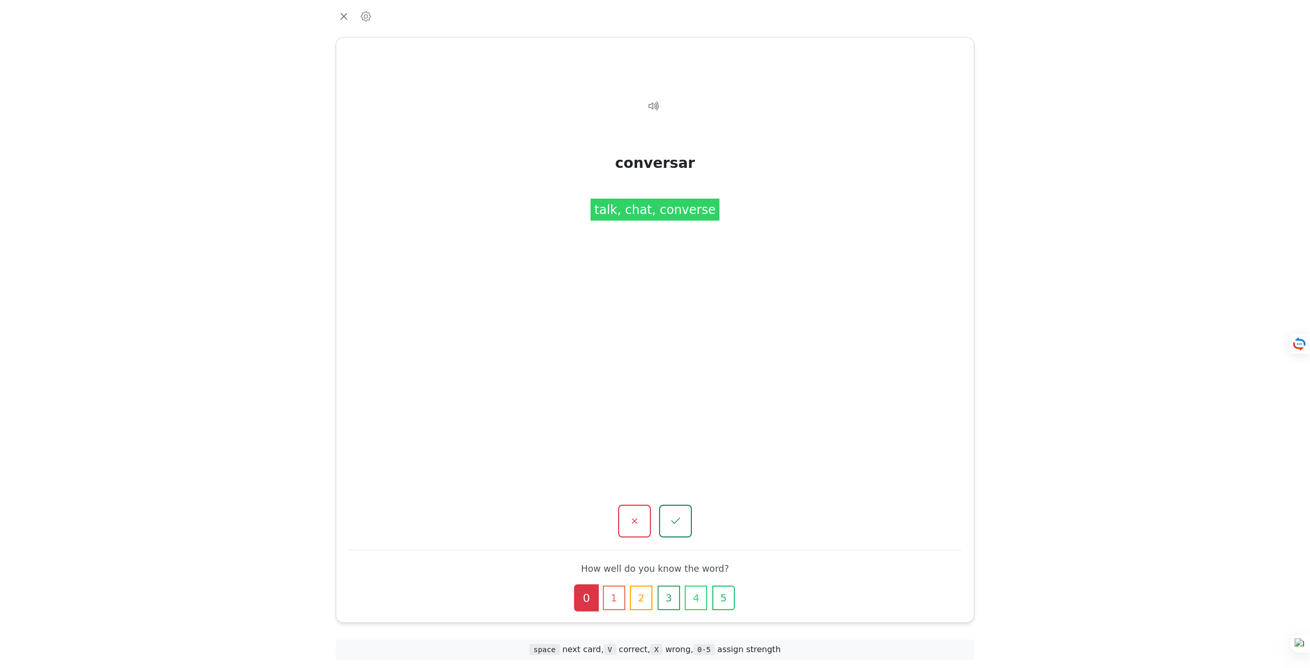
click at [700, 521] on div at bounding box center [655, 521] width 613 height 33
click at [683, 525] on button "button" at bounding box center [675, 521] width 34 height 34
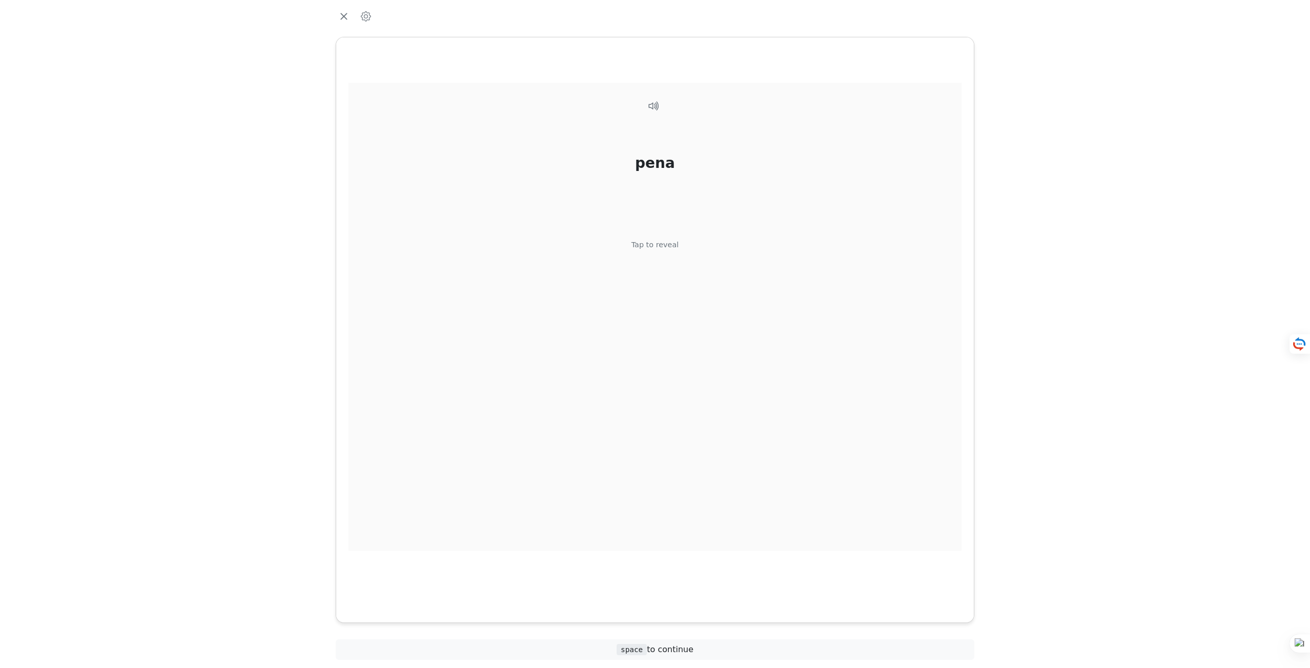
click at [681, 308] on div "pena Tap to reveal" at bounding box center [655, 317] width 613 height 468
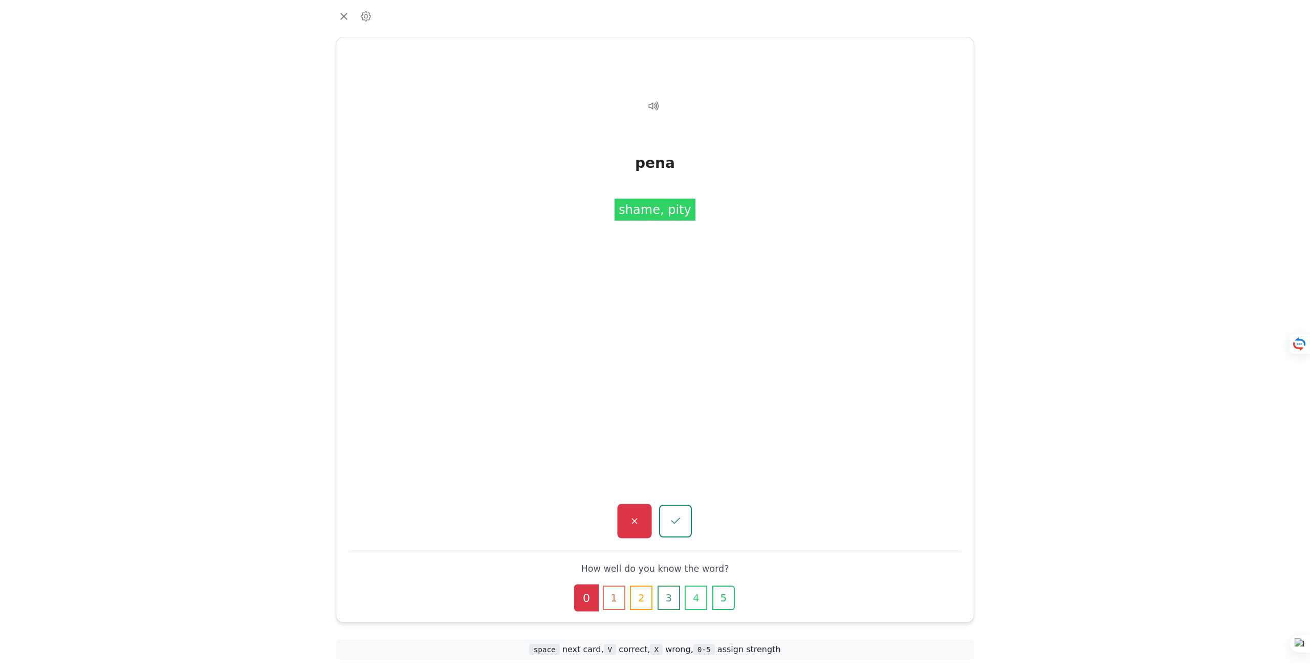
click at [635, 519] on icon "button" at bounding box center [634, 521] width 13 height 13
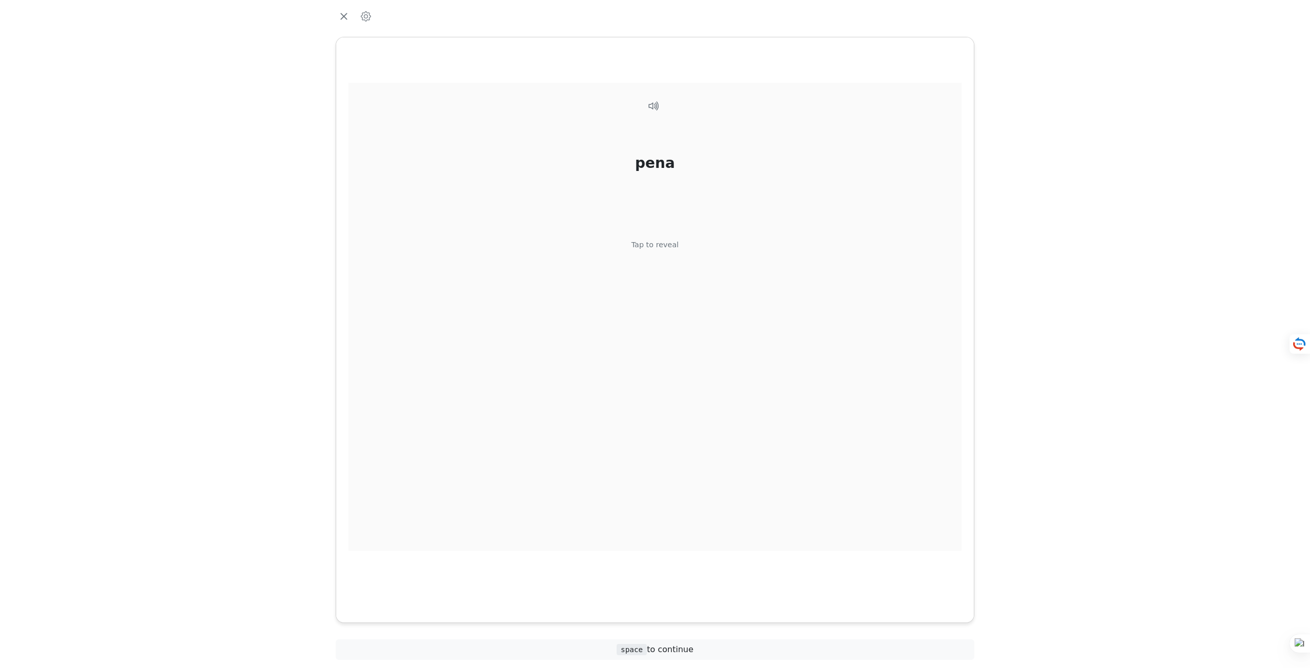
click at [635, 264] on div "pena Tap to reveal" at bounding box center [655, 317] width 613 height 468
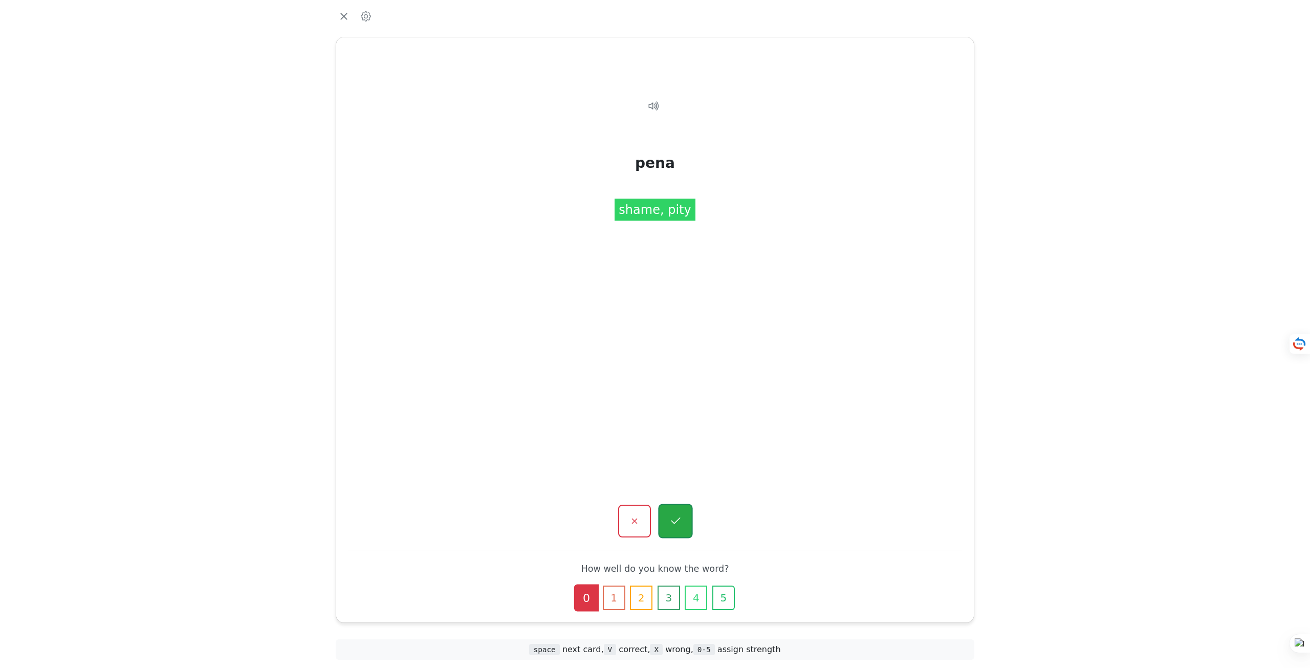
click at [682, 513] on button "button" at bounding box center [675, 521] width 34 height 34
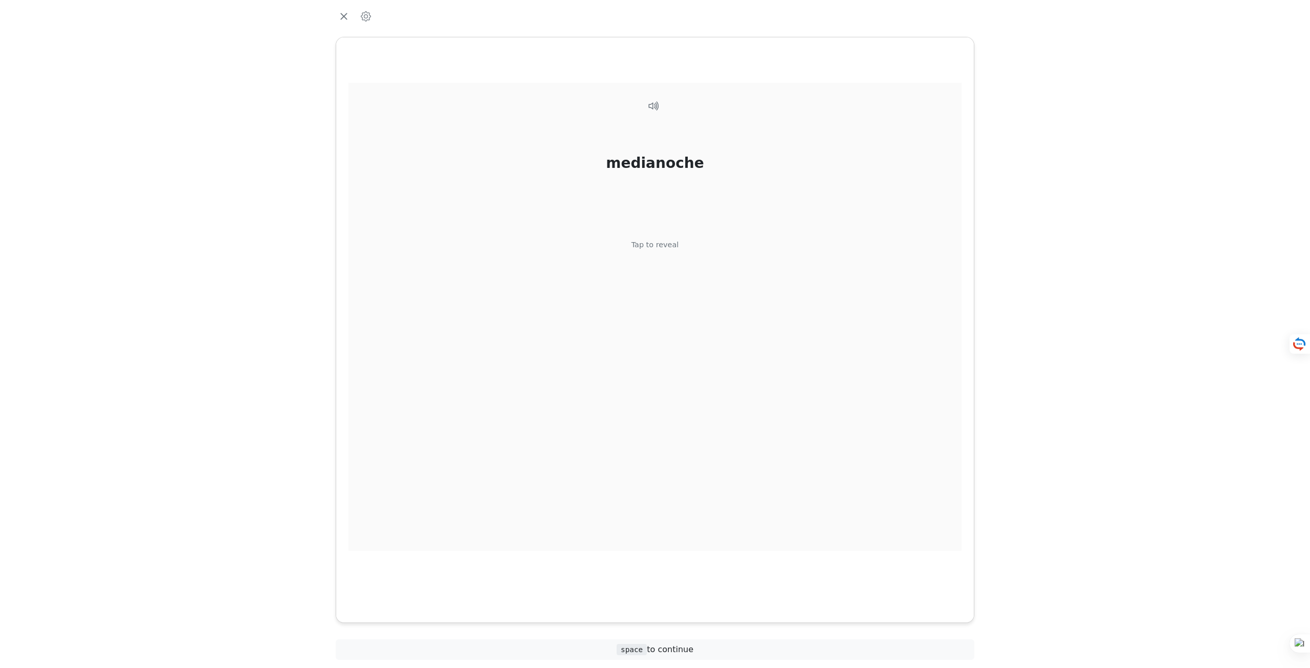
click at [658, 245] on div "Tap to reveal" at bounding box center [656, 245] width 48 height 11
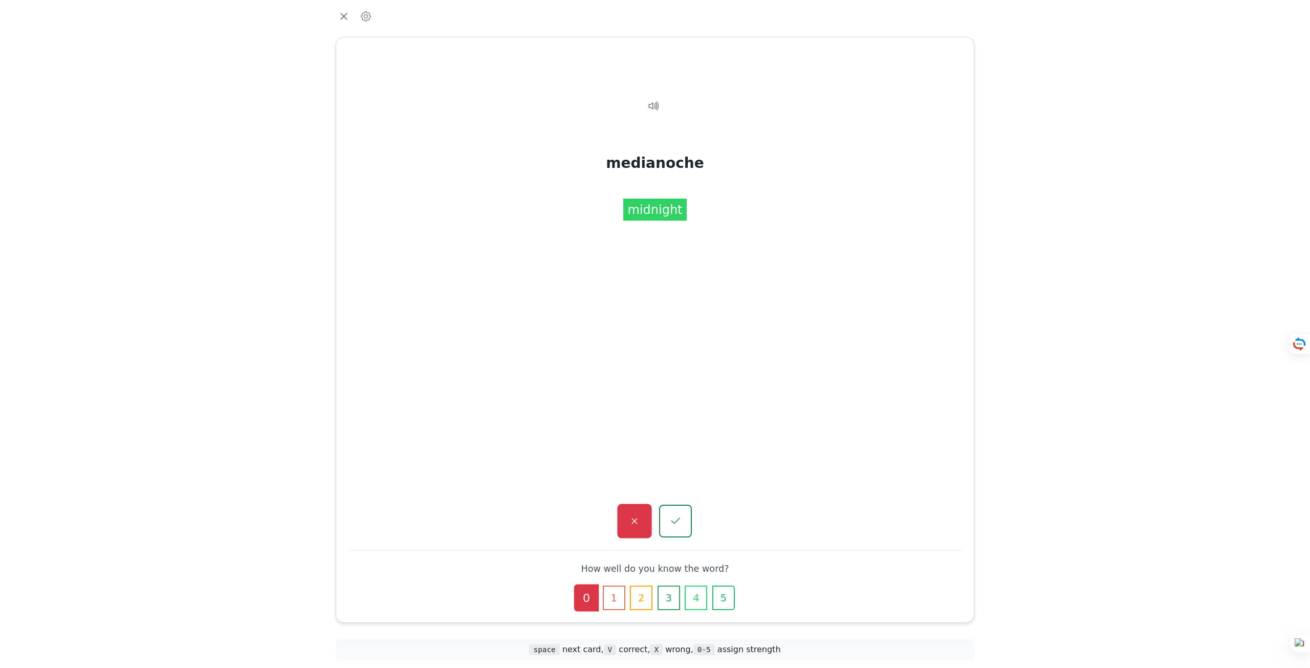
click at [636, 511] on button "button" at bounding box center [634, 521] width 34 height 34
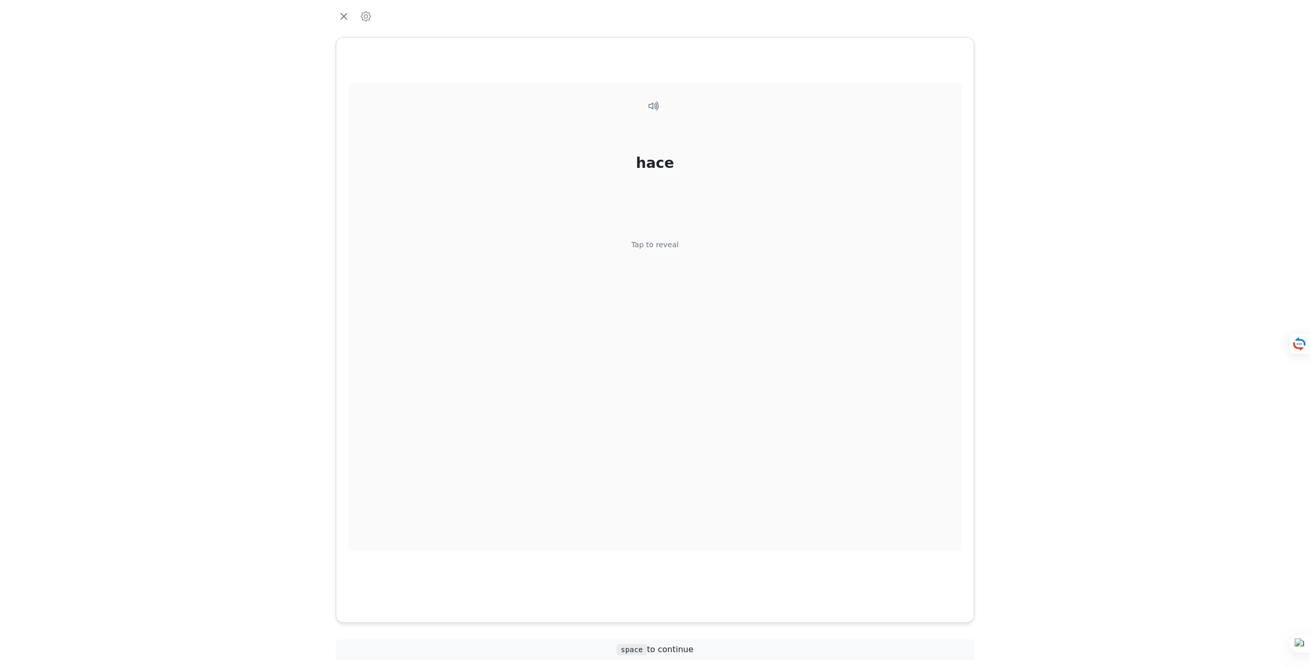
click at [644, 242] on div "Tap to reveal" at bounding box center [656, 245] width 48 height 11
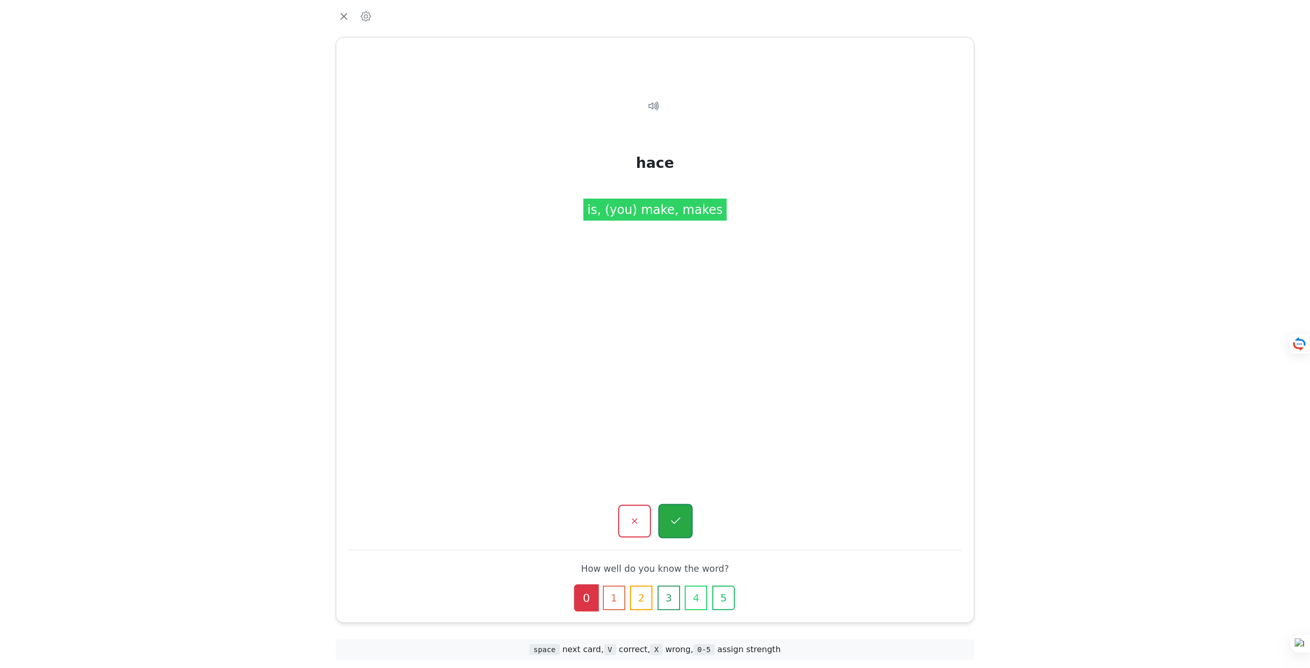
click at [679, 531] on button "button" at bounding box center [675, 521] width 34 height 34
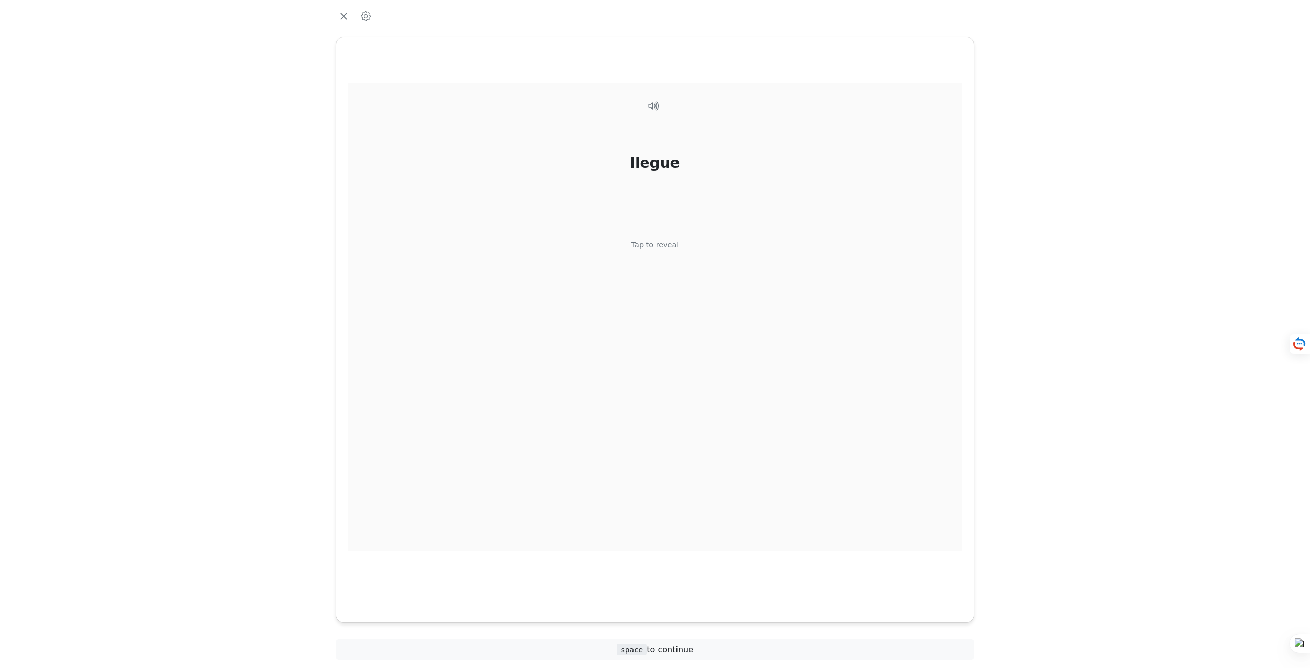
click at [674, 234] on div "llegue Tap to reveal" at bounding box center [655, 317] width 613 height 468
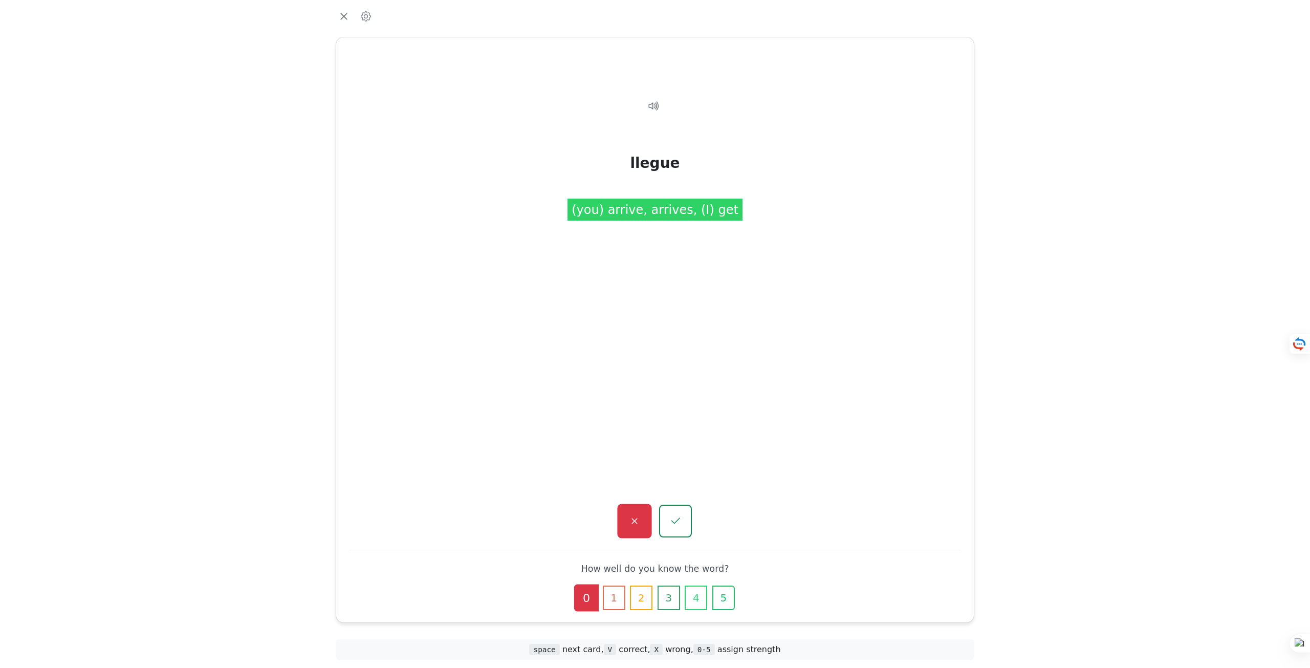
click at [639, 520] on icon "button" at bounding box center [634, 521] width 13 height 13
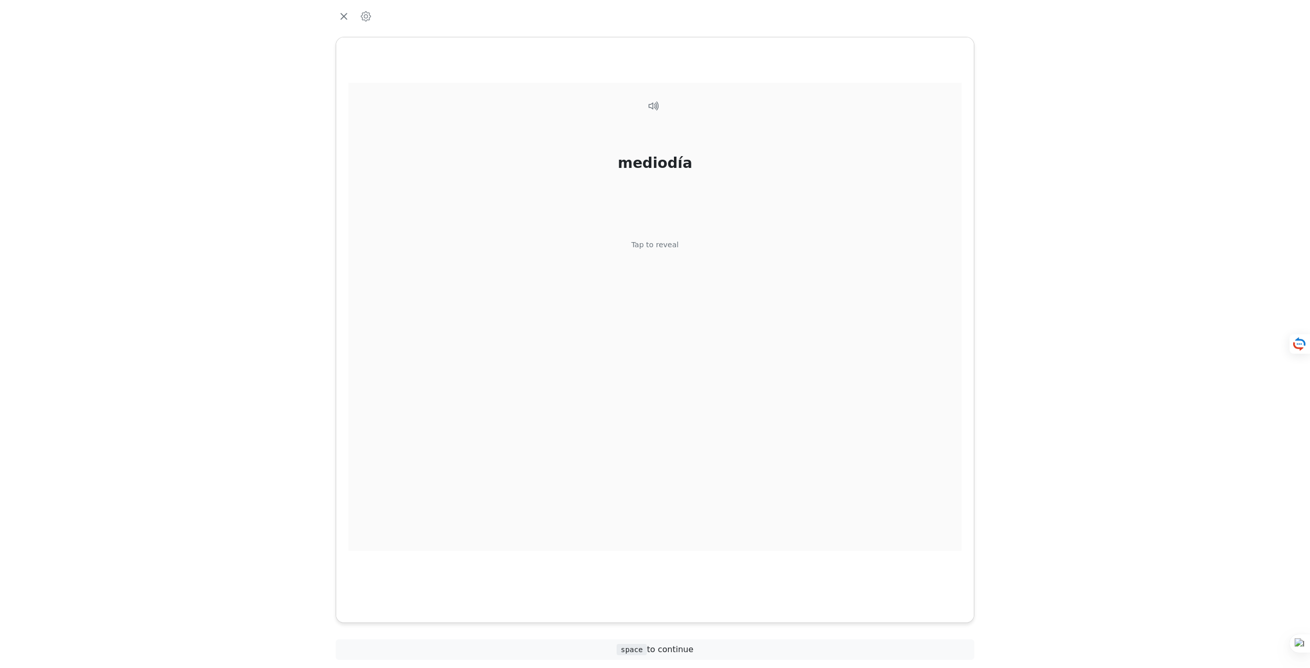
click at [655, 249] on div "Tap to reveal" at bounding box center [656, 245] width 48 height 11
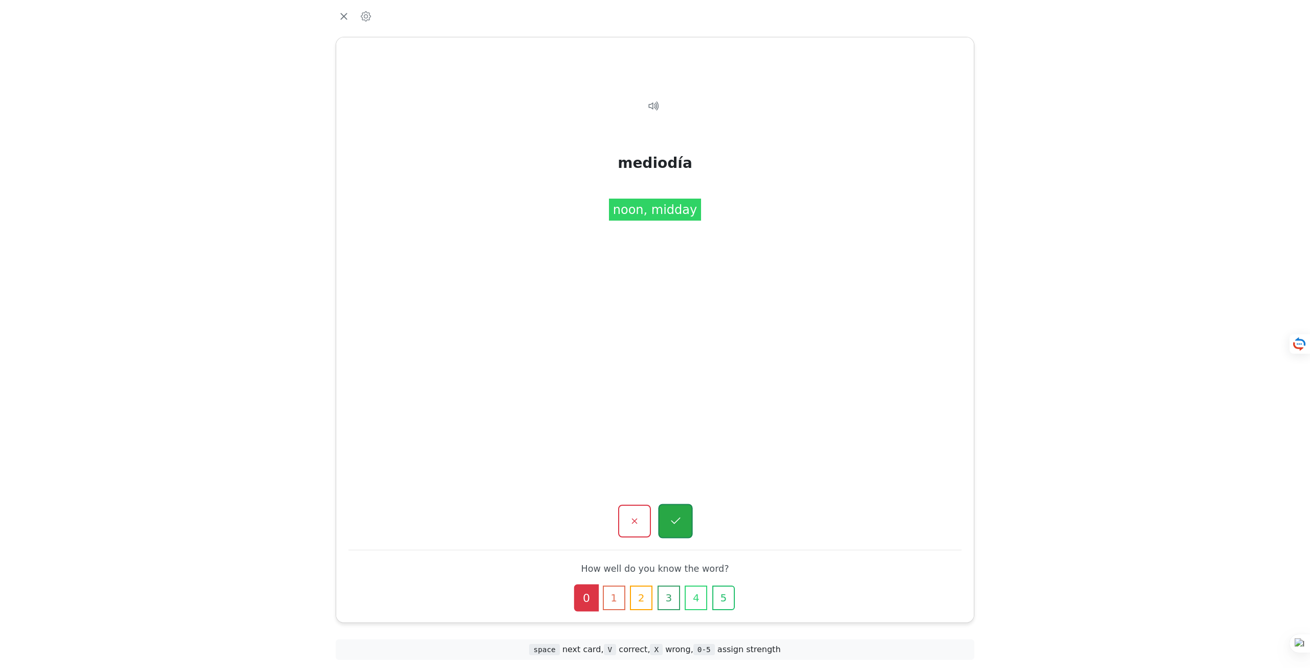
click at [691, 509] on button "button" at bounding box center [675, 521] width 34 height 34
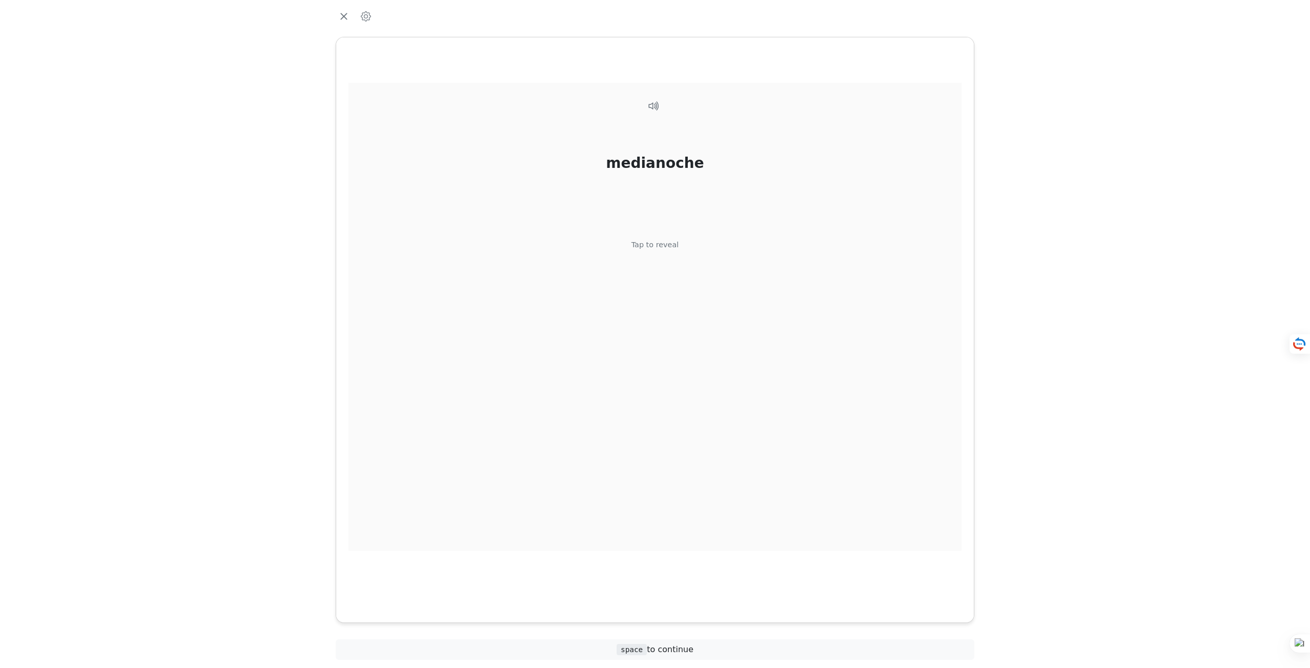
click at [664, 247] on div "Tap to reveal" at bounding box center [656, 245] width 48 height 11
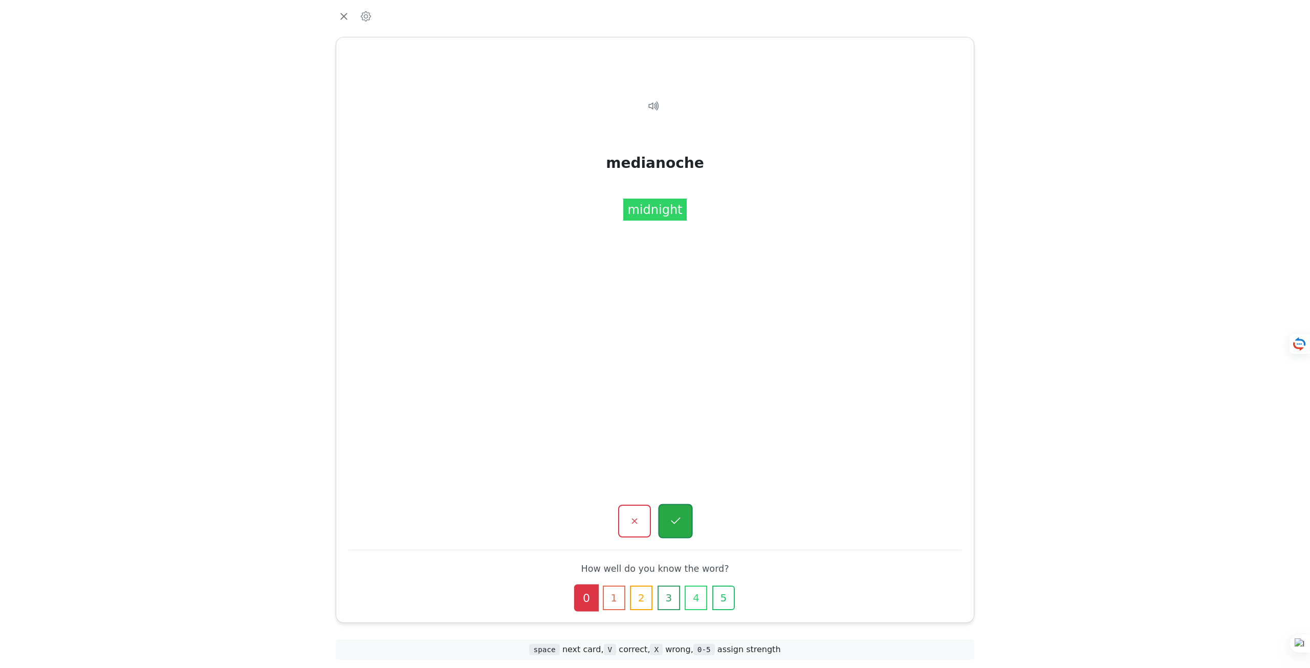
click at [682, 526] on icon "button" at bounding box center [675, 521] width 13 height 13
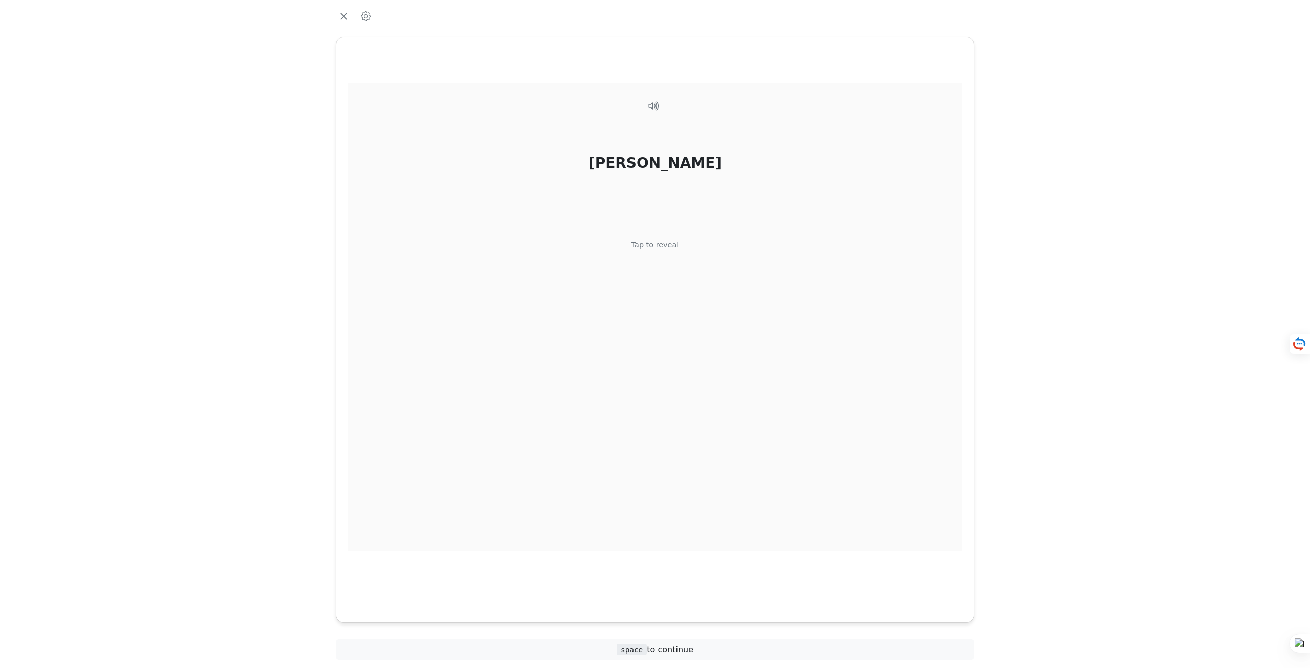
click at [664, 262] on div "parrilla Tap to reveal" at bounding box center [655, 317] width 613 height 468
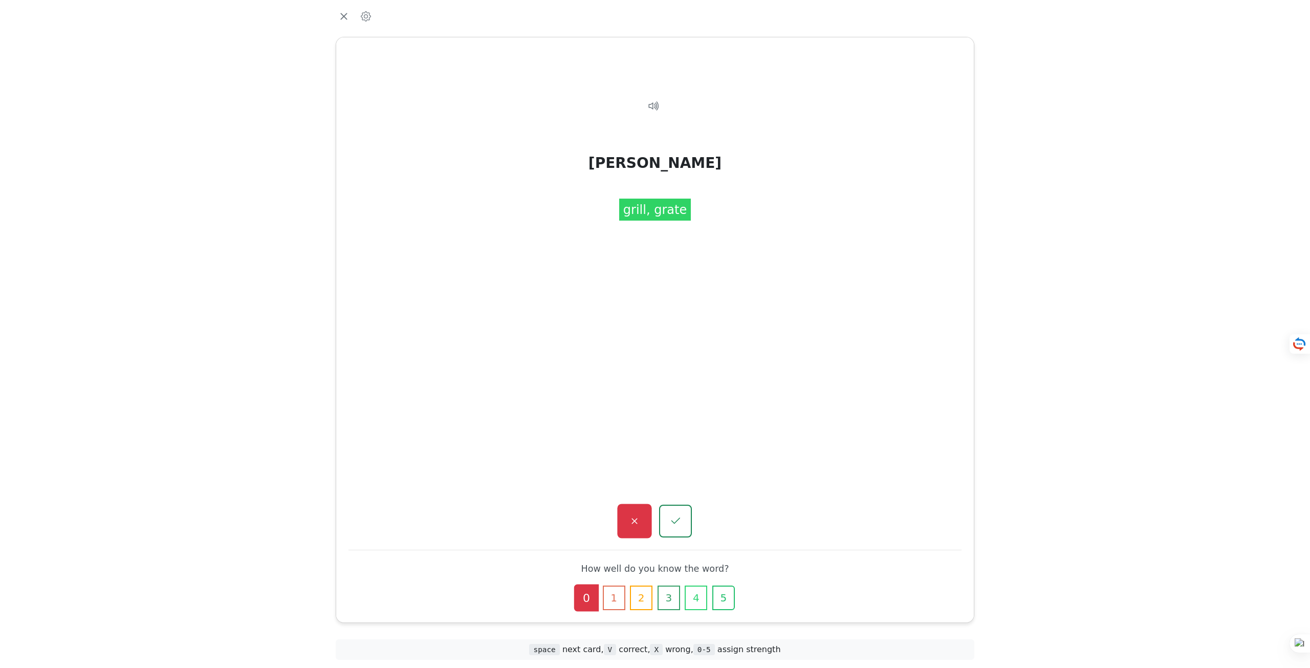
click at [634, 515] on icon "button" at bounding box center [634, 521] width 13 height 13
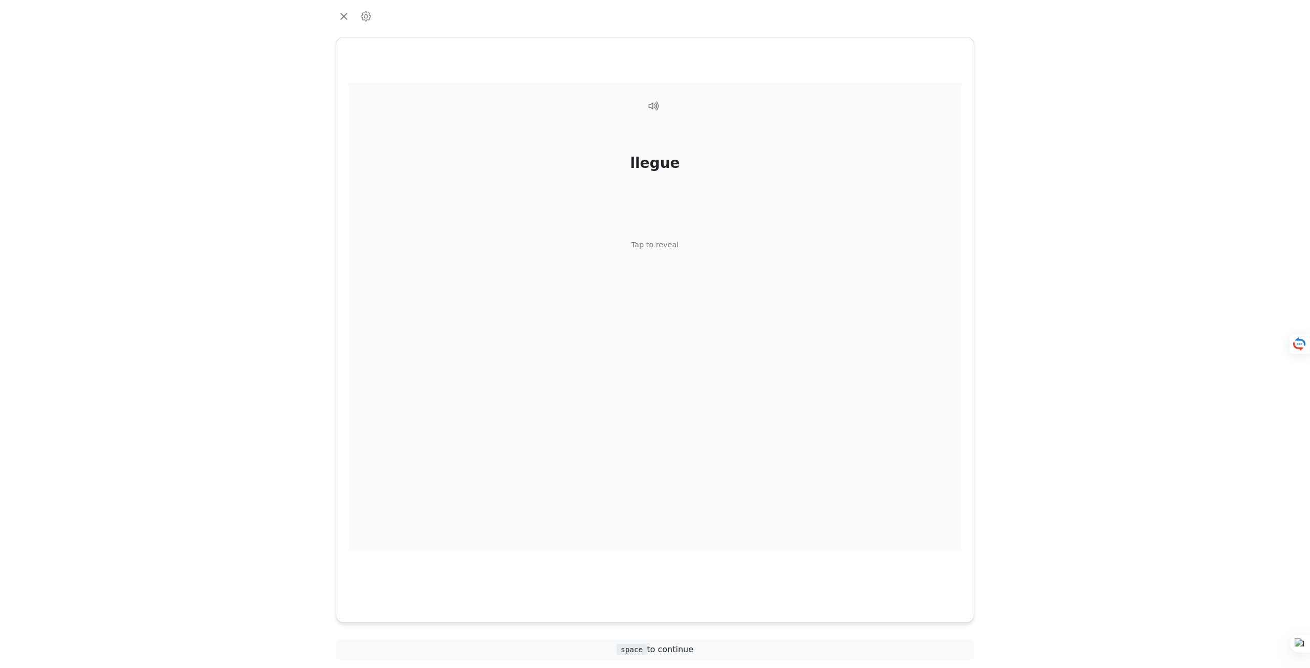
click at [660, 249] on div "llegue Tap to reveal" at bounding box center [655, 317] width 613 height 468
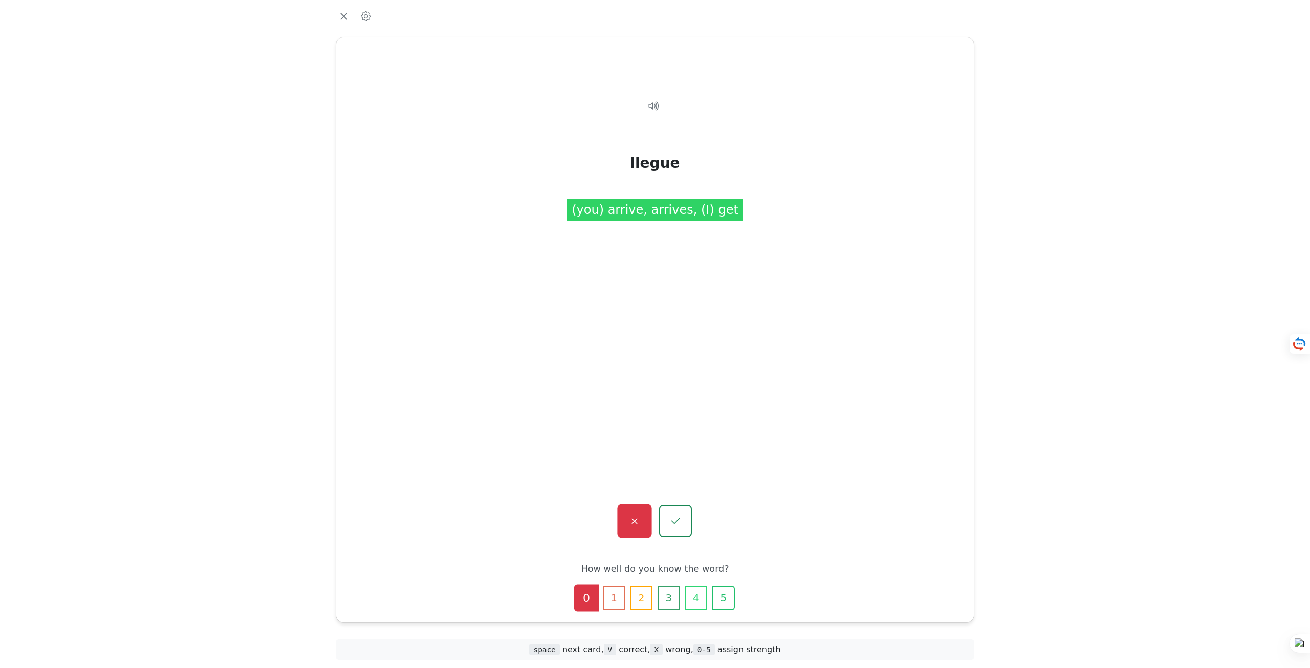
click at [633, 524] on icon "button" at bounding box center [634, 521] width 13 height 13
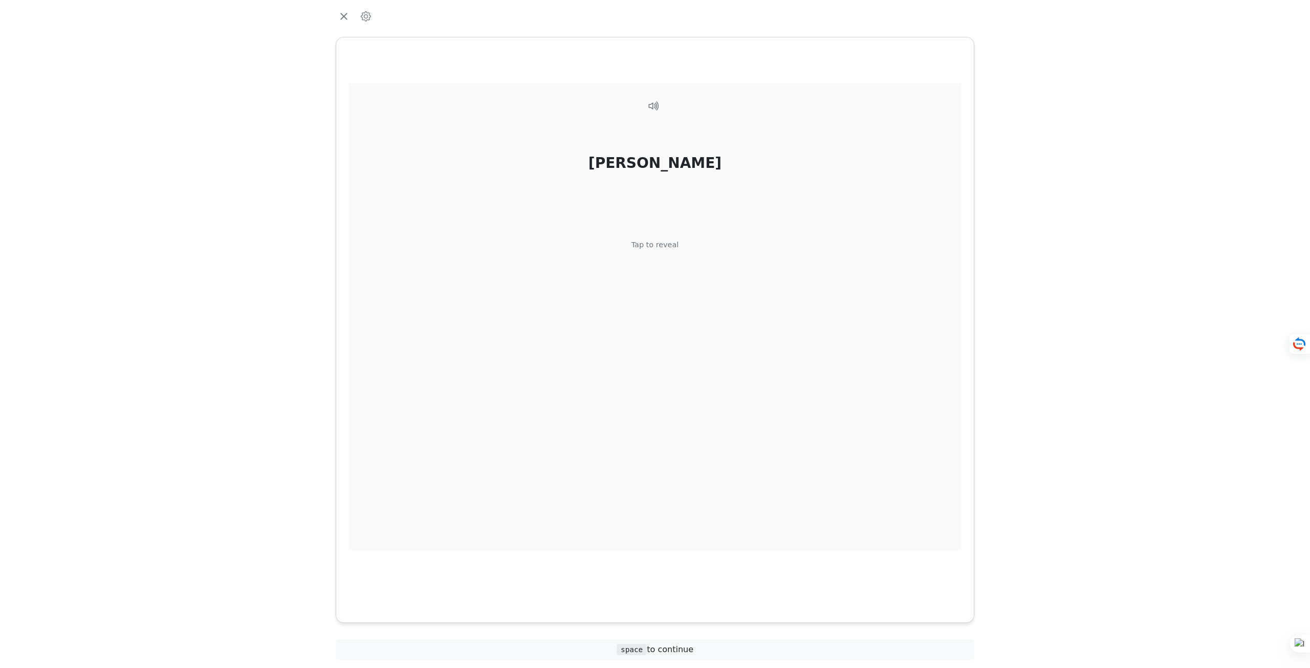
click at [659, 243] on div "Tap to reveal" at bounding box center [656, 245] width 48 height 11
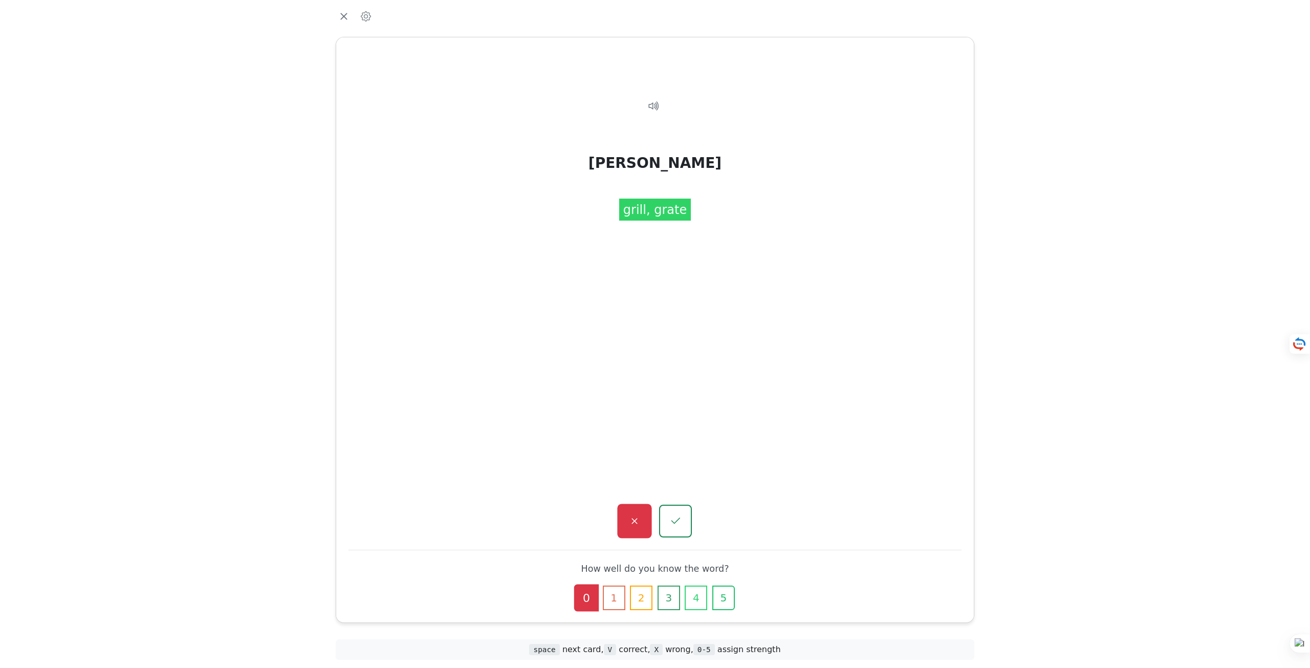
click at [642, 513] on button "button" at bounding box center [634, 521] width 34 height 34
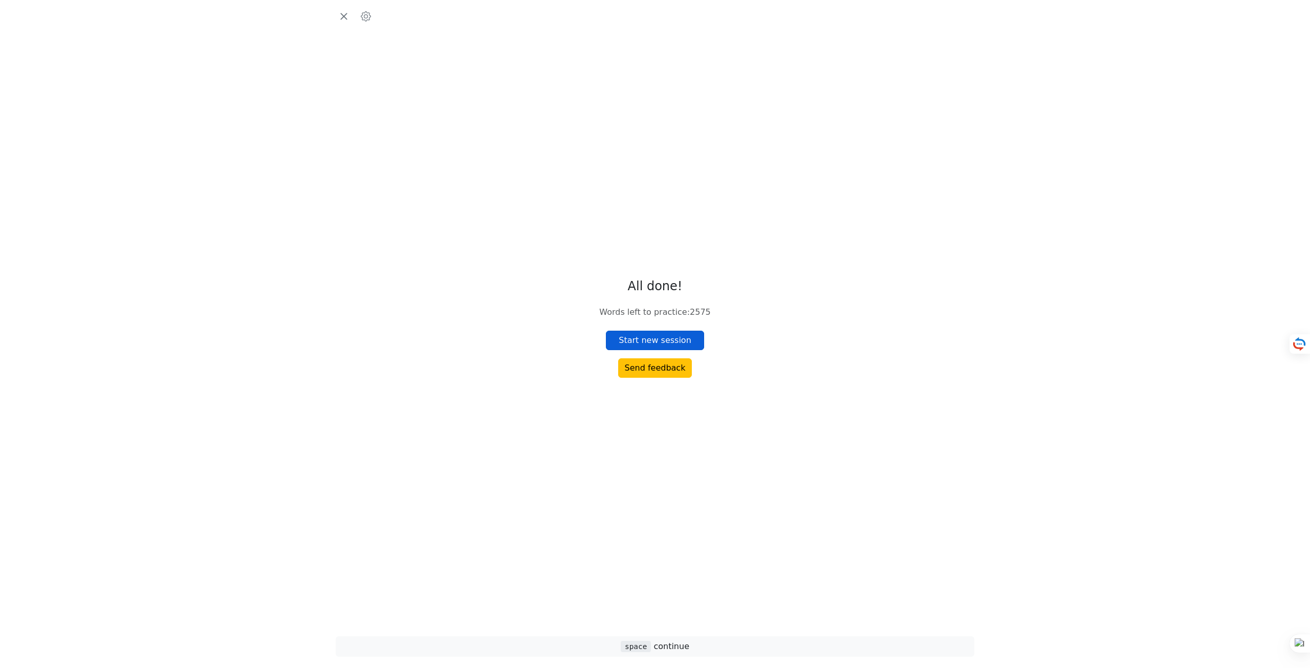
click at [635, 343] on button "Start new session" at bounding box center [655, 340] width 98 height 19
click at [635, 343] on div "llegue Tap to reveal" at bounding box center [655, 317] width 613 height 468
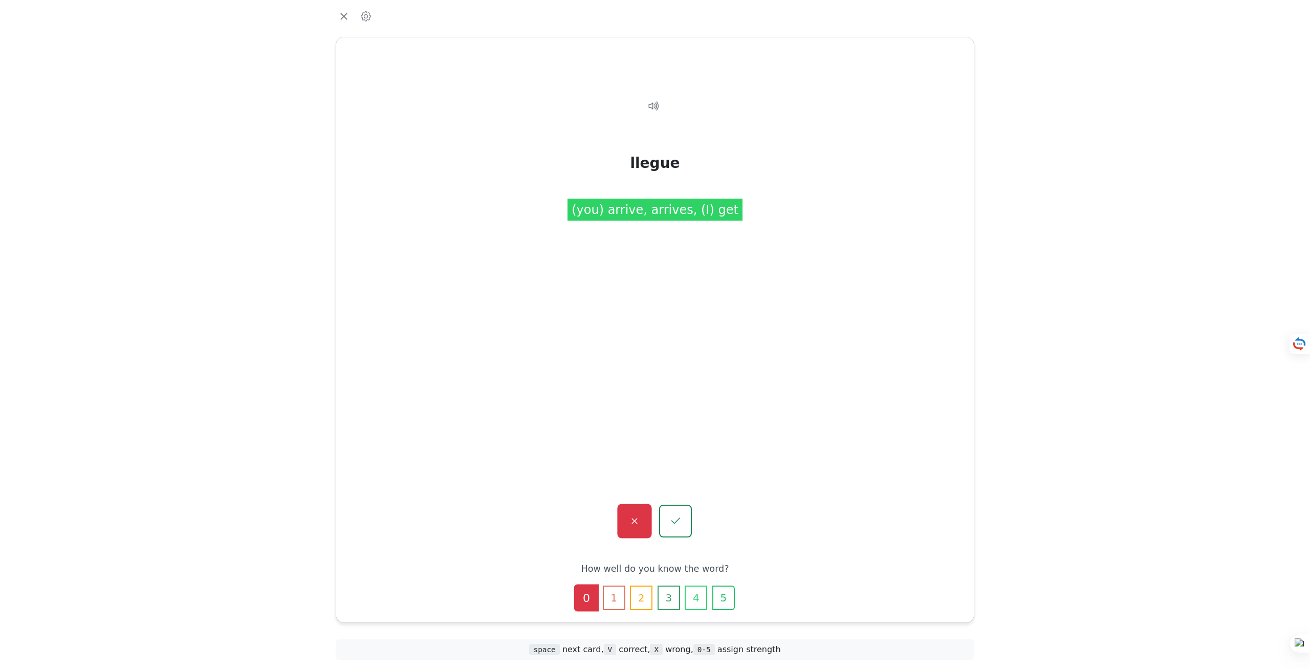
click at [635, 519] on icon "button" at bounding box center [634, 521] width 13 height 13
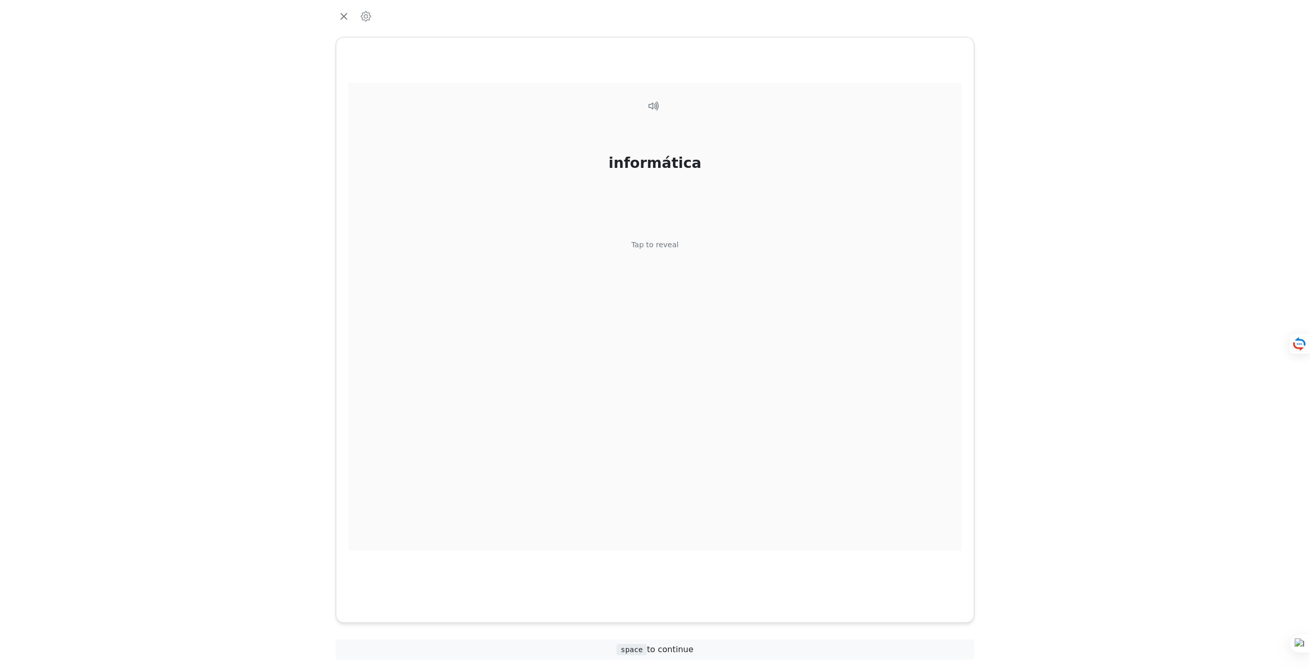
click at [646, 221] on div "informática Tap to reveal" at bounding box center [655, 317] width 613 height 468
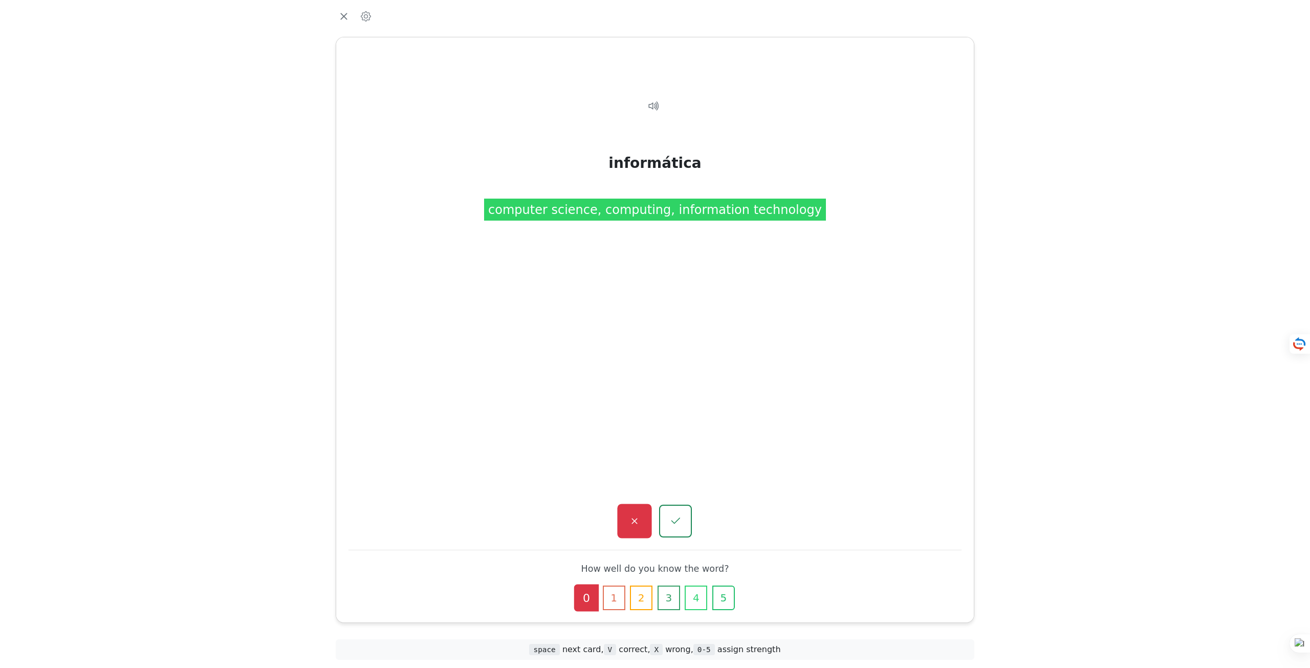
click at [642, 522] on button "button" at bounding box center [634, 521] width 34 height 34
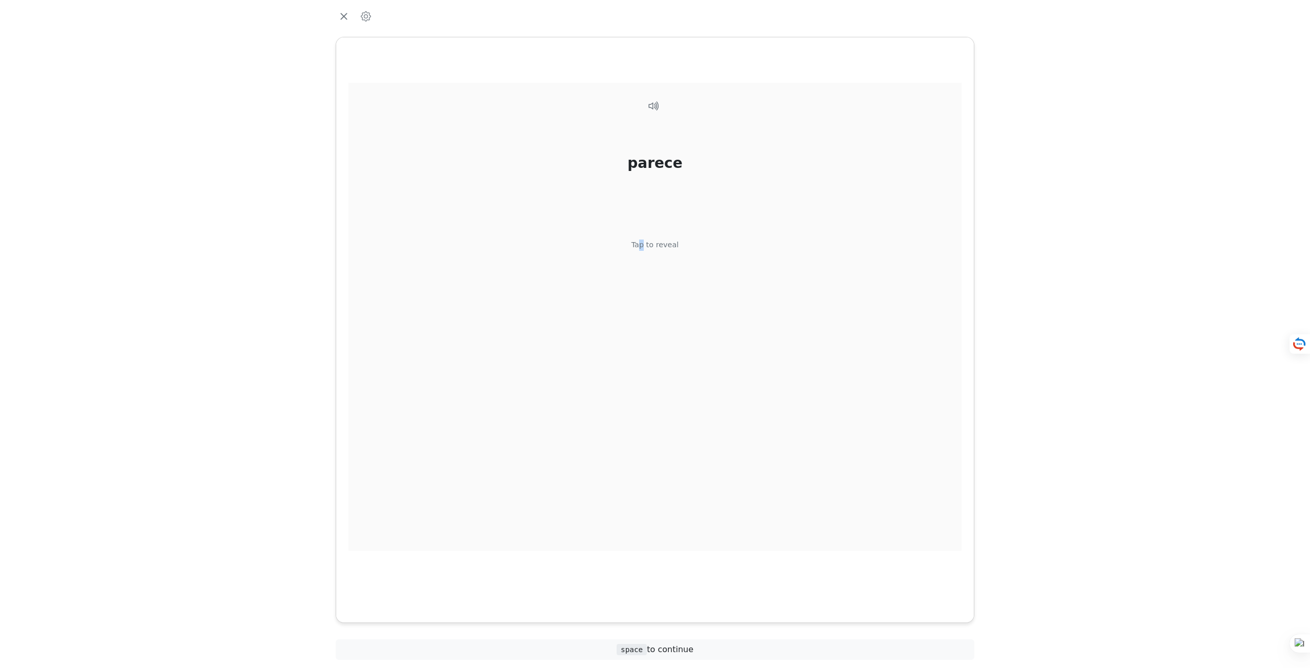
click at [644, 319] on div "parece Tap to reveal" at bounding box center [655, 317] width 613 height 468
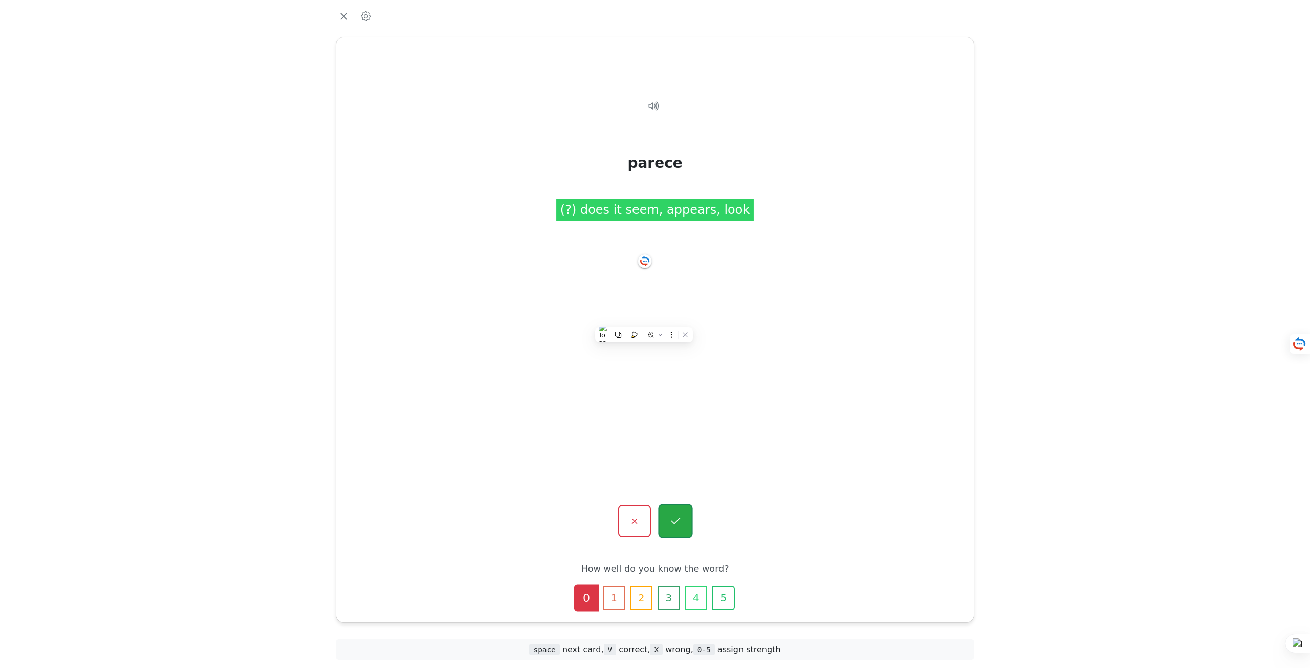
click at [682, 519] on icon "button" at bounding box center [675, 521] width 13 height 13
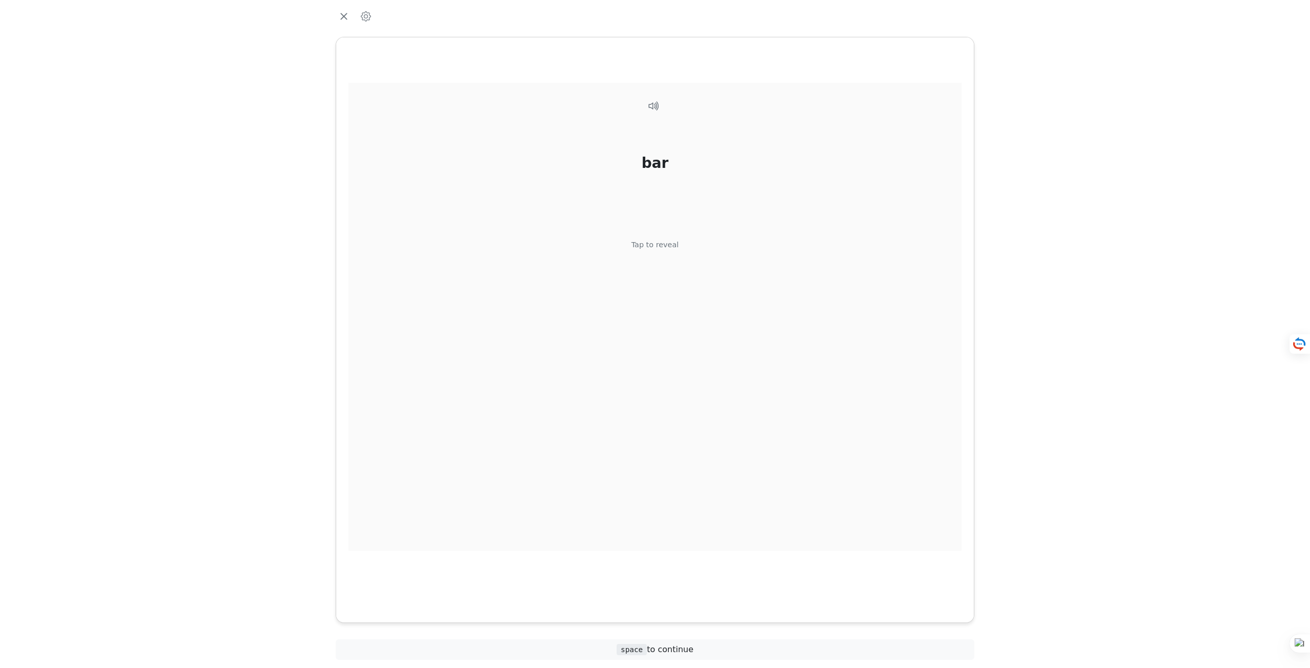
click at [692, 255] on div "bar Tap to reveal" at bounding box center [655, 317] width 613 height 468
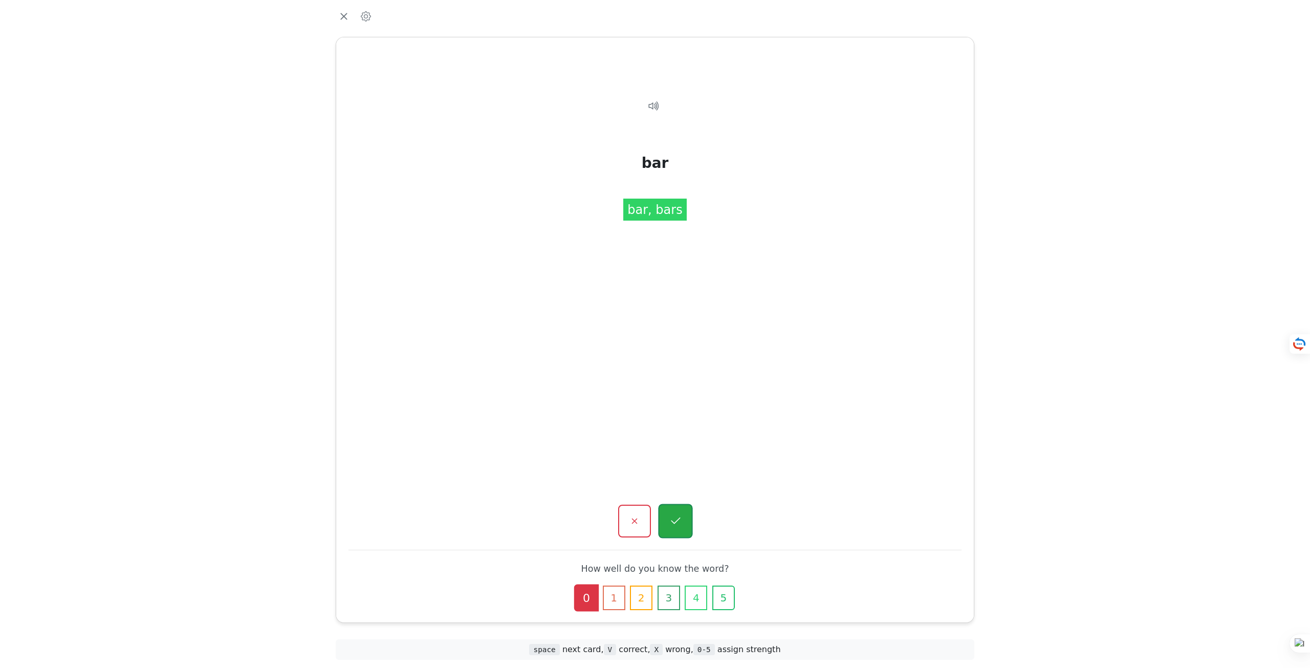
click at [671, 524] on icon "button" at bounding box center [675, 521] width 13 height 13
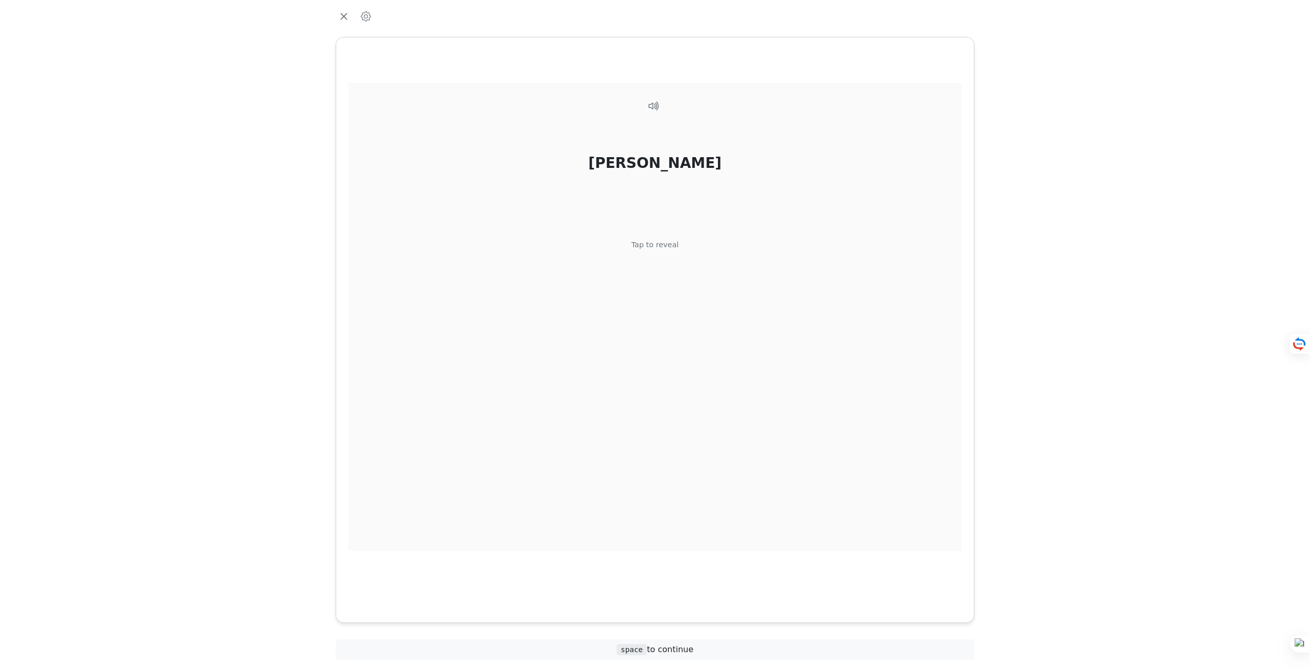
click at [660, 471] on div "parrilla Tap to reveal" at bounding box center [655, 317] width 613 height 468
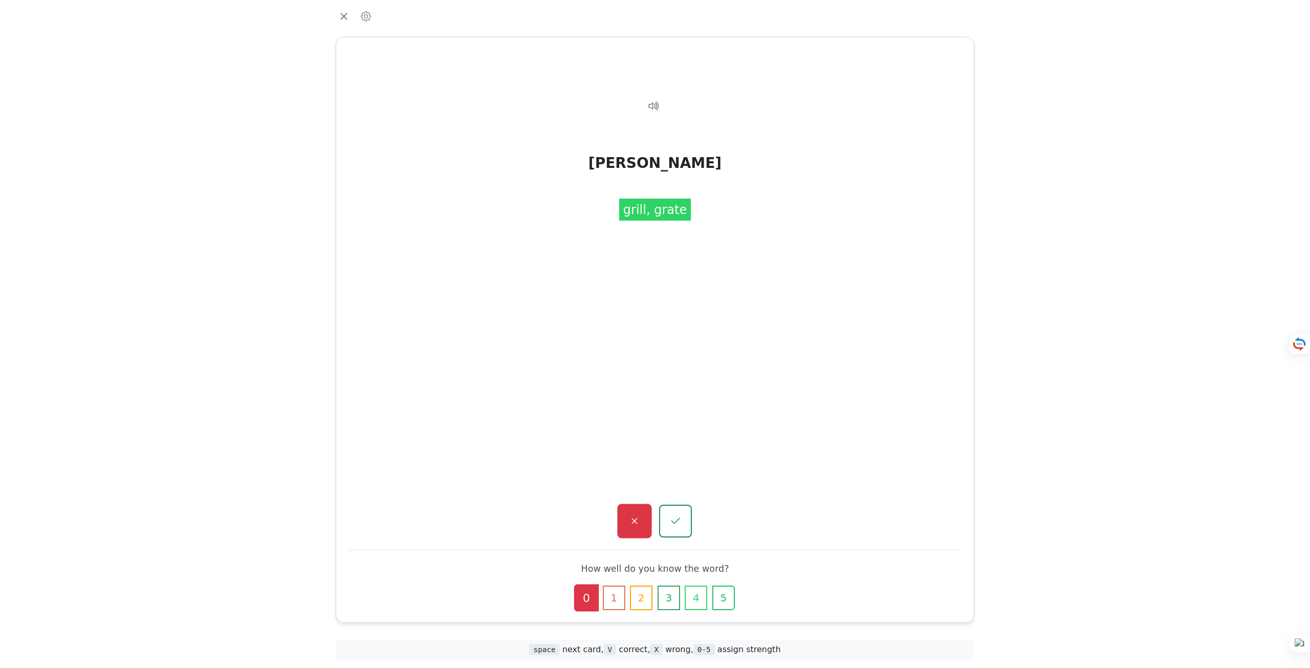
click at [638, 517] on icon "button" at bounding box center [634, 521] width 13 height 13
